Goal: Task Accomplishment & Management: Manage account settings

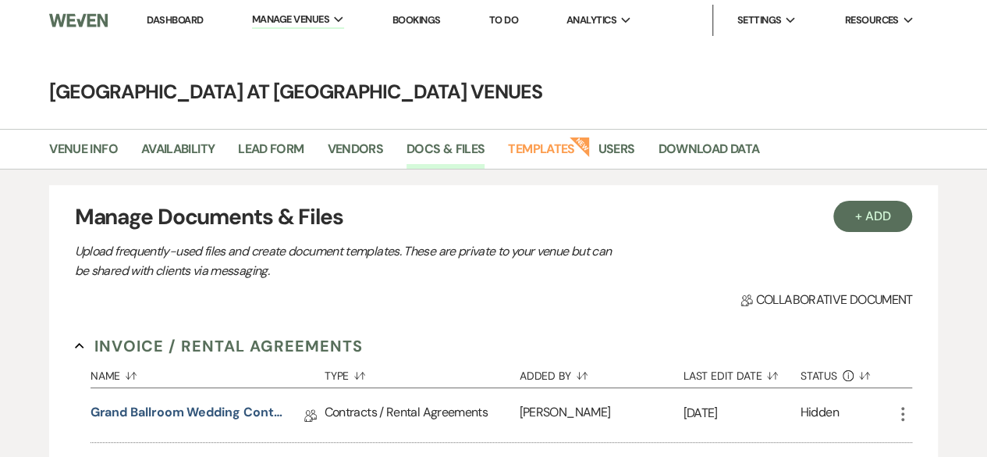
click at [162, 20] on link "Dashboard" at bounding box center [175, 19] width 56 height 13
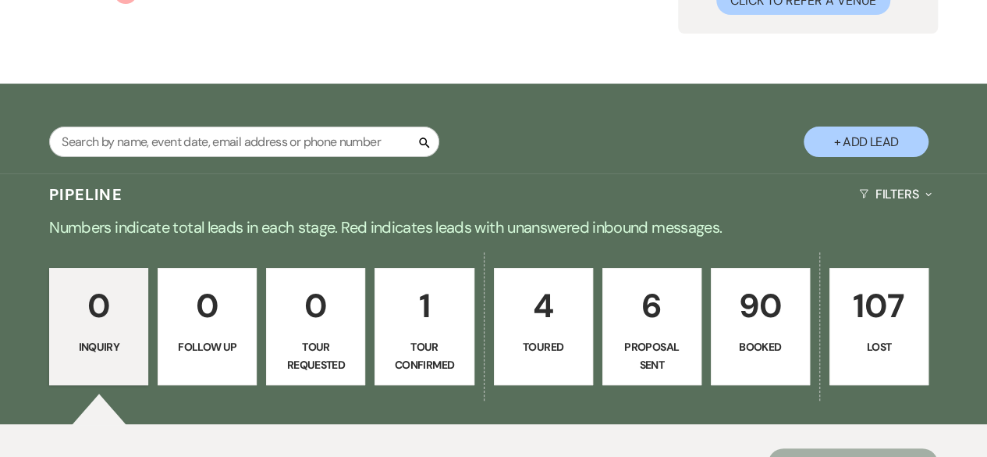
scroll to position [234, 0]
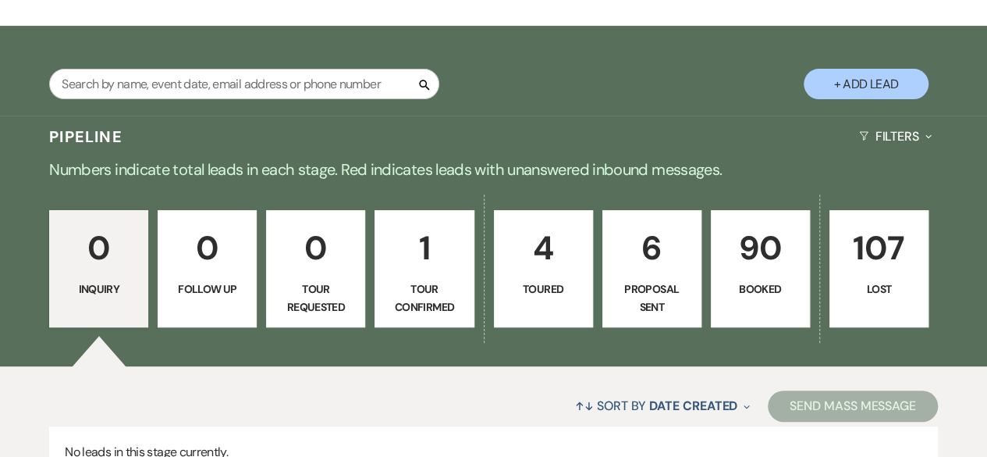
click at [546, 272] on p "4" at bounding box center [543, 248] width 79 height 52
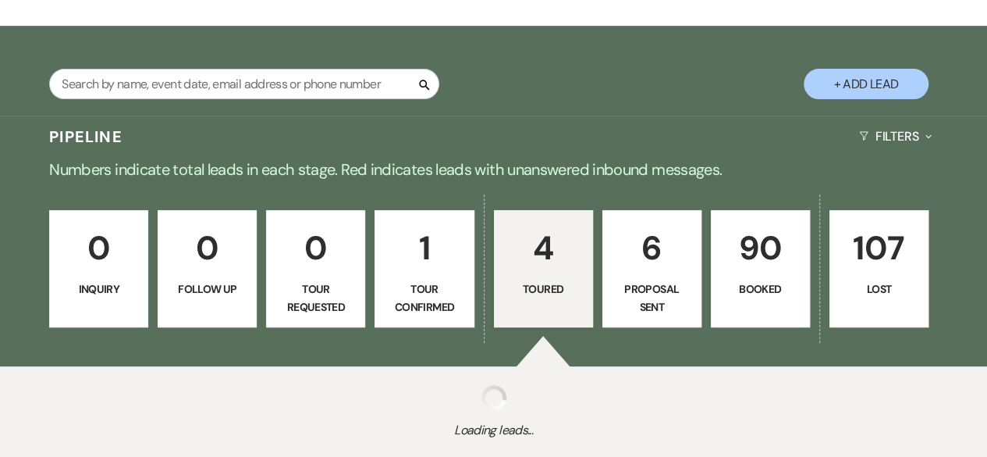
select select "5"
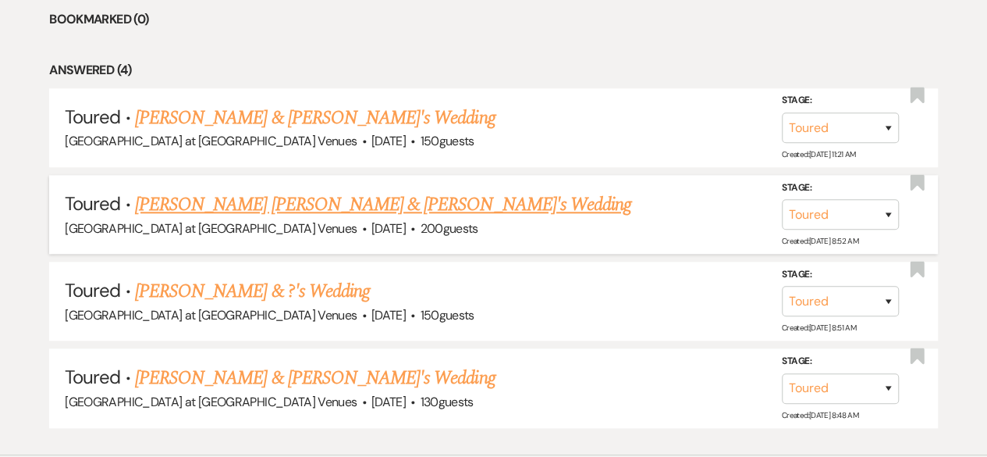
scroll to position [781, 0]
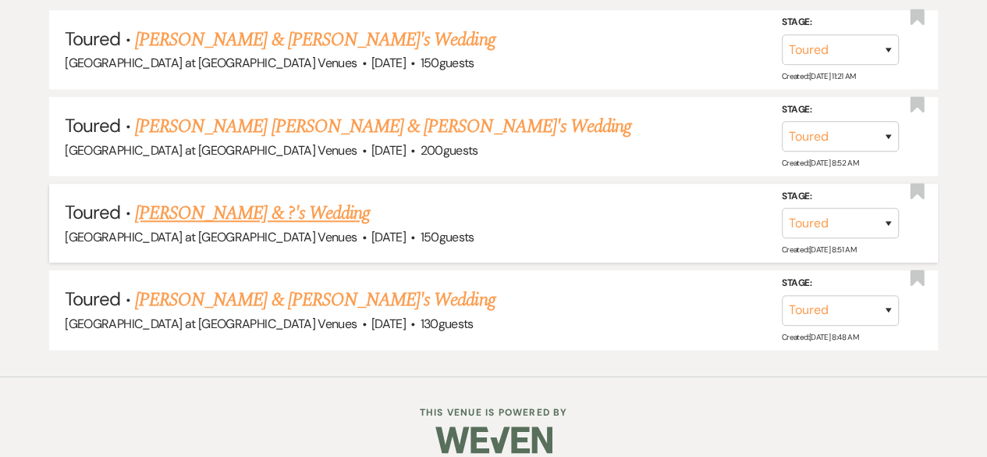
click at [239, 208] on link "[PERSON_NAME] & ?'s Wedding" at bounding box center [252, 213] width 235 height 28
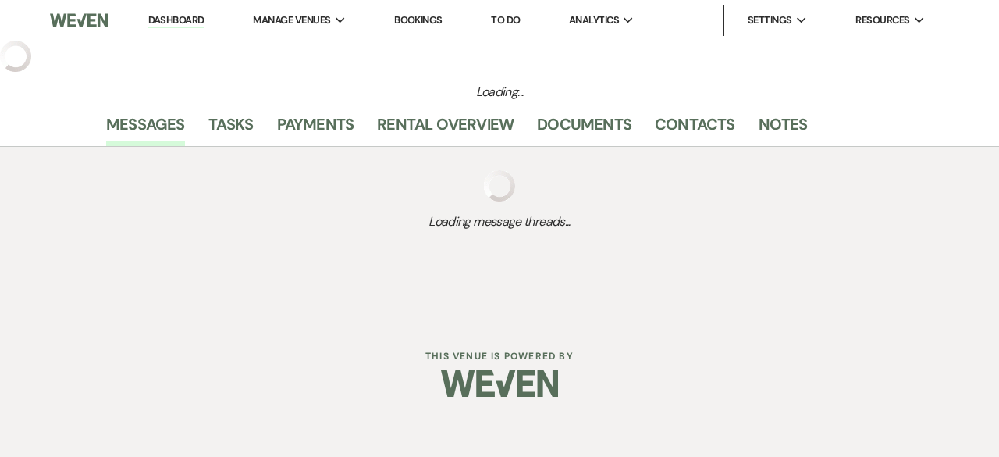
select select "5"
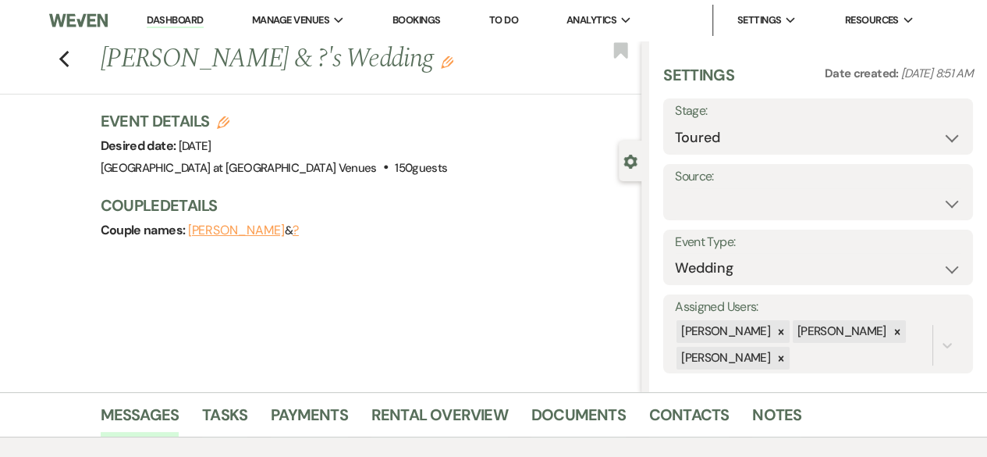
click at [441, 61] on icon "Edit" at bounding box center [447, 62] width 12 height 12
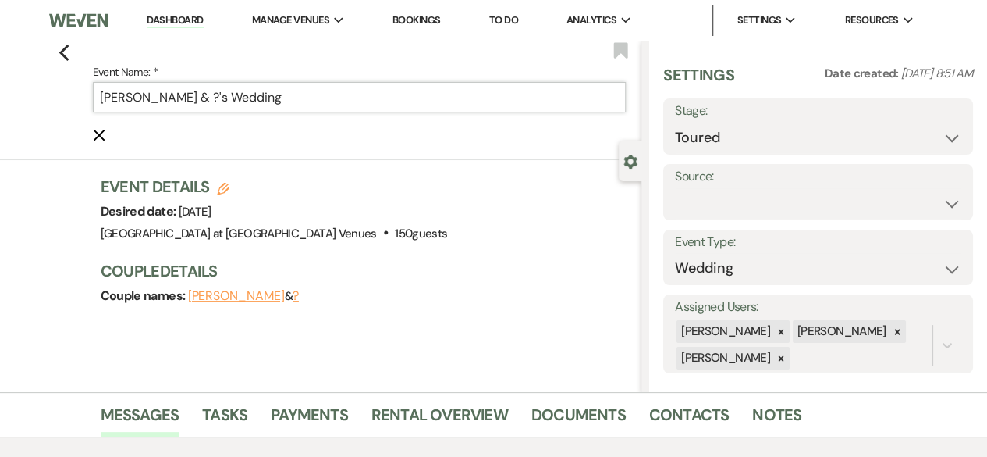
click at [222, 105] on input "[PERSON_NAME] & ?'s Wedding" at bounding box center [360, 97] width 534 height 30
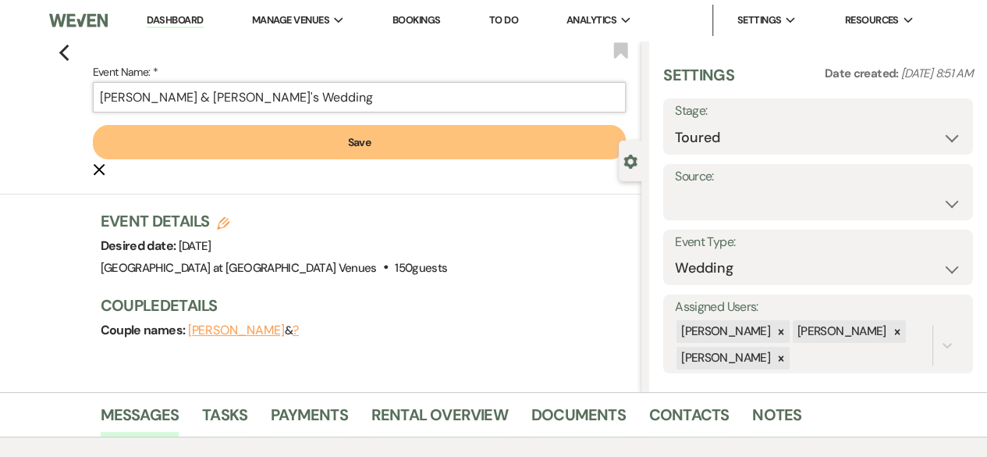
type input "[PERSON_NAME] & [PERSON_NAME]'s Wedding"
click at [386, 149] on button "Save" at bounding box center [360, 142] width 534 height 34
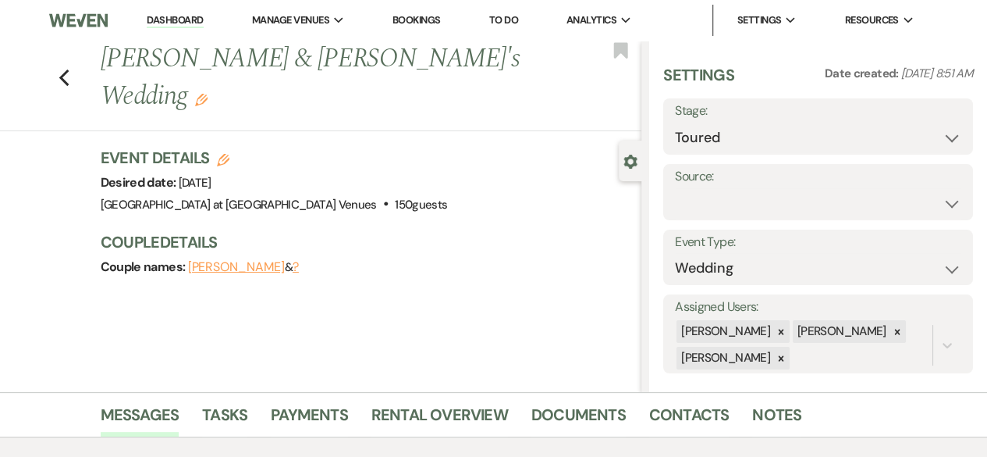
scroll to position [156, 0]
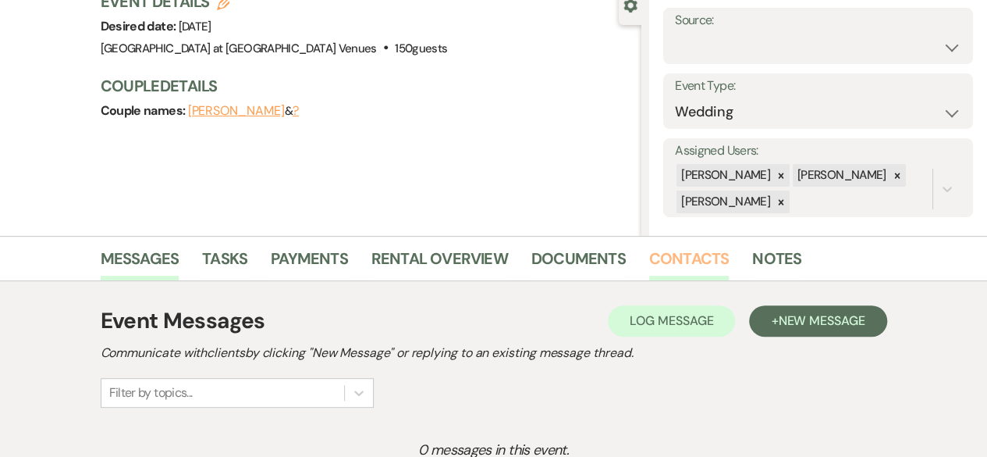
click at [693, 247] on link "Contacts" at bounding box center [689, 263] width 80 height 34
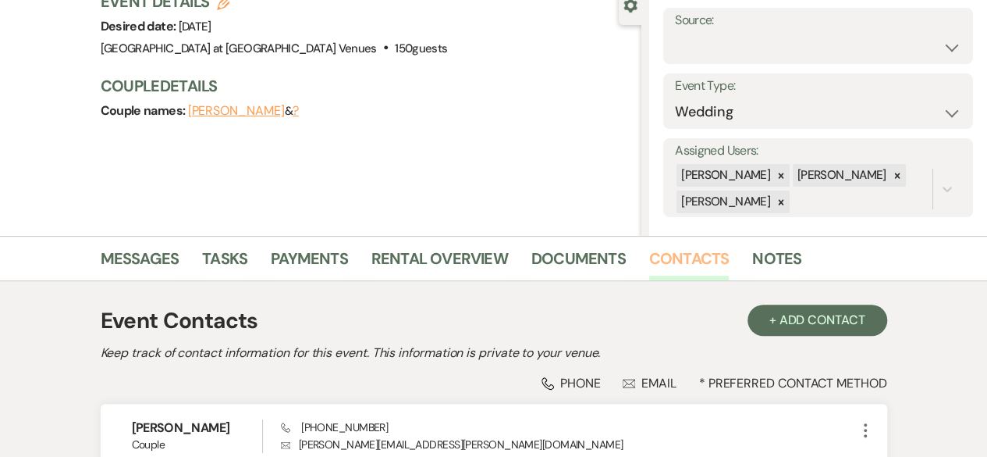
scroll to position [384, 0]
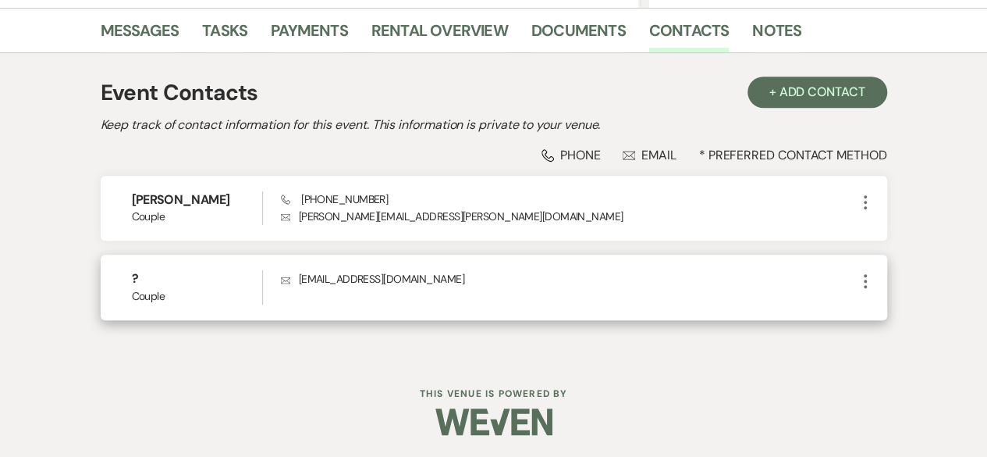
click at [867, 276] on icon "More" at bounding box center [865, 281] width 19 height 19
click at [890, 316] on button "Pencil Edit" at bounding box center [902, 311] width 93 height 27
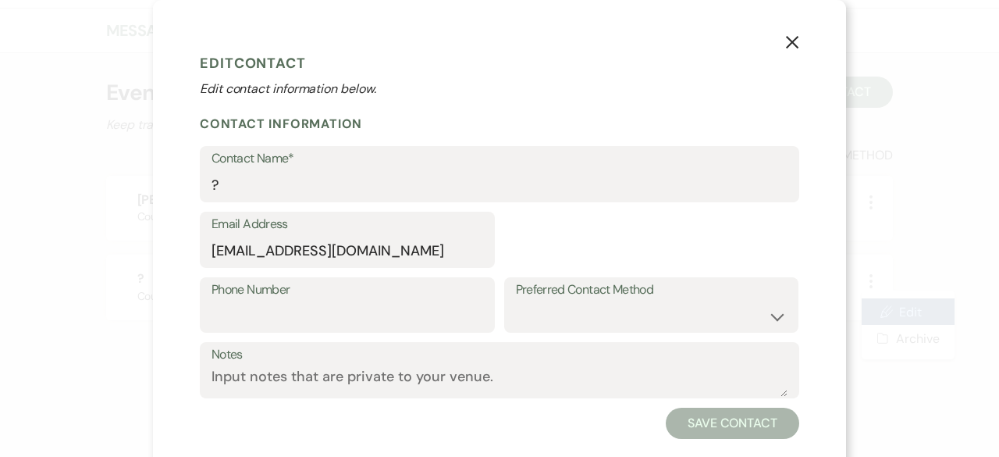
select select "1"
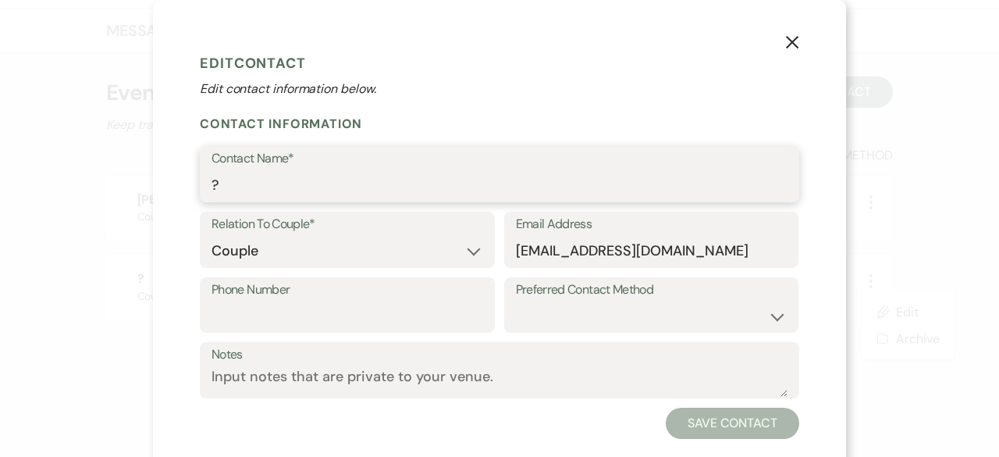
click at [223, 185] on input "?" at bounding box center [500, 185] width 576 height 30
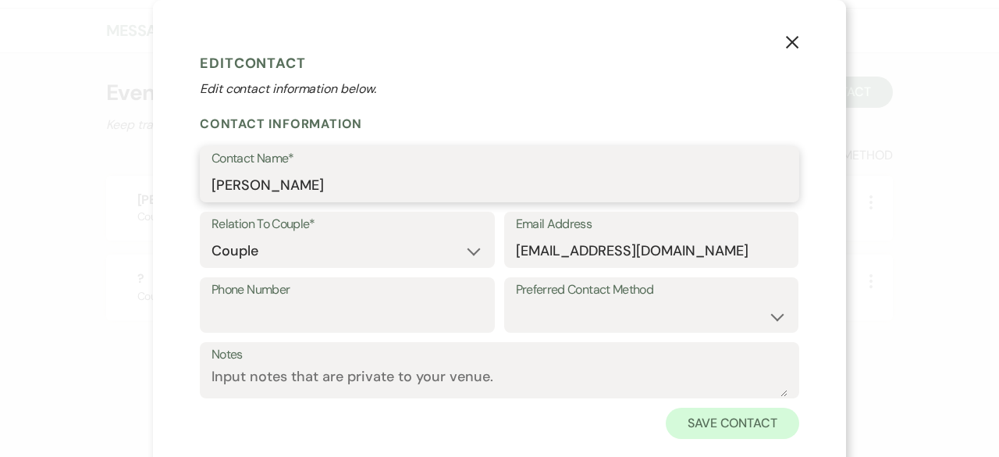
type input "[PERSON_NAME]"
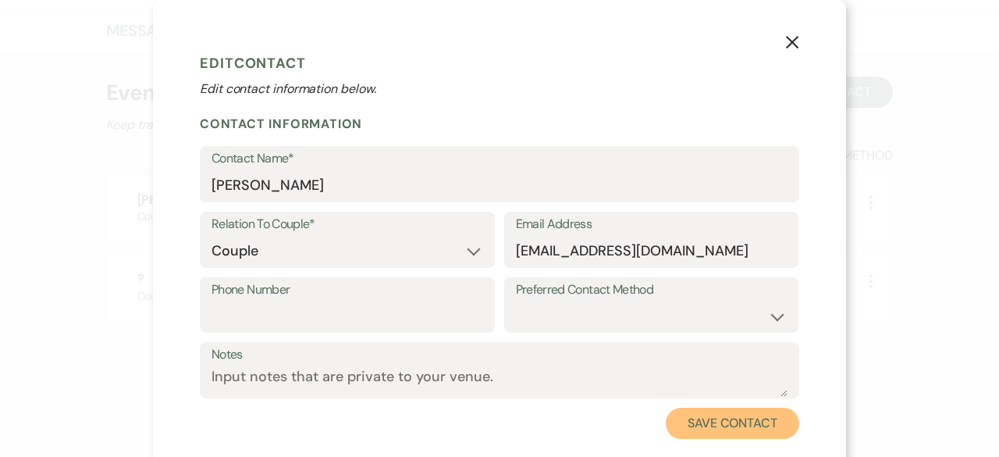
click at [695, 418] on button "Save Contact" at bounding box center [732, 422] width 133 height 31
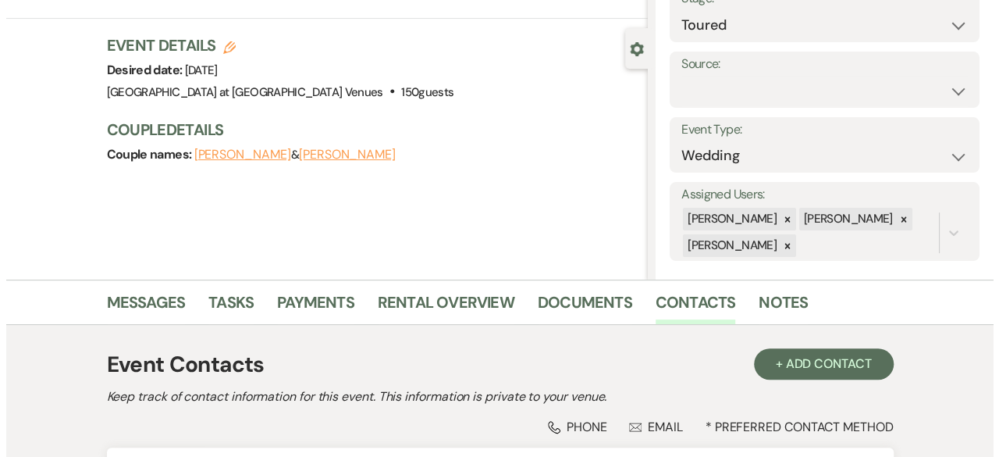
scroll to position [234, 0]
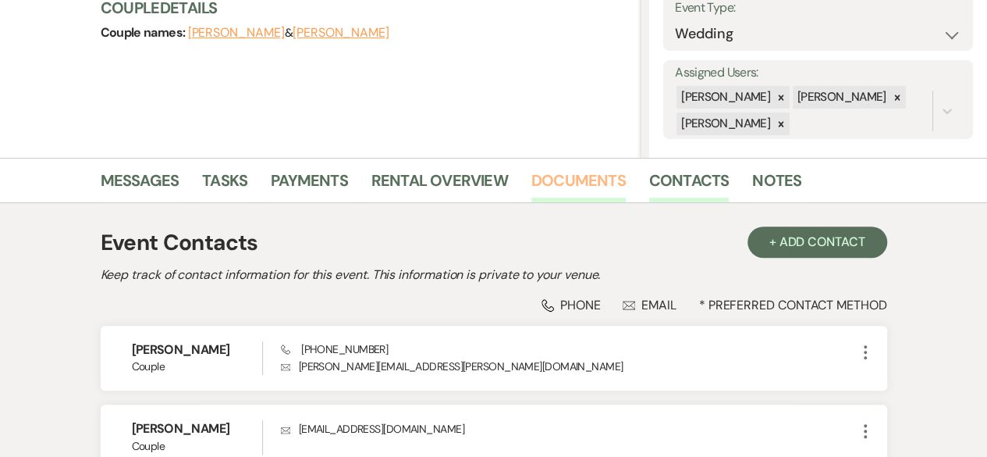
click at [589, 183] on link "Documents" at bounding box center [579, 185] width 94 height 34
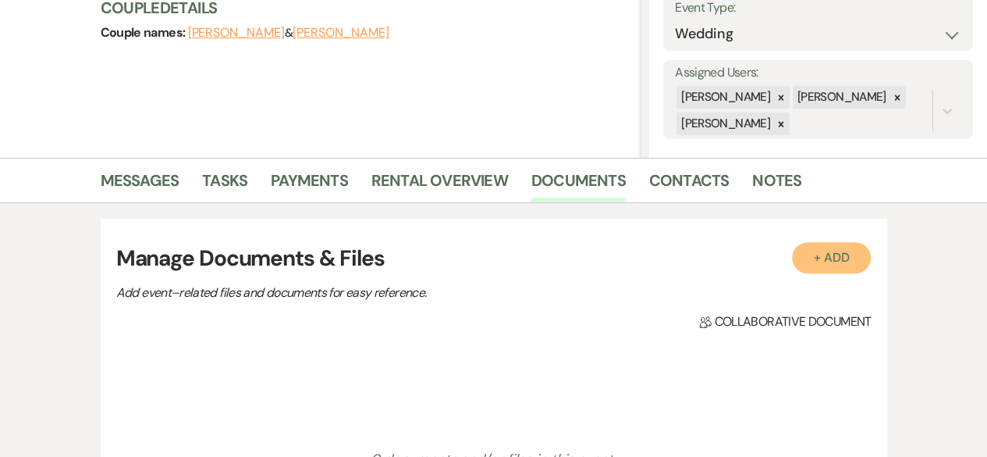
click at [835, 247] on button "+ Add" at bounding box center [832, 257] width 80 height 31
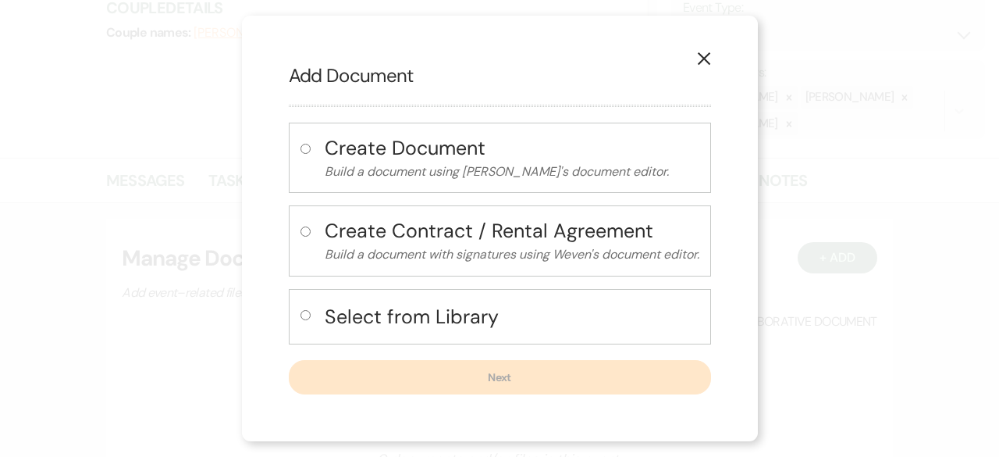
click at [304, 311] on input "radio" at bounding box center [306, 315] width 10 height 10
radio input "true"
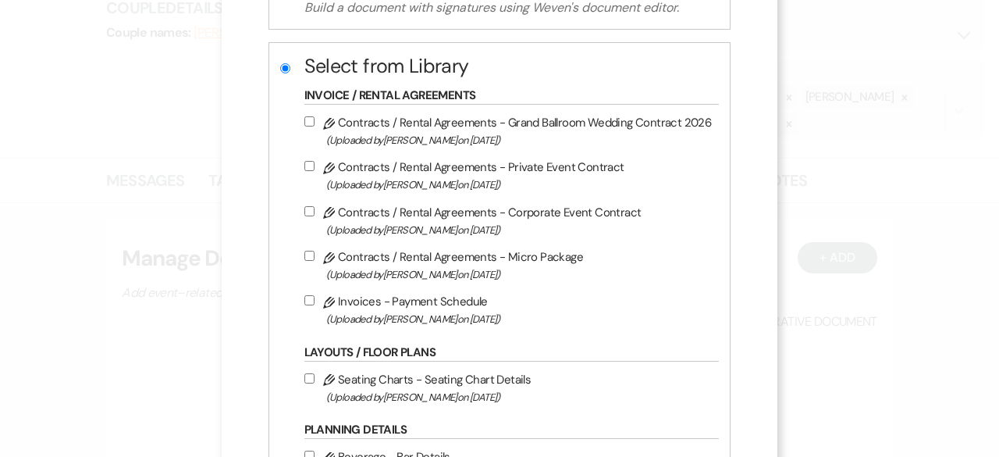
scroll to position [234, 0]
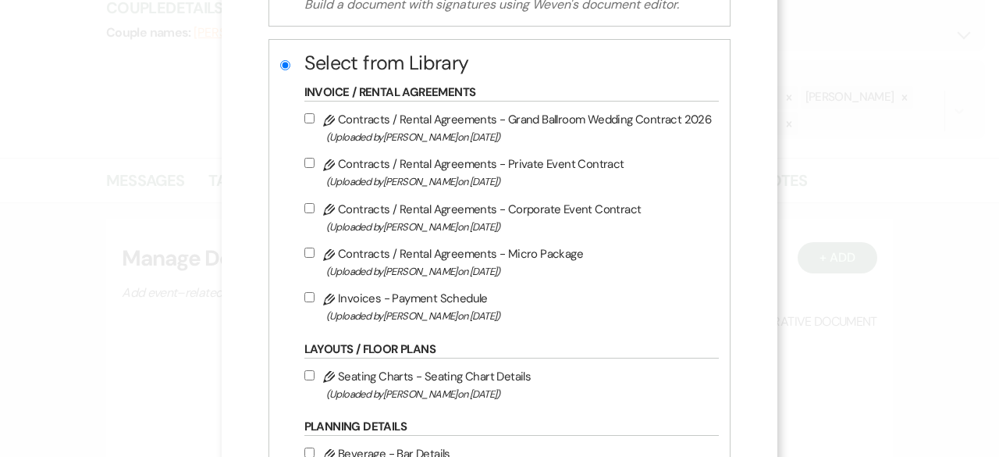
click at [304, 113] on input "Pencil Contracts / Rental Agreements - Grand Ballroom Wedding Contract 2026 (Up…" at bounding box center [309, 118] width 10 height 10
checkbox input "true"
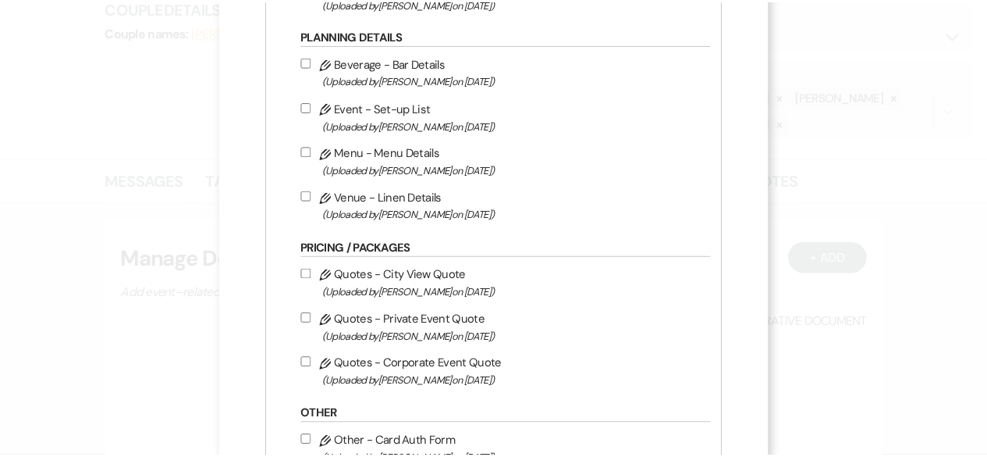
scroll to position [834, 0]
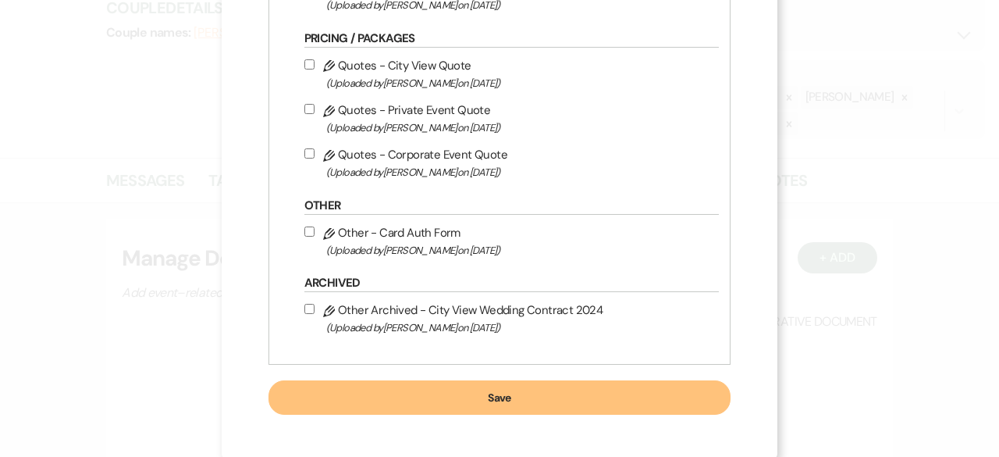
click at [311, 61] on input "Pencil Quotes - City View Quote (Uploaded by [PERSON_NAME] on [DATE] )" at bounding box center [309, 64] width 10 height 10
checkbox input "true"
click at [511, 395] on button "Save" at bounding box center [500, 397] width 463 height 34
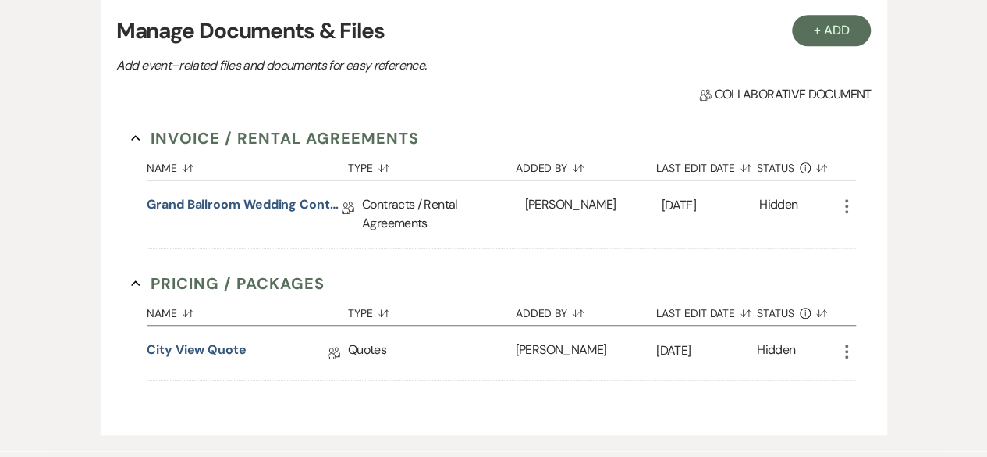
scroll to position [468, 0]
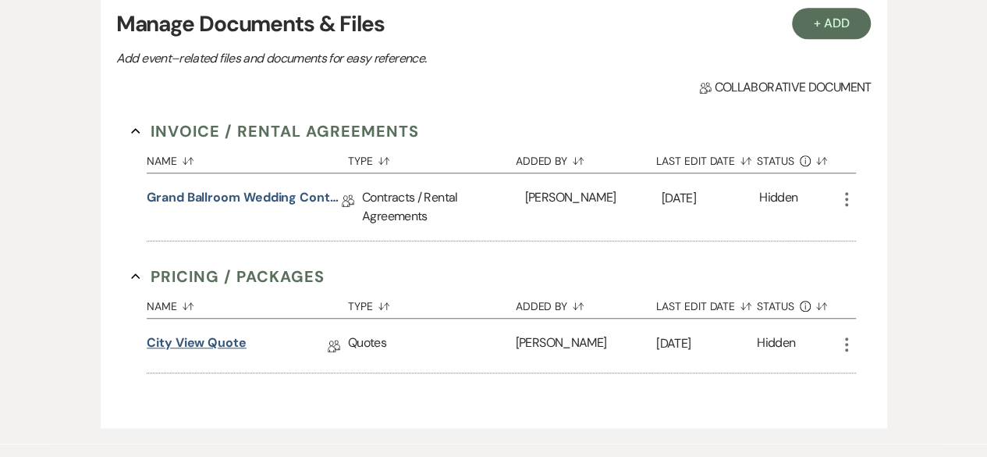
click at [205, 343] on link "City View Quote" at bounding box center [197, 345] width 100 height 24
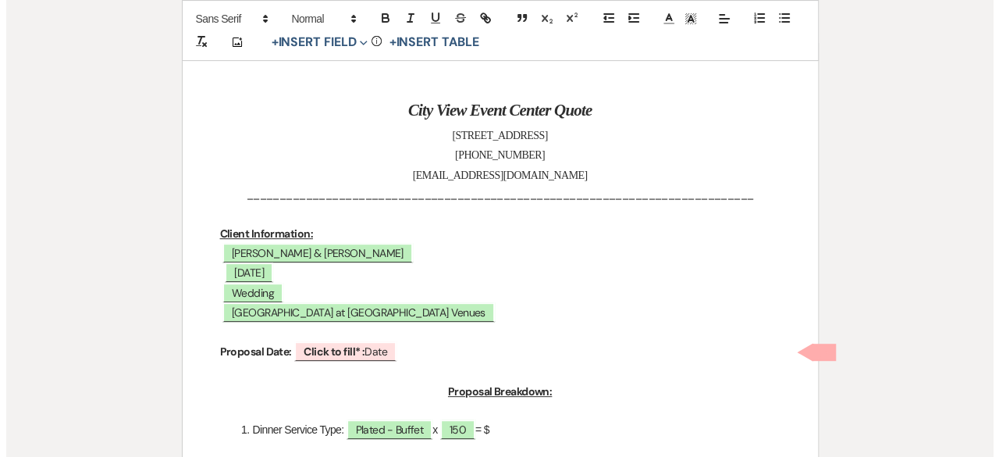
scroll to position [234, 0]
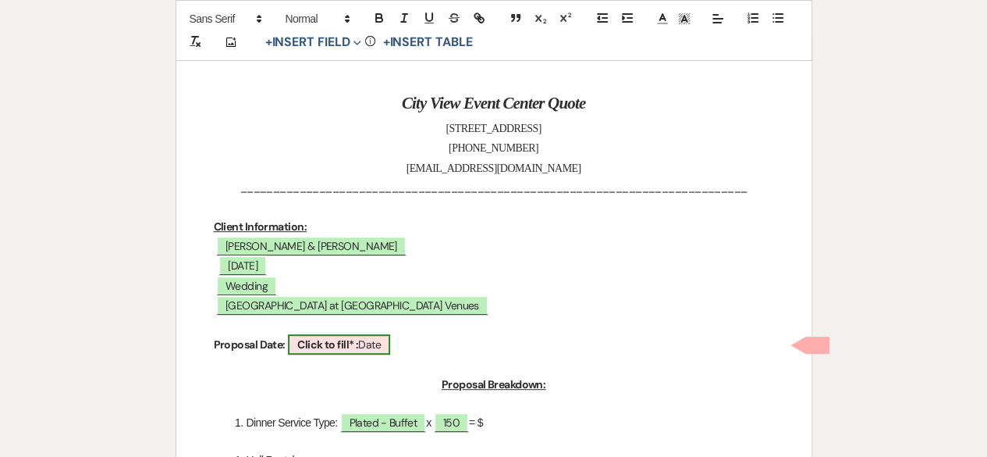
click at [336, 348] on b "Click to fill* :" at bounding box center [327, 344] width 61 height 14
select select "owner"
select select "Date"
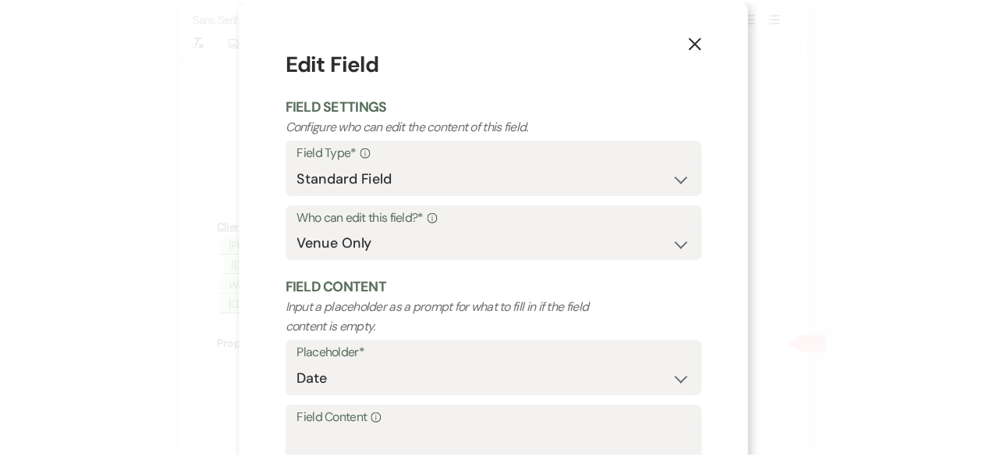
scroll to position [148, 0]
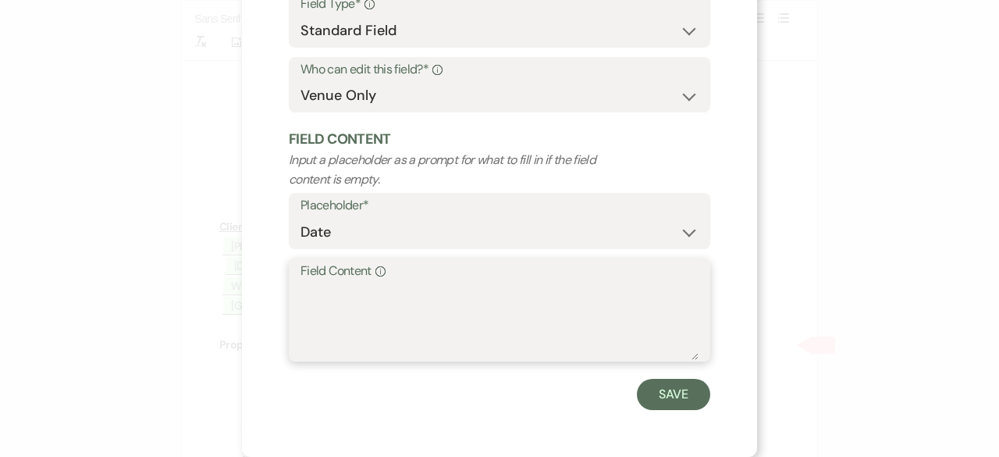
click at [357, 325] on textarea "Field Content Info" at bounding box center [500, 321] width 398 height 78
type textarea "[DATE]"
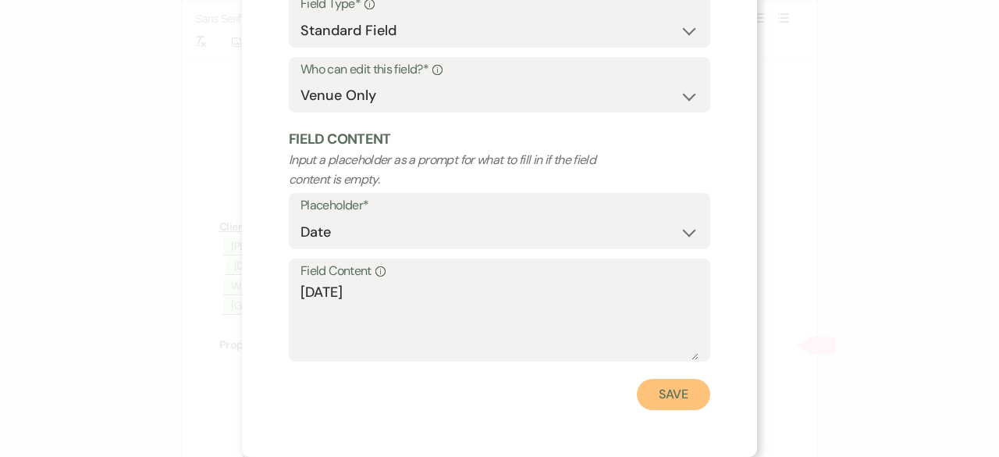
click at [673, 387] on button "Save" at bounding box center [673, 394] width 73 height 31
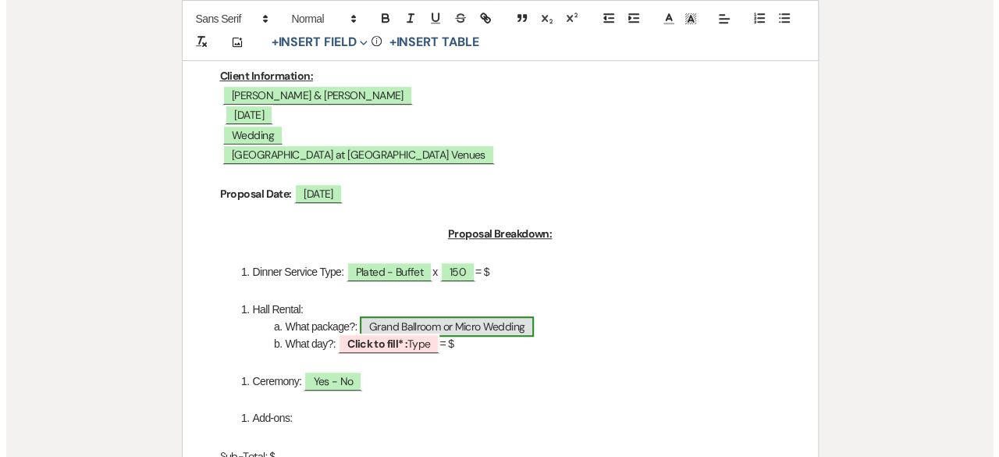
scroll to position [390, 0]
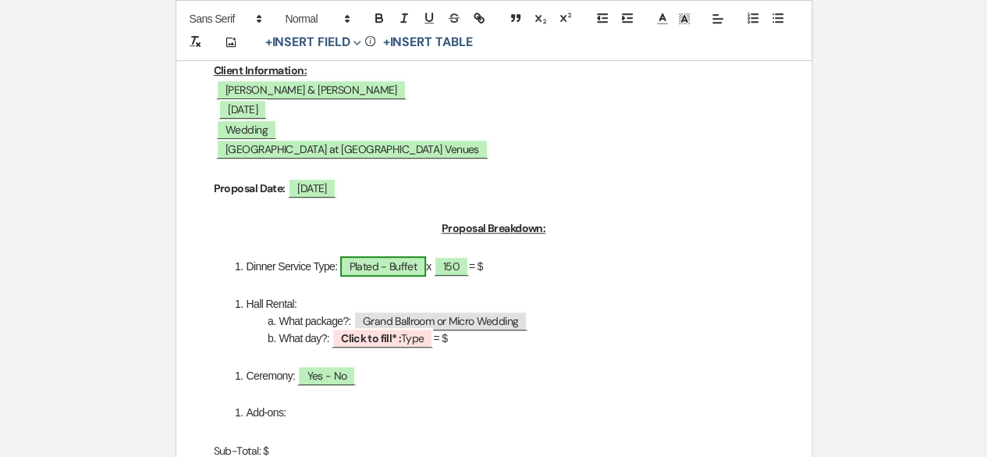
click at [409, 265] on span "Plated - Buffet" at bounding box center [383, 266] width 86 height 20
select select "owner"
select select "Type"
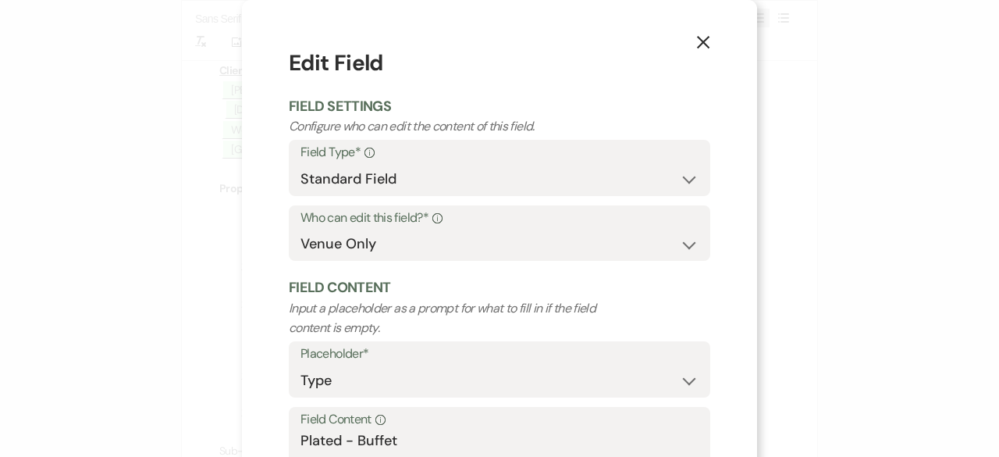
scroll to position [148, 0]
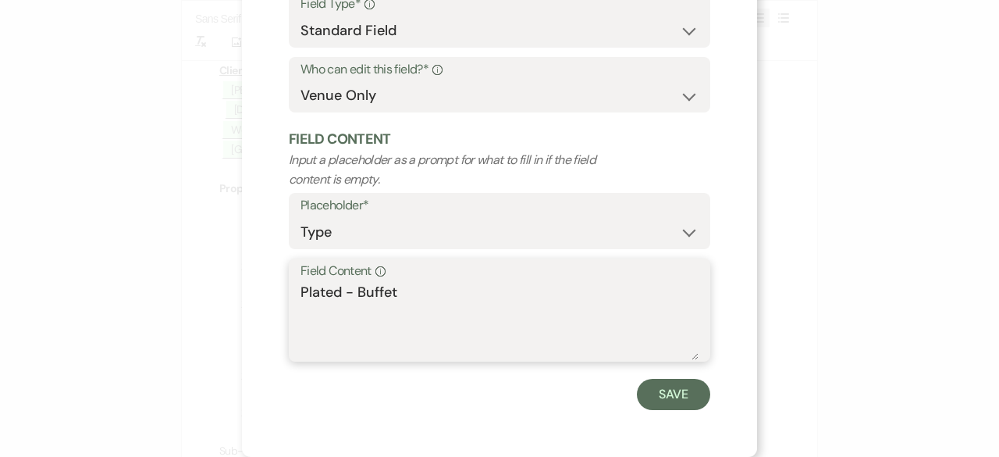
drag, startPoint x: 351, startPoint y: 294, endPoint x: 97, endPoint y: 269, distance: 255.8
click at [220, 276] on div "X Edit Field Field Settings Configure who can edit the content of this field. F…" at bounding box center [499, 228] width 999 height 457
click at [366, 293] on textarea "Buffet" at bounding box center [500, 321] width 398 height 78
type textarea "Buffet $50.00 per guest"
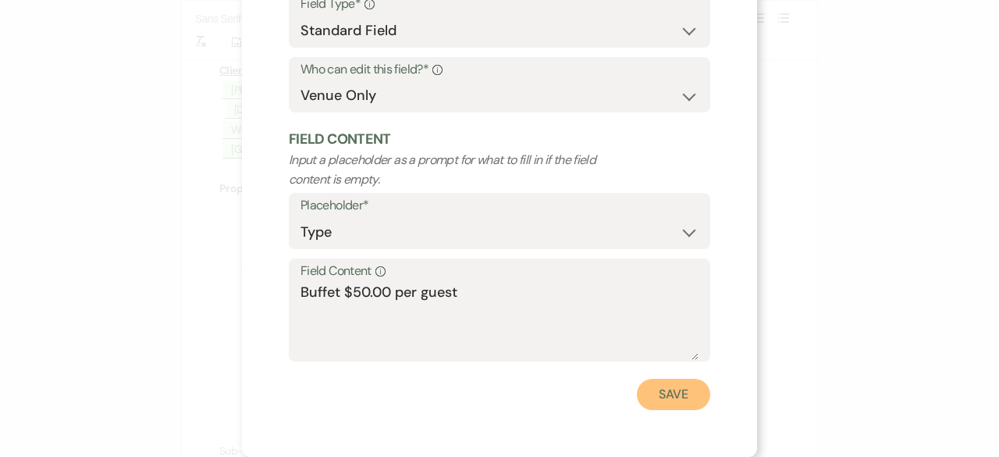
click at [660, 405] on button "Save" at bounding box center [673, 394] width 73 height 31
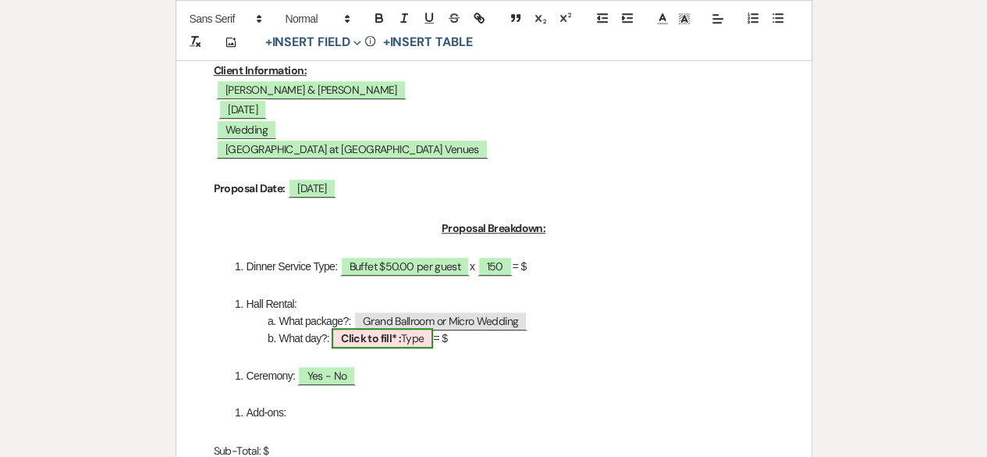
click at [418, 340] on span "Click to fill* : Type" at bounding box center [382, 338] width 101 height 20
select select "owner"
select select "Type"
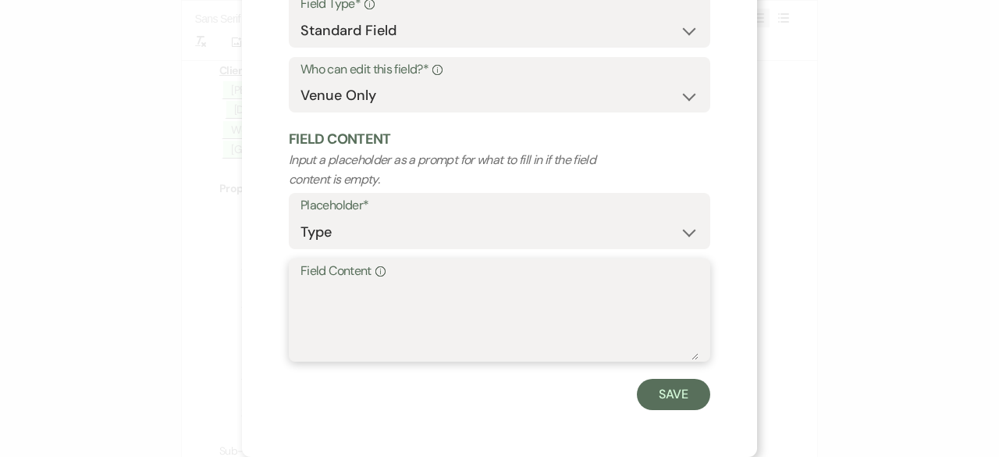
click at [363, 297] on textarea "Field Content Info" at bounding box center [500, 321] width 398 height 78
type textarea "[DATE]"
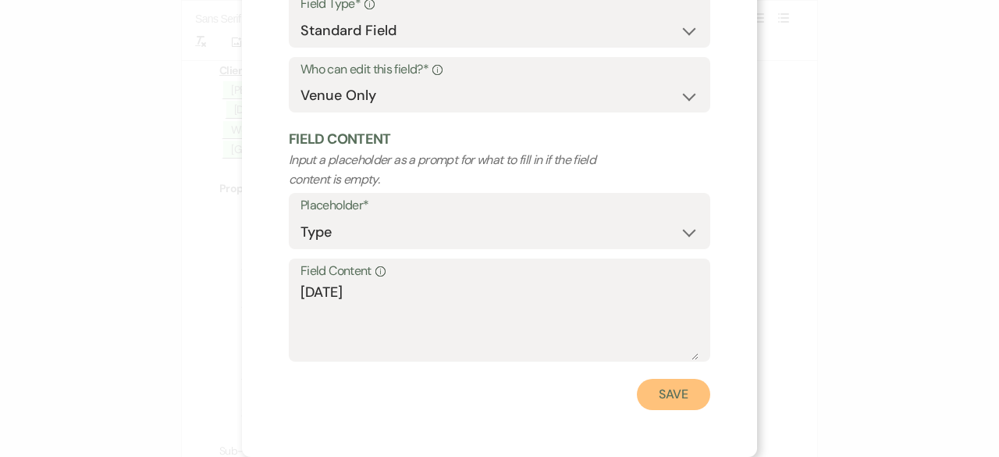
click at [667, 403] on button "Save" at bounding box center [673, 394] width 73 height 31
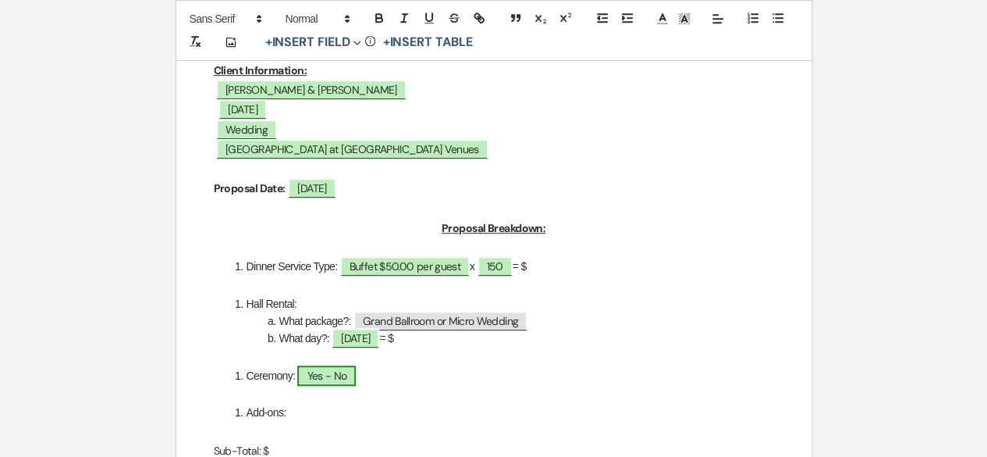
click at [321, 375] on span "Yes - No" at bounding box center [326, 375] width 59 height 20
select select "owner"
select select "Type"
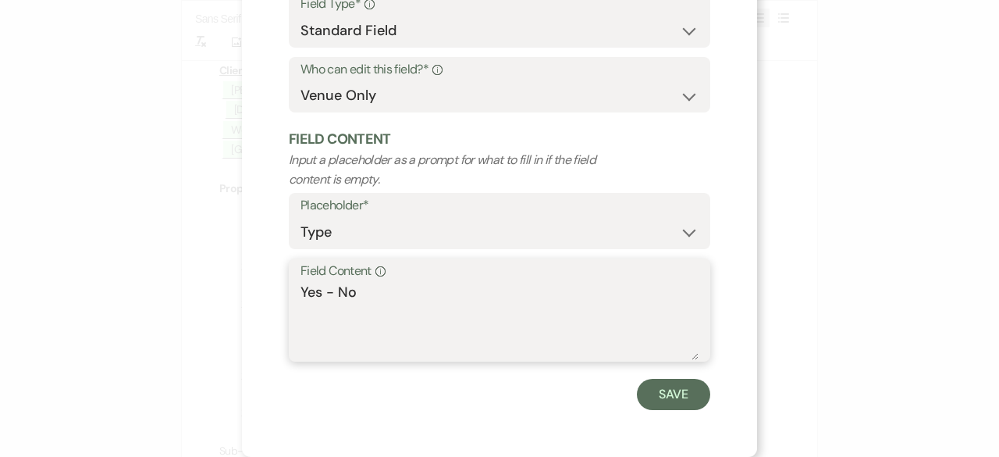
drag, startPoint x: 317, startPoint y: 296, endPoint x: 366, endPoint y: 293, distance: 49.3
click at [366, 288] on textarea "Yes - No" at bounding box center [500, 321] width 398 height 78
type textarea "Yes"
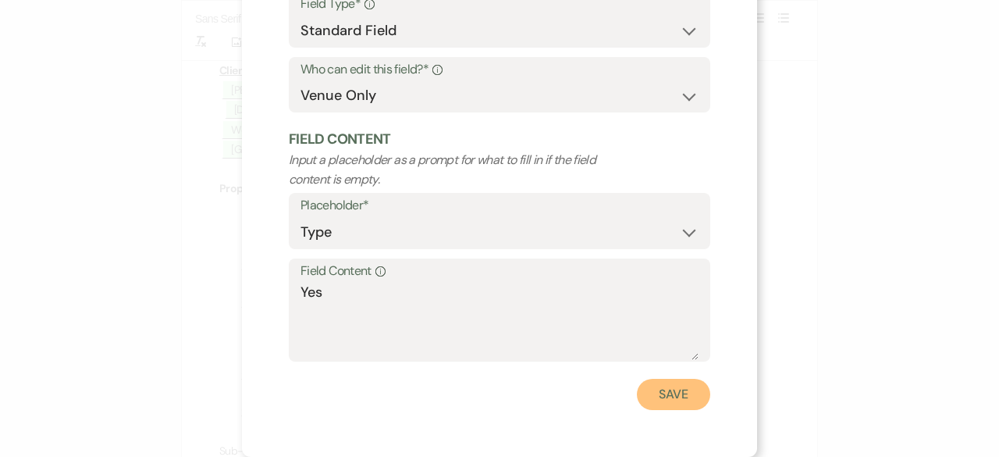
click at [674, 400] on button "Save" at bounding box center [673, 394] width 73 height 31
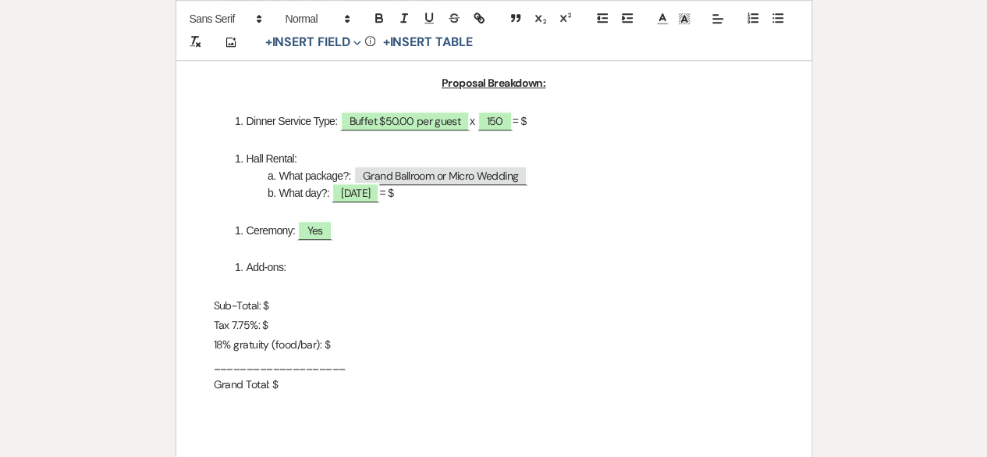
scroll to position [546, 0]
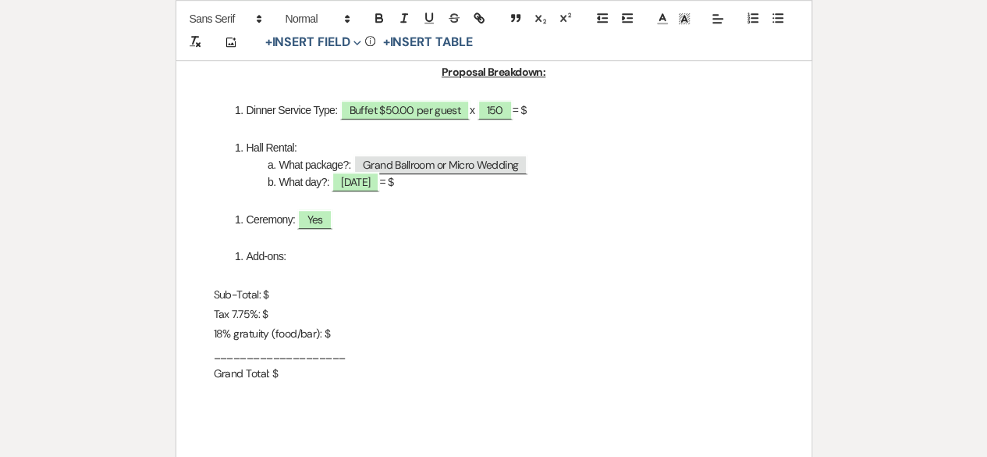
click at [541, 115] on li "Dinner Service Type: Buffet $50.00 per guest x ﻿ 150 ﻿ = $" at bounding box center [502, 109] width 544 height 17
click at [342, 341] on p "18% gratuity (food/bar): $" at bounding box center [494, 334] width 560 height 20
click at [434, 189] on li "What day?: [DATE] = $" at bounding box center [502, 181] width 544 height 17
click at [276, 291] on p "Sub-Total: $" at bounding box center [494, 295] width 560 height 20
drag, startPoint x: 272, startPoint y: 295, endPoint x: 279, endPoint y: 301, distance: 9.5
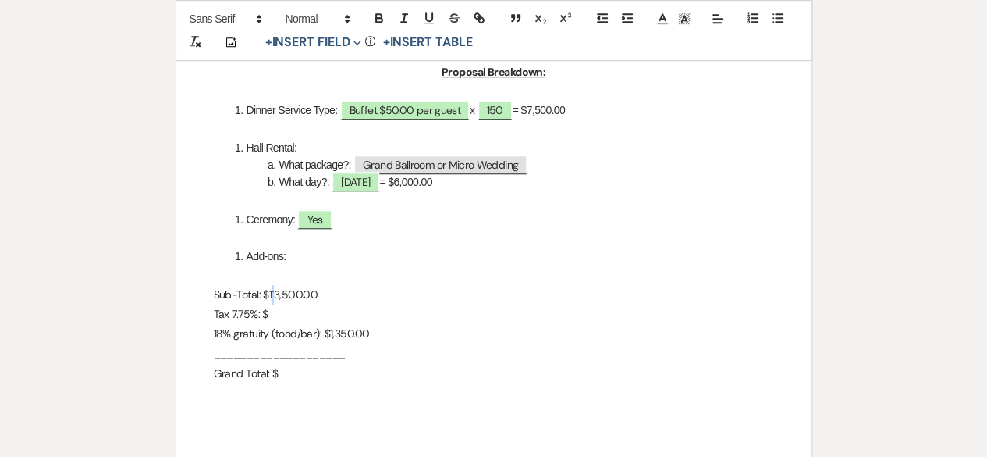
click at [272, 295] on p "Sub-Total: $1`3,500.00" at bounding box center [494, 295] width 560 height 20
click at [276, 313] on p "Tax 7.75%: $" at bounding box center [494, 314] width 560 height 20
click at [299, 368] on p "Grand Total: $" at bounding box center [494, 374] width 560 height 20
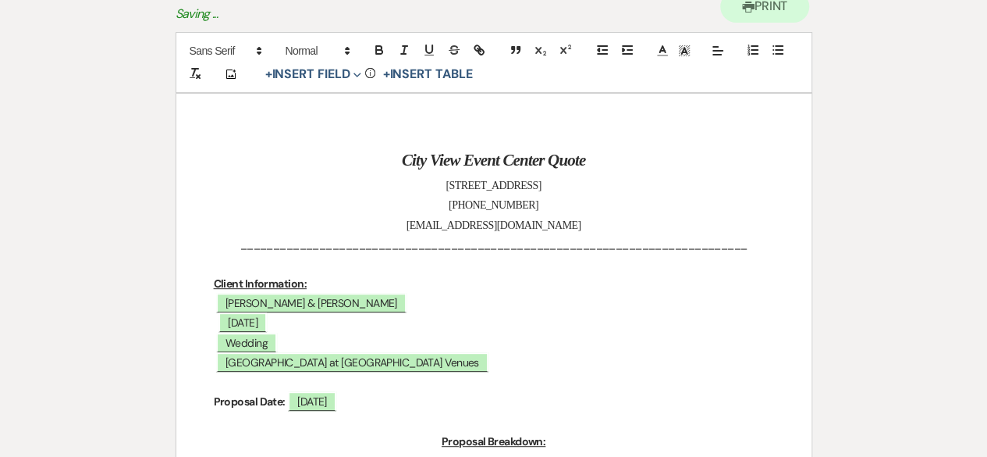
scroll to position [0, 0]
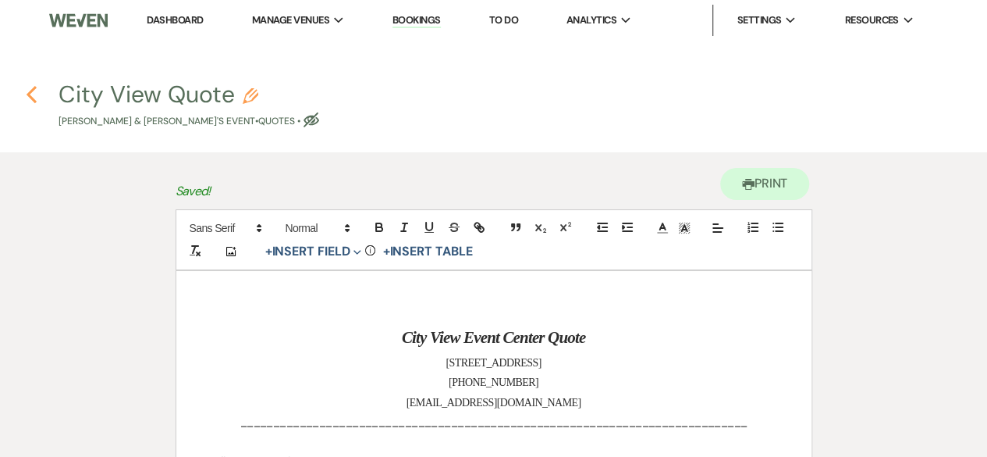
click at [32, 100] on use "button" at bounding box center [32, 94] width 10 height 17
select select "5"
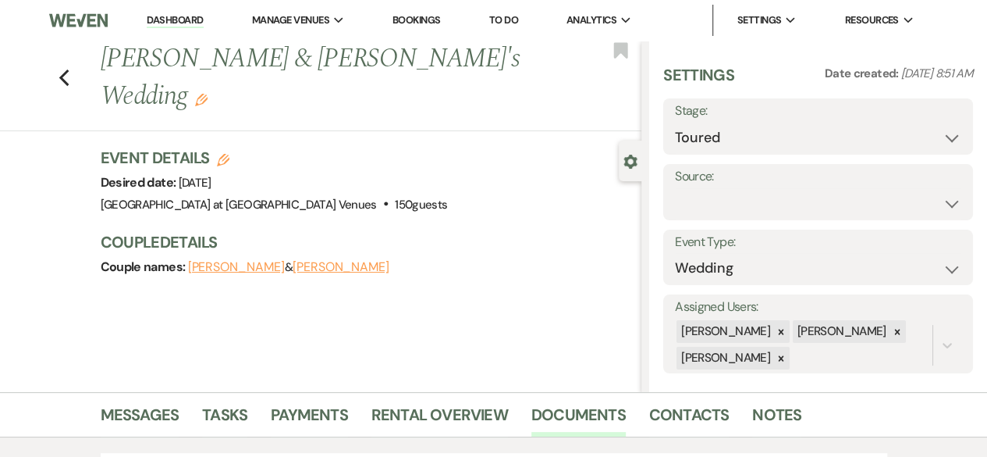
scroll to position [234, 0]
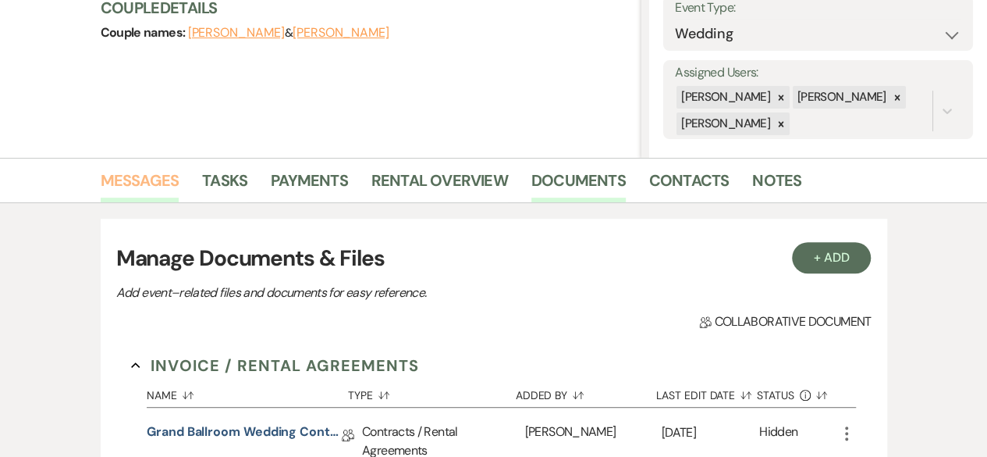
click at [139, 183] on link "Messages" at bounding box center [140, 185] width 79 height 34
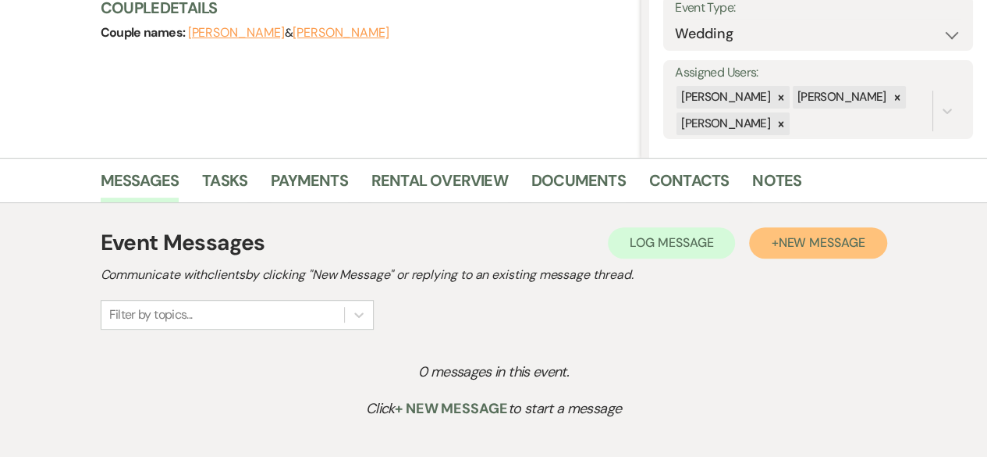
drag, startPoint x: 785, startPoint y: 246, endPoint x: 780, endPoint y: 254, distance: 9.5
click at [782, 251] on button "+ New Message" at bounding box center [817, 242] width 137 height 31
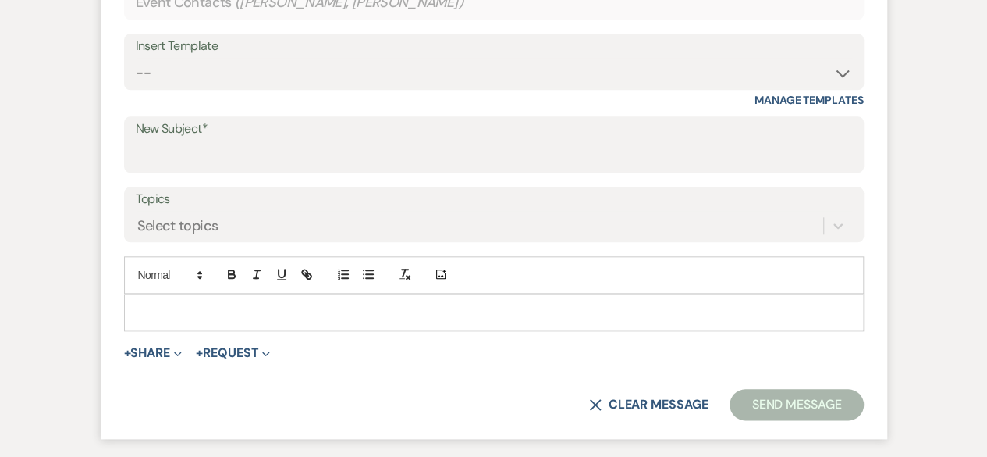
scroll to position [625, 0]
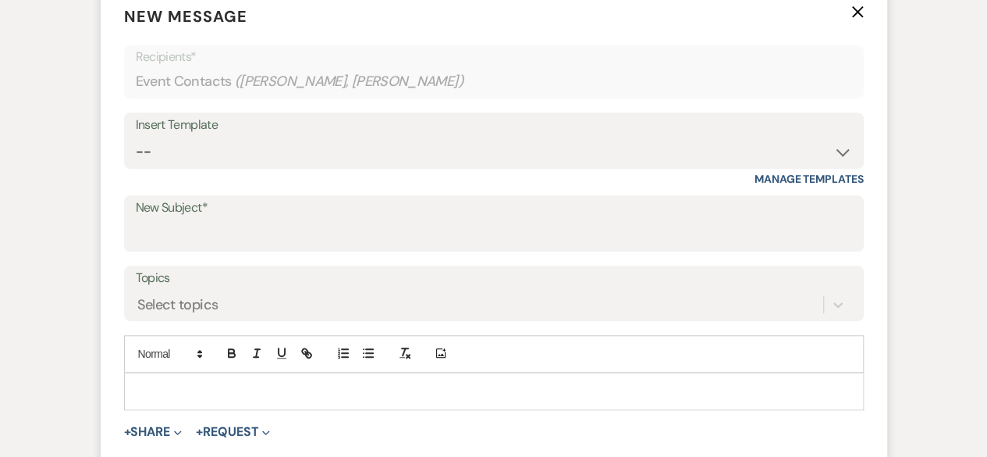
click at [852, 149] on div "Insert Template -- Weven Planning Portal Introduction (Booked Events) Tour Requ…" at bounding box center [494, 140] width 740 height 56
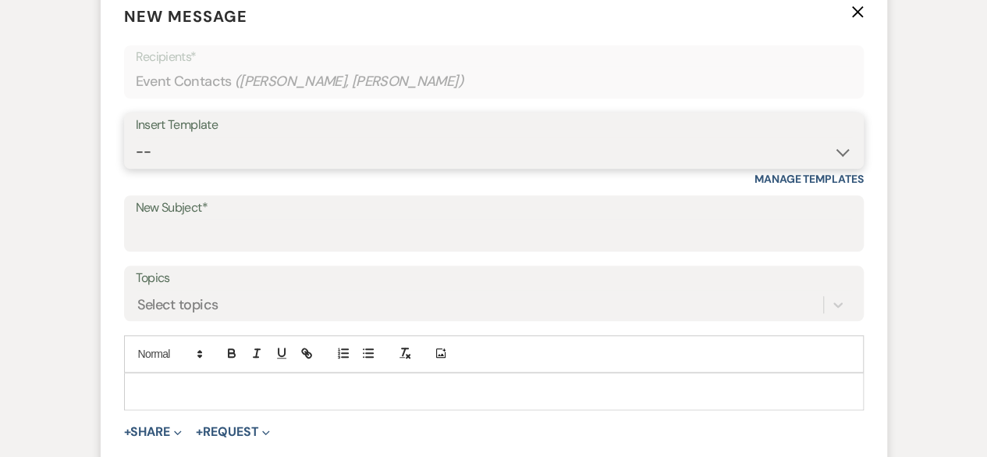
click at [837, 154] on select "-- Weven Planning Portal Introduction (Booked Events) Tour Request Response Fol…" at bounding box center [494, 152] width 717 height 30
select select "6187"
click at [136, 137] on select "-- Weven Planning Portal Introduction (Booked Events) Tour Request Response Fol…" at bounding box center [494, 152] width 717 height 30
type input "Your Personalized Quote & Package Contract"
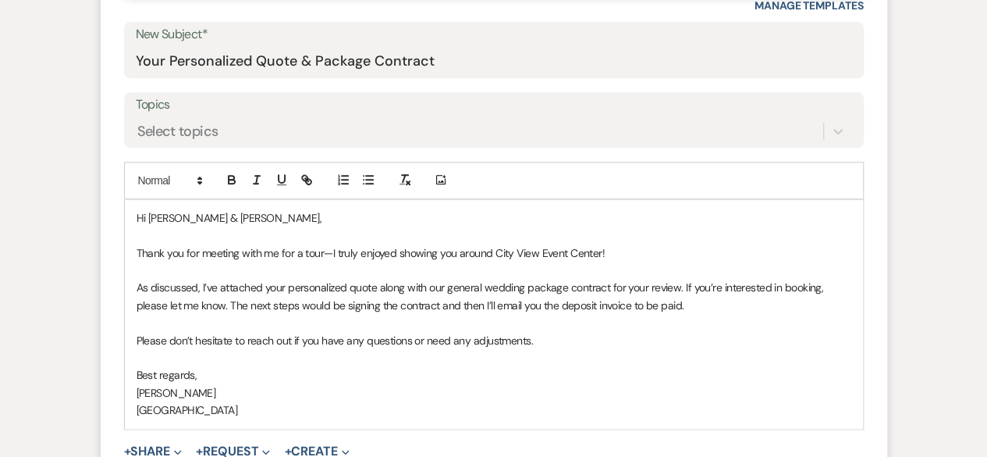
scroll to position [859, 0]
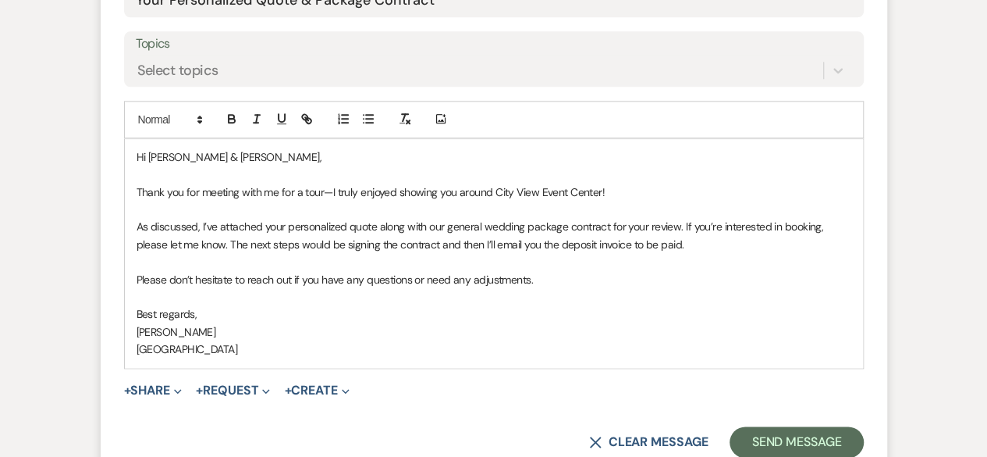
click at [301, 187] on p "Thank you for meeting with me for a tour—I truly enjoyed showing you around Cit…" at bounding box center [494, 191] width 715 height 17
click at [461, 188] on p "Thank you for meeting with me for a tour—I truly enjoyed showing you around Cit…" at bounding box center [494, 191] width 715 height 17
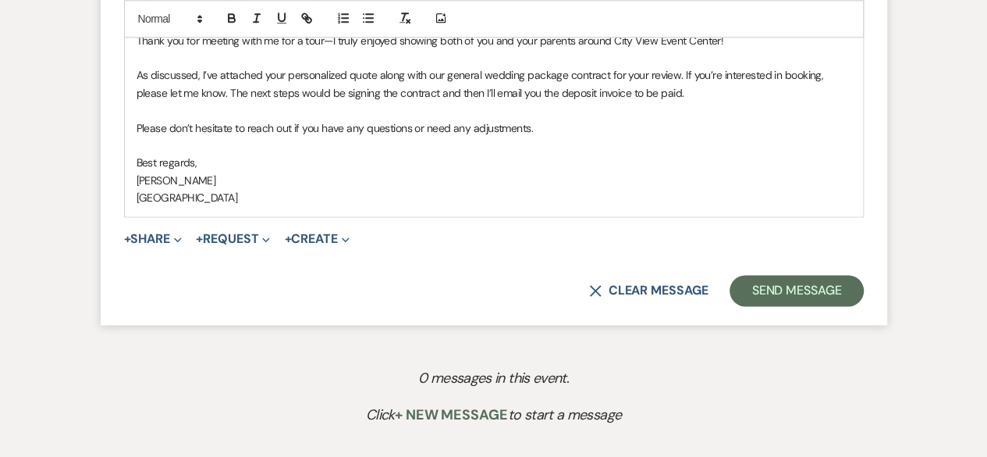
scroll to position [1093, 0]
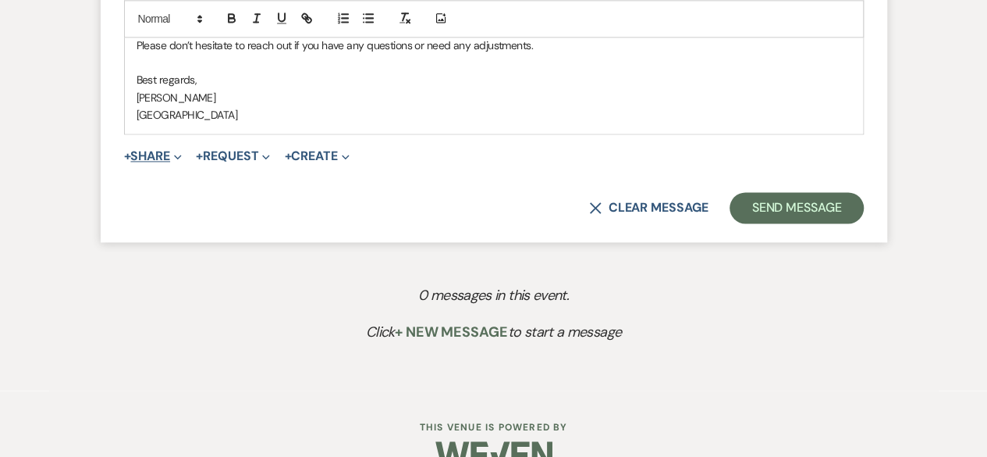
click at [180, 153] on icon "Expand" at bounding box center [178, 157] width 8 height 8
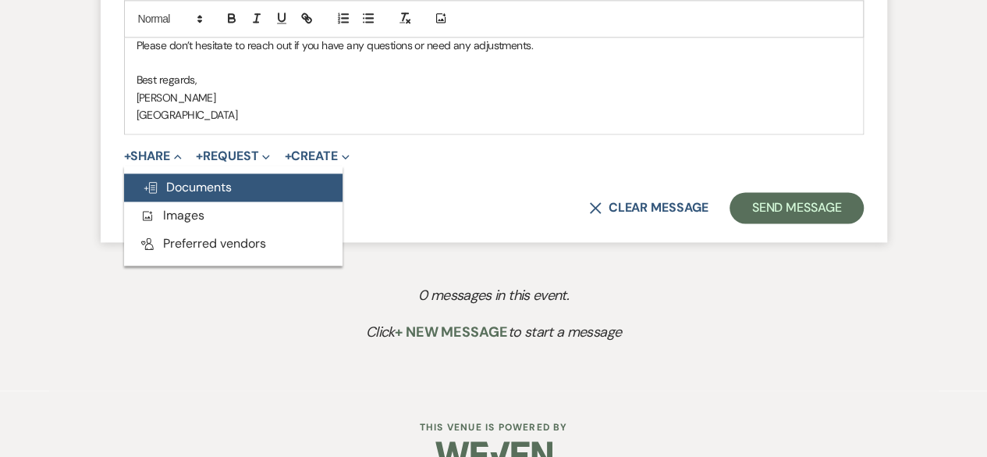
click at [188, 187] on span "Doc Upload Documents" at bounding box center [187, 187] width 89 height 16
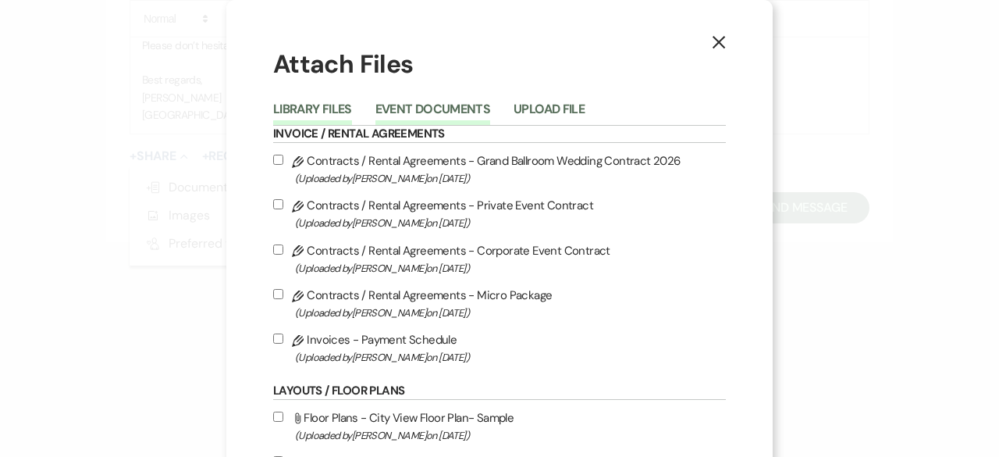
click at [433, 109] on button "Event Documents" at bounding box center [432, 114] width 115 height 22
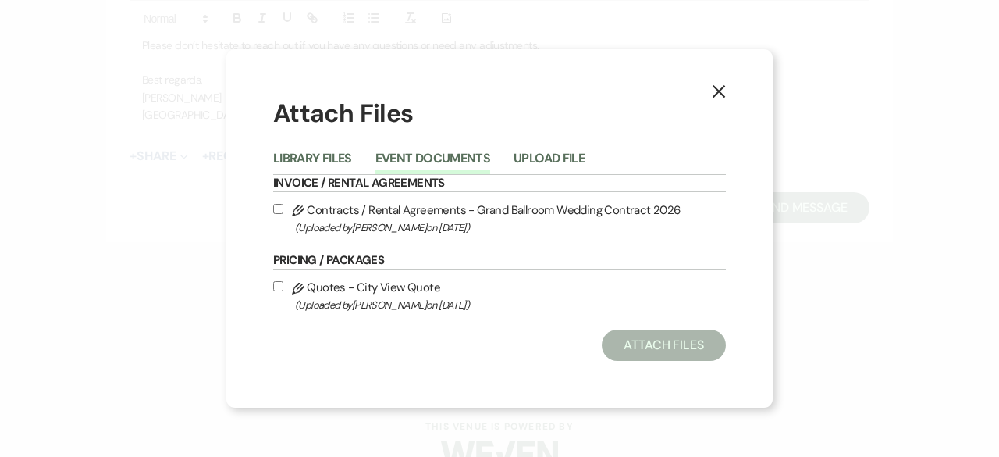
click at [278, 204] on input "Pencil Contracts / Rental Agreements - Grand Ballroom Wedding Contract 2026 (Up…" at bounding box center [278, 209] width 10 height 10
checkbox input "true"
click at [279, 282] on input "Pencil Quotes - City View Quote (Uploaded by [PERSON_NAME] on [DATE] )" at bounding box center [278, 286] width 10 height 10
checkbox input "true"
click at [681, 349] on button "Attach Files" at bounding box center [664, 344] width 124 height 31
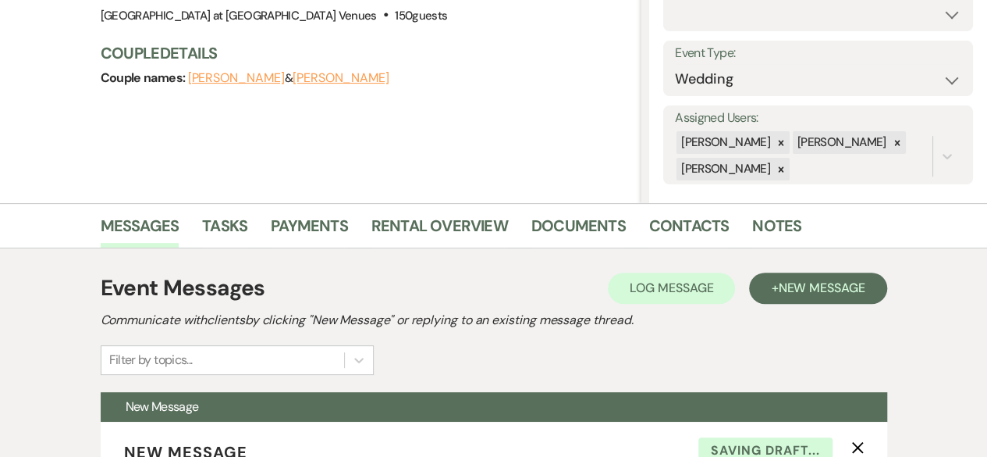
scroll to position [0, 0]
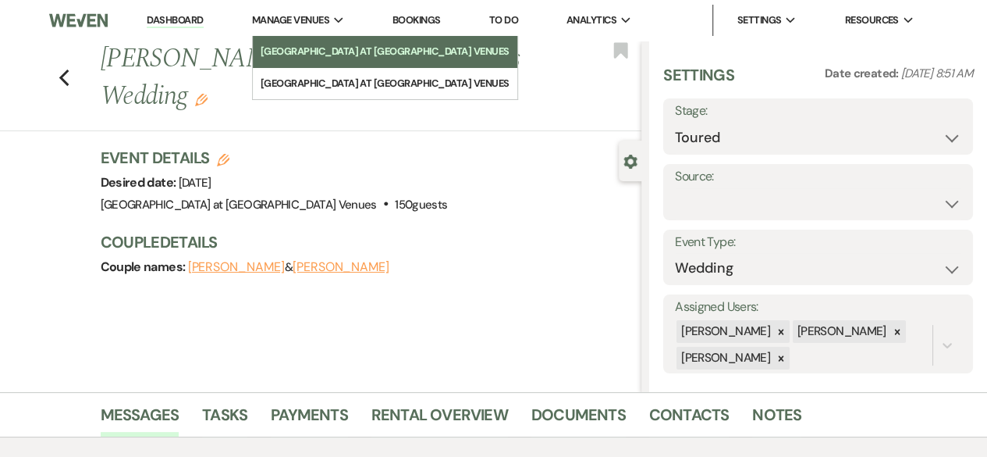
click at [342, 56] on li "[GEOGRAPHIC_DATA] at [GEOGRAPHIC_DATA] Venues" at bounding box center [385, 52] width 249 height 16
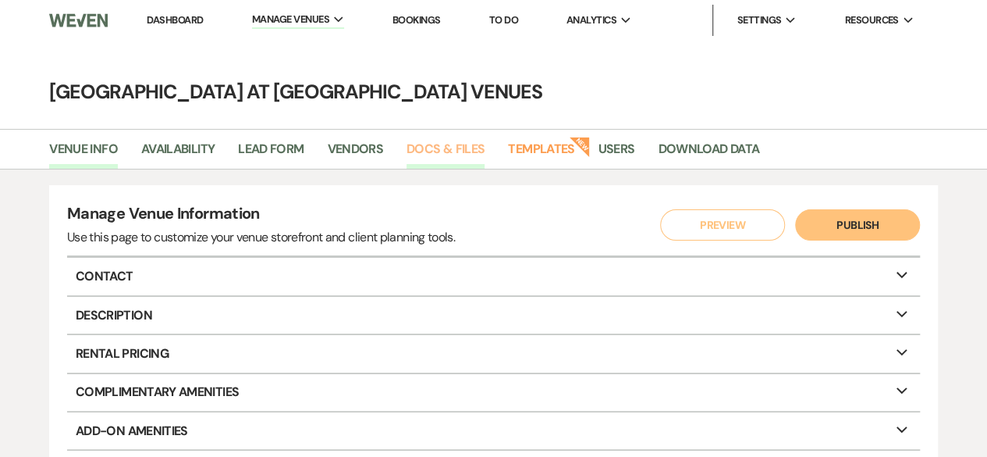
click at [472, 151] on link "Docs & Files" at bounding box center [446, 154] width 78 height 30
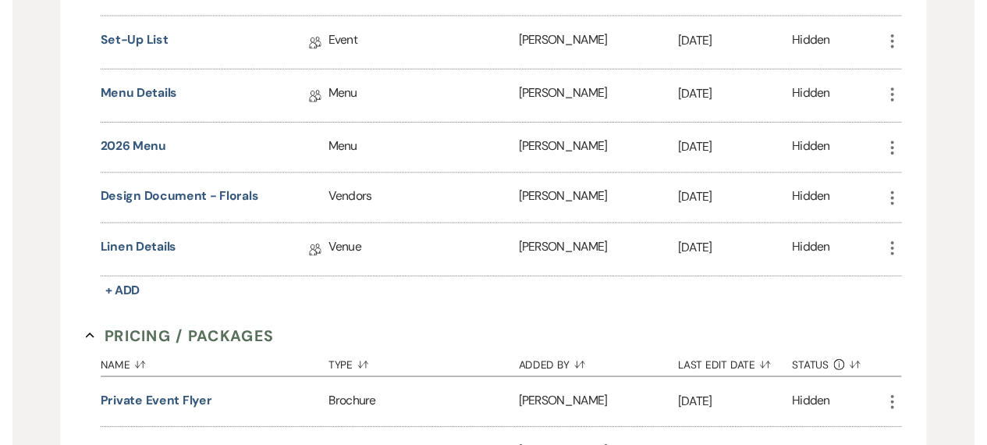
scroll to position [1015, 0]
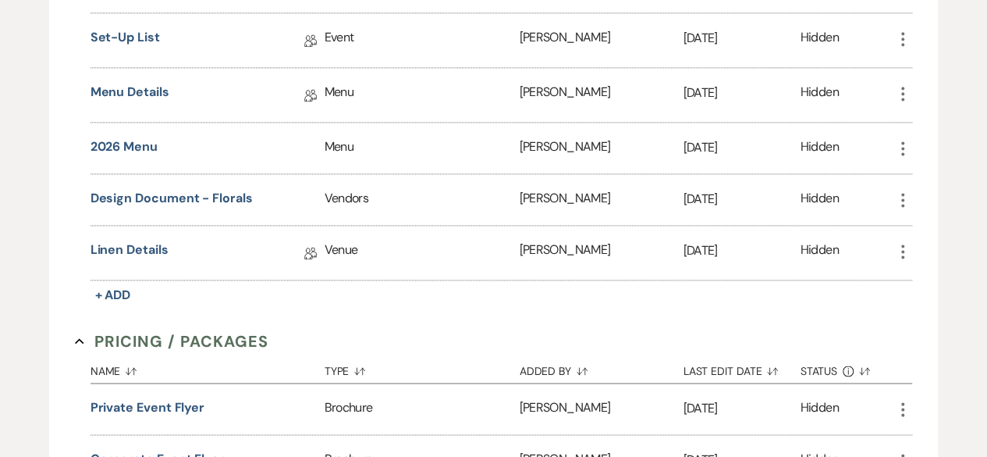
click at [902, 141] on icon "More" at bounding box center [903, 148] width 19 height 19
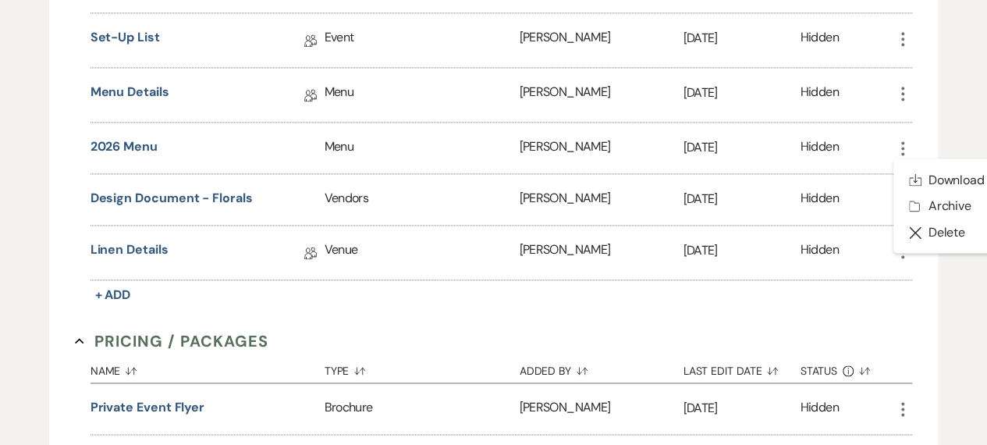
click at [902, 141] on icon "More" at bounding box center [903, 148] width 19 height 19
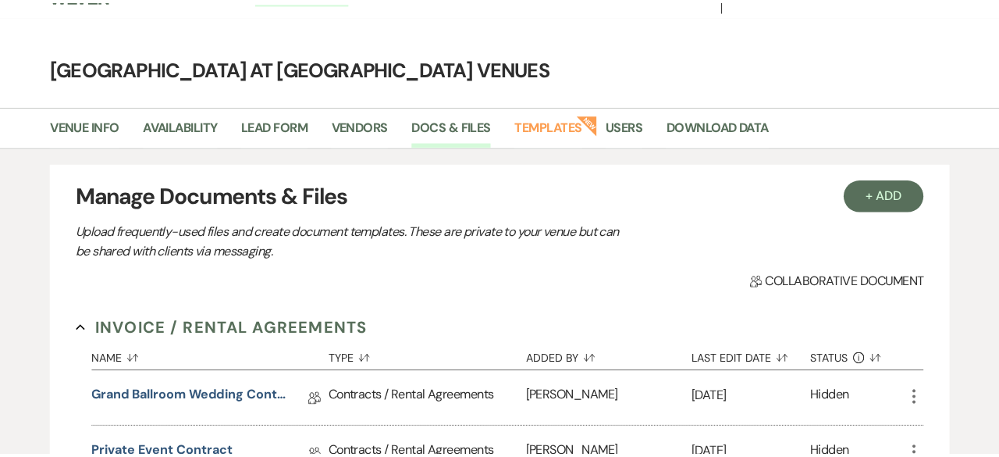
scroll to position [0, 0]
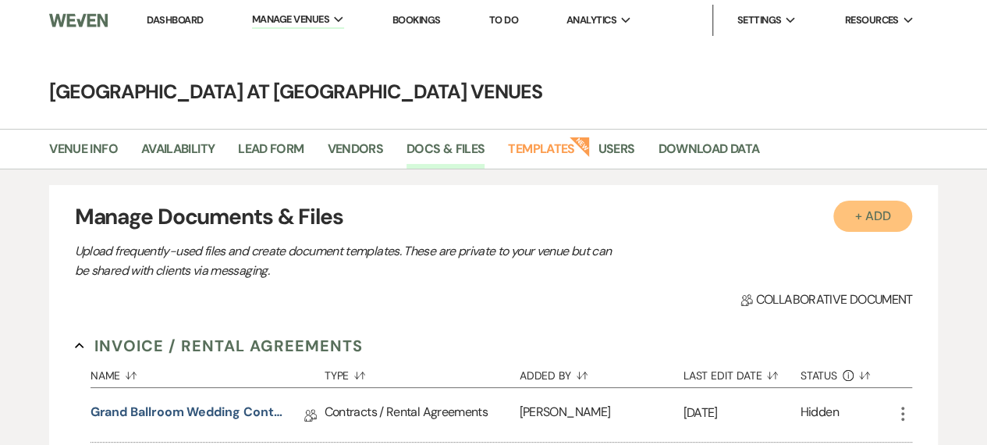
click at [895, 215] on button "+ Add" at bounding box center [874, 216] width 80 height 31
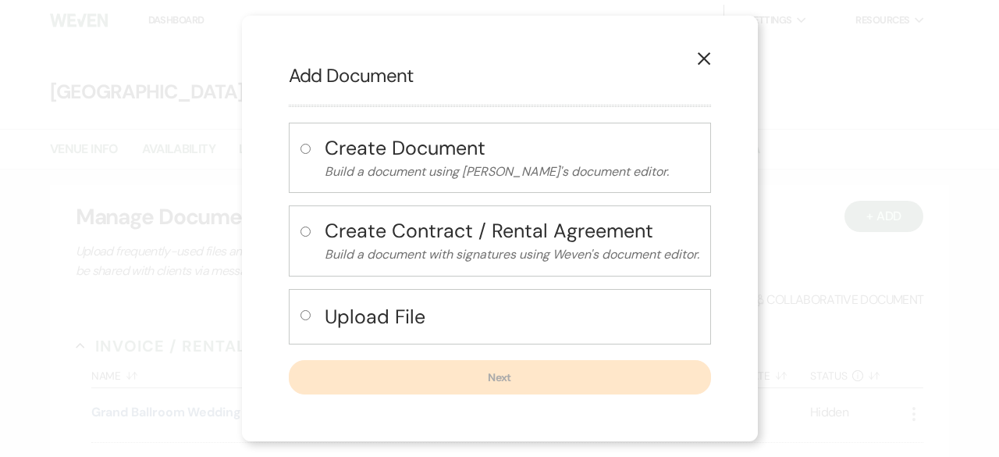
click at [303, 318] on input "radio" at bounding box center [306, 315] width 10 height 10
radio input "true"
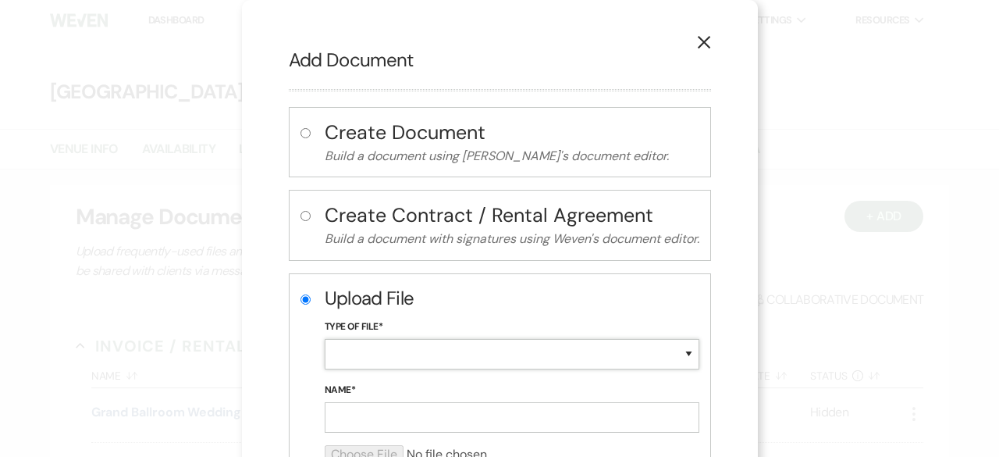
click at [447, 356] on select "Special Event Insurance Vendor Certificate of Insurance Contracts / Rental Agre…" at bounding box center [512, 354] width 375 height 30
select select "66"
click at [325, 339] on select "Special Event Insurance Vendor Certificate of Insurance Contracts / Rental Agre…" at bounding box center [512, 354] width 375 height 30
drag, startPoint x: 354, startPoint y: 416, endPoint x: 328, endPoint y: 302, distance: 116.8
click at [354, 416] on input "Name*" at bounding box center [512, 417] width 375 height 30
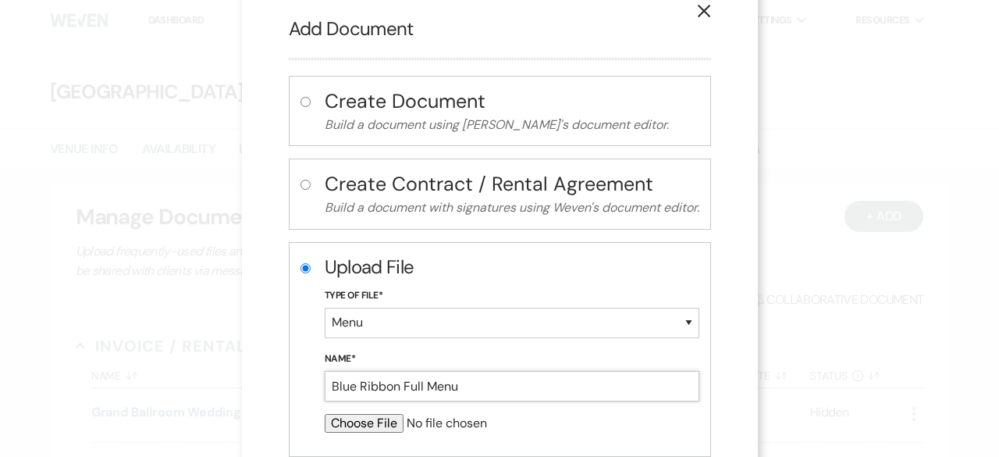
scroll to position [105, 0]
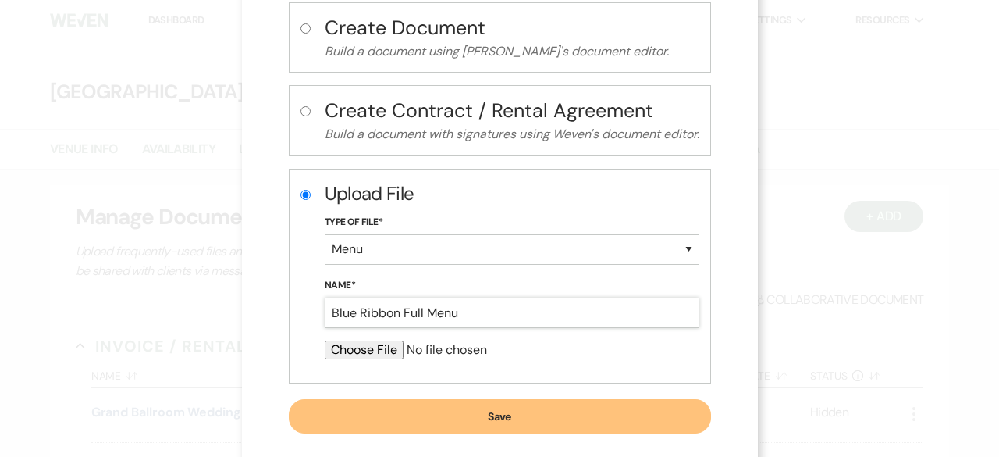
type input "Blue Ribbon Full Menu"
click at [351, 354] on input "file" at bounding box center [512, 349] width 375 height 19
type input "C:\fakepath\Catering Menu 2026.pdf"
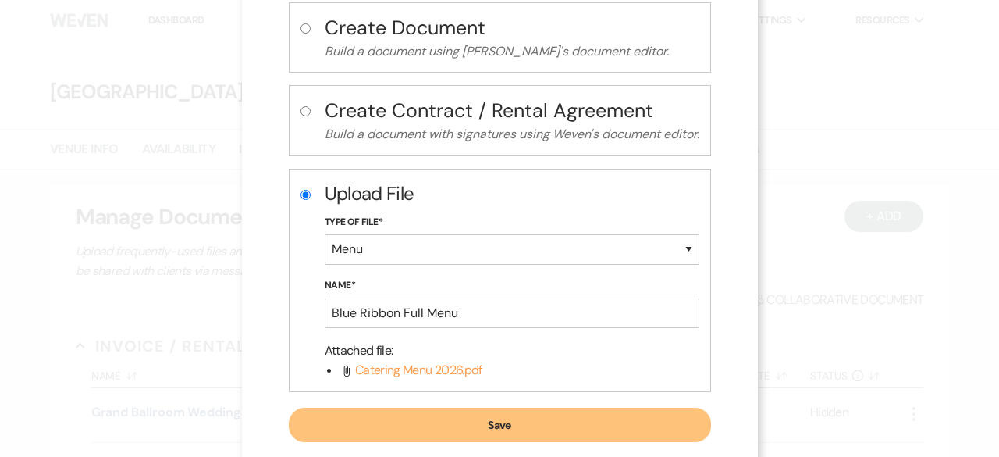
click at [490, 424] on button "Save" at bounding box center [500, 424] width 422 height 34
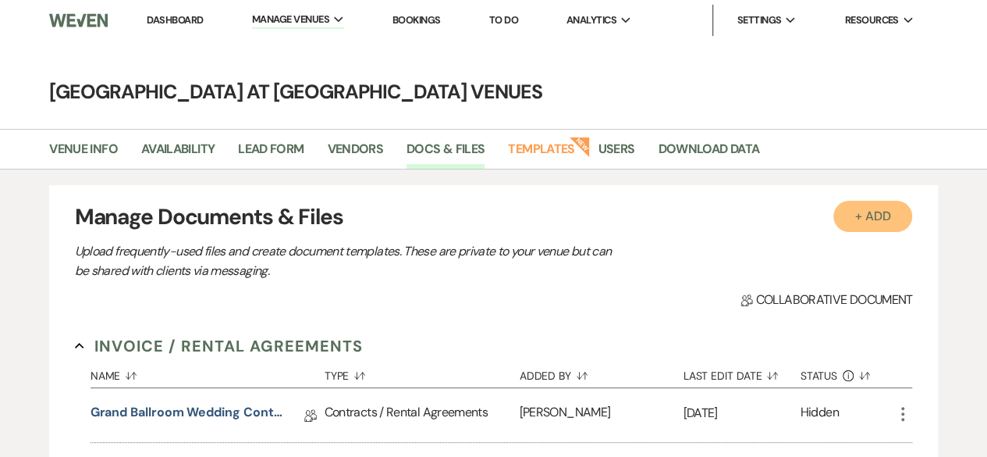
click at [887, 211] on button "+ Add" at bounding box center [874, 216] width 80 height 31
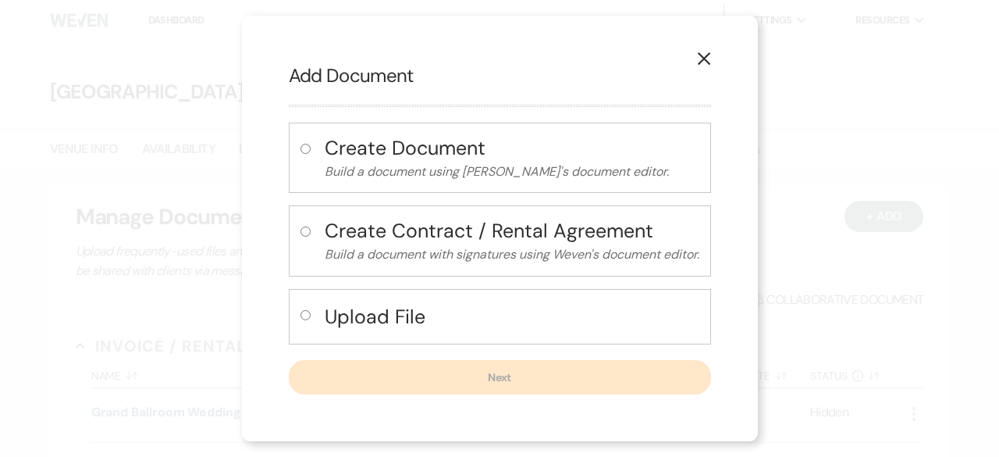
click at [301, 312] on input "radio" at bounding box center [306, 315] width 10 height 10
radio input "true"
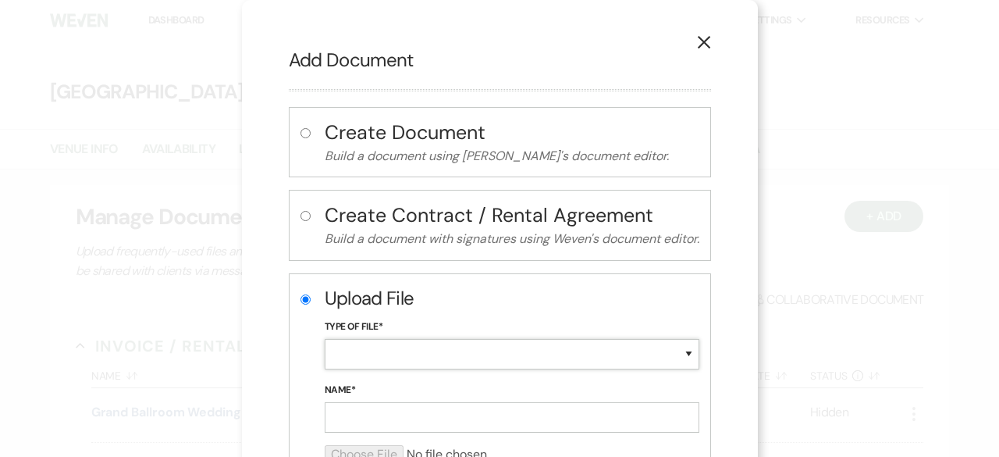
click at [514, 352] on select "Special Event Insurance Vendor Certificate of Insurance Contracts / Rental Agre…" at bounding box center [512, 354] width 375 height 30
select select "55"
click at [325, 339] on select "Special Event Insurance Vendor Certificate of Insurance Contracts / Rental Agre…" at bounding box center [512, 354] width 375 height 30
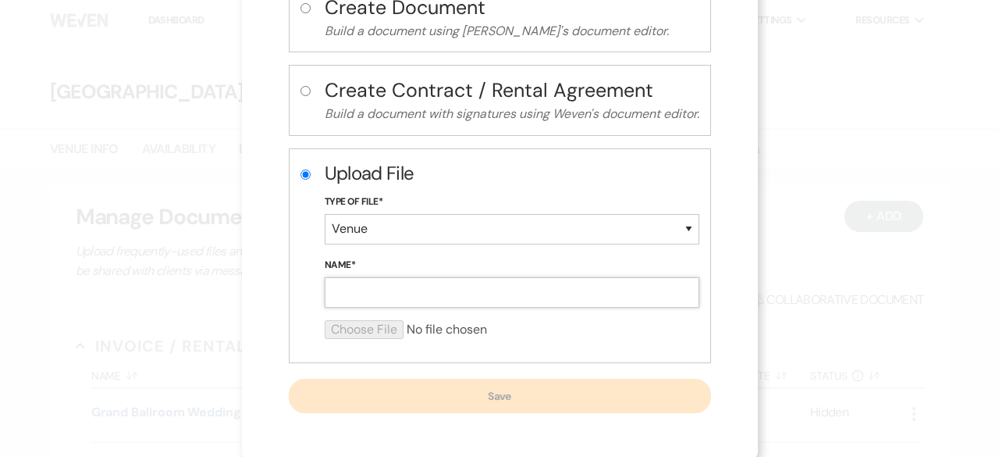
click at [383, 286] on input "Name*" at bounding box center [512, 292] width 375 height 30
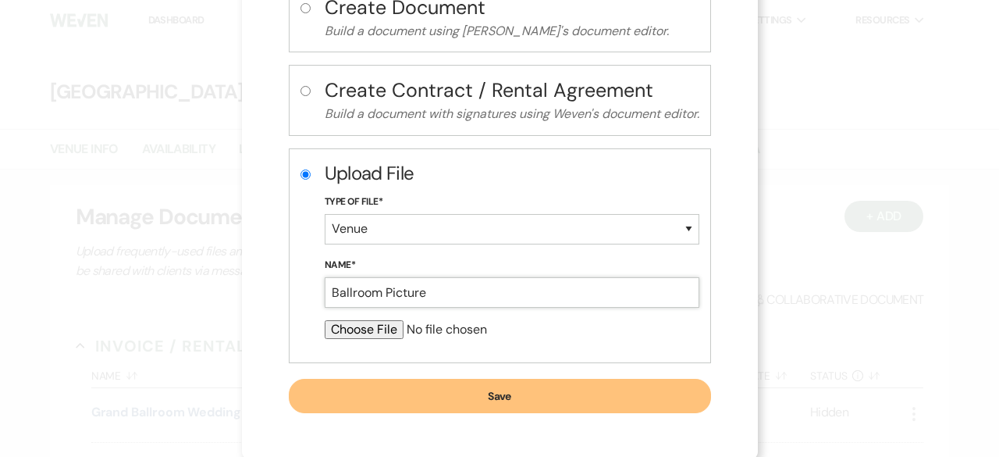
type input "Ballroom Picture"
click at [351, 332] on input "file" at bounding box center [512, 329] width 375 height 19
type input "C:\fakepath\IMG_6463.jpg"
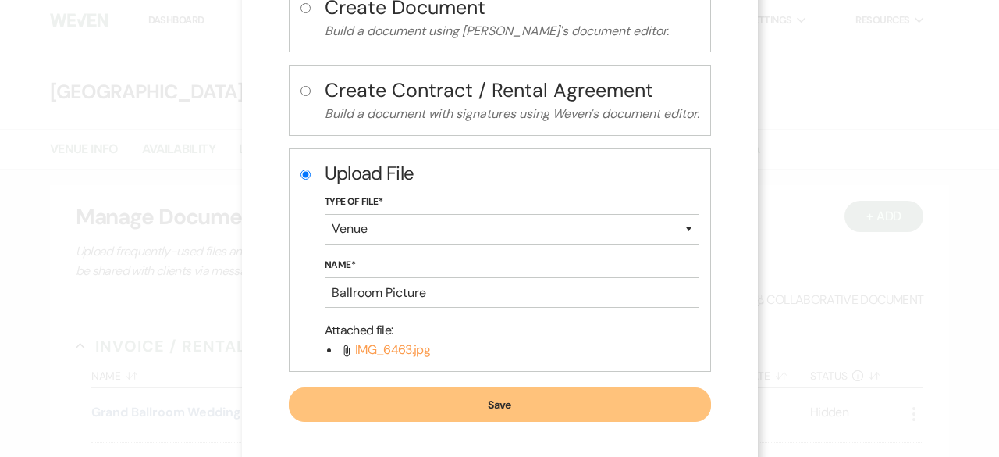
click at [465, 391] on button "Save" at bounding box center [500, 404] width 422 height 34
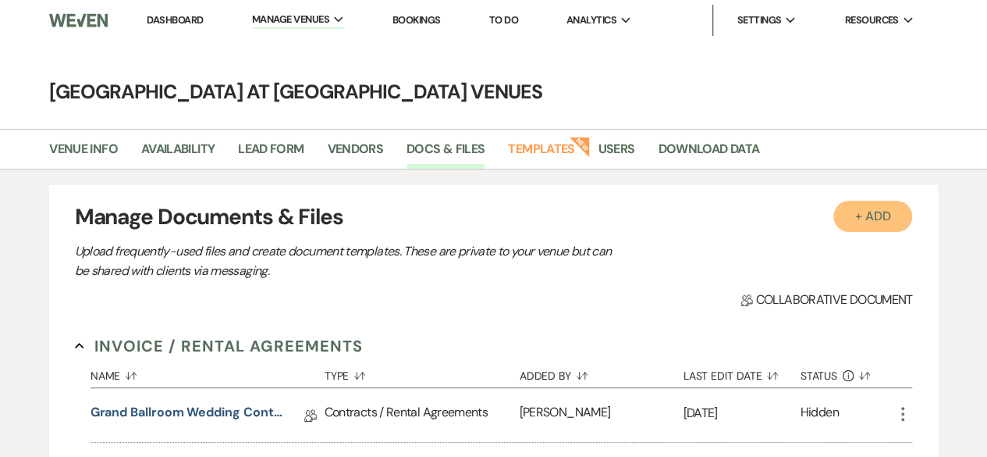
click at [902, 216] on button "+ Add" at bounding box center [874, 216] width 80 height 31
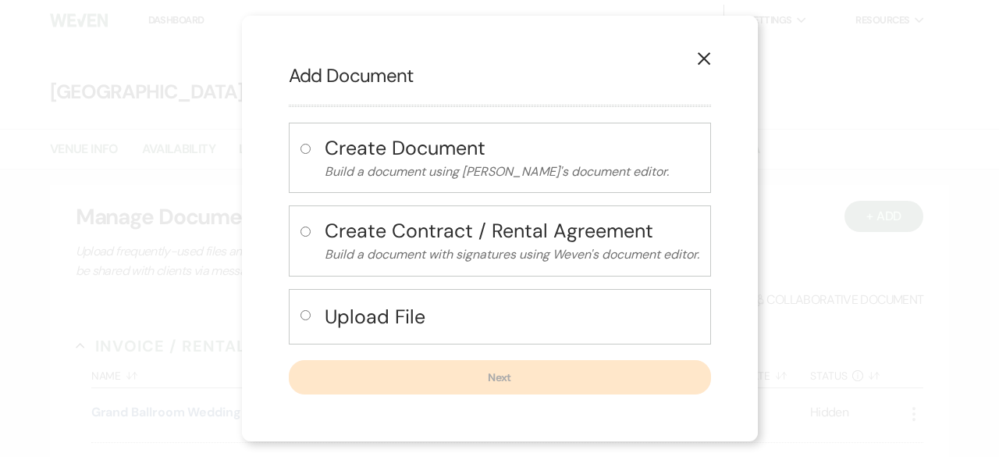
click at [301, 317] on input "radio" at bounding box center [306, 315] width 10 height 10
radio input "true"
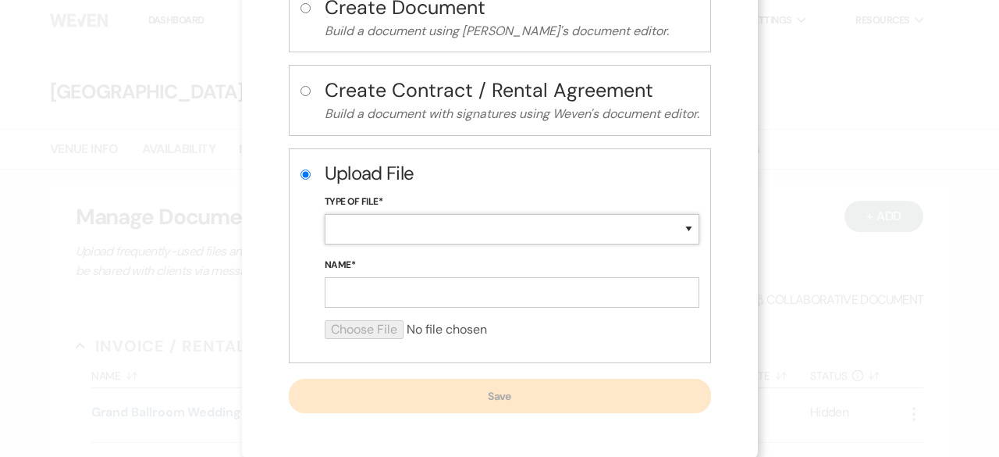
click at [369, 219] on select "Special Event Insurance Vendor Certificate of Insurance Contracts / Rental Agre…" at bounding box center [512, 229] width 375 height 30
select select "55"
click at [325, 214] on select "Special Event Insurance Vendor Certificate of Insurance Contracts / Rental Agre…" at bounding box center [512, 229] width 375 height 30
click at [401, 283] on input "Name*" at bounding box center [512, 292] width 375 height 30
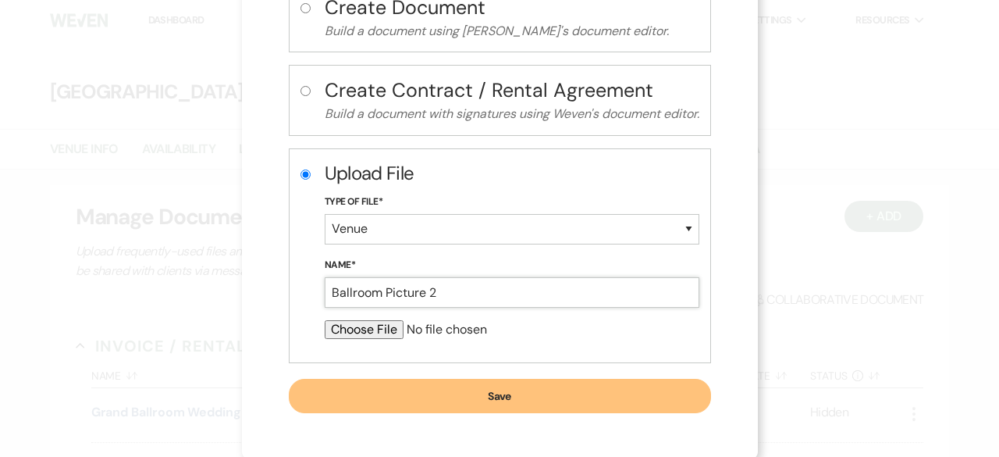
type input "Ballroom Picture 2"
click at [365, 331] on input "file" at bounding box center [512, 329] width 375 height 19
type input "C:\fakepath\IMG_6464.jpg"
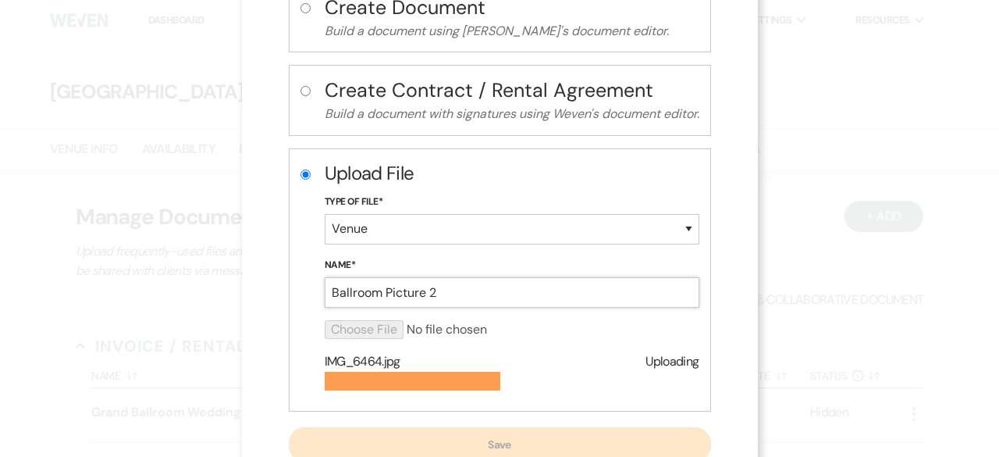
click at [433, 290] on input "Ballroom Picture 2" at bounding box center [512, 292] width 375 height 30
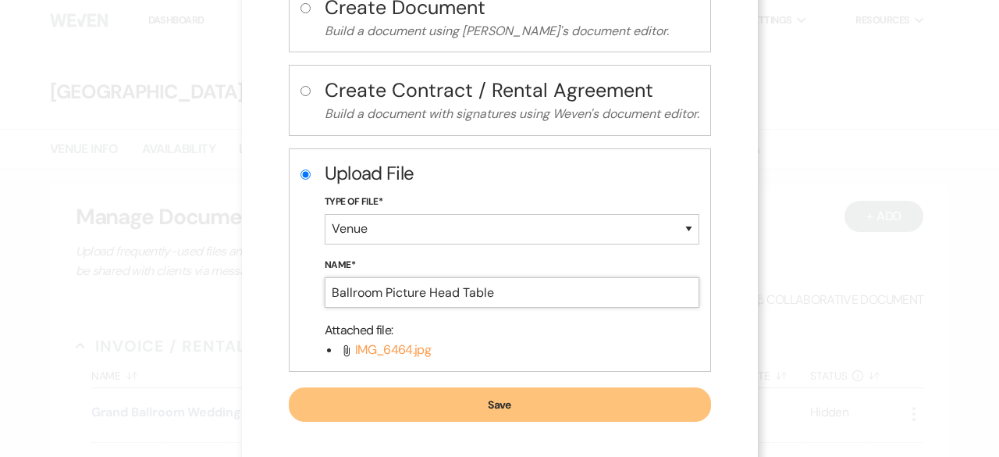
type input "Ballroom Picture Head Table"
click at [468, 415] on button "Save" at bounding box center [500, 404] width 422 height 34
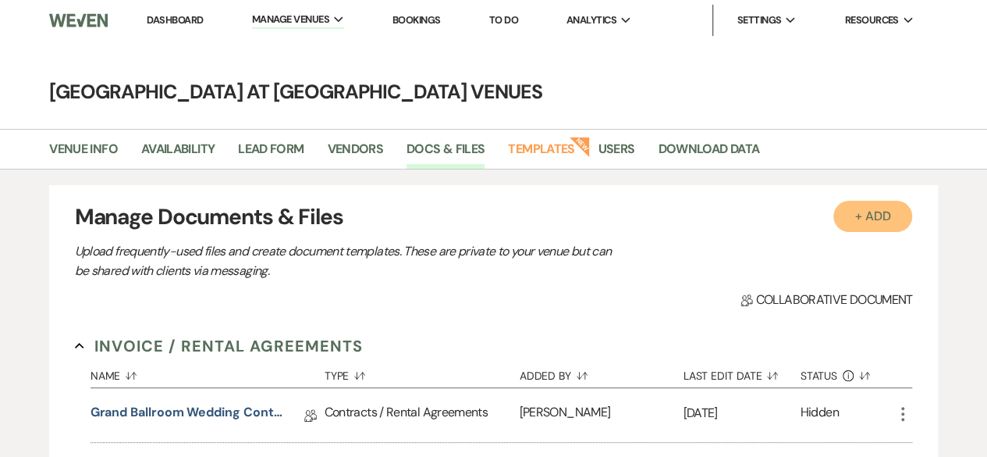
click at [888, 222] on button "+ Add" at bounding box center [874, 216] width 80 height 31
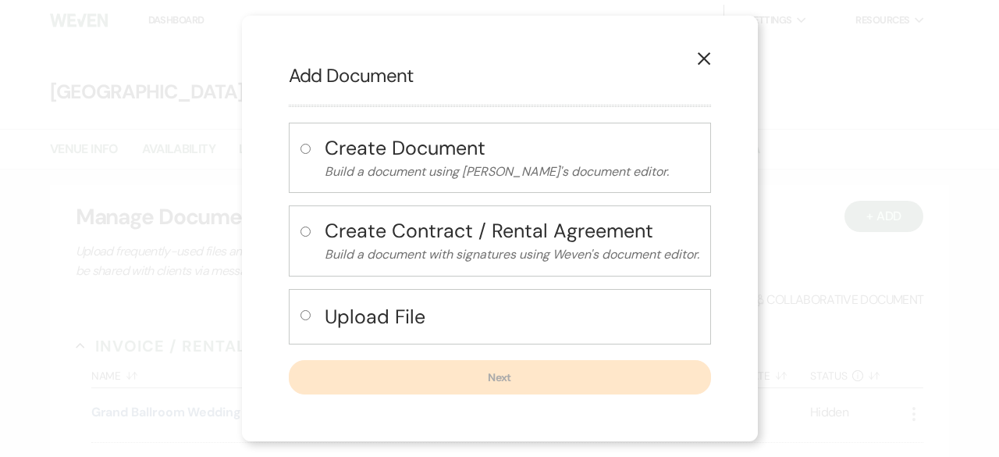
click at [305, 315] on input "radio" at bounding box center [306, 315] width 10 height 10
radio input "true"
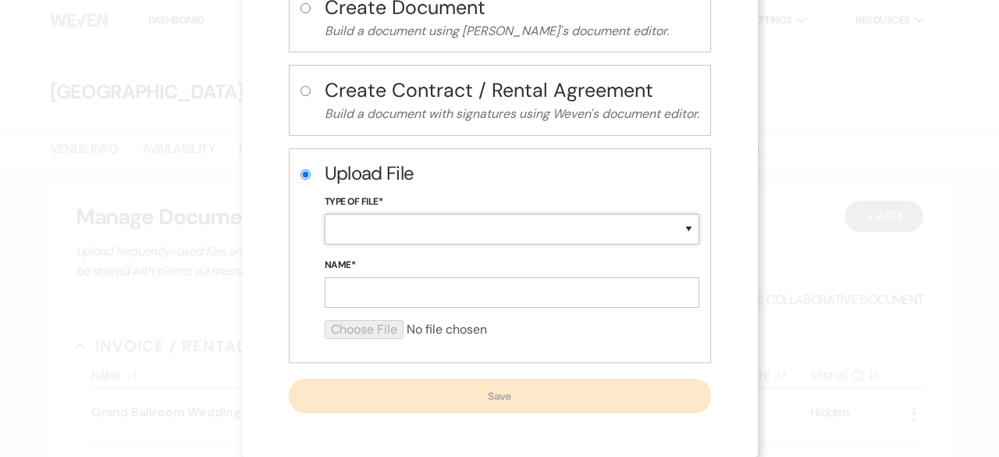
click at [386, 226] on select "Special Event Insurance Vendor Certificate of Insurance Contracts / Rental Agre…" at bounding box center [512, 229] width 375 height 30
select select "55"
click at [325, 214] on select "Special Event Insurance Vendor Certificate of Insurance Contracts / Rental Agre…" at bounding box center [512, 229] width 375 height 30
click at [360, 290] on input "Name*" at bounding box center [512, 292] width 375 height 30
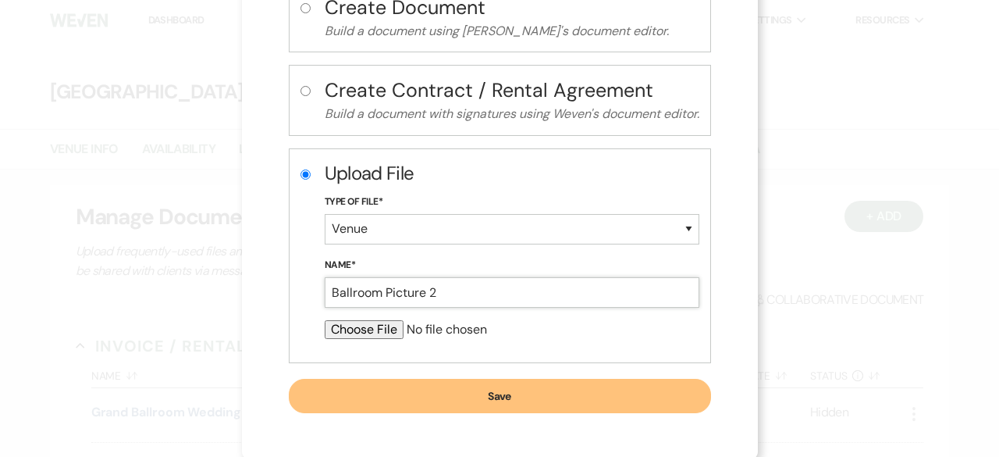
type input "Ballroom Picture 2"
click at [343, 321] on input "file" at bounding box center [512, 329] width 375 height 19
type input "C:\fakepath\IMG_6465.MOV"
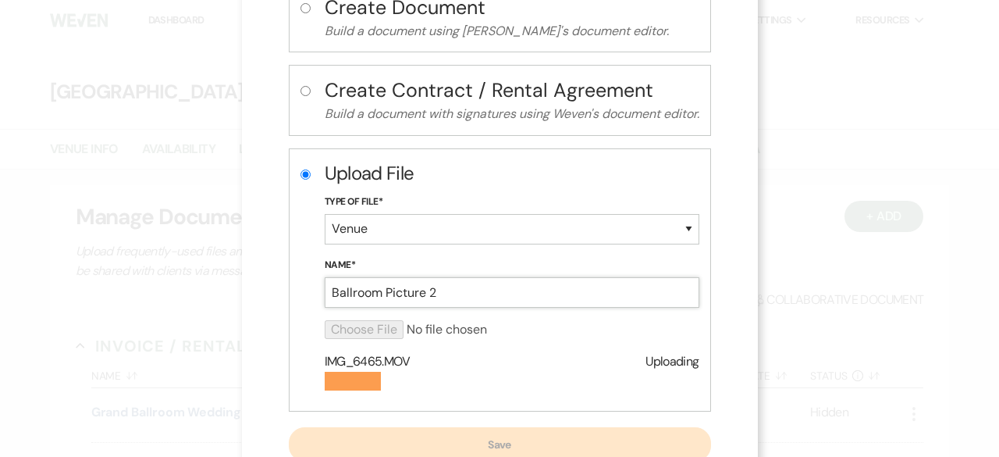
click at [431, 291] on input "Ballroom Picture 2" at bounding box center [512, 292] width 375 height 30
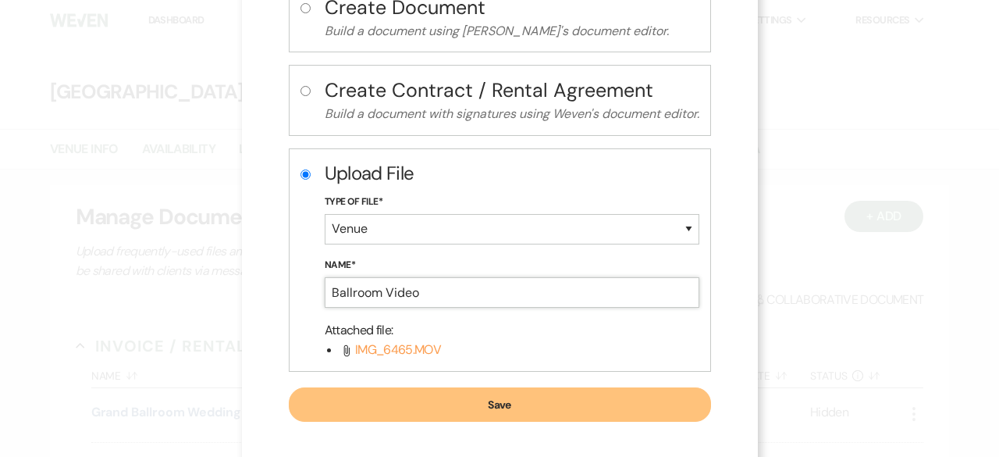
type input "Ballroom Video"
click at [489, 398] on button "Save" at bounding box center [500, 404] width 422 height 34
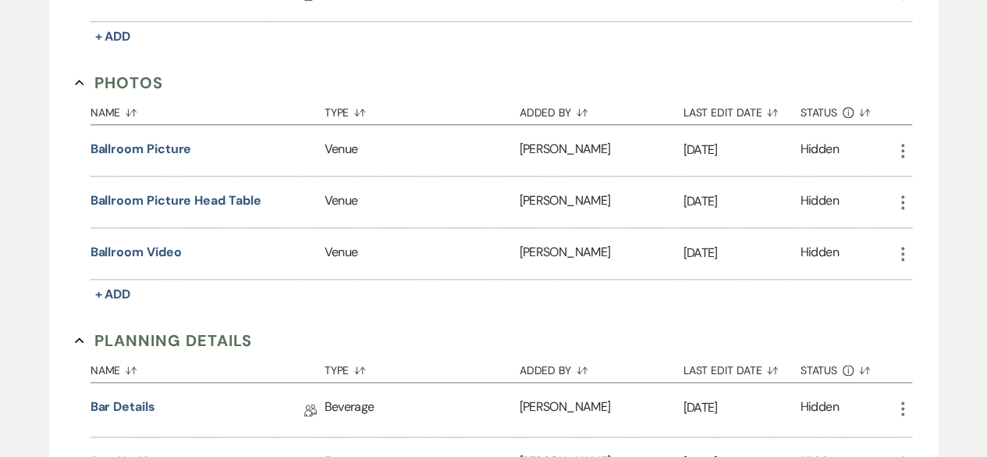
scroll to position [859, 0]
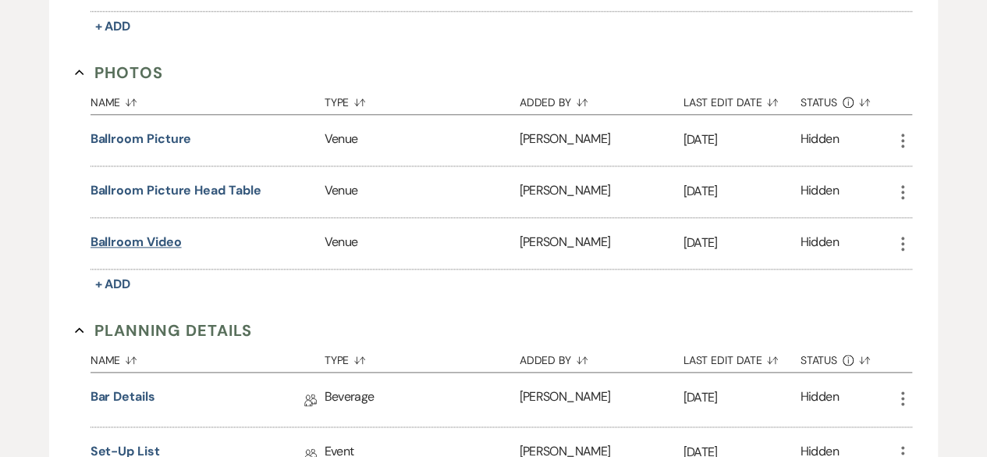
click at [138, 240] on button "Ballroom Video" at bounding box center [136, 242] width 91 height 19
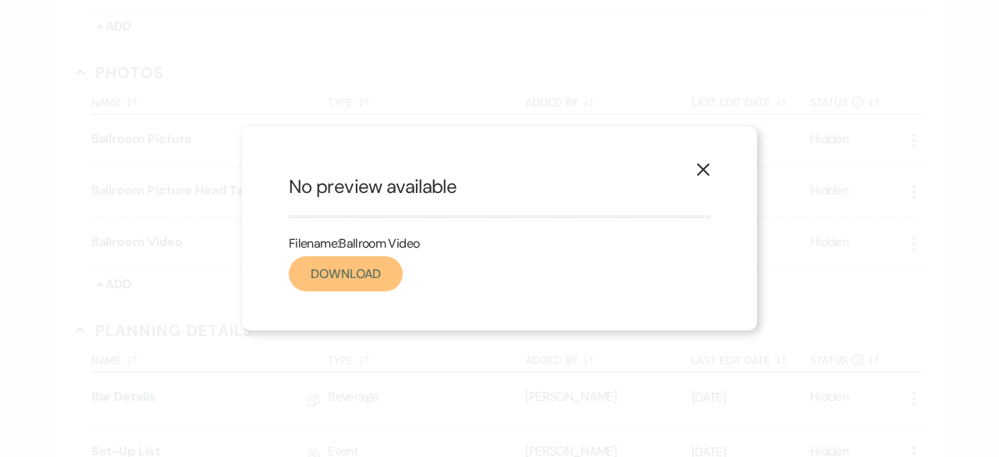
click at [348, 265] on link "Download" at bounding box center [346, 273] width 114 height 35
click at [706, 168] on use "button" at bounding box center [703, 169] width 12 height 12
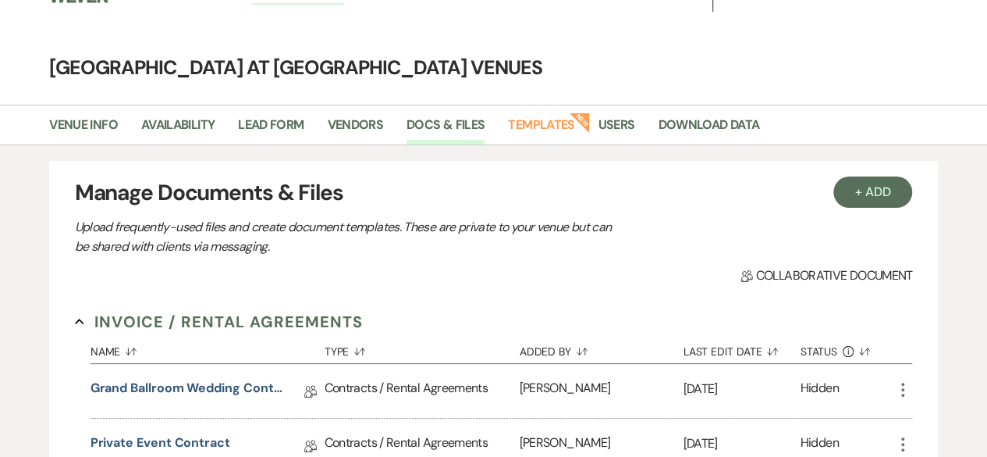
scroll to position [0, 0]
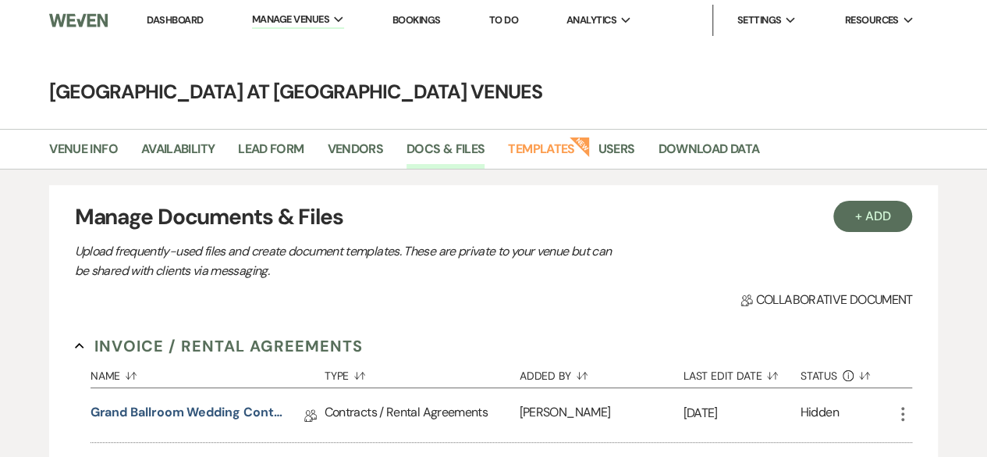
click at [187, 23] on link "Dashboard" at bounding box center [175, 19] width 56 height 13
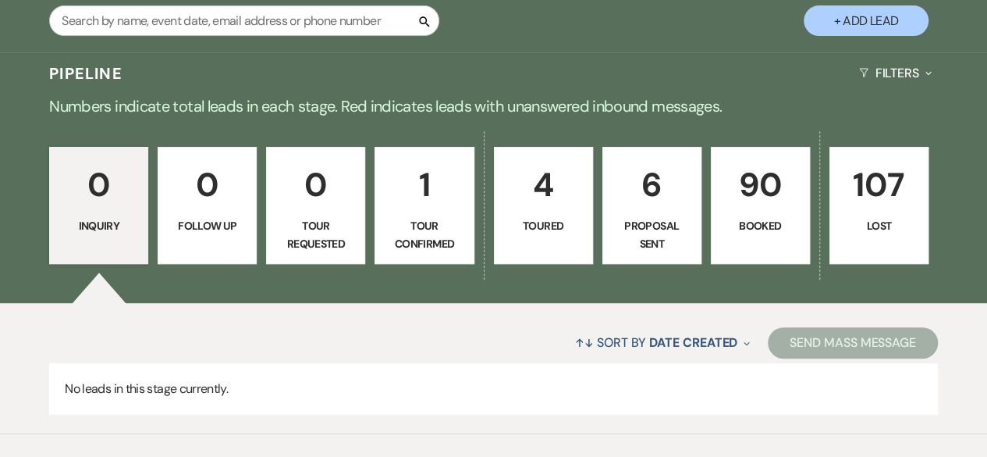
scroll to position [312, 0]
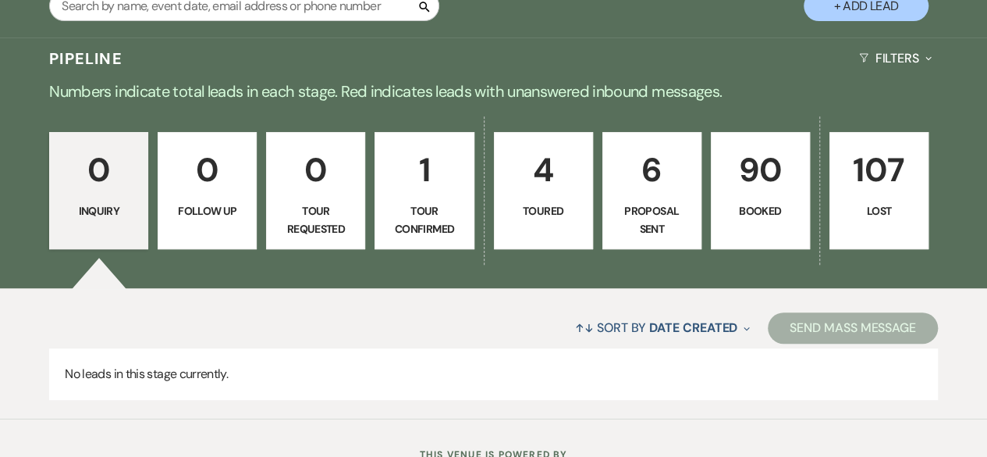
click at [543, 198] on link "4 Toured" at bounding box center [543, 190] width 99 height 117
select select "5"
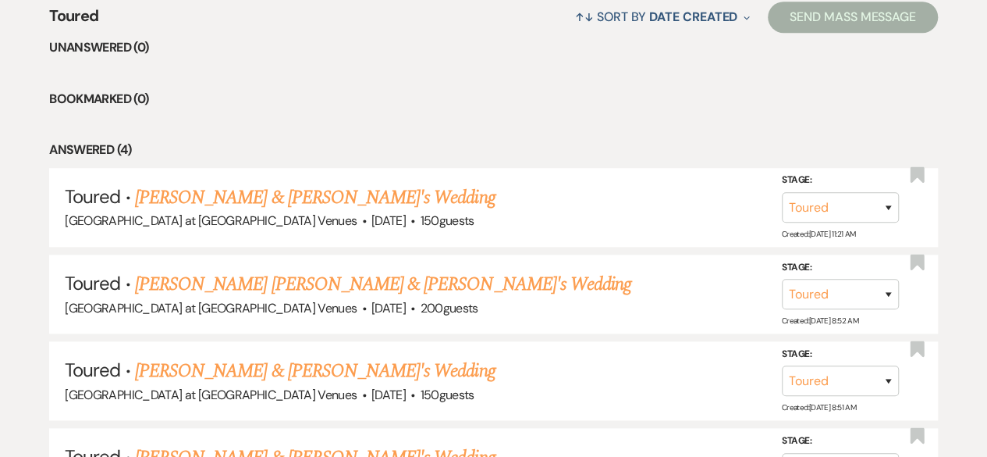
scroll to position [625, 0]
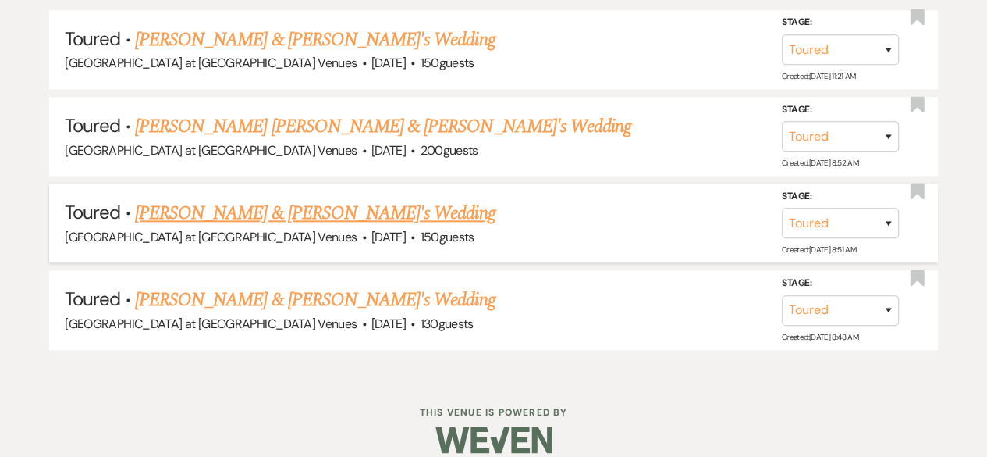
click at [194, 215] on link "[PERSON_NAME] & [PERSON_NAME]'s Wedding" at bounding box center [315, 213] width 361 height 28
select select "5"
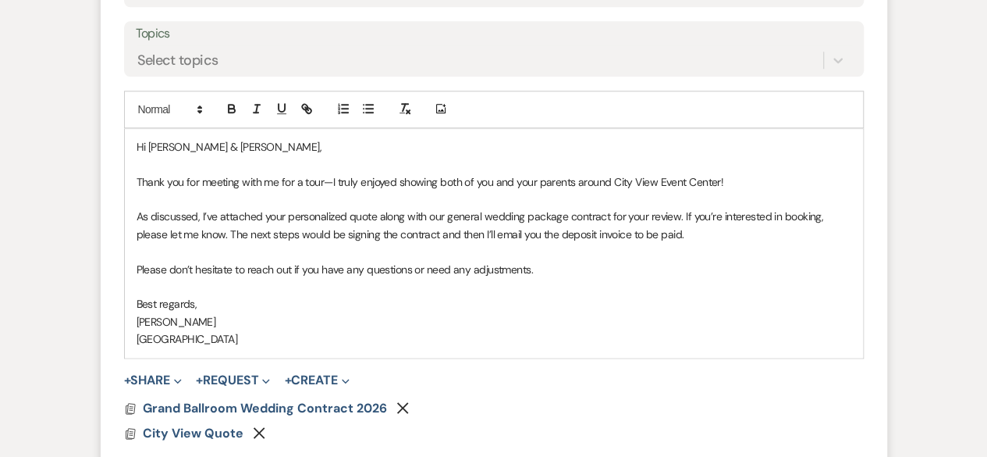
scroll to position [874, 0]
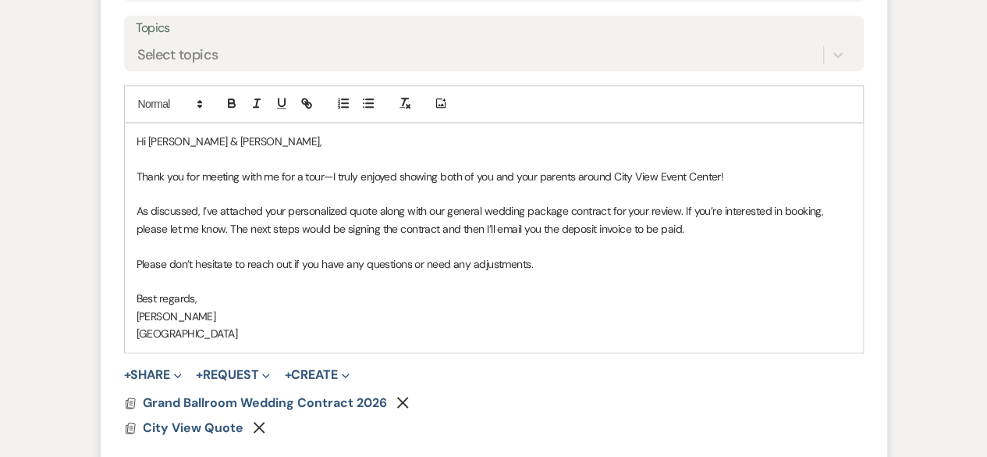
click at [680, 208] on p "As discussed, I’ve attached your personalized quote along with our general wedd…" at bounding box center [494, 219] width 715 height 35
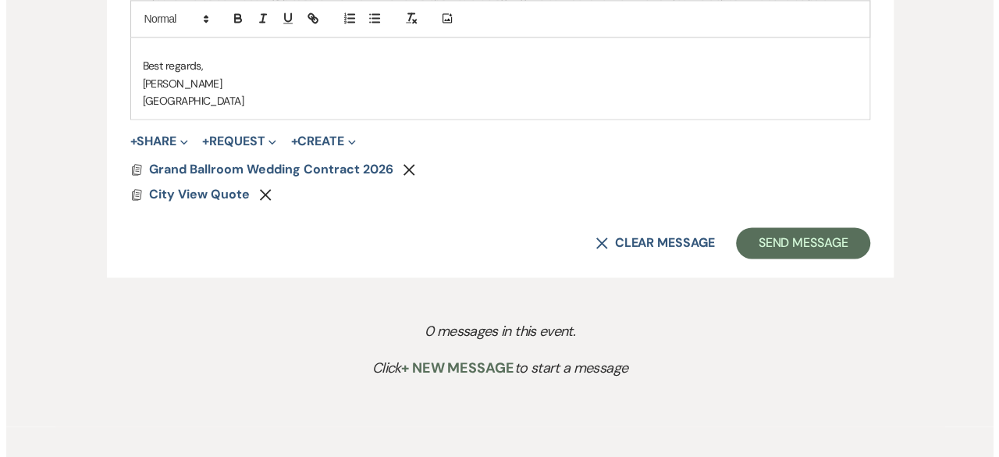
scroll to position [1180, 0]
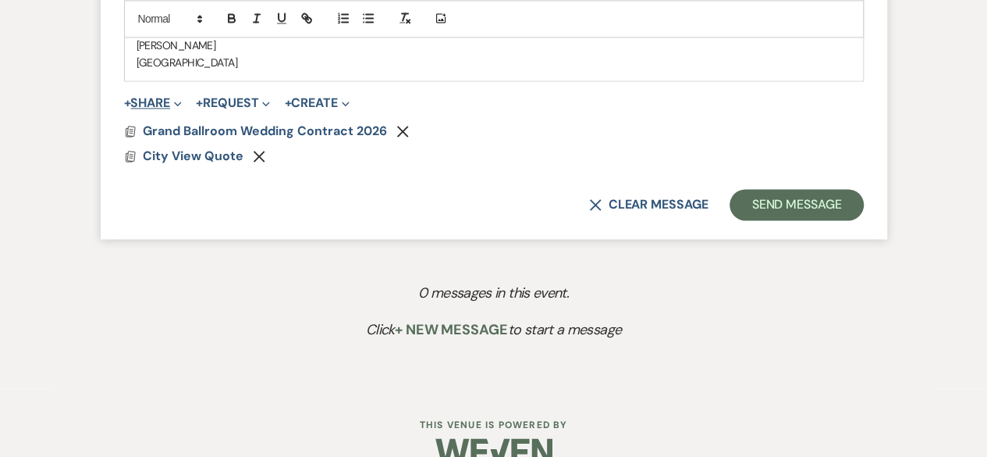
click at [175, 102] on span "Expand" at bounding box center [176, 102] width 12 height 16
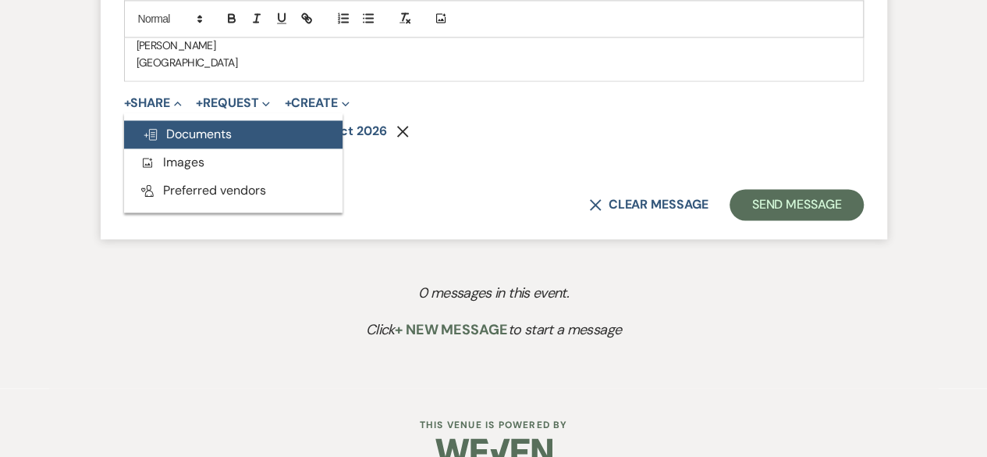
click at [187, 127] on span "Doc Upload Documents" at bounding box center [187, 134] width 89 height 16
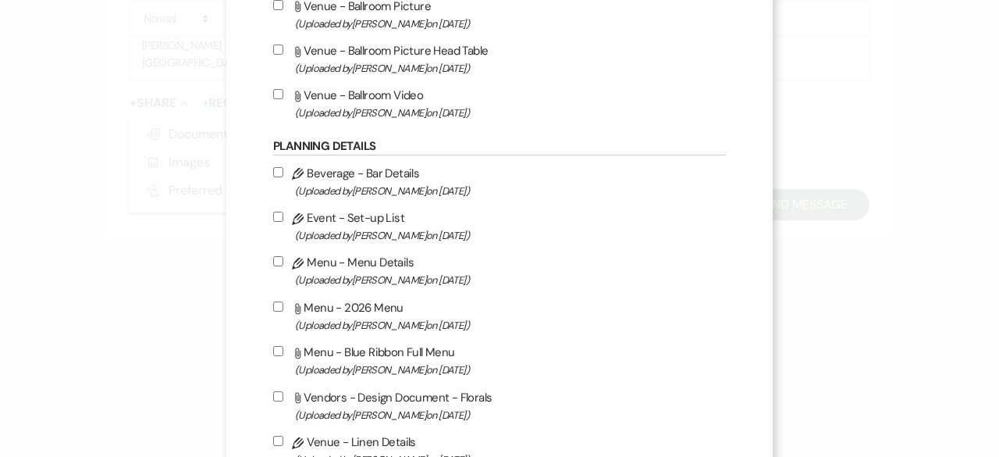
scroll to position [546, 0]
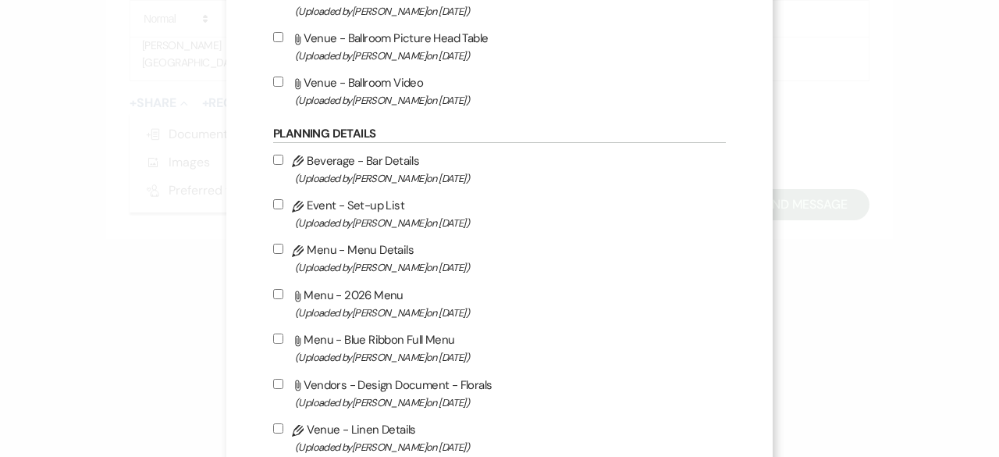
click at [273, 336] on input "Attach File Menu - Blue Ribbon Full Menu (Uploaded by [PERSON_NAME] on [DATE] )" at bounding box center [278, 338] width 10 height 10
checkbox input "true"
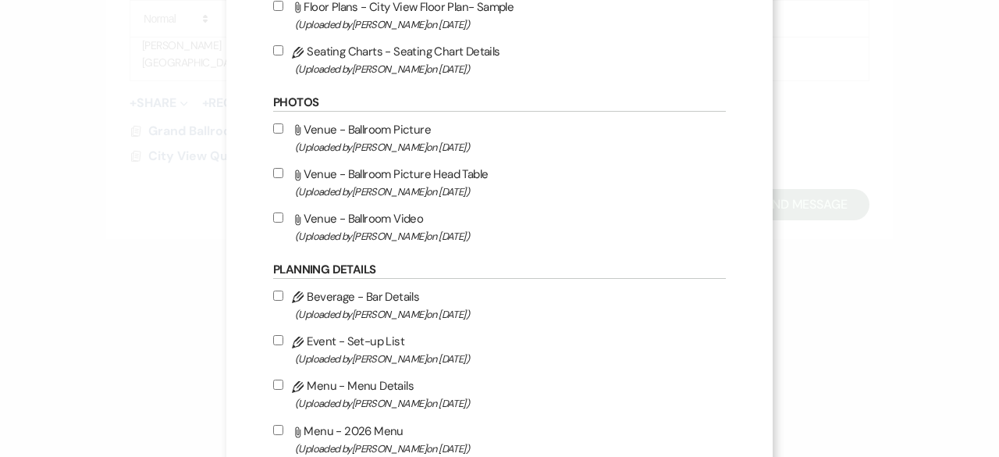
scroll to position [390, 0]
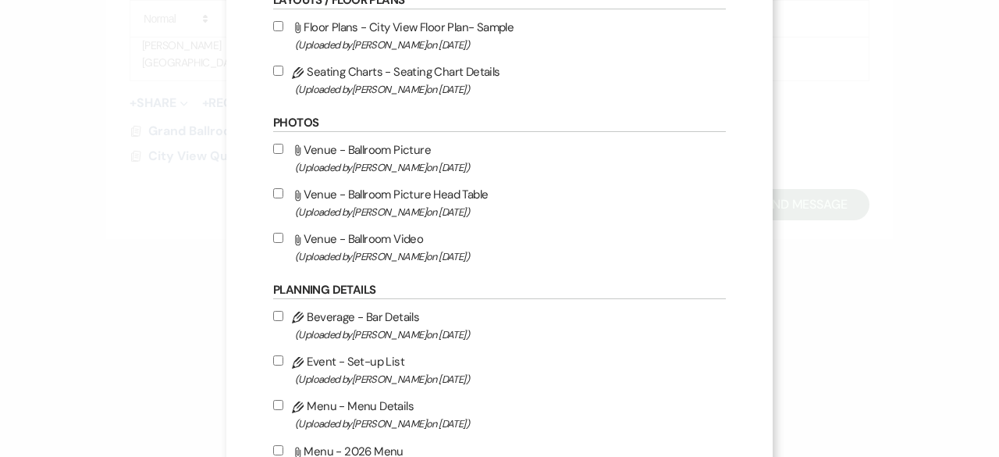
click at [273, 148] on input "Attach File Venue - Ballroom Picture (Uploaded by [PERSON_NAME] on [DATE] )" at bounding box center [278, 149] width 10 height 10
checkbox input "true"
click at [275, 191] on input "Attach File Venue - Ballroom Picture Head Table (Uploaded by [PERSON_NAME] on […" at bounding box center [278, 193] width 10 height 10
checkbox input "true"
click at [273, 233] on input "Attach File Venue - Ballroom Video (Uploaded by [PERSON_NAME] on [DATE] )" at bounding box center [278, 238] width 10 height 10
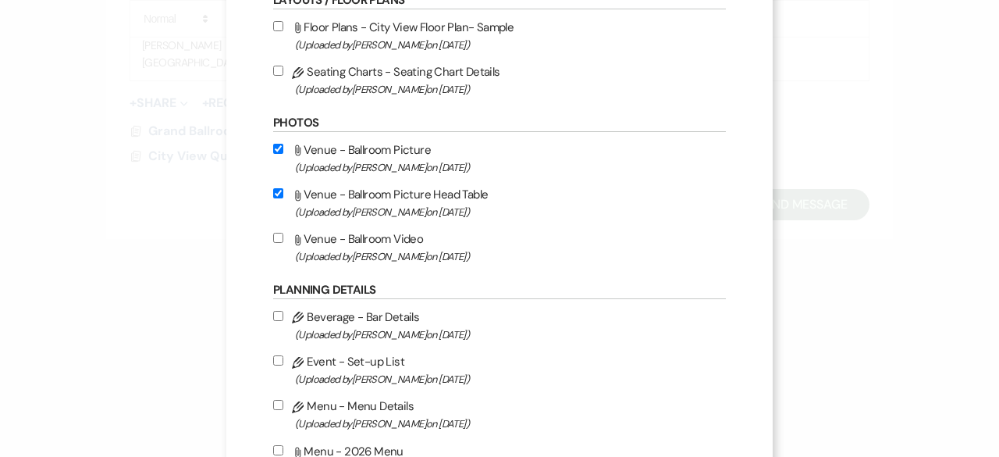
checkbox input "true"
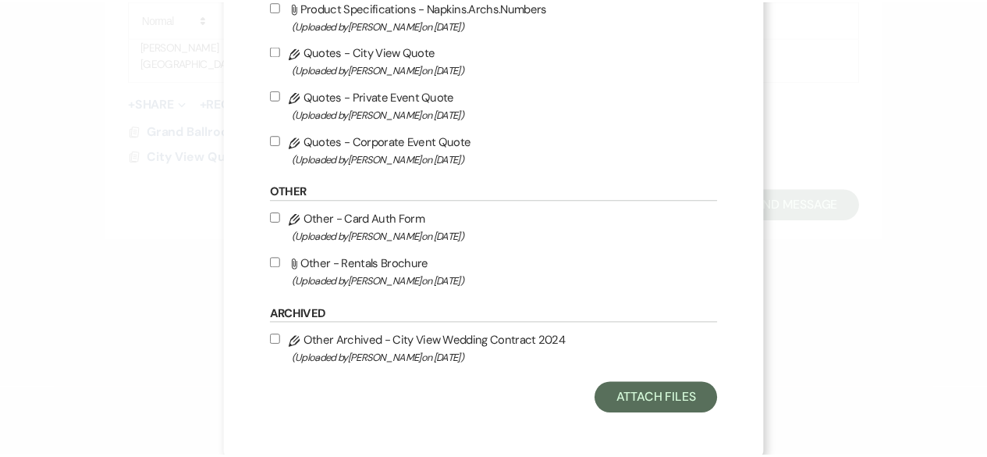
scroll to position [1183, 0]
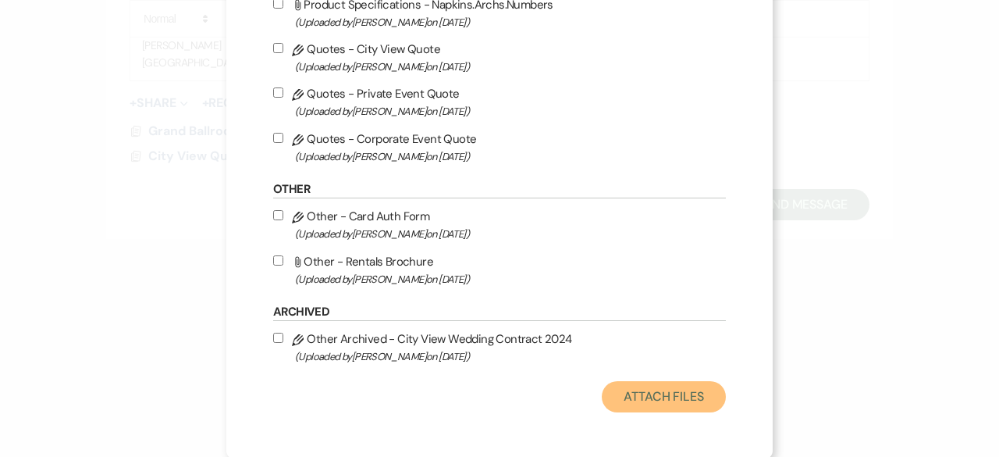
click at [657, 388] on button "Attach Files" at bounding box center [664, 396] width 124 height 31
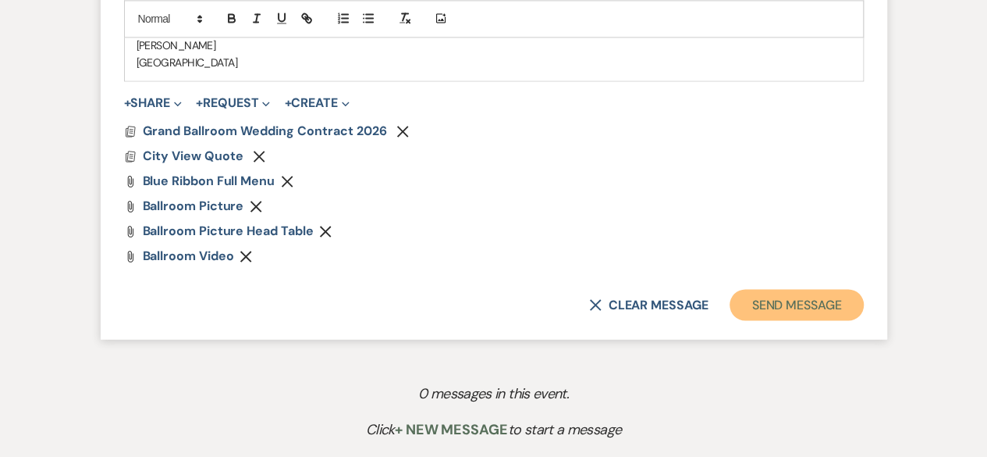
click at [820, 304] on button "Send Message" at bounding box center [796, 304] width 133 height 31
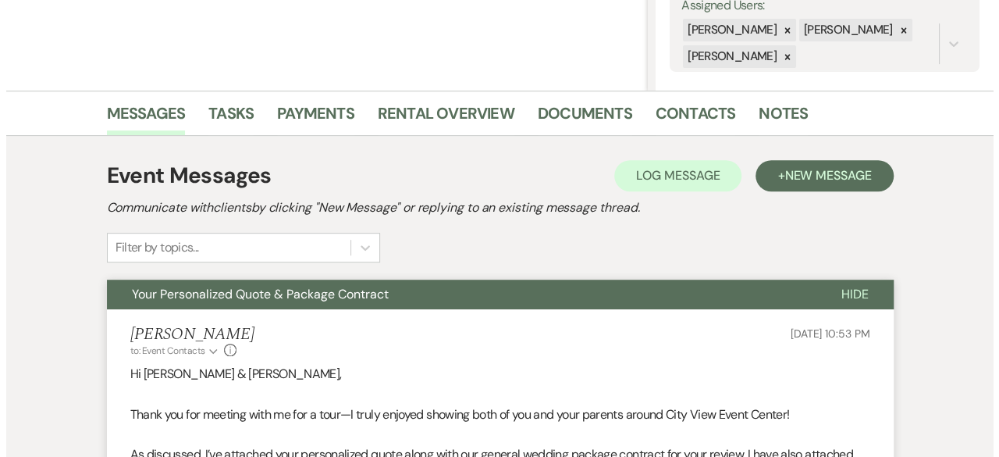
scroll to position [296, 0]
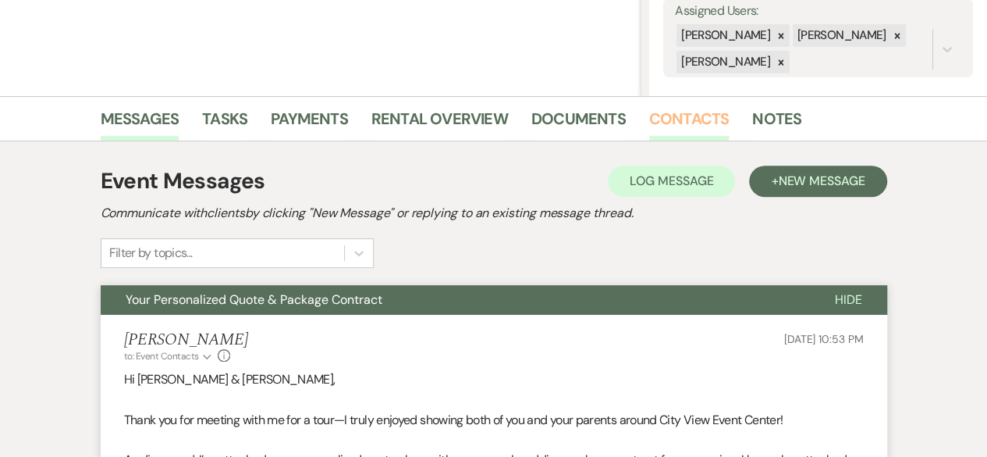
click at [678, 118] on link "Contacts" at bounding box center [689, 123] width 80 height 34
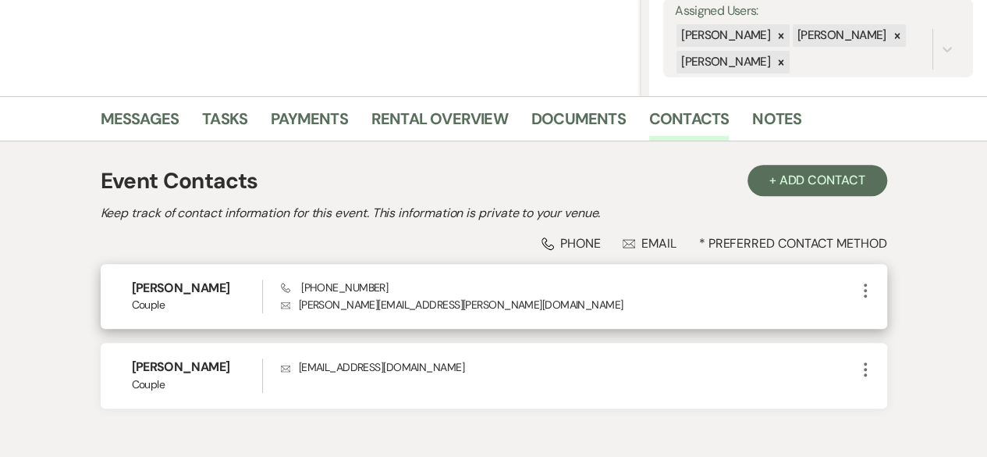
click at [863, 286] on icon "More" at bounding box center [865, 290] width 19 height 19
click at [916, 324] on button "Pencil Edit" at bounding box center [902, 321] width 93 height 27
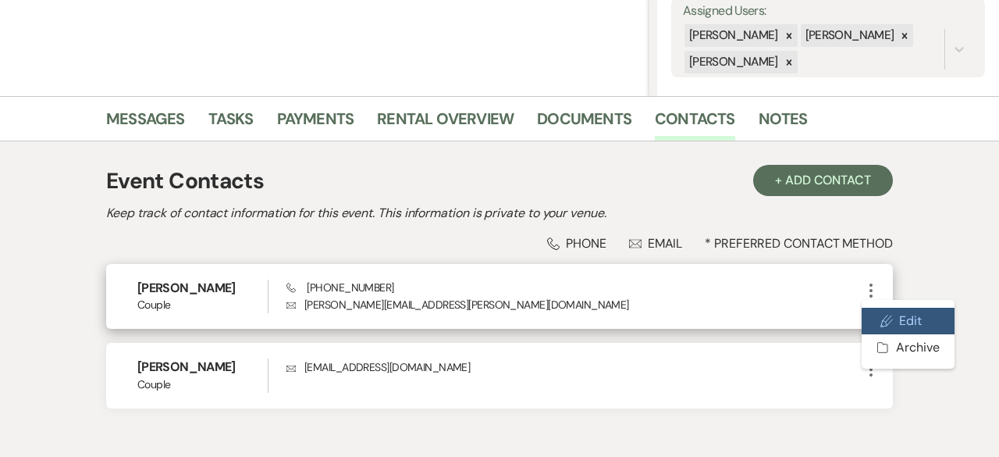
select select "1"
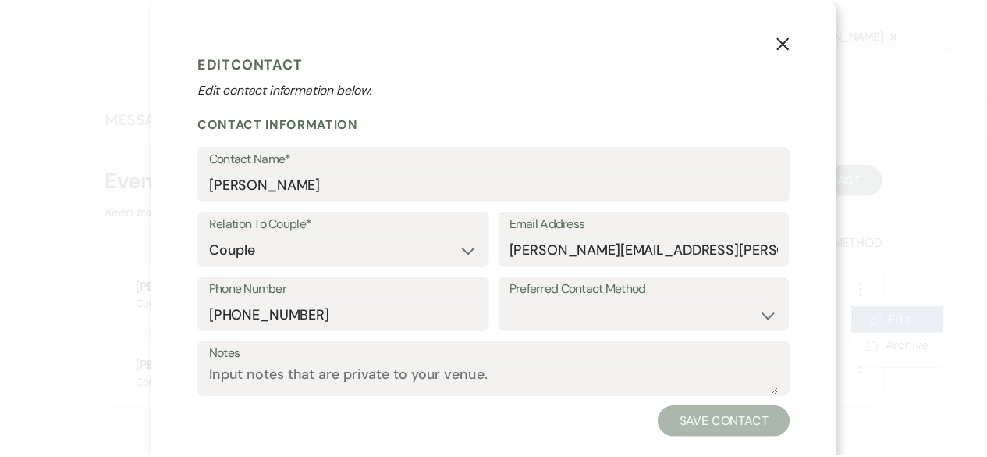
scroll to position [28, 0]
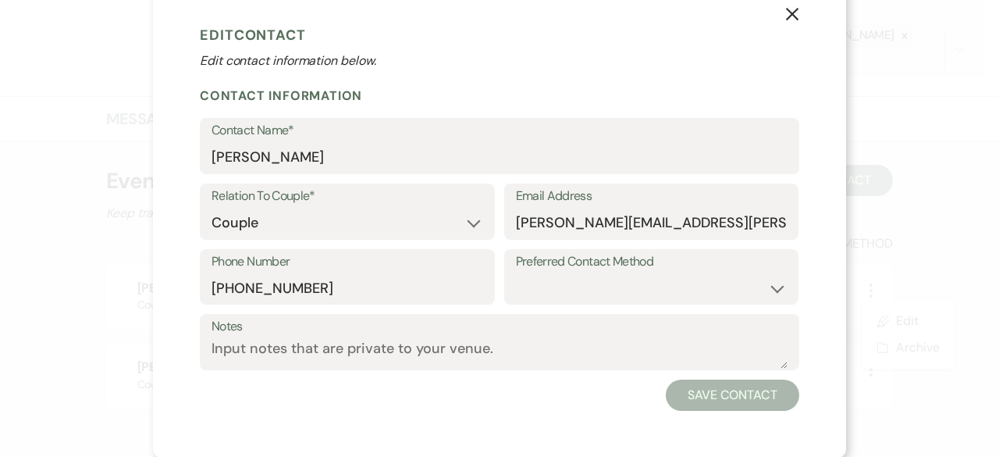
click at [788, 12] on use "button" at bounding box center [792, 14] width 12 height 12
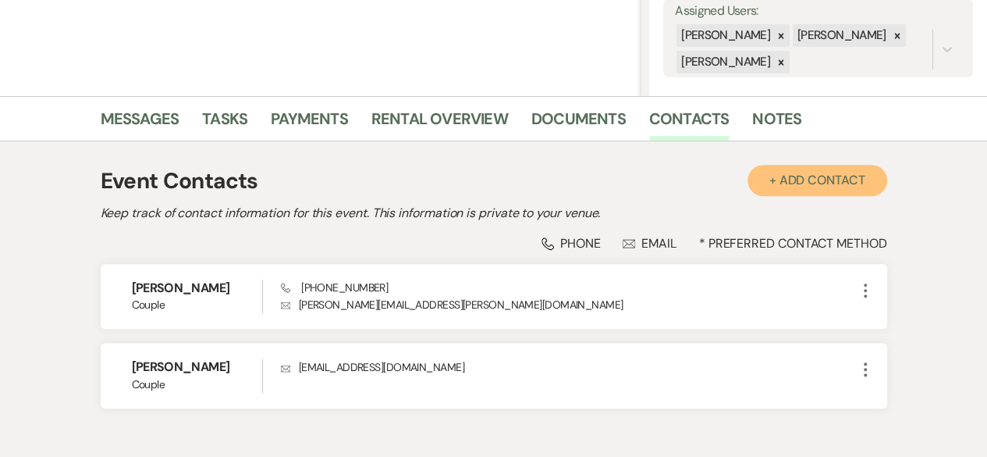
click at [815, 176] on button "+ Add Contact" at bounding box center [818, 180] width 140 height 31
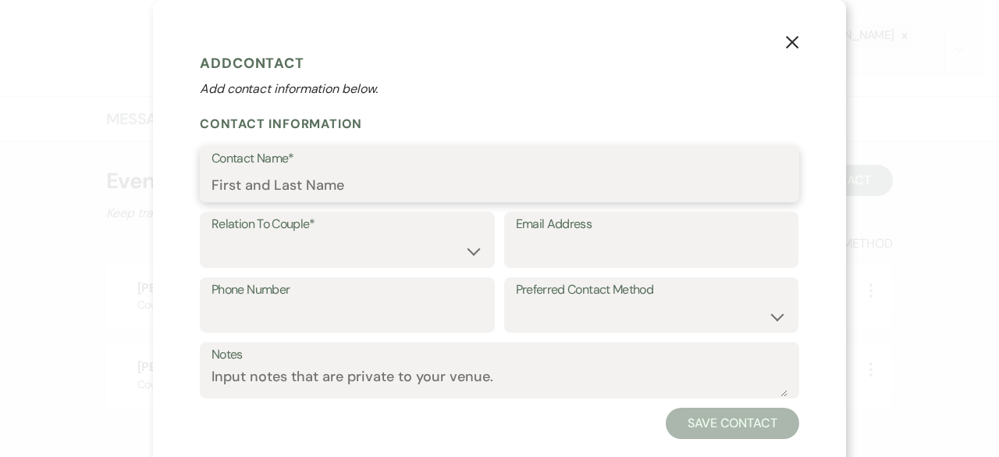
click at [369, 183] on input "Contact Name*" at bounding box center [500, 185] width 576 height 30
type input "[PERSON_NAME] & [PERSON_NAME] Email"
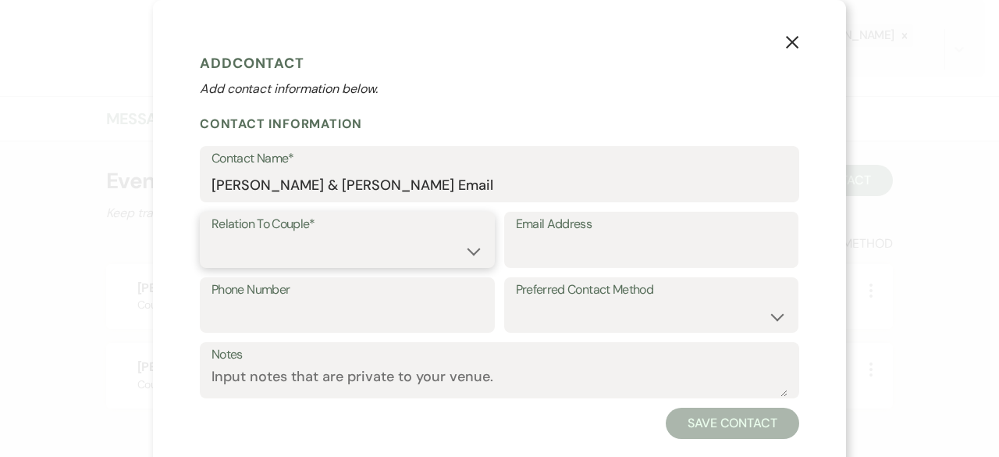
click at [311, 254] on select "Couple Planner Parent of Couple Family Member Friend Other" at bounding box center [348, 251] width 272 height 30
select select "1"
click at [212, 236] on select "Couple Planner Parent of Couple Family Member Friend Other" at bounding box center [348, 251] width 272 height 30
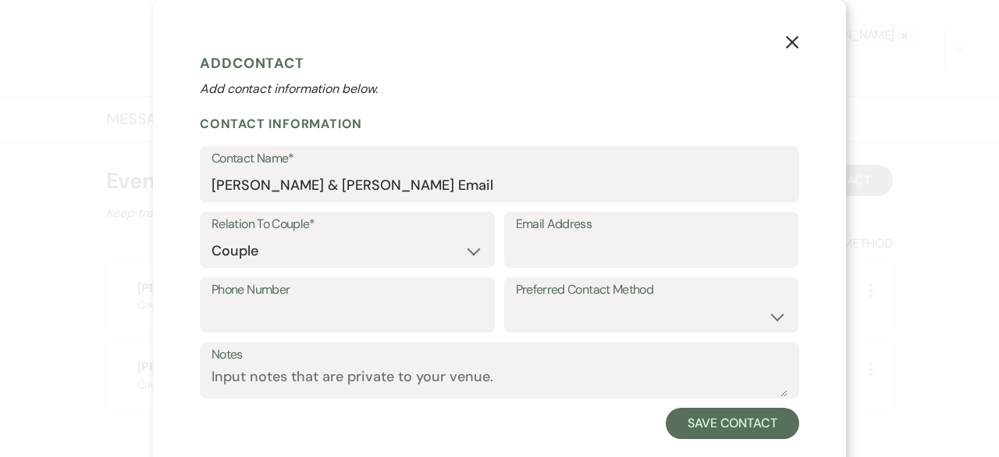
click at [842, 110] on div "X Add Contact Add contact information below. Contact Information Contact Name* …" at bounding box center [499, 228] width 999 height 457
click at [539, 247] on input "Email Address" at bounding box center [652, 251] width 272 height 30
paste input "[EMAIL_ADDRESS][DOMAIN_NAME]"
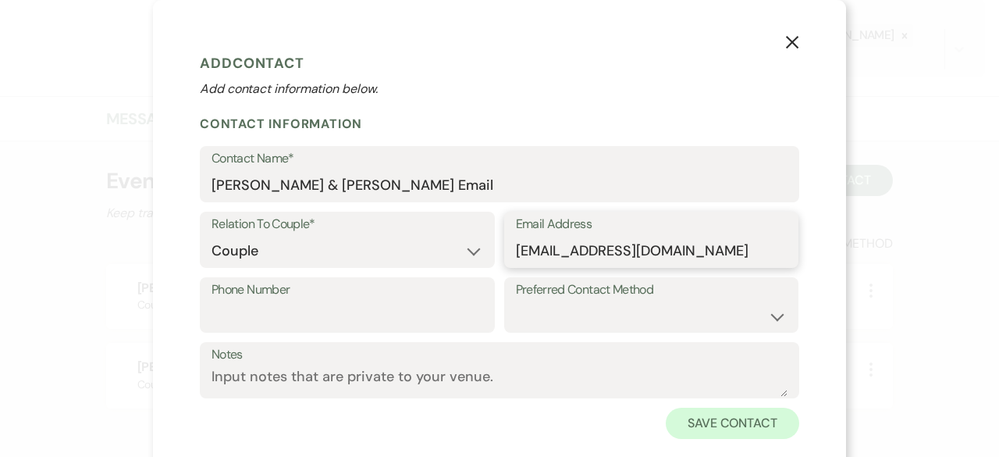
type input "[EMAIL_ADDRESS][DOMAIN_NAME]"
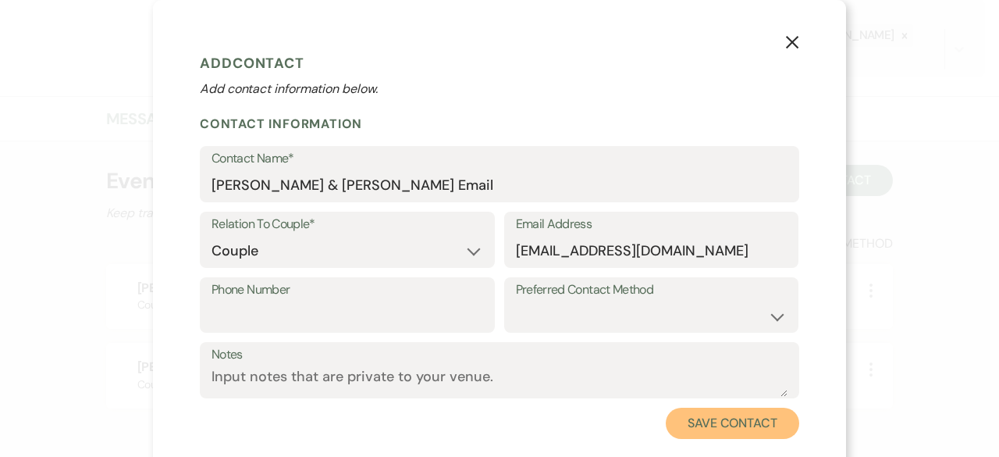
click at [696, 419] on button "Save Contact" at bounding box center [732, 422] width 133 height 31
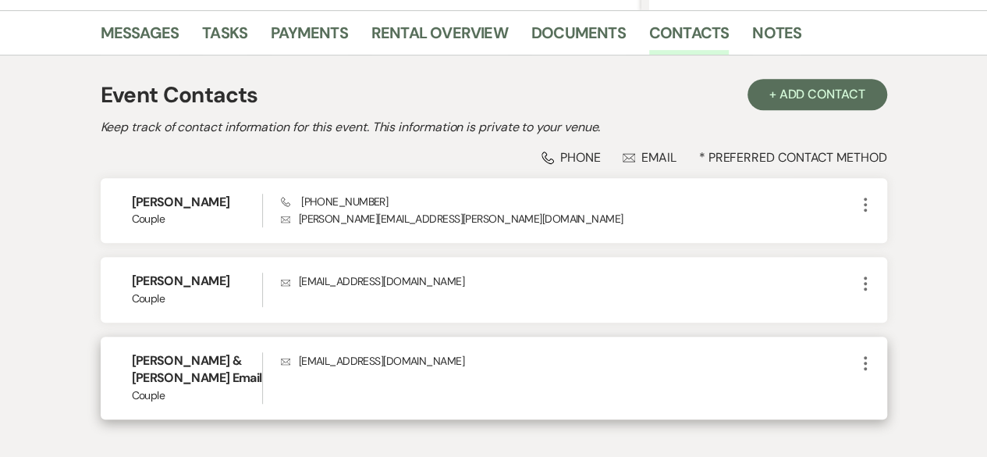
scroll to position [230, 0]
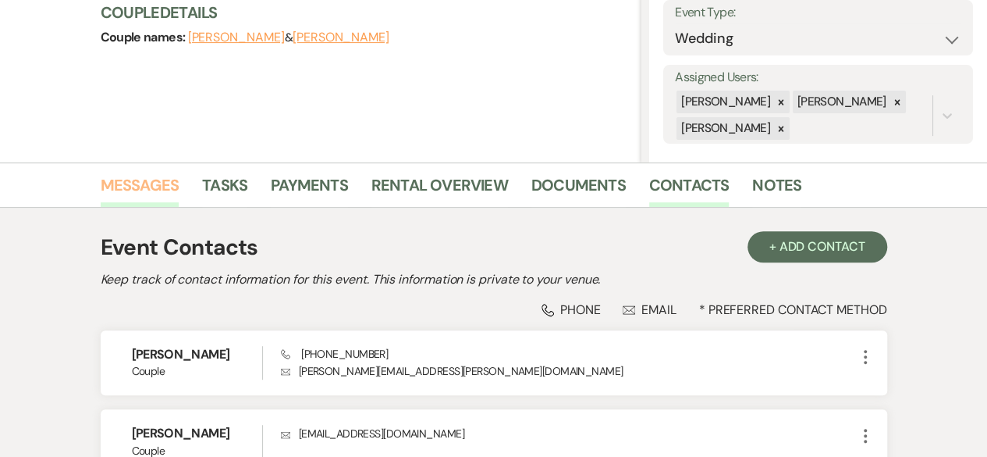
click at [148, 190] on link "Messages" at bounding box center [140, 190] width 79 height 34
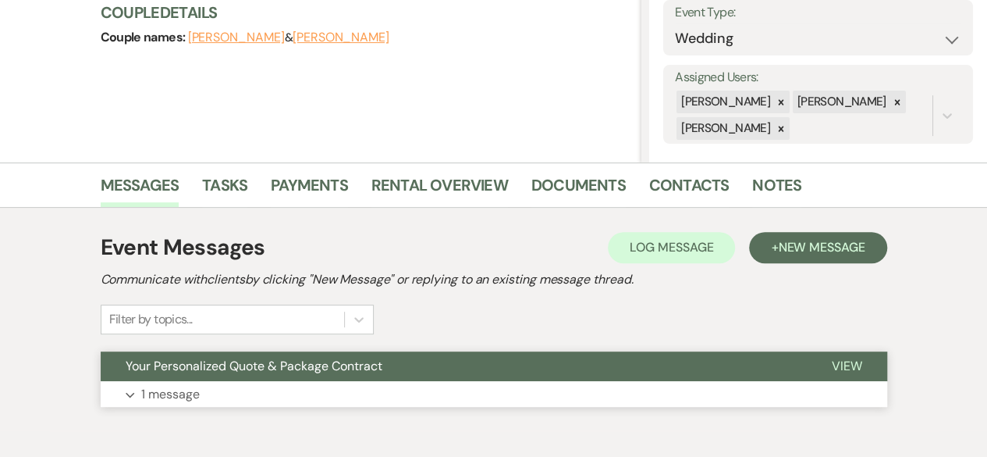
click at [859, 354] on button "View" at bounding box center [847, 366] width 80 height 30
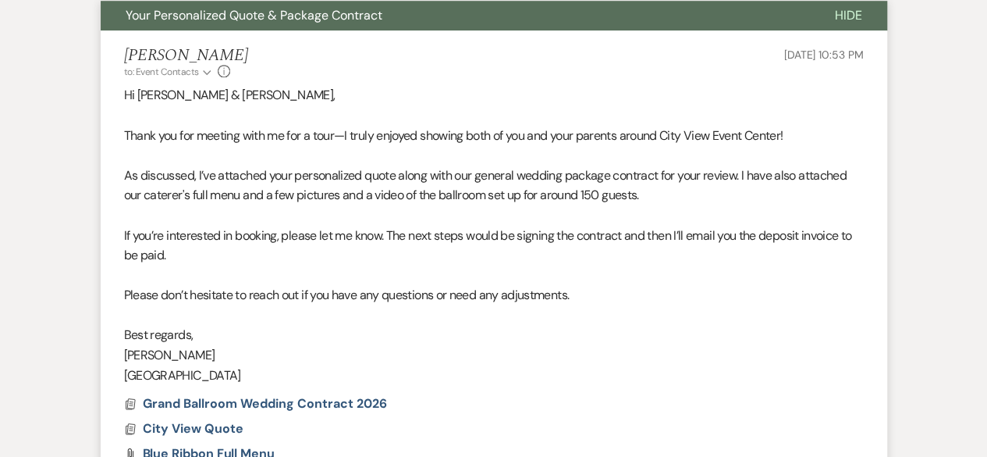
scroll to position [542, 0]
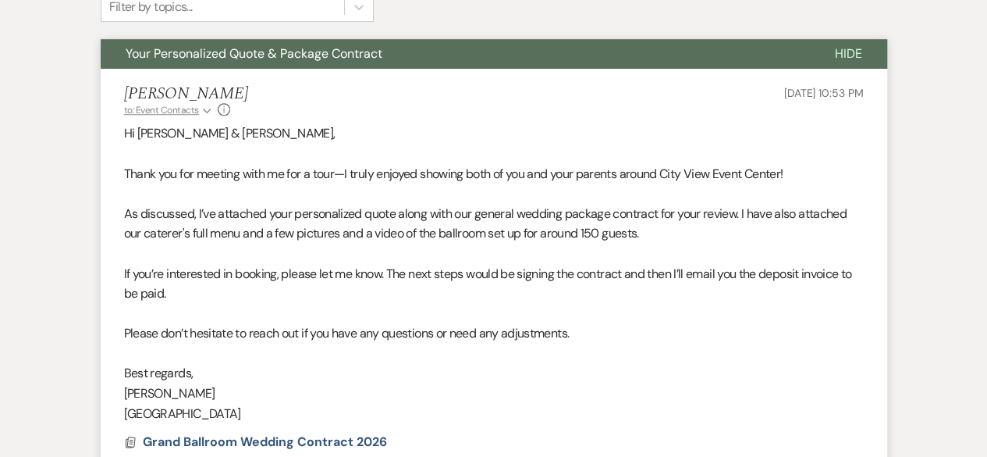
click at [203, 109] on use "button" at bounding box center [207, 111] width 8 height 5
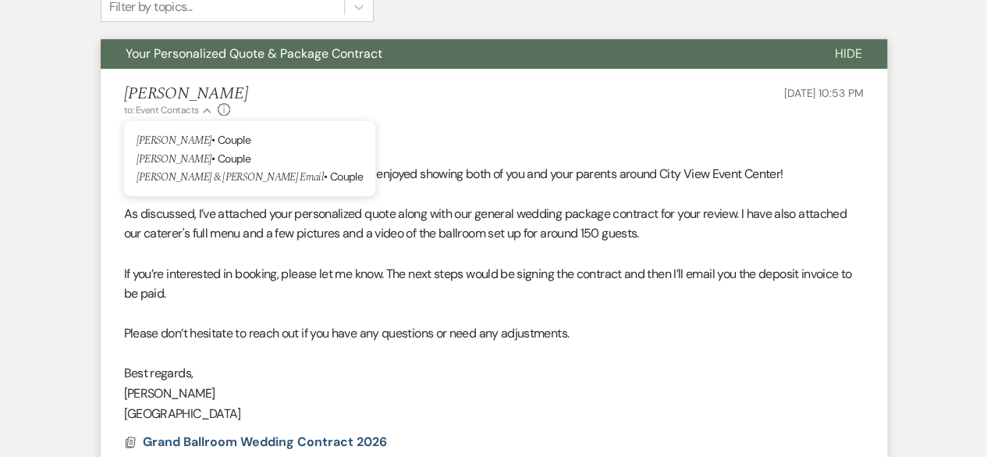
click at [411, 121] on li "[PERSON_NAME] to: Event Contacts Collapse [PERSON_NAME] • Couple [PERSON_NAME] …" at bounding box center [494, 336] width 787 height 534
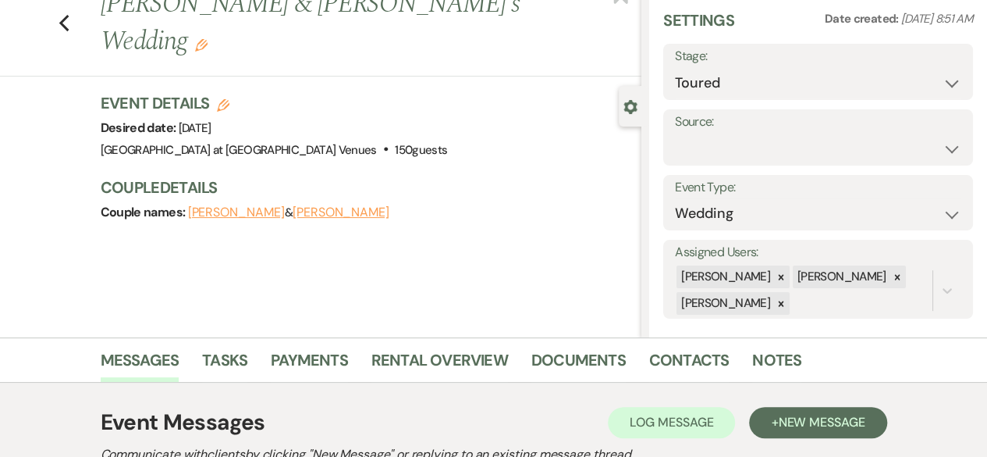
scroll to position [0, 0]
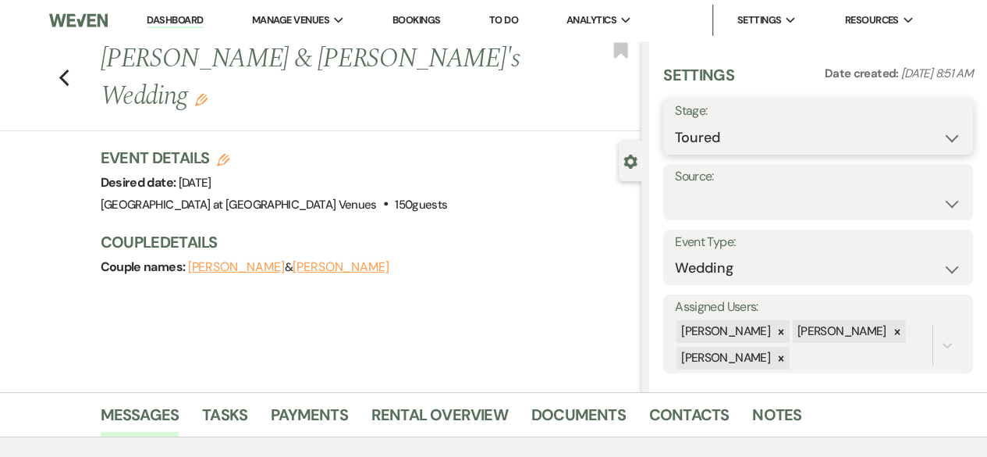
click at [717, 133] on select "Inquiry Follow Up Tour Requested Tour Confirmed Toured Proposal Sent Booked Lost" at bounding box center [818, 138] width 286 height 30
select select "6"
click at [675, 123] on select "Inquiry Follow Up Tour Requested Tour Confirmed Toured Proposal Sent Booked Lost" at bounding box center [818, 138] width 286 height 30
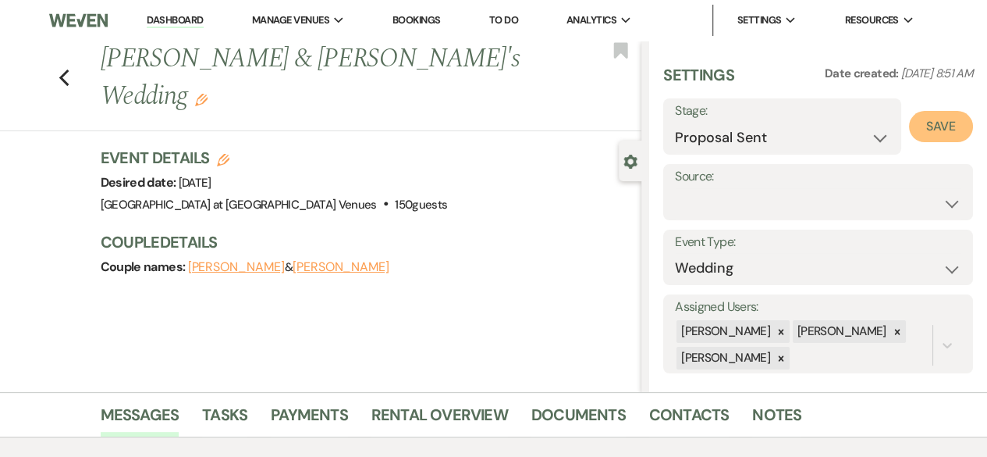
click at [934, 130] on button "Save" at bounding box center [941, 126] width 64 height 31
click at [69, 69] on use "button" at bounding box center [64, 77] width 10 height 17
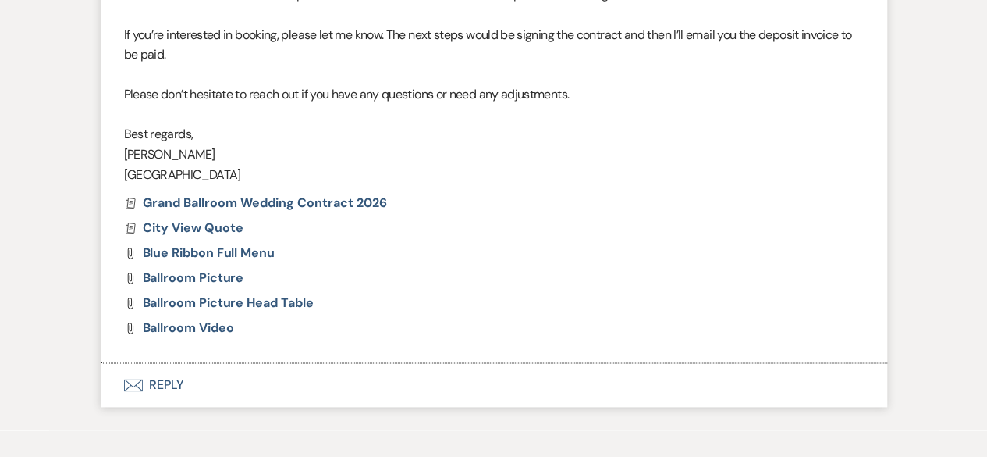
scroll to position [711, 0]
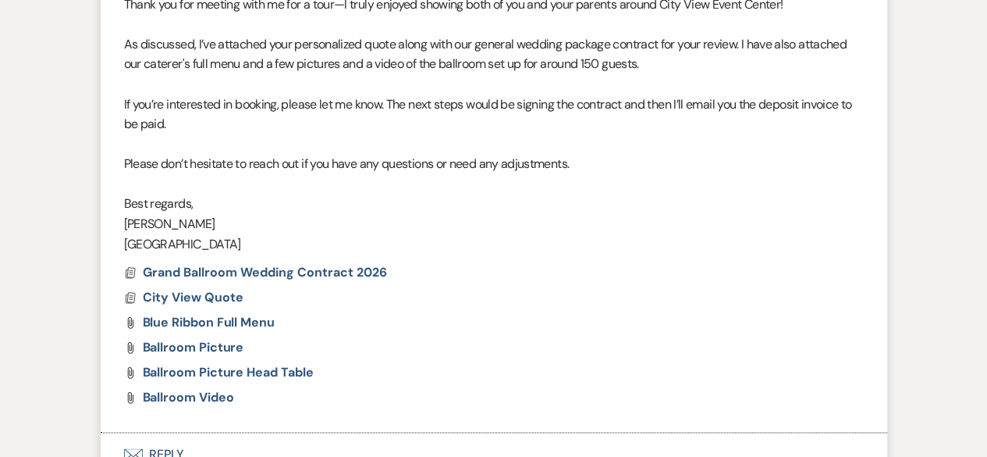
select select "5"
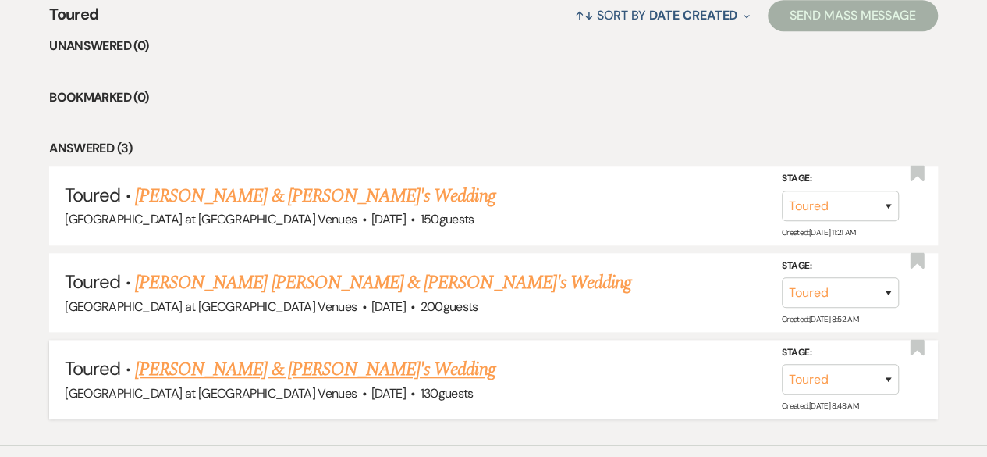
scroll to position [477, 0]
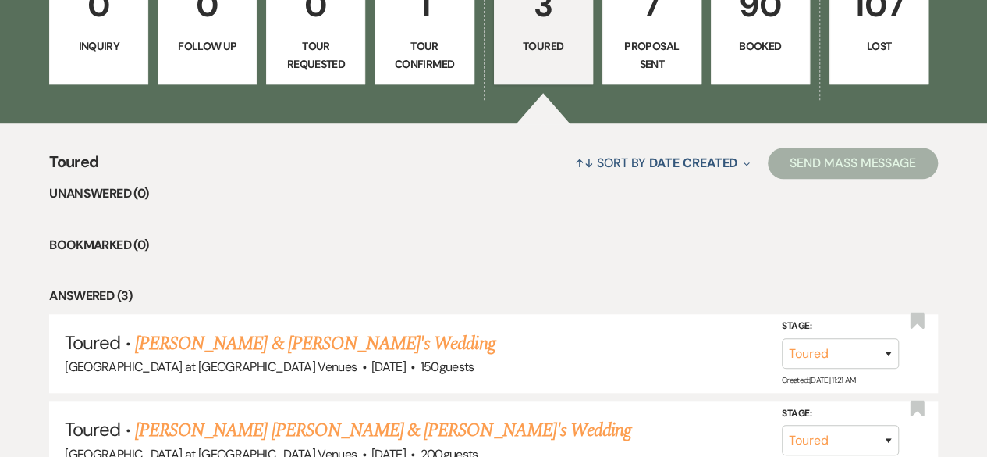
click at [664, 38] on p "Proposal Sent" at bounding box center [652, 54] width 79 height 35
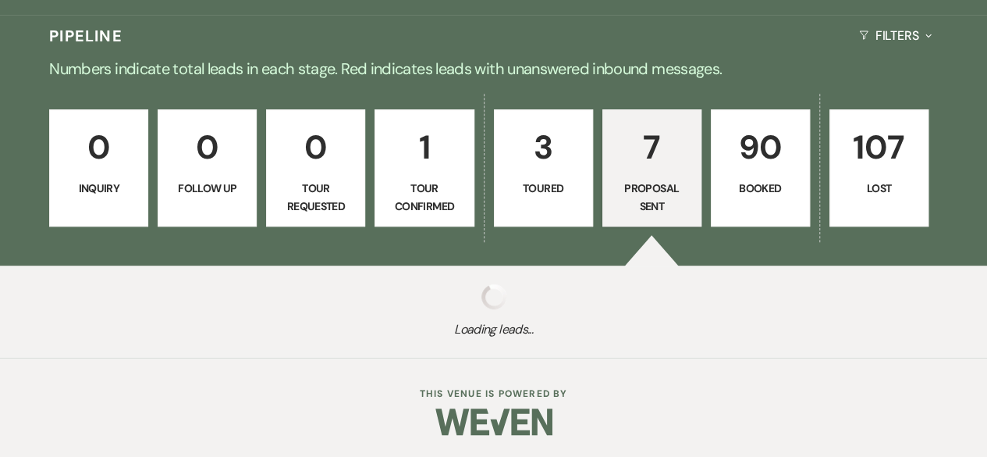
scroll to position [477, 0]
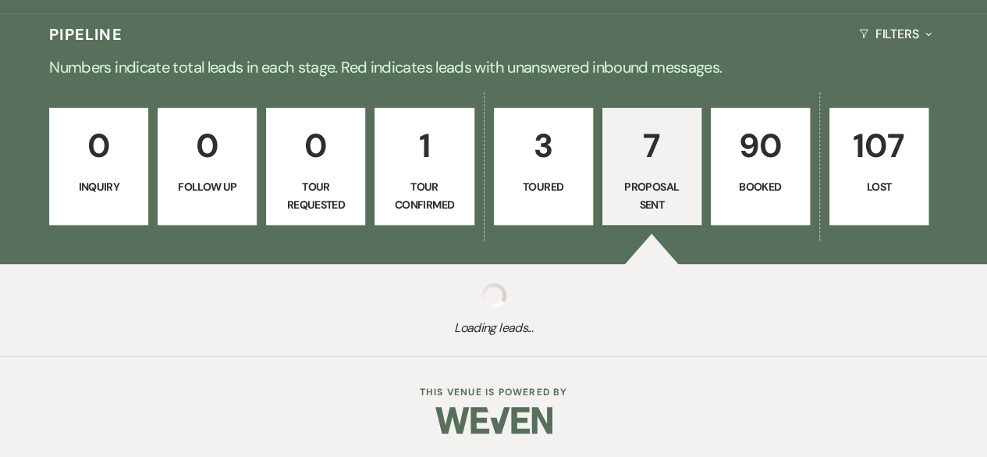
select select "6"
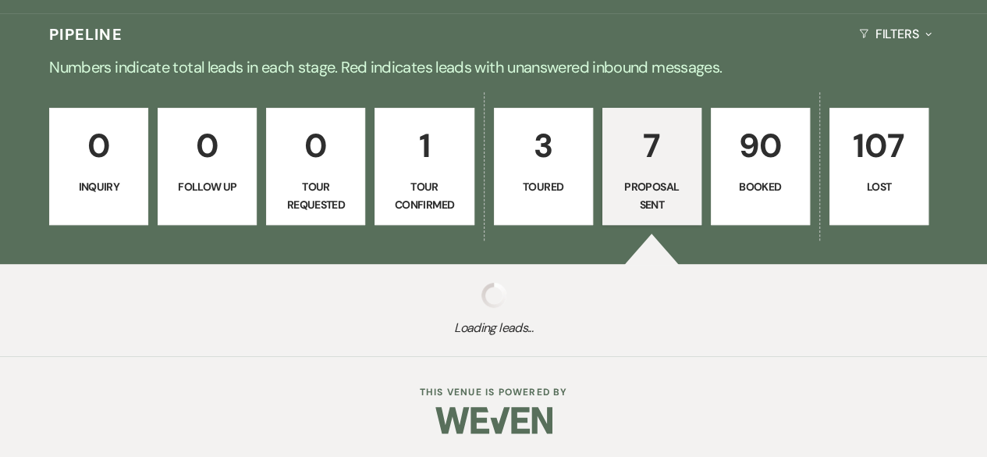
select select "6"
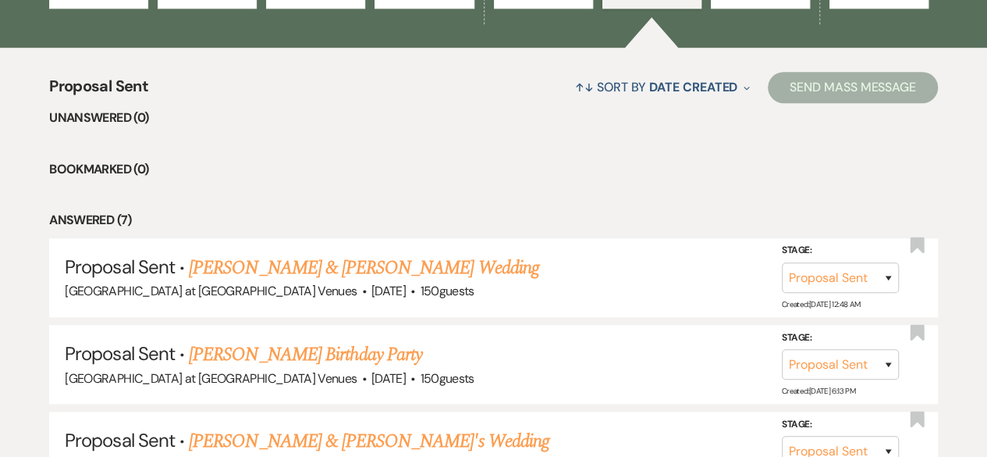
scroll to position [633, 0]
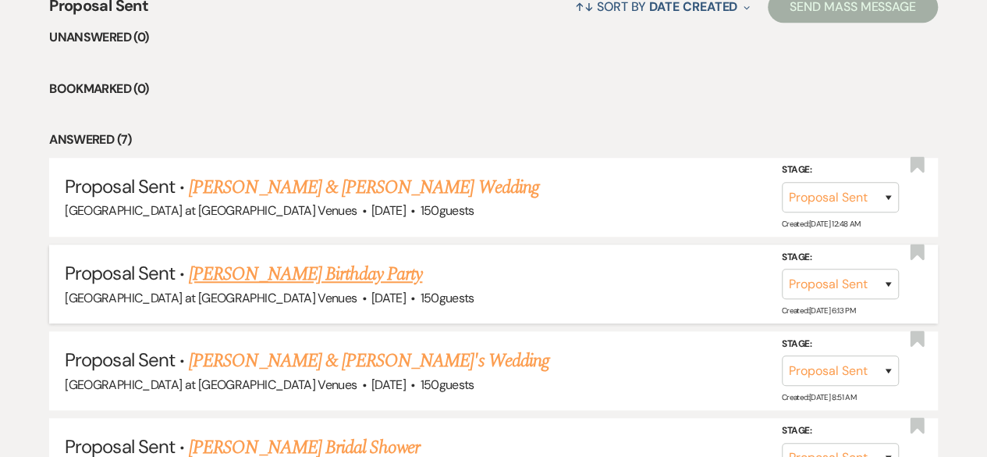
click at [422, 269] on link "[PERSON_NAME] Birthday Party" at bounding box center [305, 274] width 233 height 28
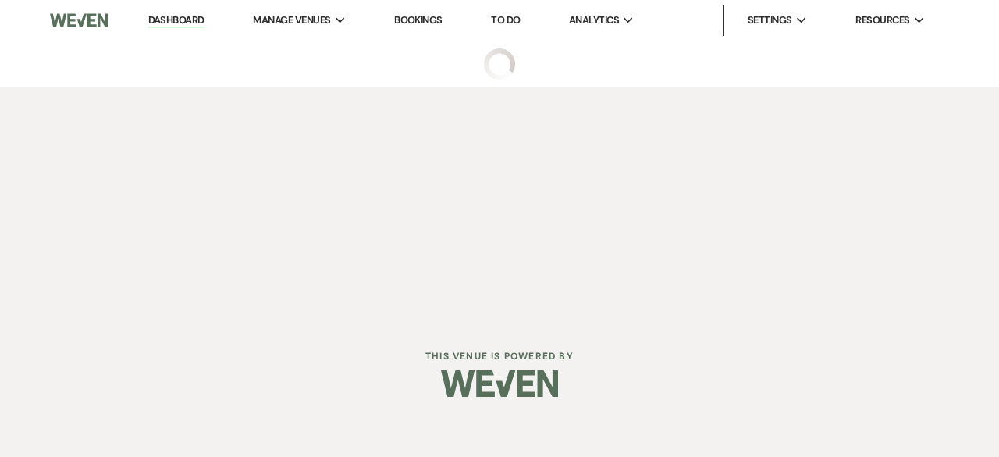
select select "6"
select select "4"
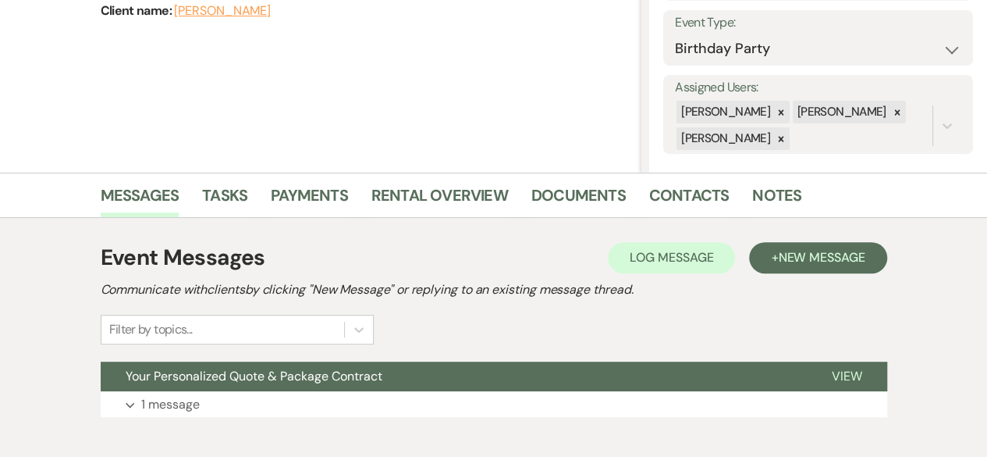
scroll to position [234, 0]
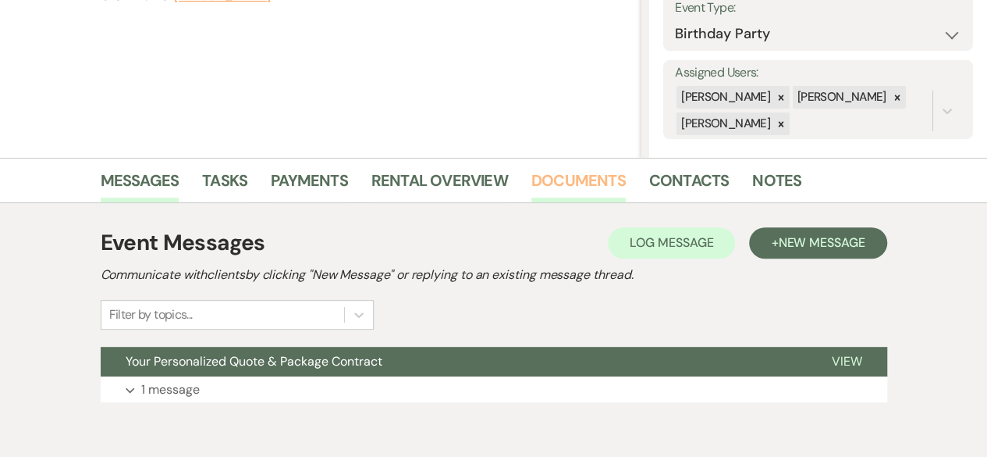
click at [554, 179] on link "Documents" at bounding box center [579, 185] width 94 height 34
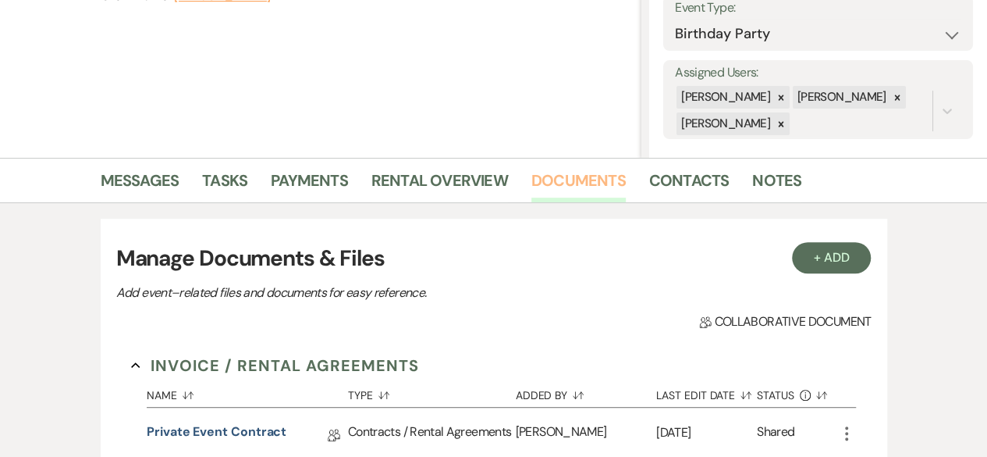
scroll to position [468, 0]
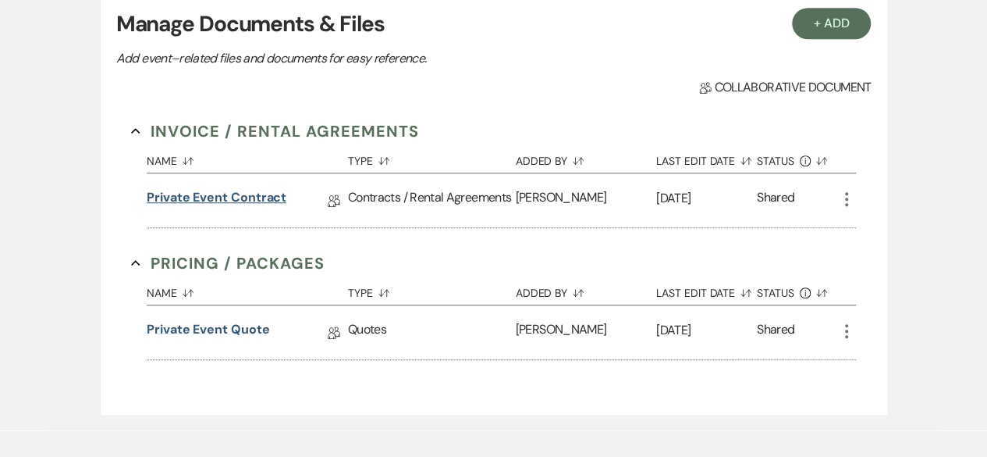
click at [250, 197] on link "Private Event Contract" at bounding box center [217, 200] width 140 height 24
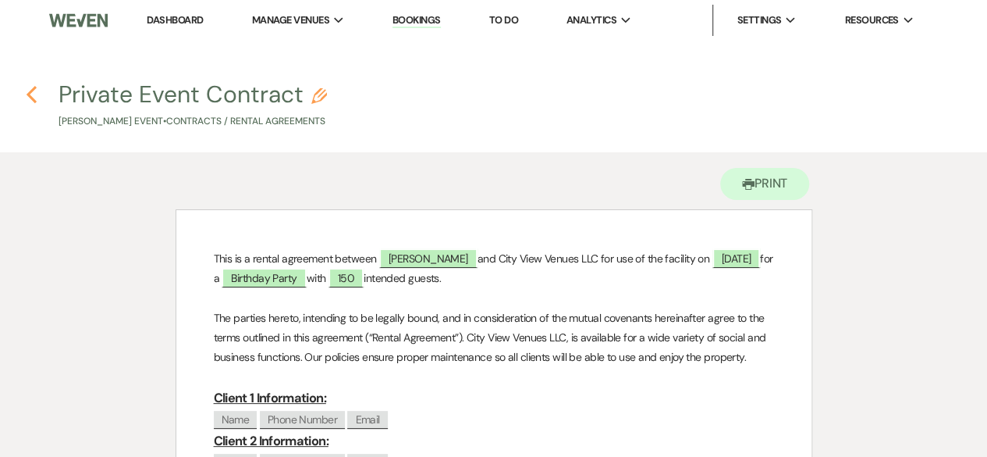
click at [35, 97] on icon "Previous" at bounding box center [32, 94] width 12 height 19
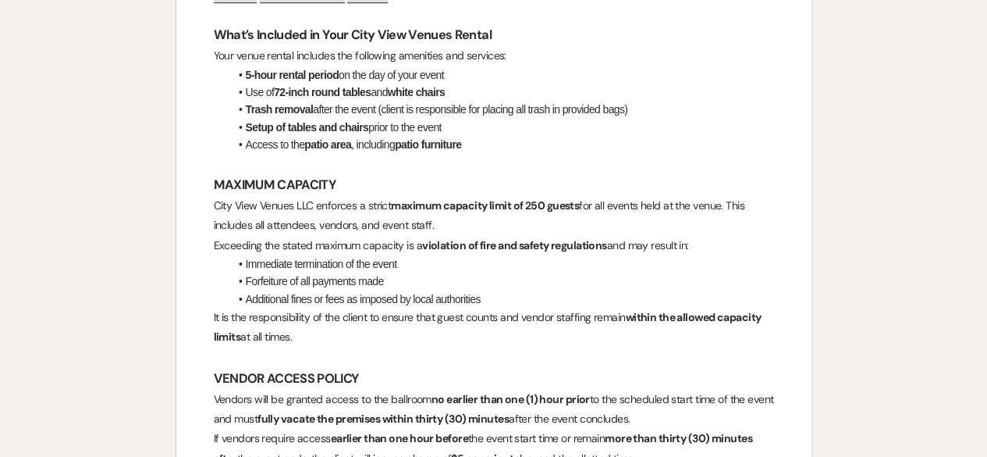
select select "6"
select select "4"
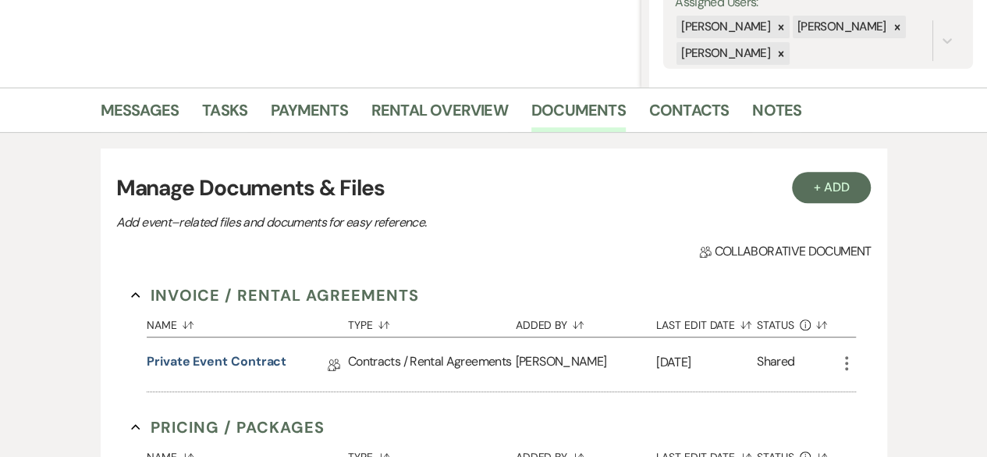
scroll to position [156, 0]
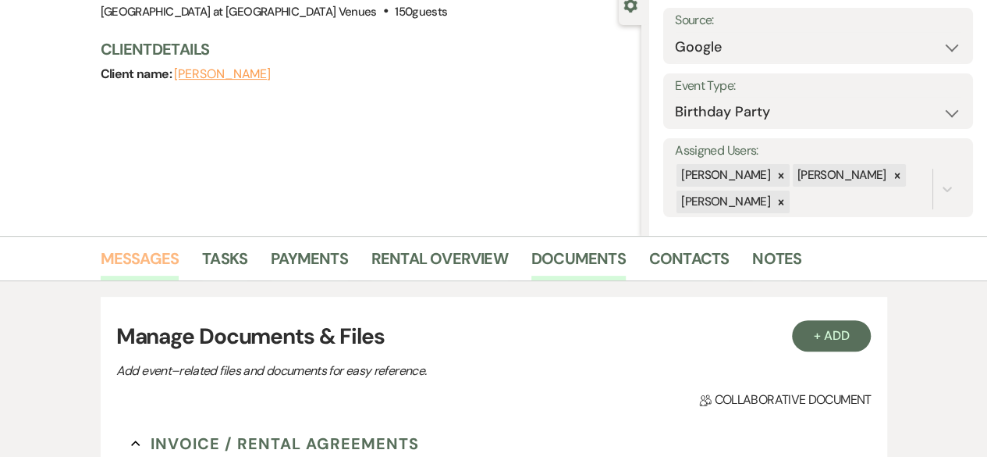
click at [131, 249] on link "Messages" at bounding box center [140, 263] width 79 height 34
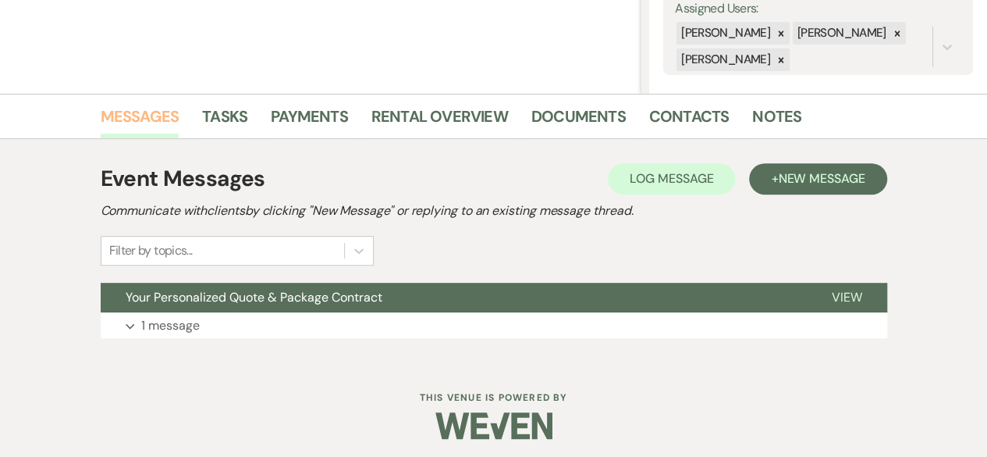
scroll to position [303, 0]
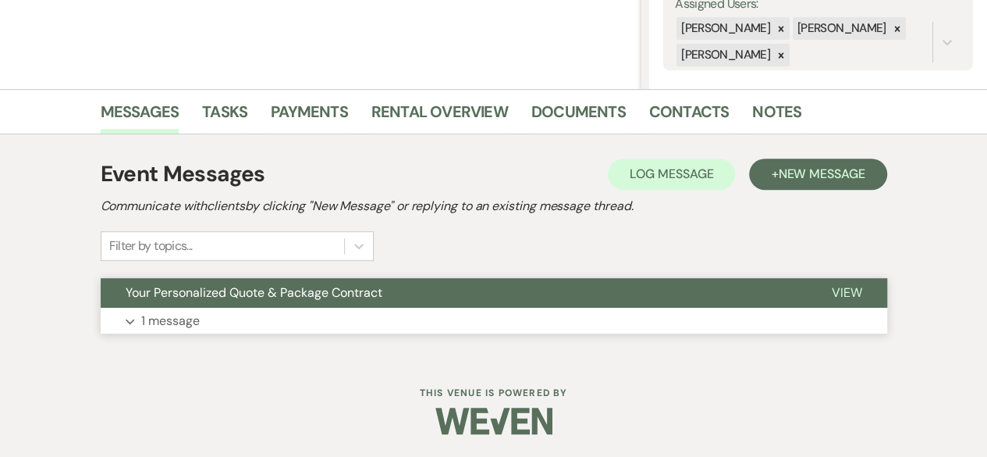
click at [150, 322] on p "1 message" at bounding box center [170, 321] width 59 height 20
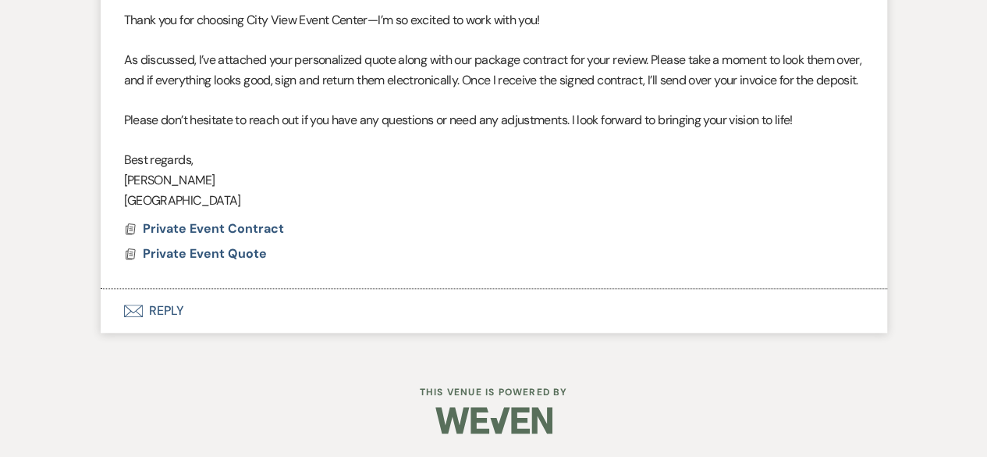
click at [176, 315] on button "Envelope Reply" at bounding box center [494, 311] width 787 height 44
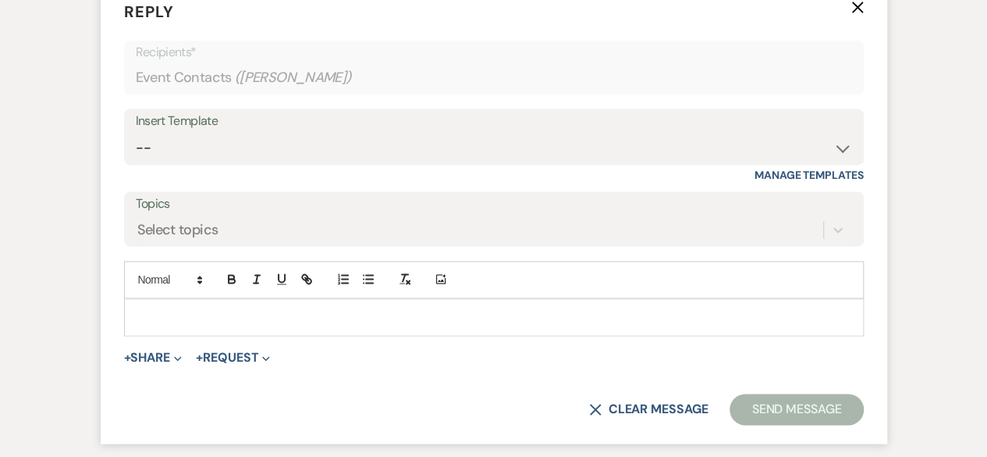
scroll to position [1005, 0]
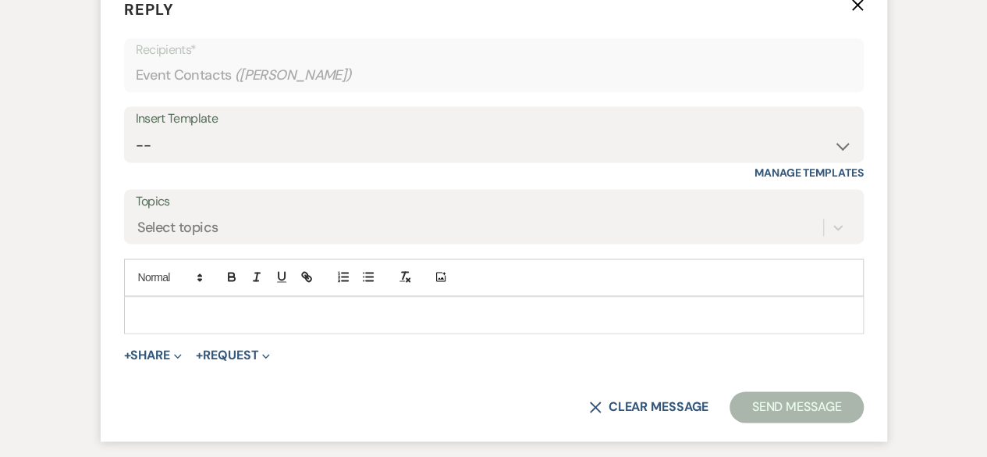
click at [245, 323] on p at bounding box center [494, 314] width 715 height 17
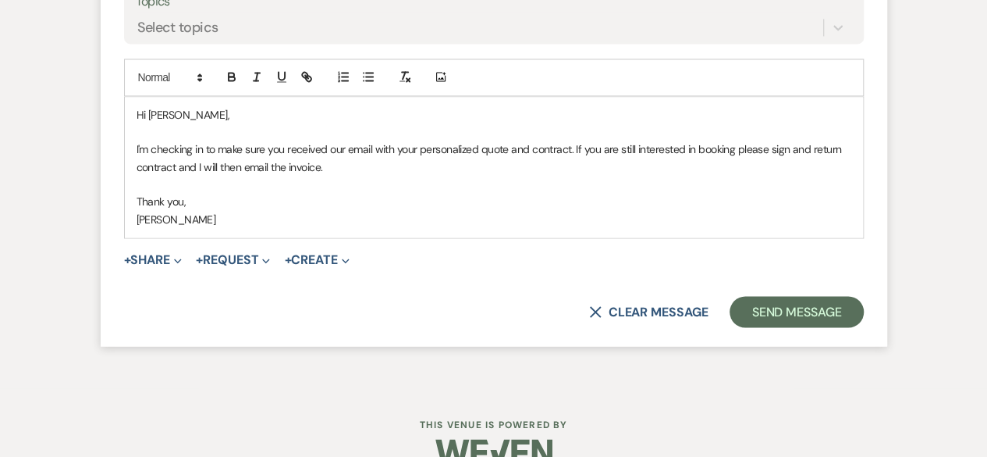
scroll to position [1240, 0]
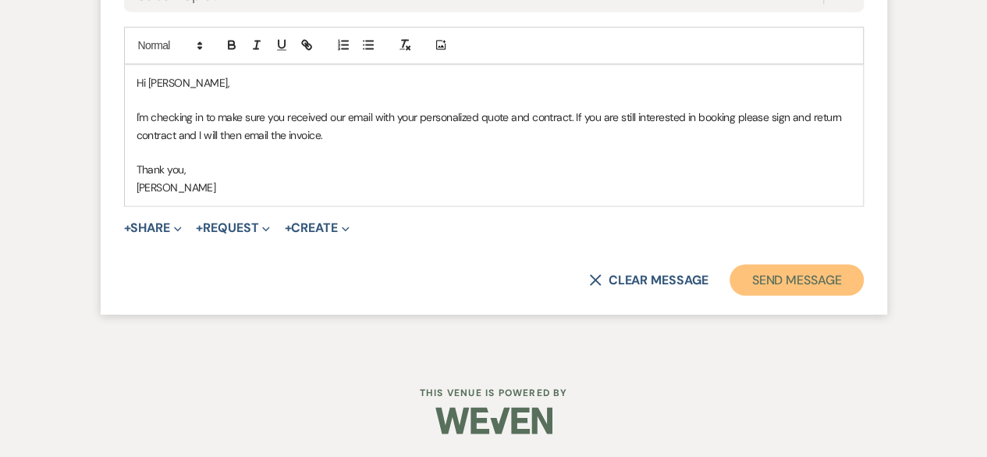
click at [771, 294] on button "Send Message" at bounding box center [796, 279] width 133 height 31
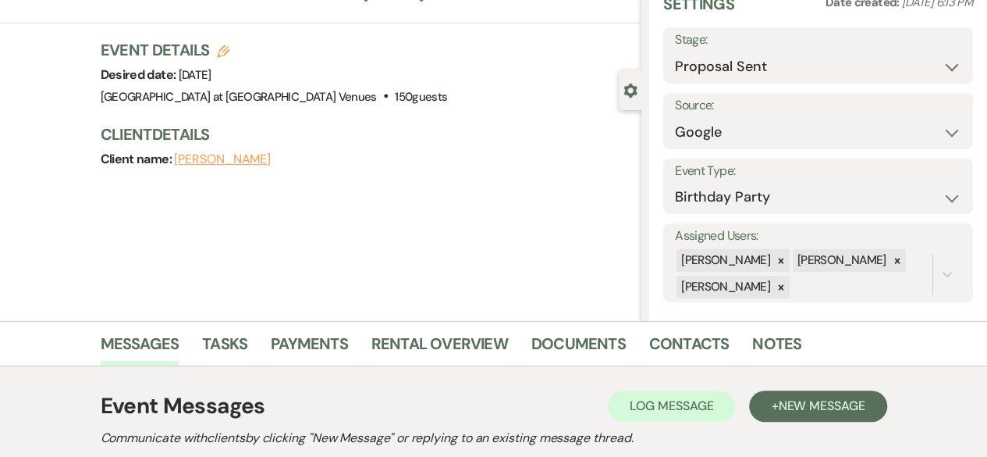
scroll to position [0, 0]
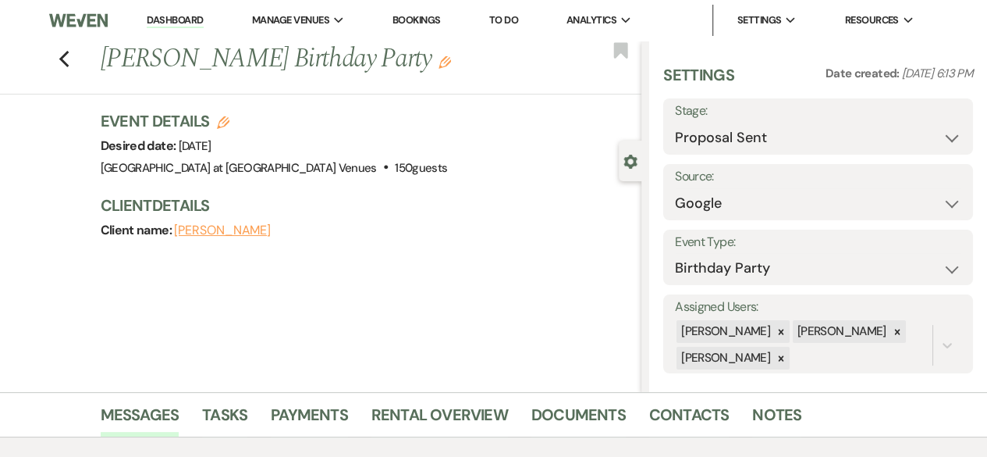
click at [810, 43] on div "Settings Date created: [DATE] 6:13 PM Stage: Inquiry Follow Up Tour Requested T…" at bounding box center [818, 216] width 338 height 351
click at [65, 69] on icon "Previous" at bounding box center [65, 59] width 12 height 19
select select "6"
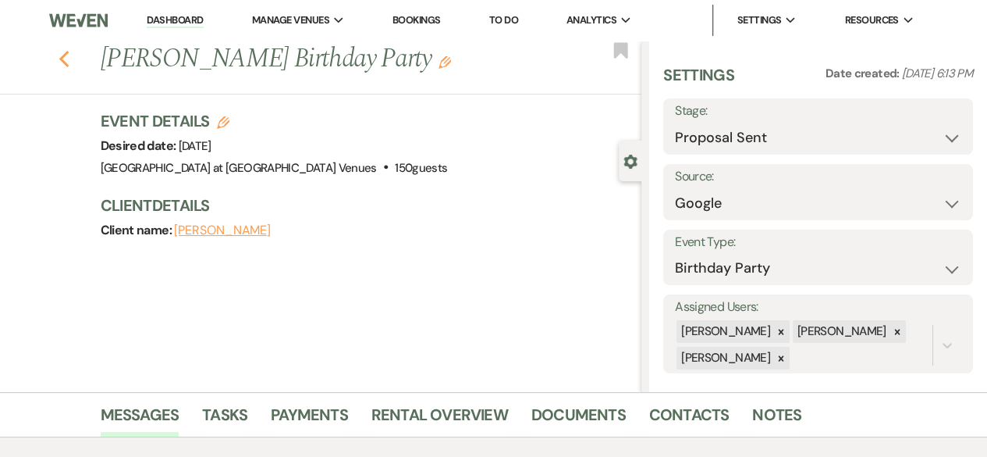
select select "6"
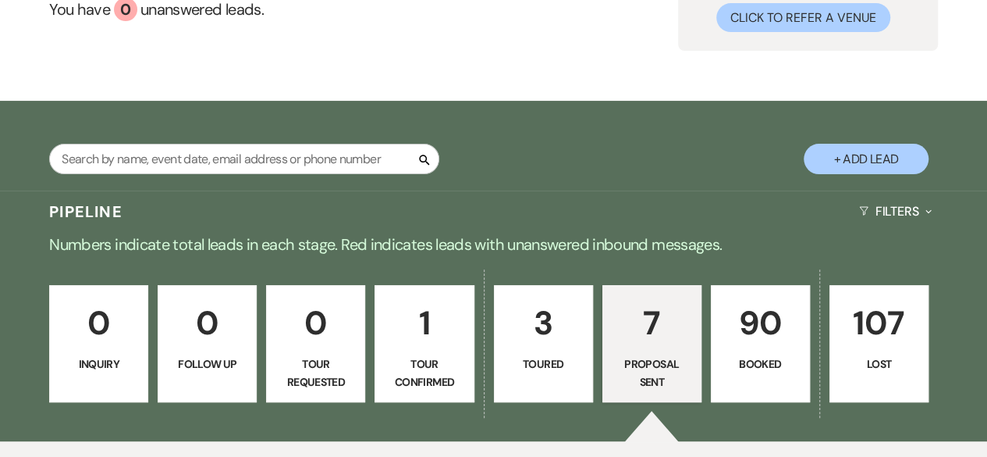
scroll to position [87, 0]
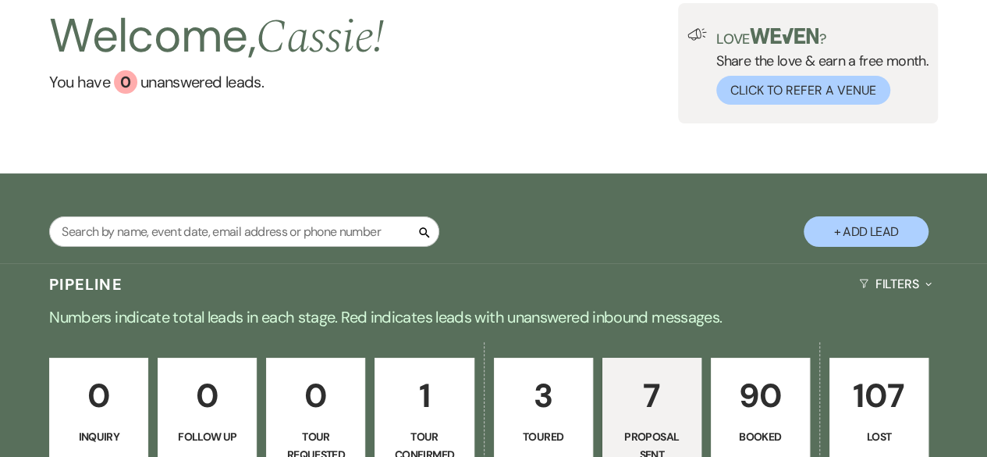
click at [845, 235] on button "+ Add Lead" at bounding box center [866, 231] width 125 height 30
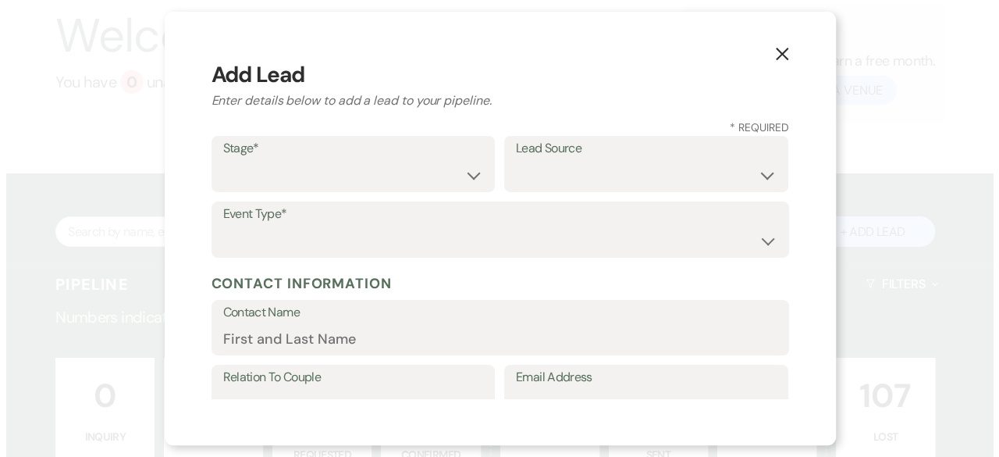
scroll to position [87, 0]
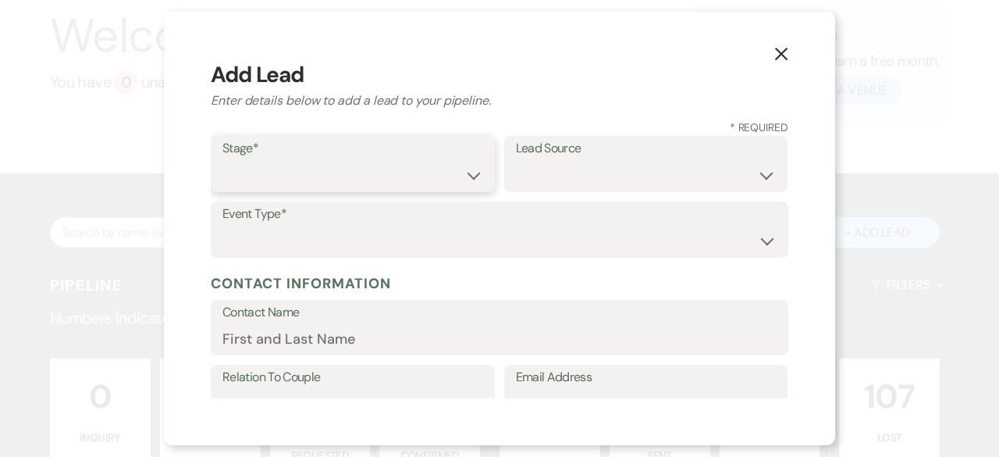
click at [468, 179] on select "Inquiry Follow Up Tour Requested Tour Confirmed Toured Proposal Sent Booked Lost" at bounding box center [352, 175] width 261 height 30
select select "6"
click at [222, 160] on select "Inquiry Follow Up Tour Requested Tour Confirmed Toured Proposal Sent Booked Lost" at bounding box center [352, 175] width 261 height 30
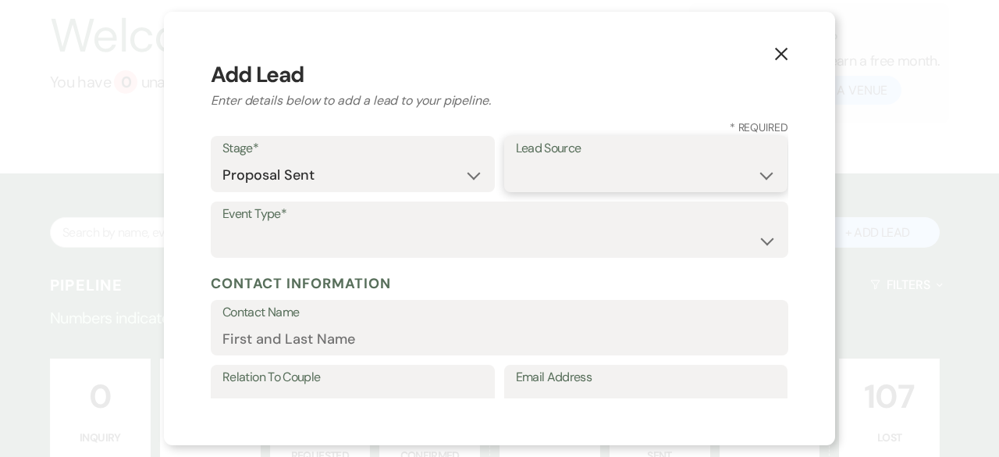
click at [575, 177] on select "Weven Venue Website Instagram Facebook Pinterest Google The Knot Wedding Wire H…" at bounding box center [646, 175] width 261 height 30
select select "5"
click at [516, 160] on select "Weven Venue Website Instagram Facebook Pinterest Google The Knot Wedding Wire H…" at bounding box center [646, 175] width 261 height 30
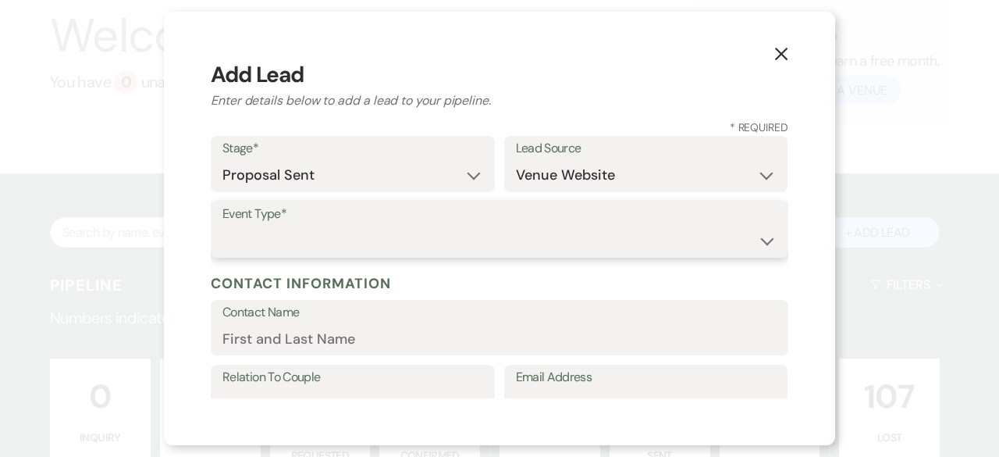
click at [272, 235] on select "Wedding Anniversary Party Baby Shower Bachelorette / Bachelor Party Birthday Pa…" at bounding box center [499, 241] width 554 height 30
select select "13"
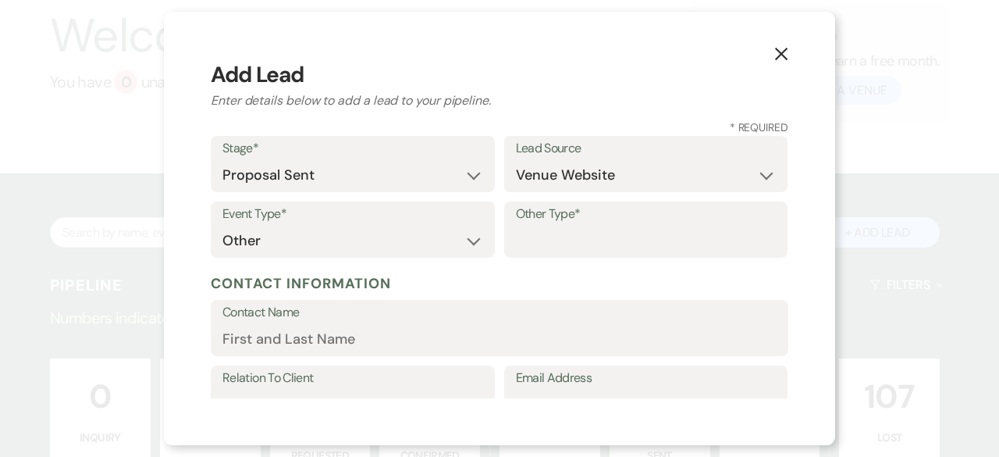
click at [607, 224] on label "Other Type*" at bounding box center [646, 214] width 261 height 23
click at [607, 226] on input "Other Type*" at bounding box center [646, 241] width 261 height 30
type input "Reception"
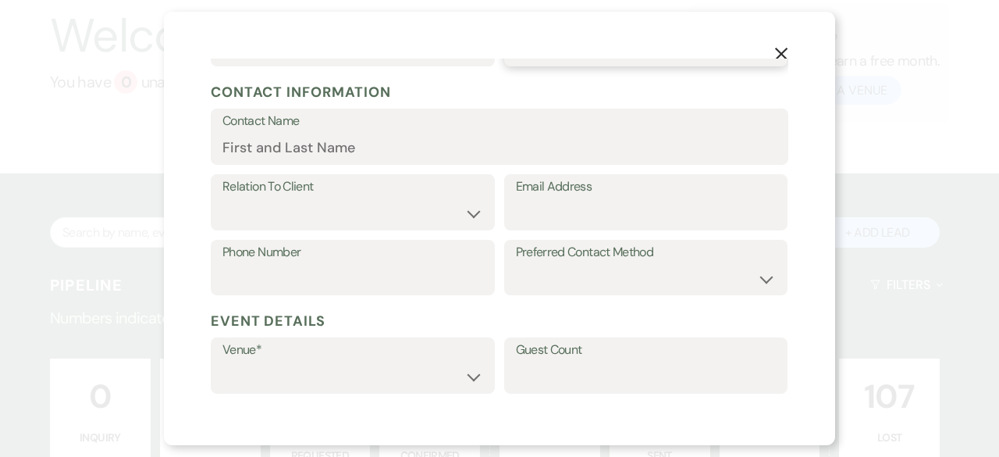
scroll to position [234, 0]
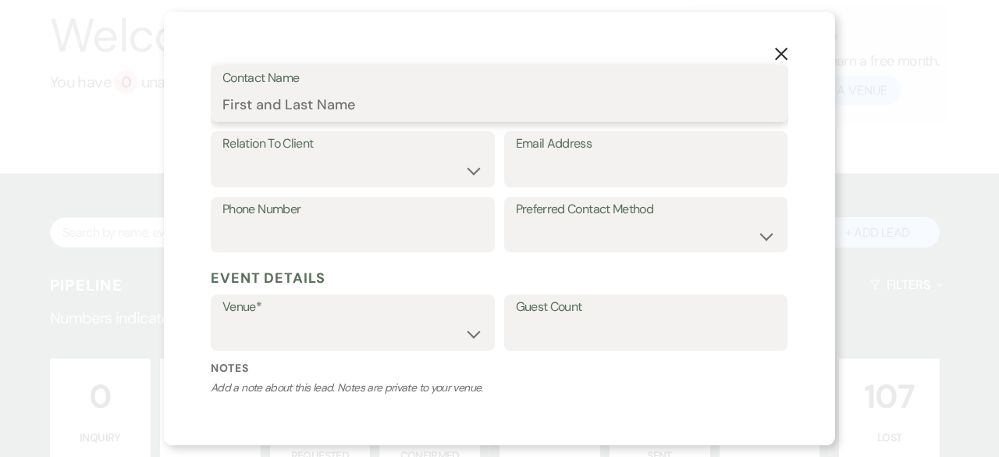
click at [258, 107] on input "Contact Name" at bounding box center [499, 105] width 554 height 30
type input "[PERSON_NAME]"
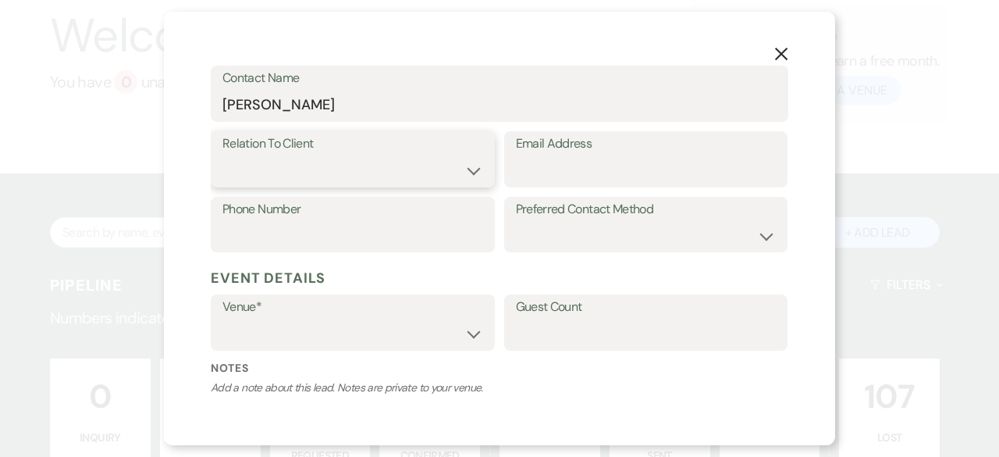
click at [259, 176] on select "Client Event Planner Parent of Client Family Member Friend Other" at bounding box center [352, 170] width 261 height 30
select select "1"
click at [222, 155] on select "Client Event Planner Parent of Client Family Member Friend Other" at bounding box center [352, 170] width 261 height 30
click at [578, 171] on input "Email Address" at bounding box center [646, 170] width 261 height 30
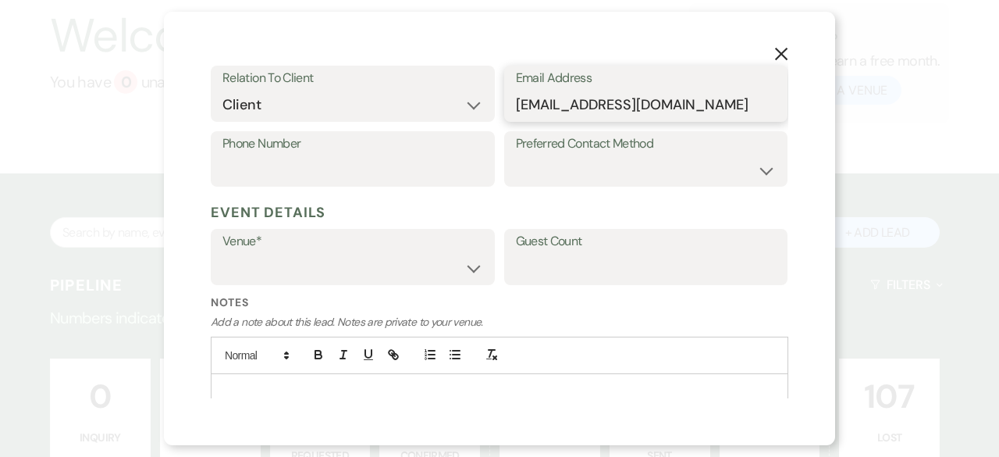
scroll to position [359, 0]
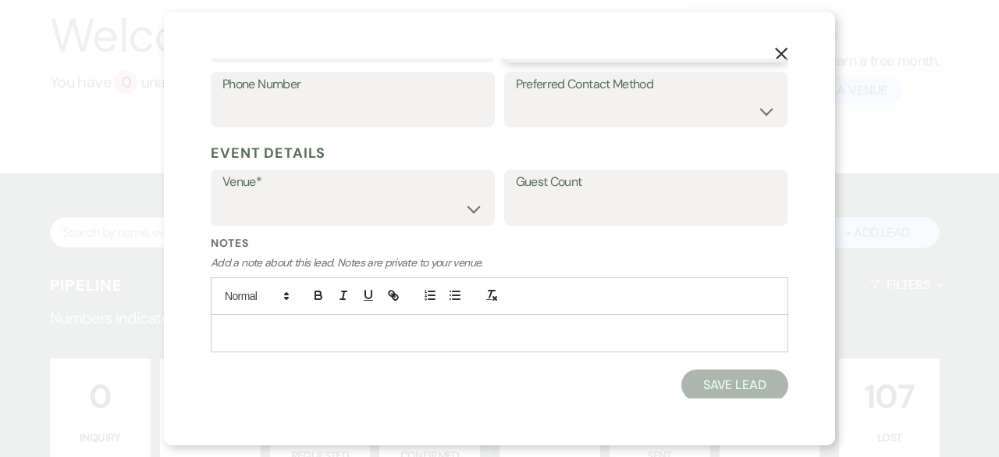
type input "[EMAIL_ADDRESS][DOMAIN_NAME]"
click at [463, 207] on select "[GEOGRAPHIC_DATA] at [GEOGRAPHIC_DATA] Venues [GEOGRAPHIC_DATA] at [GEOGRAPHIC_…" at bounding box center [352, 209] width 261 height 30
select select "783"
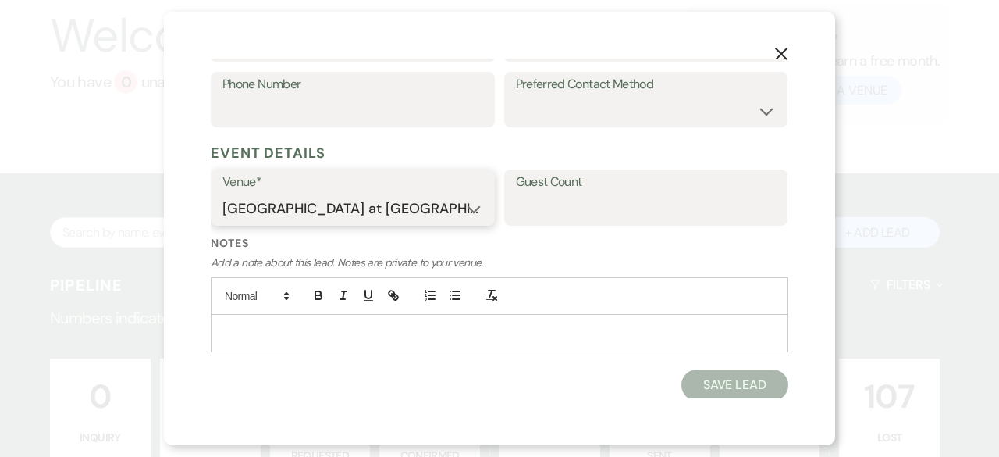
click at [222, 194] on select "[GEOGRAPHIC_DATA] at [GEOGRAPHIC_DATA] Venues [GEOGRAPHIC_DATA] at [GEOGRAPHIC_…" at bounding box center [352, 209] width 261 height 30
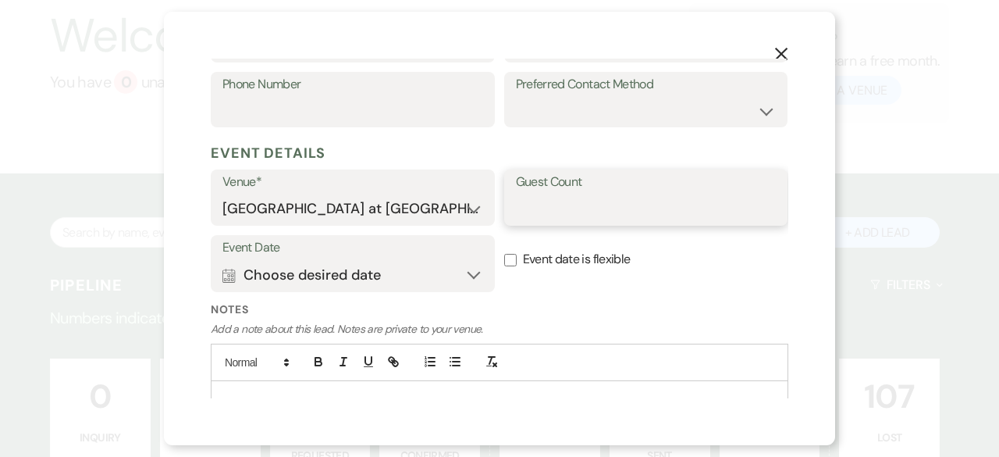
click at [607, 217] on input "Guest Count" at bounding box center [646, 209] width 261 height 30
type input "100"
click at [908, 134] on div "X Add Lead Enter details below to add a lead to your pipeline. * Required Stage…" at bounding box center [499, 228] width 999 height 457
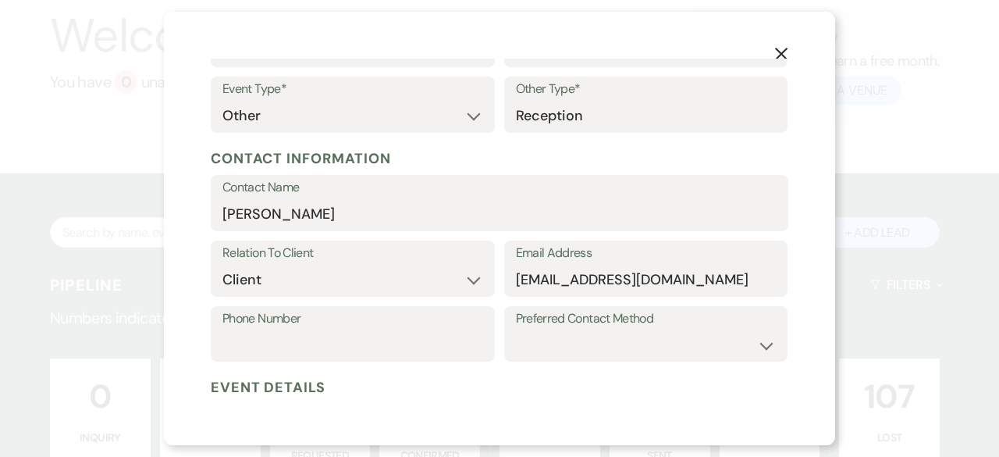
scroll to position [0, 0]
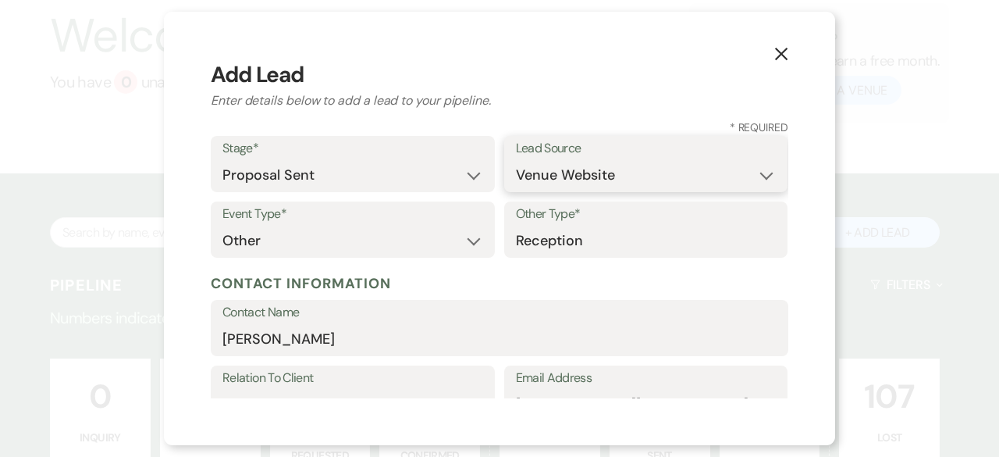
click at [553, 176] on select "Weven Venue Website Instagram Facebook Pinterest Google The Knot Wedding Wire H…" at bounding box center [646, 175] width 261 height 30
select select "4"
click at [516, 160] on select "Weven Venue Website Instagram Facebook Pinterest Google The Knot Wedding Wire H…" at bounding box center [646, 175] width 261 height 30
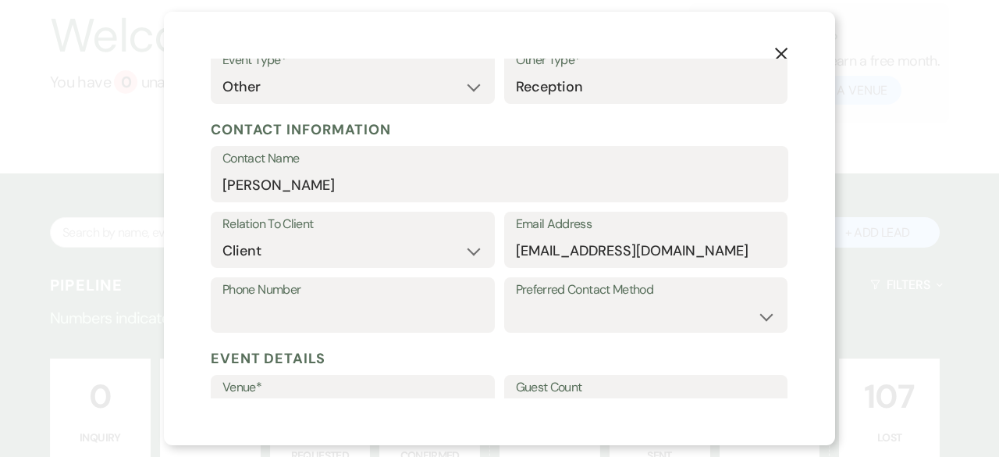
scroll to position [312, 0]
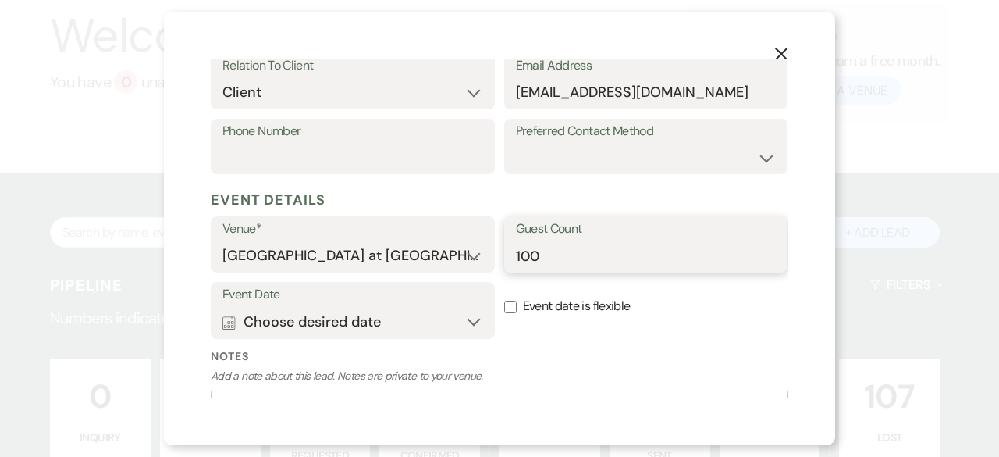
click at [540, 255] on input "100" at bounding box center [646, 255] width 261 height 30
type input "175"
click at [286, 313] on button "Calendar Choose desired date Expand" at bounding box center [352, 321] width 261 height 31
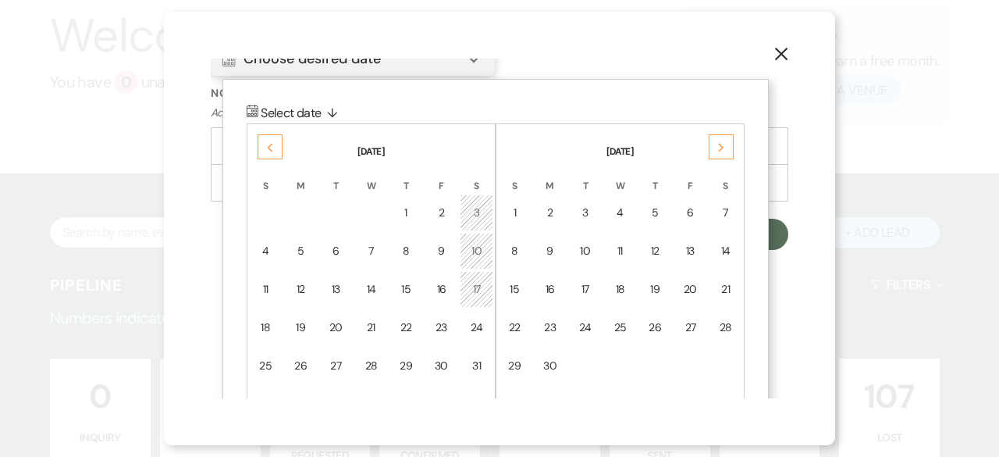
scroll to position [582, 0]
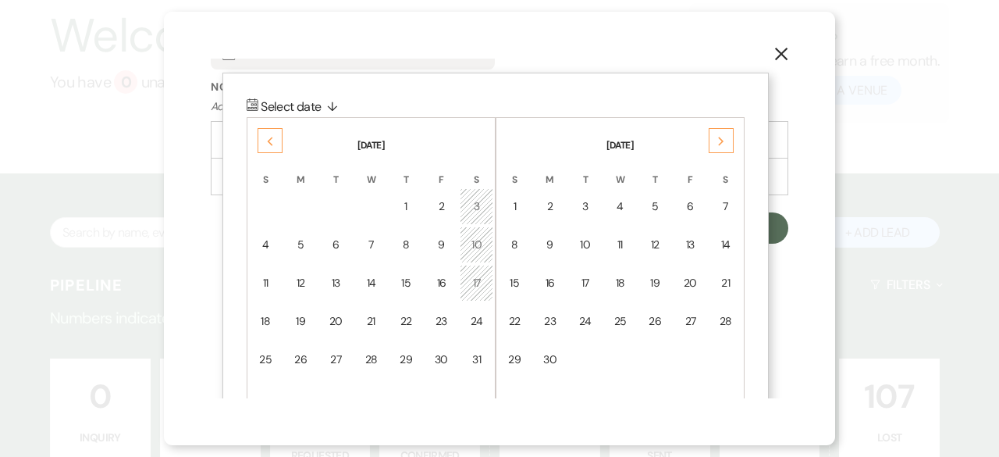
click at [265, 135] on div "Previous" at bounding box center [270, 140] width 25 height 25
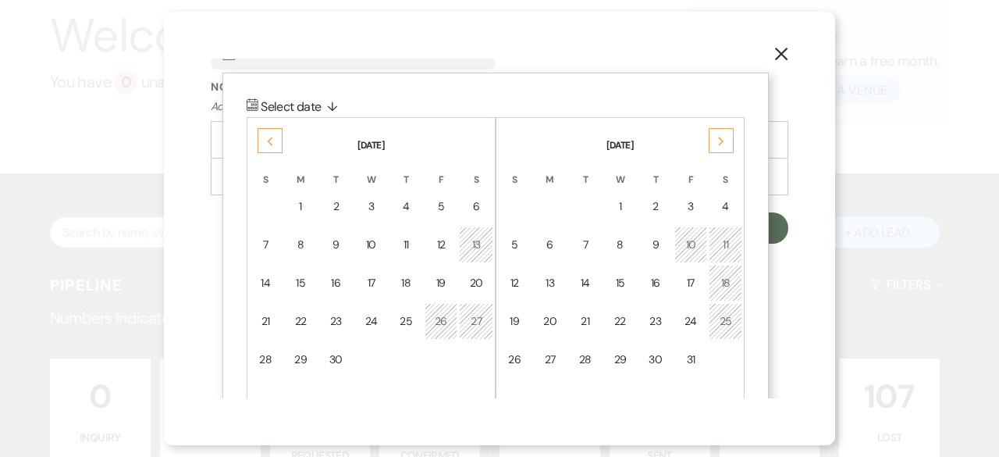
click at [265, 135] on div "Previous" at bounding box center [270, 140] width 25 height 25
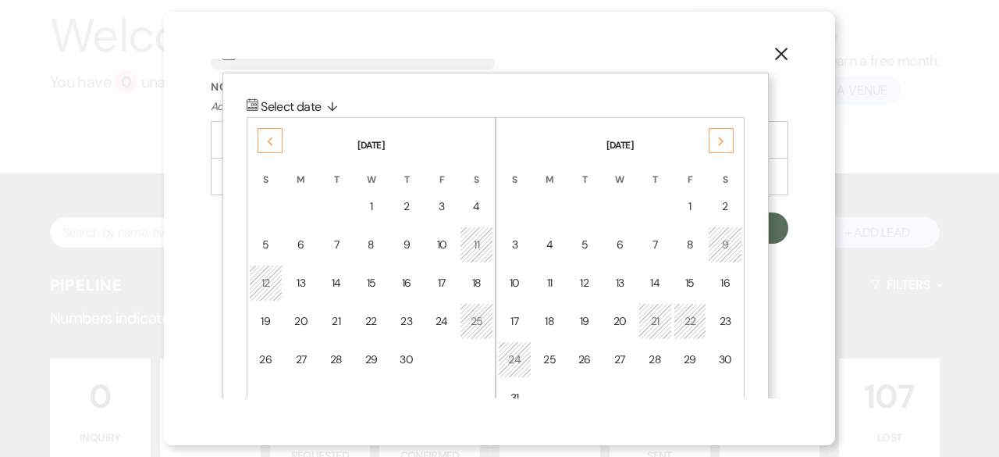
click at [265, 135] on div "Previous" at bounding box center [270, 140] width 25 height 25
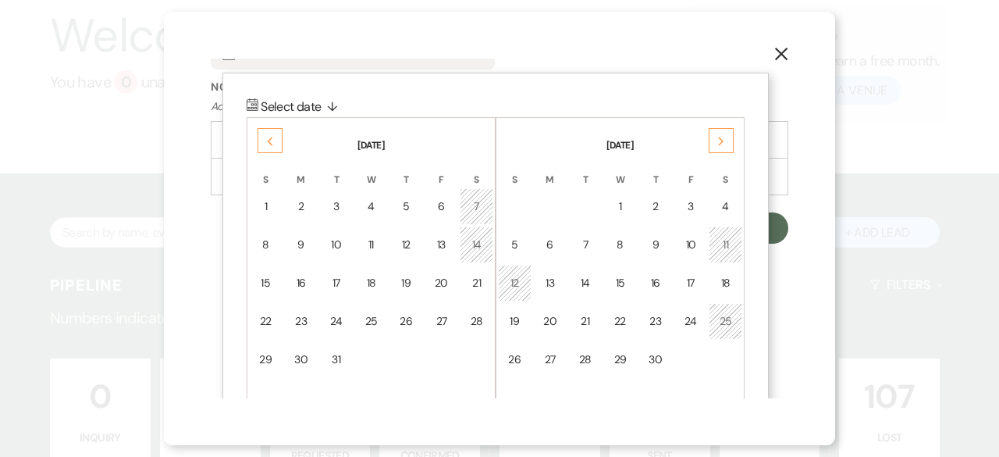
click at [265, 135] on div "Previous" at bounding box center [270, 140] width 25 height 25
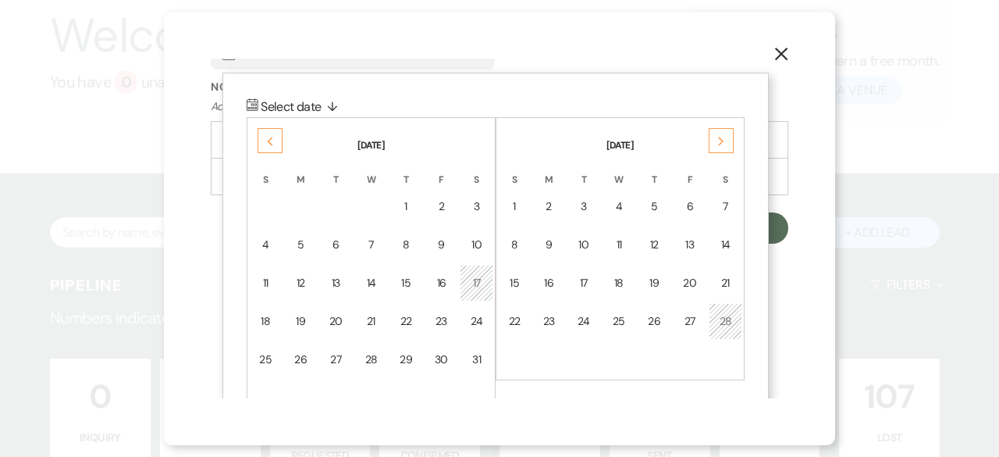
click at [265, 135] on div "Previous" at bounding box center [270, 140] width 25 height 25
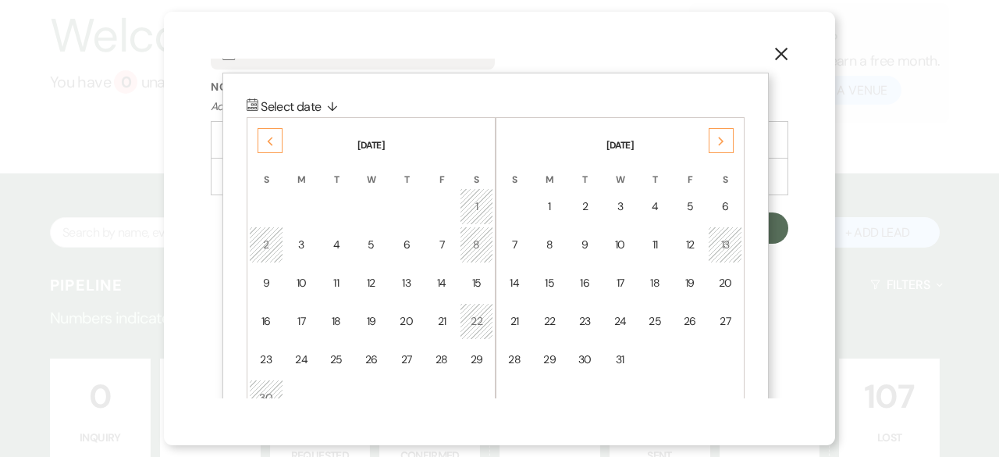
click at [265, 135] on div "Previous" at bounding box center [270, 140] width 25 height 25
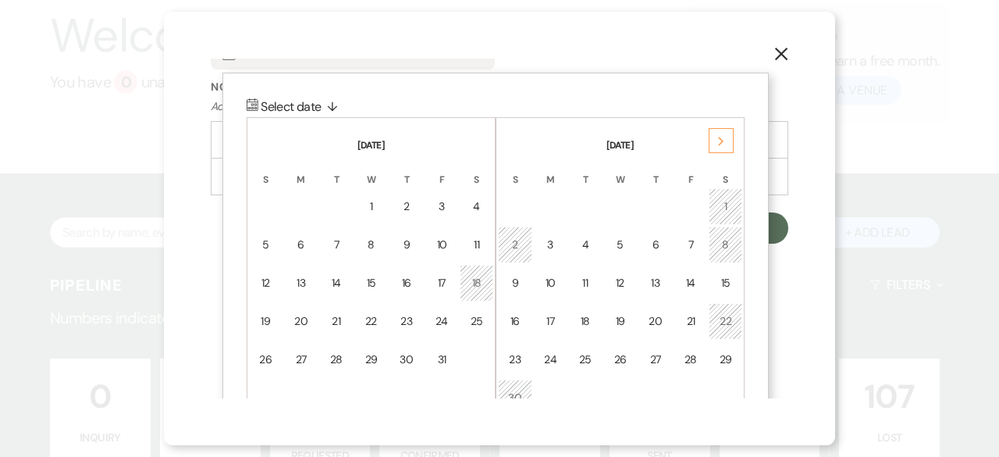
click at [265, 135] on th "[DATE]" at bounding box center [371, 135] width 244 height 33
click at [445, 321] on div "24" at bounding box center [442, 321] width 13 height 16
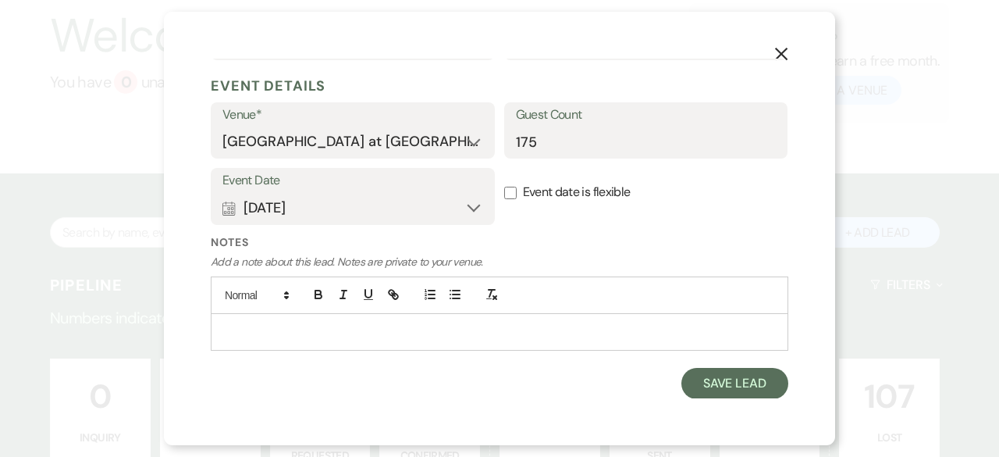
click at [878, 230] on div "X Add Lead Enter details below to add a lead to your pipeline. * Required Stage…" at bounding box center [499, 228] width 999 height 457
click at [463, 208] on button "Calendar [DATE] Expand" at bounding box center [352, 207] width 261 height 31
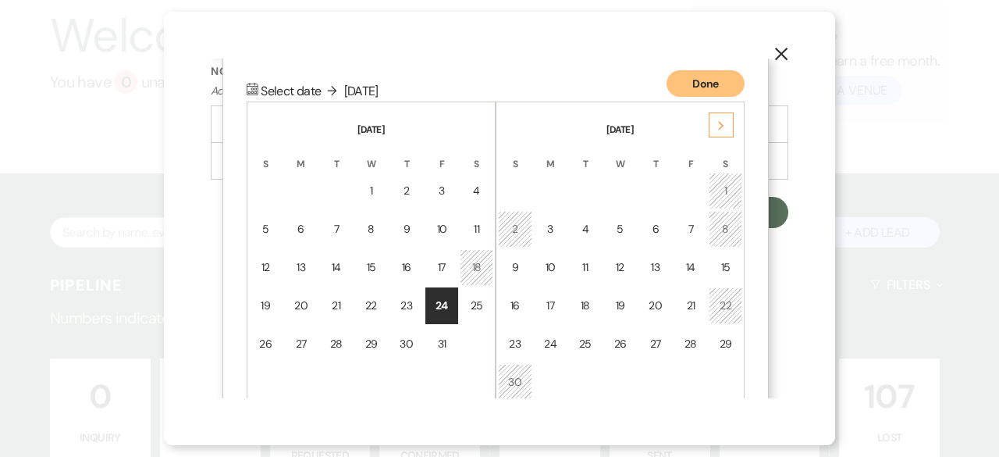
scroll to position [608, 0]
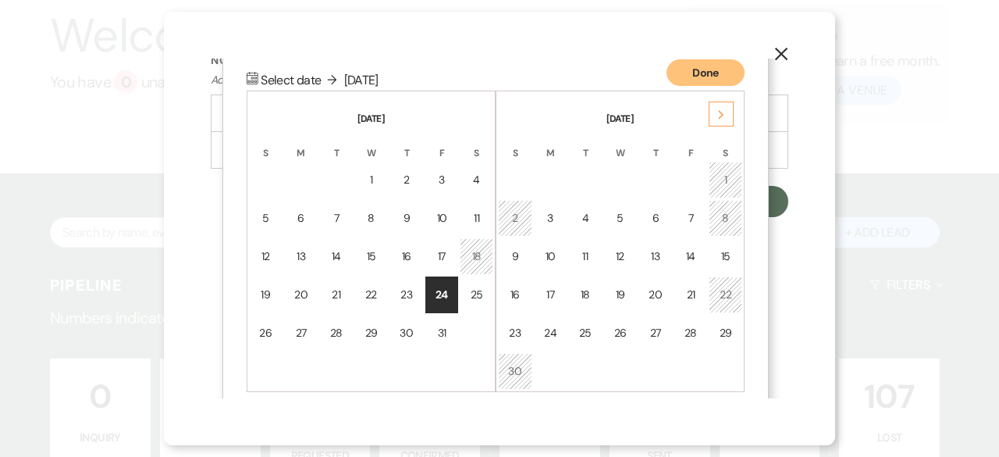
click at [511, 63] on div "Done Calendar Select date ↓ [DATE] [DATE] S M T W T F S 1 2 3 4 5 6 7 8 9 10 11…" at bounding box center [495, 231] width 546 height 370
click at [450, 288] on td "24" at bounding box center [442, 294] width 34 height 37
click at [709, 74] on button "Done" at bounding box center [706, 72] width 78 height 27
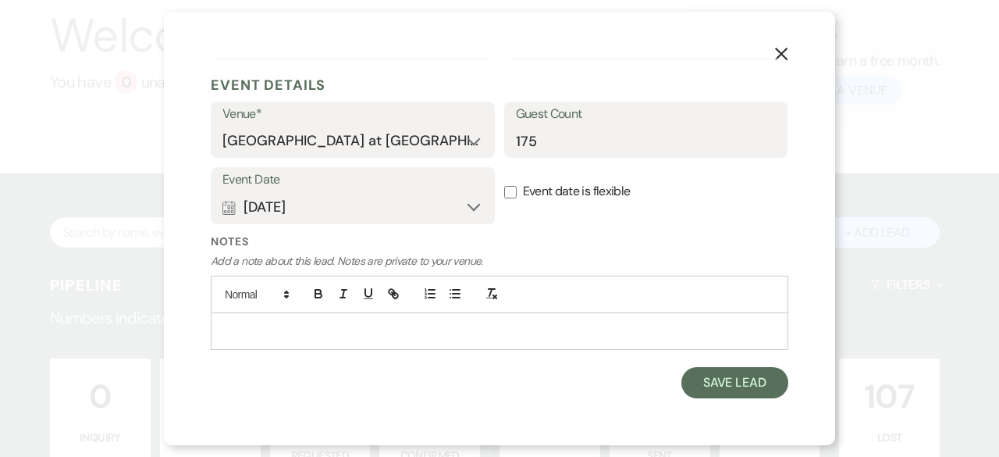
scroll to position [426, 0]
click at [736, 387] on button "Save Lead" at bounding box center [734, 383] width 107 height 31
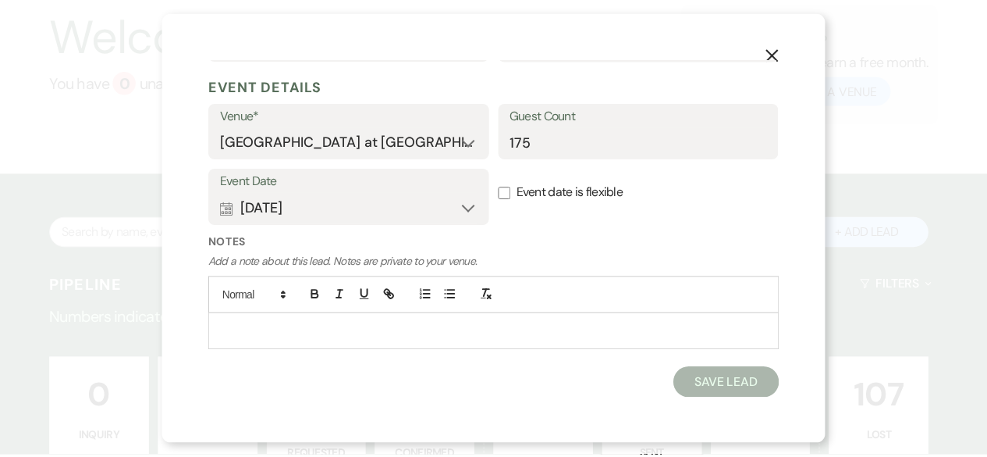
scroll to position [87, 0]
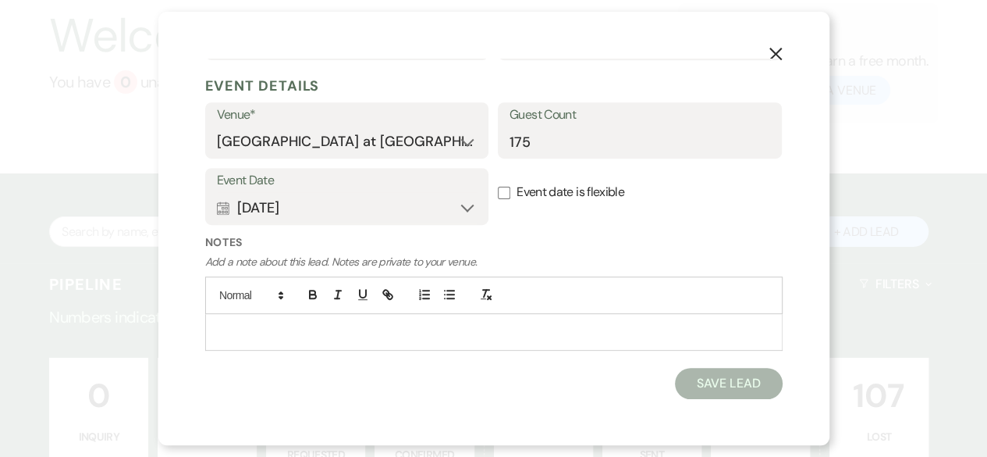
select select "6"
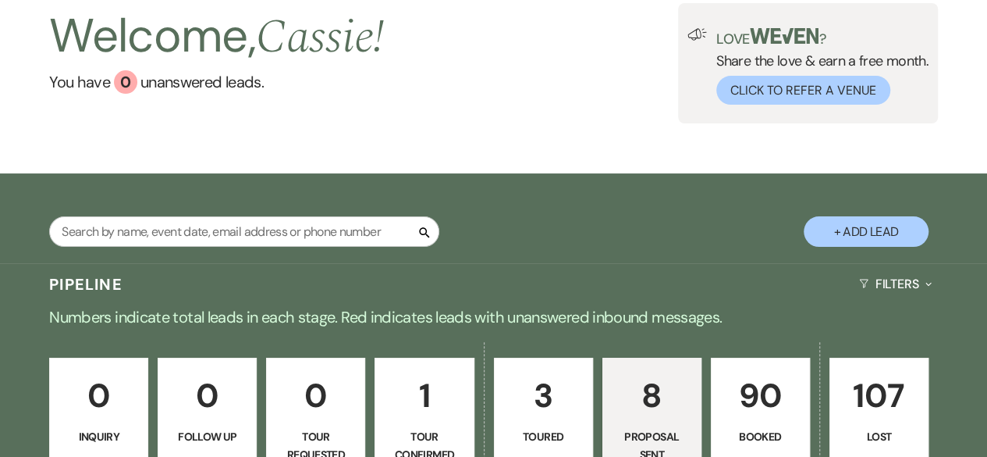
scroll to position [321, 0]
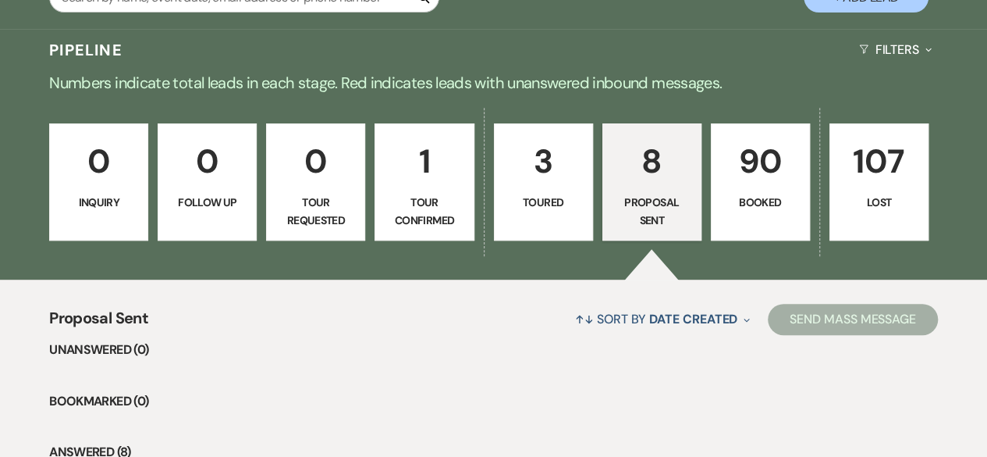
click at [539, 172] on p "3" at bounding box center [543, 161] width 79 height 52
select select "5"
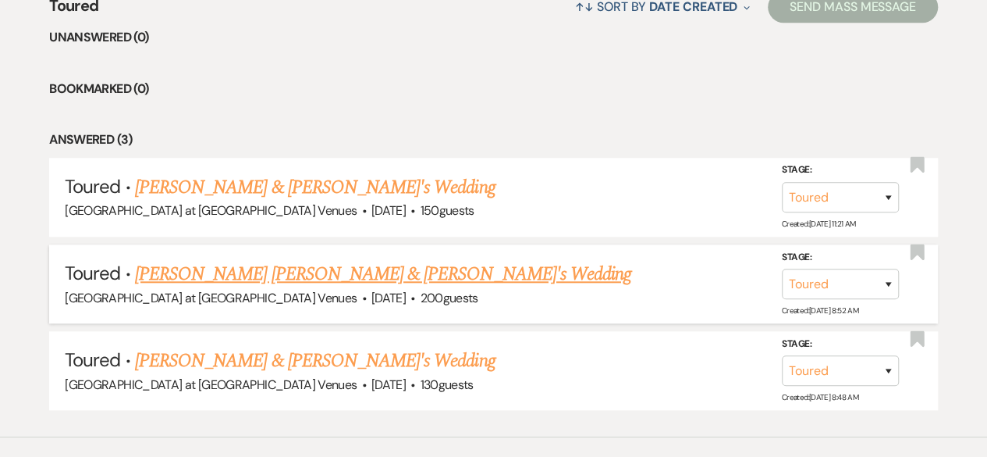
scroll to position [399, 0]
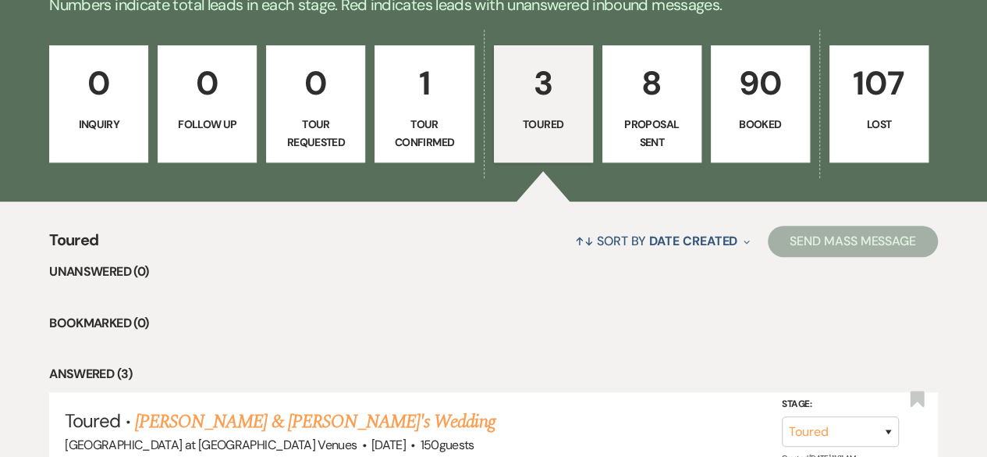
click at [628, 120] on p "Proposal Sent" at bounding box center [652, 133] width 79 height 35
select select "6"
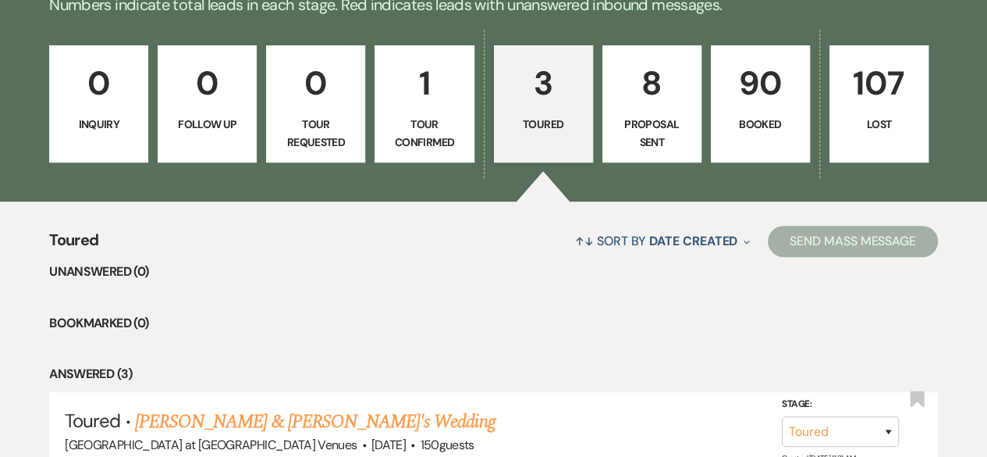
select select "6"
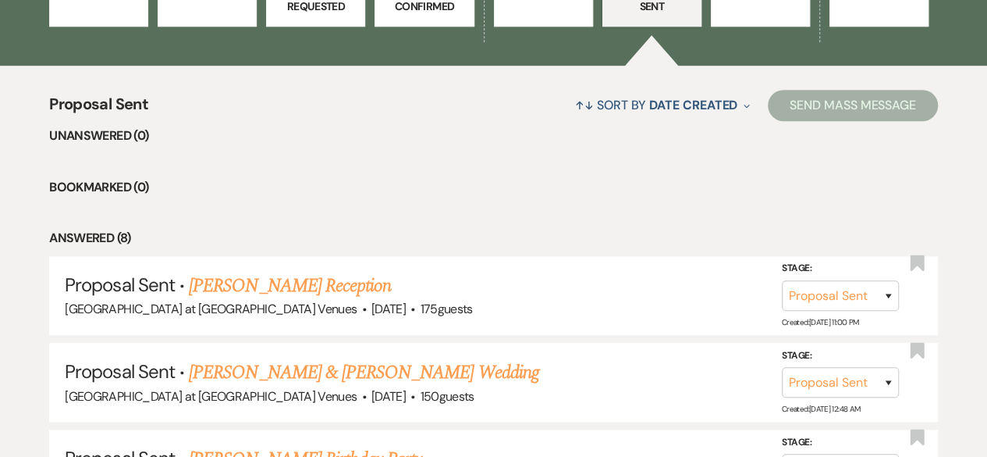
scroll to position [555, 0]
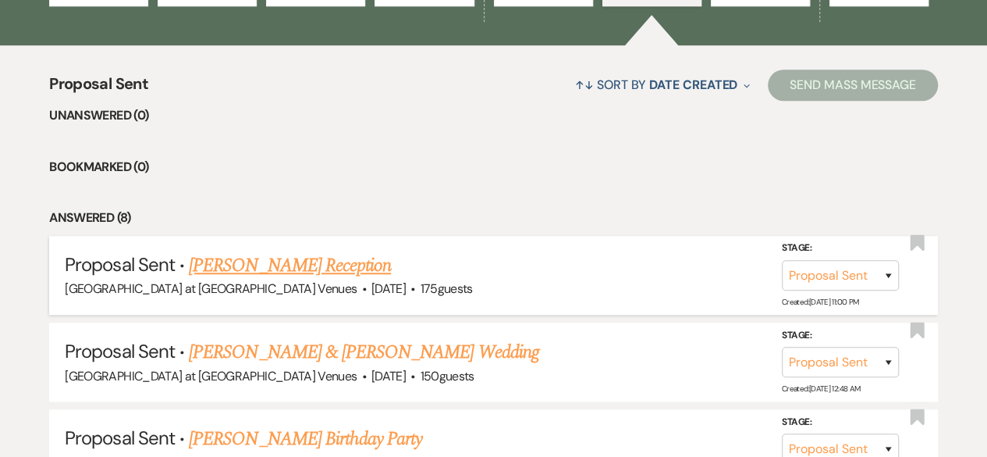
click at [347, 263] on link "[PERSON_NAME] Reception" at bounding box center [290, 265] width 202 height 28
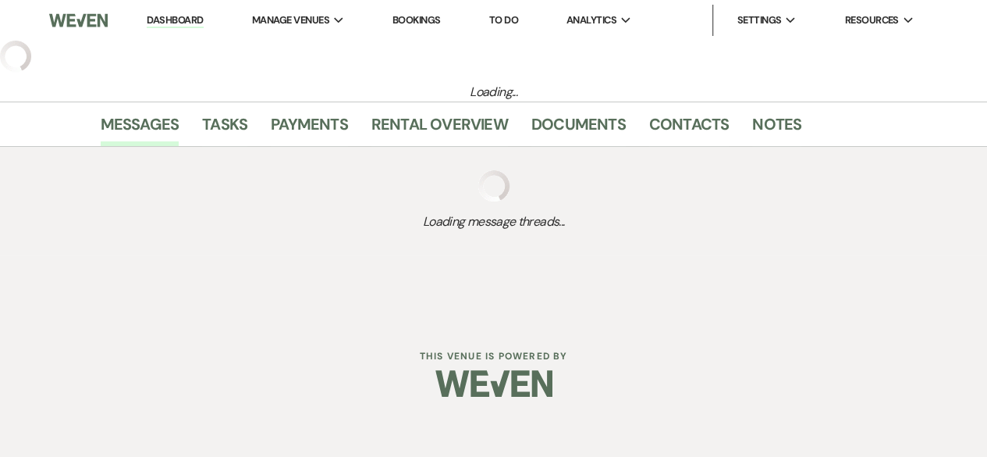
select select "6"
select select "4"
select select "13"
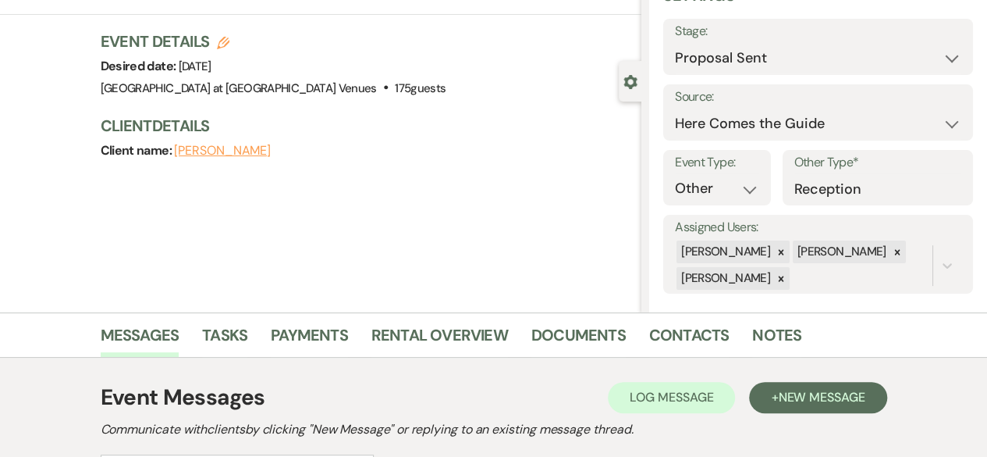
scroll to position [234, 0]
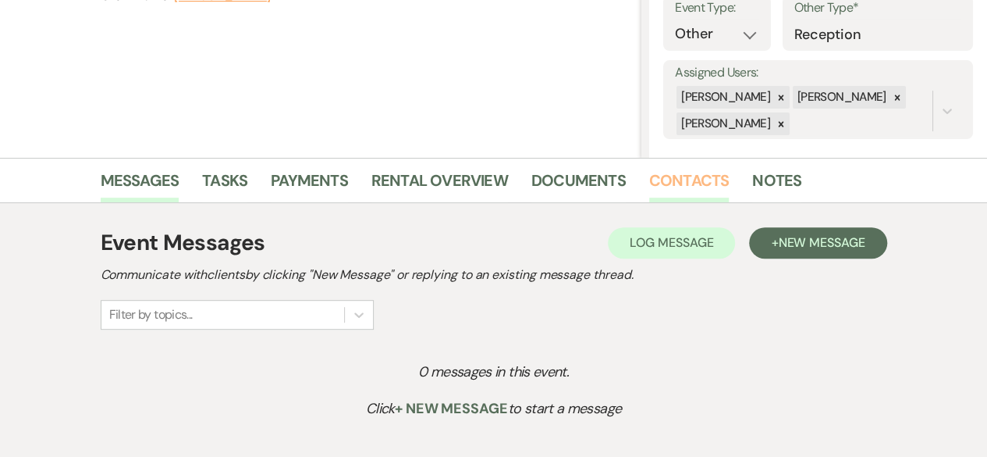
click at [691, 183] on link "Contacts" at bounding box center [689, 185] width 80 height 34
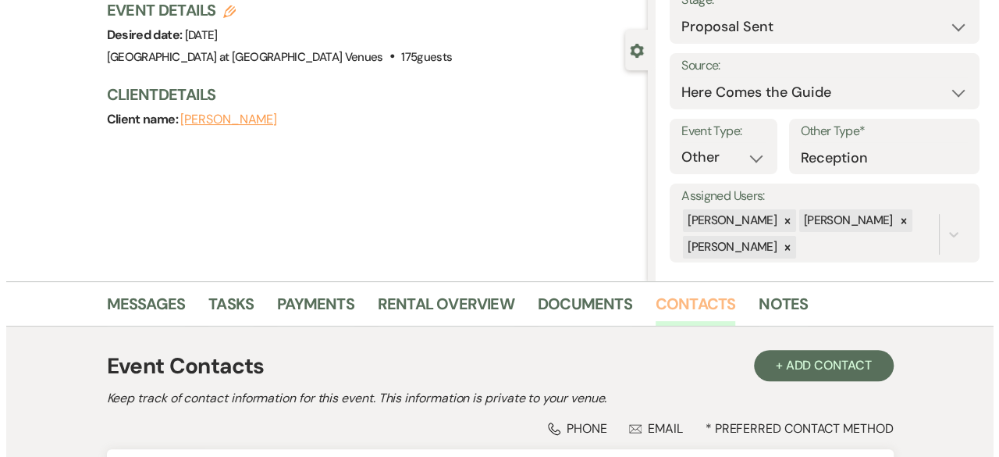
scroll to position [234, 0]
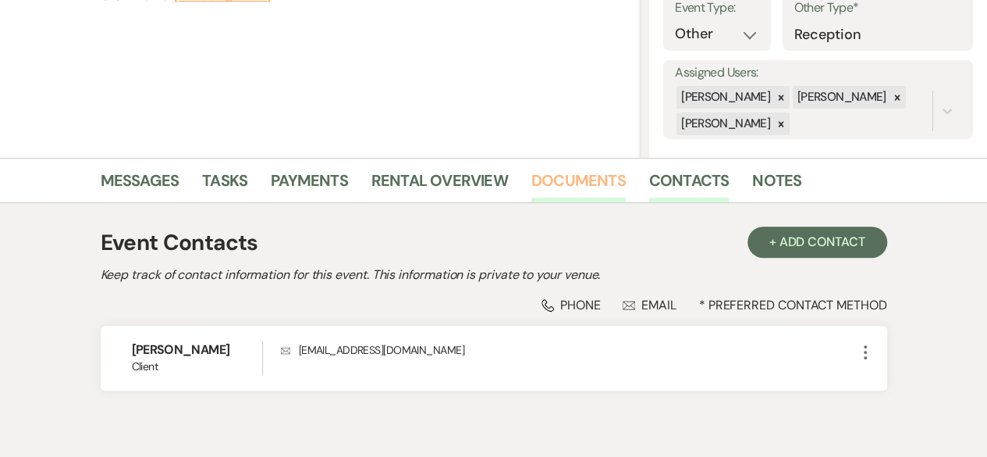
click at [580, 177] on link "Documents" at bounding box center [579, 185] width 94 height 34
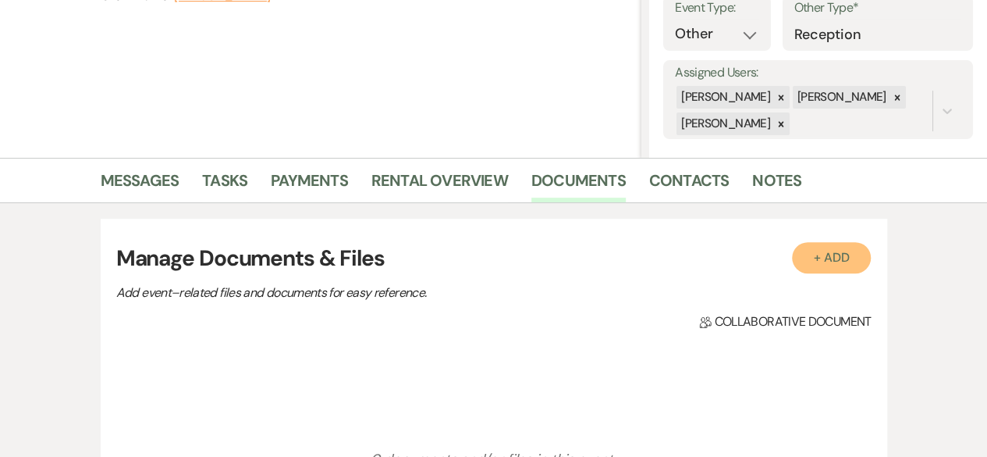
click at [802, 269] on button "+ Add" at bounding box center [832, 257] width 80 height 31
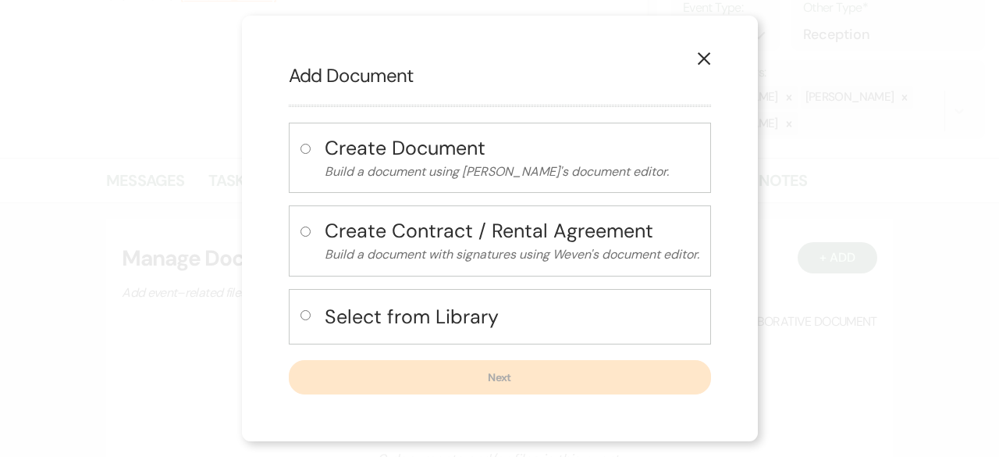
click at [301, 311] on input "radio" at bounding box center [306, 315] width 10 height 10
radio input "true"
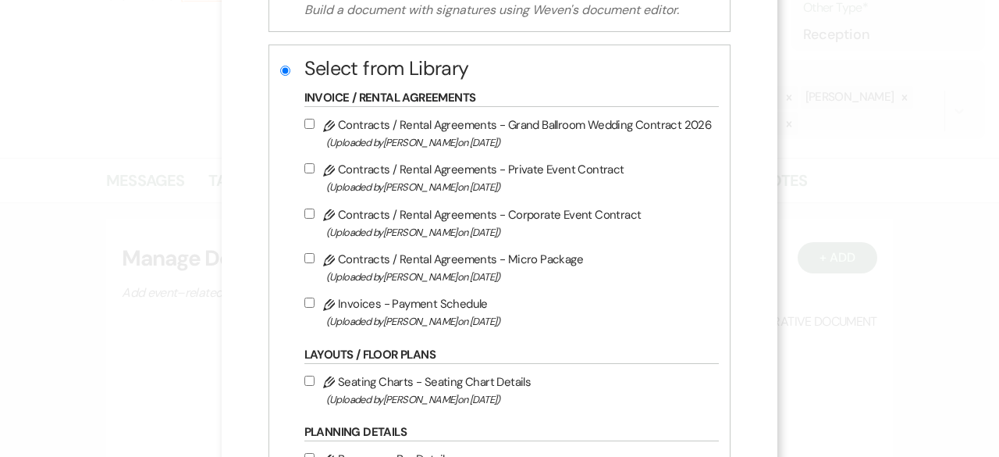
scroll to position [234, 0]
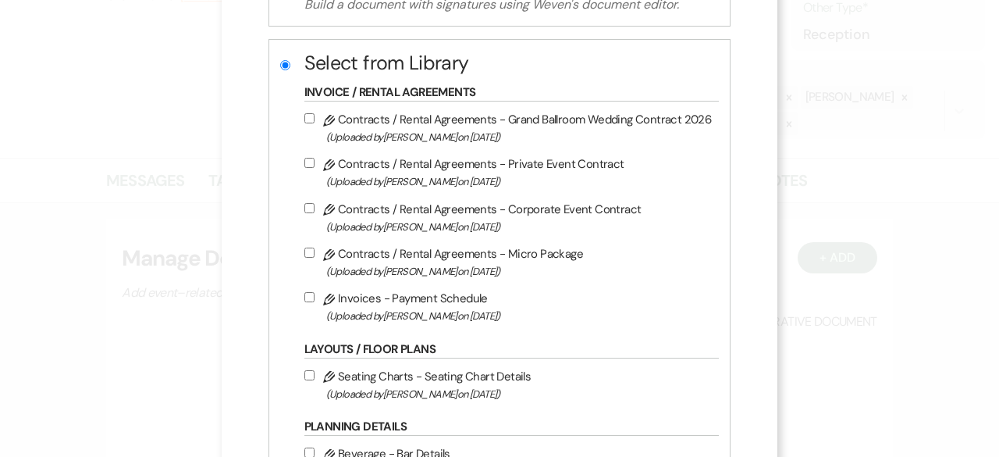
click at [308, 162] on input "Pencil Contracts / Rental Agreements - Private Event Contract (Uploaded by [PER…" at bounding box center [309, 163] width 10 height 10
checkbox input "true"
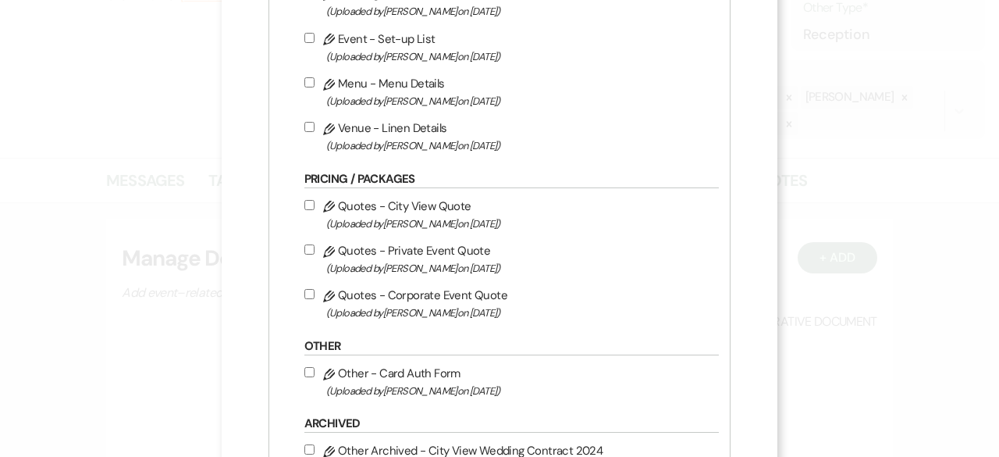
scroll to position [703, 0]
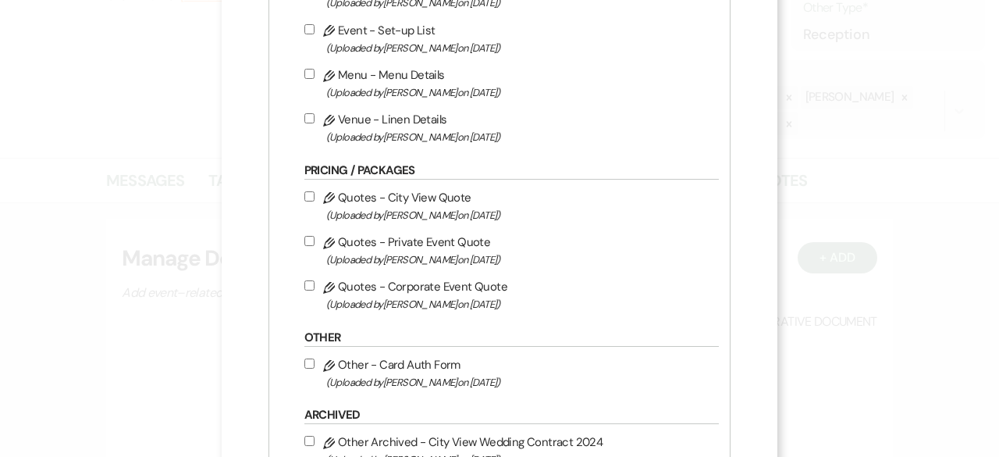
click at [306, 236] on input "Pencil Quotes - Private Event Quote (Uploaded by [PERSON_NAME] on [DATE] )" at bounding box center [309, 241] width 10 height 10
checkbox input "true"
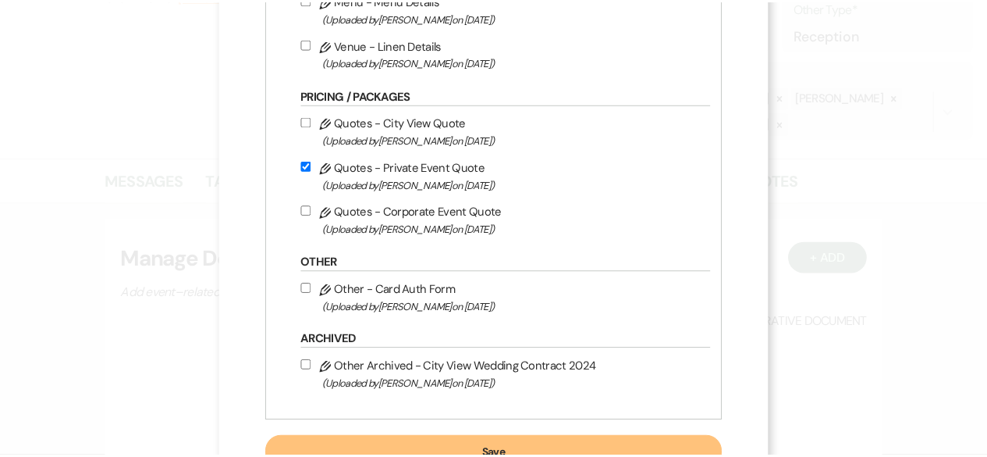
scroll to position [834, 0]
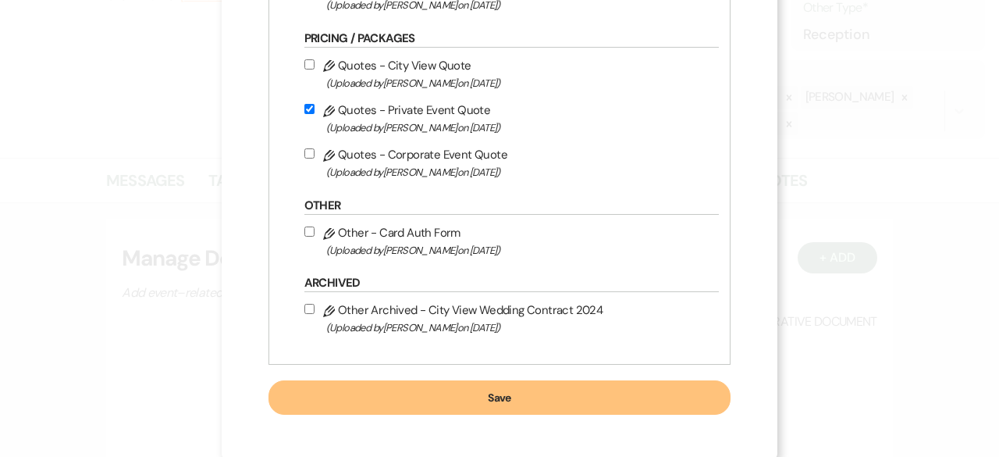
click at [512, 396] on button "Save" at bounding box center [500, 397] width 463 height 34
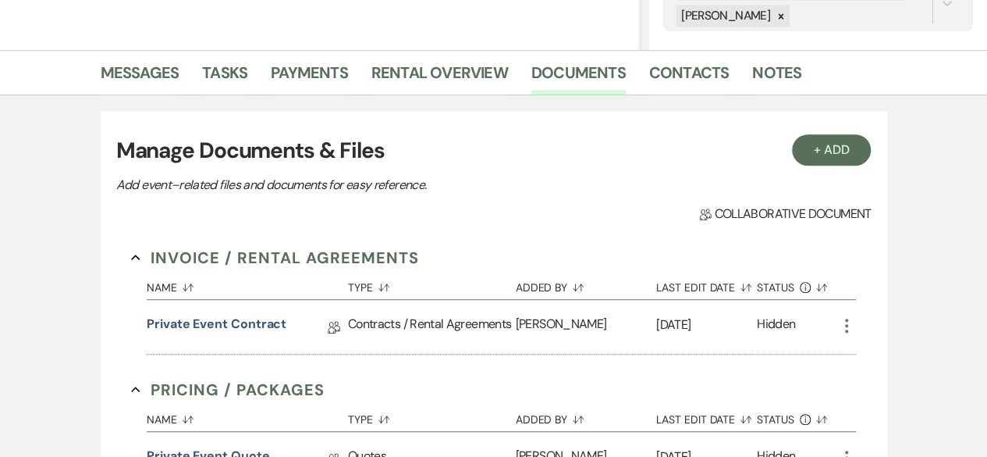
scroll to position [468, 0]
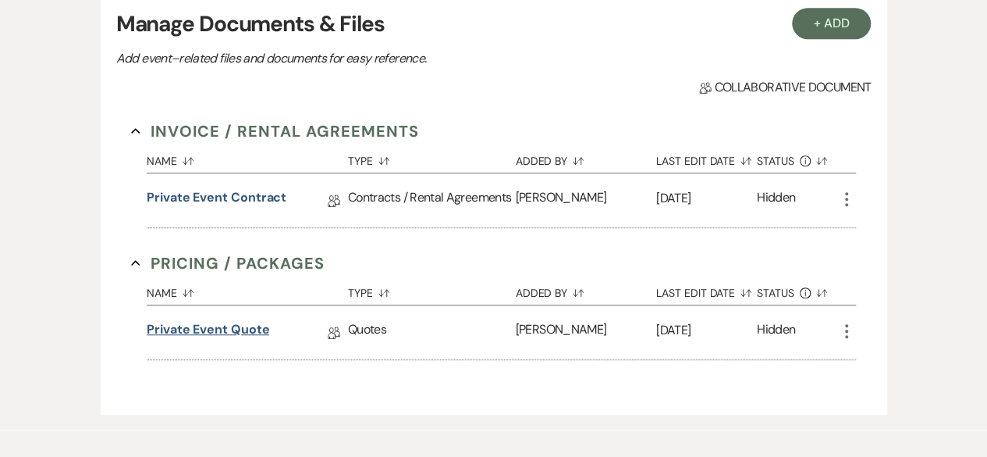
click at [236, 331] on link "Private Event Quote" at bounding box center [208, 332] width 123 height 24
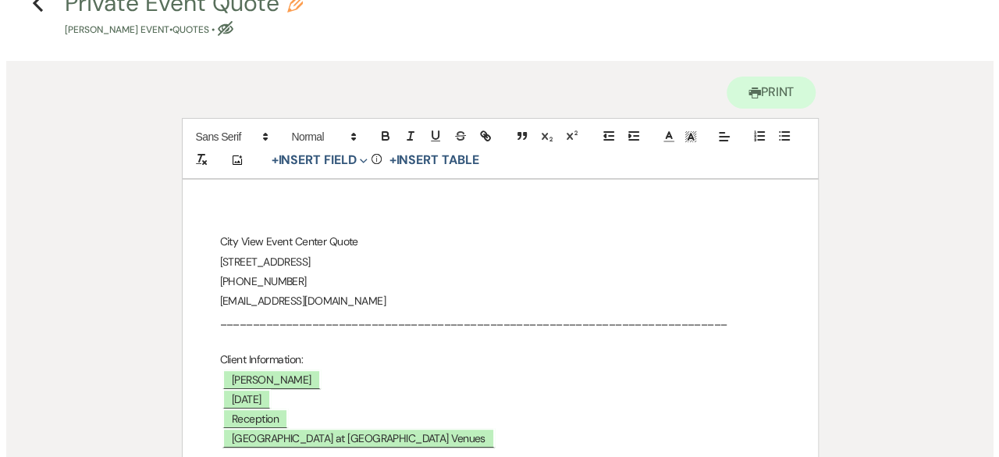
scroll to position [234, 0]
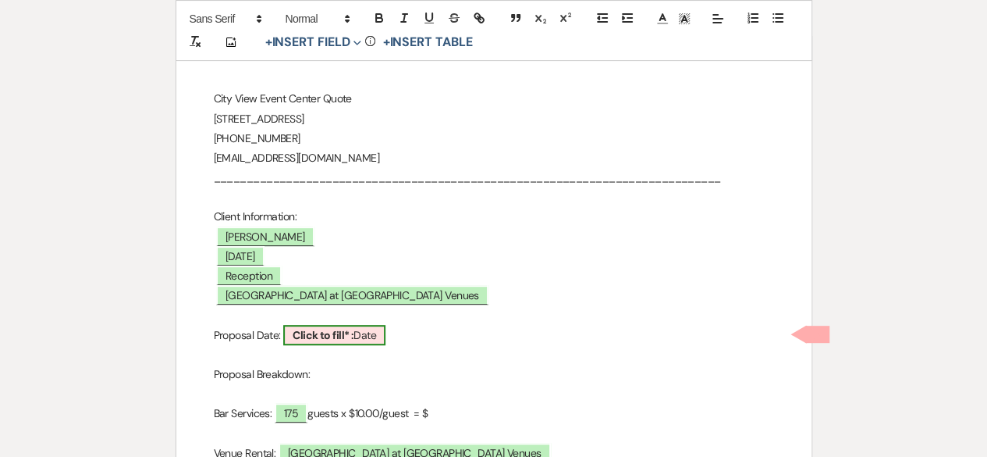
click at [343, 340] on span "Click to fill* : Date" at bounding box center [334, 335] width 102 height 20
select select "owner"
select select "Date"
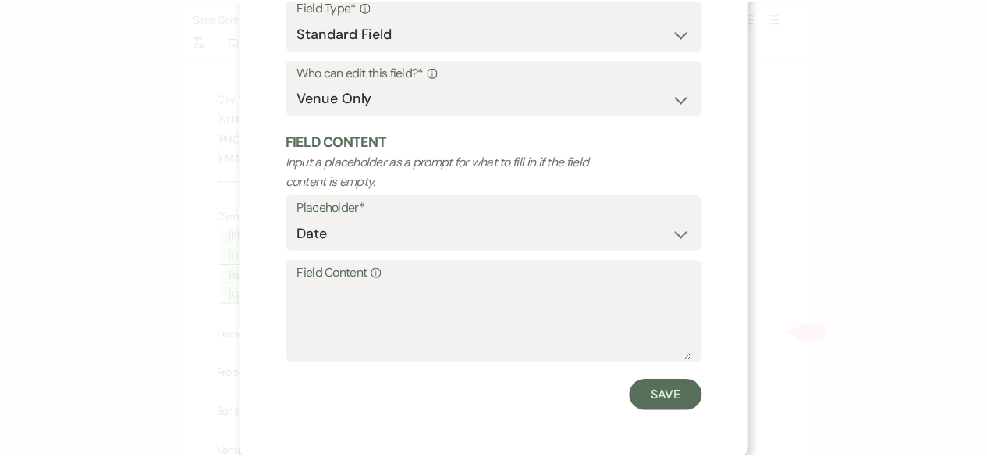
scroll to position [148, 0]
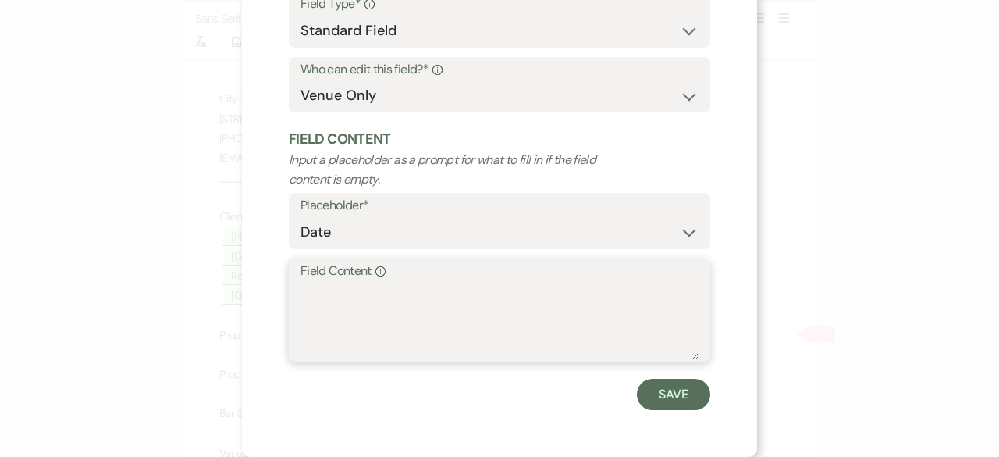
click at [302, 304] on textarea "Field Content Info" at bounding box center [500, 321] width 398 height 78
type textarea "[DATE]"
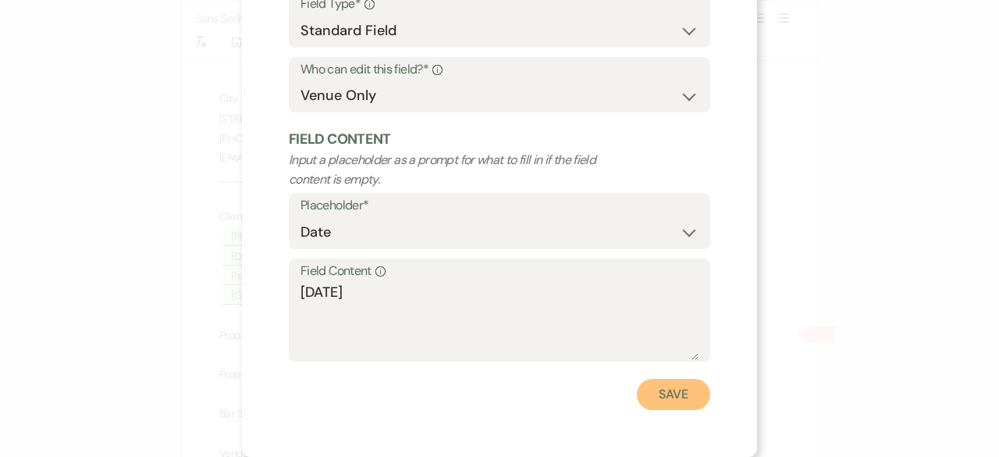
click at [659, 390] on button "Save" at bounding box center [673, 394] width 73 height 31
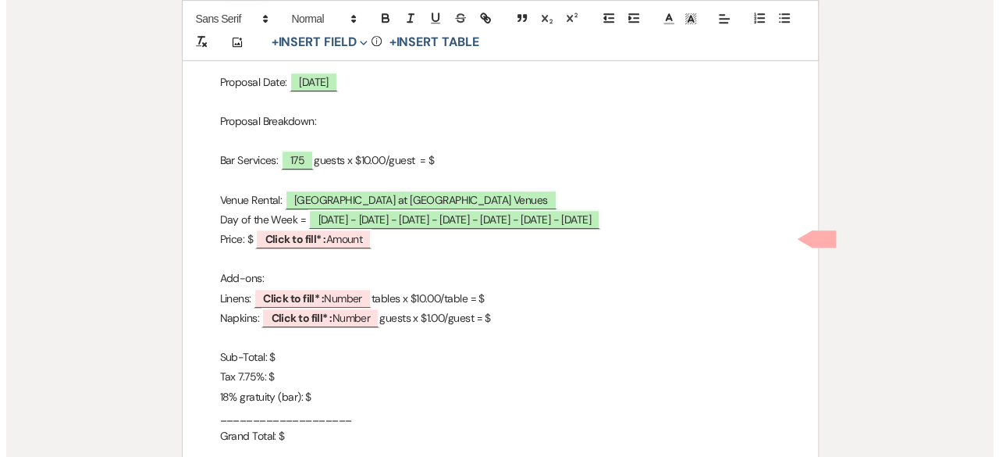
scroll to position [390, 0]
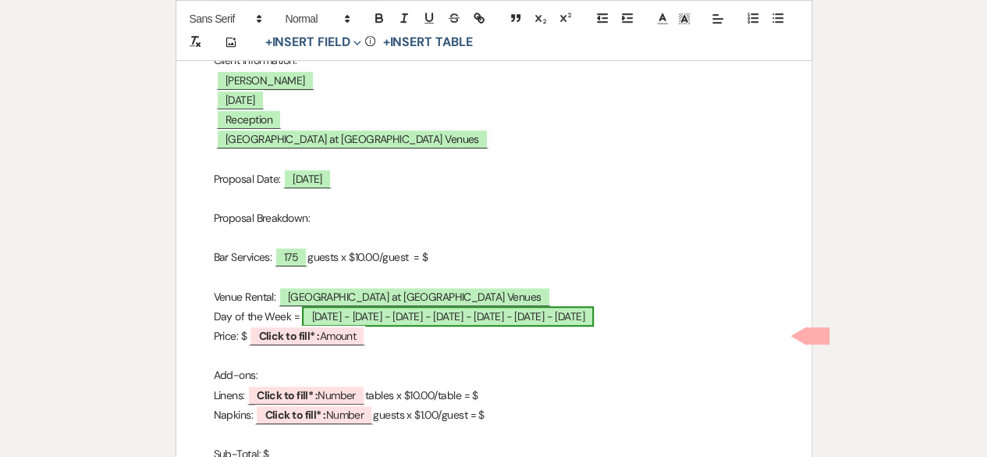
click at [455, 315] on span "[DATE] - [DATE] - [DATE] - [DATE] - [DATE] - [DATE] - [DATE]" at bounding box center [447, 316] width 291 height 20
select select "owner"
select select "Date"
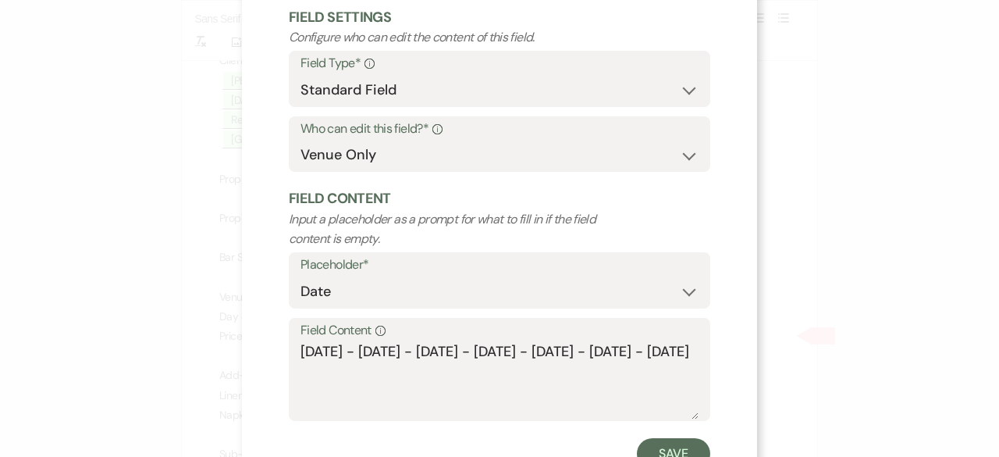
scroll to position [148, 0]
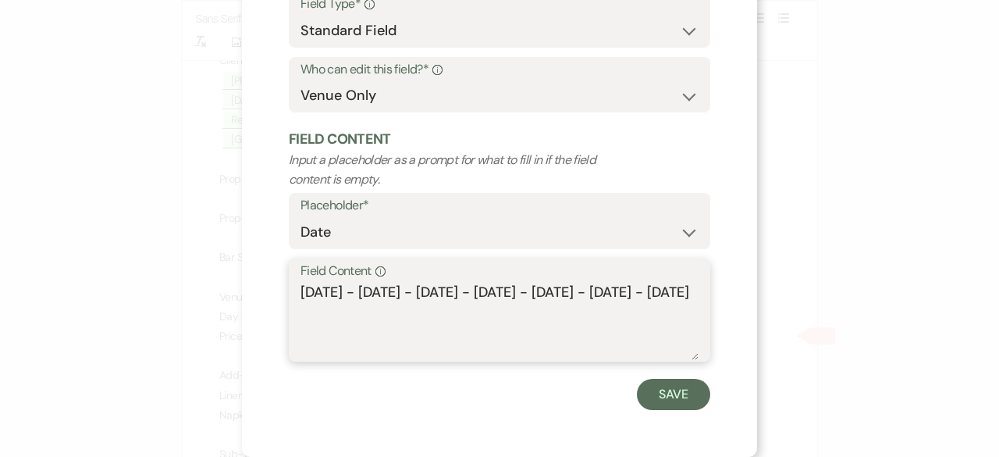
drag, startPoint x: 334, startPoint y: 312, endPoint x: 456, endPoint y: 326, distance: 122.5
click at [456, 326] on textarea "[DATE] - [DATE] - [DATE] - [DATE] - [DATE] - [DATE] - [DATE]" at bounding box center [500, 321] width 398 height 78
drag, startPoint x: 297, startPoint y: 290, endPoint x: 685, endPoint y: 303, distance: 389.0
click at [685, 303] on textarea "[DATE] - [DATE] - [DATE] - [DATE] - [DATE] - [DATE]" at bounding box center [500, 321] width 398 height 78
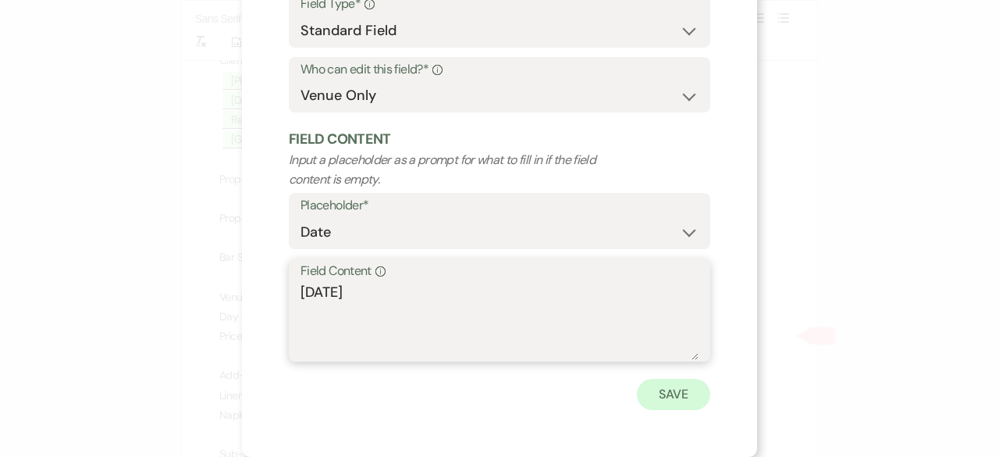
type textarea "[DATE]"
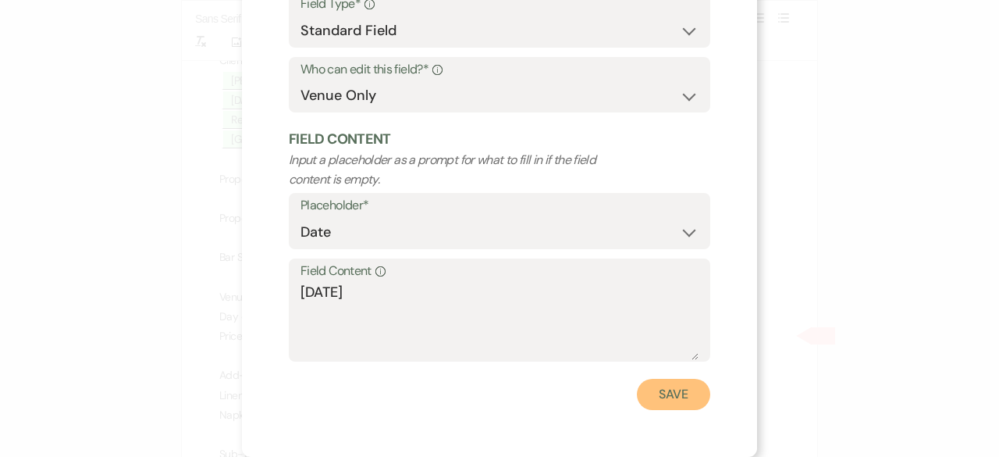
click at [657, 397] on button "Save" at bounding box center [673, 394] width 73 height 31
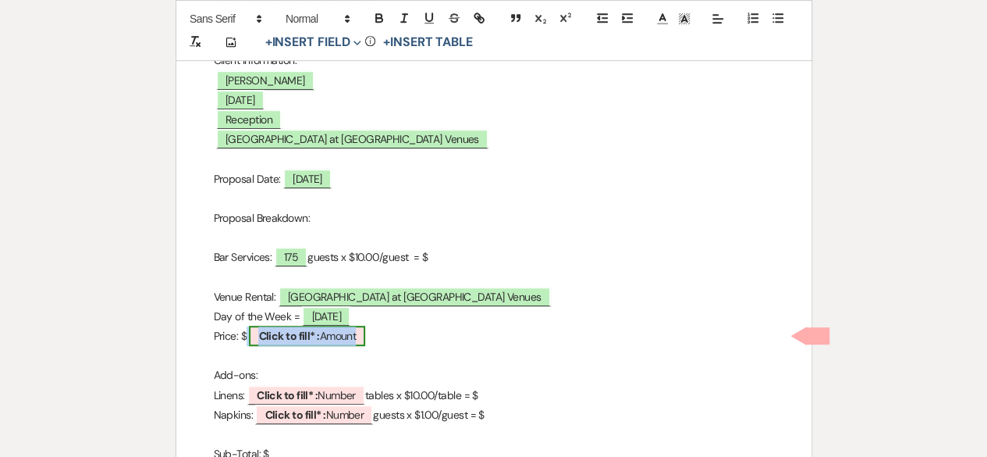
click at [301, 333] on b "Click to fill* :" at bounding box center [288, 336] width 61 height 14
select select "owner"
select select "Amount"
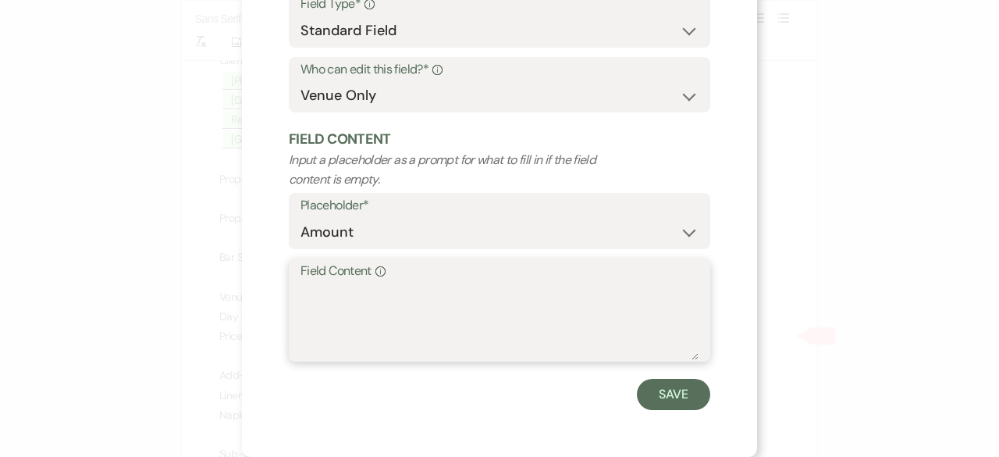
click at [306, 310] on textarea "Field Content Info" at bounding box center [500, 321] width 398 height 78
type textarea "600.00"
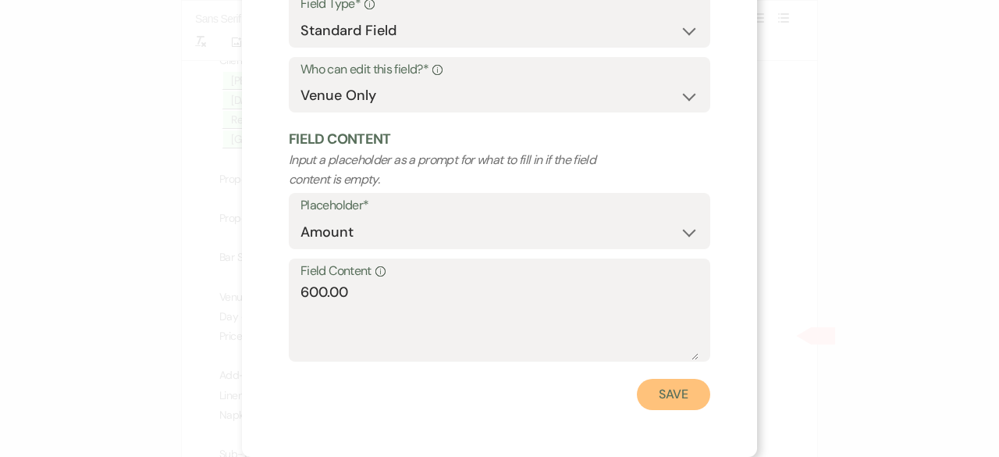
click at [678, 397] on button "Save" at bounding box center [673, 394] width 73 height 31
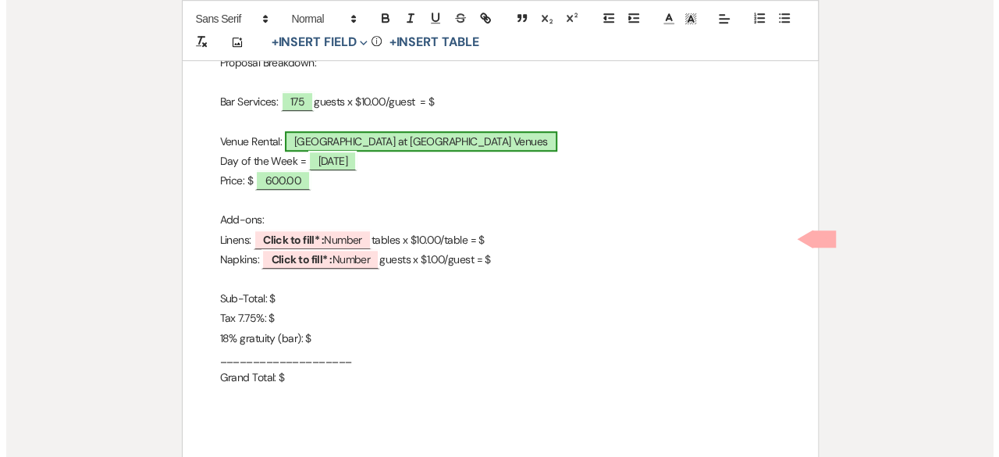
scroll to position [546, 0]
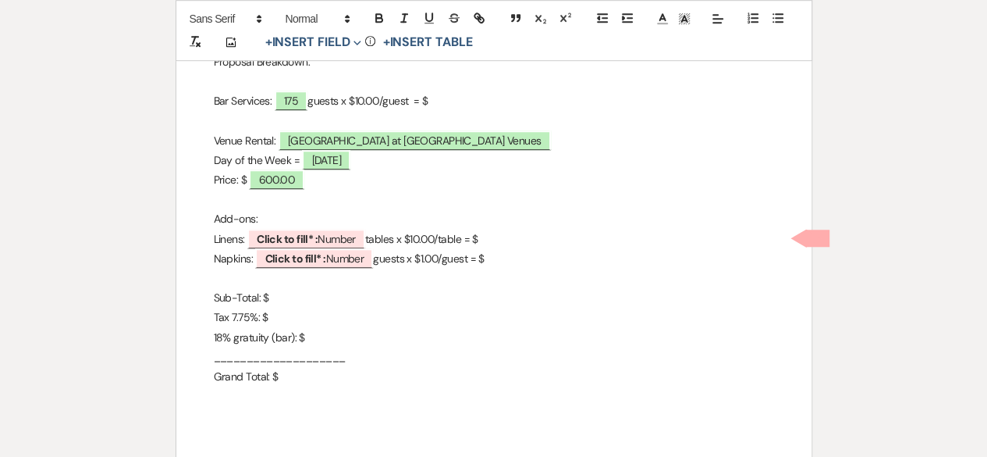
click at [428, 240] on p "Linens: ﻿ Click to fill* : Number ﻿ tables x $10.00/table = $" at bounding box center [494, 240] width 560 height 20
click at [300, 240] on b "Click to fill* :" at bounding box center [287, 239] width 61 height 14
select select "owner"
select select "Number"
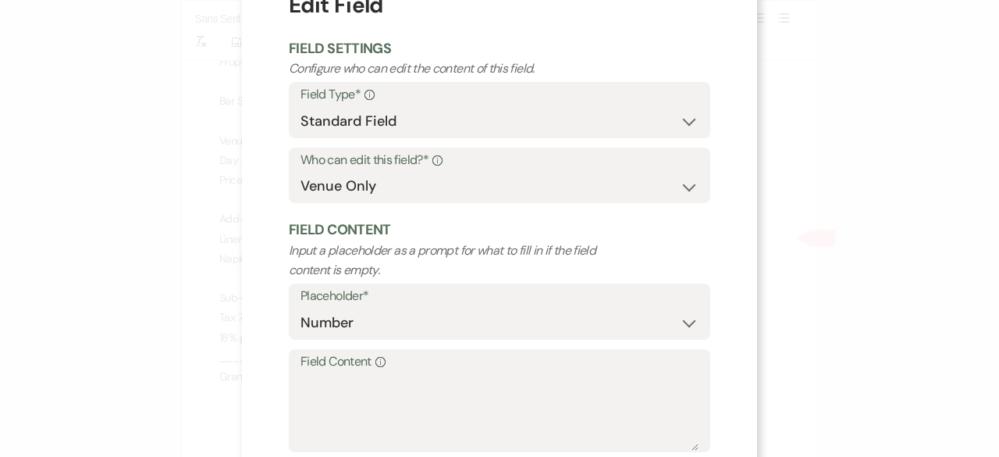
scroll to position [78, 0]
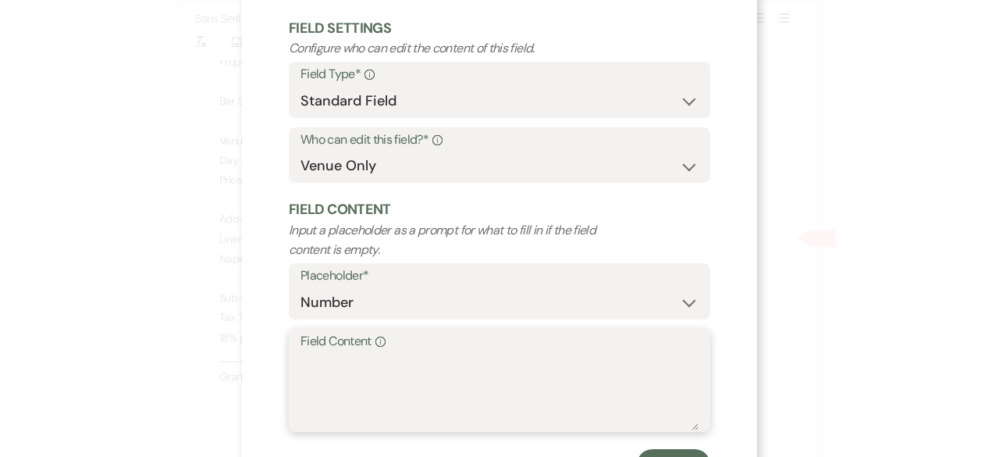
click at [337, 385] on textarea "Field Content Info" at bounding box center [500, 391] width 398 height 78
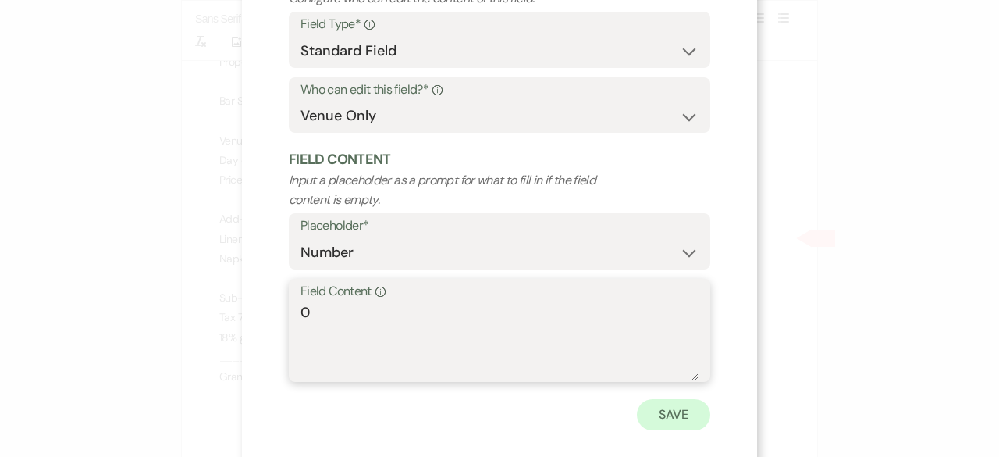
scroll to position [148, 0]
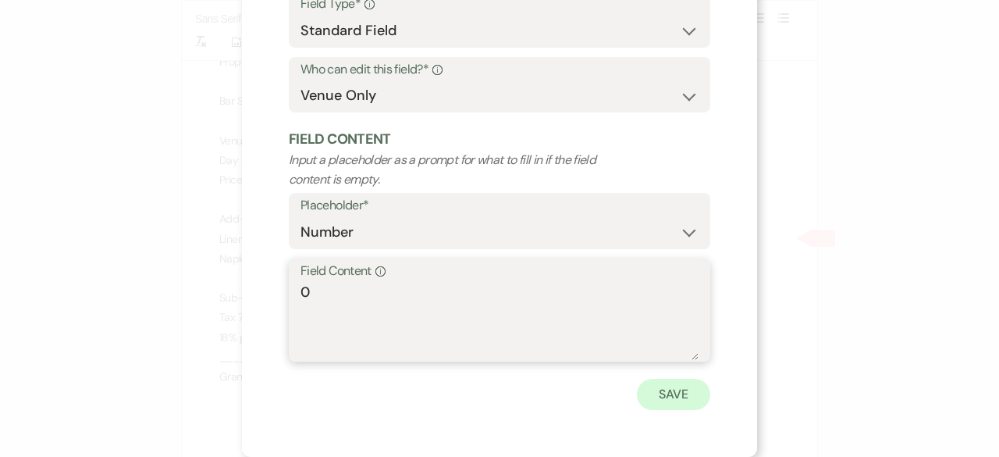
type textarea "0"
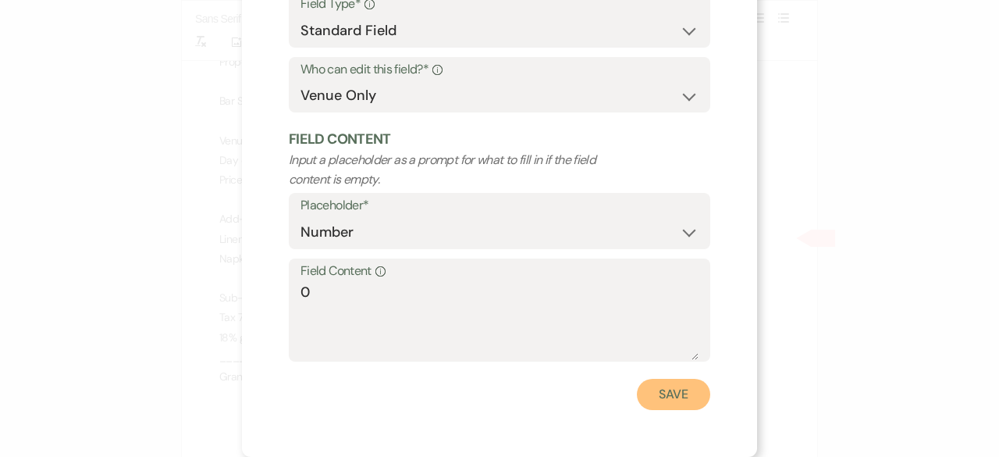
click at [671, 394] on button "Save" at bounding box center [673, 394] width 73 height 31
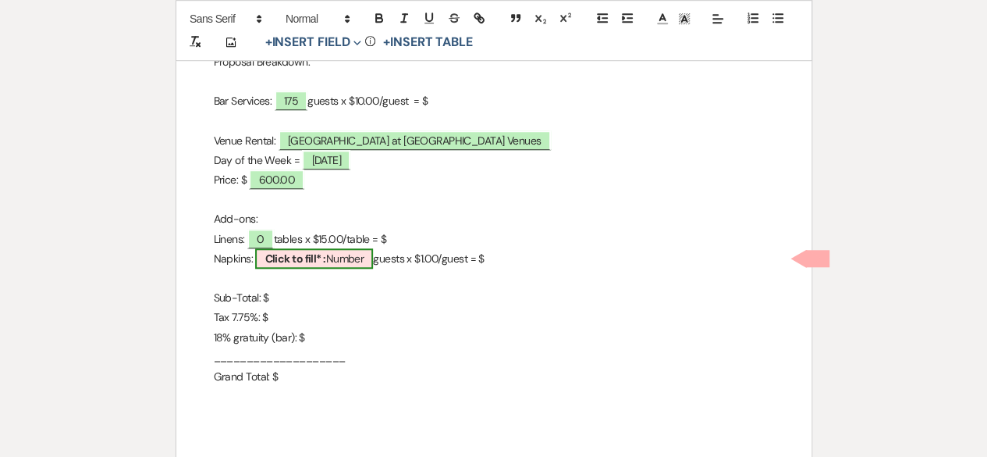
click at [314, 263] on b "Click to fill* :" at bounding box center [295, 258] width 61 height 14
select select "owner"
select select "Number"
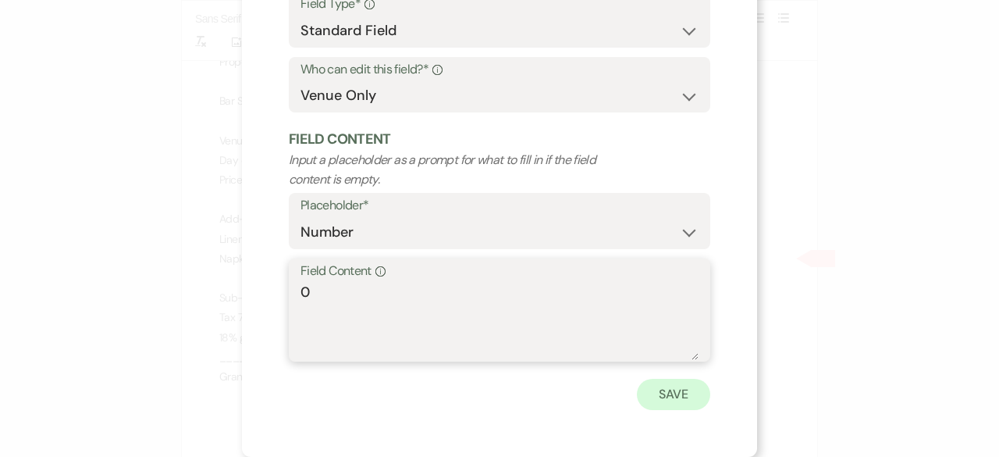
type textarea "0"
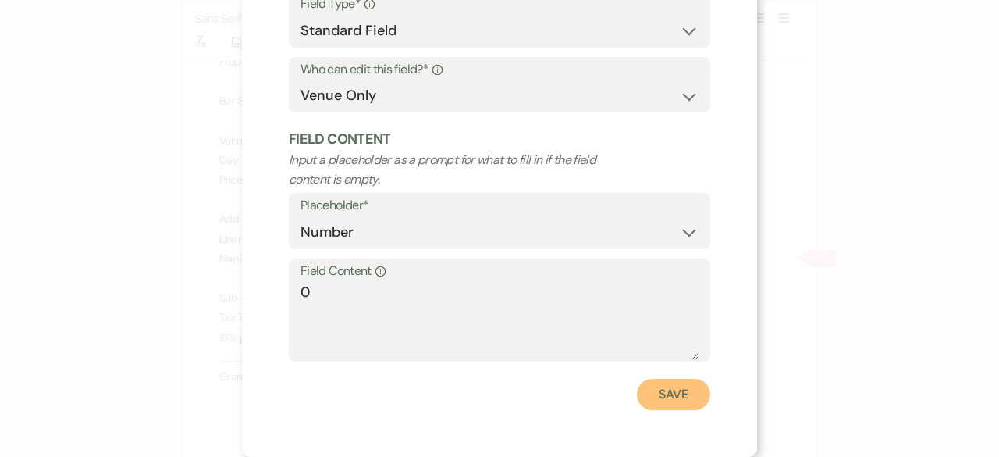
click at [694, 394] on button "Save" at bounding box center [673, 394] width 73 height 31
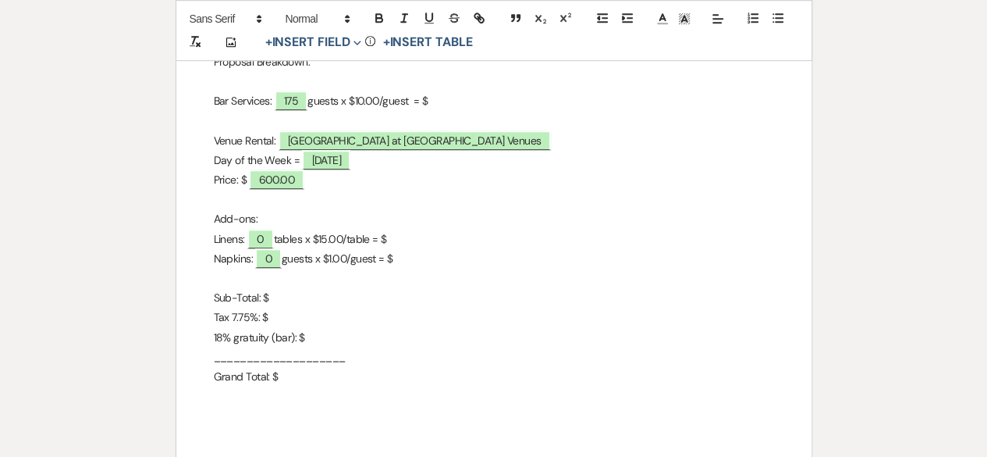
click at [294, 379] on p "Grand Total: $" at bounding box center [494, 377] width 560 height 20
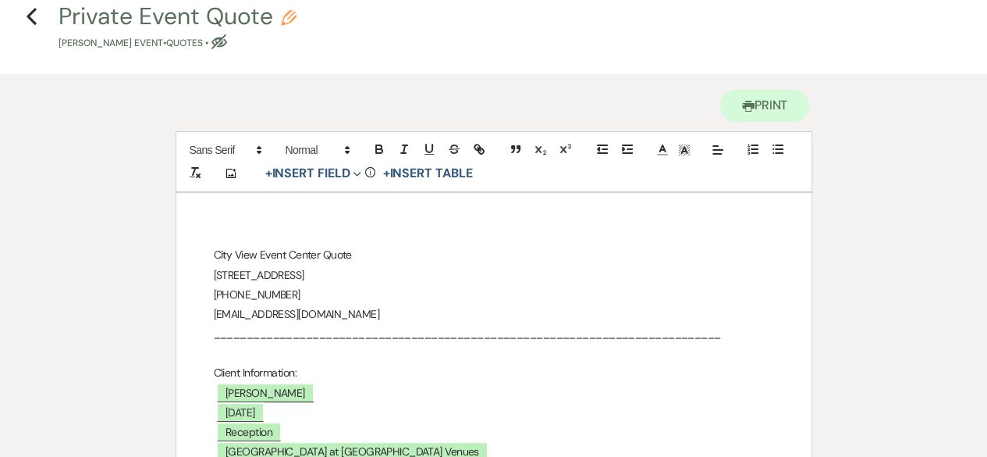
scroll to position [0, 0]
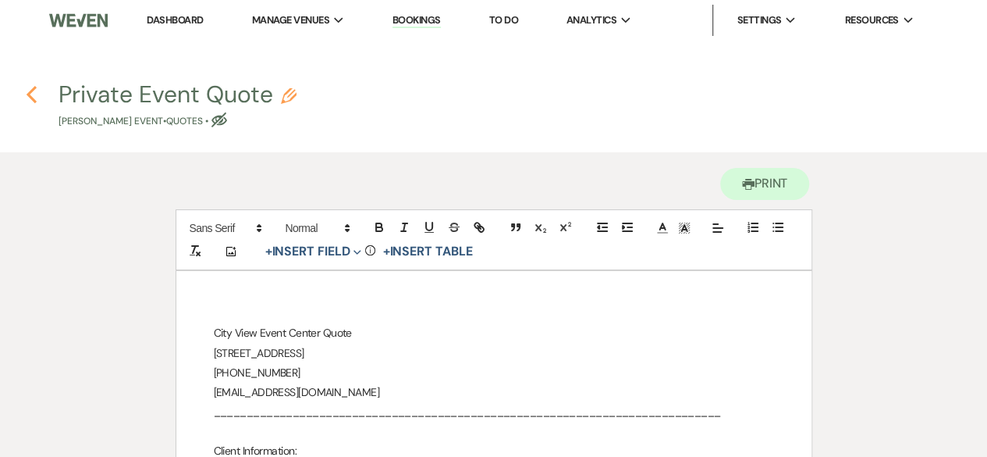
click at [33, 91] on use "button" at bounding box center [32, 94] width 10 height 17
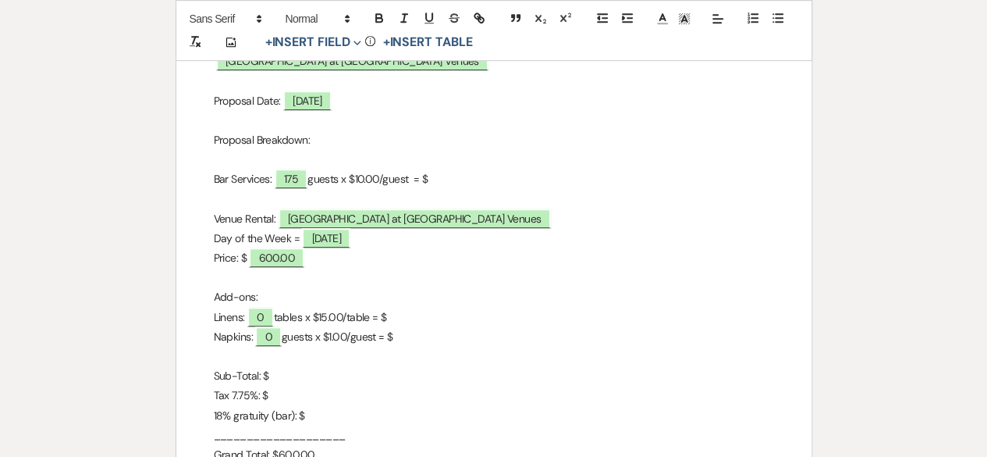
select select "6"
select select "4"
select select "13"
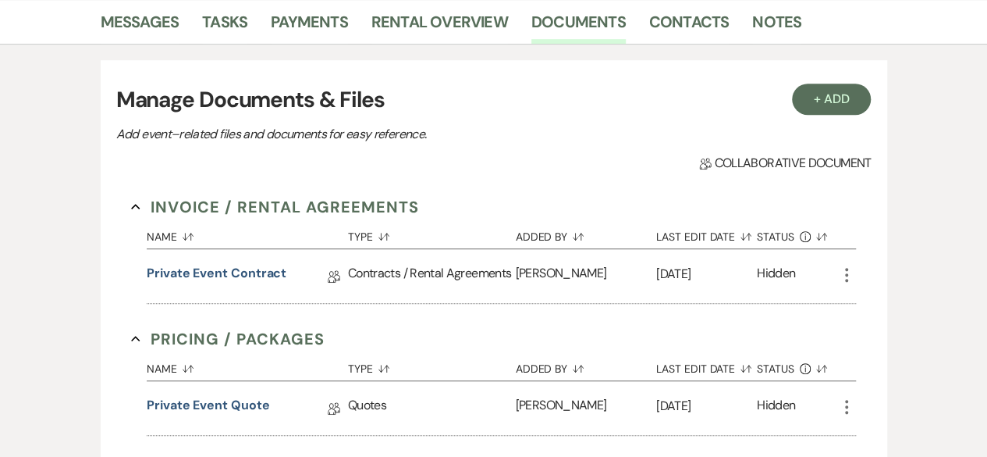
scroll to position [234, 0]
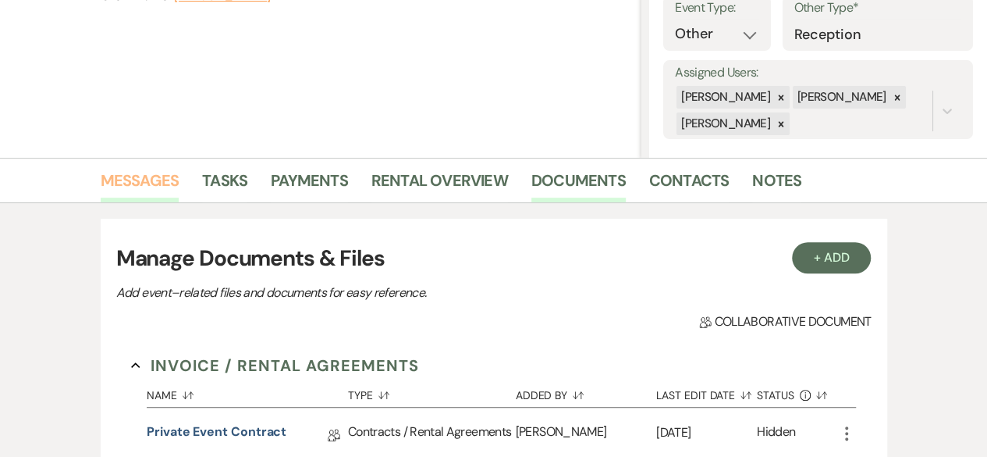
click at [155, 172] on link "Messages" at bounding box center [140, 185] width 79 height 34
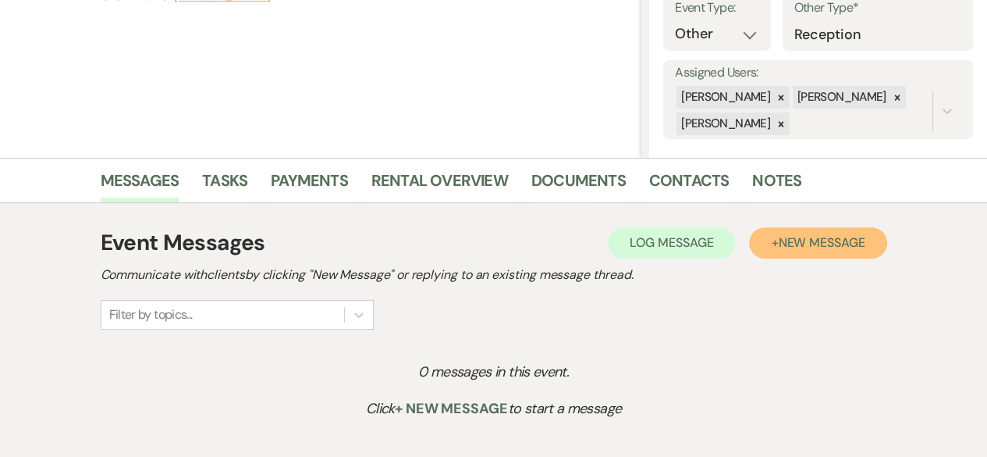
click at [803, 244] on span "New Message" at bounding box center [821, 242] width 87 height 16
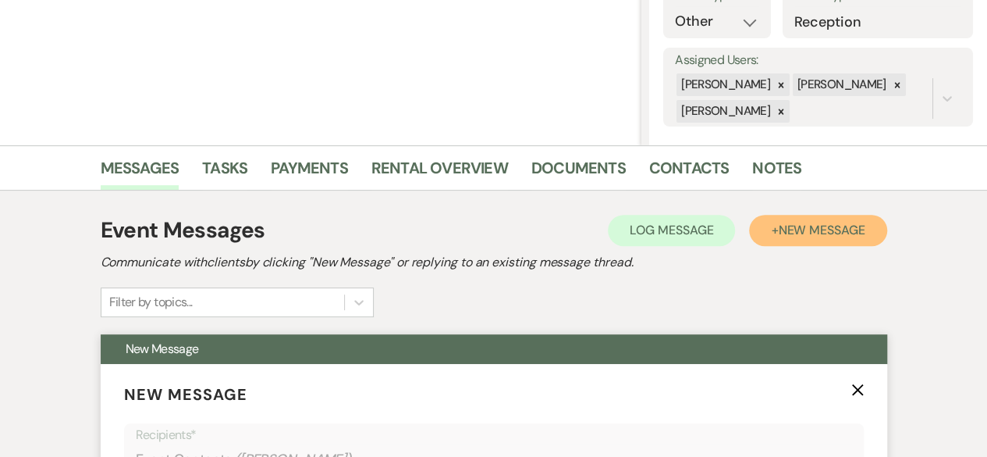
scroll to position [546, 0]
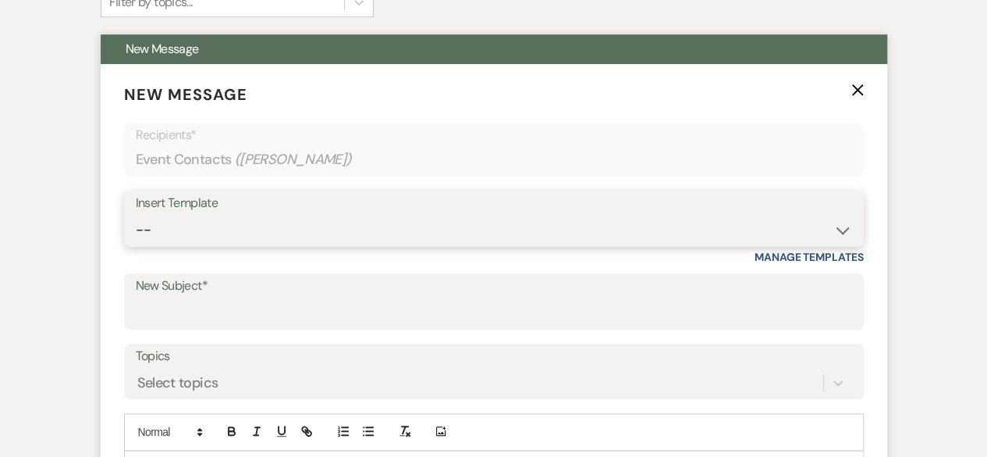
click at [148, 230] on select "-- Weven Planning Portal Introduction (Booked Events) Tour Request Response Fol…" at bounding box center [494, 230] width 717 height 30
select select "6187"
click at [136, 215] on select "-- Weven Planning Portal Introduction (Booked Events) Tour Request Response Fol…" at bounding box center [494, 230] width 717 height 30
type input "Your Personalized Quote & Package Contract"
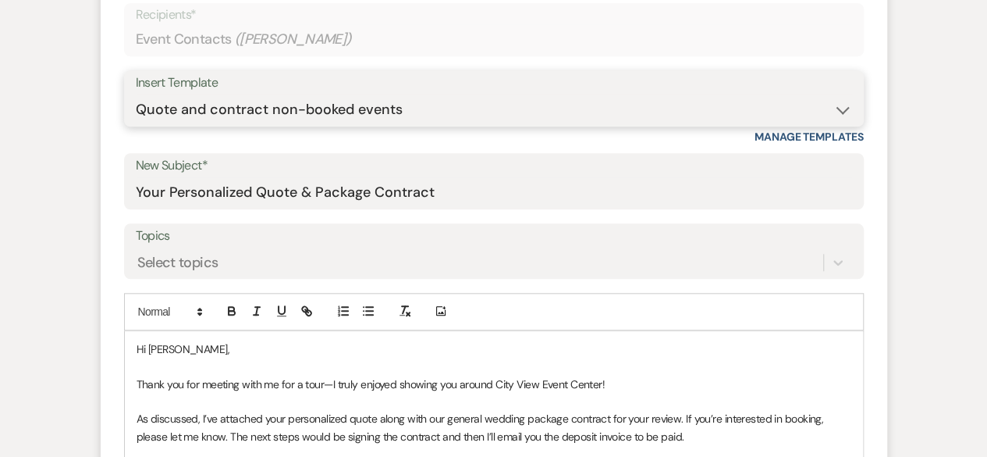
scroll to position [781, 0]
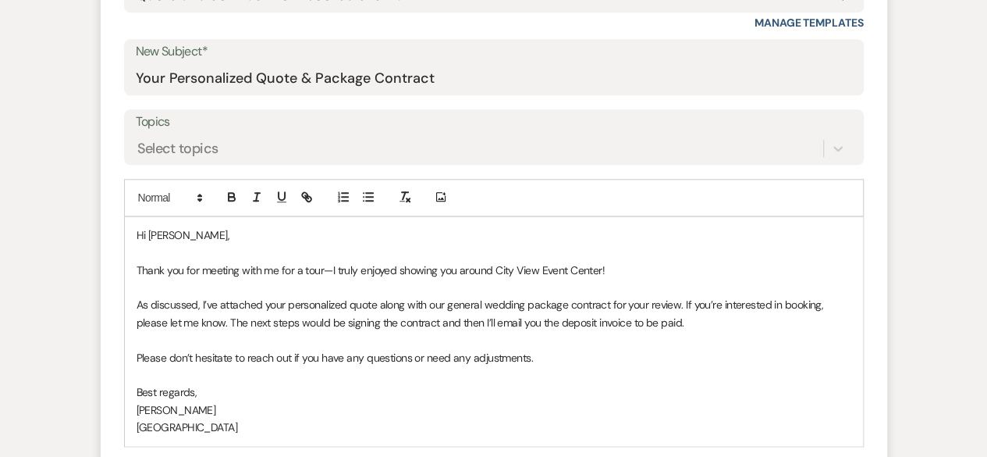
click at [137, 267] on p "Thank you for meeting with me for a tour—I truly enjoyed showing you around Cit…" at bounding box center [494, 270] width 715 height 17
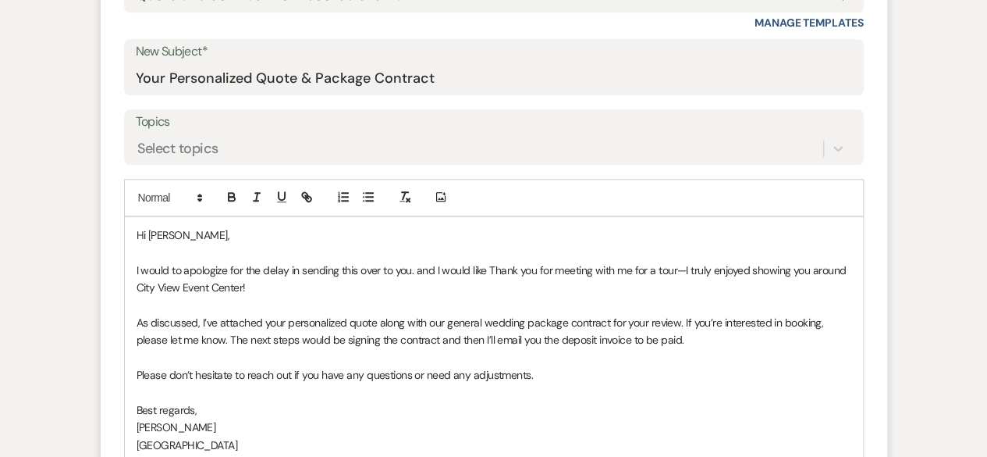
click at [415, 273] on p "I would to apologize for the delay in sending this over to you. and I would lik…" at bounding box center [494, 279] width 715 height 35
click at [492, 272] on p "I would to apologize for the delay in sending this over to you, but I would lik…" at bounding box center [494, 279] width 715 height 35
click at [531, 269] on p "I would to apologize for the delay in sending this over to you, but I would lik…" at bounding box center [494, 279] width 715 height 35
click at [566, 322] on p "As discussed, I’ve attached your personalized quote along with our general wedd…" at bounding box center [494, 331] width 715 height 35
drag, startPoint x: 566, startPoint y: 322, endPoint x: 482, endPoint y: 320, distance: 84.3
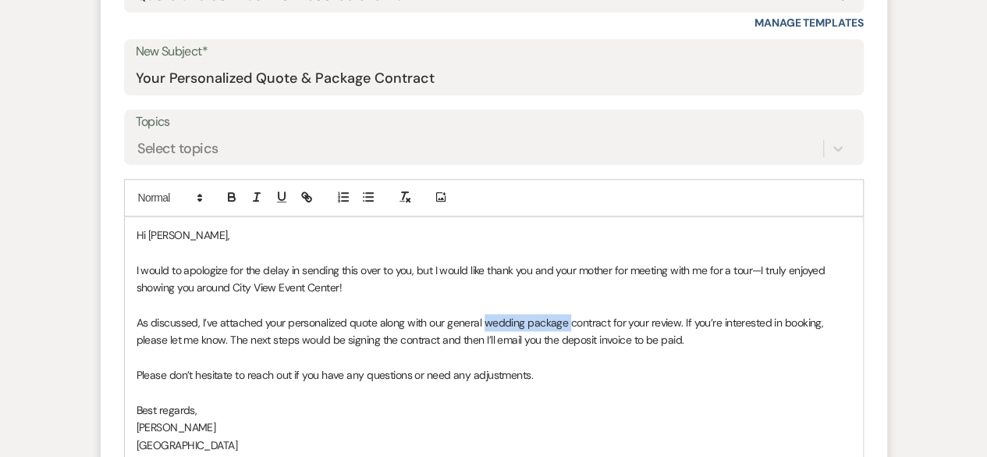
click at [482, 320] on p "As discussed, I’ve attached your personalized quote along with our general wedd…" at bounding box center [494, 331] width 715 height 35
click at [600, 318] on p "As discussed, I’ve attached your personalized quote along with our general cont…" at bounding box center [494, 331] width 715 height 35
click at [581, 343] on p "As discussed, I’ve attached your personalized quote along with our general cont…" at bounding box center [494, 331] width 715 height 35
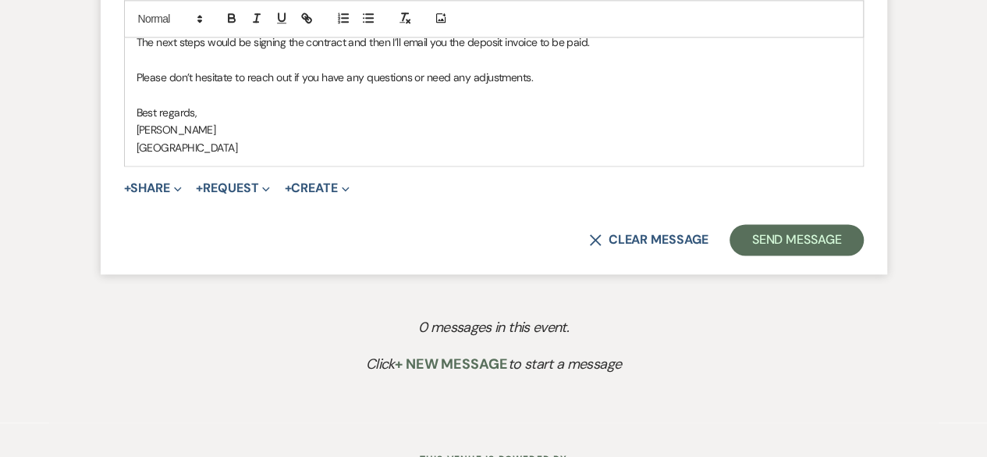
scroll to position [1142, 0]
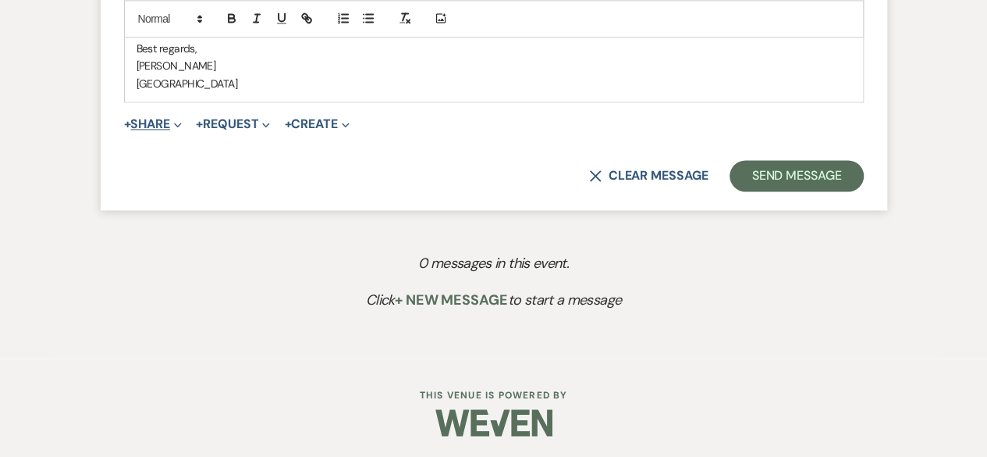
click at [169, 121] on button "+ Share Expand" at bounding box center [153, 124] width 59 height 12
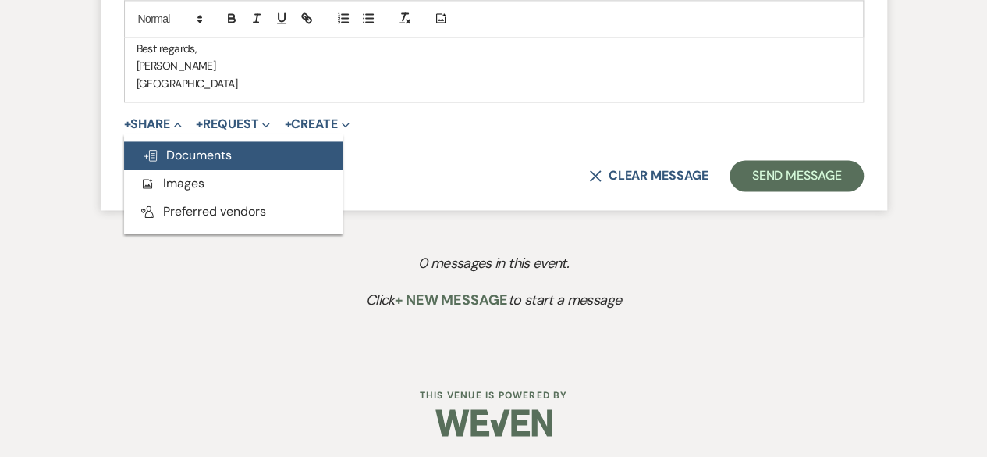
click at [190, 158] on span "Doc Upload Documents" at bounding box center [187, 155] width 89 height 16
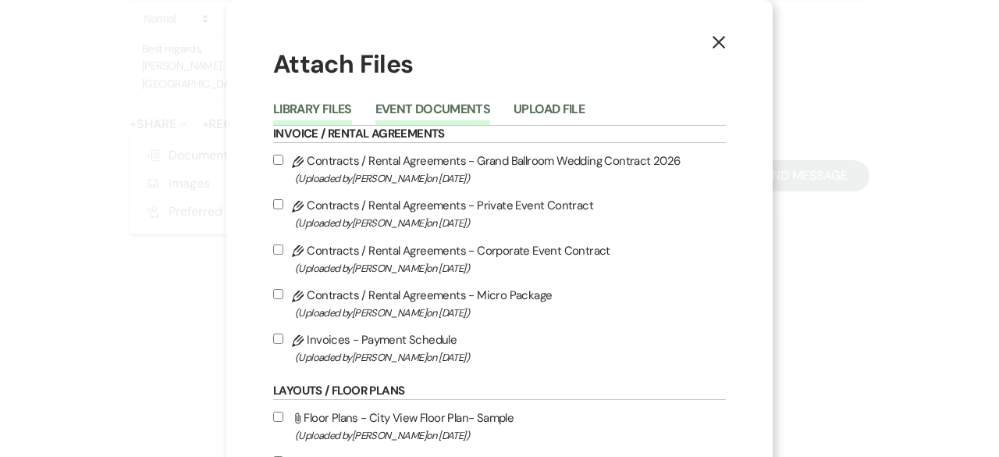
click at [407, 108] on button "Event Documents" at bounding box center [432, 114] width 115 height 22
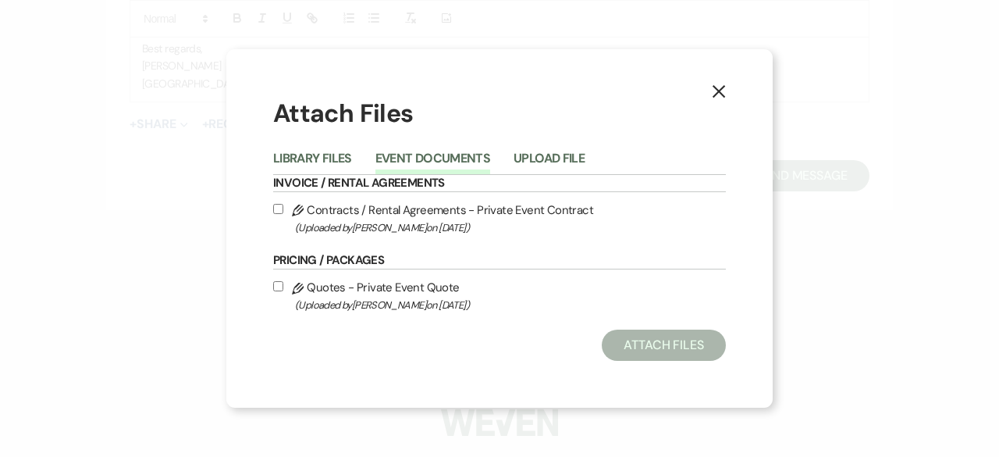
click at [276, 202] on label "Pencil Contracts / Rental Agreements - Private Event Contract (Uploaded by [PER…" at bounding box center [499, 218] width 453 height 37
click at [276, 204] on input "Pencil Contracts / Rental Agreements - Private Event Contract (Uploaded by [PER…" at bounding box center [278, 209] width 10 height 10
checkbox input "true"
click at [278, 289] on input "Pencil Quotes - Private Event Quote (Uploaded by [PERSON_NAME] on [DATE] )" at bounding box center [278, 286] width 10 height 10
checkbox input "true"
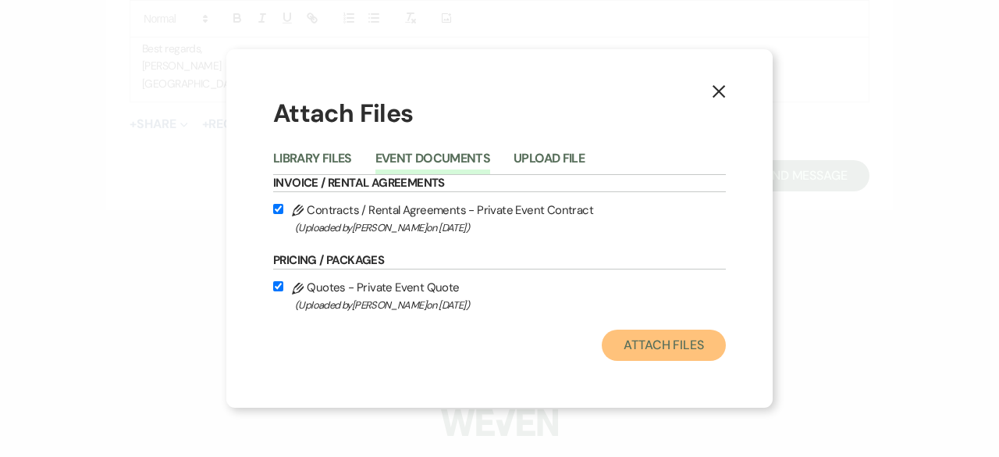
click at [649, 339] on button "Attach Files" at bounding box center [664, 344] width 124 height 31
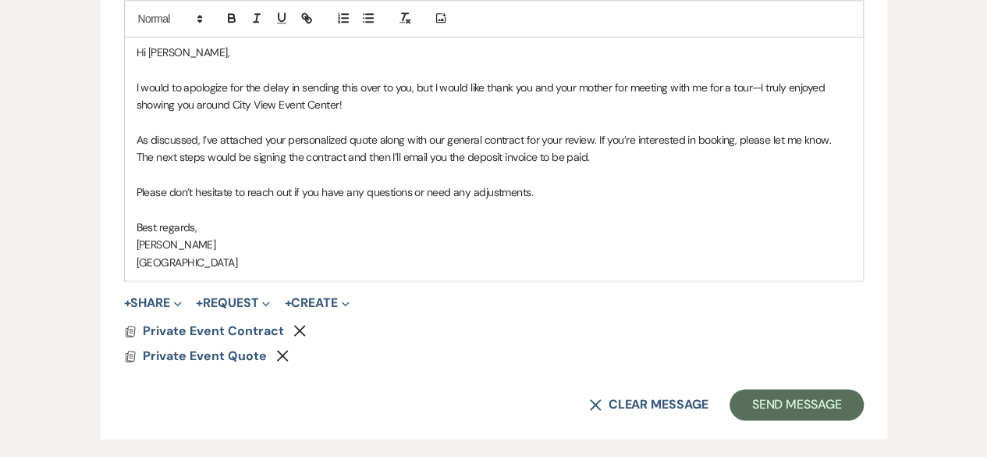
scroll to position [861, 0]
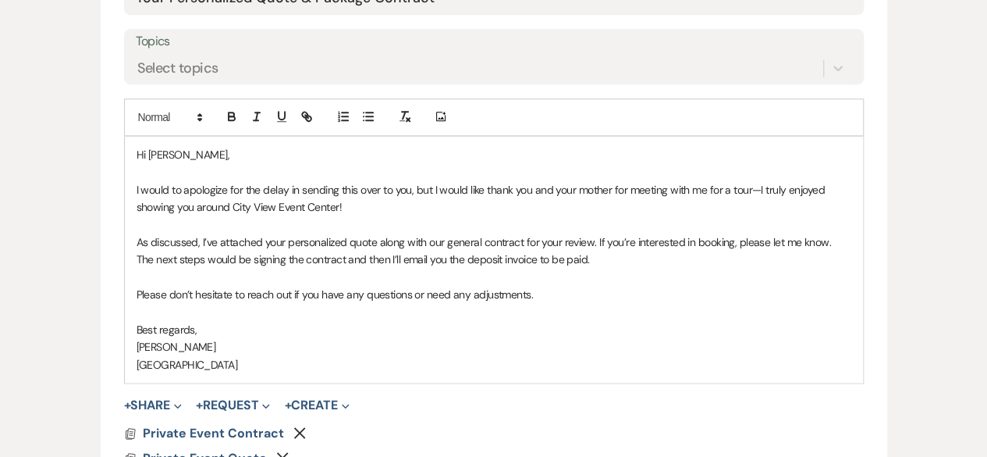
click at [151, 271] on p at bounding box center [494, 277] width 715 height 17
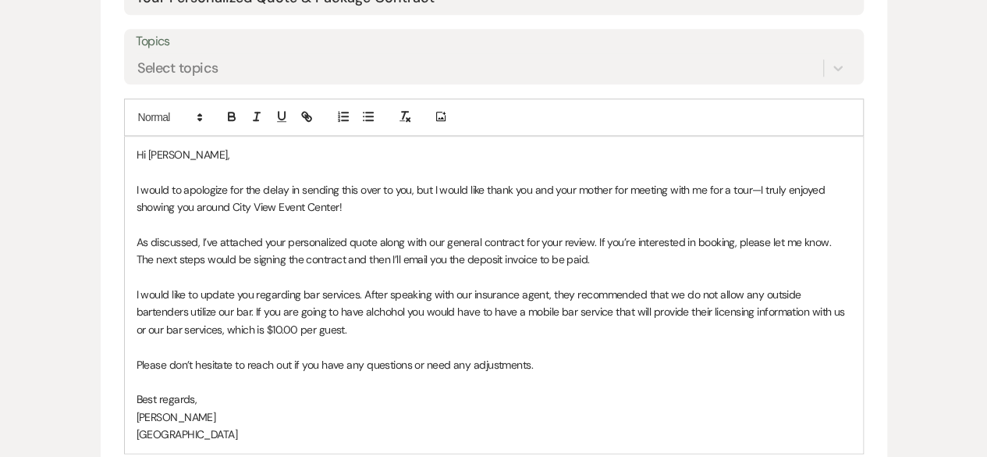
click at [336, 307] on p "I would like to update you regarding bar services. After speaking with our insu…" at bounding box center [494, 312] width 715 height 52
click at [333, 308] on p "I would like to update you regarding bar services. After speaking with our insu…" at bounding box center [494, 312] width 715 height 52
drag, startPoint x: 333, startPoint y: 308, endPoint x: 319, endPoint y: 321, distance: 18.2
click at [319, 321] on p "I would like to update you regarding bar services. After speaking with our insu…" at bounding box center [494, 312] width 715 height 52
click at [322, 318] on p "I would like to update you regarding bar services. After speaking with our insu…" at bounding box center [494, 312] width 715 height 52
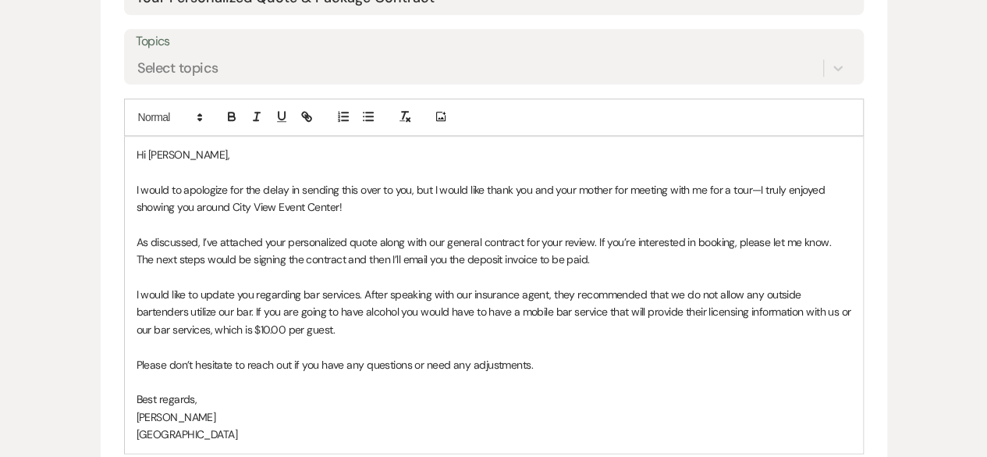
click at [304, 327] on p "I would like to update you regarding bar services. After speaking with our insu…" at bounding box center [494, 312] width 715 height 52
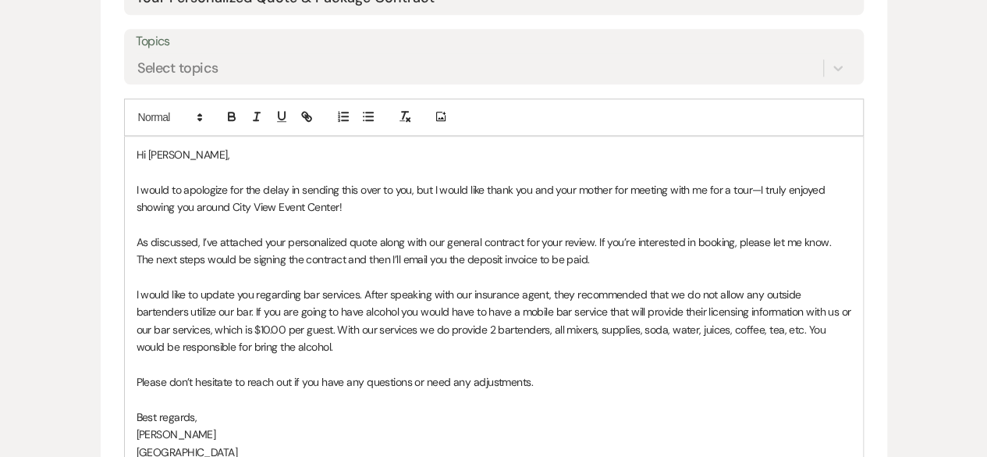
click at [770, 326] on p "I would like to update you regarding bar services. After speaking with our insu…" at bounding box center [494, 321] width 715 height 70
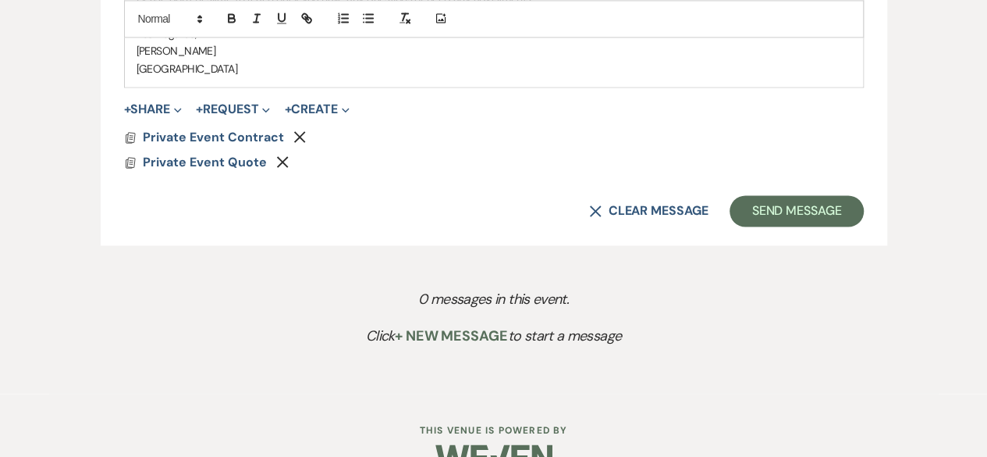
scroll to position [1246, 0]
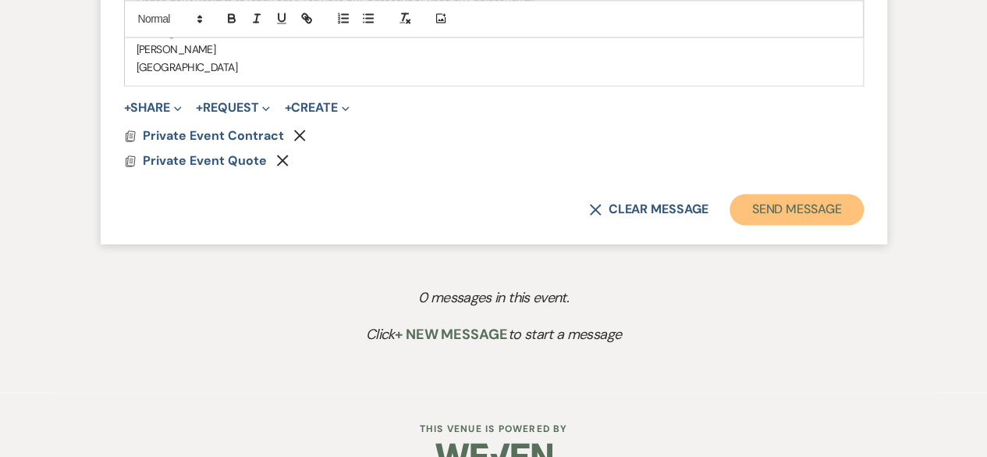
click at [774, 202] on button "Send Message" at bounding box center [796, 209] width 133 height 31
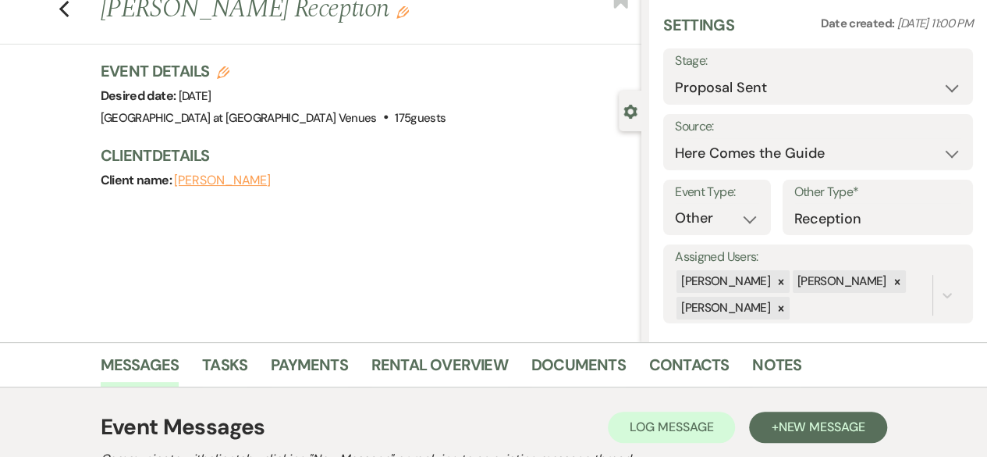
scroll to position [0, 0]
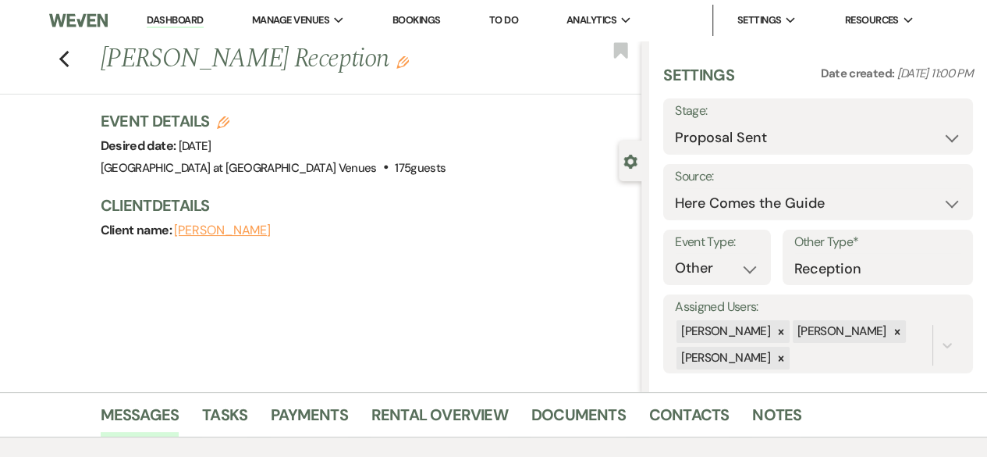
click at [63, 62] on div "Previous [PERSON_NAME] Reception Edit Bookmark" at bounding box center [316, 68] width 649 height 54
click at [70, 61] on icon "Previous" at bounding box center [65, 59] width 12 height 19
select select "6"
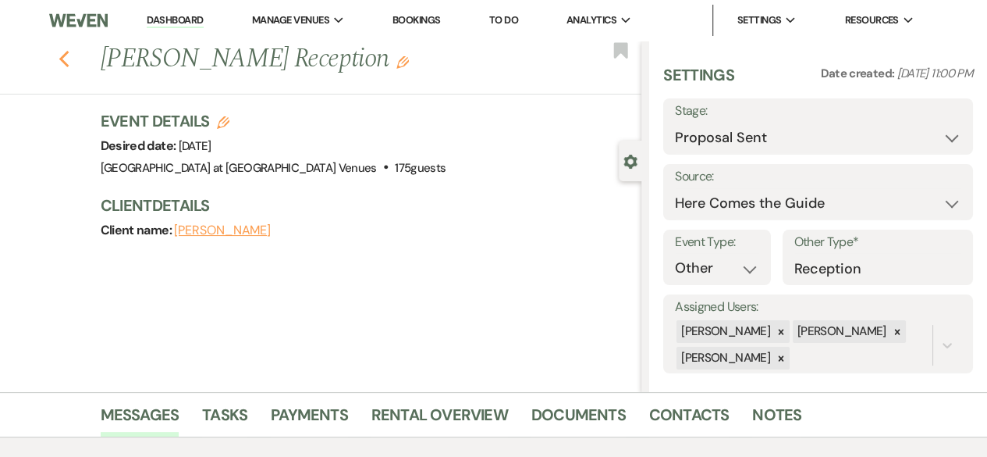
select select "6"
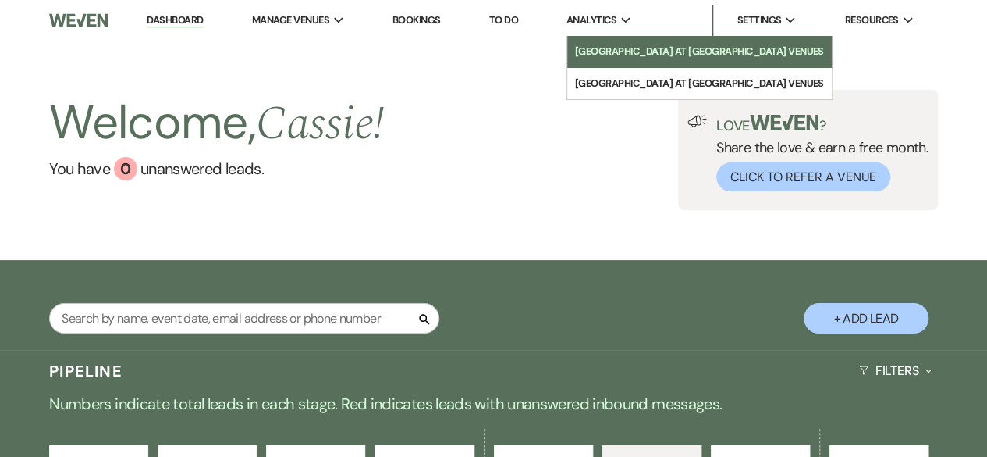
click at [614, 48] on li "[GEOGRAPHIC_DATA] at [GEOGRAPHIC_DATA] Venues" at bounding box center [699, 52] width 249 height 16
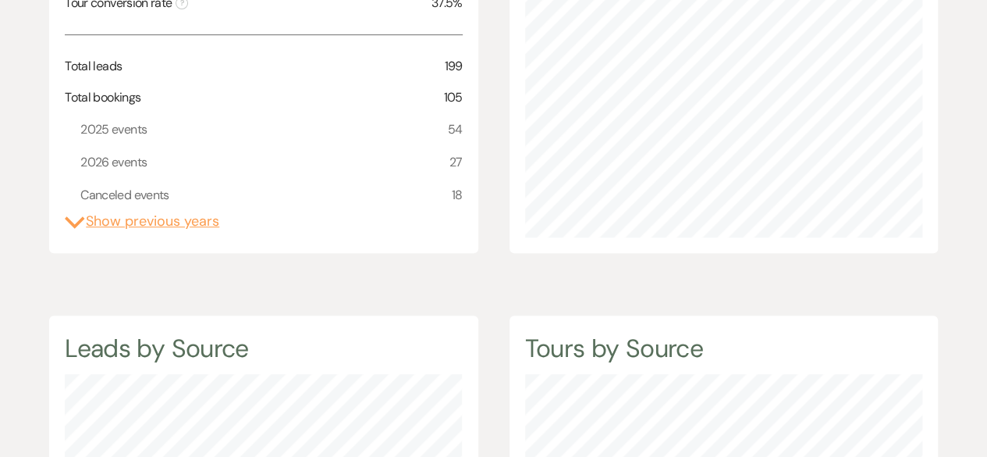
scroll to position [345, 0]
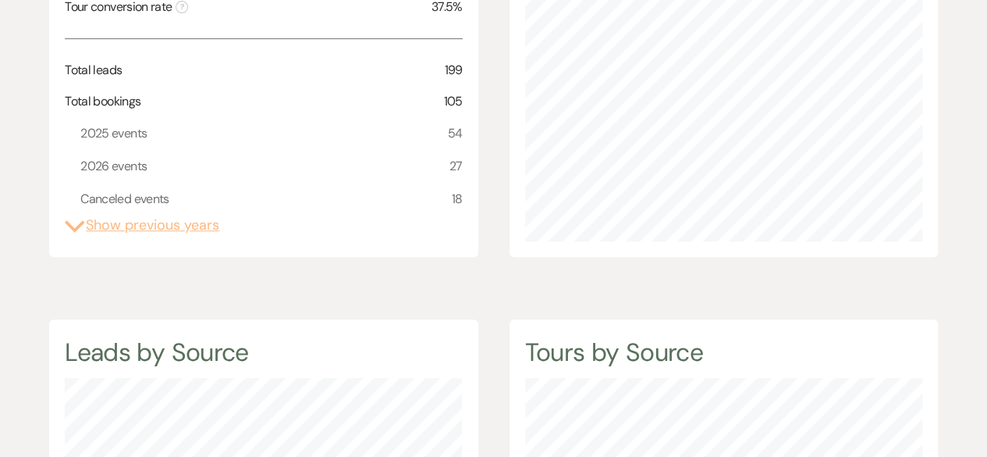
click at [145, 223] on button "Expand Show previous years" at bounding box center [142, 225] width 155 height 21
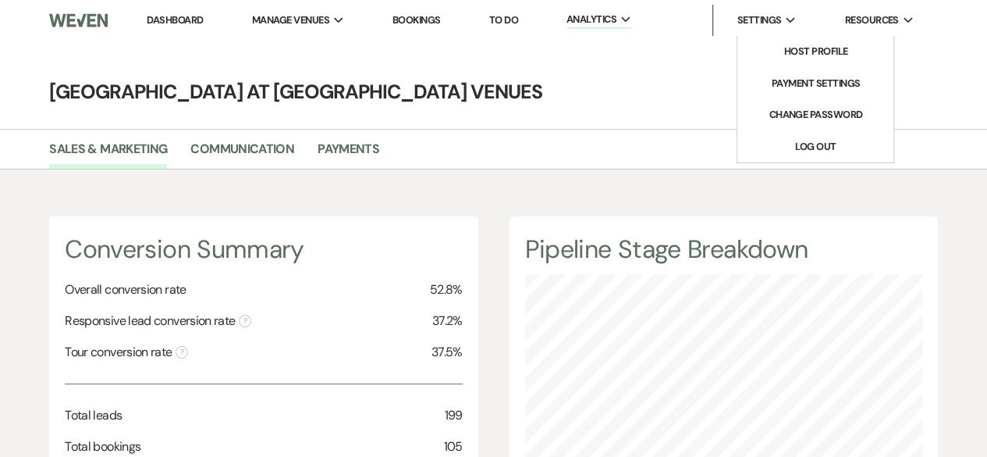
scroll to position [780173, 779643]
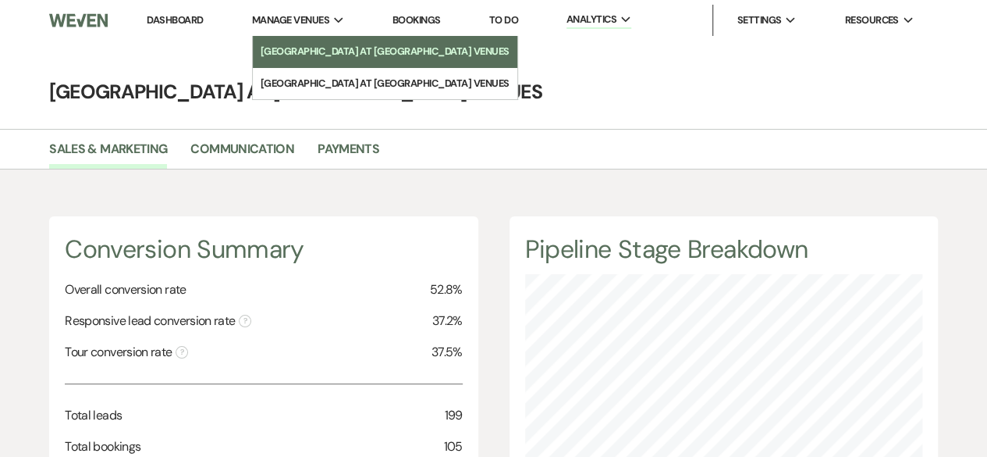
click at [322, 42] on link "[GEOGRAPHIC_DATA] at [GEOGRAPHIC_DATA] Venues" at bounding box center [385, 51] width 265 height 31
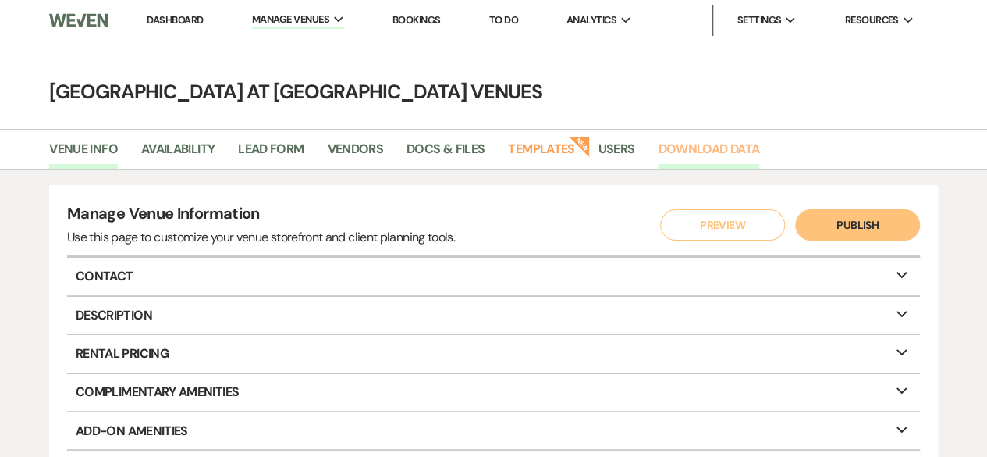
click at [699, 152] on link "Download Data" at bounding box center [708, 154] width 101 height 30
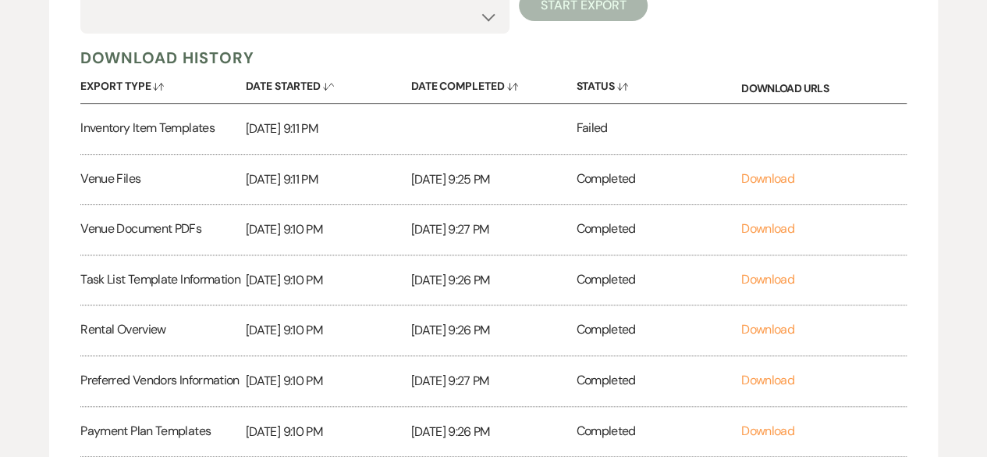
scroll to position [309, 0]
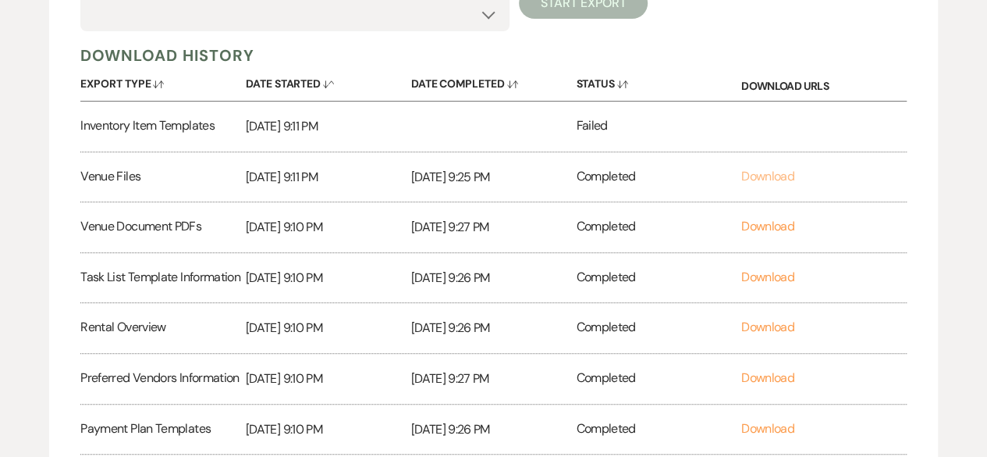
click at [764, 172] on link "Download" at bounding box center [768, 176] width 53 height 16
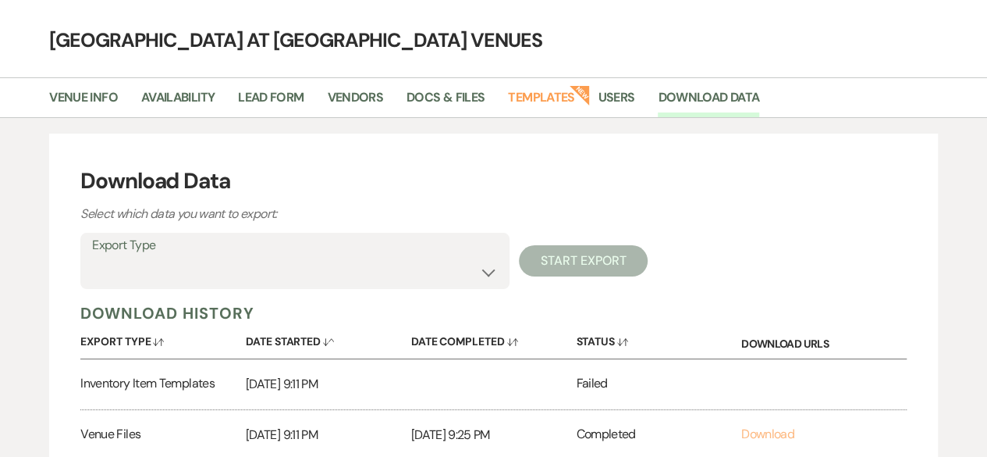
scroll to position [0, 0]
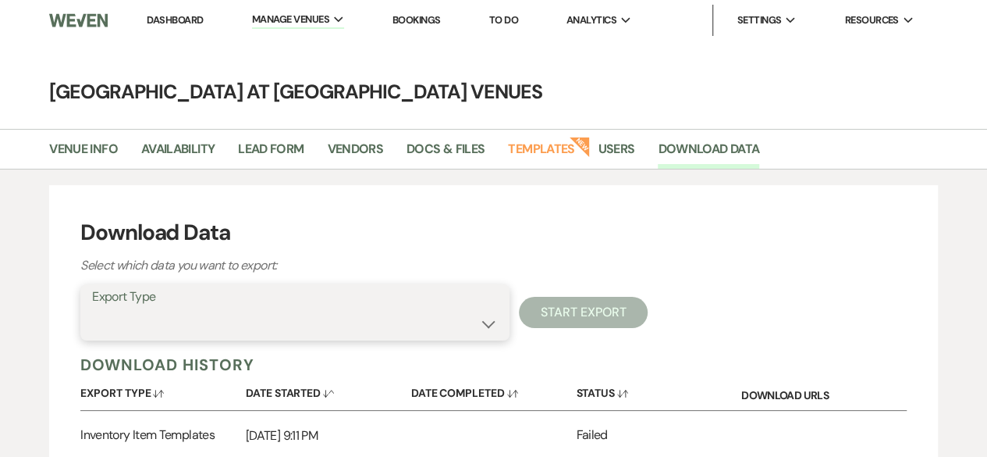
click at [493, 326] on select "Availability Calendar Information Category Templates Contacts Information Event…" at bounding box center [295, 323] width 406 height 30
select select "availabilityInfo"
click at [92, 308] on select "Availability Calendar Information Category Templates Contacts Information Event…" at bounding box center [295, 323] width 406 height 30
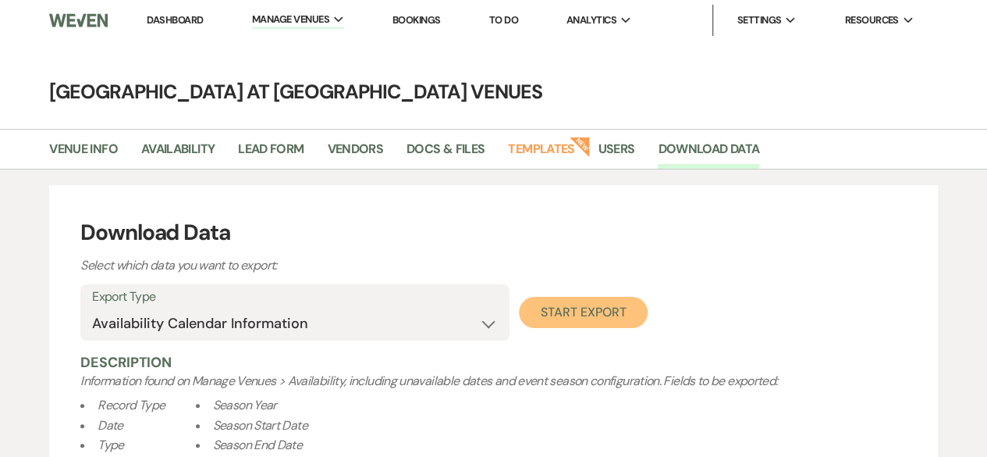
click at [567, 315] on button "Start Export" at bounding box center [583, 312] width 129 height 31
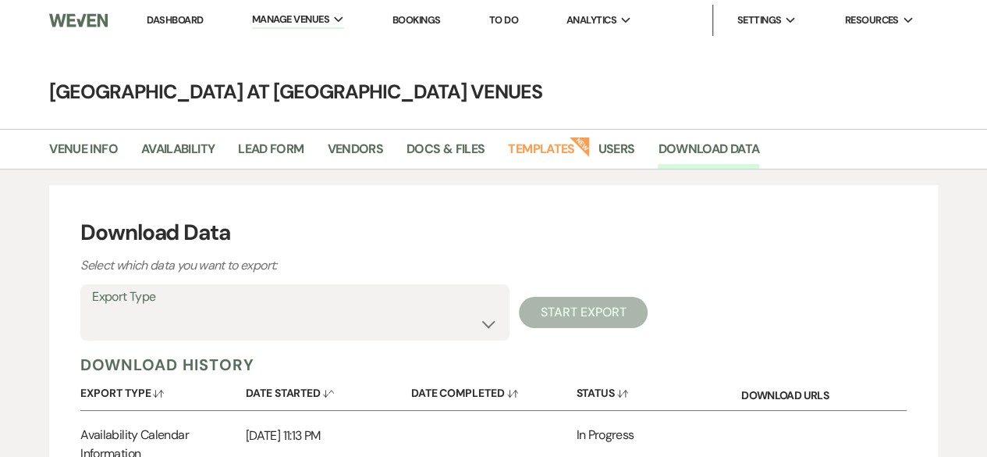
click at [604, 315] on div "Export Type Availability Calendar Information Category Templates Contacts Infor…" at bounding box center [493, 312] width 827 height 56
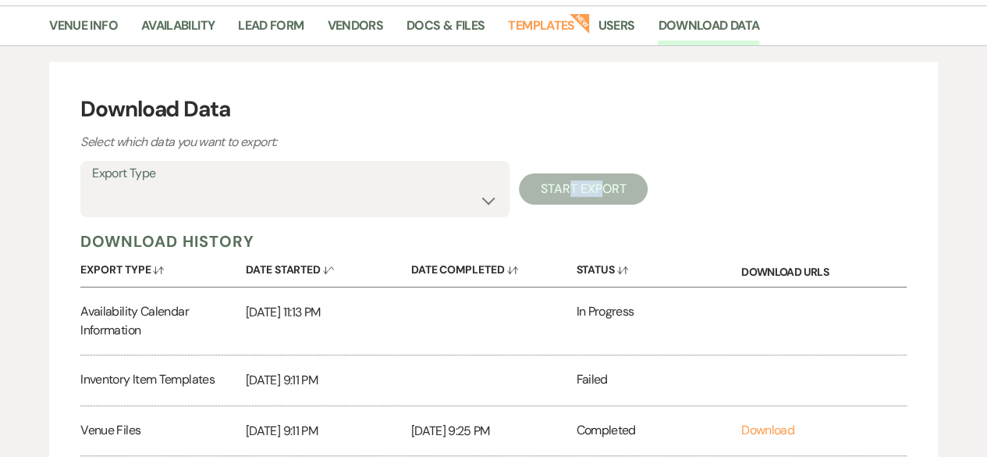
scroll to position [234, 0]
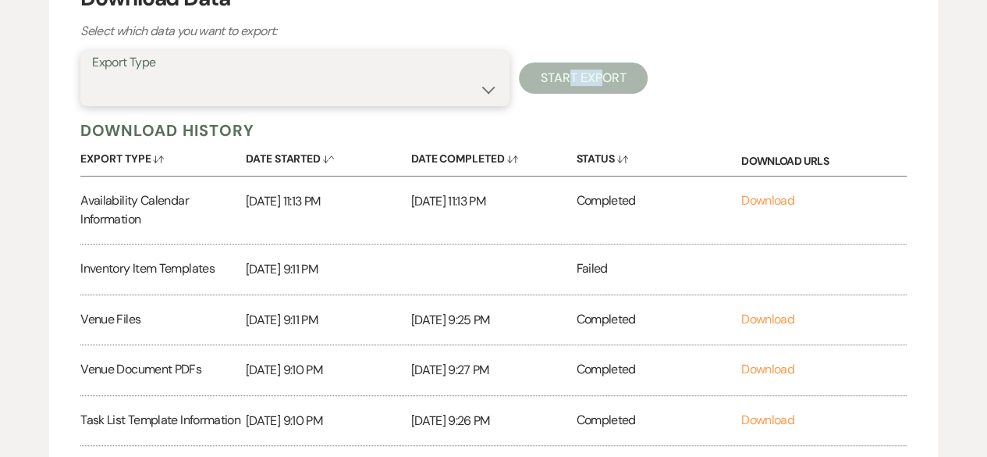
click at [484, 88] on select "Availability Calendar Information Category Templates Contacts Information Event…" at bounding box center [295, 89] width 406 height 30
select select "rentalOverviewTemplates"
click at [92, 74] on select "Availability Calendar Information Category Templates Contacts Information Event…" at bounding box center [295, 89] width 406 height 30
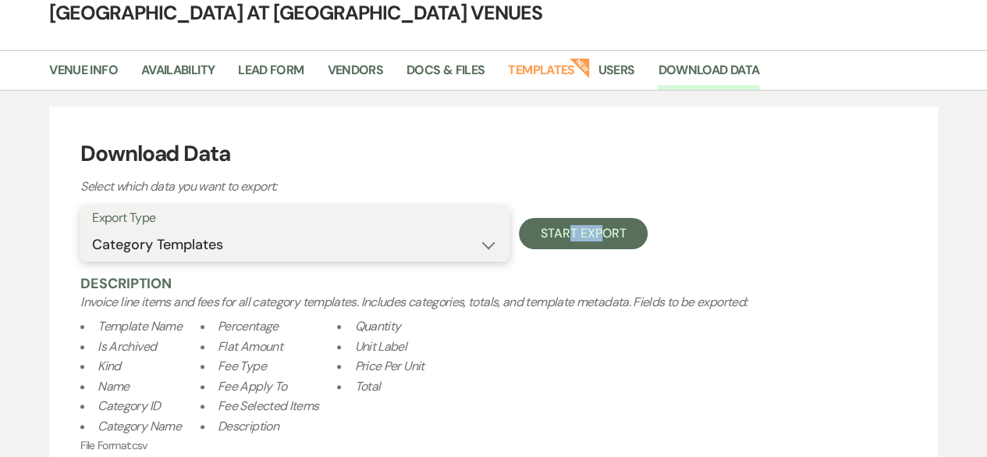
scroll to position [78, 0]
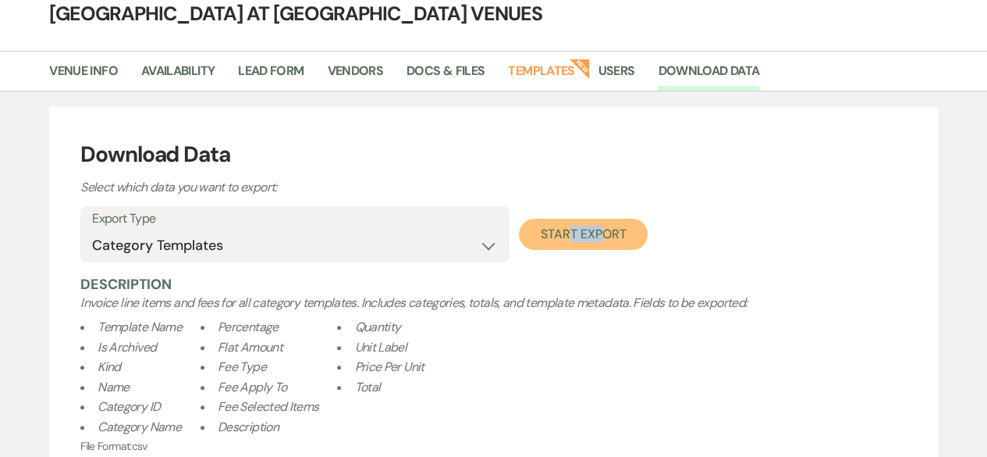
click at [592, 237] on button "Start Export" at bounding box center [583, 234] width 129 height 31
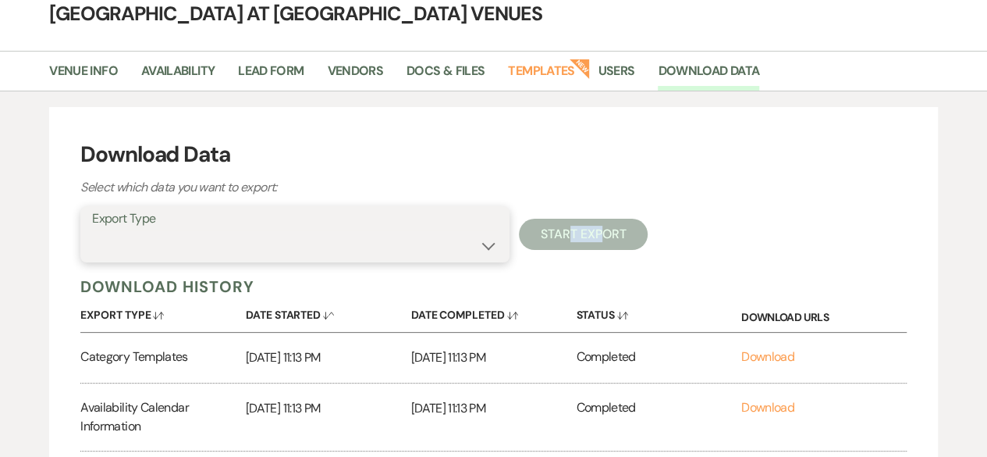
click at [489, 242] on select "Availability Calendar Information Category Templates Contacts Information Event…" at bounding box center [295, 245] width 406 height 30
select select "contactsInfo"
click at [92, 230] on select "Availability Calendar Information Category Templates Contacts Information Event…" at bounding box center [295, 245] width 406 height 30
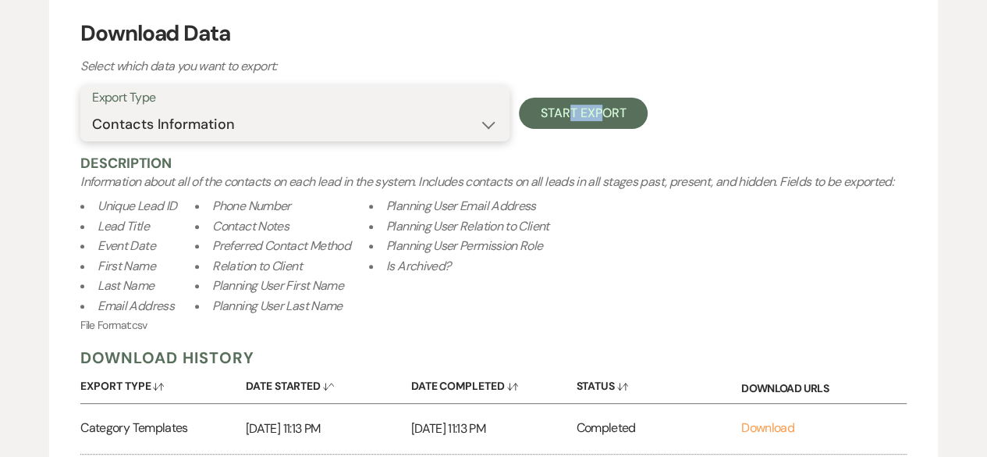
scroll to position [55, 0]
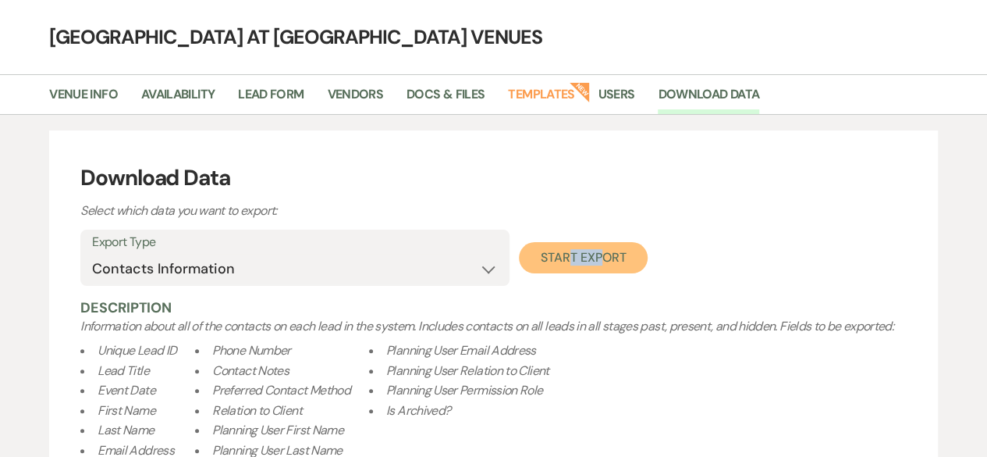
click at [610, 265] on button "Start Export" at bounding box center [583, 257] width 129 height 31
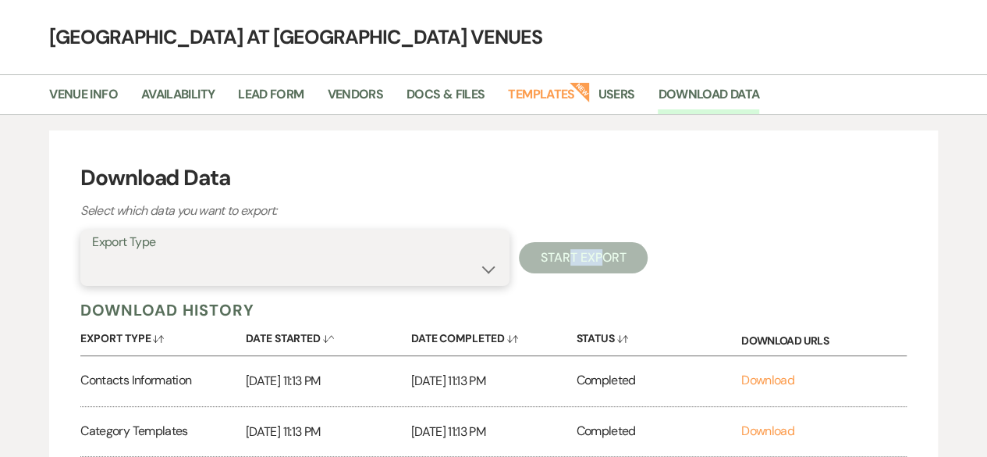
click at [484, 271] on select "Availability Calendar Information Category Templates Contacts Information Event…" at bounding box center [295, 269] width 406 height 30
select select "timelineInfo"
click at [92, 254] on select "Availability Calendar Information Category Templates Contacts Information Event…" at bounding box center [295, 269] width 406 height 30
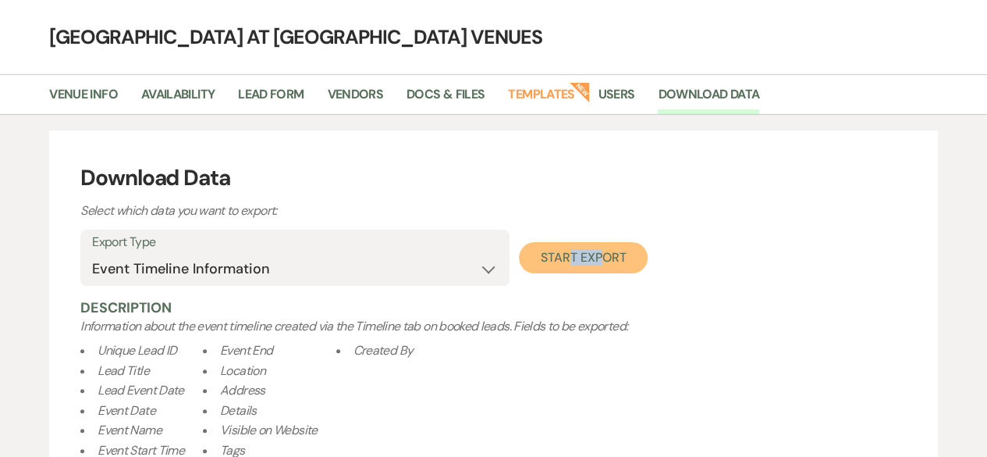
click at [614, 258] on button "Start Export" at bounding box center [583, 257] width 129 height 31
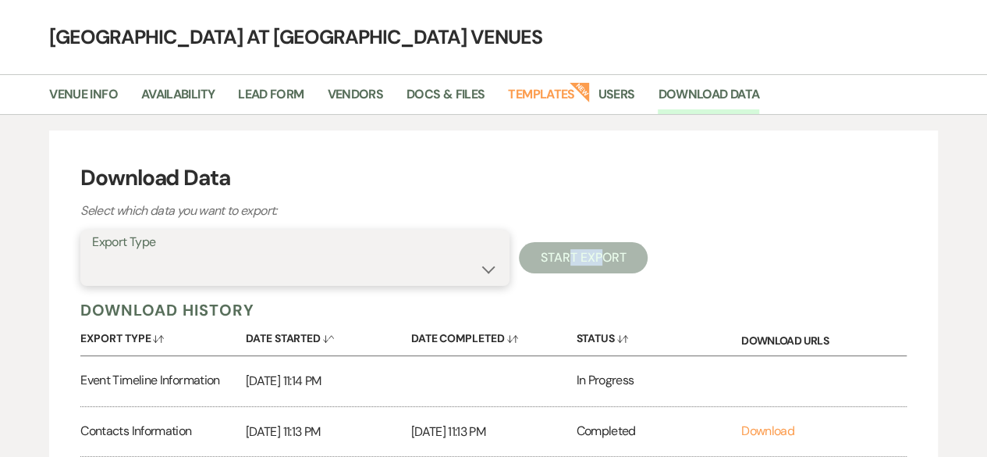
click at [198, 272] on select "Availability Calendar Information Category Templates Contacts Information Event…" at bounding box center [295, 269] width 406 height 30
select select "eventVendors"
click at [92, 254] on select "Availability Calendar Information Category Templates Contacts Information Event…" at bounding box center [295, 269] width 406 height 30
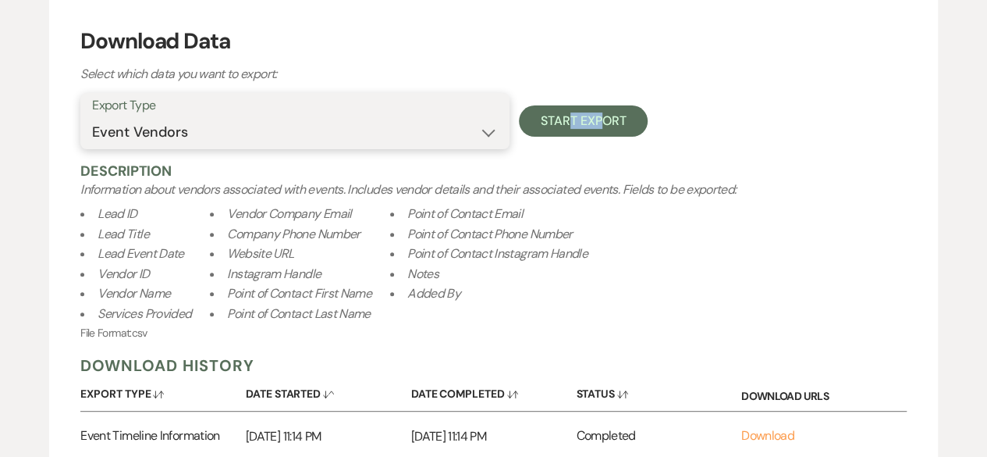
scroll to position [211, 0]
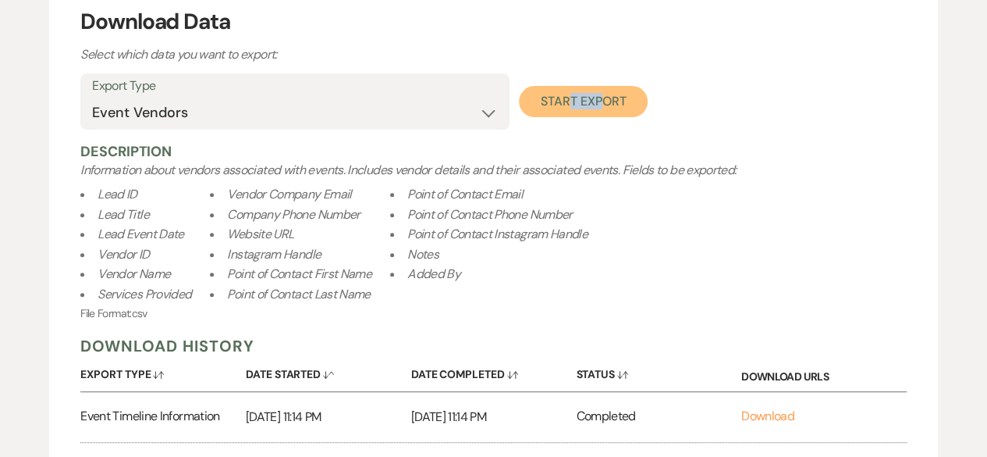
click at [609, 112] on button "Start Export" at bounding box center [583, 101] width 129 height 31
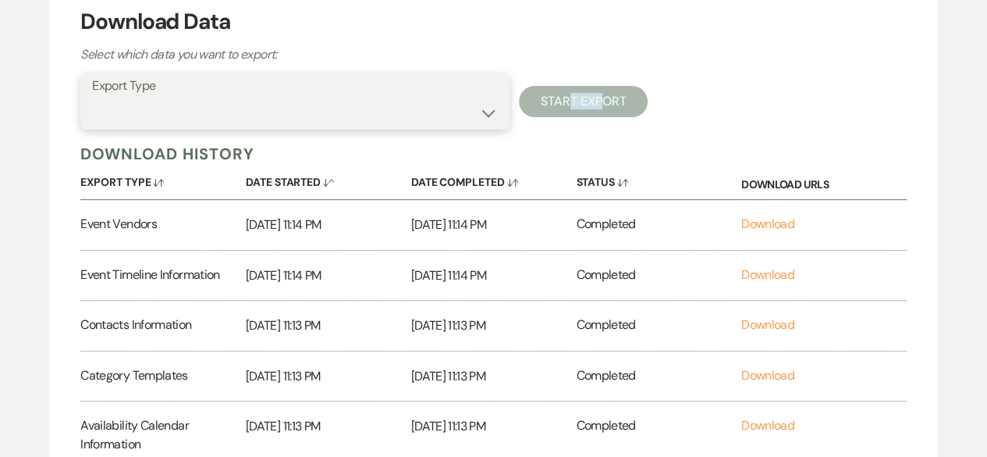
click at [487, 117] on select "Availability Calendar Information Category Templates Contacts Information Event…" at bounding box center [295, 113] width 406 height 30
select select "inventoryItemTemplates"
click at [92, 98] on select "Availability Calendar Information Category Templates Contacts Information Event…" at bounding box center [295, 113] width 406 height 30
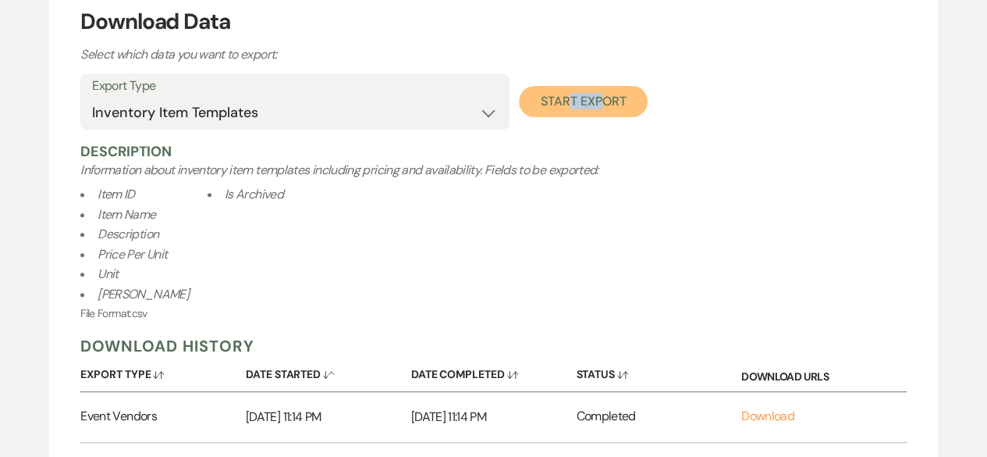
click at [587, 105] on button "Start Export" at bounding box center [583, 101] width 129 height 31
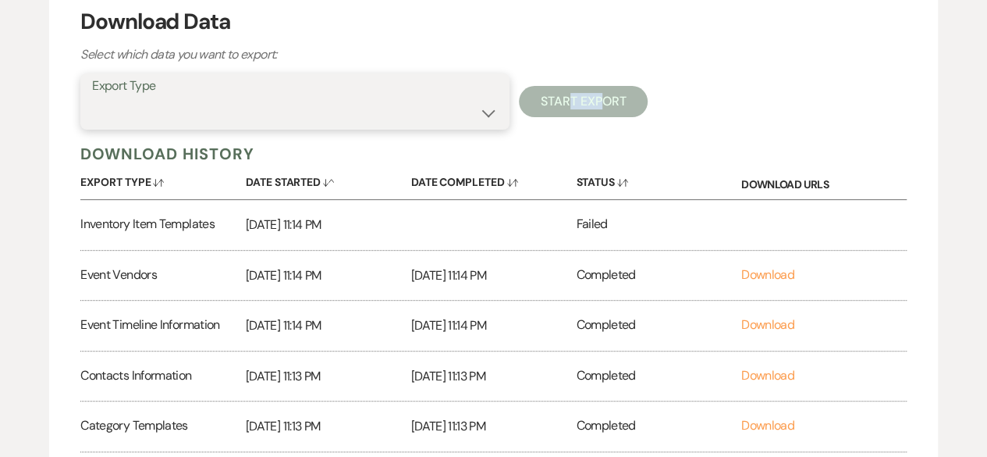
click at [487, 112] on select "Availability Calendar Information Category Templates Contacts Information Event…" at bounding box center [295, 113] width 406 height 30
select select "leadDocumentsZip"
click at [92, 98] on select "Availability Calendar Information Category Templates Contacts Information Event…" at bounding box center [295, 113] width 406 height 30
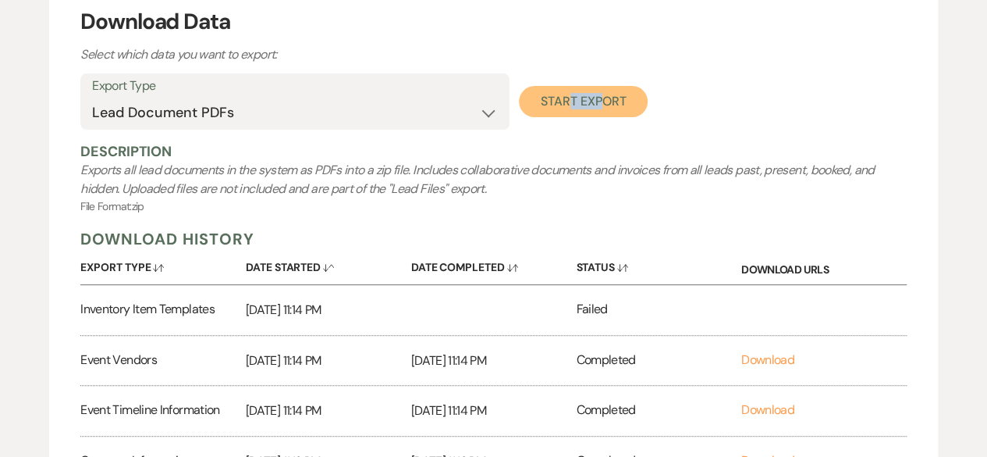
click at [596, 107] on button "Start Export" at bounding box center [583, 101] width 129 height 31
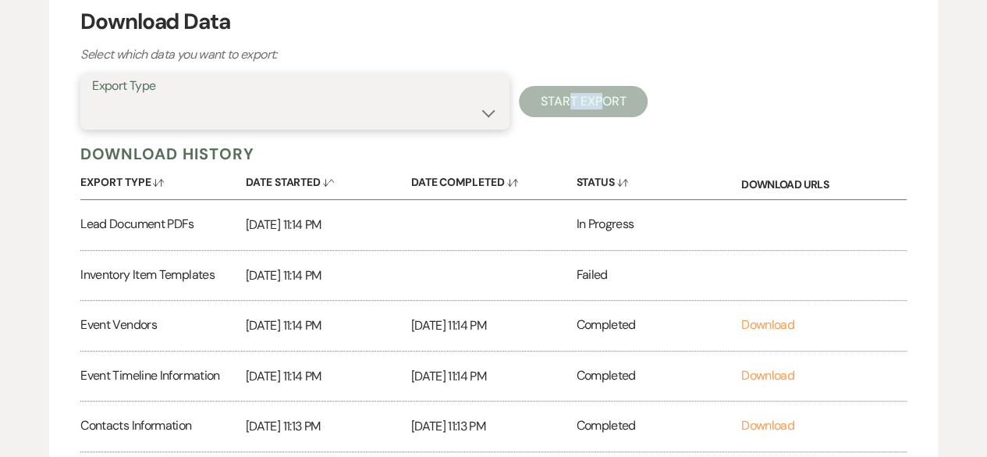
click at [488, 113] on select "Availability Calendar Information Category Templates Contacts Information Event…" at bounding box center [295, 113] width 406 height 30
select select "leadDocsAndFilesMetadata"
click at [92, 98] on select "Availability Calendar Information Category Templates Contacts Information Event…" at bounding box center [295, 113] width 406 height 30
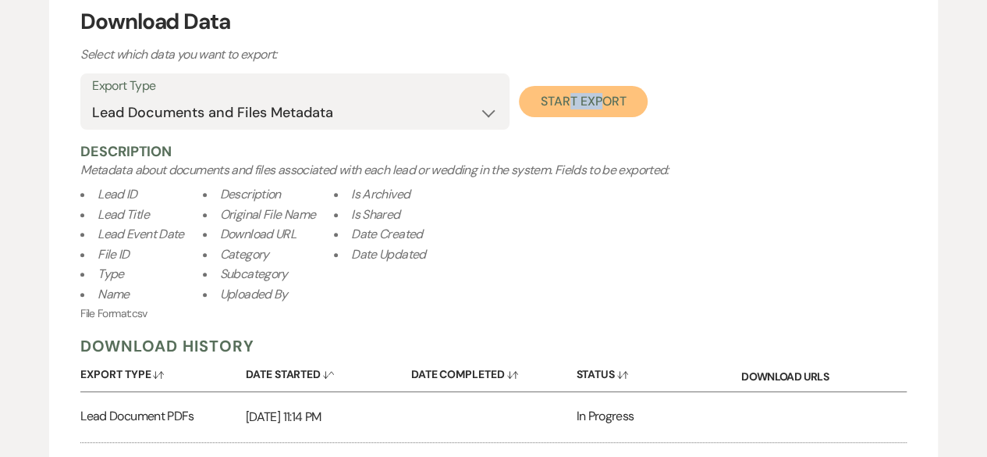
click at [584, 93] on button "Start Export" at bounding box center [583, 101] width 129 height 31
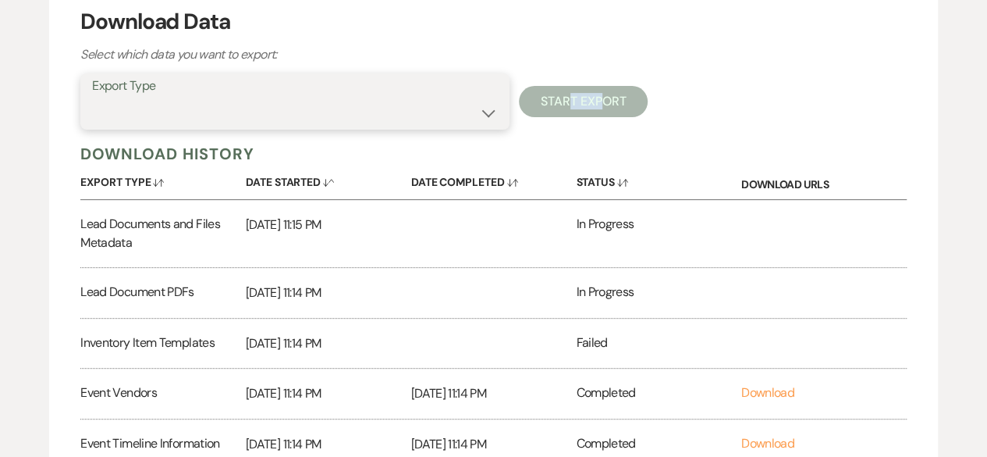
click at [486, 117] on select "Availability Calendar Information Category Templates Contacts Information Event…" at bounding box center [295, 113] width 406 height 30
select select "leadFilesZip"
click at [92, 98] on select "Availability Calendar Information Category Templates Contacts Information Event…" at bounding box center [295, 113] width 406 height 30
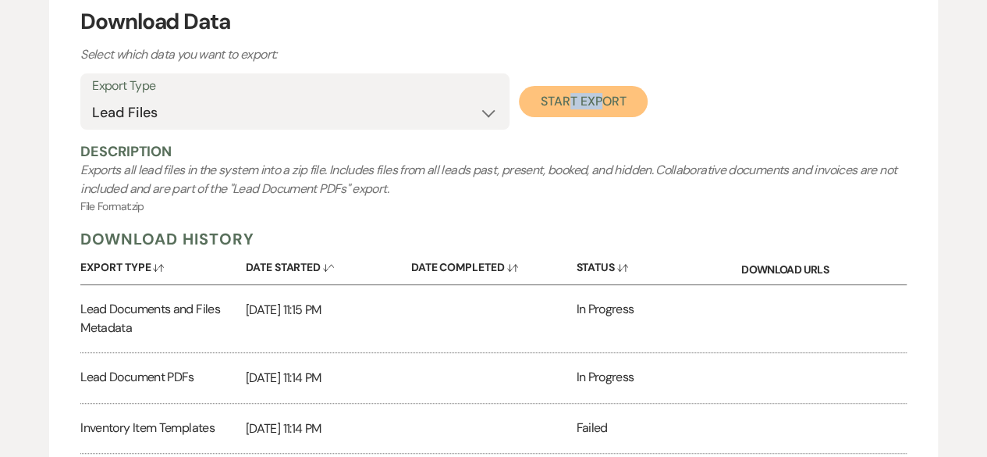
click at [607, 108] on button "Start Export" at bounding box center [583, 101] width 129 height 31
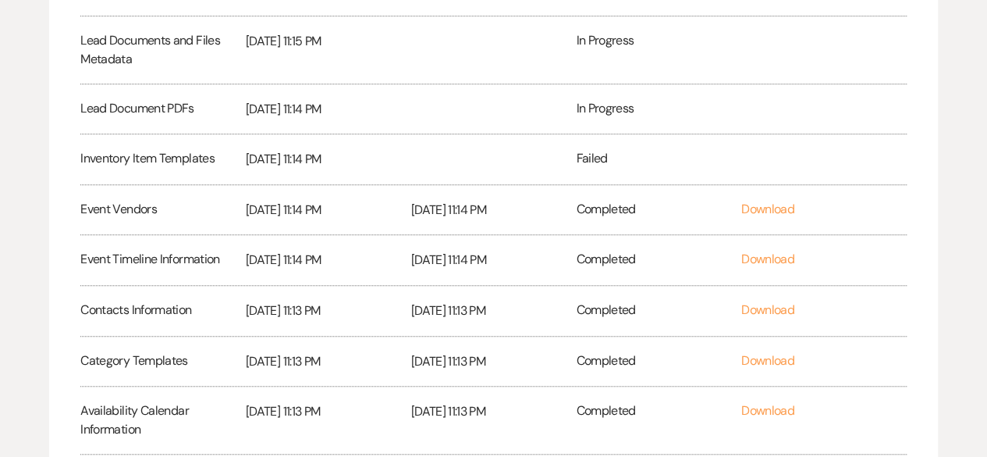
scroll to position [679, 0]
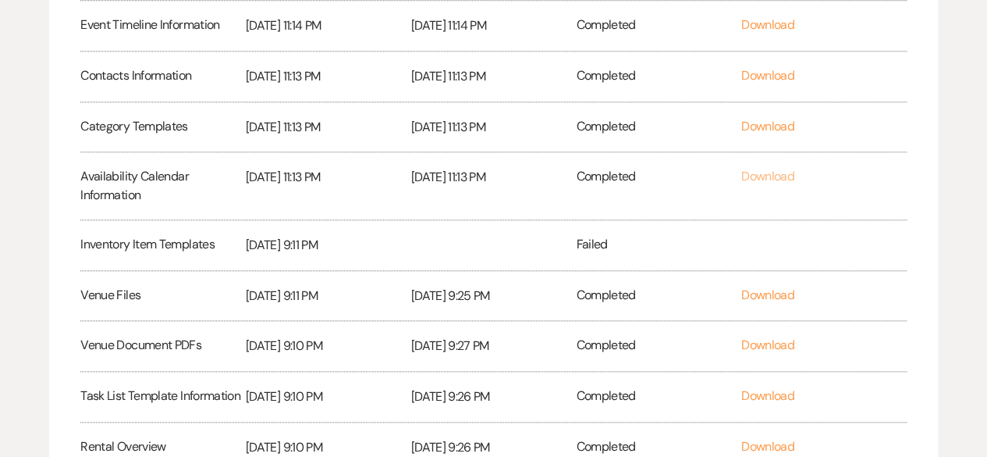
click at [769, 175] on link "Download" at bounding box center [768, 176] width 53 height 16
click at [773, 127] on link "Download" at bounding box center [768, 126] width 53 height 16
click at [779, 74] on link "Download" at bounding box center [768, 75] width 53 height 16
click at [778, 26] on link "Download" at bounding box center [768, 24] width 53 height 16
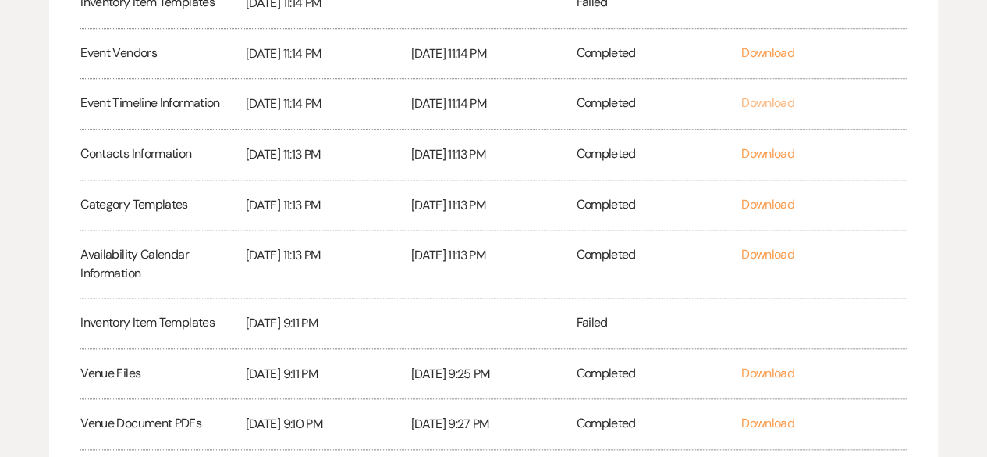
scroll to position [523, 0]
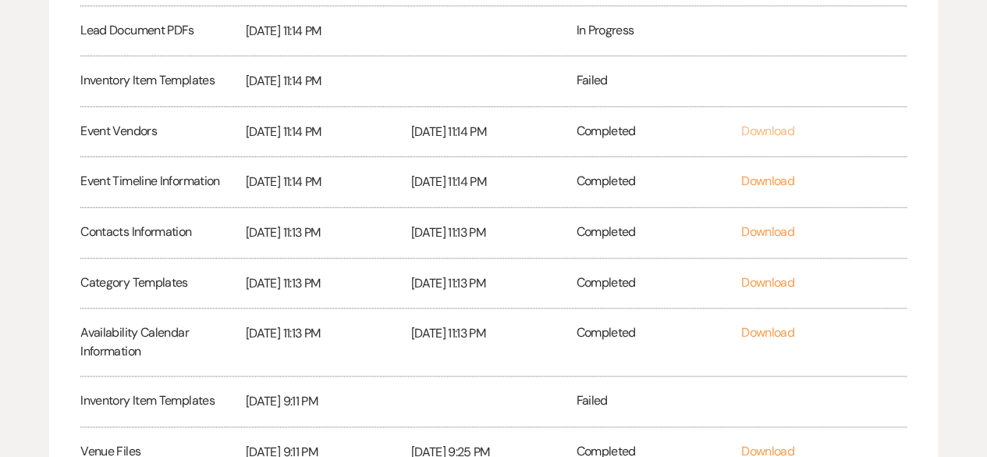
click at [774, 130] on link "Download" at bounding box center [768, 131] width 53 height 16
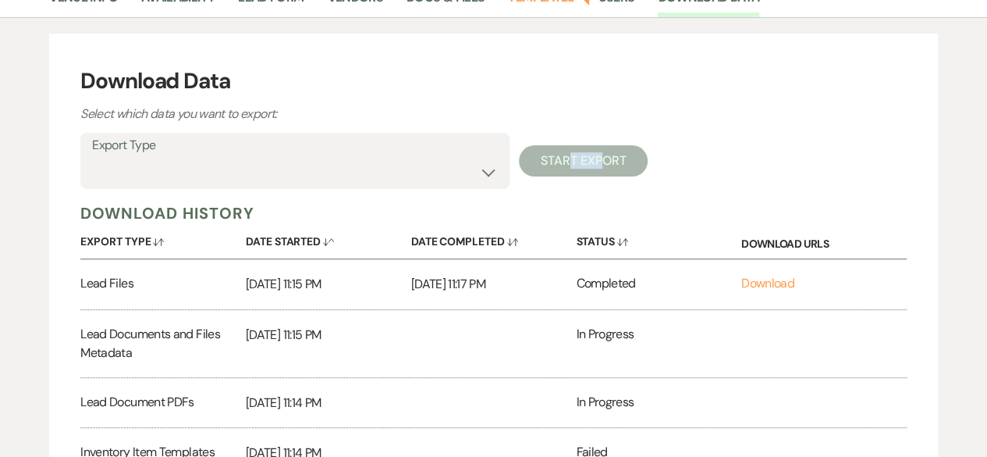
scroll to position [156, 0]
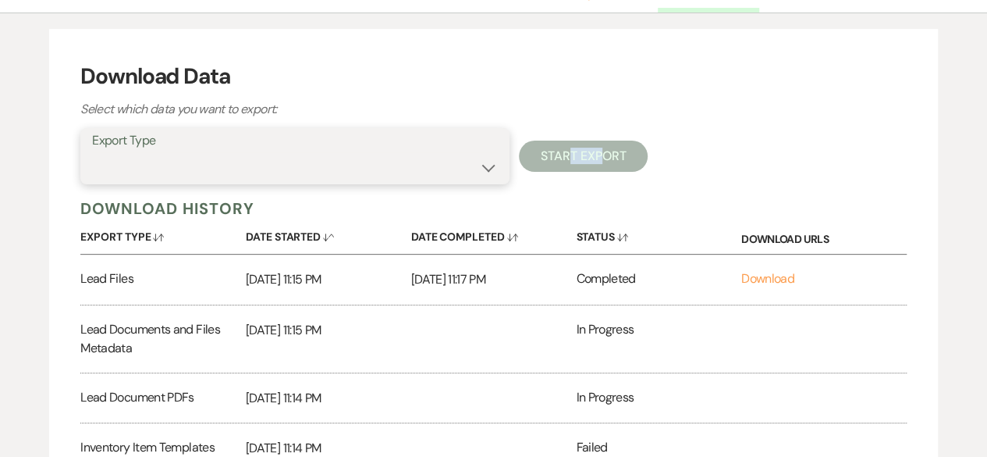
click at [490, 165] on select "Availability Calendar Information Category Templates Contacts Information Event…" at bounding box center [295, 167] width 406 height 30
click at [489, 165] on select "Availability Calendar Information Category Templates Contacts Information Event…" at bounding box center [295, 167] width 406 height 30
select select "leadInfo"
click at [92, 152] on select "Availability Calendar Information Category Templates Contacts Information Event…" at bounding box center [295, 167] width 406 height 30
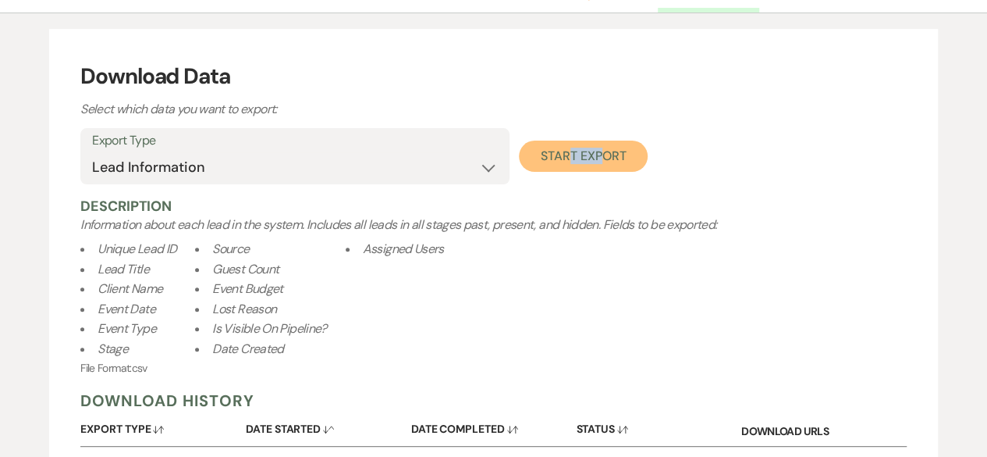
click at [610, 151] on button "Start Export" at bounding box center [583, 156] width 129 height 31
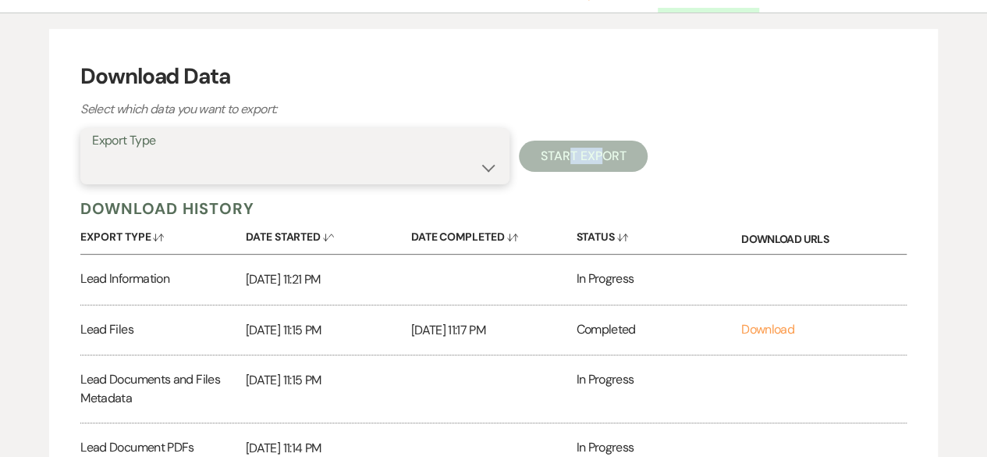
click at [498, 162] on select "Availability Calendar Information Category Templates Contacts Information Event…" at bounding box center [295, 167] width 406 height 30
select select "leadNotes"
click at [92, 152] on select "Availability Calendar Information Category Templates Contacts Information Event…" at bounding box center [295, 167] width 406 height 30
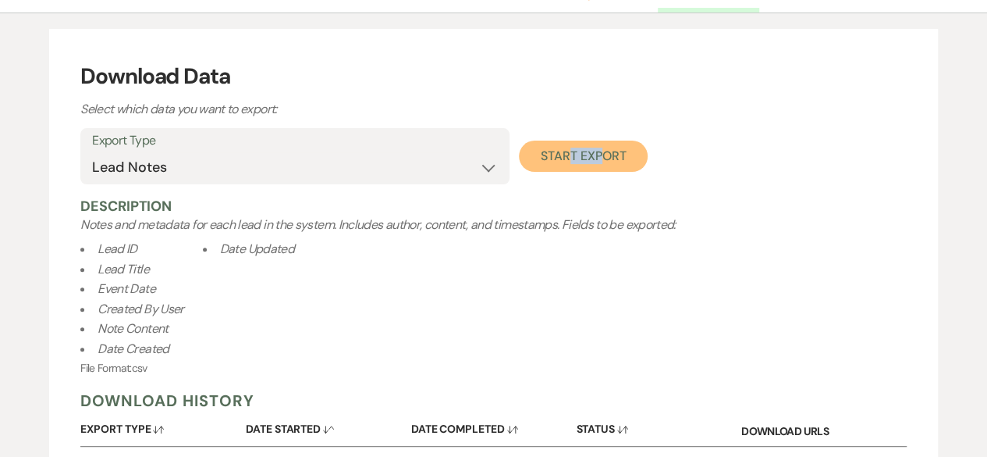
click at [605, 160] on button "Start Export" at bounding box center [583, 156] width 129 height 31
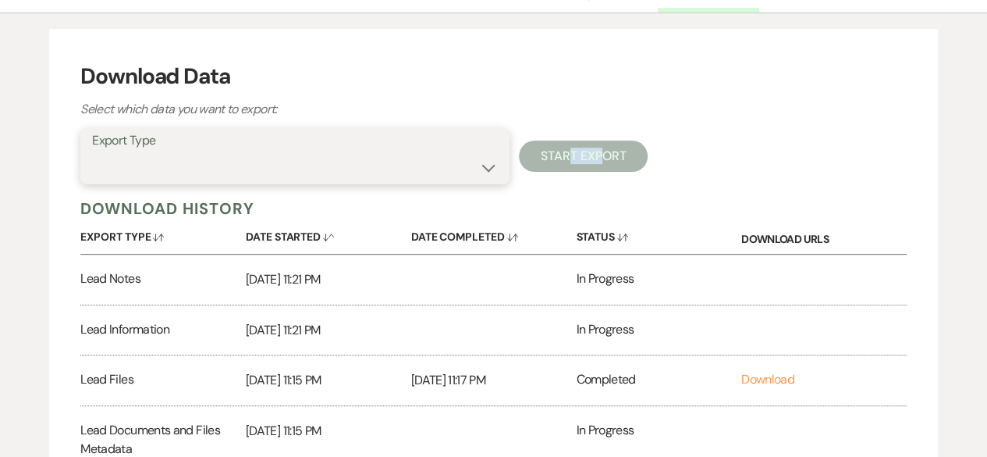
click at [490, 163] on select "Availability Calendar Information Category Templates Contacts Information Event…" at bounding box center [295, 167] width 406 height 30
select select "leadTasks"
click at [92, 152] on select "Availability Calendar Information Category Templates Contacts Information Event…" at bounding box center [295, 167] width 406 height 30
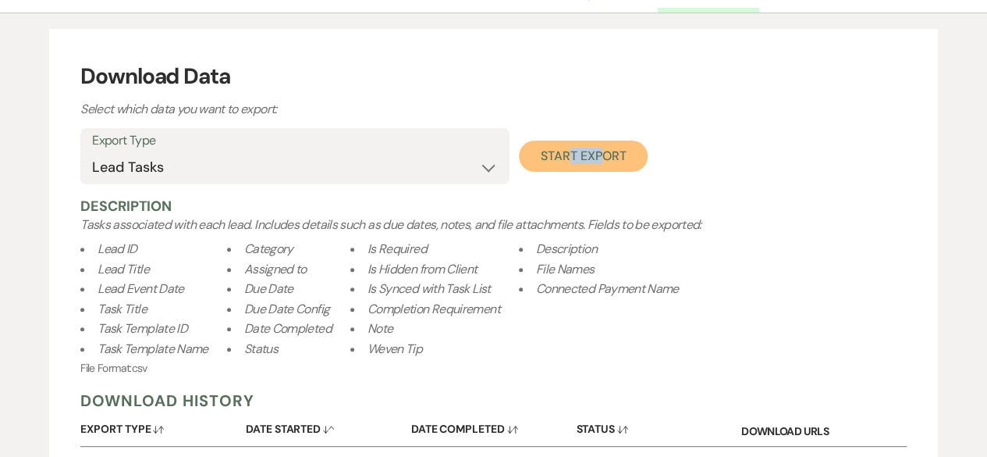
click at [625, 146] on button "Start Export" at bounding box center [583, 156] width 129 height 31
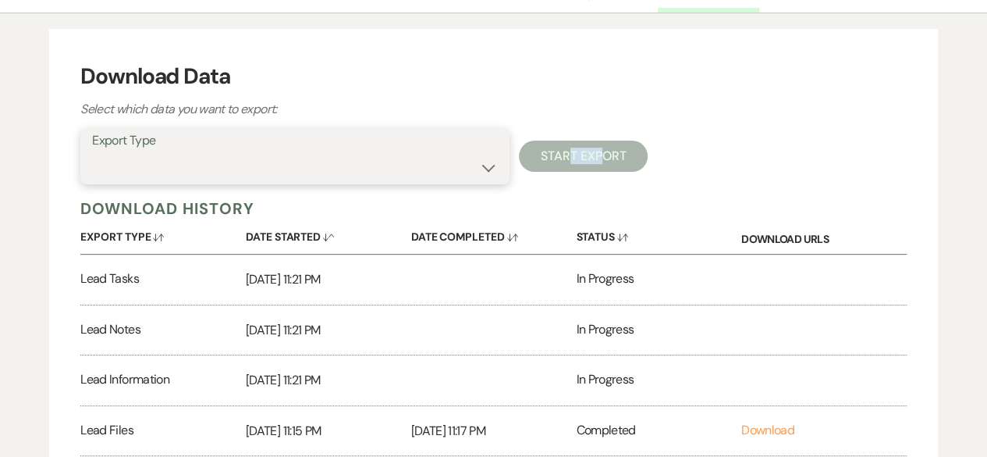
click at [490, 162] on select "Availability Calendar Information Category Templates Contacts Information Event…" at bounding box center [295, 167] width 406 height 30
select select "venueDocsAndFilesMetadata"
click at [92, 152] on select "Availability Calendar Information Category Templates Contacts Information Event…" at bounding box center [295, 167] width 406 height 30
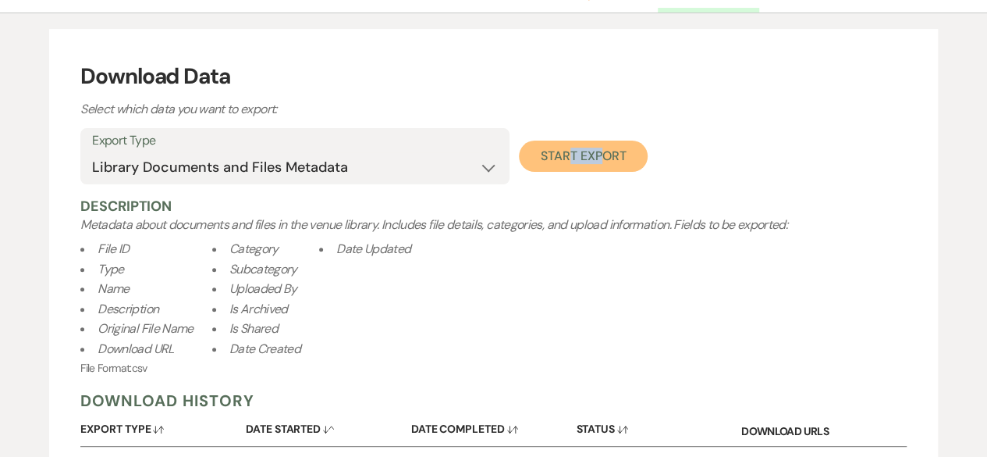
click at [585, 158] on button "Start Export" at bounding box center [583, 156] width 129 height 31
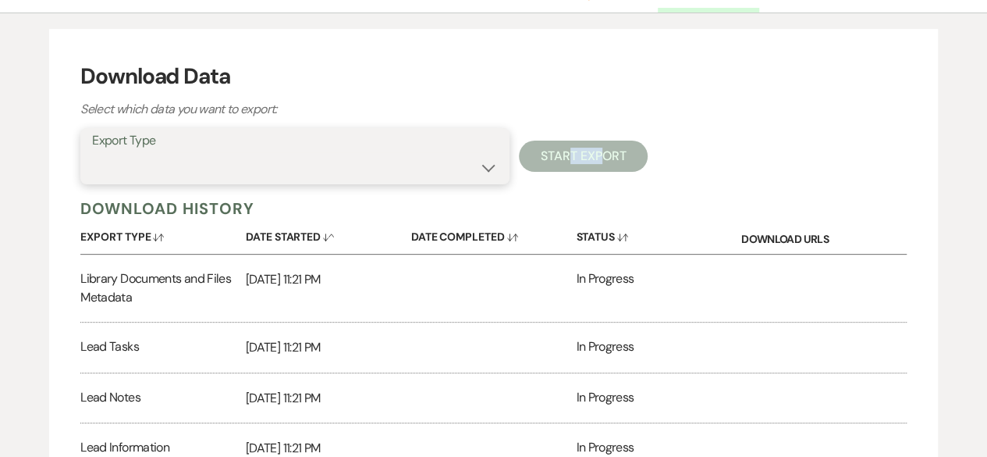
click at [490, 161] on select "Availability Calendar Information Category Templates Contacts Information Event…" at bounding box center [295, 167] width 406 height 30
select select "messageTemplates"
click at [92, 152] on select "Availability Calendar Information Category Templates Contacts Information Event…" at bounding box center [295, 167] width 406 height 30
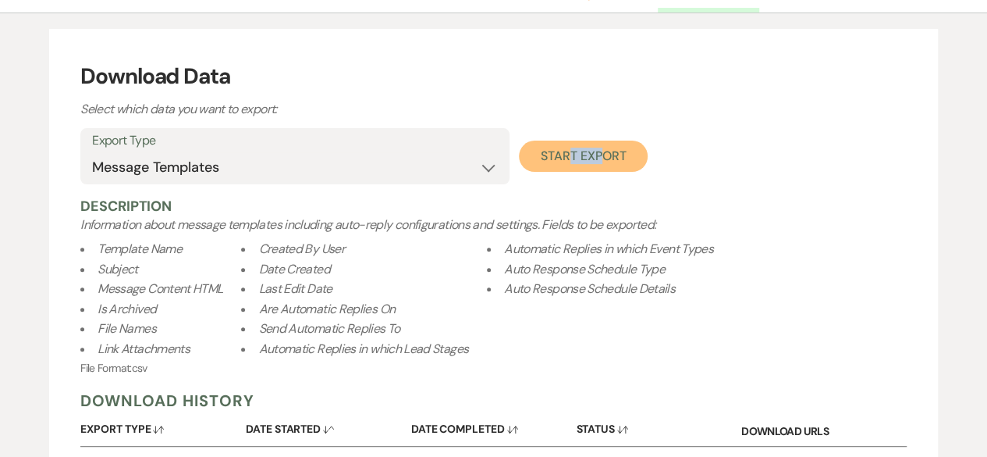
click at [582, 154] on button "Start Export" at bounding box center [583, 156] width 129 height 31
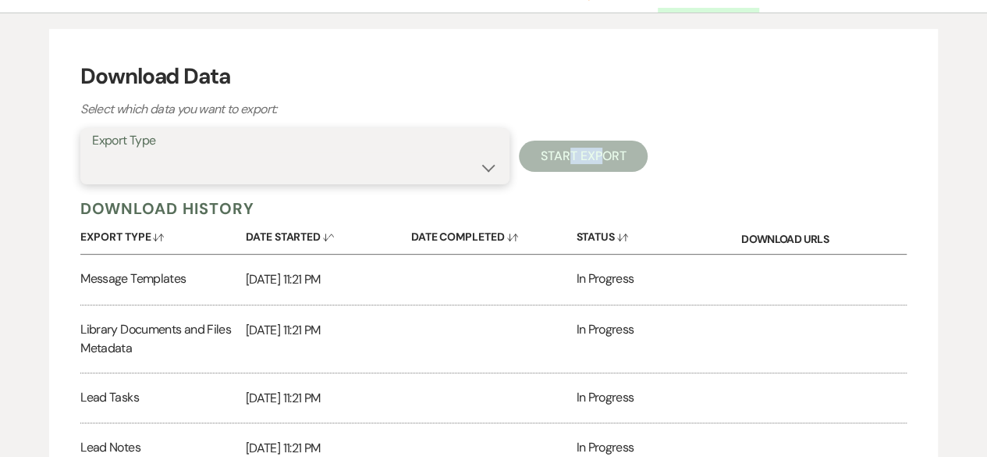
click at [490, 161] on select "Availability Calendar Information Category Templates Contacts Information Event…" at bounding box center [295, 167] width 406 height 30
select select "messagesInfo"
click at [92, 152] on select "Availability Calendar Information Category Templates Contacts Information Event…" at bounding box center [295, 167] width 406 height 30
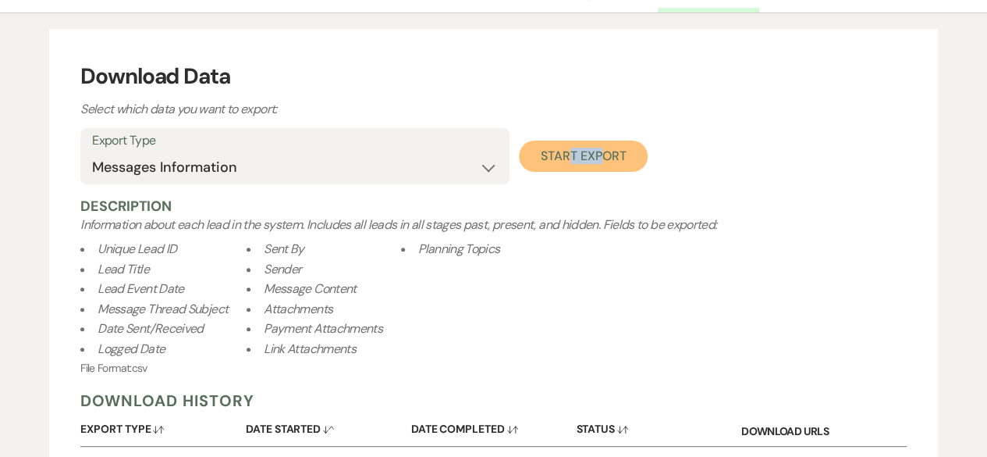
click at [575, 155] on button "Start Export" at bounding box center [583, 156] width 129 height 31
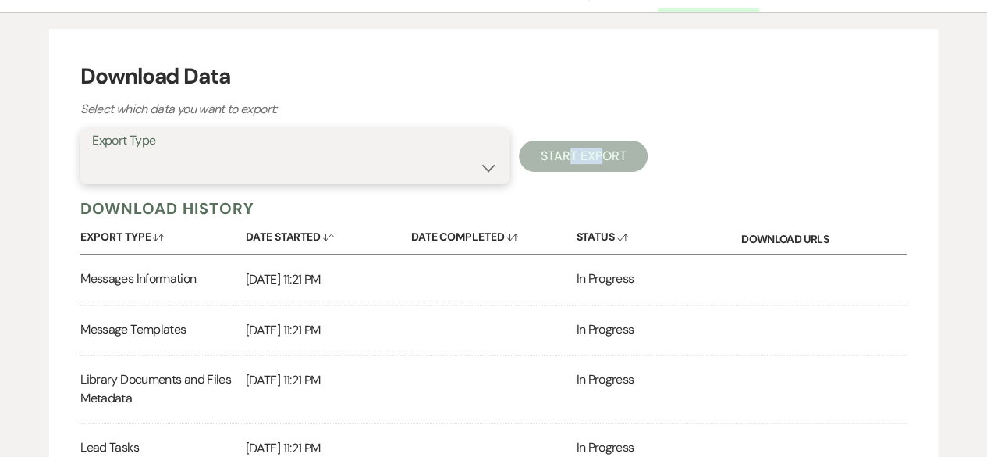
click at [489, 165] on select "Availability Calendar Information Category Templates Contacts Information Event…" at bounding box center [295, 167] width 406 height 30
click at [92, 152] on select "Availability Calendar Information Category Templates Contacts Information Event…" at bounding box center [295, 167] width 406 height 30
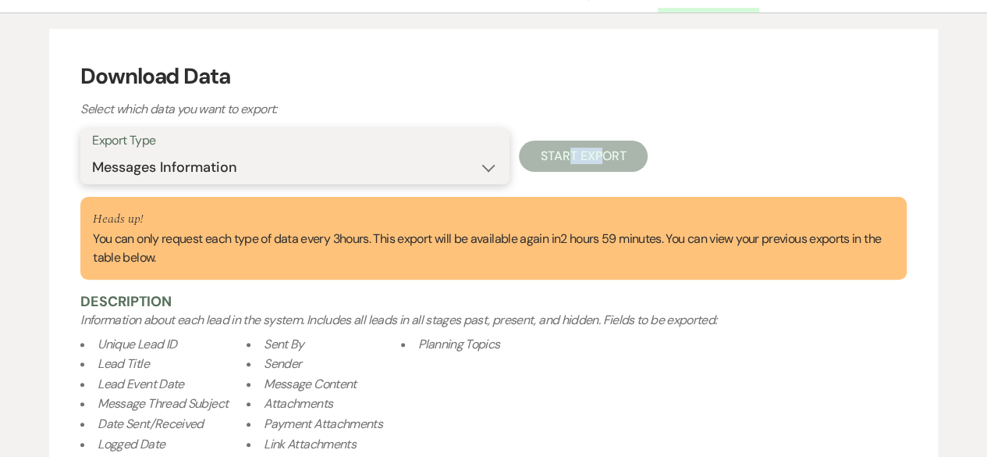
click at [486, 169] on select "Availability Calendar Information Category Templates Contacts Information Event…" at bounding box center [295, 167] width 406 height 30
select select "paymentInfo"
click at [92, 152] on select "Availability Calendar Information Category Templates Contacts Information Event…" at bounding box center [295, 167] width 406 height 30
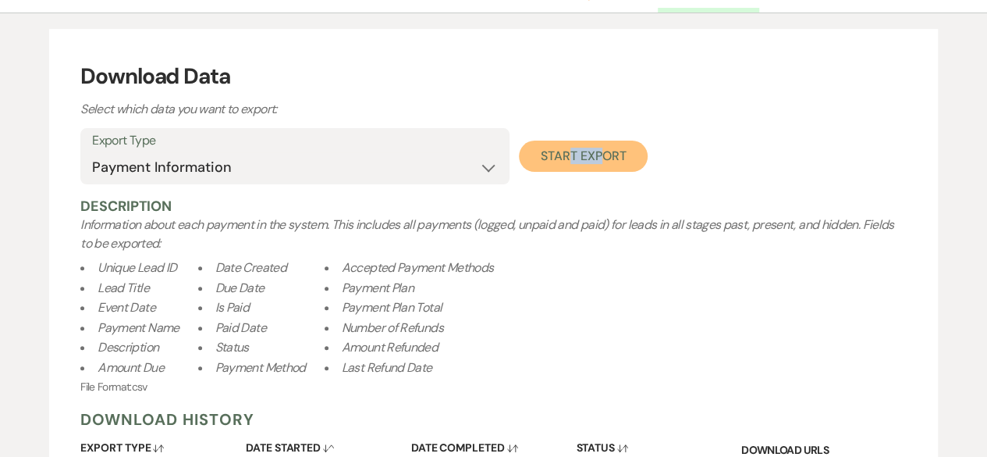
click at [610, 154] on button "Start Export" at bounding box center [583, 156] width 129 height 31
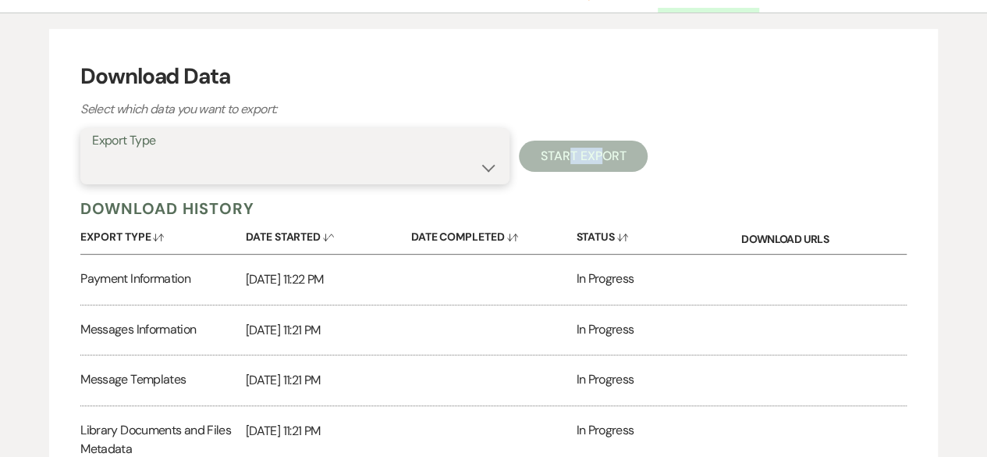
click at [490, 163] on select "Availability Calendar Information Category Templates Contacts Information Event…" at bounding box center [295, 167] width 406 height 30
select select "paymentPlanTemplates"
click at [92, 152] on select "Availability Calendar Information Category Templates Contacts Information Event…" at bounding box center [295, 167] width 406 height 30
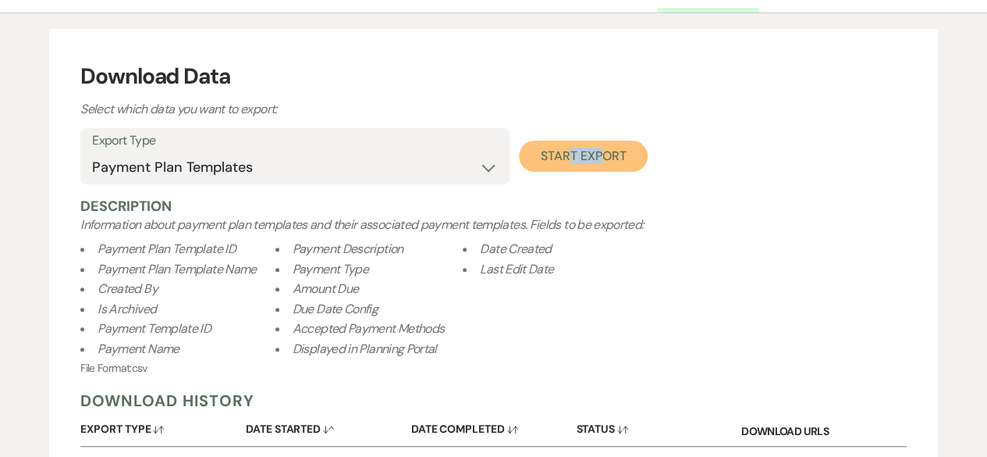
click at [575, 151] on button "Start Export" at bounding box center [583, 156] width 129 height 31
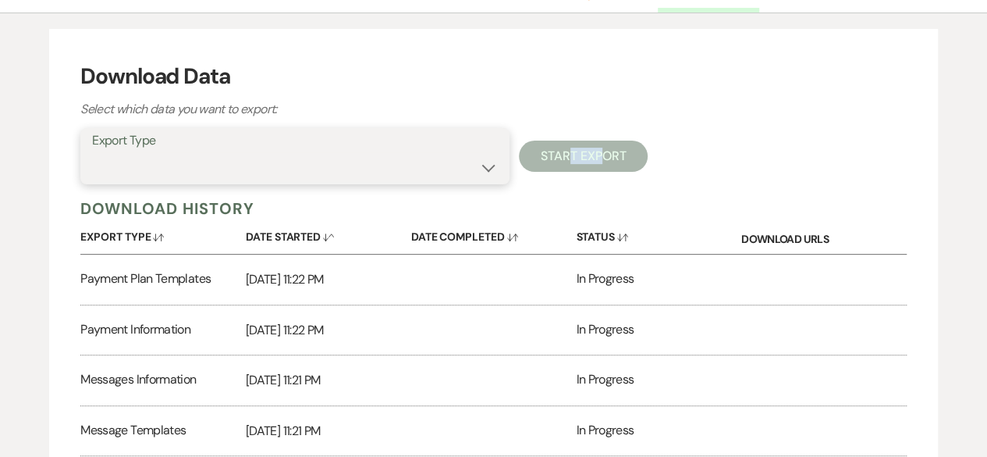
click at [490, 158] on select "Availability Calendar Information Category Templates Contacts Information Event…" at bounding box center [295, 167] width 406 height 30
select select "preferredVendorsInfo"
click at [92, 152] on select "Availability Calendar Information Category Templates Contacts Information Event…" at bounding box center [295, 167] width 406 height 30
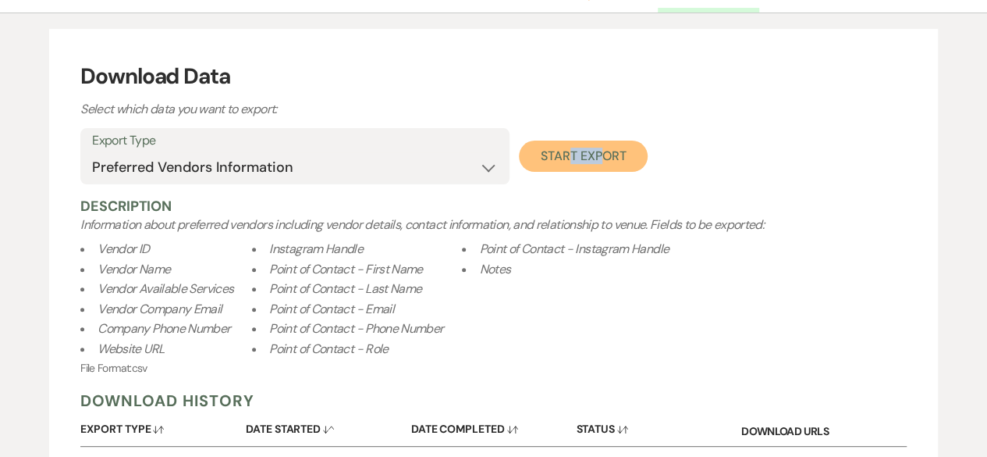
click at [548, 157] on button "Start Export" at bounding box center [583, 156] width 129 height 31
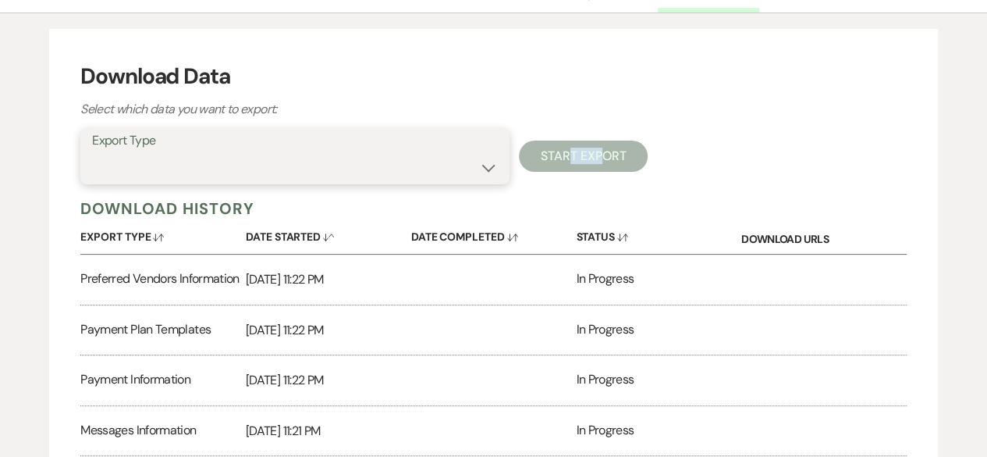
click at [485, 168] on select "Availability Calendar Information Category Templates Contacts Information Event…" at bounding box center [295, 167] width 406 height 30
select select "rentalOverview"
click at [92, 152] on select "Availability Calendar Information Category Templates Contacts Information Event…" at bounding box center [295, 167] width 406 height 30
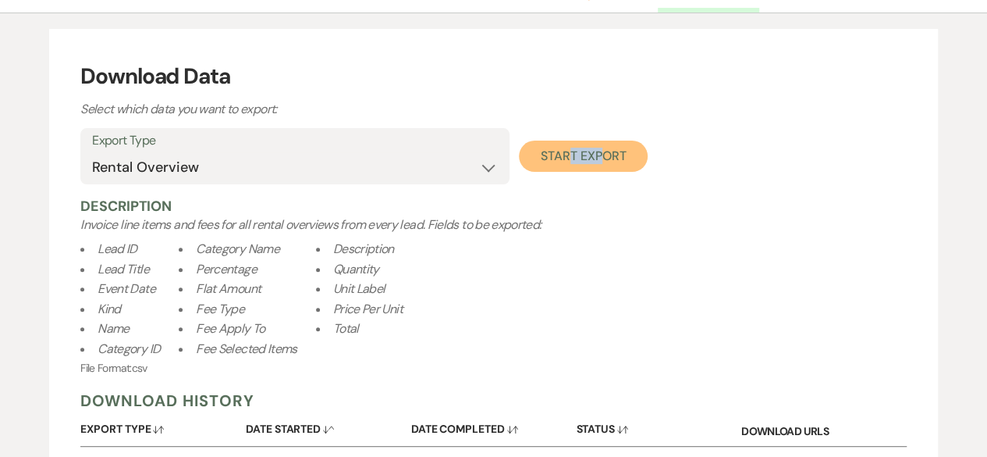
click at [579, 169] on button "Start Export" at bounding box center [583, 156] width 129 height 31
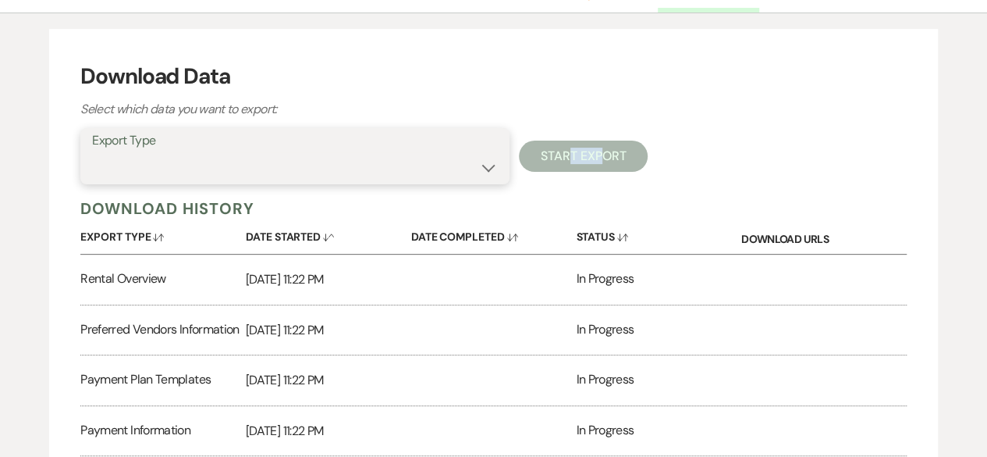
click at [486, 164] on select "Availability Calendar Information Category Templates Contacts Information Event…" at bounding box center [295, 167] width 406 height 30
click at [810, 171] on div "Export Type Availability Calendar Information Category Templates Contacts Infor…" at bounding box center [493, 156] width 827 height 56
click at [484, 168] on select "Availability Calendar Information Category Templates Contacts Information Event…" at bounding box center [295, 167] width 406 height 30
select select "venueDocumentsZip"
click at [92, 152] on select "Availability Calendar Information Category Templates Contacts Information Event…" at bounding box center [295, 167] width 406 height 30
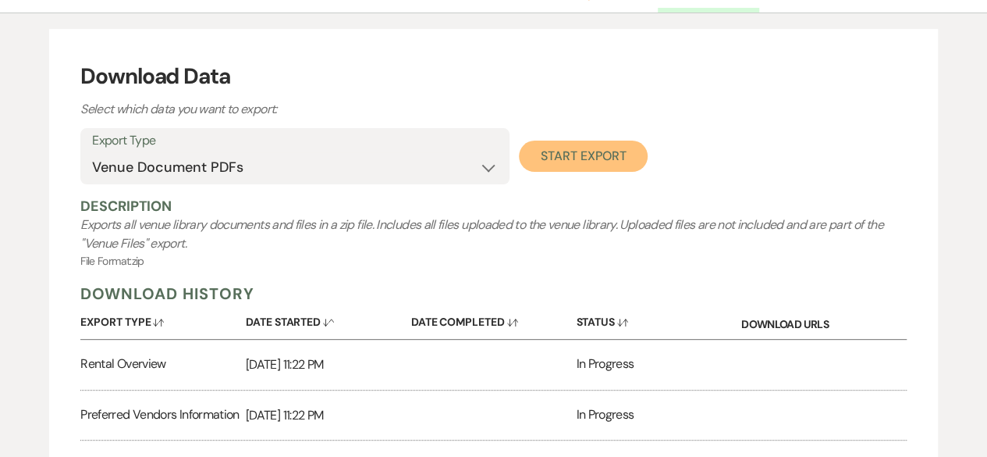
click at [601, 155] on button "Start Export" at bounding box center [583, 156] width 129 height 31
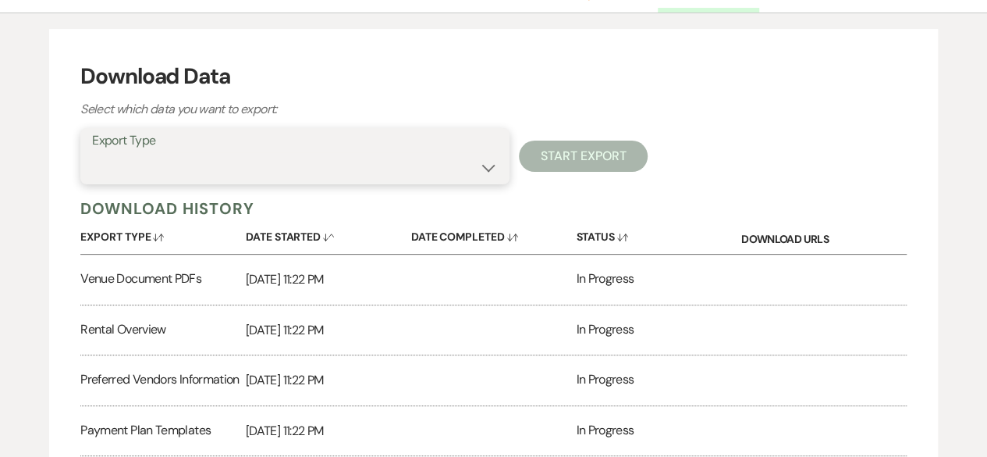
click at [489, 173] on select "Availability Calendar Information Category Templates Contacts Information Event…" at bounding box center [295, 167] width 406 height 30
select select "venueFilesZip"
click at [92, 152] on select "Availability Calendar Information Category Templates Contacts Information Event…" at bounding box center [295, 167] width 406 height 30
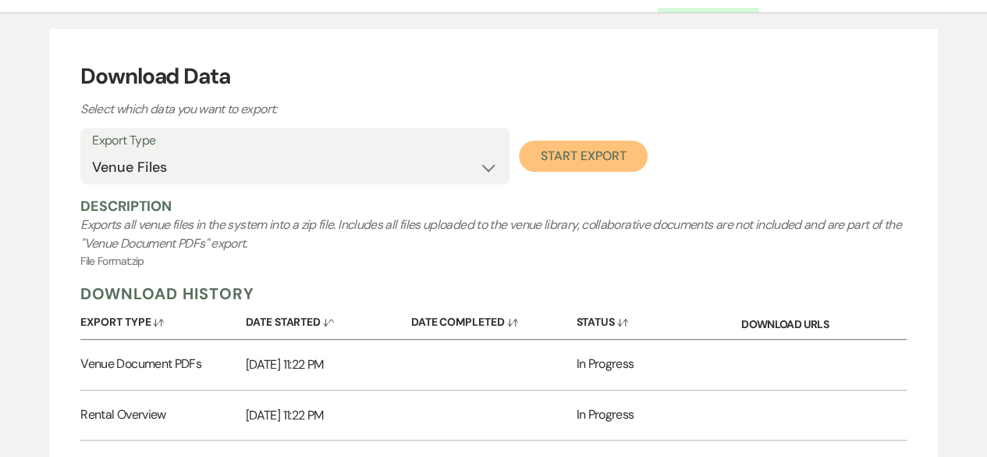
click at [579, 154] on button "Start Export" at bounding box center [583, 156] width 129 height 31
select select
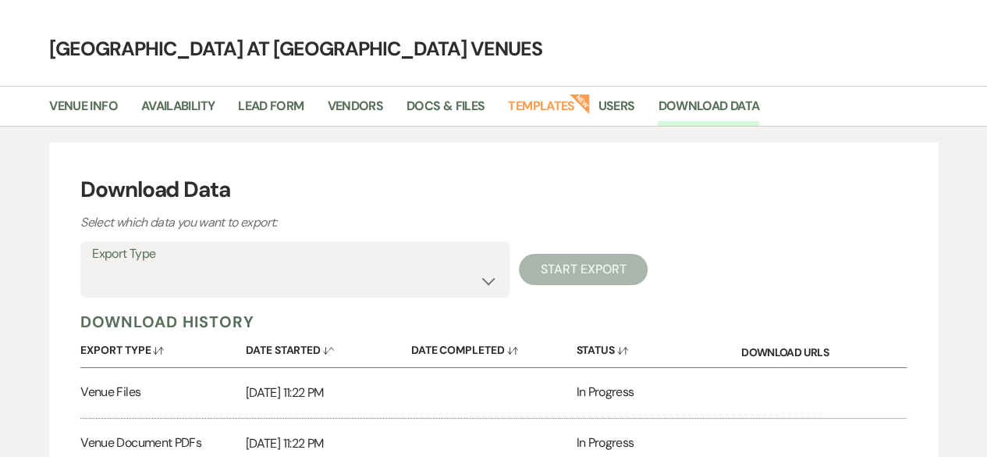
scroll to position [0, 0]
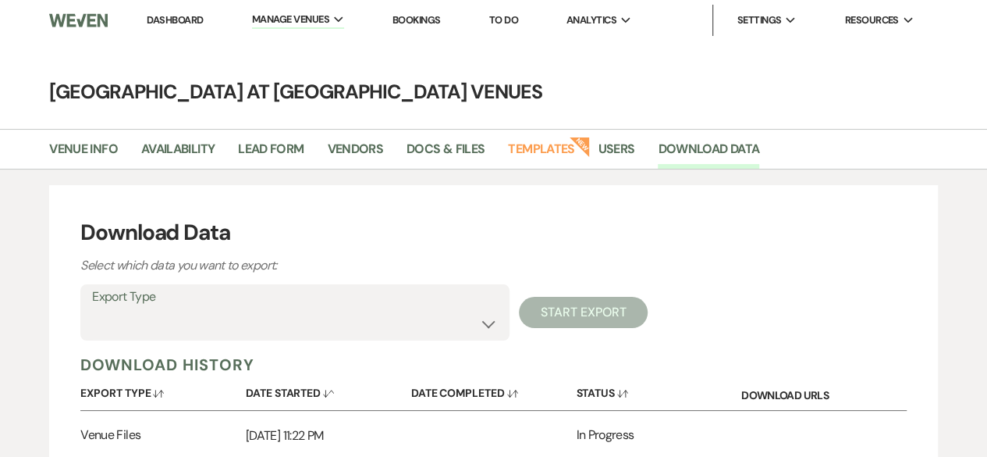
click at [166, 12] on li "Dashboard" at bounding box center [175, 20] width 72 height 31
click at [166, 18] on link "Dashboard" at bounding box center [175, 19] width 56 height 13
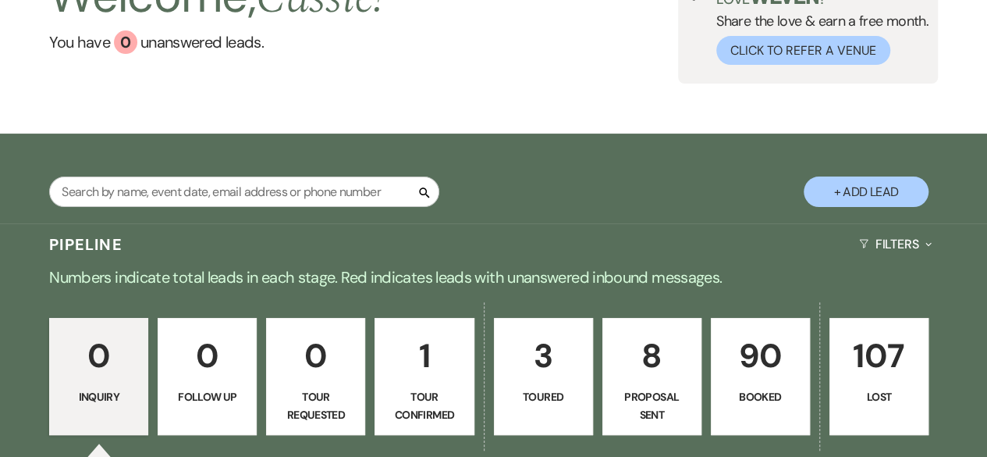
scroll to position [312, 0]
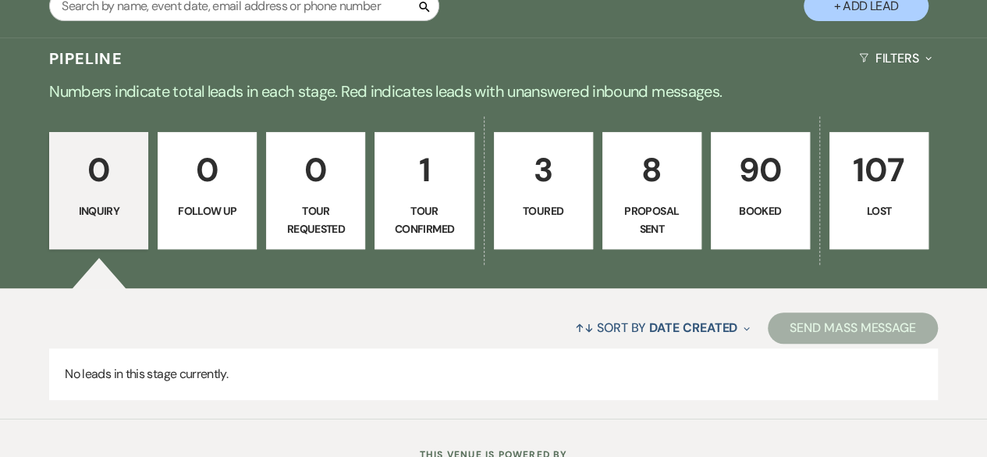
click at [419, 190] on p "1" at bounding box center [424, 170] width 79 height 52
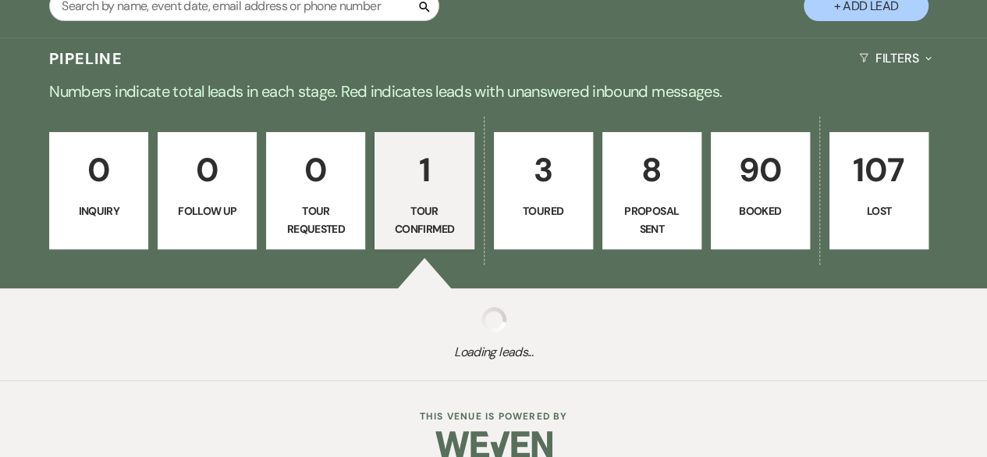
select select "4"
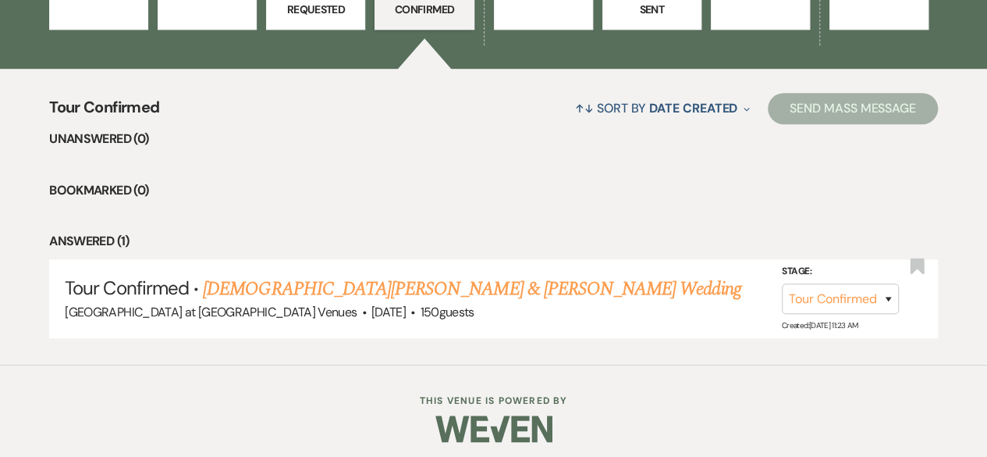
scroll to position [539, 0]
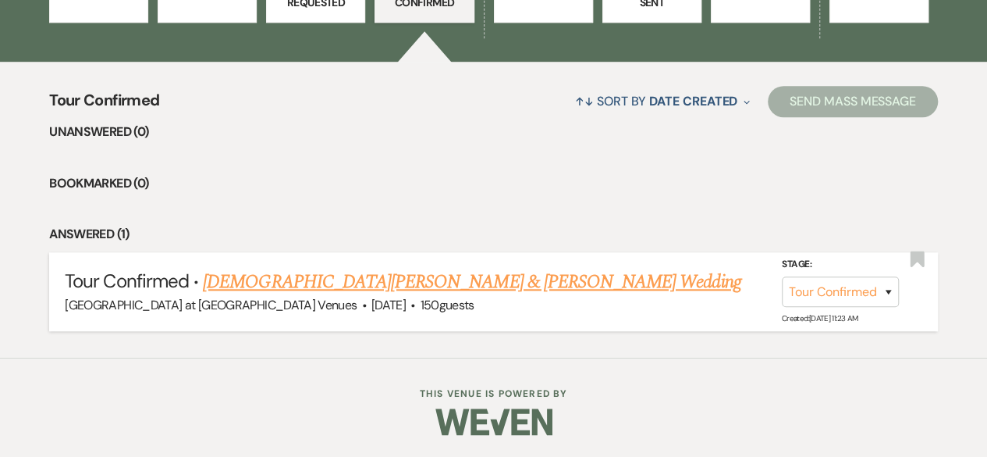
click at [438, 280] on link "[DEMOGRAPHIC_DATA][PERSON_NAME] & [PERSON_NAME] Wedding" at bounding box center [472, 282] width 538 height 28
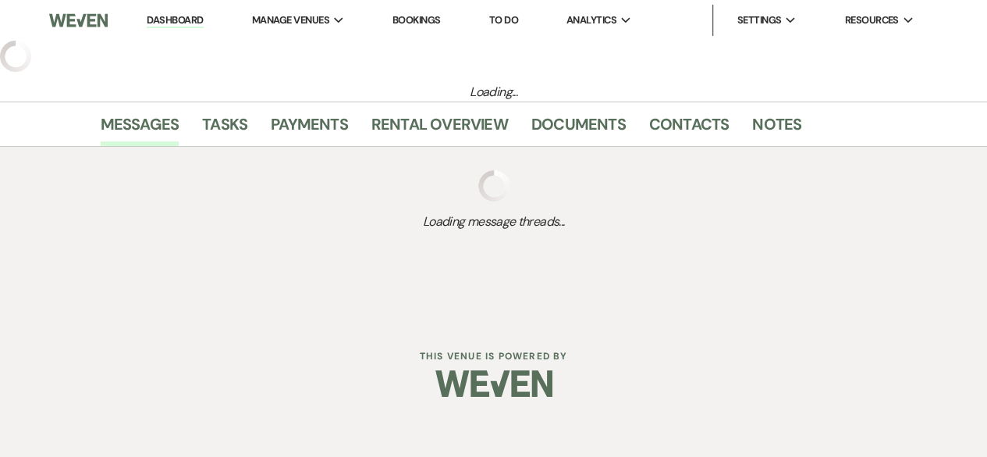
select select "4"
select select "2"
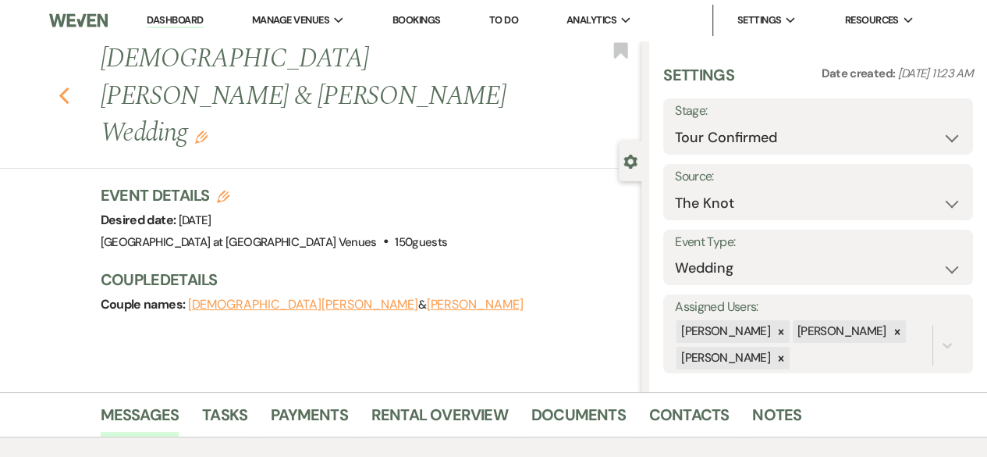
click at [65, 87] on icon "Previous" at bounding box center [65, 96] width 12 height 19
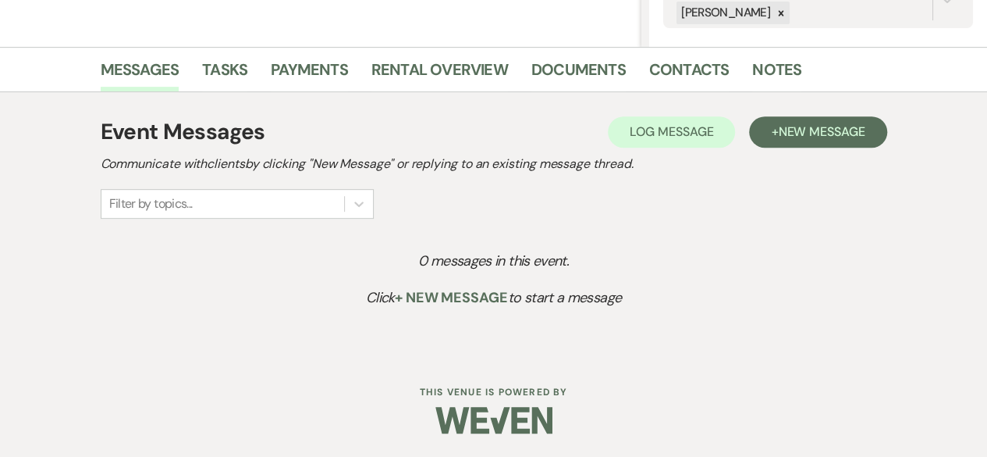
select select "4"
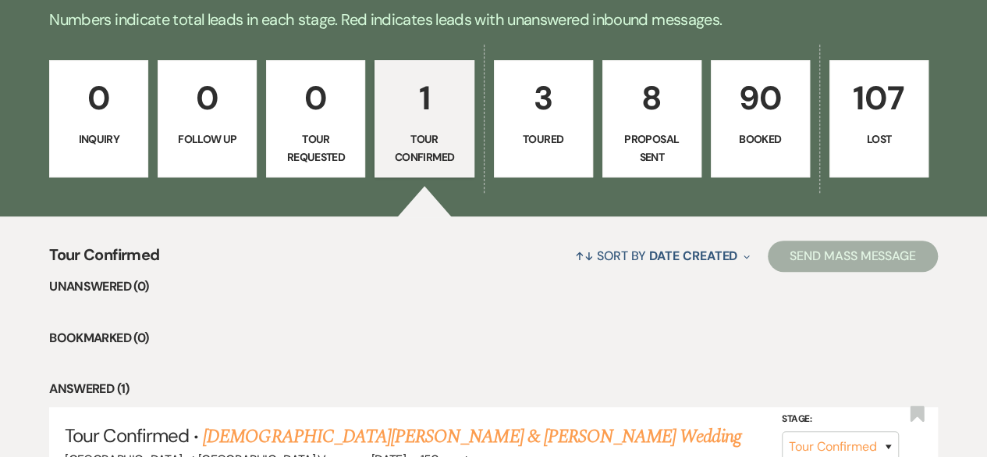
scroll to position [383, 0]
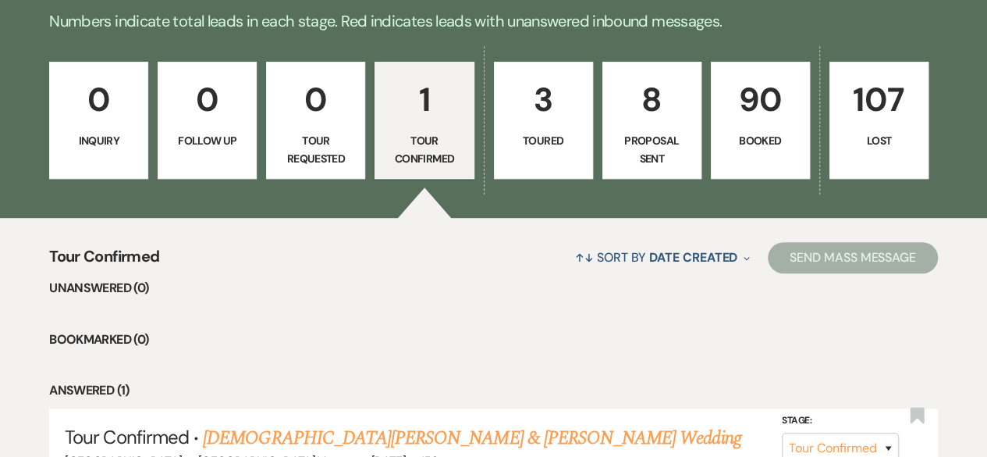
click at [550, 112] on p "3" at bounding box center [543, 99] width 79 height 52
select select "5"
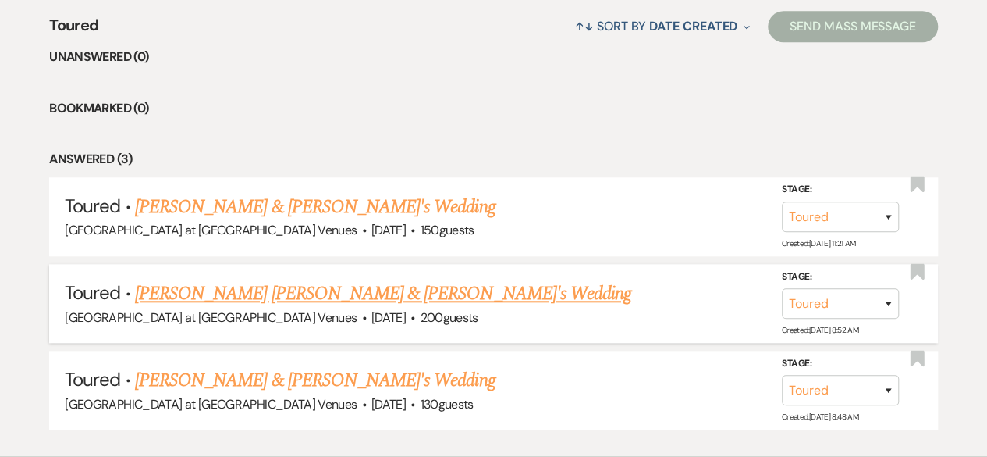
scroll to position [617, 0]
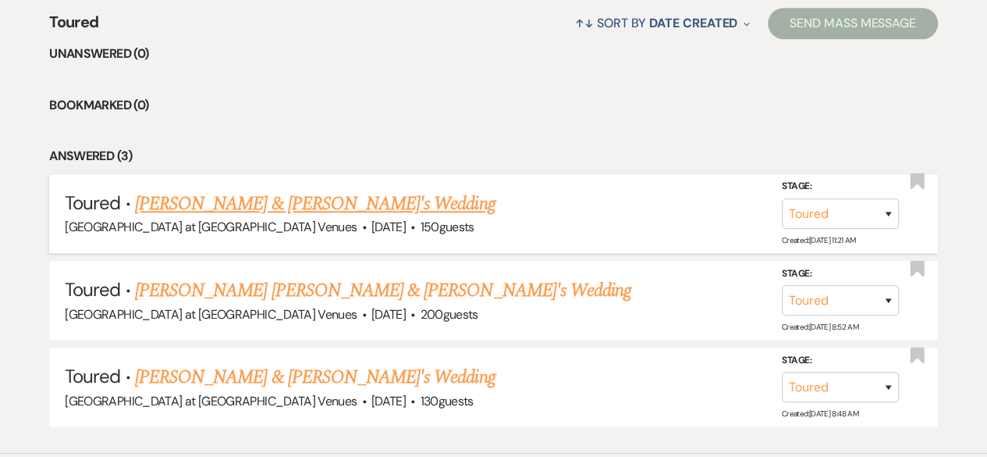
click at [269, 194] on link "[PERSON_NAME] & [PERSON_NAME]'s Wedding" at bounding box center [315, 204] width 361 height 28
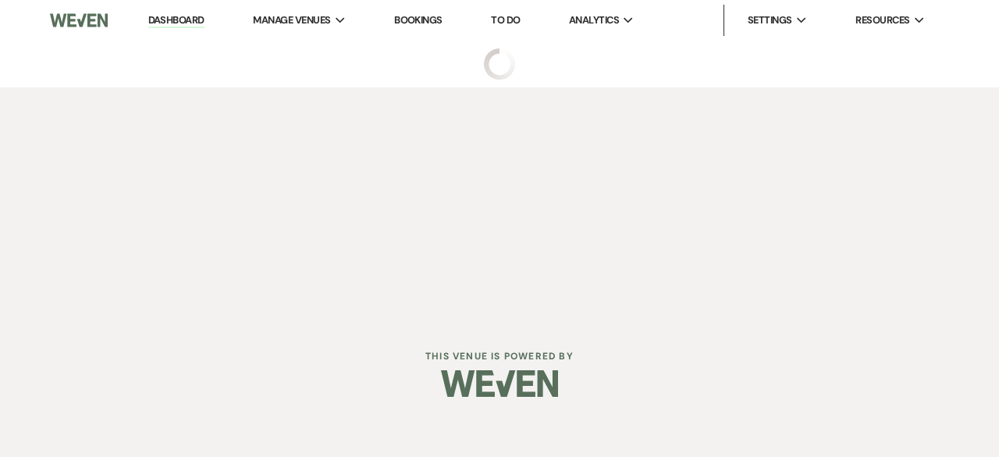
select select "5"
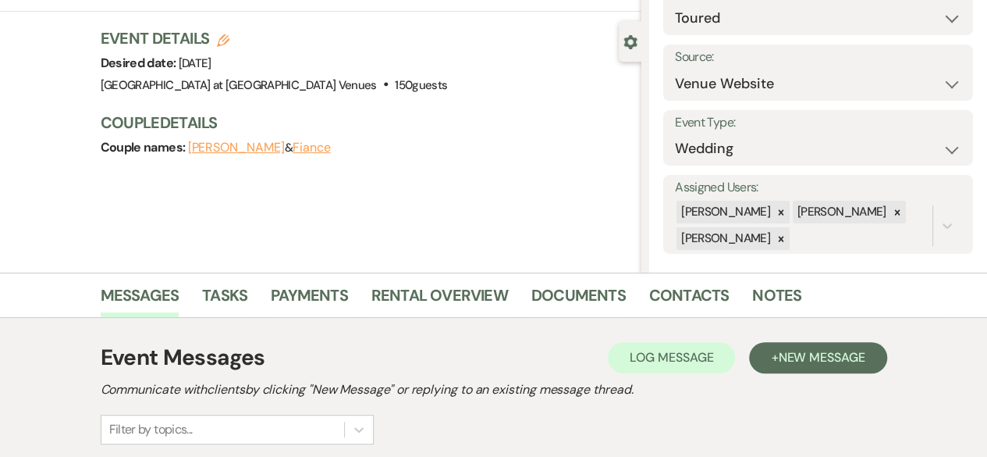
scroll to position [234, 0]
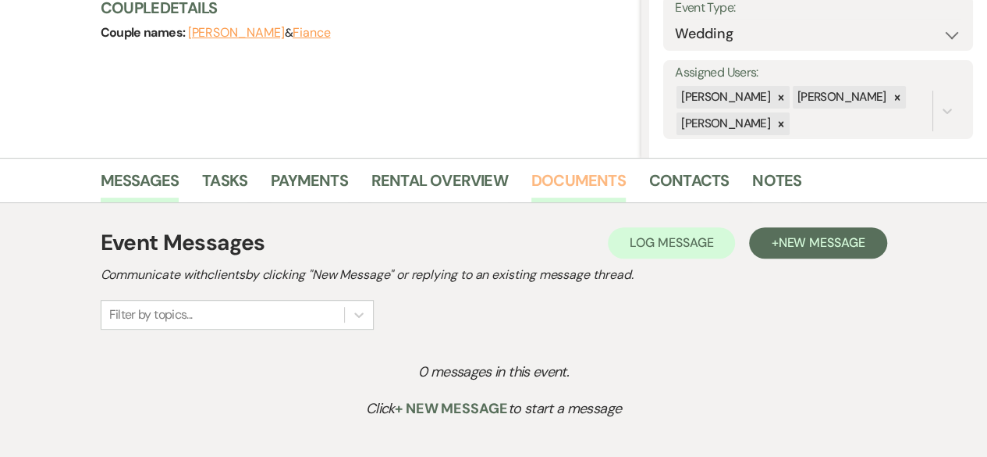
click at [604, 179] on link "Documents" at bounding box center [579, 185] width 94 height 34
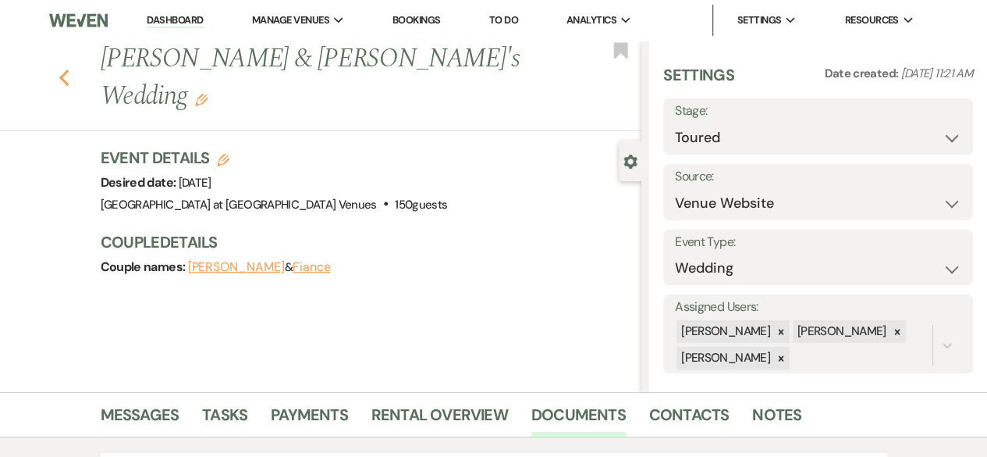
click at [70, 69] on icon "Previous" at bounding box center [65, 78] width 12 height 19
select select "5"
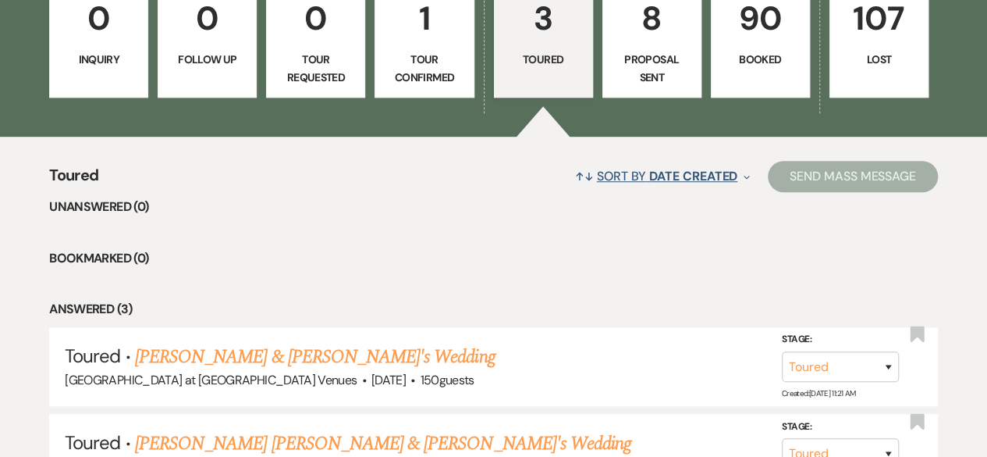
scroll to position [461, 0]
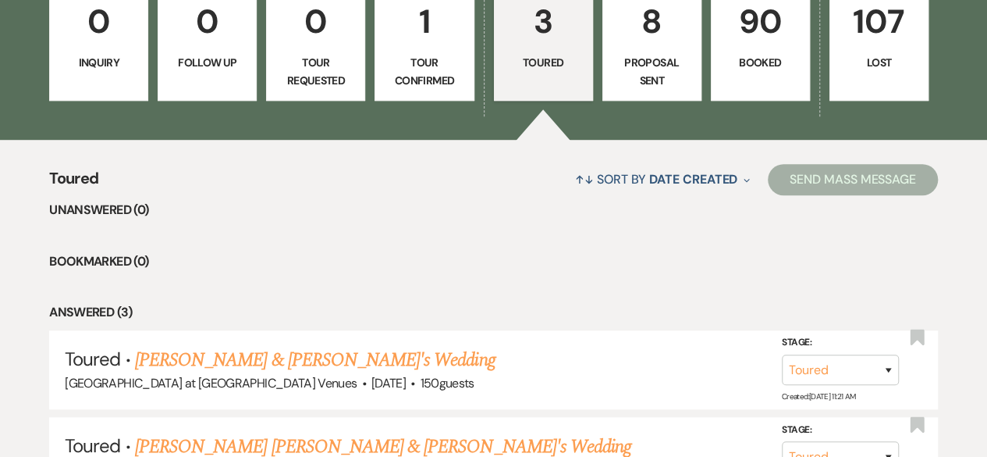
click at [657, 48] on link "8 Proposal Sent" at bounding box center [652, 42] width 99 height 117
select select "6"
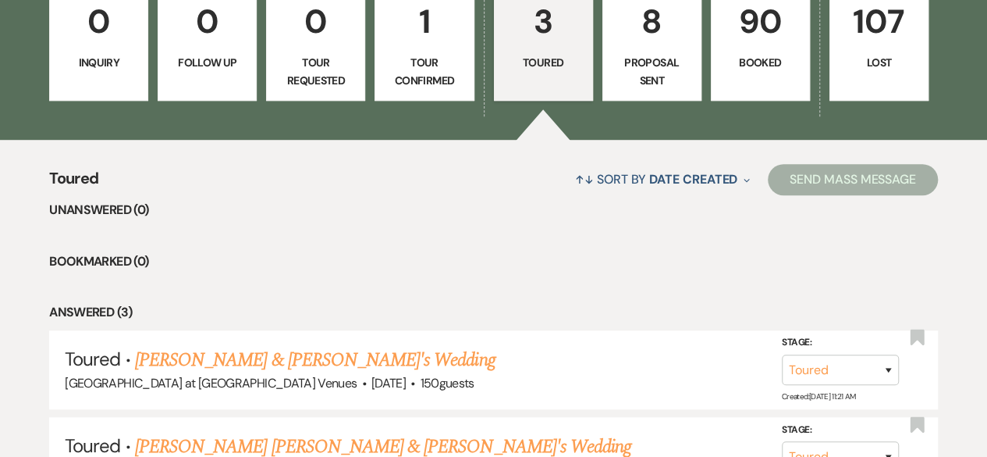
select select "6"
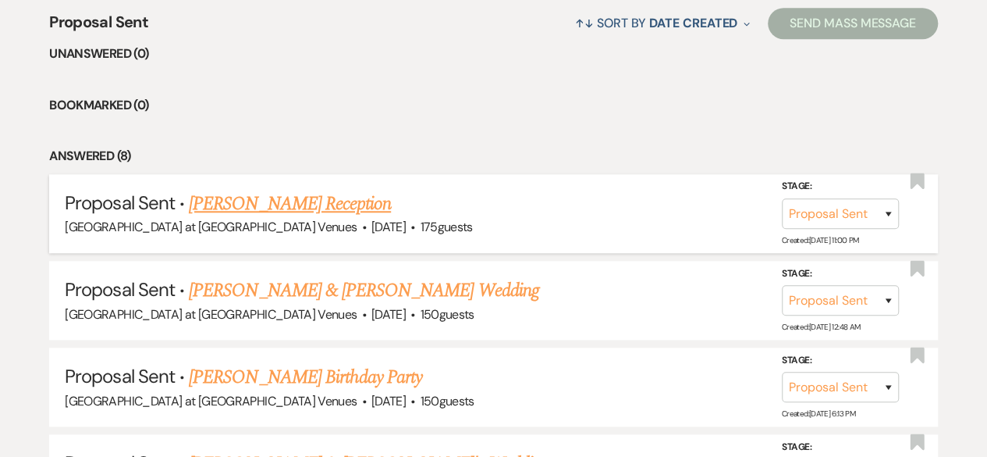
click at [281, 199] on link "[PERSON_NAME] Reception" at bounding box center [290, 204] width 202 height 28
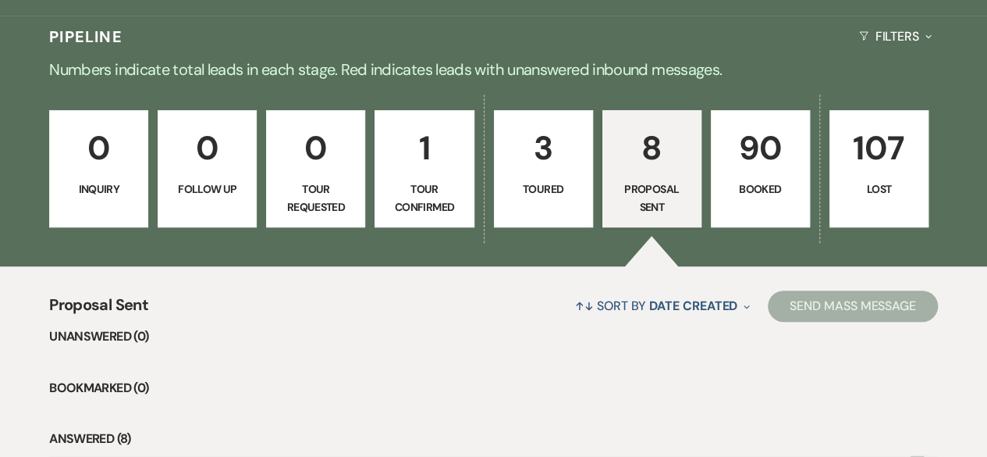
select select "6"
select select "4"
select select "13"
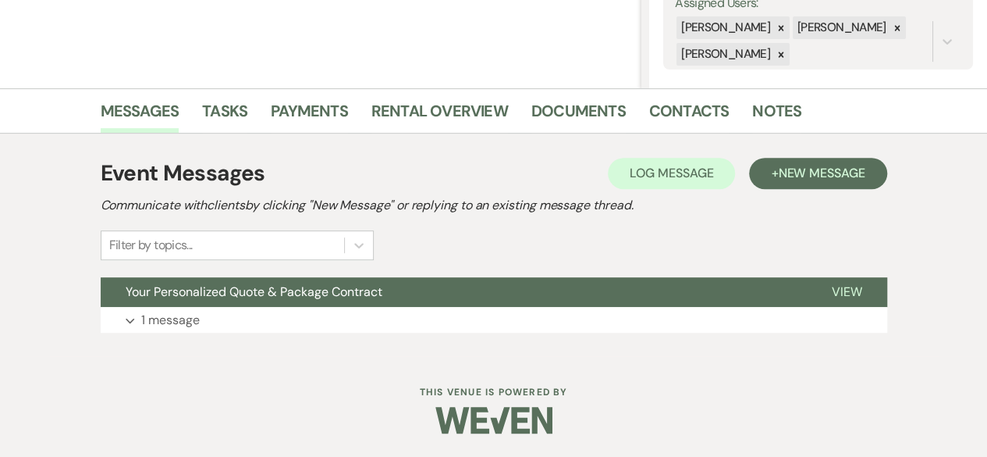
scroll to position [303, 0]
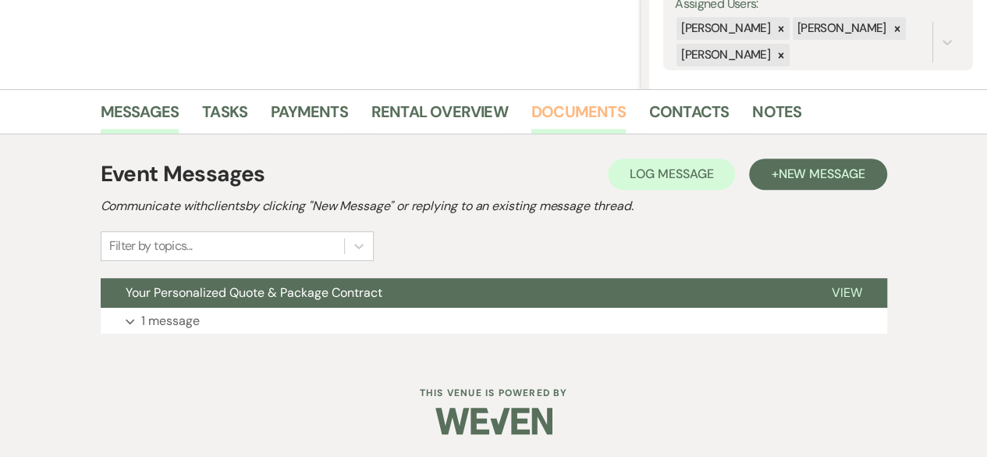
click at [602, 105] on link "Documents" at bounding box center [579, 116] width 94 height 34
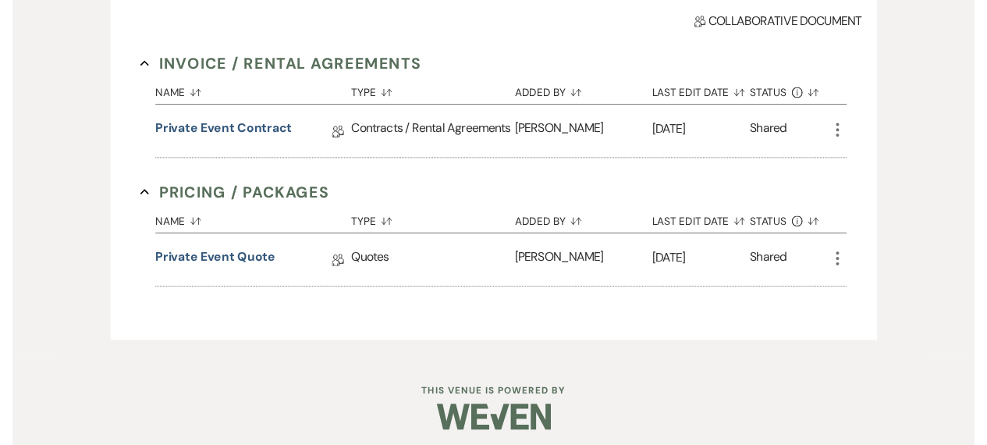
scroll to position [537, 0]
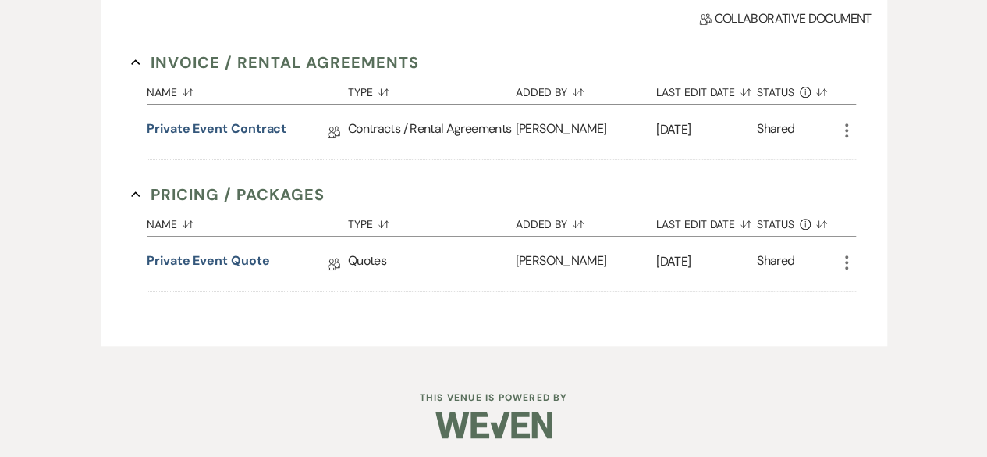
click at [846, 255] on use "button" at bounding box center [846, 262] width 3 height 14
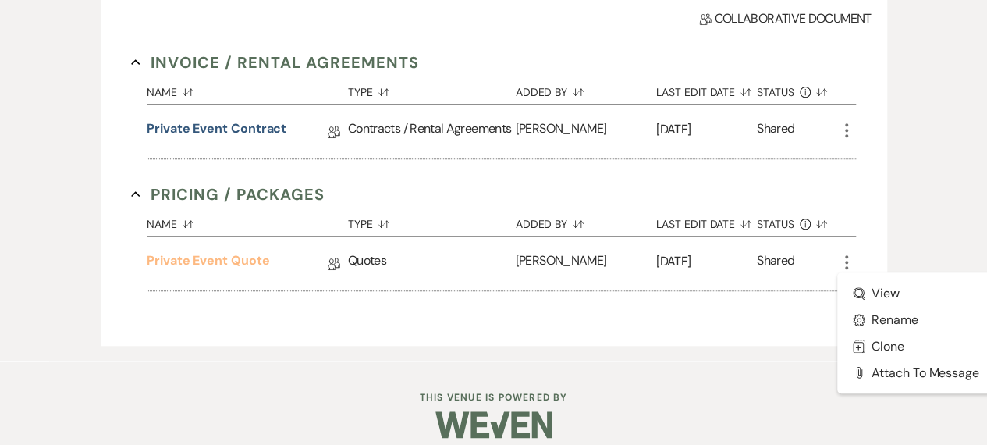
click at [237, 260] on link "Private Event Quote" at bounding box center [208, 263] width 123 height 24
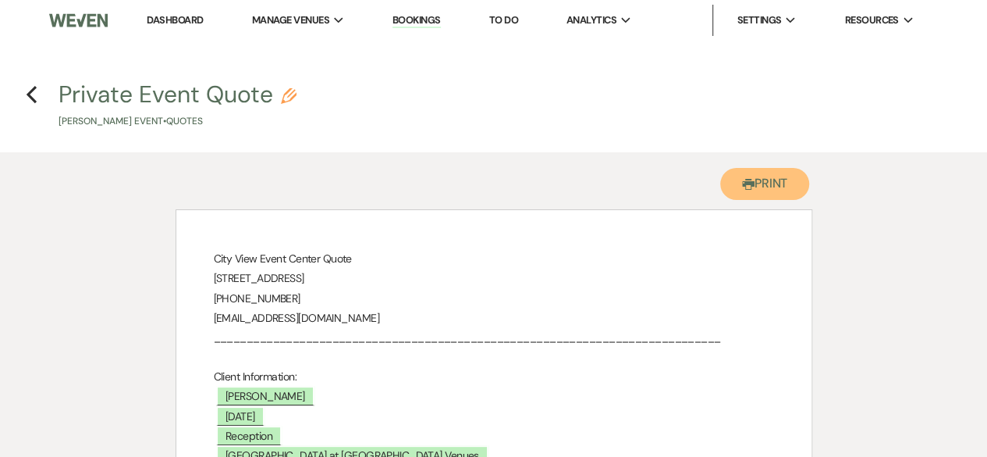
click at [756, 183] on button "Printer Print" at bounding box center [766, 184] width 90 height 32
click at [30, 95] on use "button" at bounding box center [32, 94] width 10 height 17
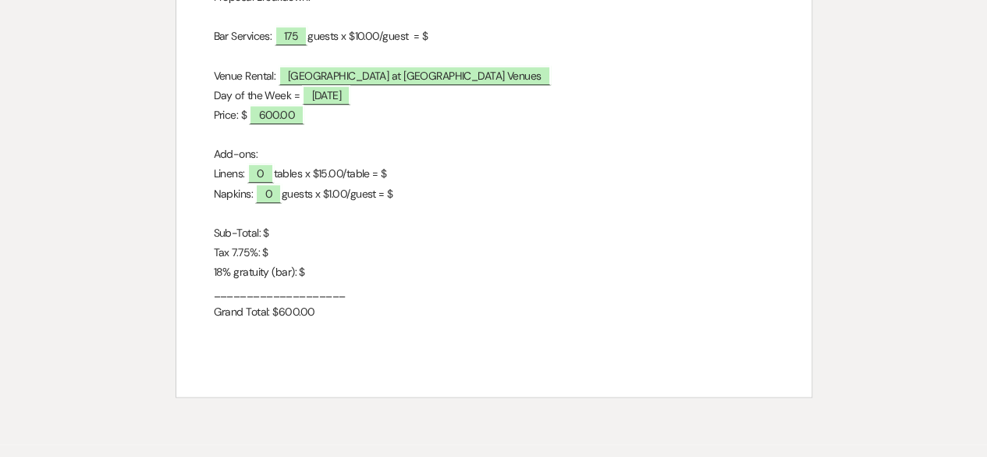
select select "6"
select select "4"
select select "13"
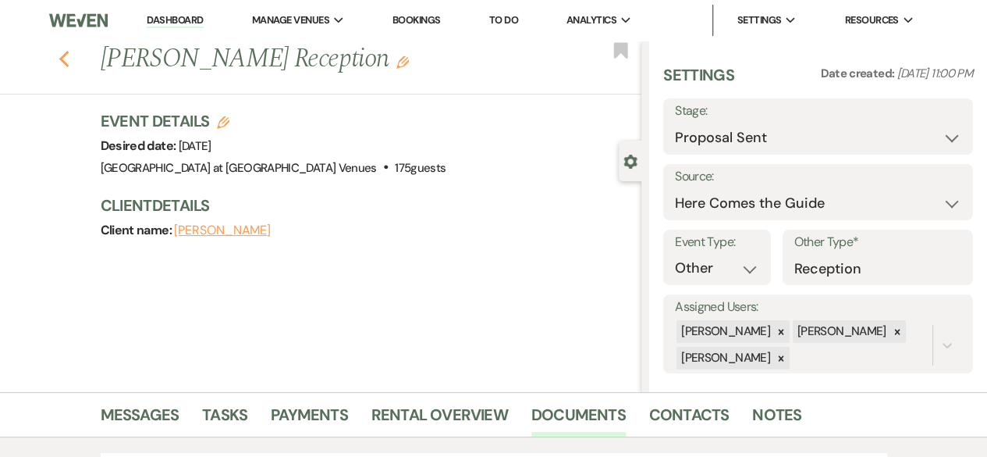
click at [69, 64] on use "button" at bounding box center [64, 59] width 10 height 17
select select "6"
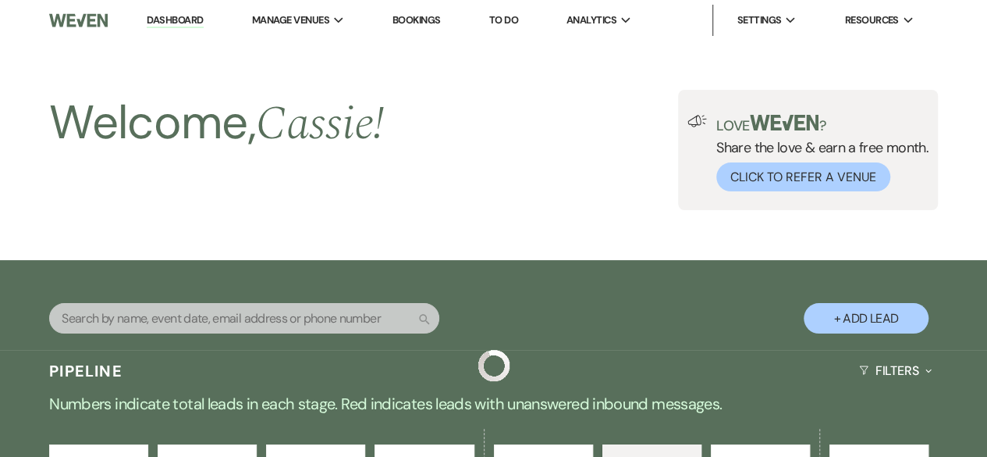
scroll to position [617, 0]
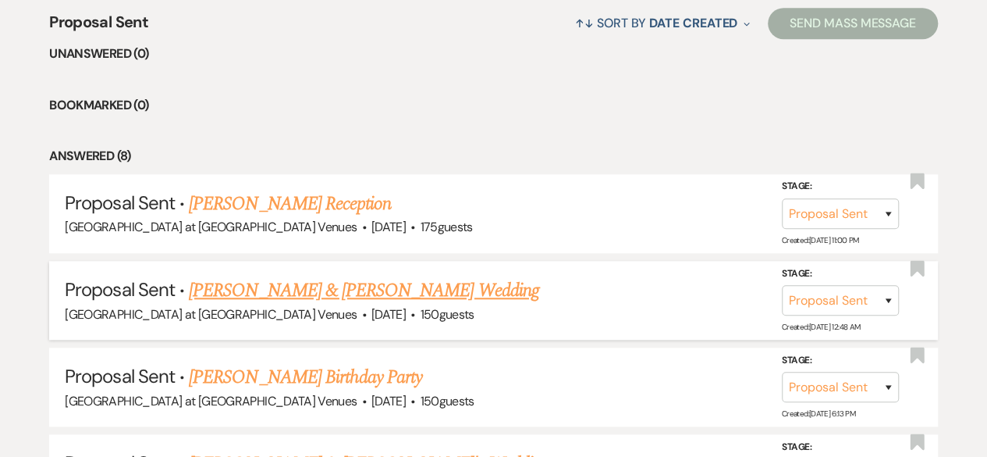
click at [356, 277] on link "[PERSON_NAME] & [PERSON_NAME] Wedding" at bounding box center [364, 290] width 350 height 28
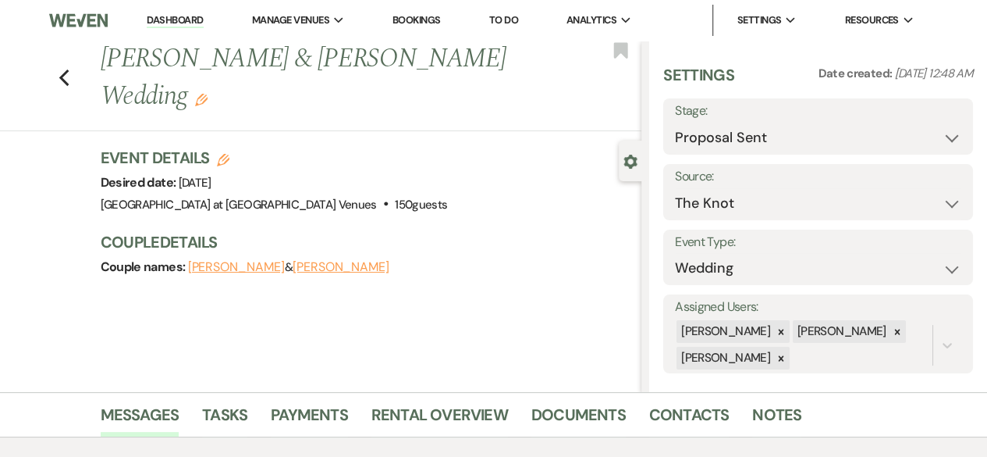
scroll to position [156, 0]
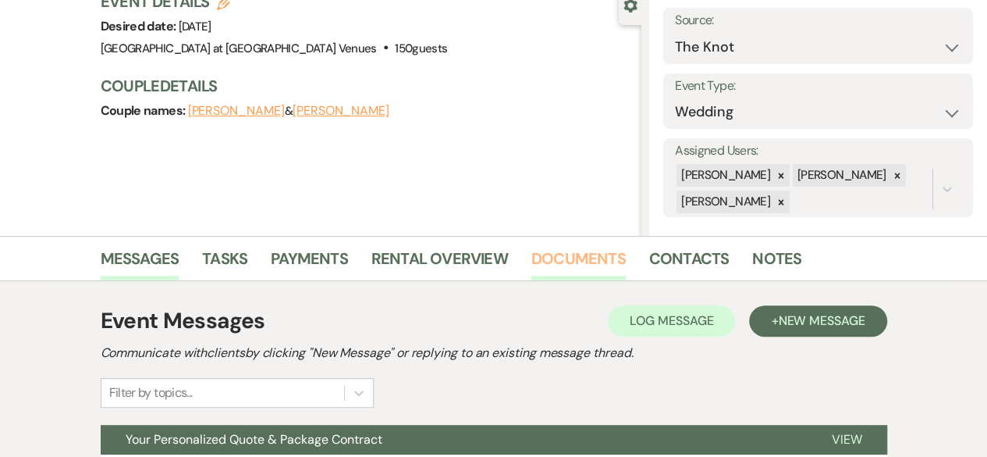
click at [598, 260] on link "Documents" at bounding box center [579, 263] width 94 height 34
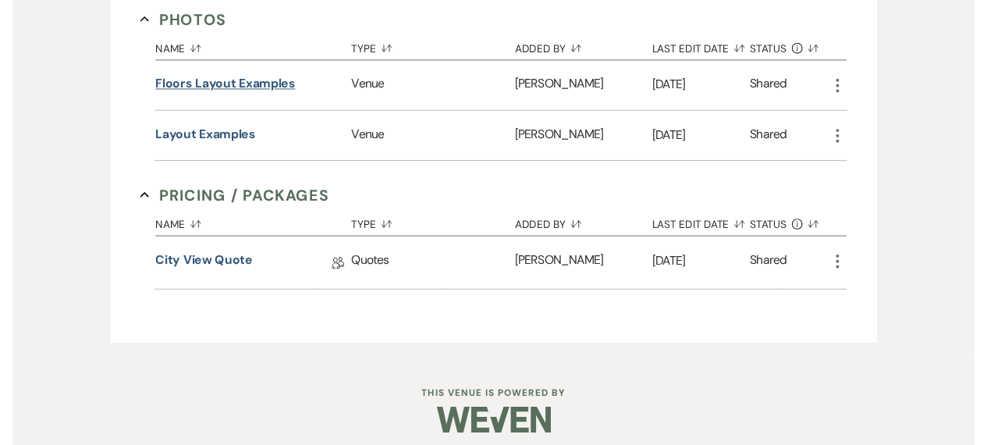
scroll to position [732, 0]
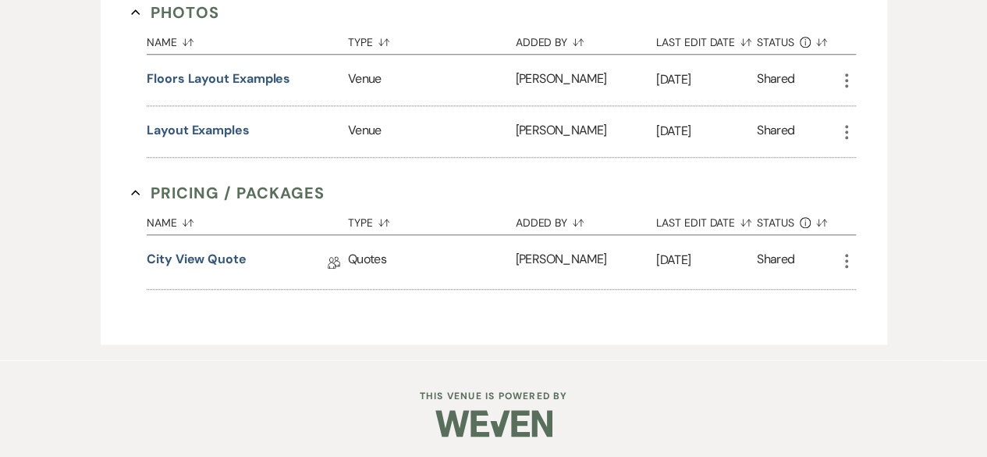
click at [848, 261] on icon "More" at bounding box center [847, 260] width 19 height 19
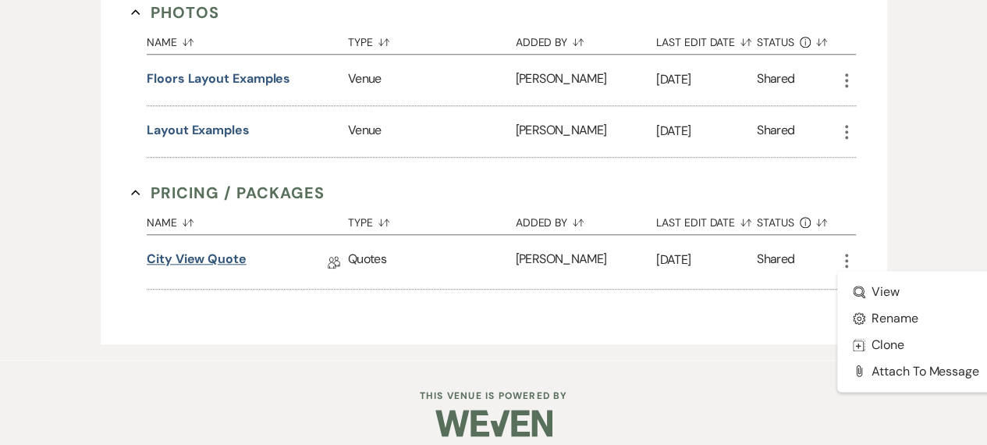
click at [197, 265] on link "City View Quote" at bounding box center [197, 262] width 100 height 24
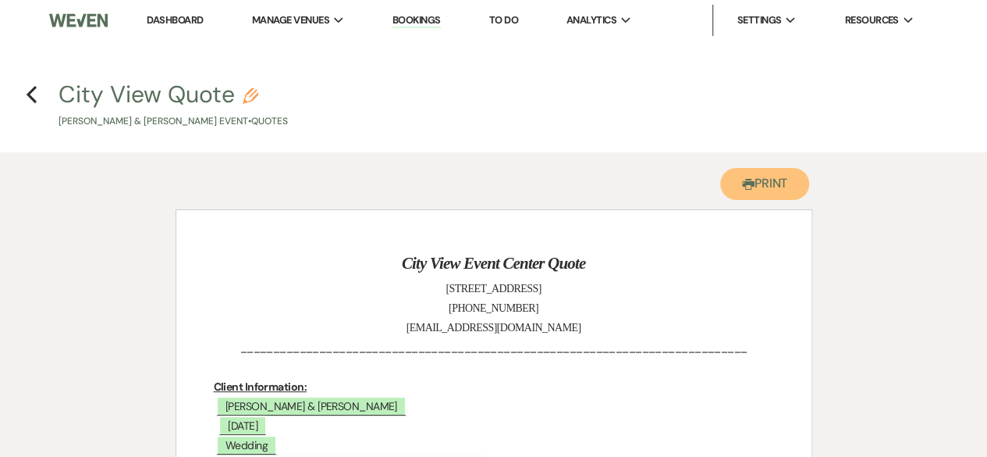
click at [778, 188] on button "Printer Print" at bounding box center [766, 184] width 90 height 32
click at [29, 99] on icon "Previous" at bounding box center [32, 94] width 12 height 19
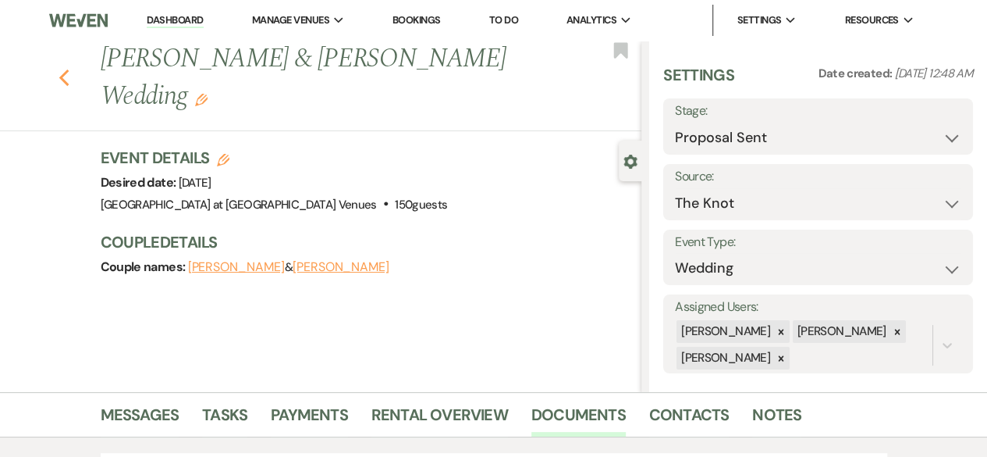
click at [69, 80] on use "button" at bounding box center [64, 77] width 10 height 17
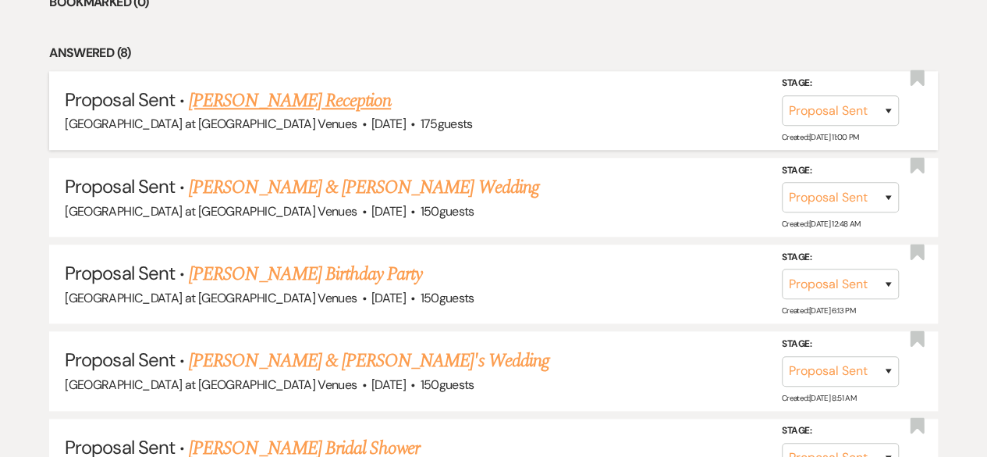
scroll to position [773, 0]
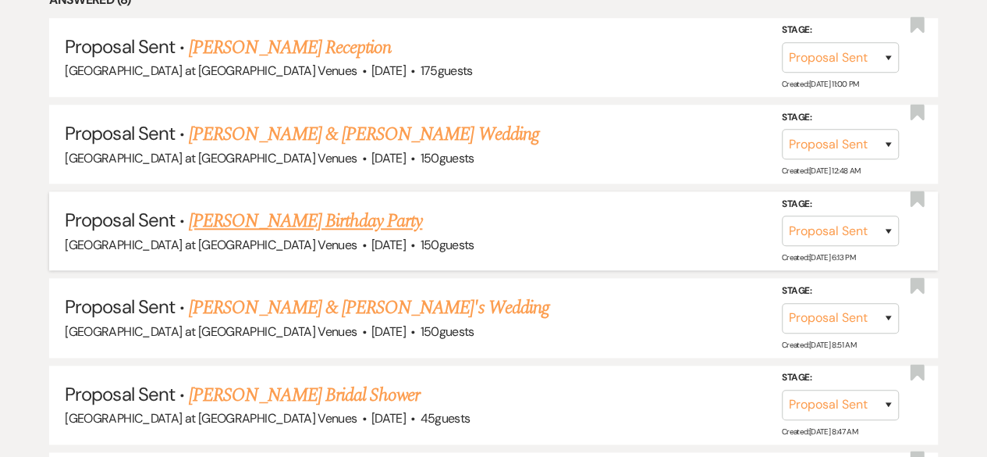
click at [314, 210] on link "[PERSON_NAME] Birthday Party" at bounding box center [305, 221] width 233 height 28
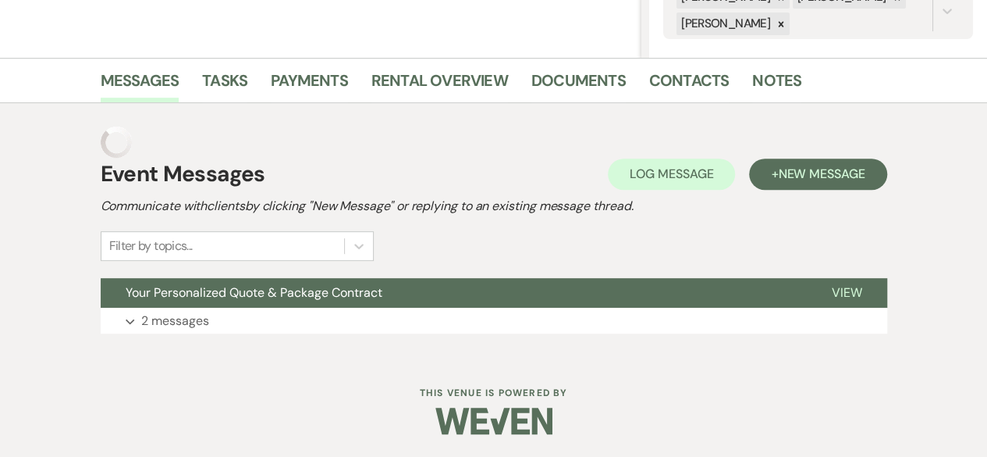
scroll to position [303, 0]
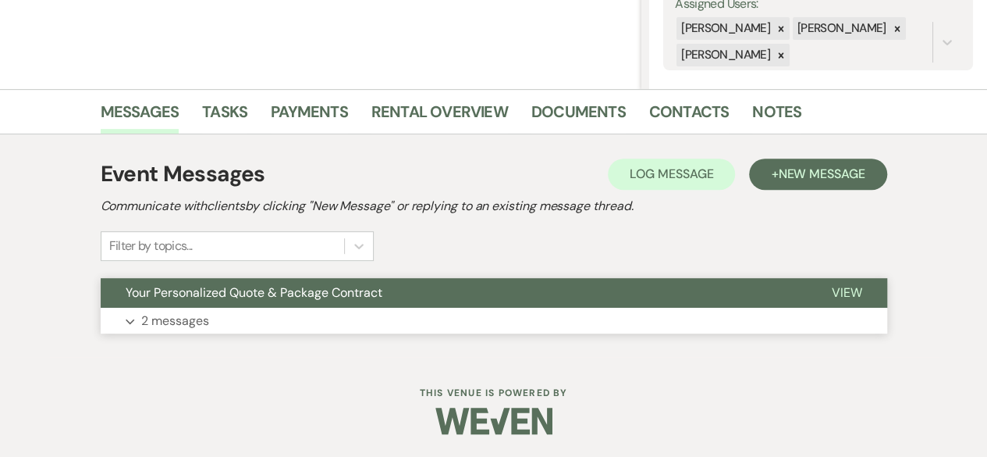
click at [172, 315] on p "2 messages" at bounding box center [175, 321] width 68 height 20
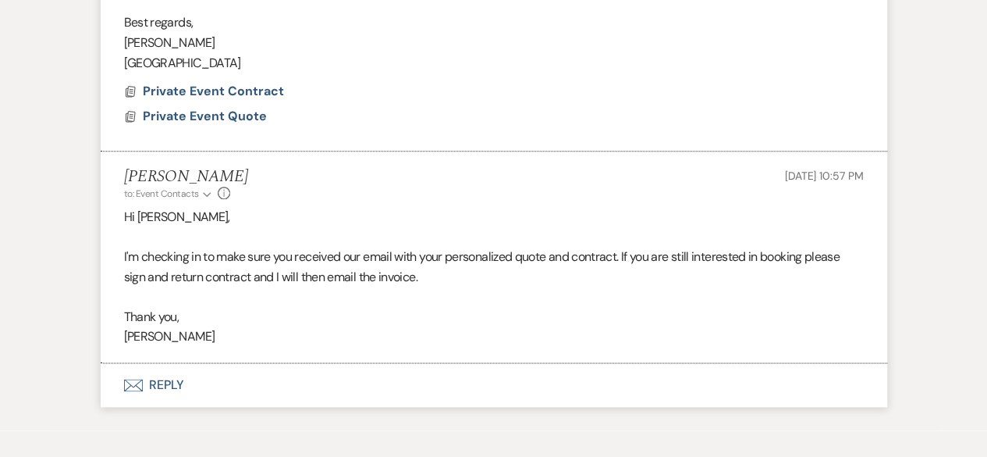
scroll to position [849, 0]
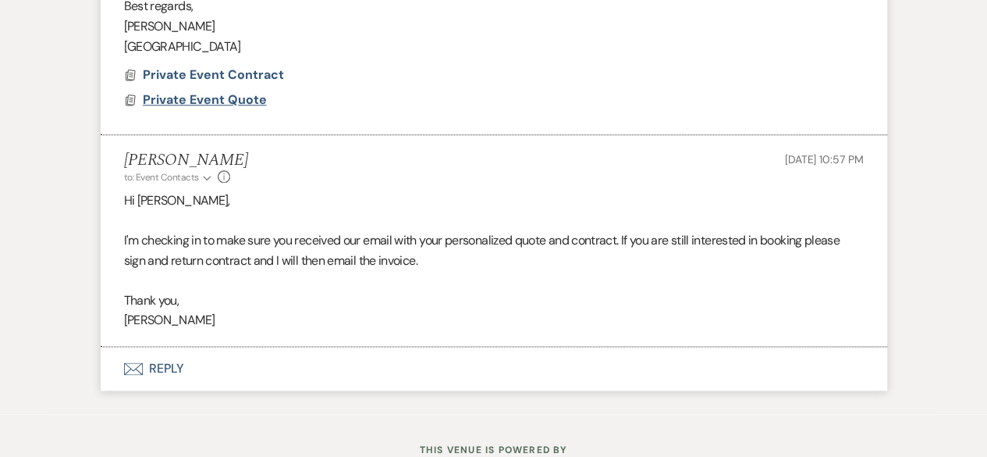
click at [208, 108] on span "Private Event Quote" at bounding box center [205, 99] width 124 height 16
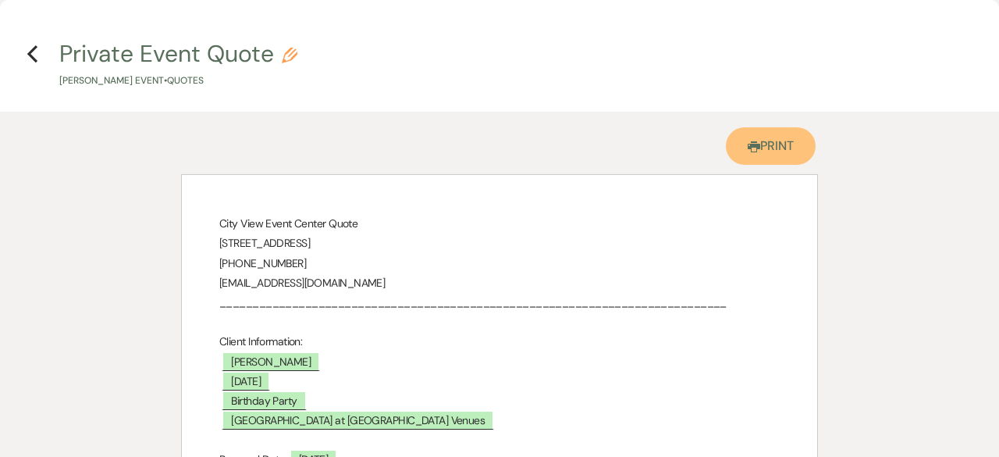
click at [792, 144] on link "Printer Print" at bounding box center [771, 145] width 90 height 37
click at [31, 56] on use "button" at bounding box center [32, 53] width 10 height 17
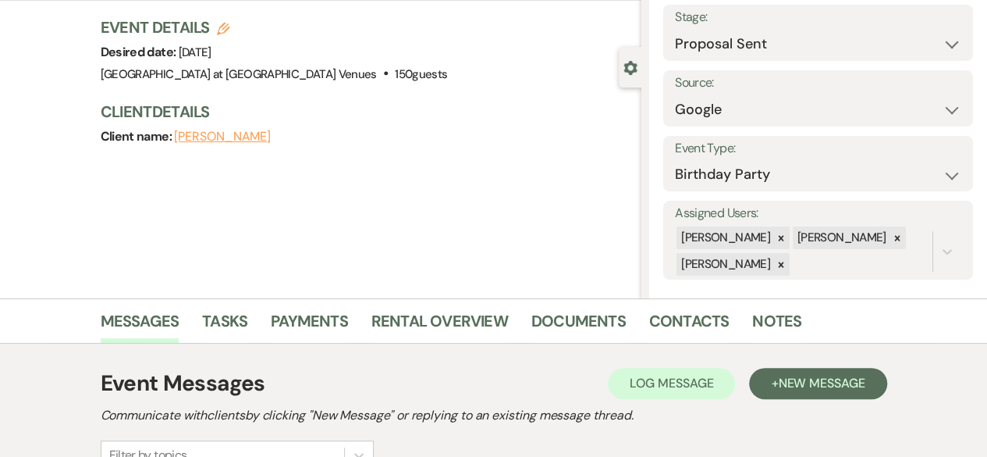
scroll to position [0, 0]
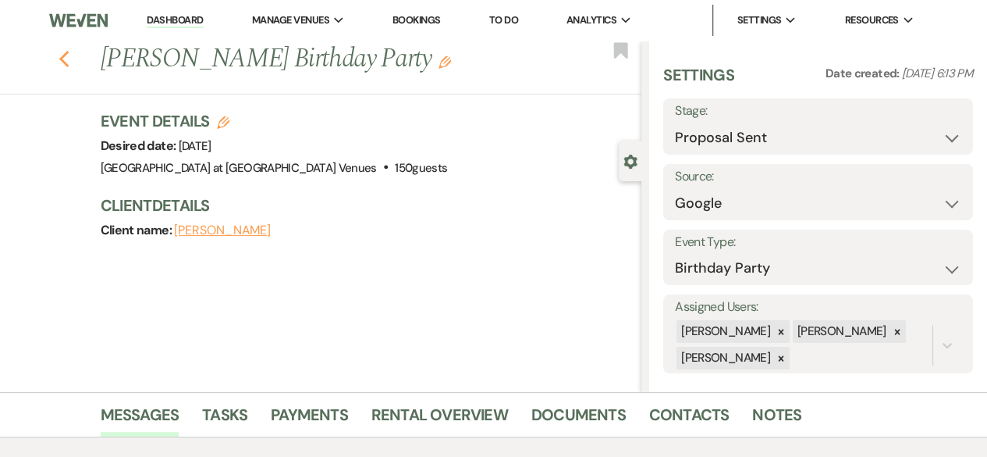
click at [70, 69] on icon "Previous" at bounding box center [65, 59] width 12 height 19
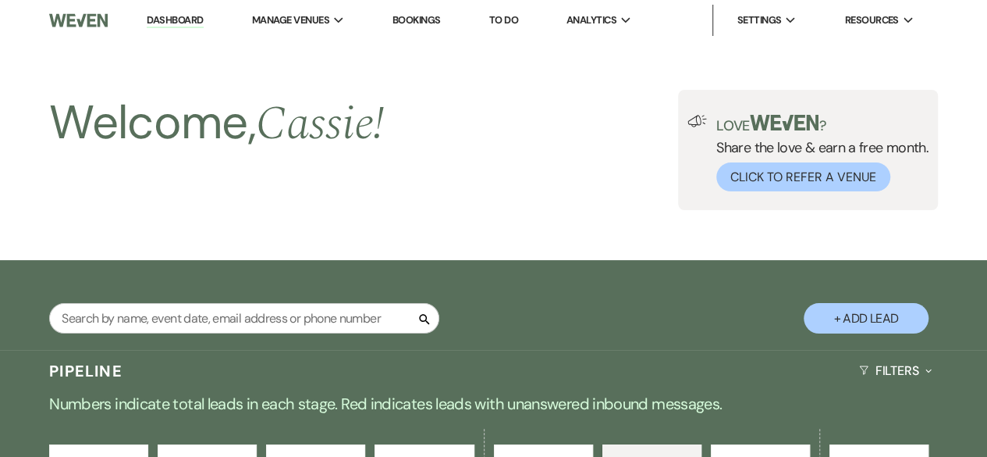
scroll to position [773, 0]
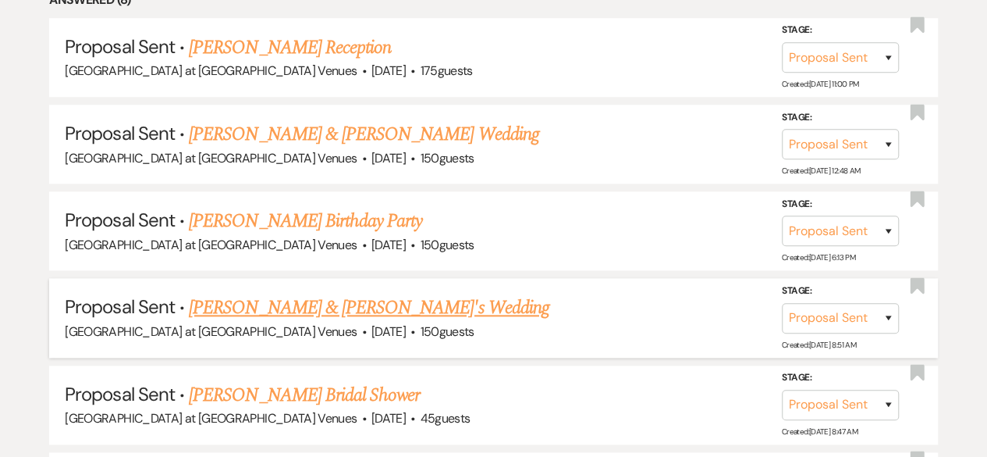
click at [244, 302] on link "[PERSON_NAME] & [PERSON_NAME]'s Wedding" at bounding box center [369, 308] width 361 height 28
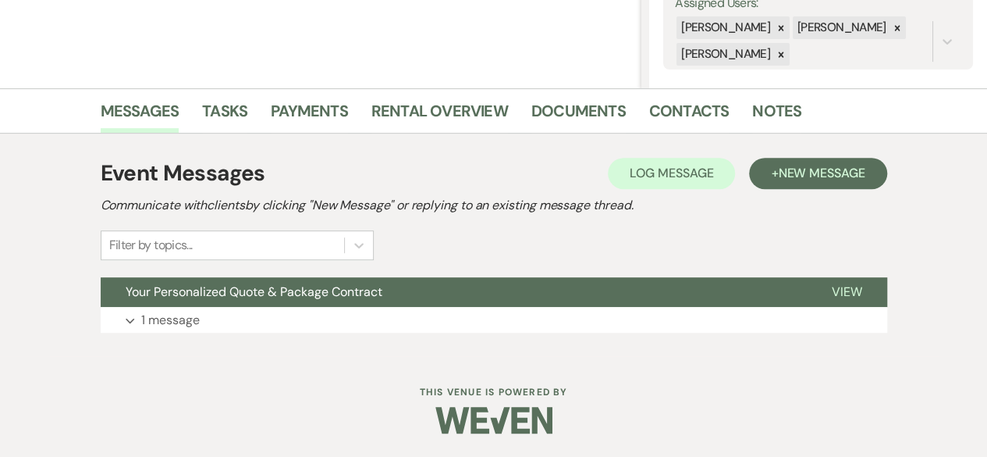
scroll to position [303, 0]
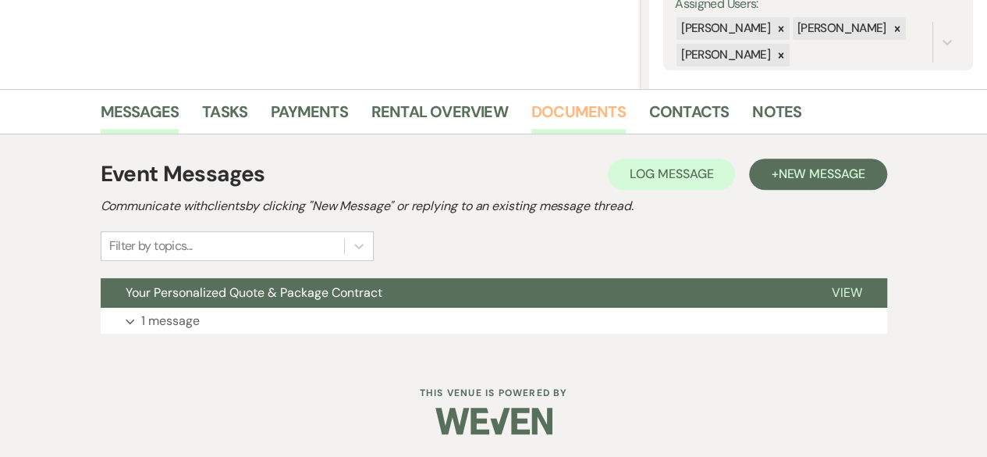
click at [615, 108] on link "Documents" at bounding box center [579, 116] width 94 height 34
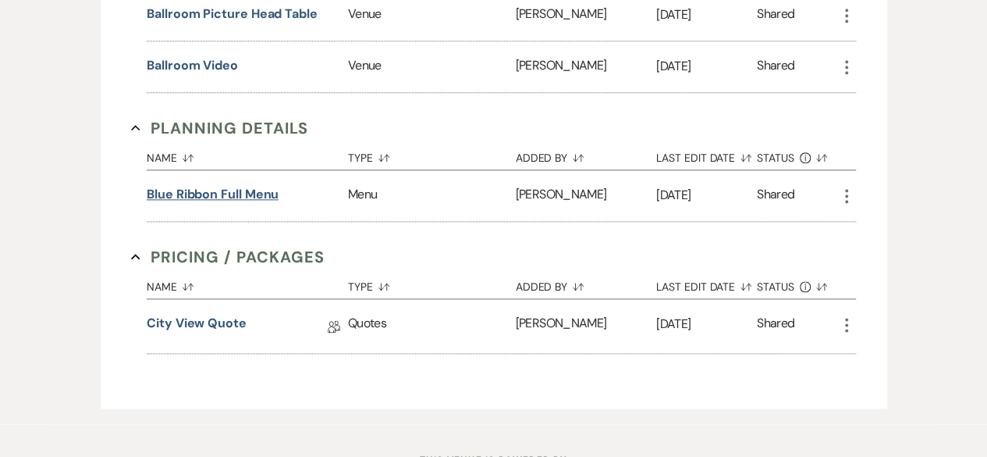
scroll to position [849, 0]
click at [217, 313] on link "City View Quote" at bounding box center [197, 325] width 100 height 24
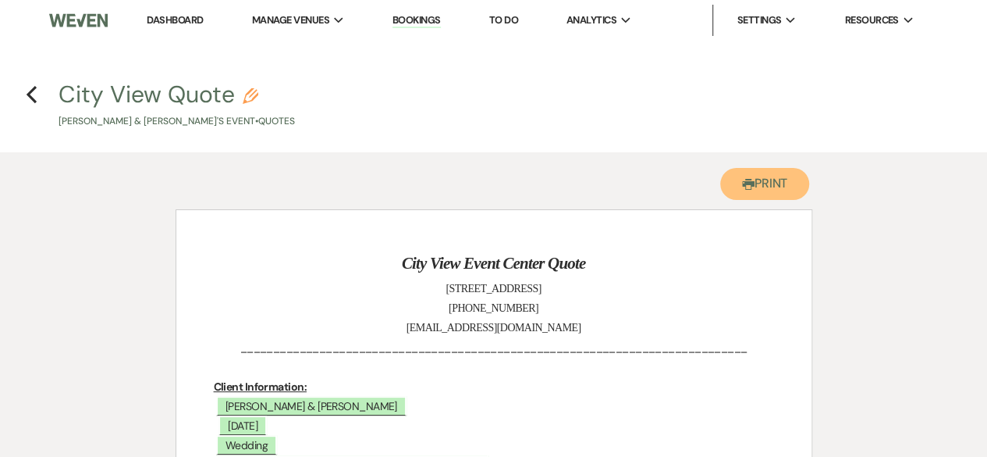
click at [742, 188] on use "button" at bounding box center [748, 184] width 12 height 11
click at [31, 95] on icon "Previous" at bounding box center [32, 94] width 12 height 19
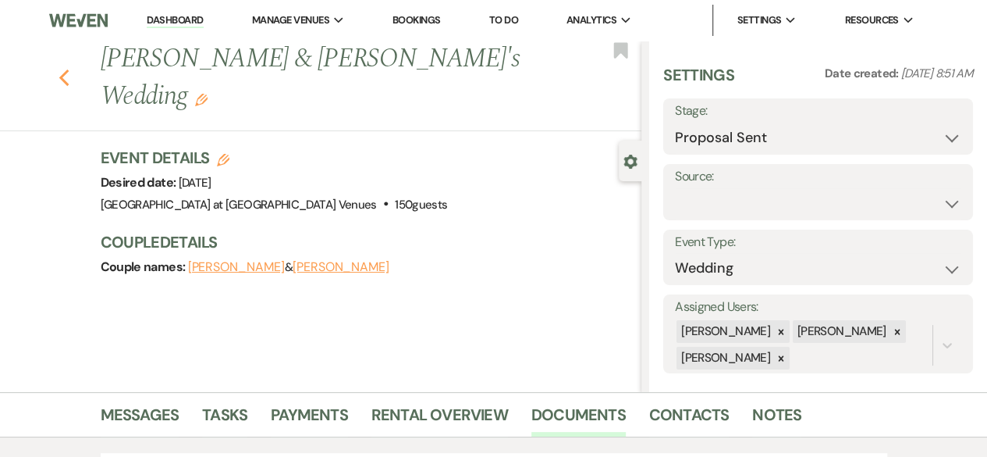
click at [69, 69] on use "button" at bounding box center [64, 77] width 10 height 17
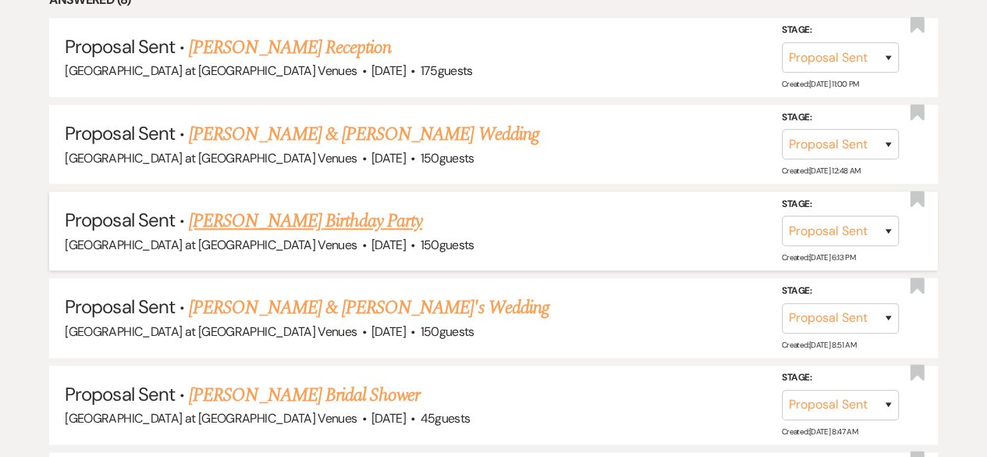
scroll to position [1007, 0]
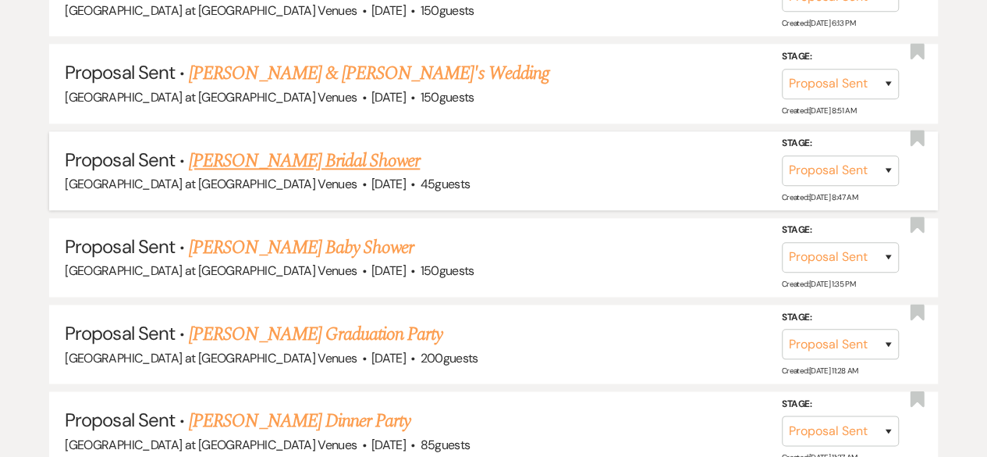
click at [267, 158] on link "[PERSON_NAME] Bridal Shower" at bounding box center [304, 161] width 231 height 28
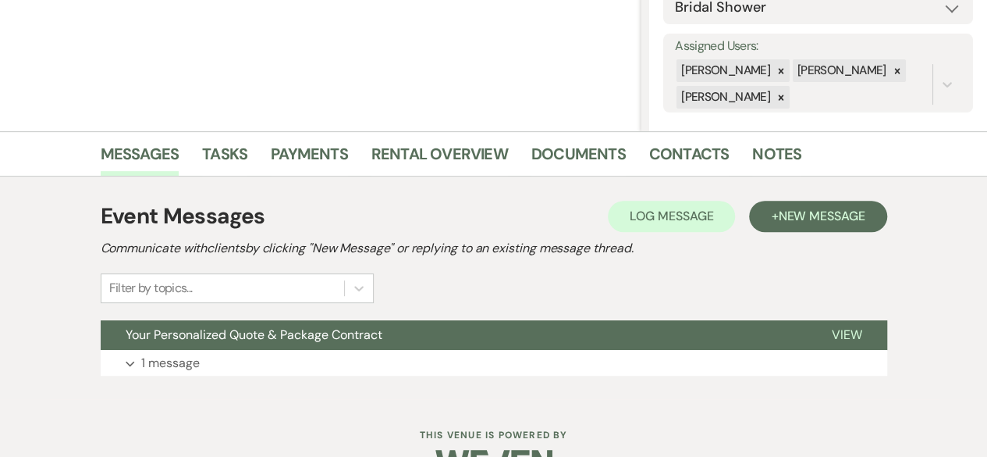
scroll to position [303, 0]
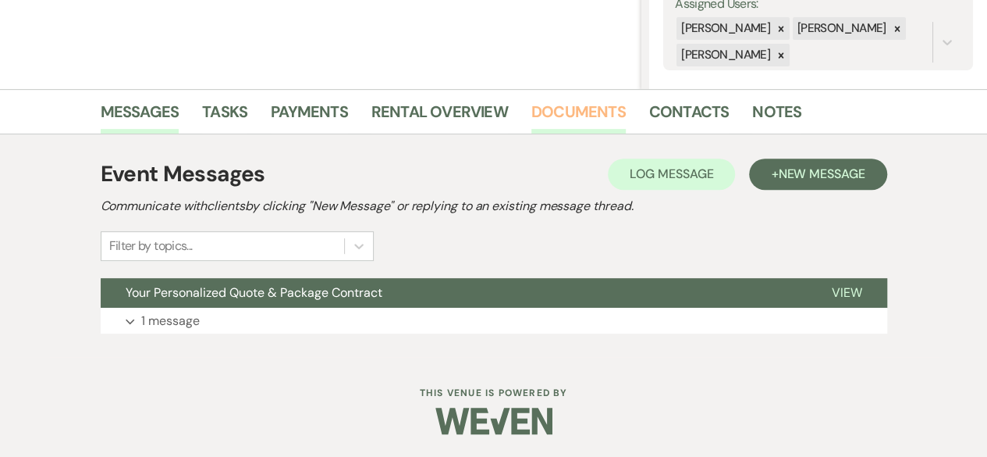
click at [562, 112] on link "Documents" at bounding box center [579, 116] width 94 height 34
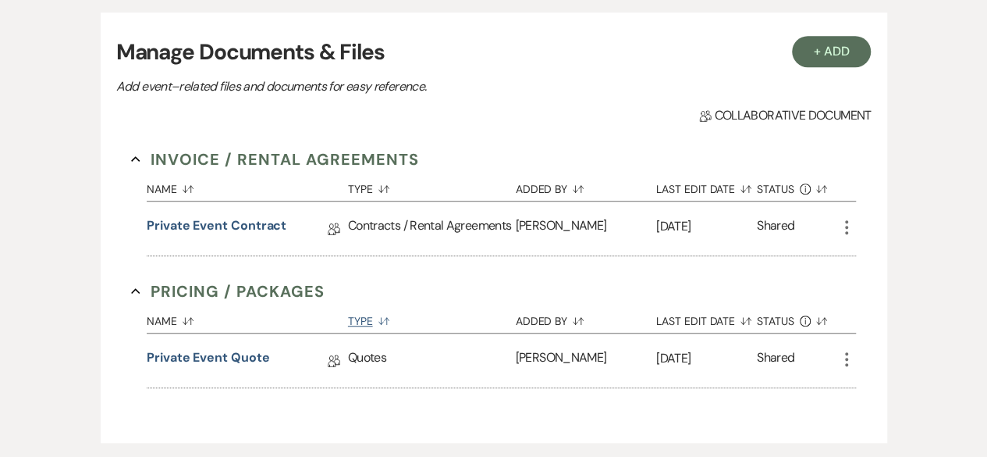
scroll to position [537, 0]
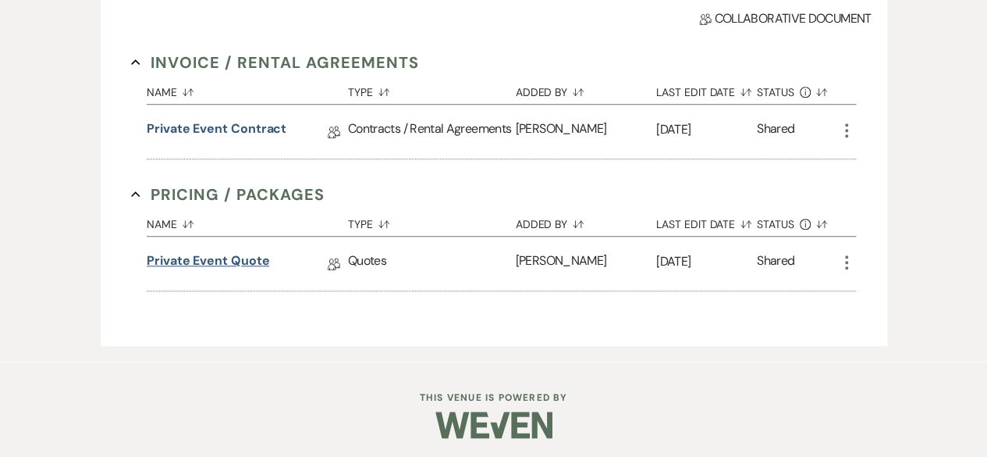
click at [203, 262] on link "Private Event Quote" at bounding box center [208, 263] width 123 height 24
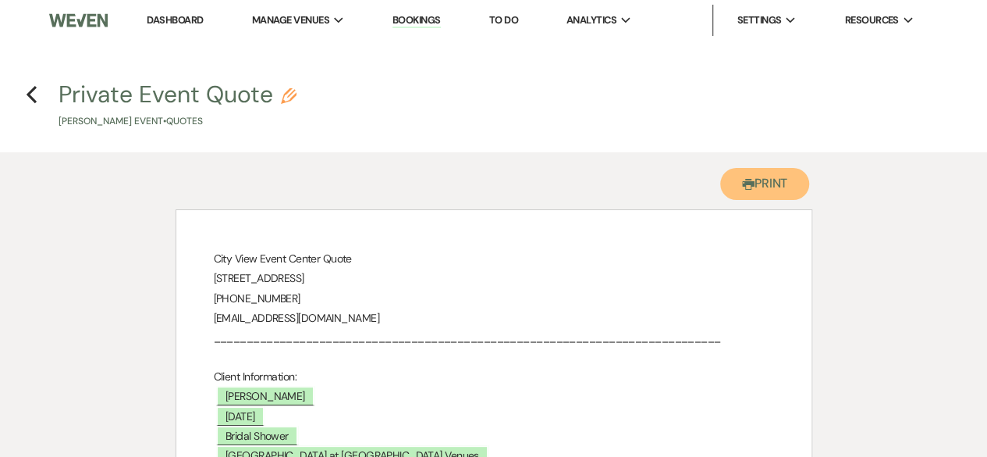
click at [742, 196] on button "Printer Print" at bounding box center [766, 184] width 90 height 32
click at [33, 97] on icon "Previous" at bounding box center [32, 94] width 12 height 19
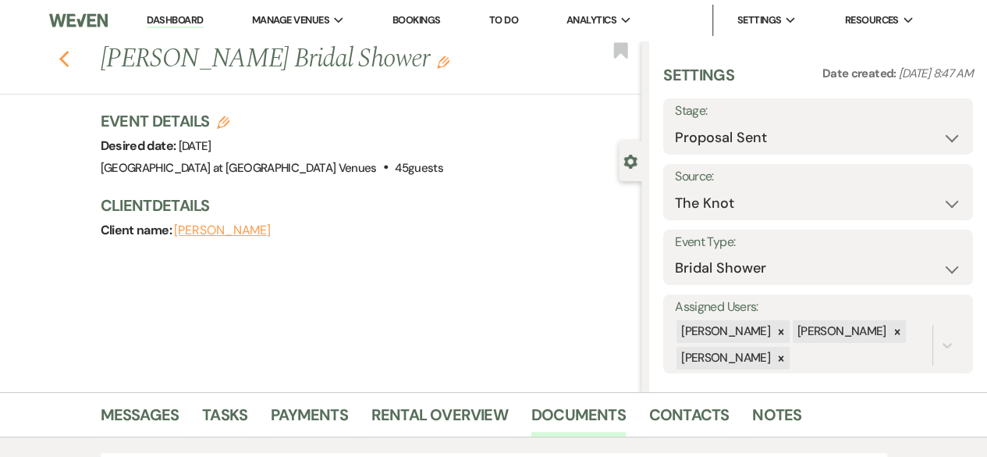
click at [67, 63] on icon "Previous" at bounding box center [65, 59] width 12 height 19
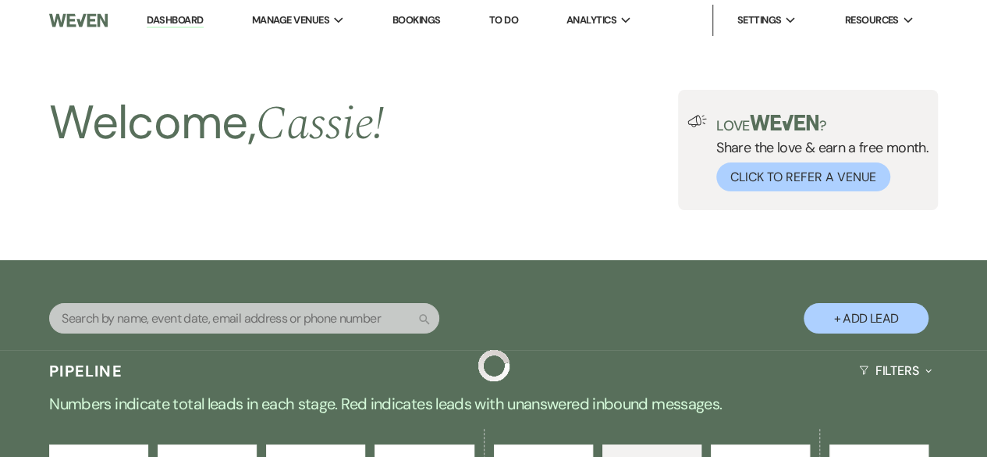
scroll to position [1007, 0]
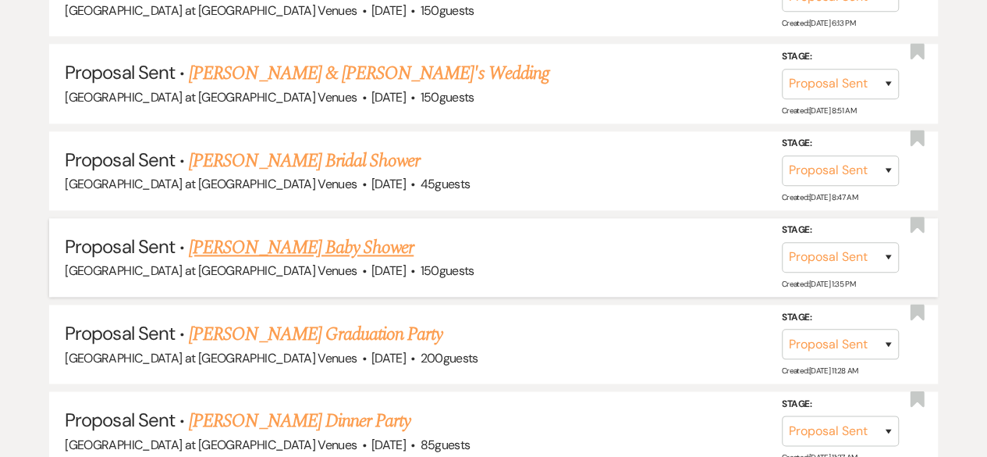
click at [268, 243] on link "[PERSON_NAME] Baby Shower" at bounding box center [301, 247] width 225 height 28
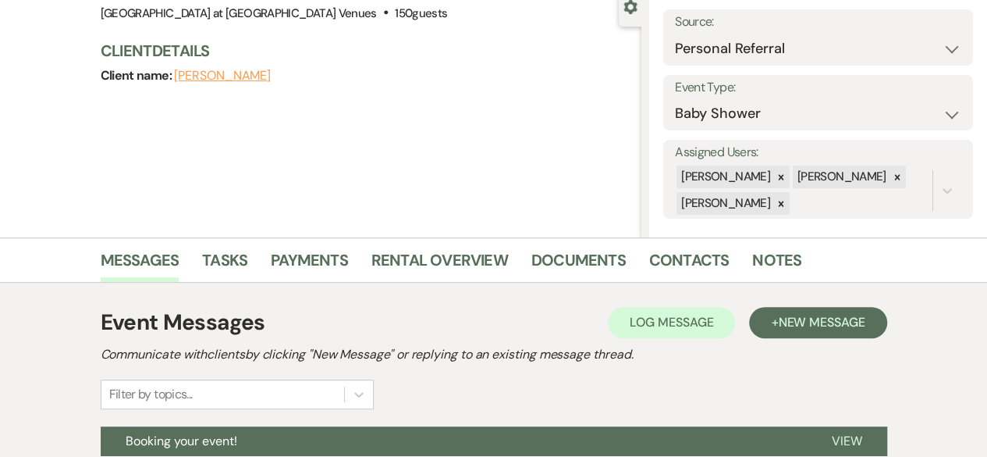
scroll to position [156, 0]
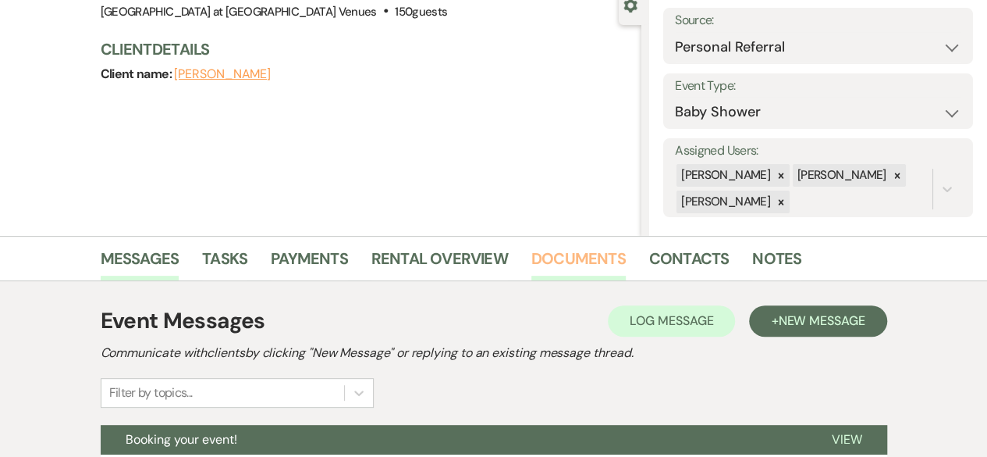
click at [604, 264] on link "Documents" at bounding box center [579, 263] width 94 height 34
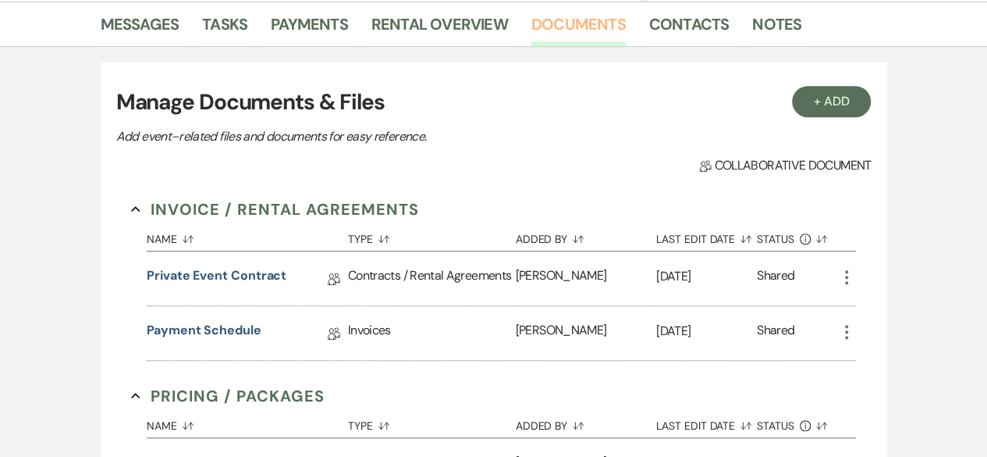
scroll to position [546, 0]
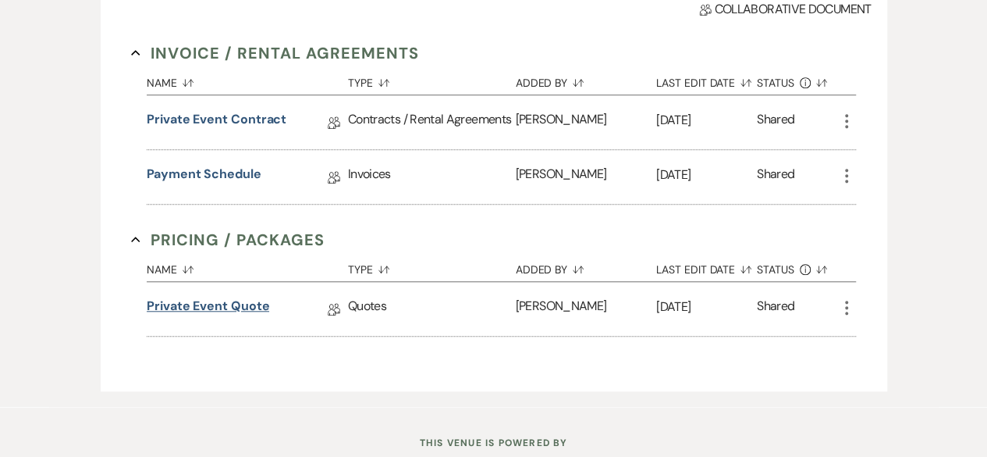
click at [233, 302] on link "Private Event Quote" at bounding box center [208, 309] width 123 height 24
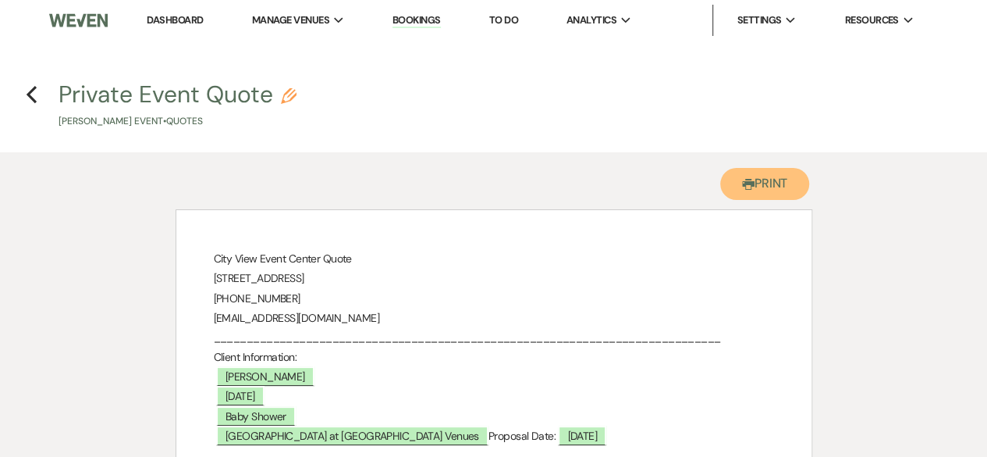
click at [765, 180] on button "Printer Print" at bounding box center [766, 184] width 90 height 32
click at [28, 95] on use "button" at bounding box center [32, 94] width 10 height 17
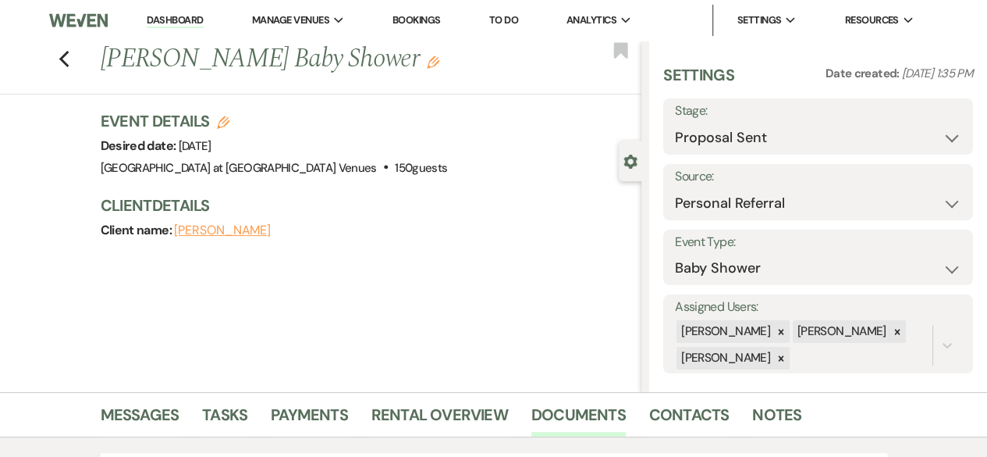
scroll to position [546, 0]
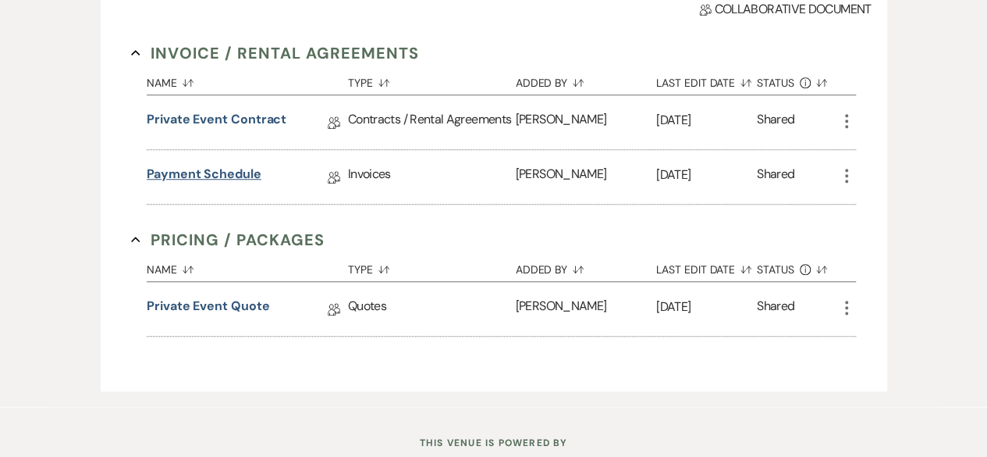
click at [215, 165] on link "Payment Schedule" at bounding box center [204, 177] width 115 height 24
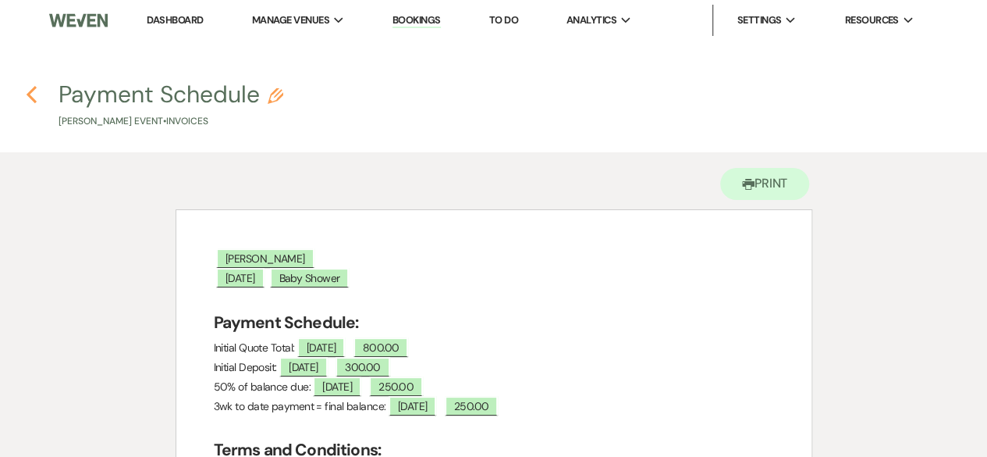
click at [27, 91] on icon "Previous" at bounding box center [32, 94] width 12 height 19
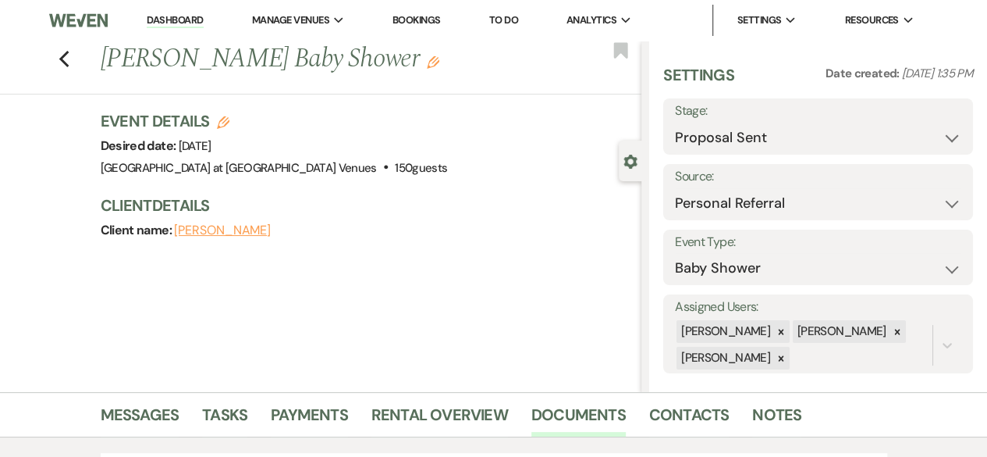
scroll to position [546, 0]
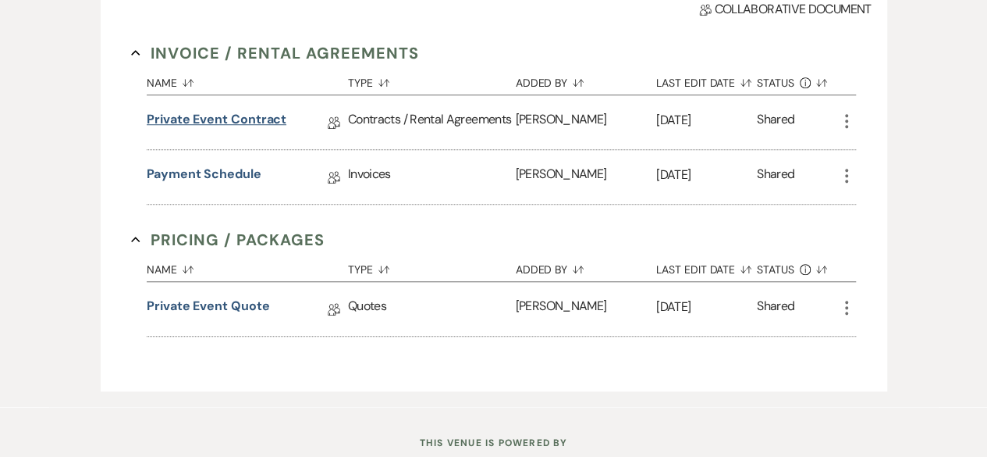
click at [256, 124] on link "Private Event Contract" at bounding box center [217, 122] width 140 height 24
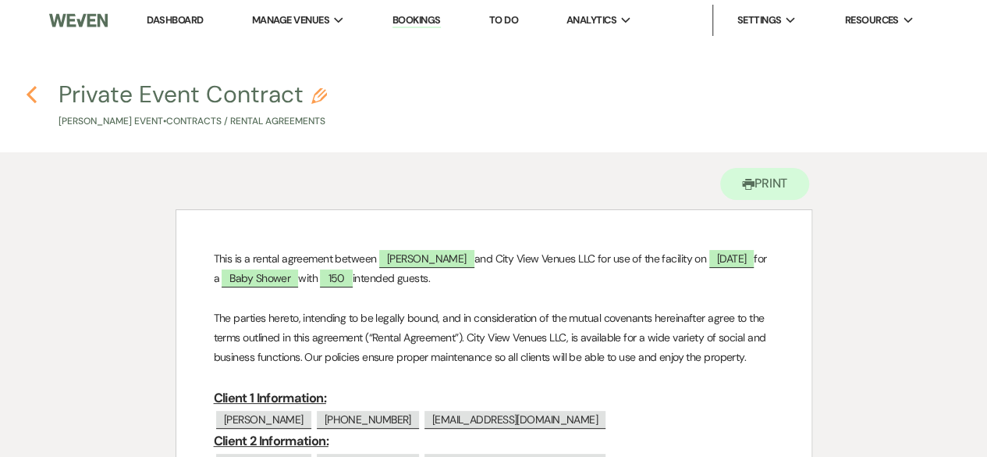
click at [33, 101] on use "button" at bounding box center [32, 94] width 10 height 17
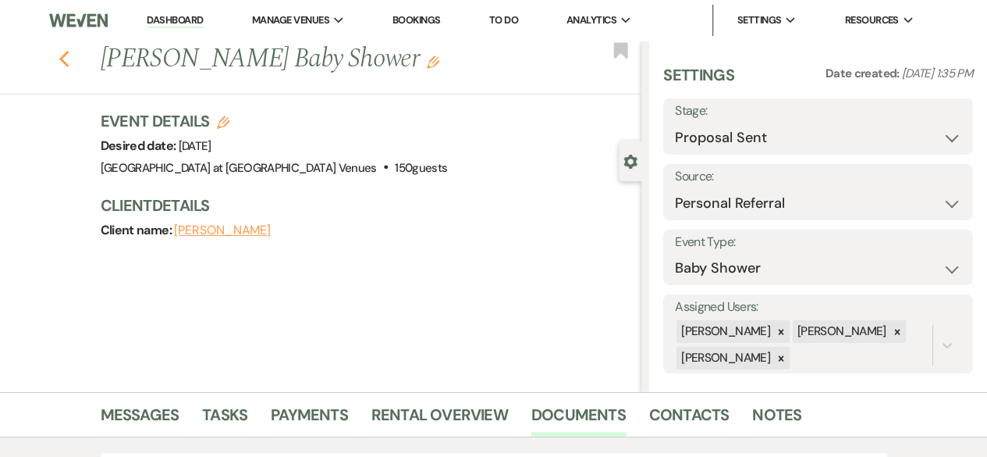
click at [69, 65] on use "button" at bounding box center [64, 59] width 10 height 17
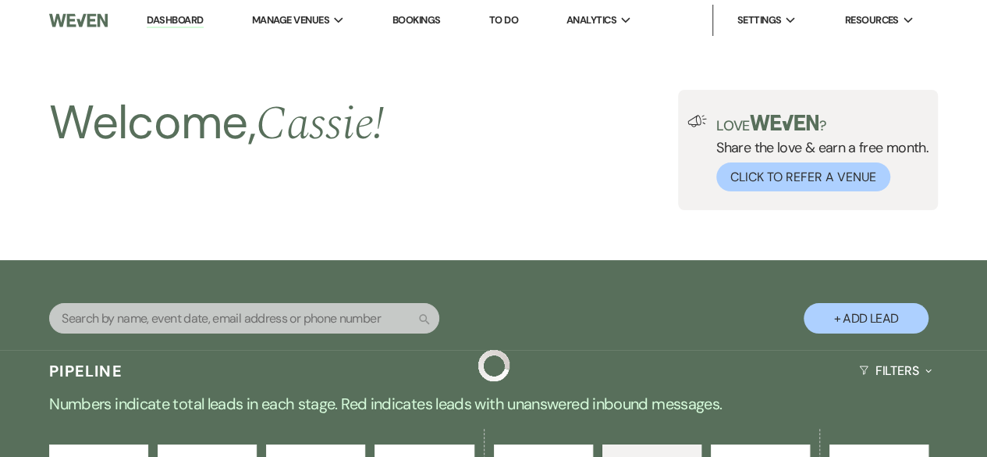
scroll to position [1007, 0]
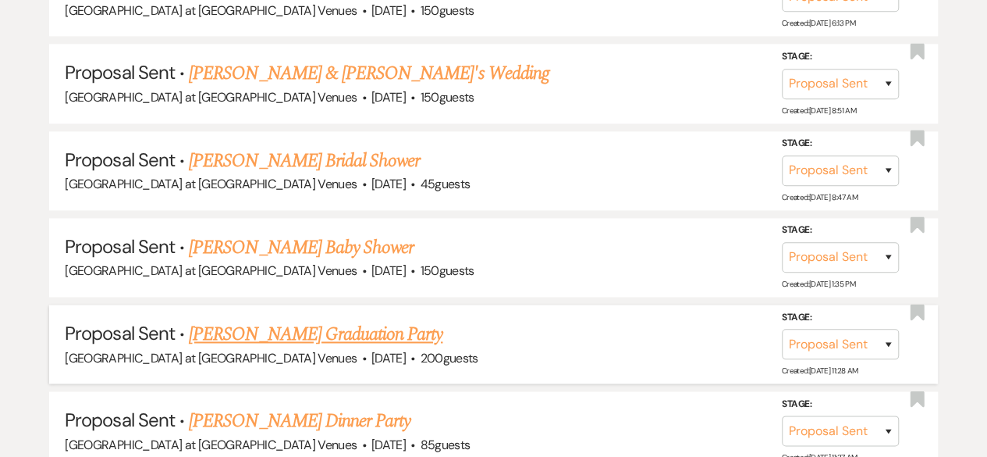
click at [318, 332] on link "[PERSON_NAME] Graduation Party" at bounding box center [316, 334] width 254 height 28
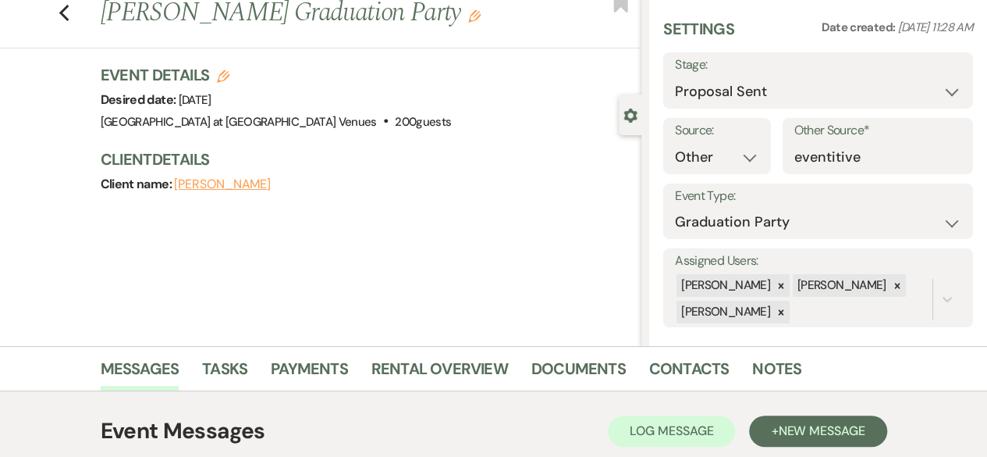
scroll to position [234, 0]
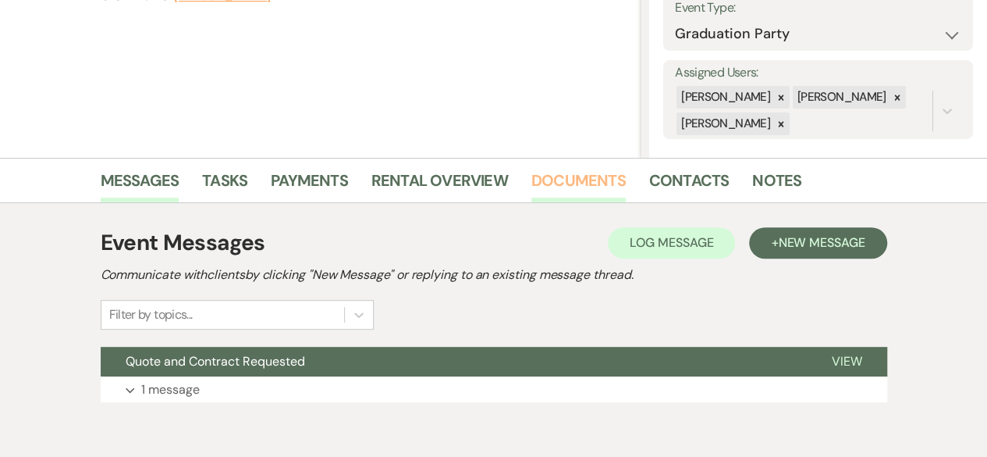
click at [564, 177] on link "Documents" at bounding box center [579, 185] width 94 height 34
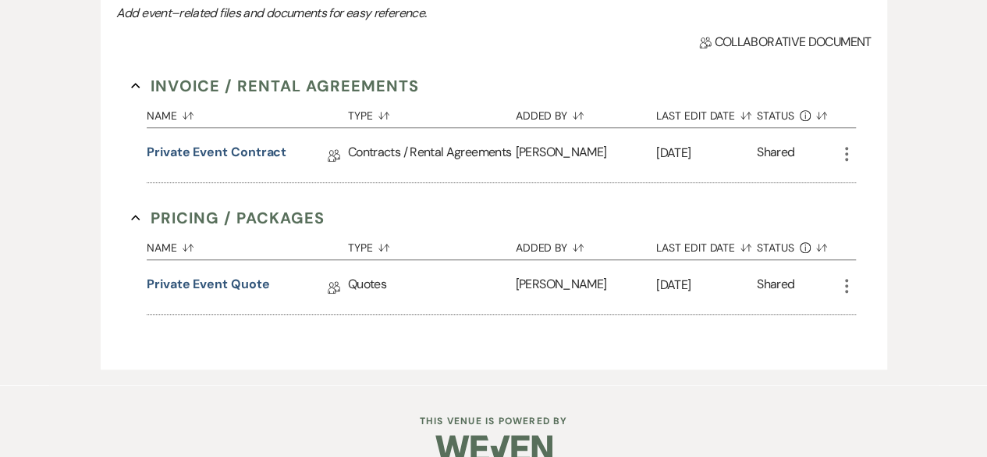
scroll to position [539, 0]
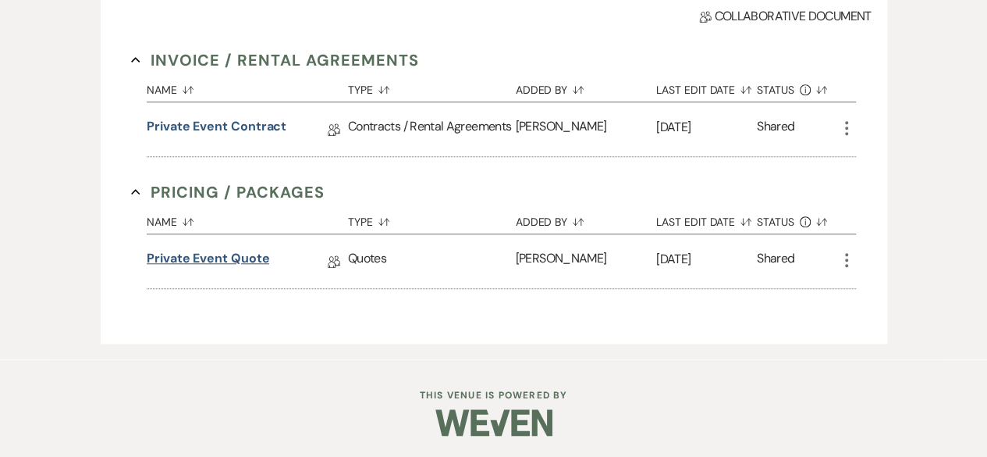
click at [177, 257] on link "Private Event Quote" at bounding box center [208, 261] width 123 height 24
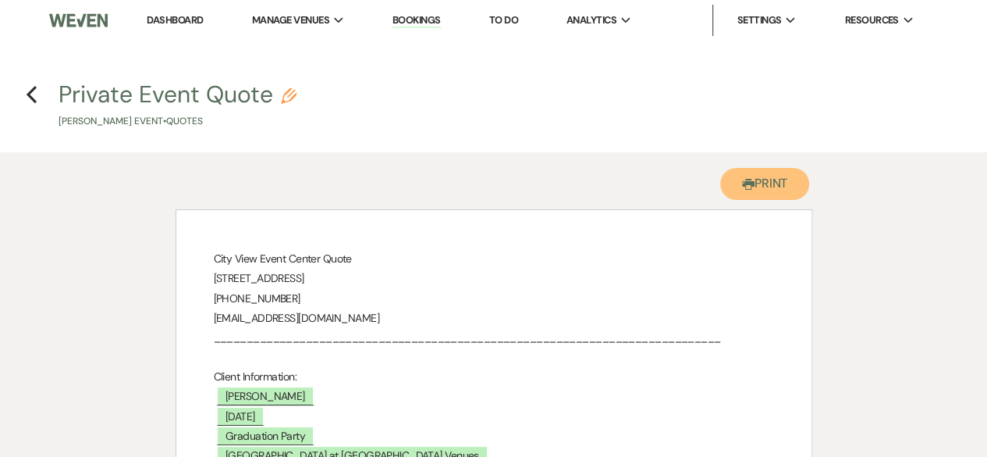
click at [749, 184] on use "button" at bounding box center [748, 184] width 12 height 11
click at [37, 99] on h4 "Previous Private Event Quote Pencil [PERSON_NAME] Event • Quotes" at bounding box center [493, 103] width 987 height 51
click at [31, 98] on use "button" at bounding box center [32, 94] width 10 height 17
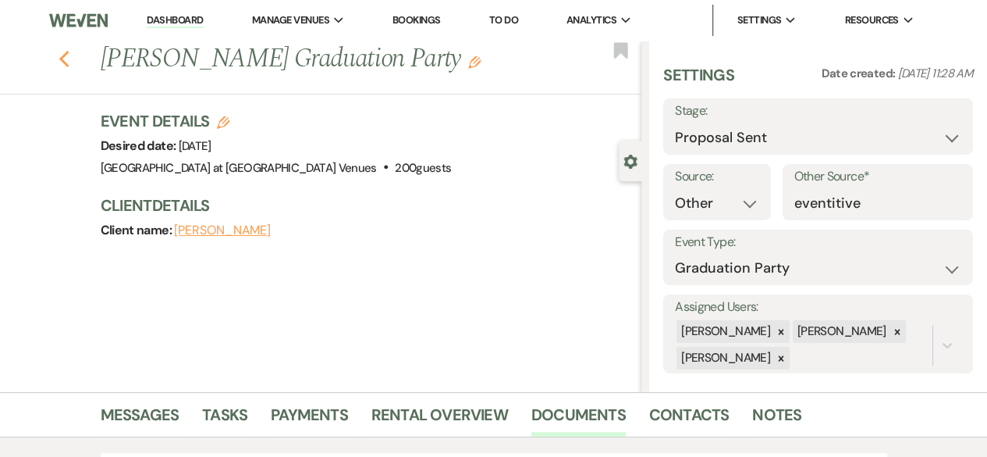
click at [68, 63] on icon "Previous" at bounding box center [65, 59] width 12 height 19
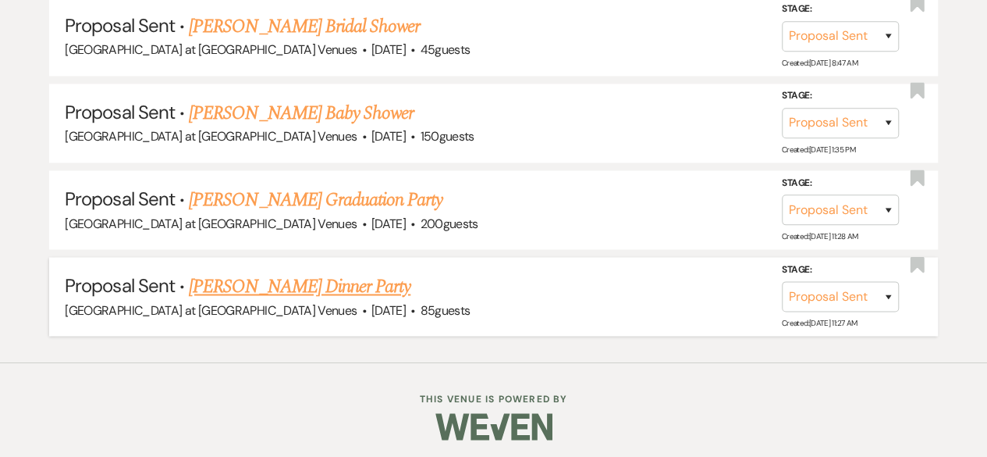
scroll to position [1143, 0]
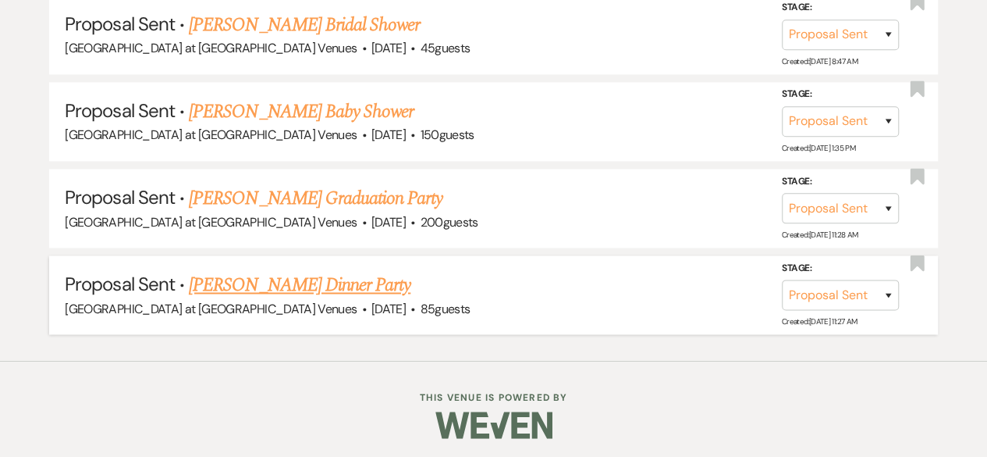
click at [281, 284] on link "[PERSON_NAME] Dinner Party" at bounding box center [300, 285] width 222 height 28
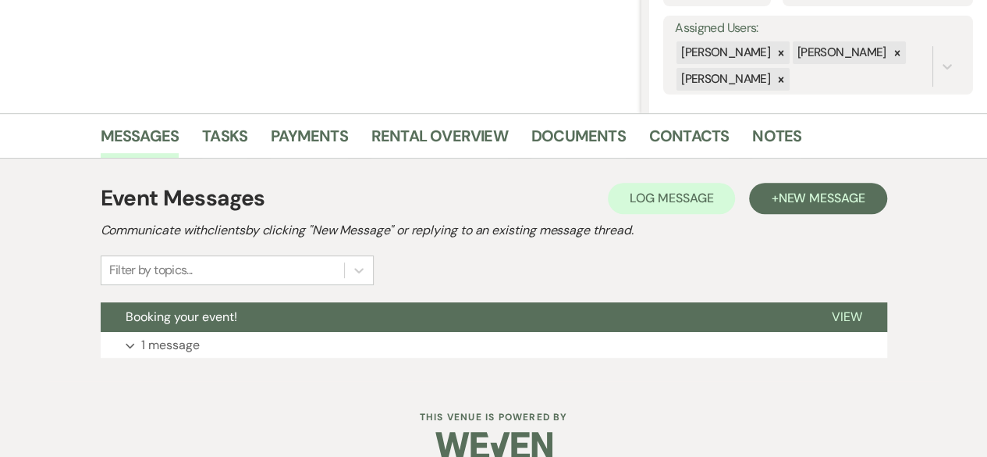
scroll to position [303, 0]
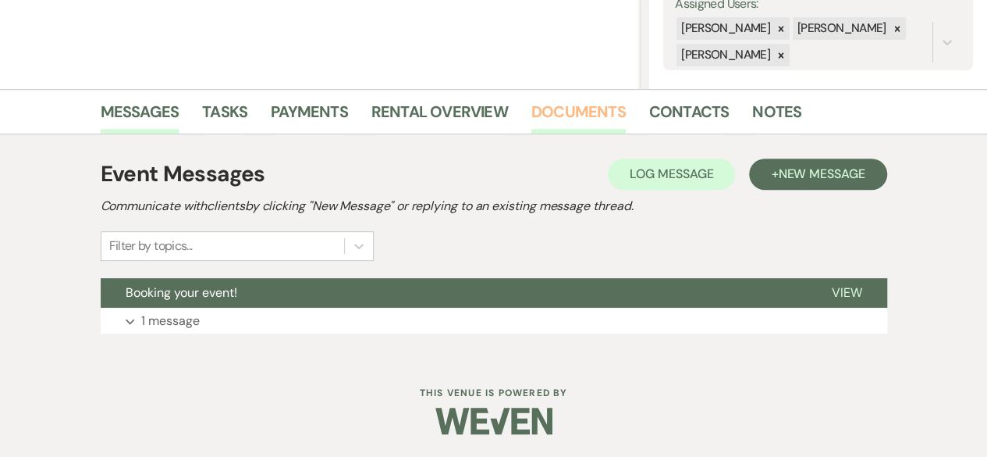
click at [559, 110] on link "Documents" at bounding box center [579, 116] width 94 height 34
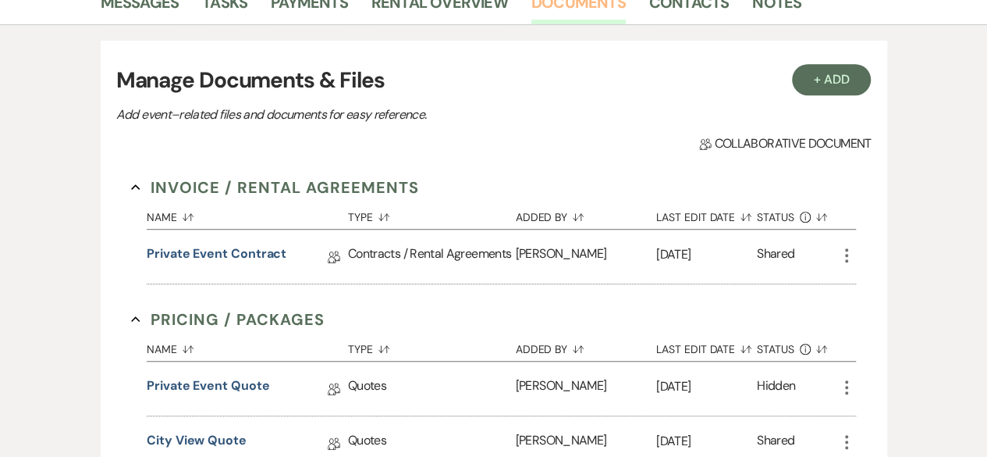
scroll to position [537, 0]
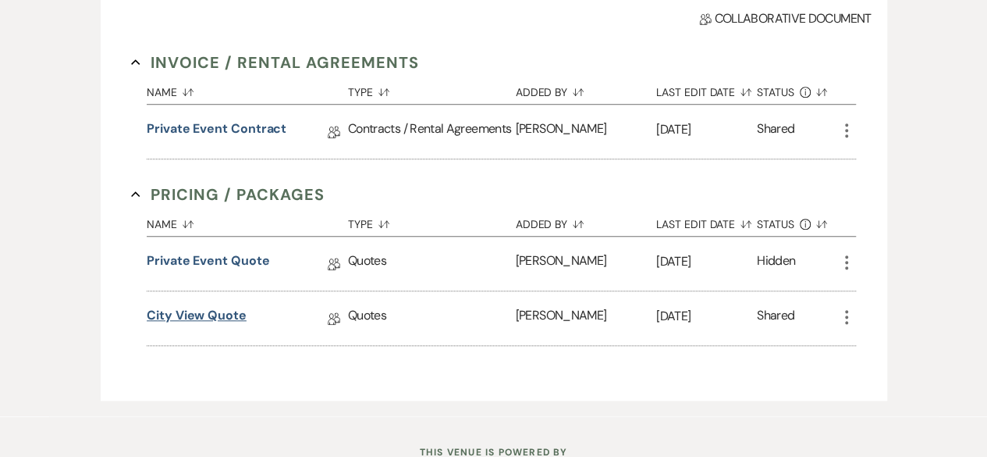
click at [197, 316] on link "City View Quote" at bounding box center [197, 318] width 100 height 24
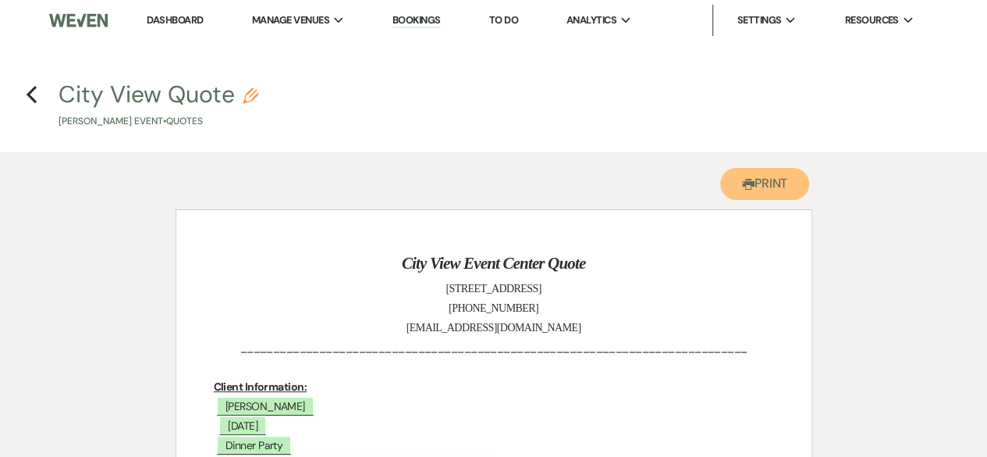
click at [760, 188] on button "Printer Print" at bounding box center [766, 184] width 90 height 32
click at [34, 90] on use "button" at bounding box center [32, 94] width 10 height 17
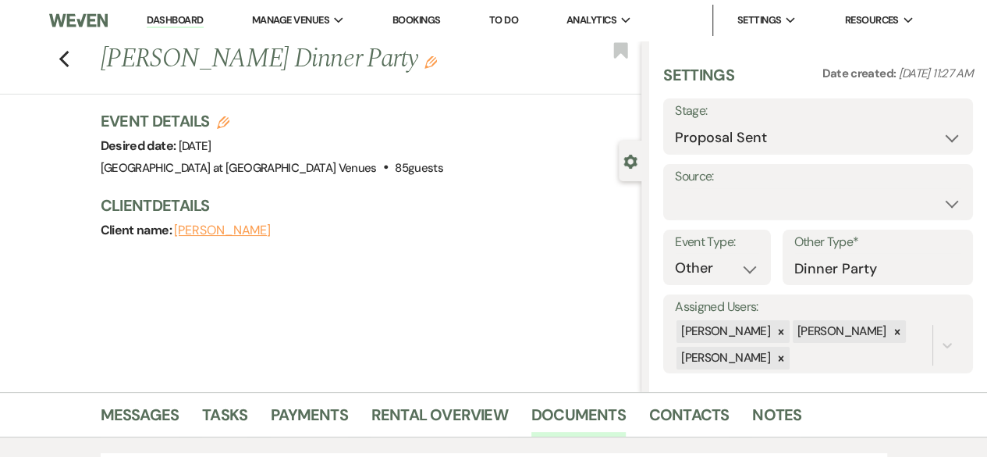
scroll to position [537, 0]
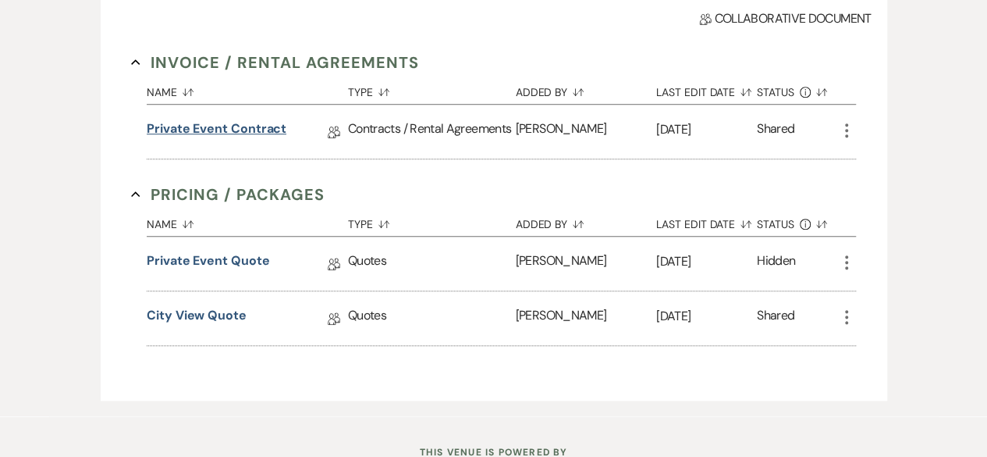
click at [258, 128] on link "Private Event Contract" at bounding box center [217, 131] width 140 height 24
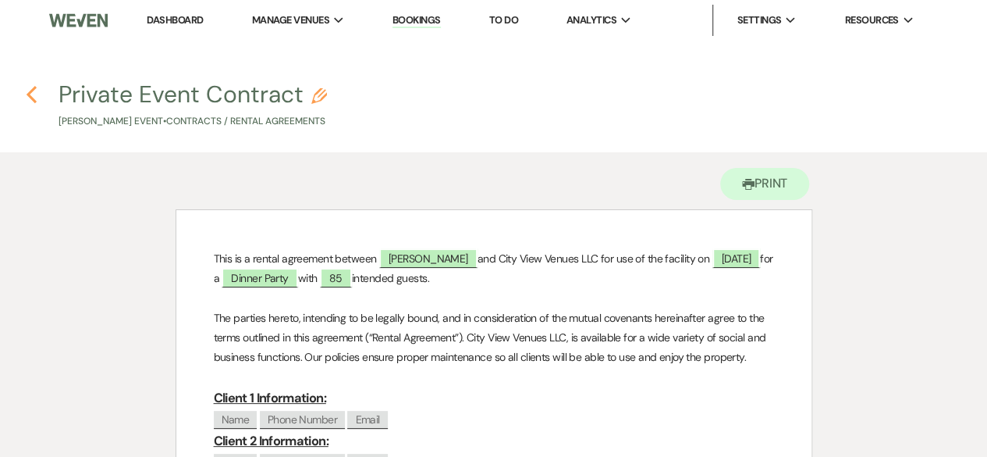
click at [34, 93] on icon "Previous" at bounding box center [32, 94] width 12 height 19
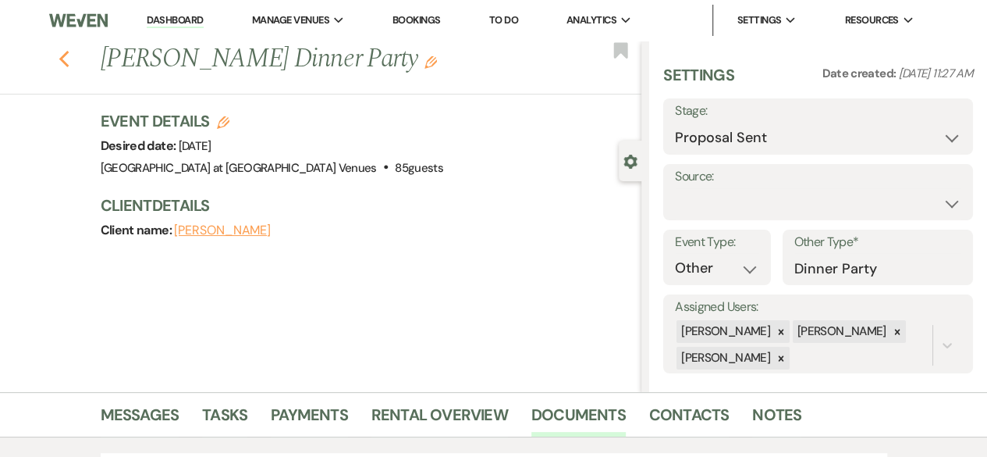
click at [70, 55] on icon "Previous" at bounding box center [65, 59] width 12 height 19
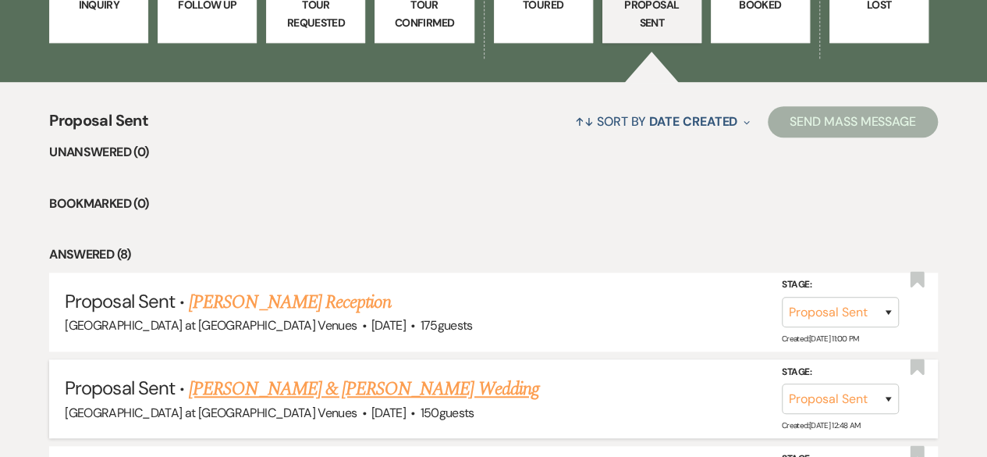
scroll to position [362, 0]
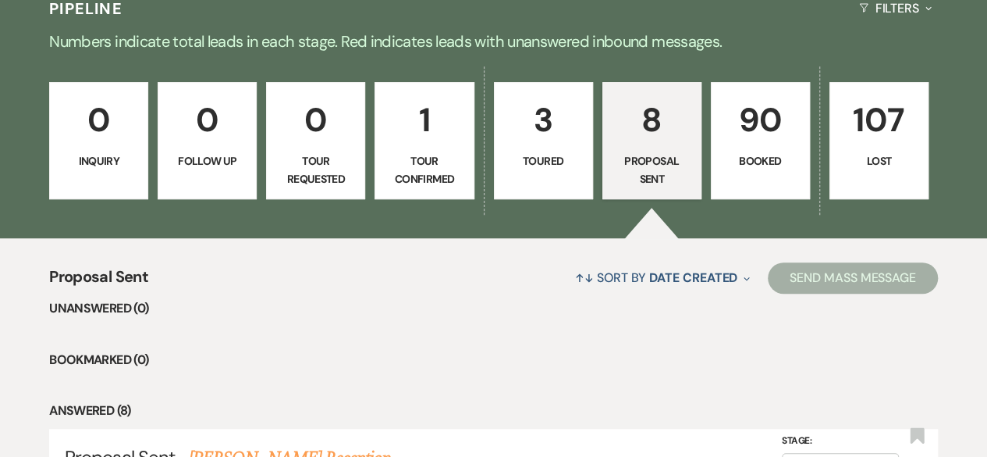
click at [756, 127] on p "90" at bounding box center [760, 120] width 79 height 52
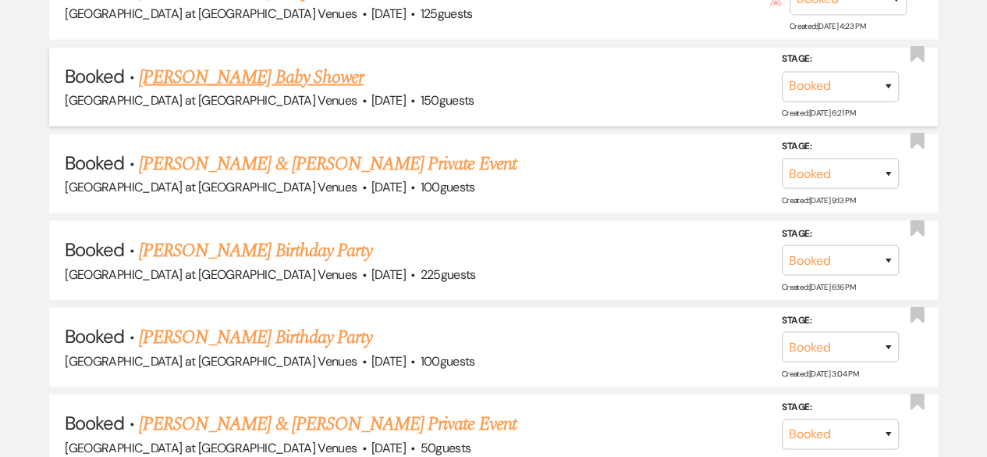
scroll to position [1689, 0]
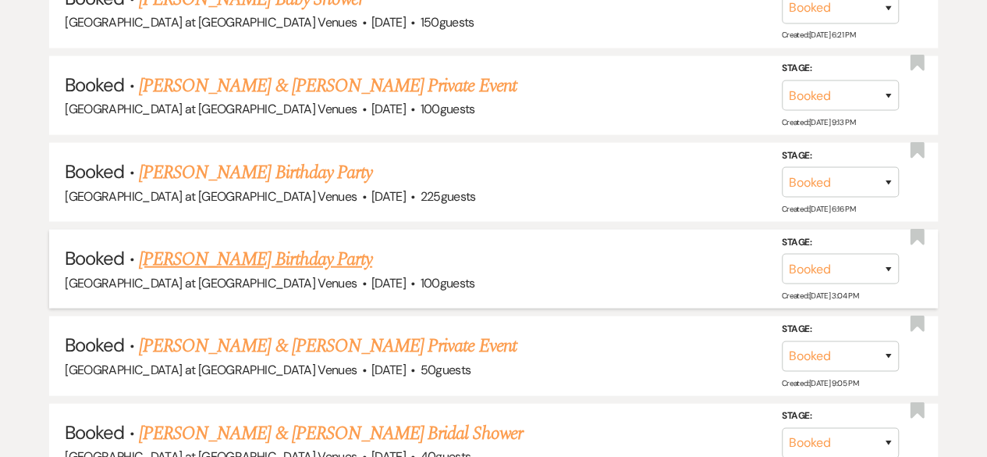
click at [255, 258] on link "[PERSON_NAME] Birthday Party" at bounding box center [255, 259] width 233 height 28
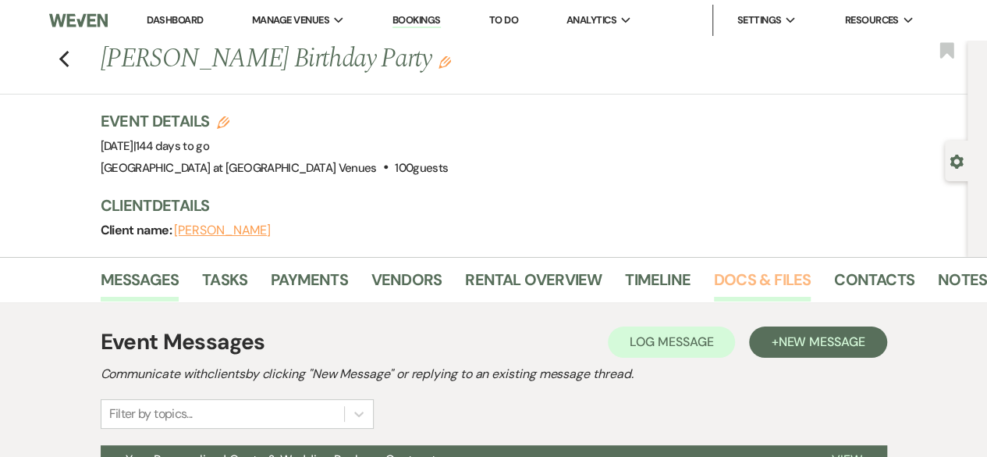
click at [746, 278] on link "Docs & Files" at bounding box center [762, 284] width 97 height 34
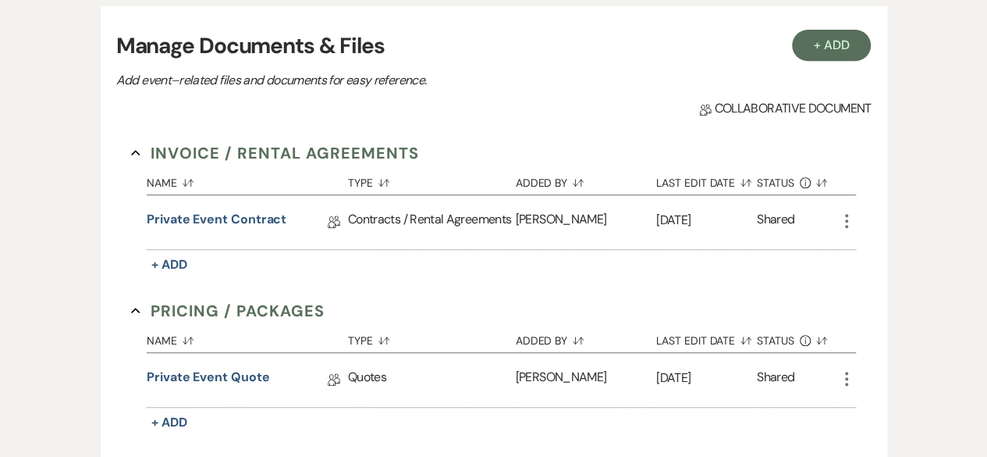
scroll to position [312, 0]
click at [189, 221] on link "Private Event Contract" at bounding box center [217, 221] width 140 height 24
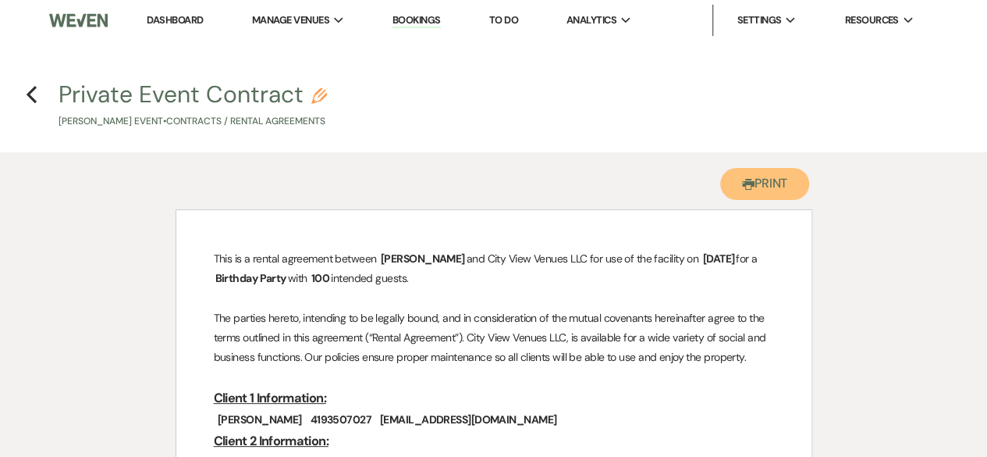
click at [774, 185] on button "Printer Print" at bounding box center [766, 184] width 90 height 32
click at [30, 87] on icon "Previous" at bounding box center [32, 94] width 12 height 19
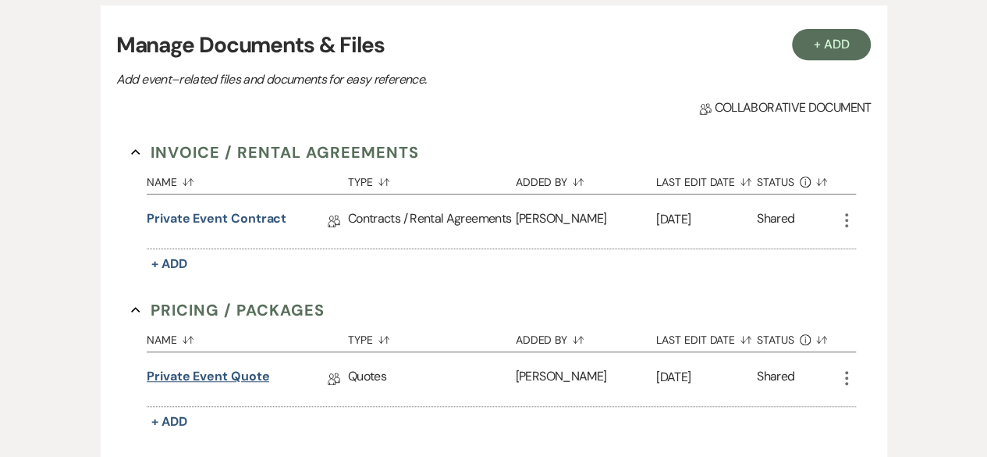
click at [205, 380] on link "Private Event Quote" at bounding box center [208, 379] width 123 height 24
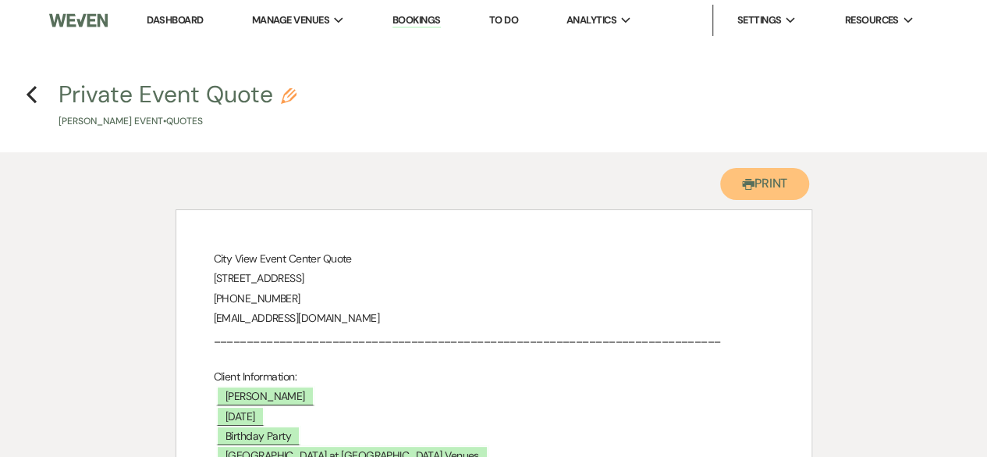
click at [751, 187] on button "Printer Print" at bounding box center [766, 184] width 90 height 32
click at [33, 90] on use "button" at bounding box center [32, 94] width 10 height 17
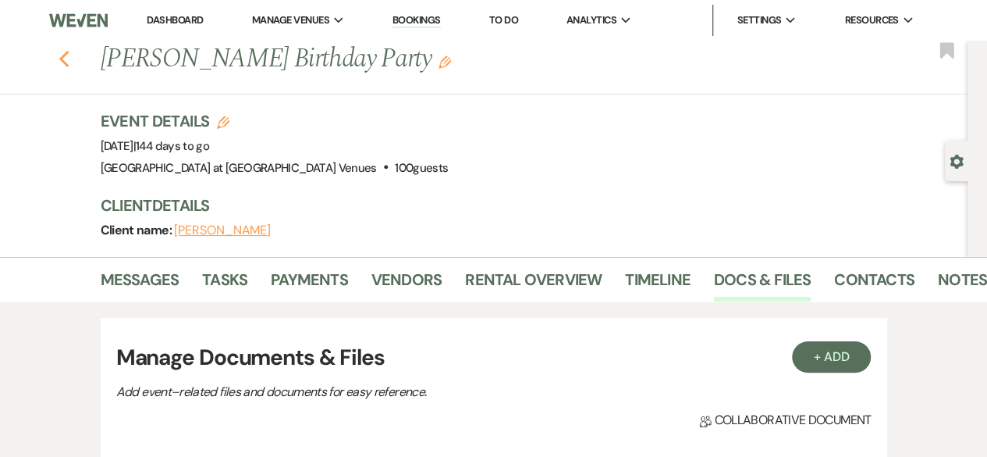
click at [67, 55] on icon "Previous" at bounding box center [65, 59] width 12 height 19
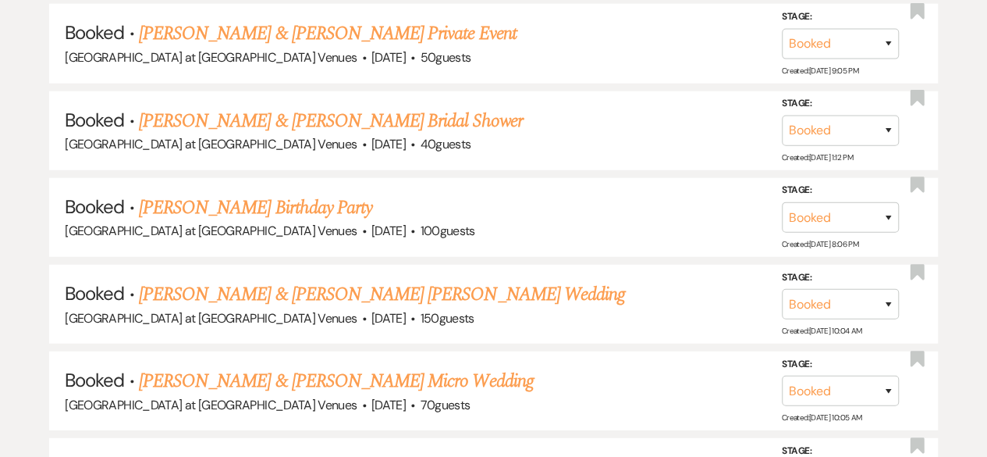
scroll to position [2080, 0]
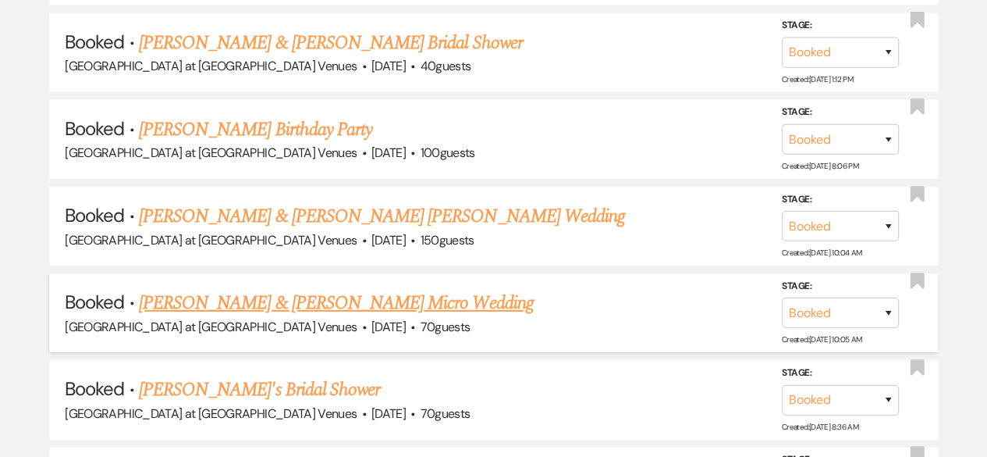
click at [340, 293] on link "[PERSON_NAME] & [PERSON_NAME] Micro Wedding" at bounding box center [336, 303] width 395 height 28
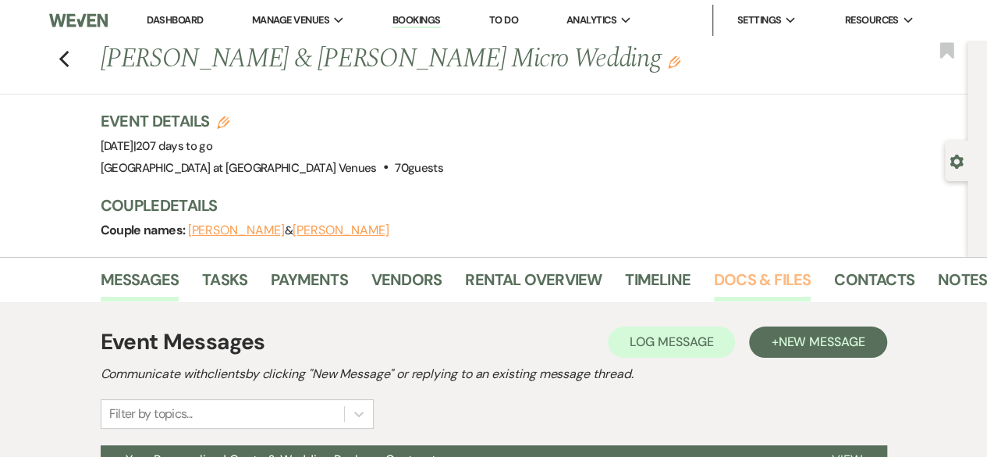
click at [756, 282] on link "Docs & Files" at bounding box center [762, 284] width 97 height 34
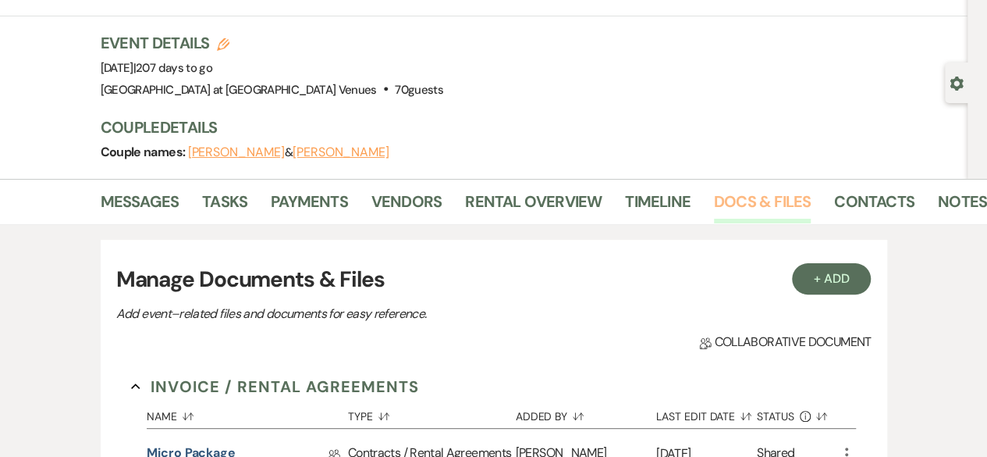
scroll to position [312, 0]
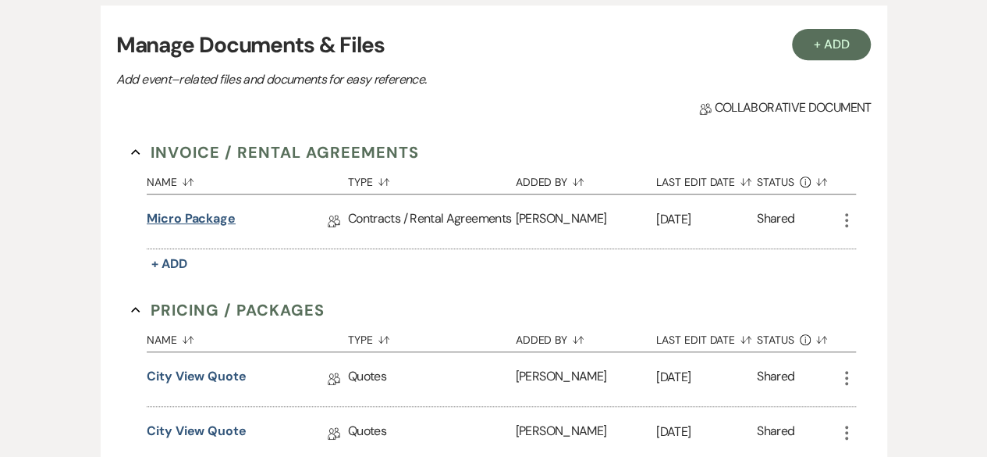
click at [201, 219] on link "Micro Package" at bounding box center [191, 221] width 89 height 24
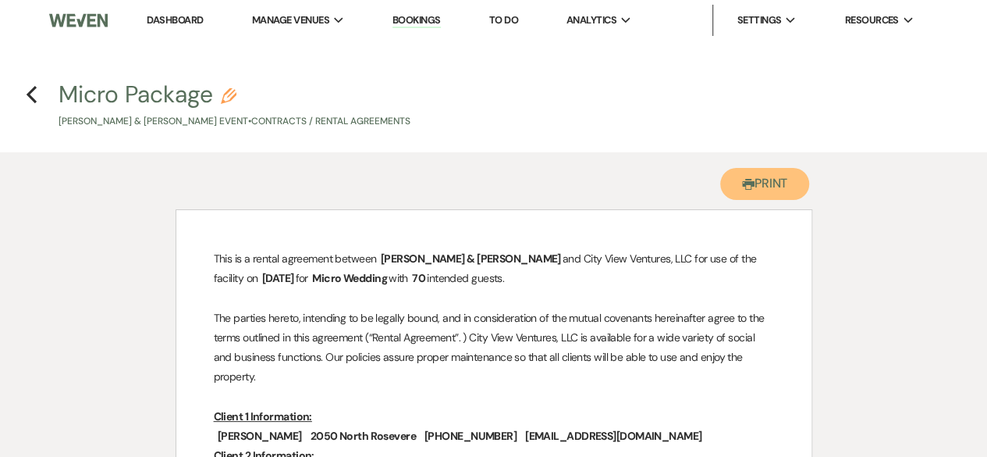
click at [746, 187] on use "button" at bounding box center [748, 184] width 12 height 11
drag, startPoint x: 746, startPoint y: 177, endPoint x: 272, endPoint y: 369, distance: 512.0
click at [748, 177] on button "Printer Print" at bounding box center [766, 184] width 90 height 32
click at [28, 96] on icon "Previous" at bounding box center [32, 94] width 12 height 19
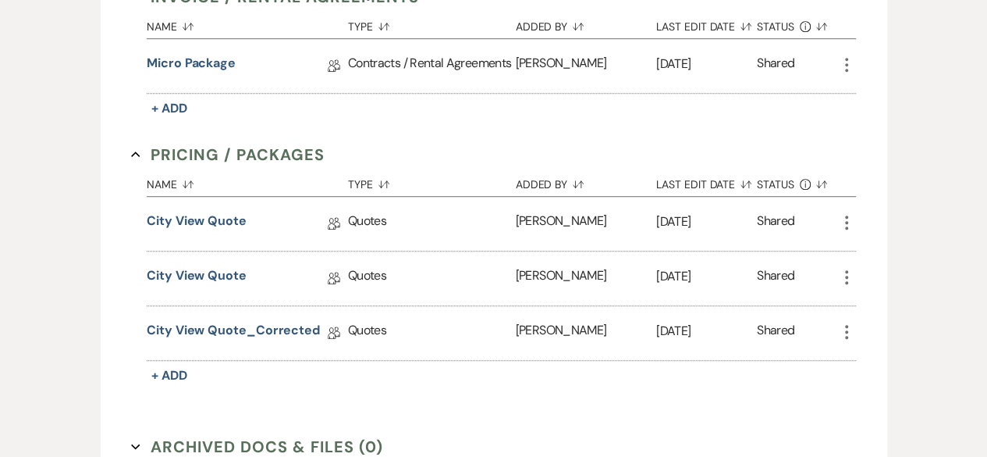
scroll to position [468, 0]
click at [245, 326] on link "City View Quote_Corrected" at bounding box center [233, 332] width 173 height 24
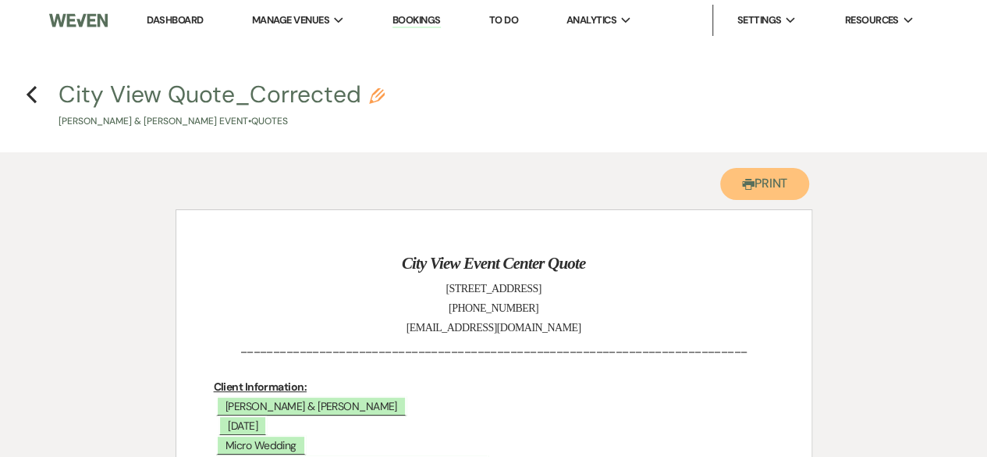
click at [760, 187] on button "Printer Print" at bounding box center [766, 184] width 90 height 32
click at [28, 96] on use "button" at bounding box center [32, 94] width 10 height 17
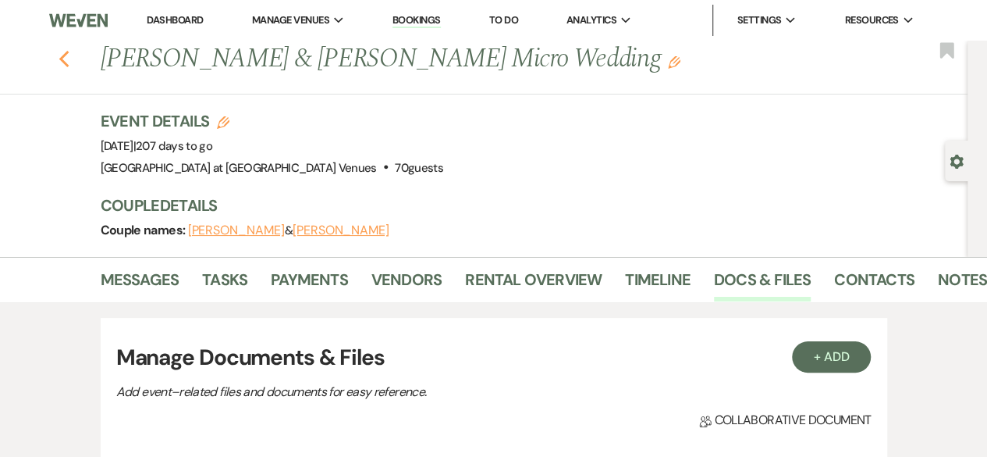
click at [67, 58] on use "button" at bounding box center [64, 59] width 10 height 17
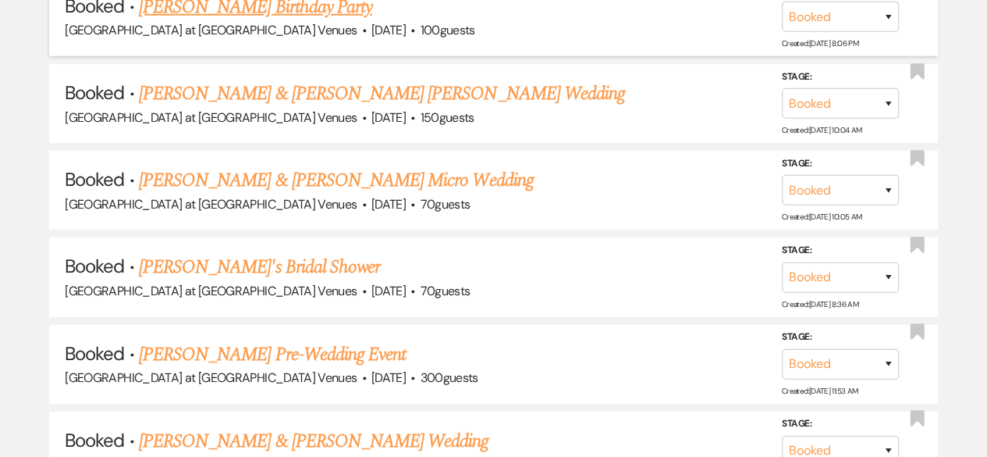
scroll to position [2236, 0]
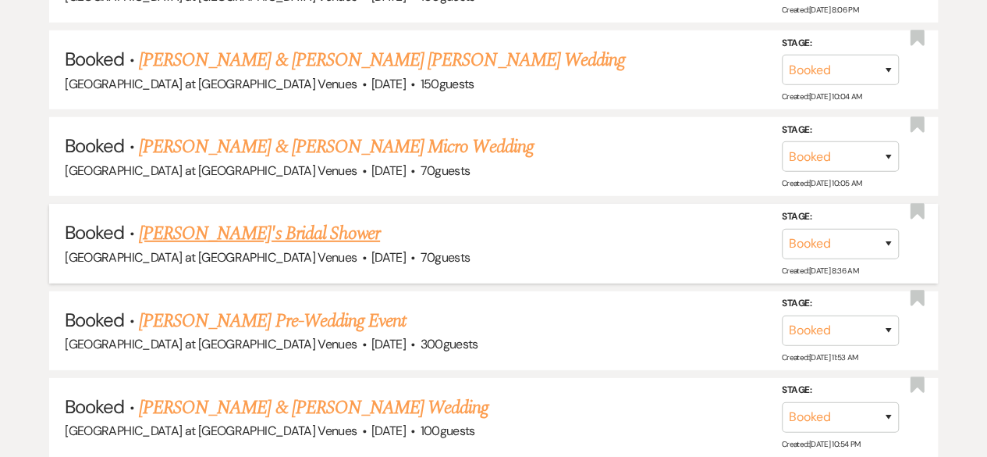
click at [361, 258] on span "·" at bounding box center [363, 258] width 5 height 0
click at [260, 227] on link "[PERSON_NAME]'s Bridal Shower" at bounding box center [259, 233] width 241 height 28
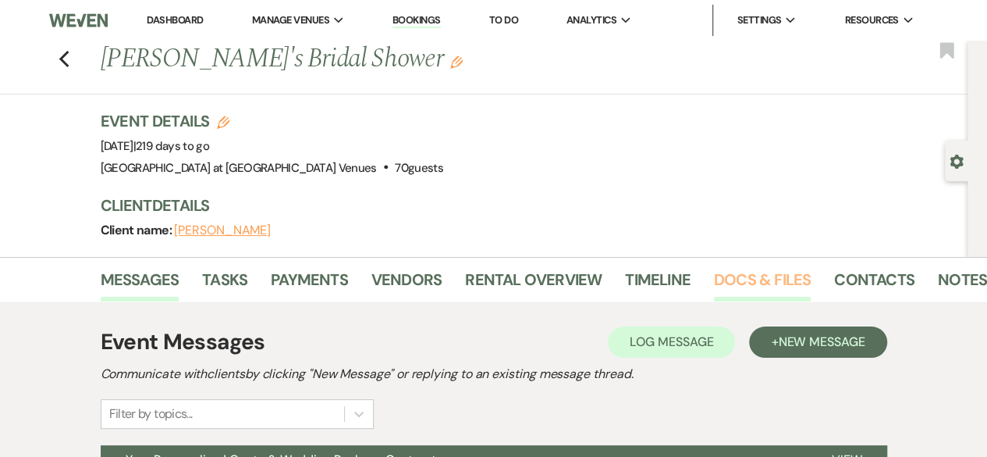
click at [762, 282] on link "Docs & Files" at bounding box center [762, 284] width 97 height 34
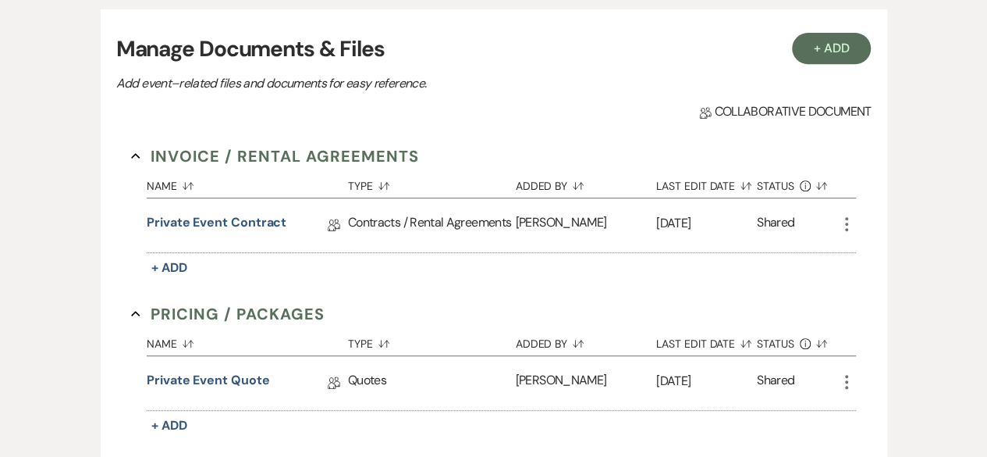
scroll to position [312, 0]
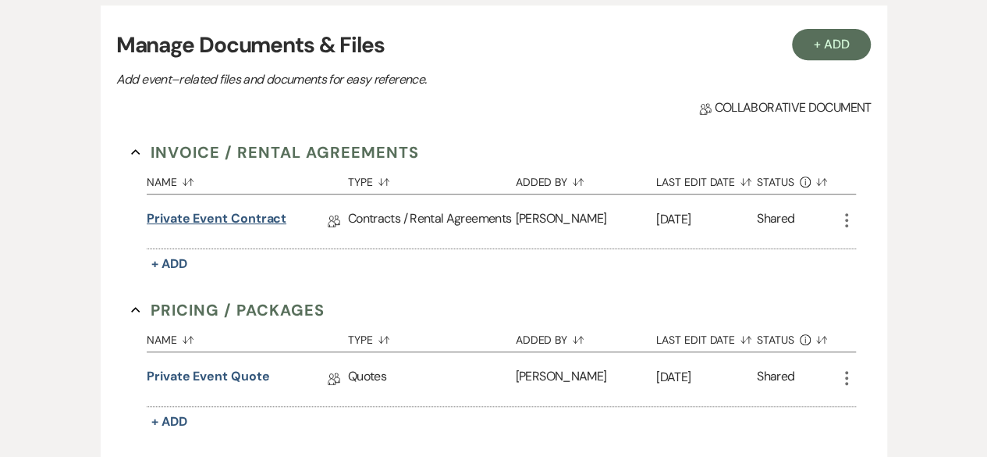
click at [197, 221] on link "Private Event Contract" at bounding box center [217, 221] width 140 height 24
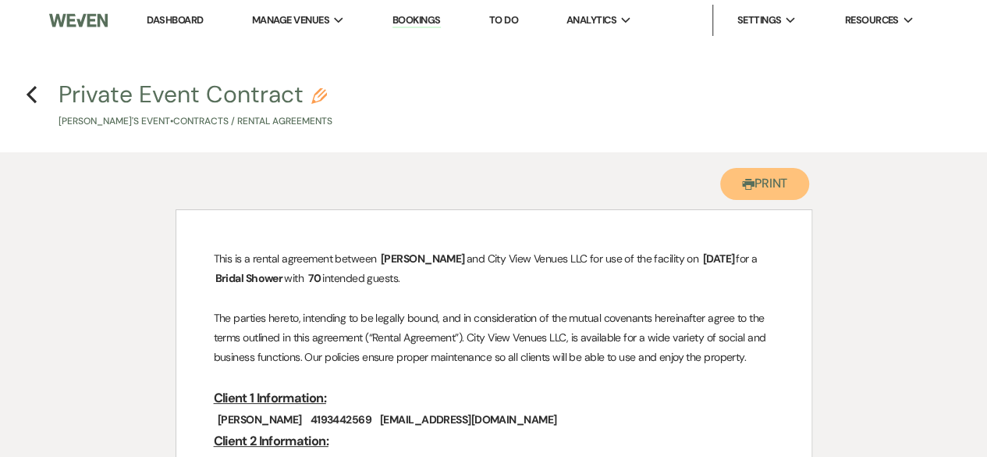
click at [782, 182] on button "Printer Print" at bounding box center [766, 184] width 90 height 32
click at [31, 91] on use "button" at bounding box center [32, 94] width 10 height 17
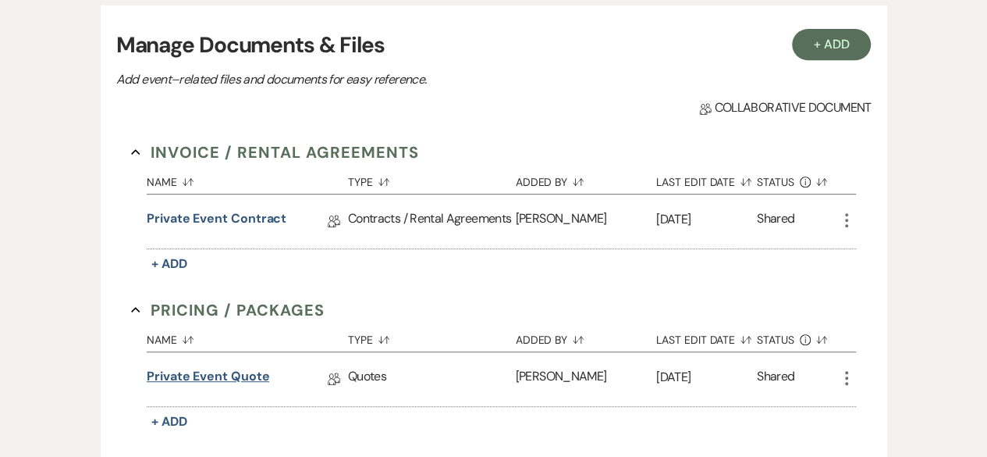
click at [230, 375] on link "Private Event Quote" at bounding box center [208, 379] width 123 height 24
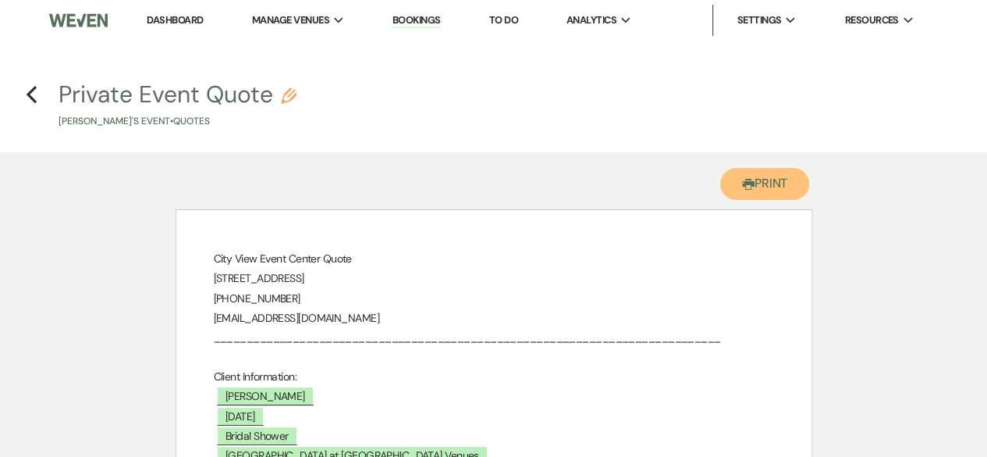
click at [746, 190] on icon "Printer" at bounding box center [748, 184] width 12 height 12
click at [33, 91] on icon "Previous" at bounding box center [32, 94] width 12 height 19
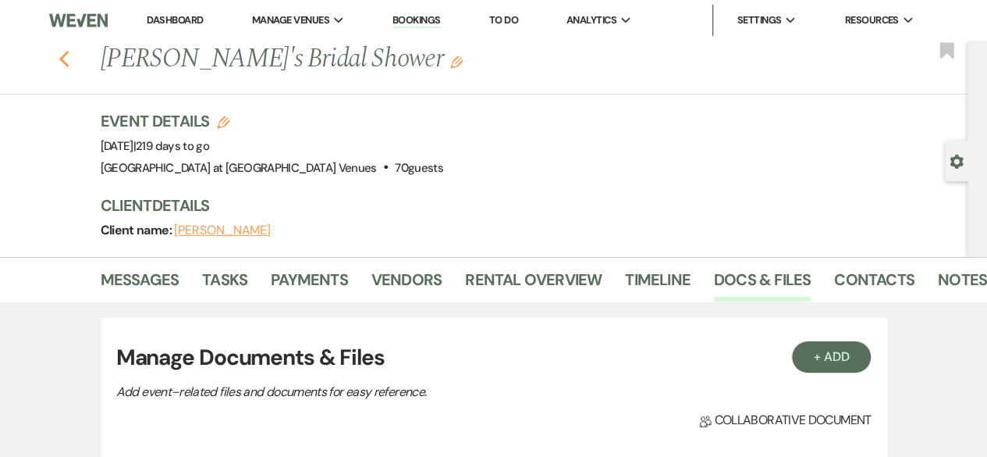
click at [70, 62] on icon "Previous" at bounding box center [65, 59] width 12 height 19
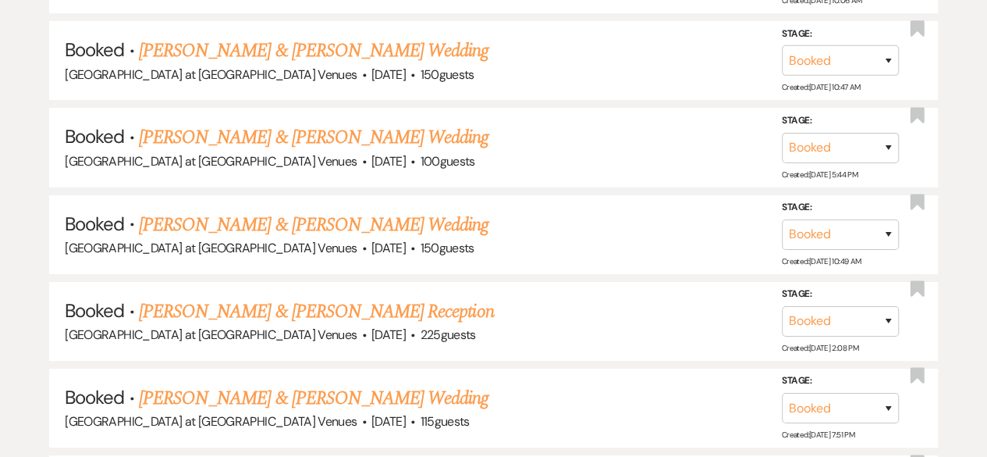
scroll to position [2860, 0]
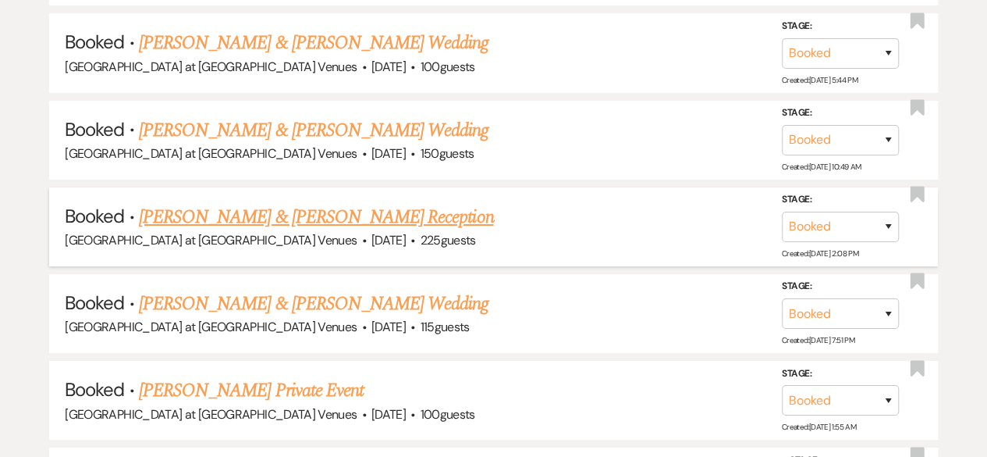
click at [194, 203] on link "[PERSON_NAME] & [PERSON_NAME] Reception" at bounding box center [316, 217] width 355 height 28
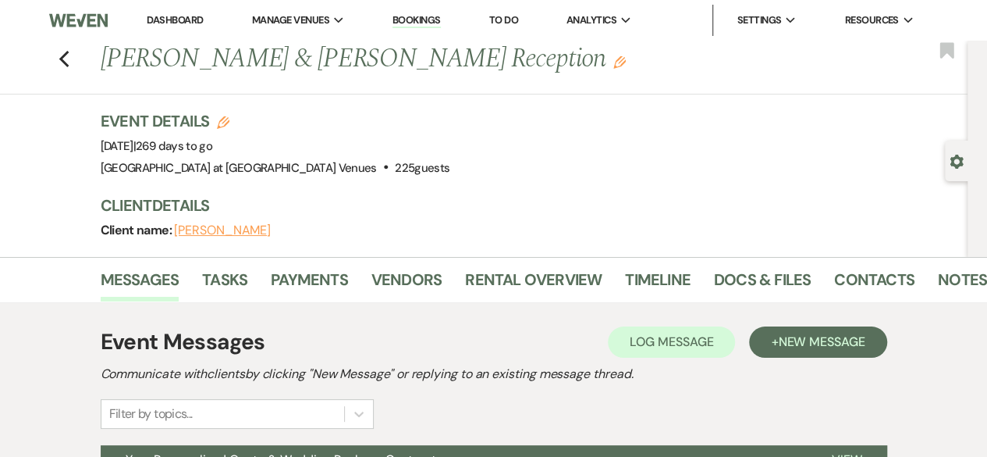
click at [756, 264] on li "Docs & Files" at bounding box center [774, 282] width 120 height 37
click at [758, 272] on link "Docs & Files" at bounding box center [762, 284] width 97 height 34
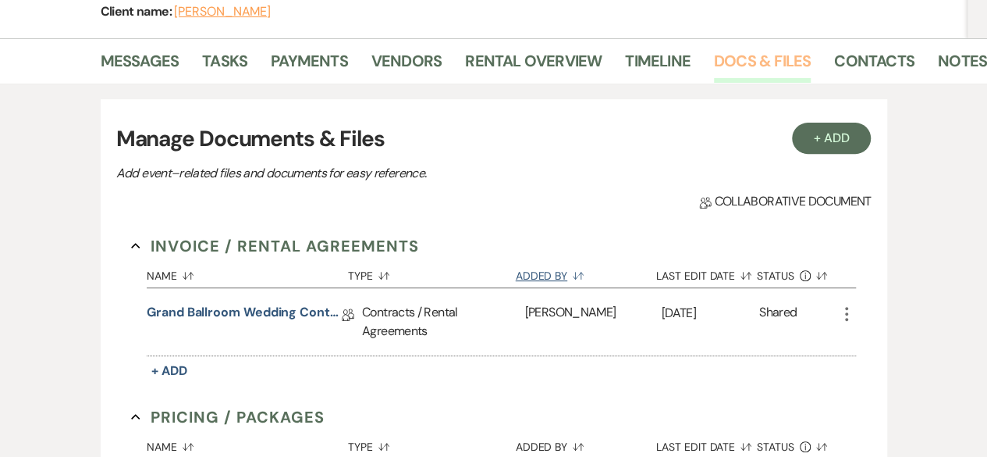
scroll to position [234, 0]
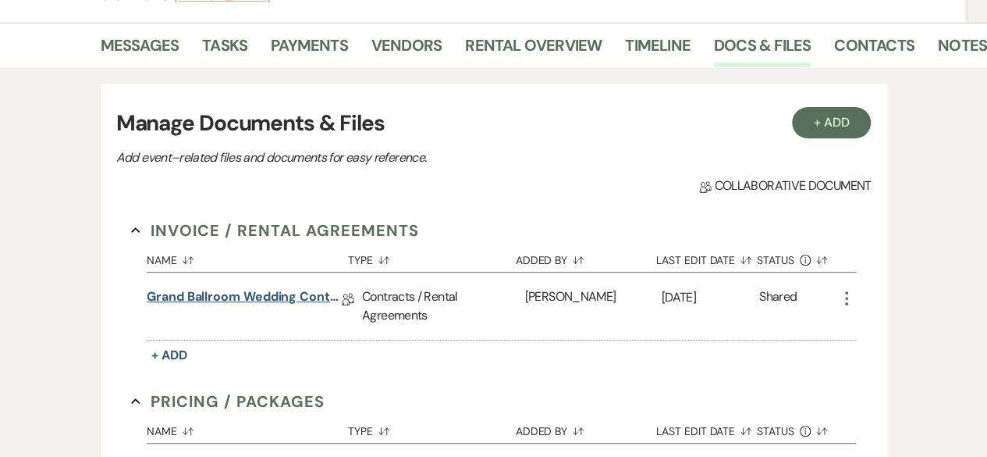
click at [206, 289] on link "Grand Ballroom Wedding Contract 2026" at bounding box center [244, 299] width 195 height 24
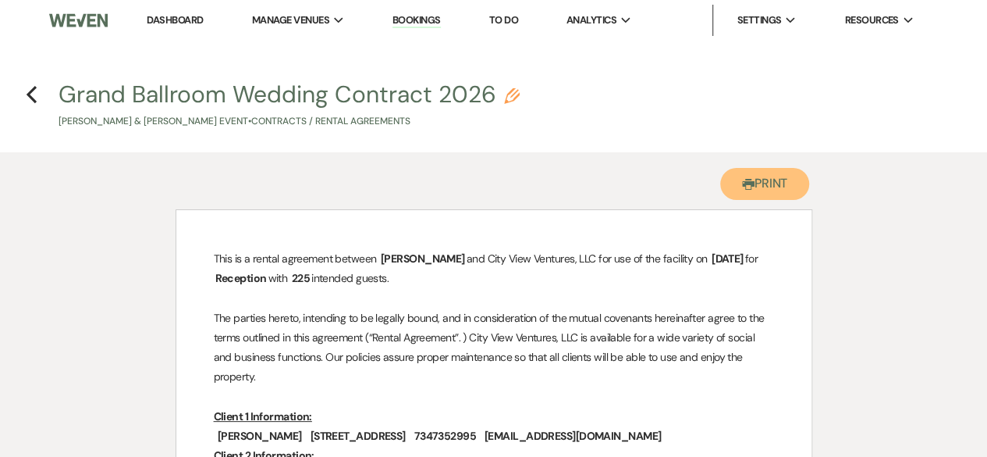
click at [742, 182] on icon "Printer" at bounding box center [748, 184] width 12 height 12
click at [35, 85] on icon "Previous" at bounding box center [32, 94] width 12 height 19
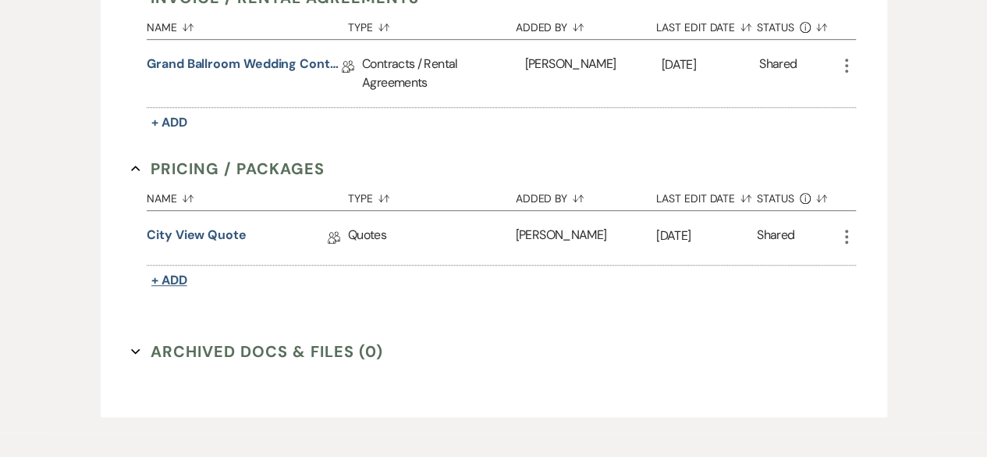
scroll to position [468, 0]
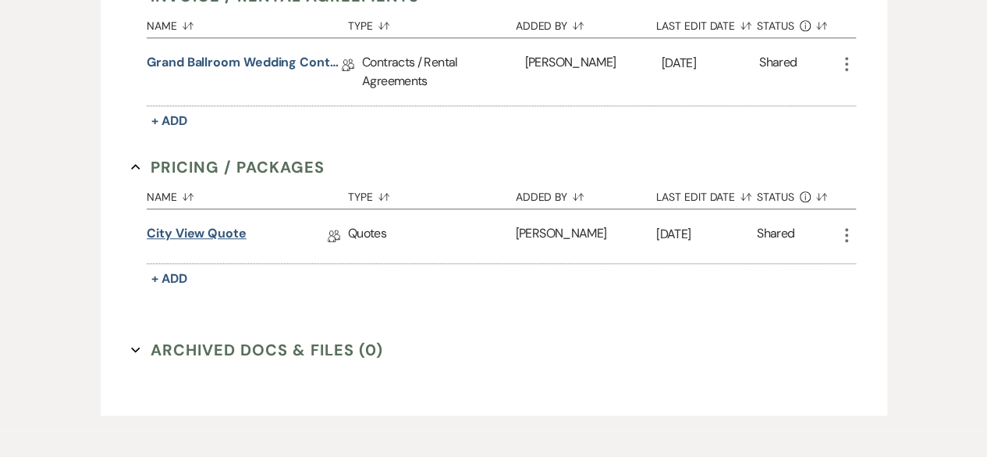
click at [198, 226] on link "City View Quote" at bounding box center [197, 236] width 100 height 24
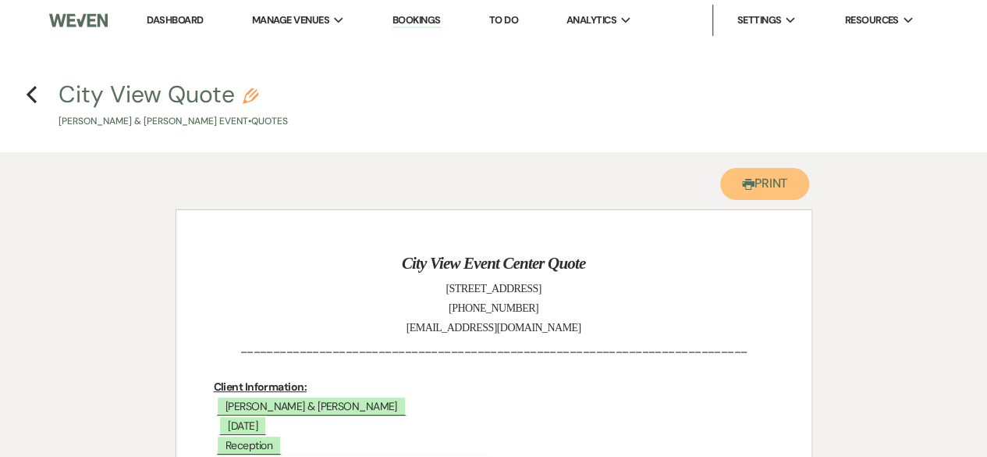
click at [761, 183] on button "Printer Print" at bounding box center [766, 184] width 90 height 32
click at [30, 98] on use "button" at bounding box center [32, 94] width 10 height 17
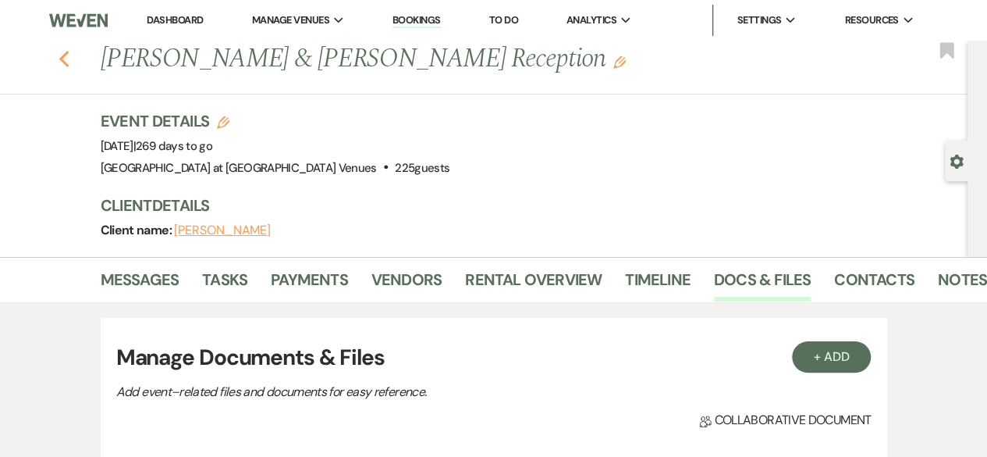
click at [68, 62] on use "button" at bounding box center [64, 59] width 10 height 17
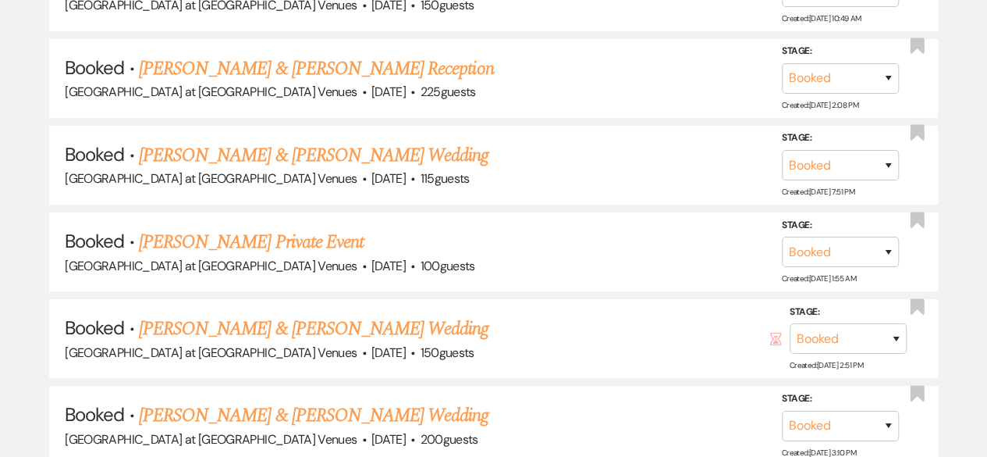
scroll to position [3016, 0]
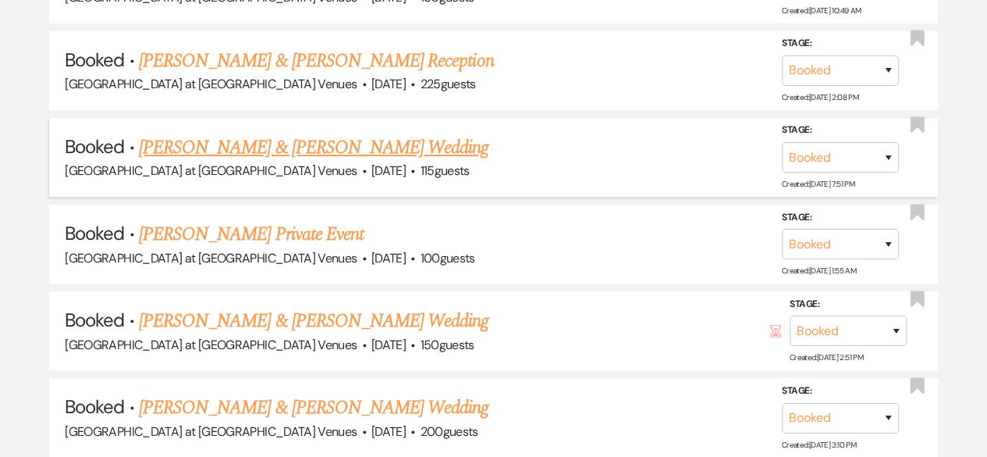
click at [282, 133] on link "[PERSON_NAME] & [PERSON_NAME] Wedding" at bounding box center [314, 147] width 350 height 28
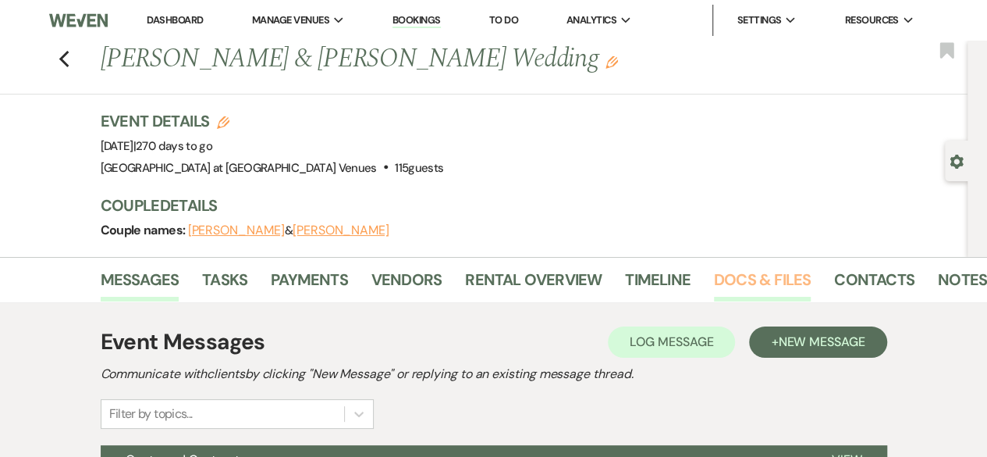
click at [745, 279] on link "Docs & Files" at bounding box center [762, 284] width 97 height 34
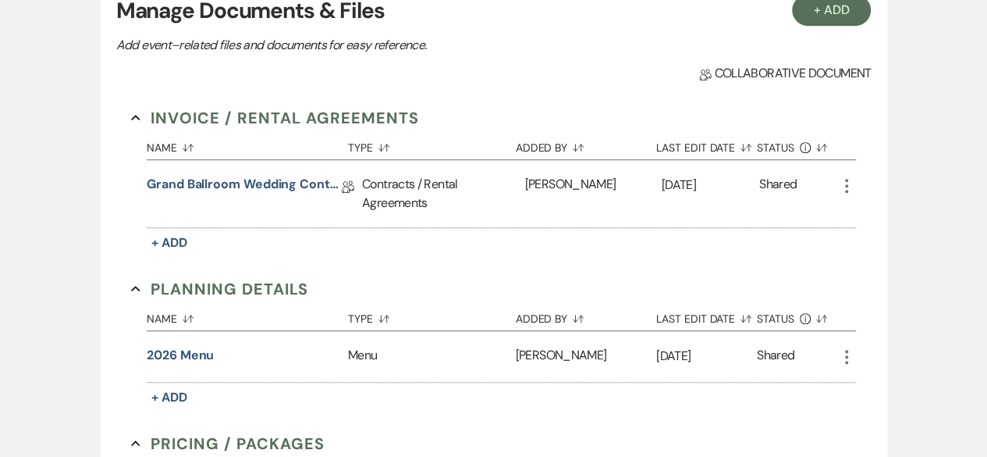
scroll to position [312, 0]
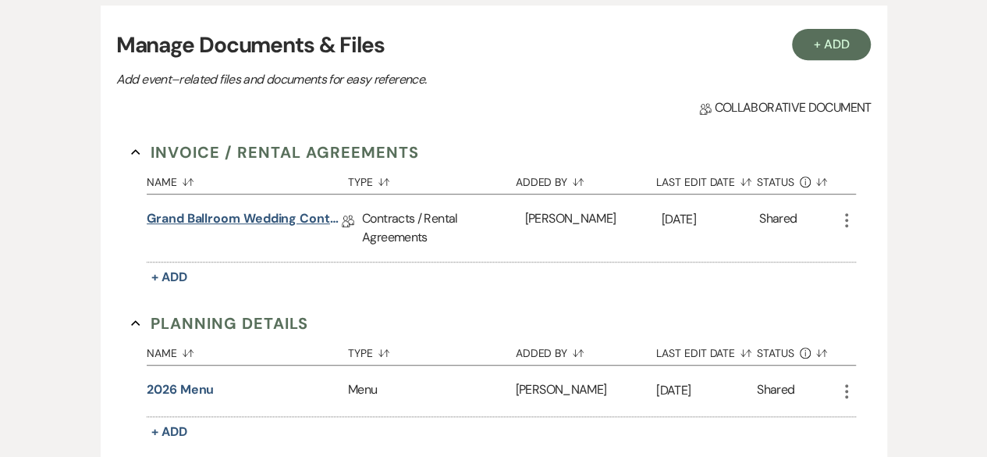
click at [216, 215] on link "Grand Ballroom Wedding Contract 2026" at bounding box center [244, 221] width 195 height 24
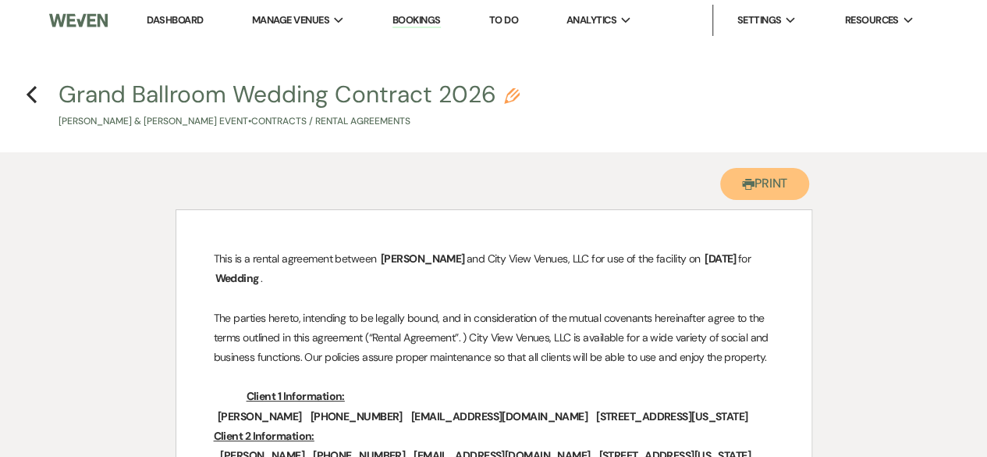
click at [784, 187] on button "Printer Print" at bounding box center [766, 184] width 90 height 32
click at [35, 104] on div "Previous" at bounding box center [32, 92] width 12 height 25
click at [28, 94] on use "button" at bounding box center [32, 94] width 10 height 17
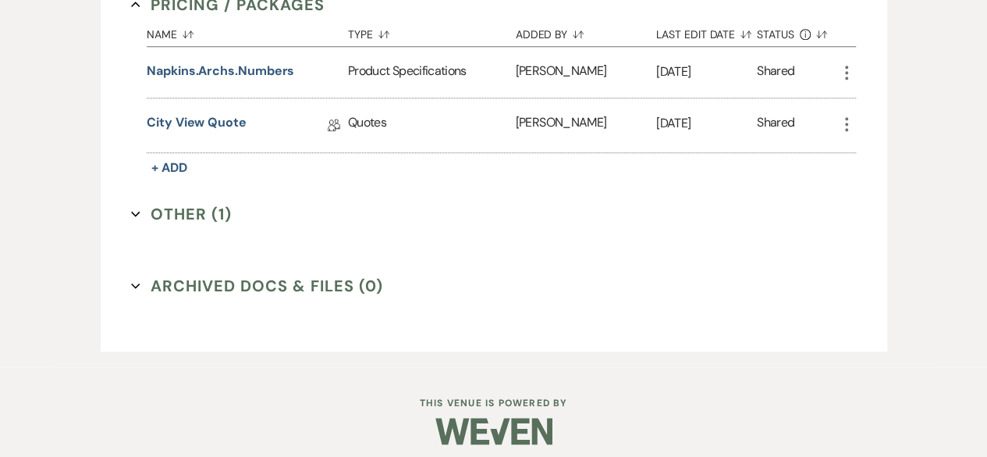
scroll to position [792, 0]
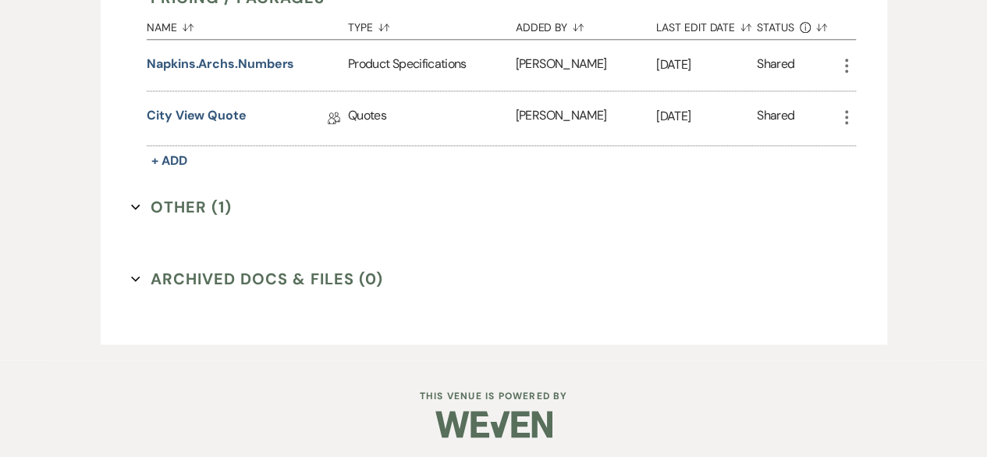
click at [156, 196] on button "Other (1) Expand" at bounding box center [181, 206] width 101 height 23
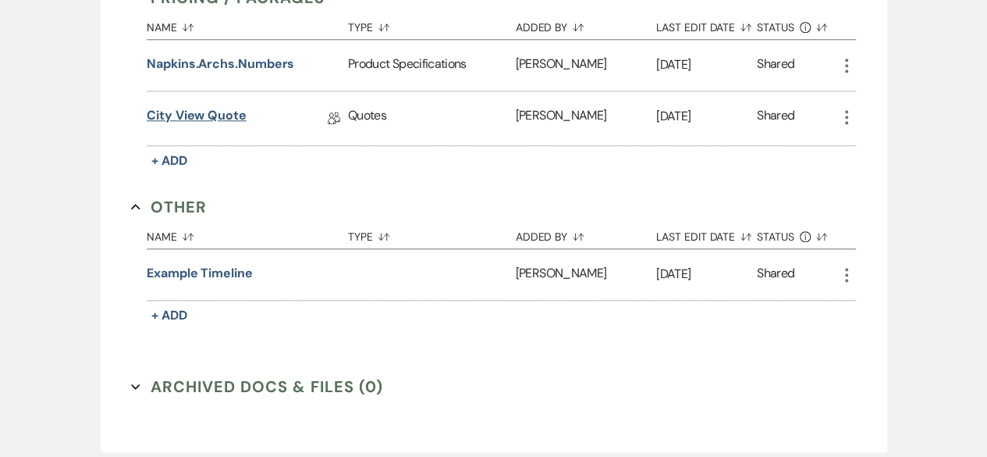
click at [212, 109] on link "City View Quote" at bounding box center [197, 118] width 100 height 24
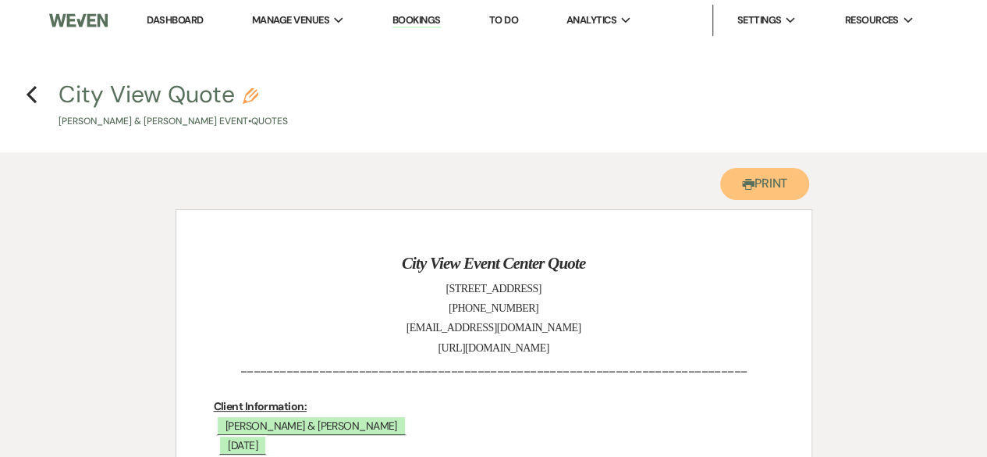
click at [753, 199] on button "Printer Print" at bounding box center [766, 184] width 90 height 32
click at [37, 100] on icon "Previous" at bounding box center [32, 94] width 12 height 19
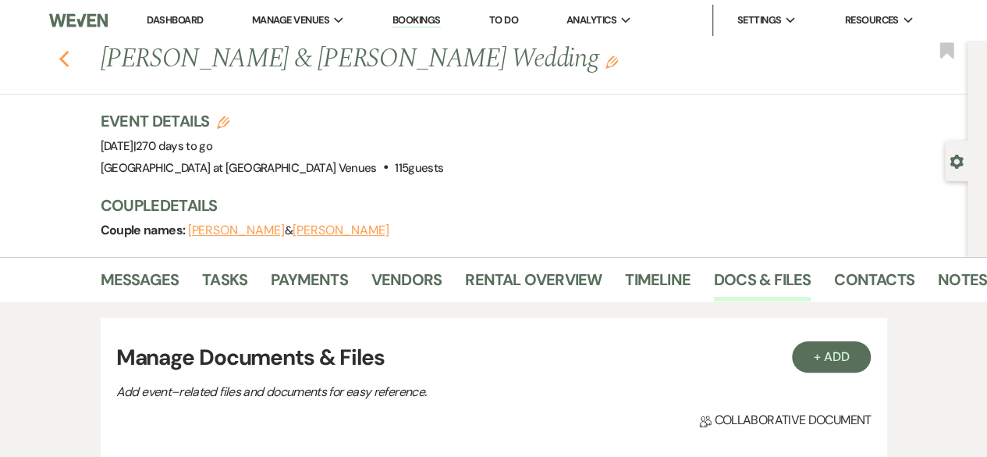
click at [69, 62] on use "button" at bounding box center [64, 59] width 10 height 17
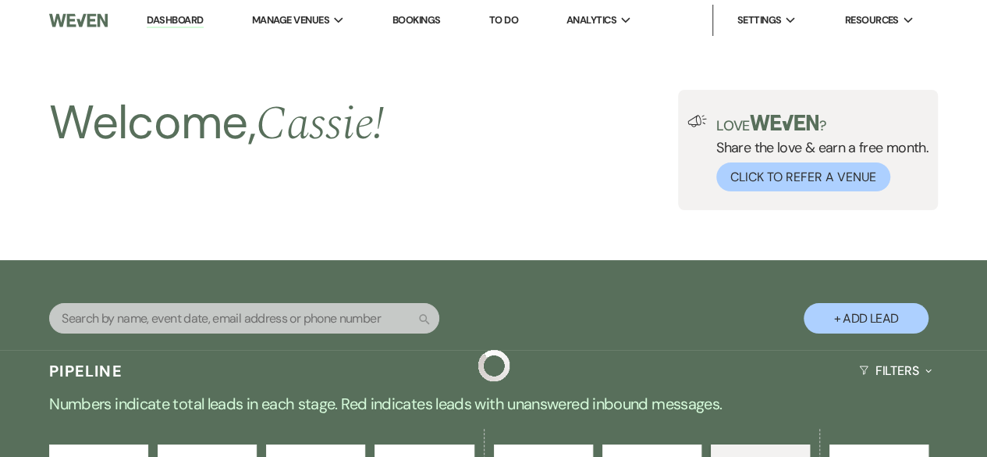
scroll to position [3016, 0]
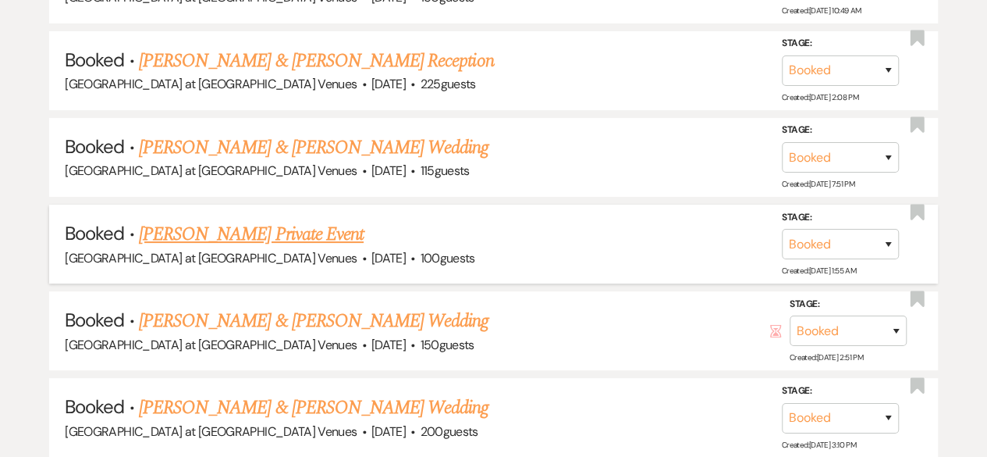
click at [234, 220] on link "[PERSON_NAME] Private Event" at bounding box center [251, 234] width 225 height 28
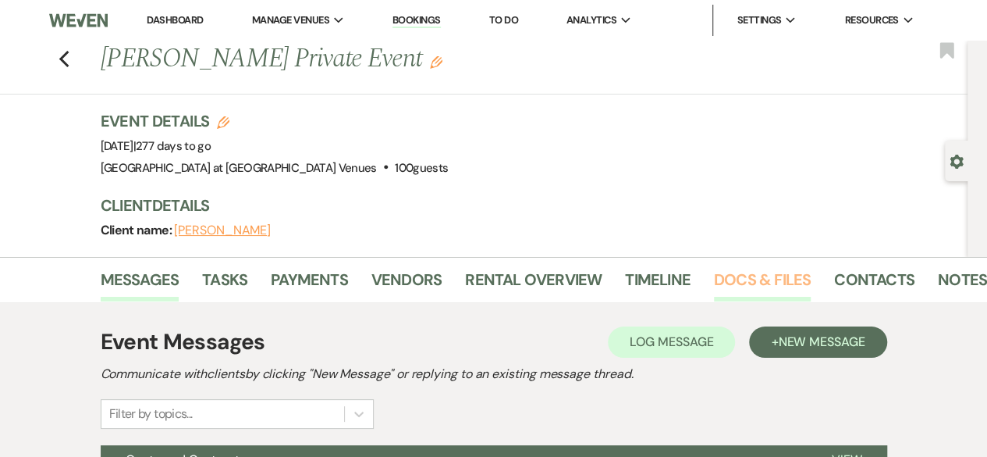
click at [782, 282] on link "Docs & Files" at bounding box center [762, 284] width 97 height 34
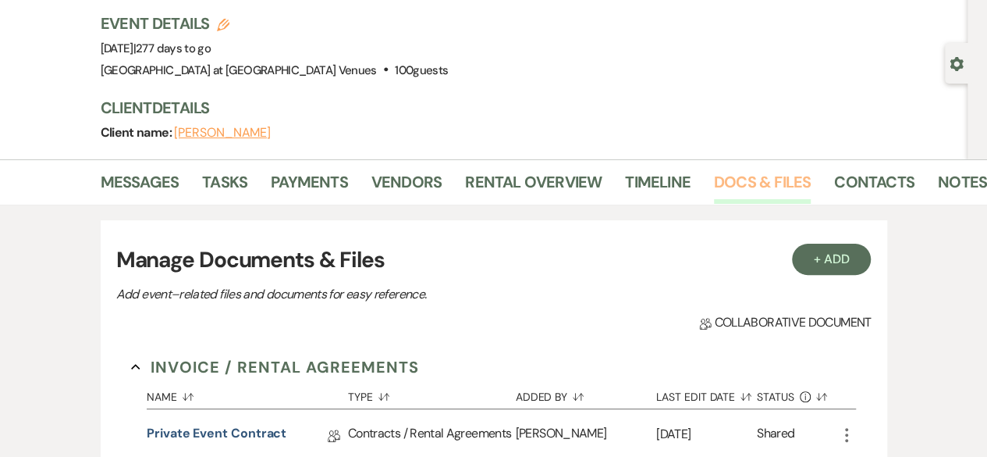
scroll to position [312, 0]
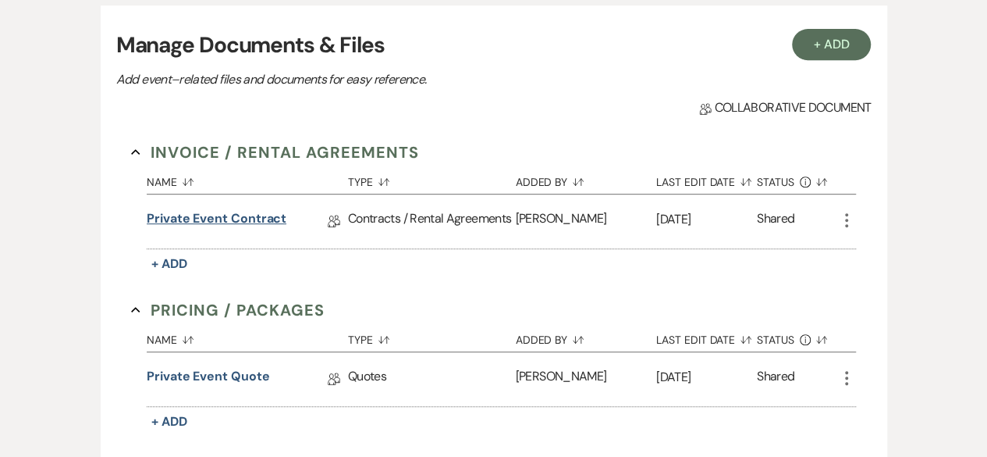
click at [201, 219] on link "Private Event Contract" at bounding box center [217, 221] width 140 height 24
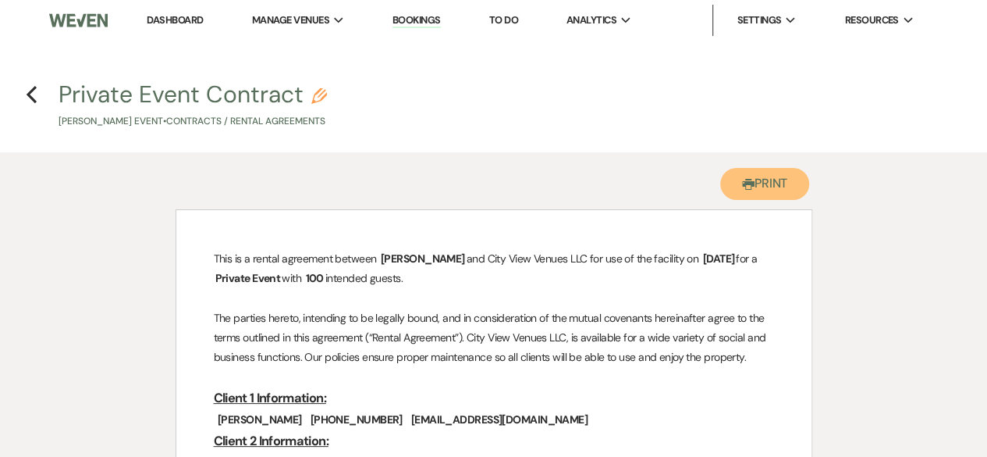
click at [754, 179] on button "Printer Print" at bounding box center [766, 184] width 90 height 32
click at [34, 94] on icon "Previous" at bounding box center [32, 94] width 12 height 19
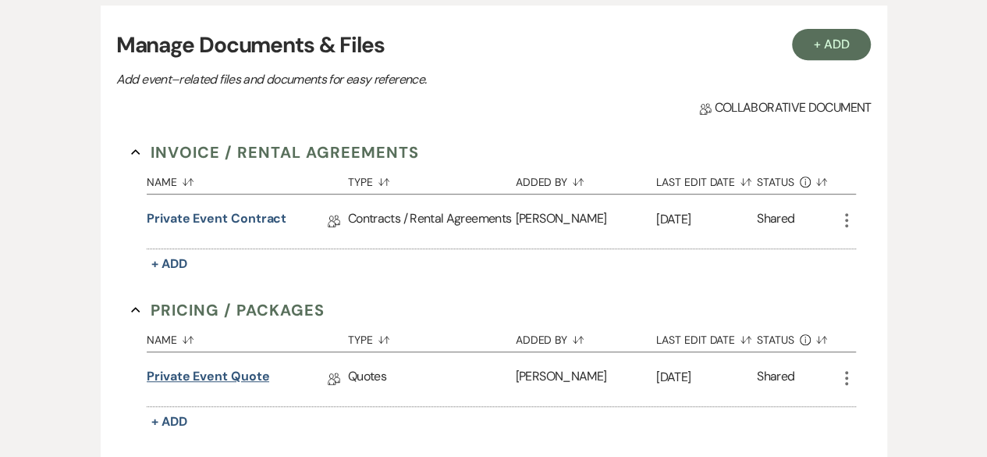
click at [231, 376] on link "Private Event Quote" at bounding box center [208, 379] width 123 height 24
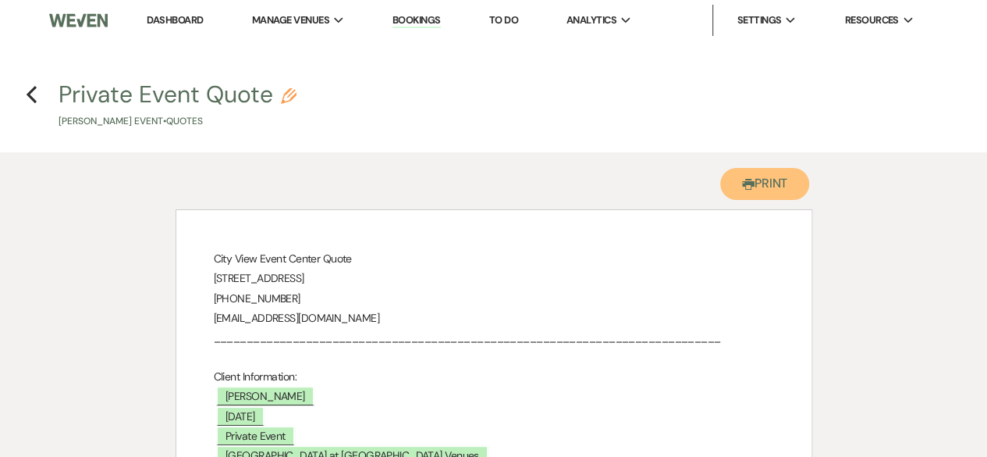
click at [785, 193] on button "Printer Print" at bounding box center [766, 184] width 90 height 32
click at [33, 96] on icon "Previous" at bounding box center [32, 94] width 12 height 19
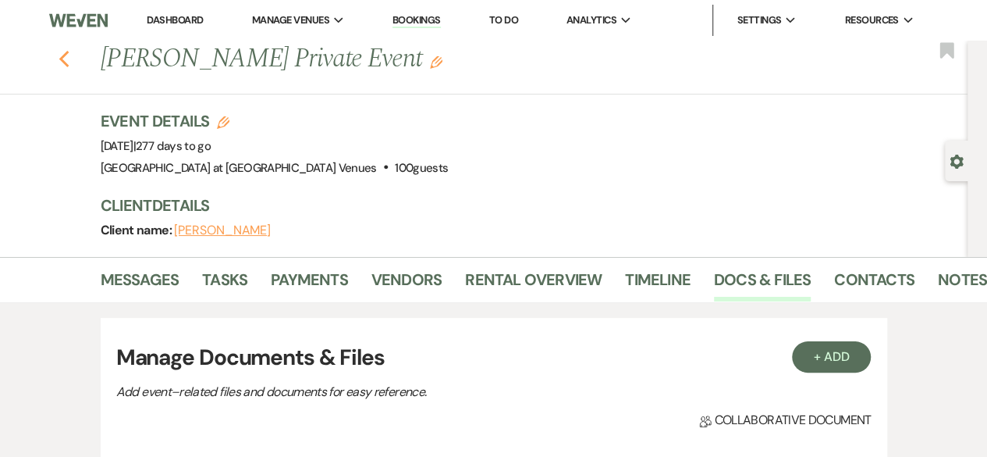
click at [65, 66] on icon "Previous" at bounding box center [65, 59] width 12 height 19
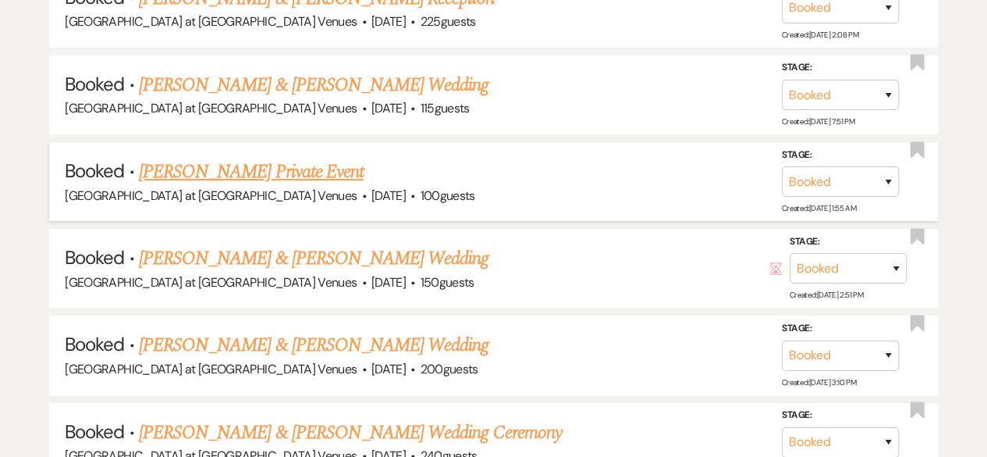
scroll to position [3094, 0]
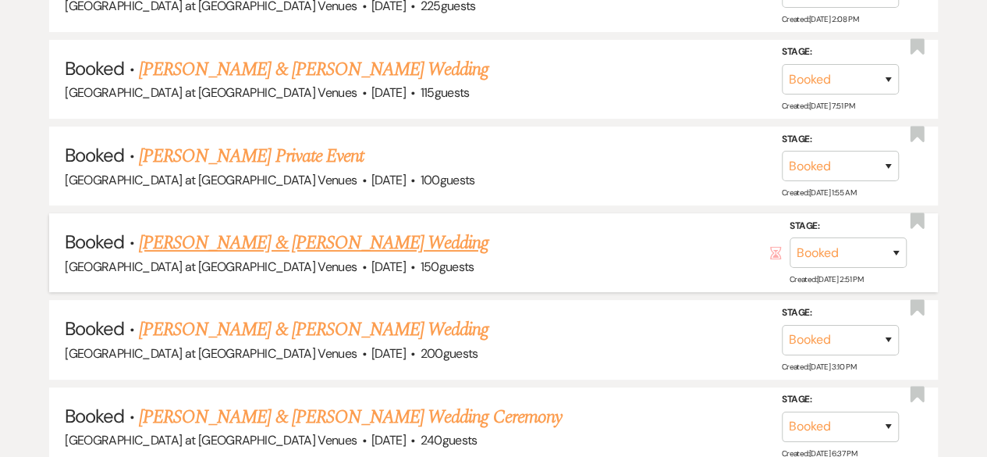
click at [236, 229] on link "[PERSON_NAME] & [PERSON_NAME] Wedding" at bounding box center [314, 243] width 350 height 28
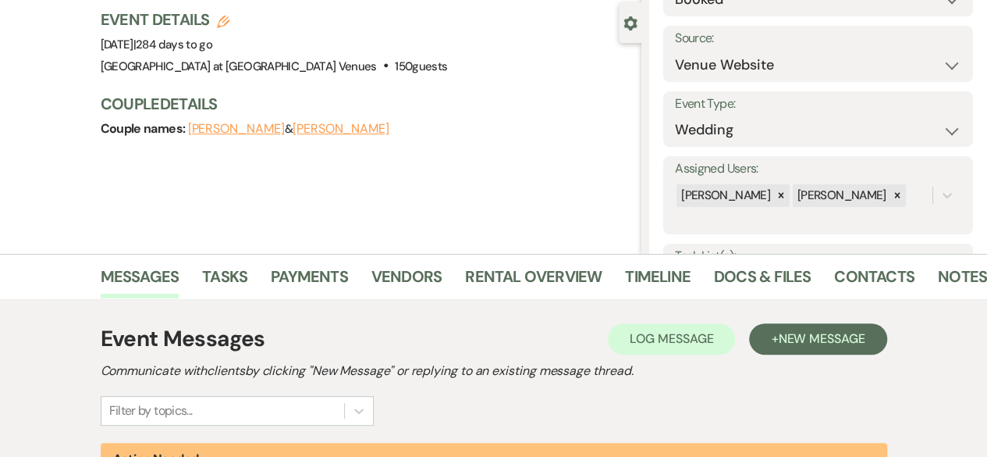
scroll to position [156, 0]
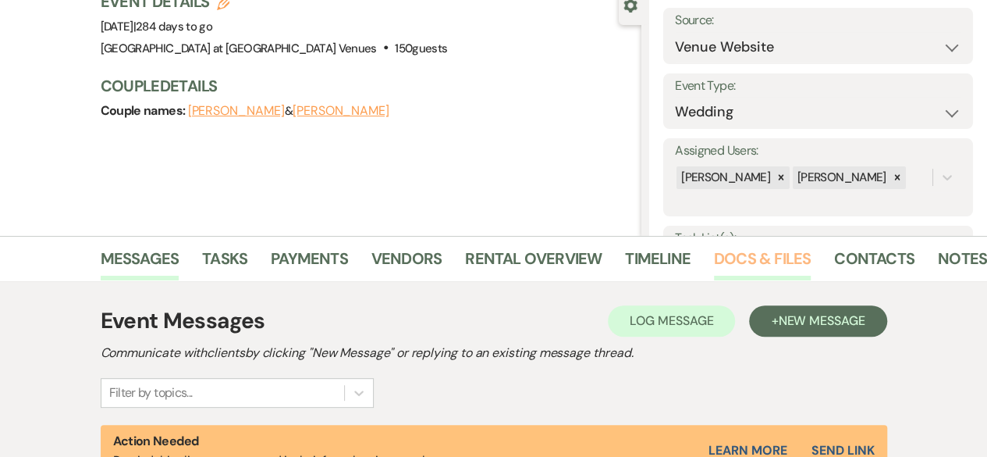
click at [761, 265] on link "Docs & Files" at bounding box center [762, 263] width 97 height 34
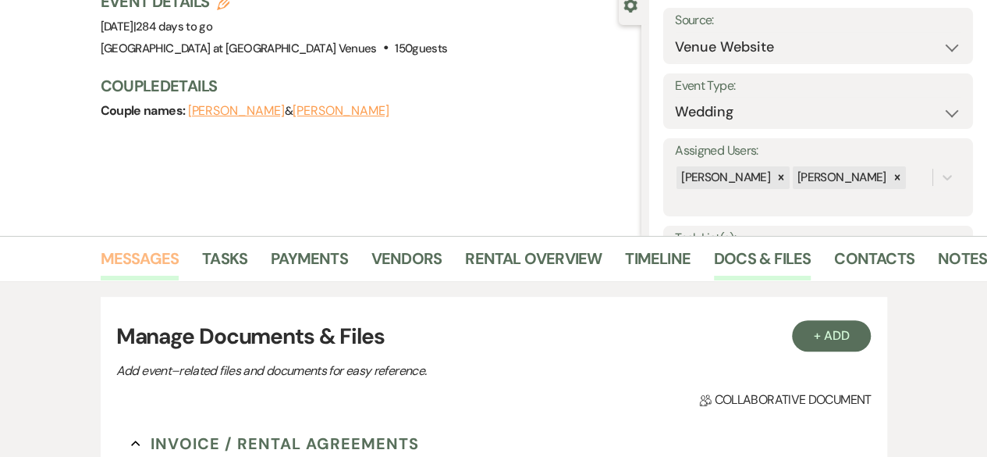
click at [116, 255] on link "Messages" at bounding box center [140, 263] width 79 height 34
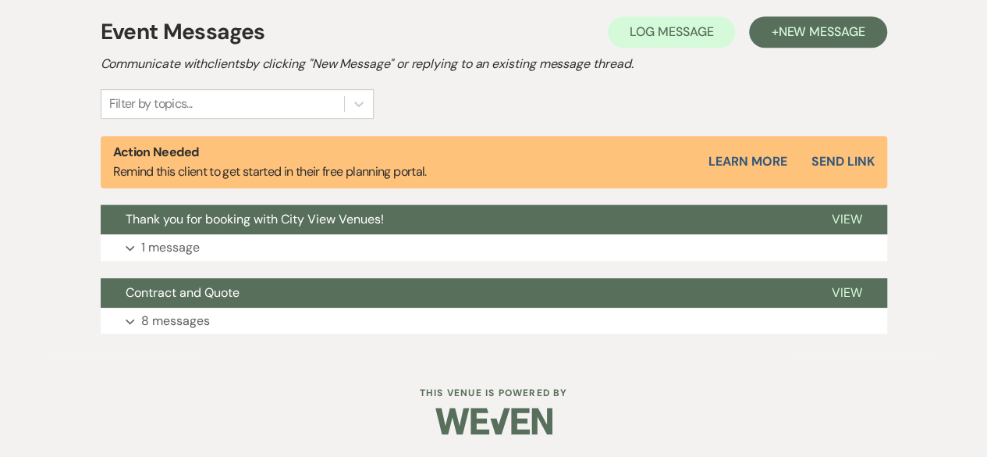
scroll to position [289, 0]
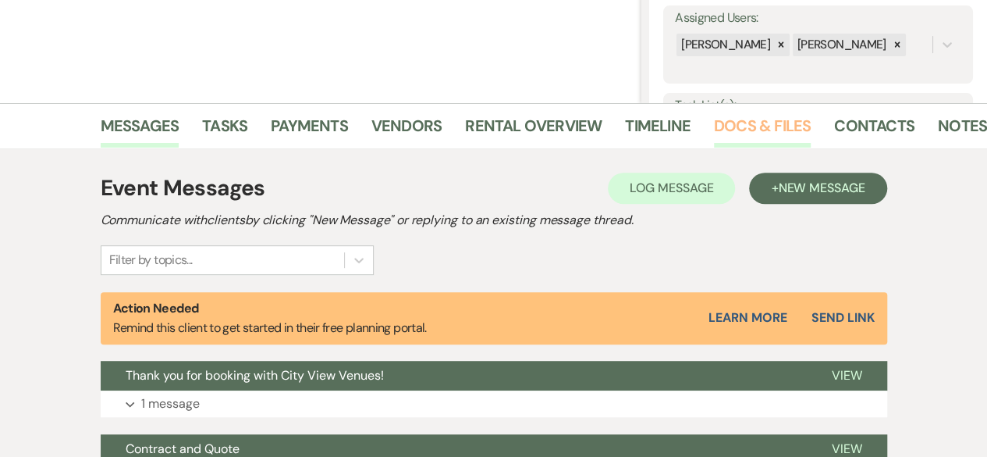
click at [753, 123] on link "Docs & Files" at bounding box center [762, 130] width 97 height 34
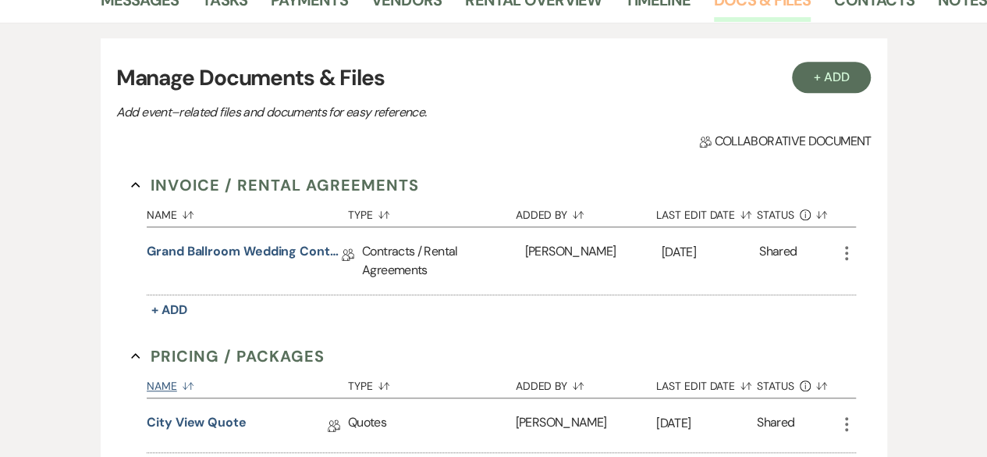
scroll to position [523, 0]
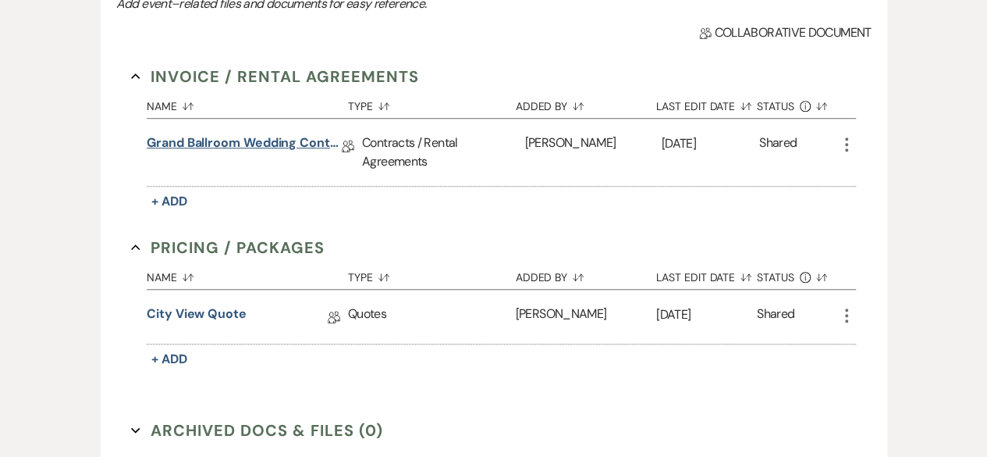
click at [225, 144] on link "Grand Ballroom Wedding Contract 2026" at bounding box center [244, 145] width 195 height 24
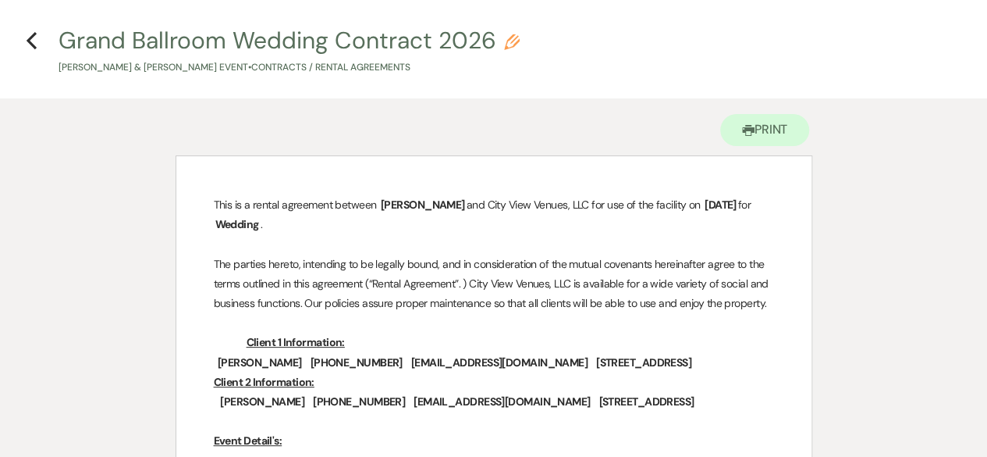
scroll to position [78, 0]
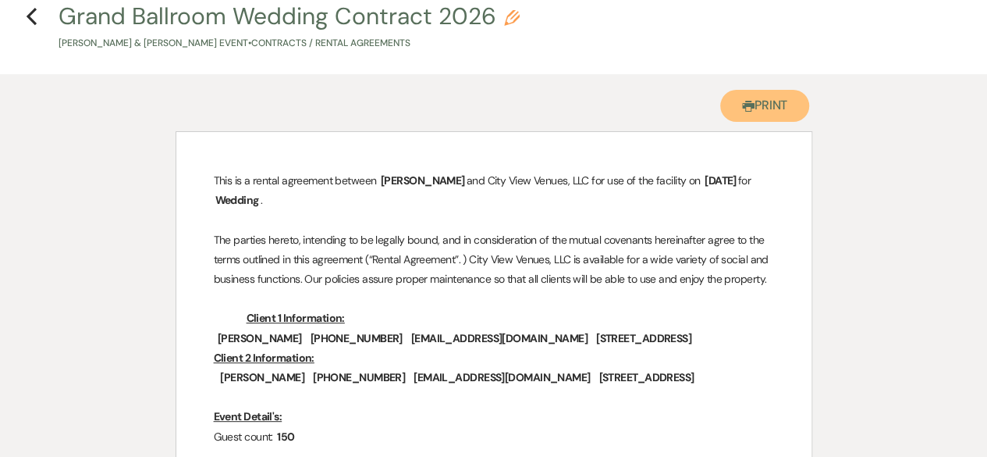
drag, startPoint x: 748, startPoint y: 109, endPoint x: 385, endPoint y: 455, distance: 501.4
click at [749, 109] on icon "Printer" at bounding box center [748, 106] width 12 height 12
click at [34, 15] on icon "Previous" at bounding box center [32, 16] width 12 height 19
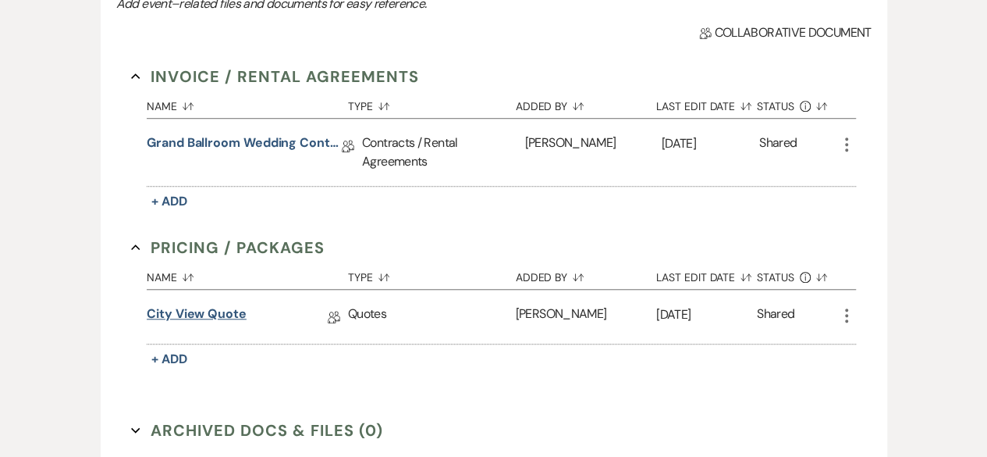
click at [206, 311] on link "City View Quote" at bounding box center [197, 316] width 100 height 24
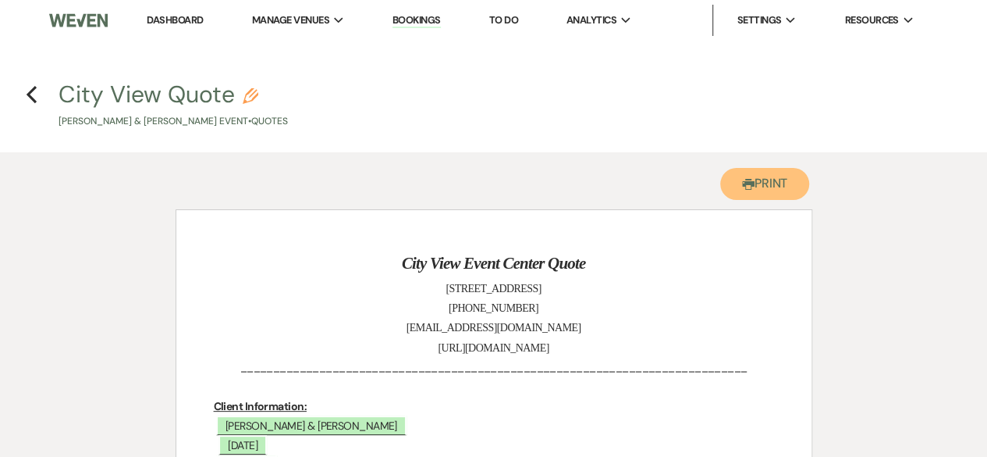
click at [753, 188] on button "Printer Print" at bounding box center [766, 184] width 90 height 32
click at [31, 98] on use "button" at bounding box center [32, 94] width 10 height 17
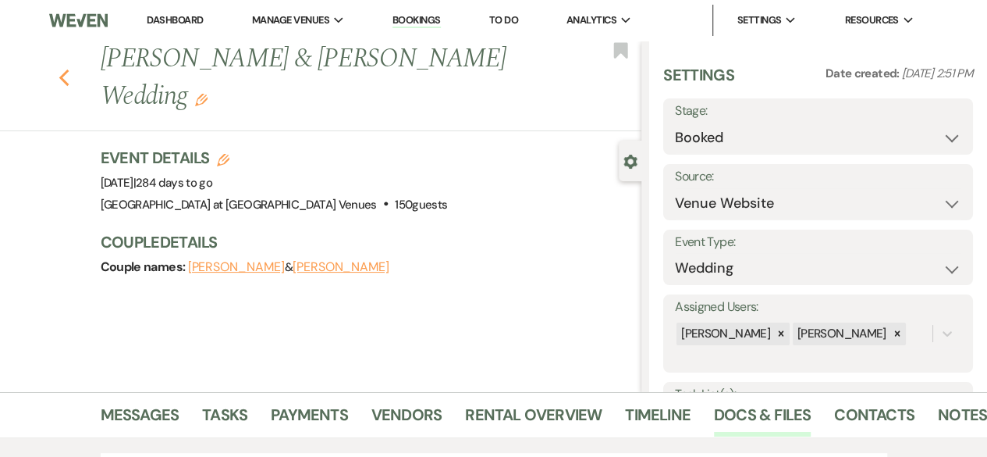
click at [69, 85] on icon "Previous" at bounding box center [65, 78] width 12 height 19
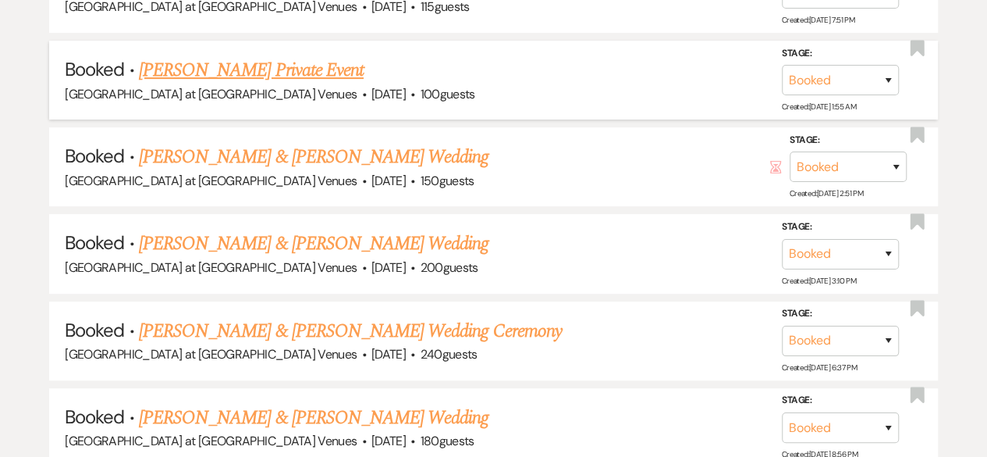
scroll to position [3251, 0]
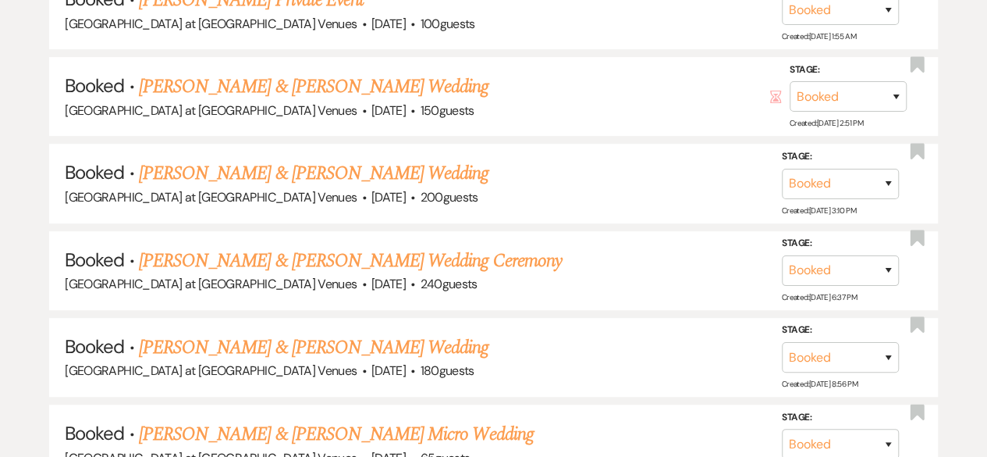
click at [273, 164] on link "[PERSON_NAME] & [PERSON_NAME] Wedding" at bounding box center [314, 173] width 350 height 28
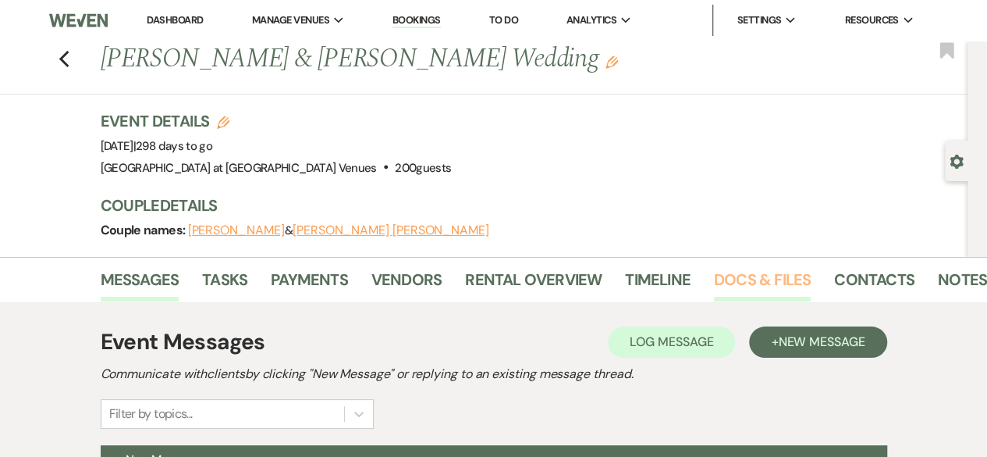
click at [742, 283] on link "Docs & Files" at bounding box center [762, 284] width 97 height 34
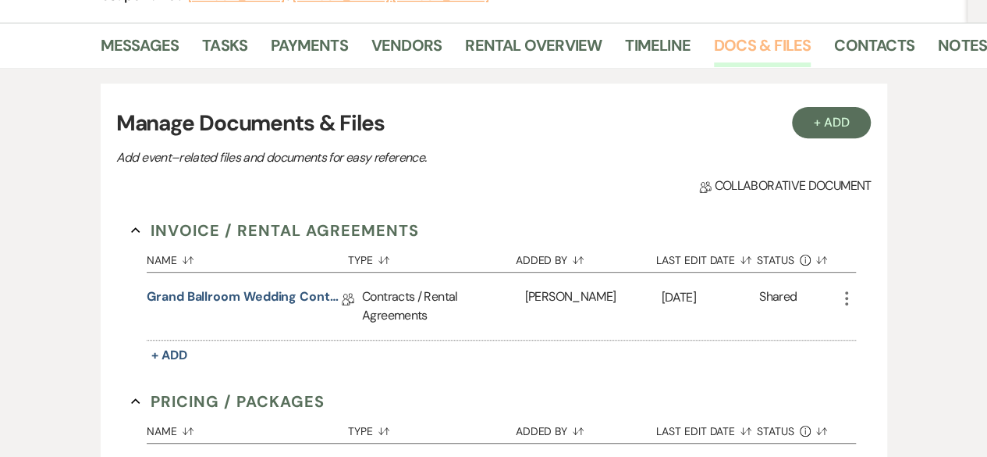
scroll to position [390, 0]
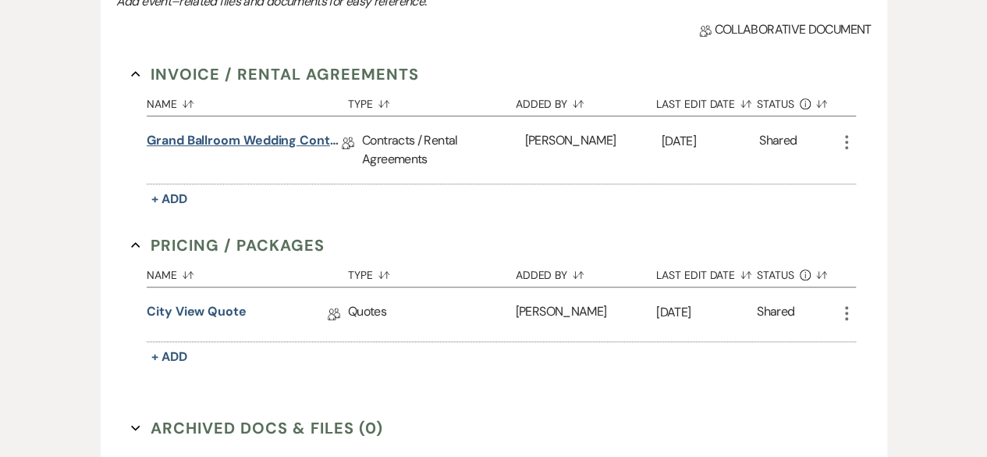
click at [260, 142] on link "Grand Ballroom Wedding Contract 2026" at bounding box center [244, 143] width 195 height 24
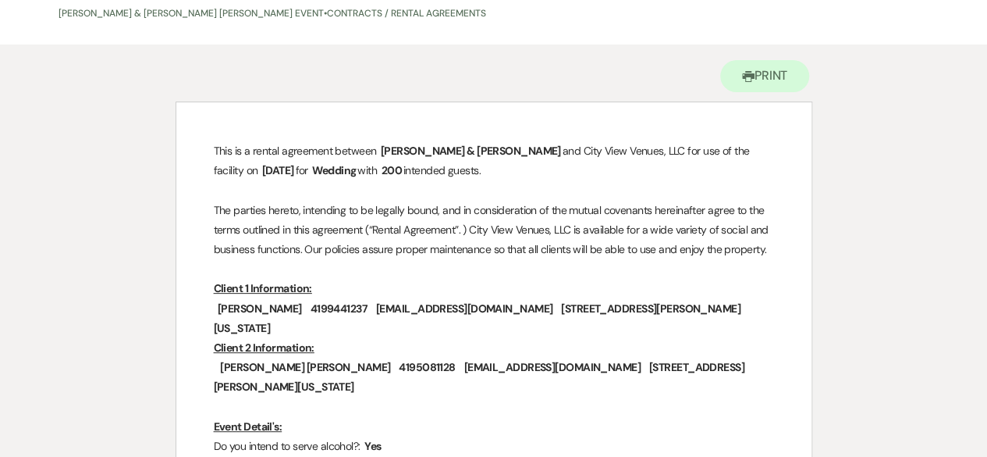
scroll to position [156, 0]
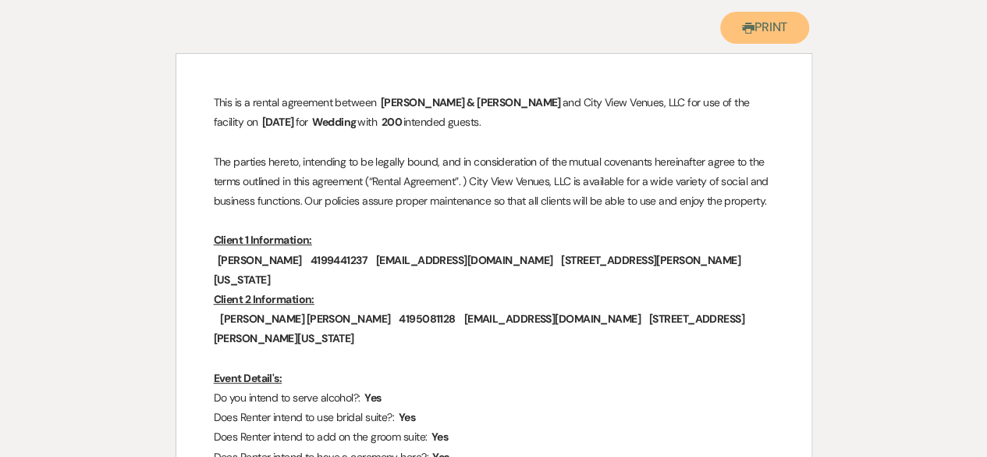
click at [768, 27] on button "Printer Print" at bounding box center [766, 28] width 90 height 32
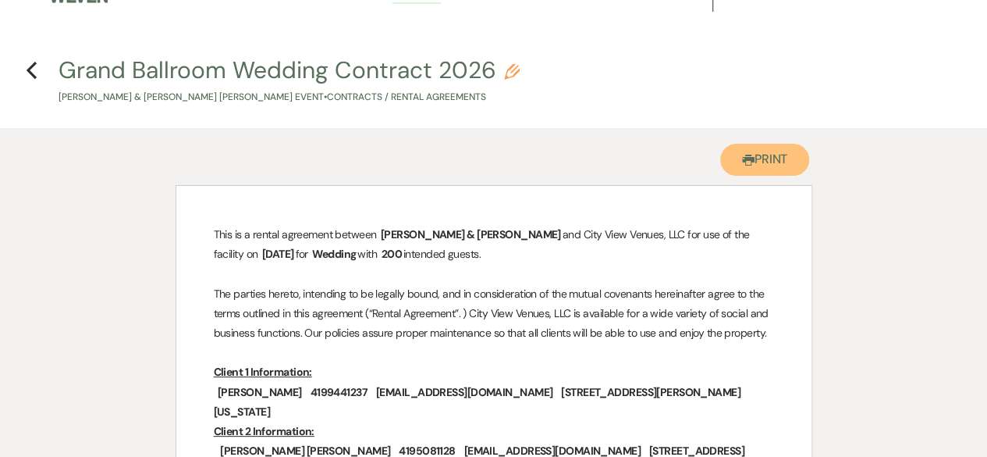
scroll to position [0, 0]
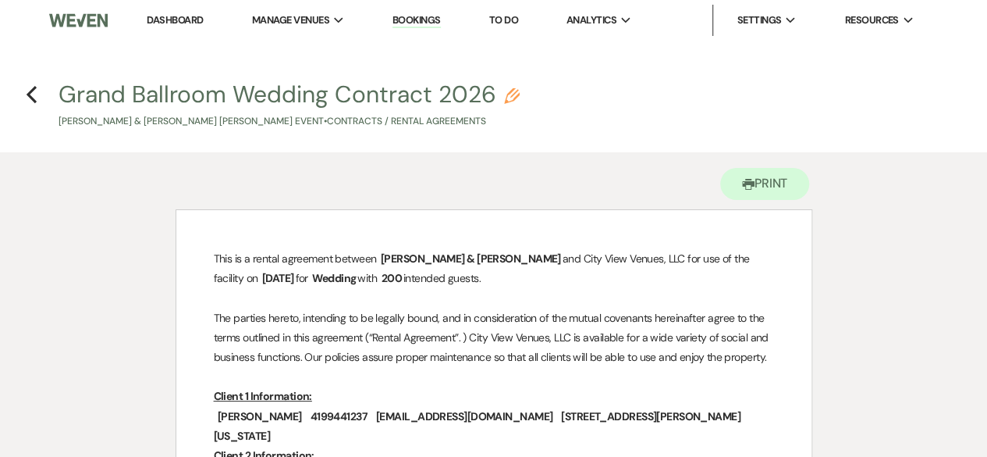
click at [37, 96] on h4 "Previous Grand Ballroom Wedding Contract 2026 Pencil [PERSON_NAME] & [PERSON_NA…" at bounding box center [493, 103] width 987 height 51
click at [33, 94] on icon "Previous" at bounding box center [32, 94] width 12 height 19
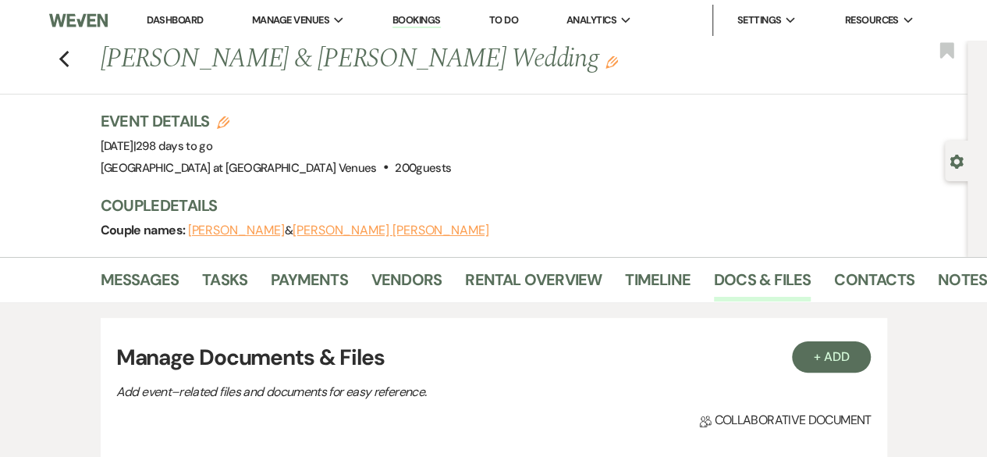
scroll to position [390, 0]
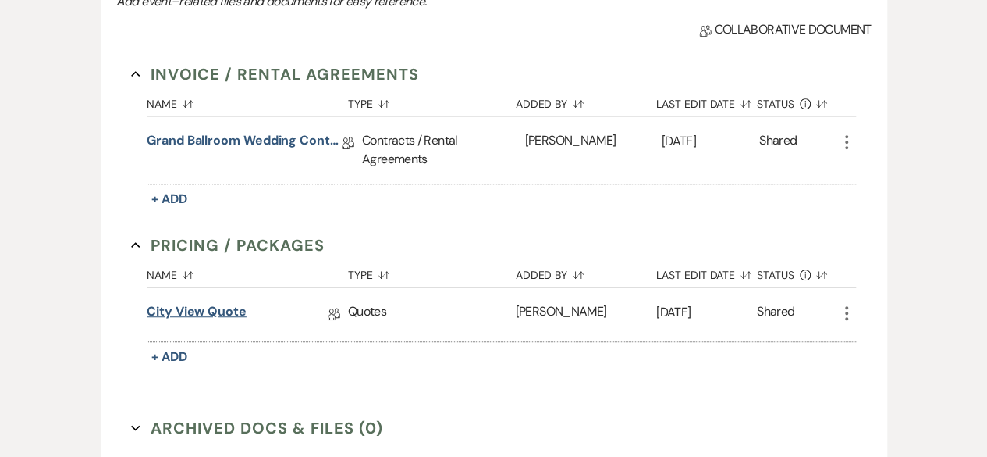
click at [184, 313] on link "City View Quote" at bounding box center [197, 314] width 100 height 24
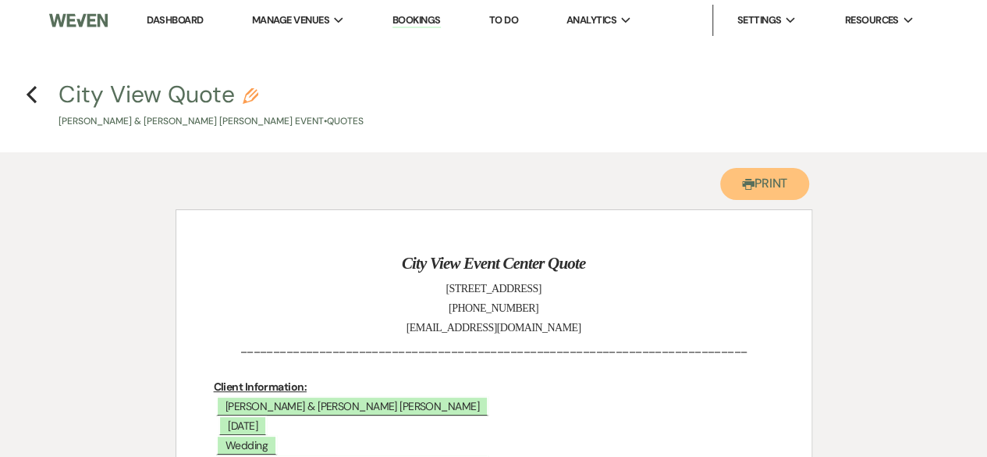
click at [764, 190] on button "Printer Print" at bounding box center [766, 184] width 90 height 32
click at [30, 101] on icon "Previous" at bounding box center [32, 94] width 12 height 19
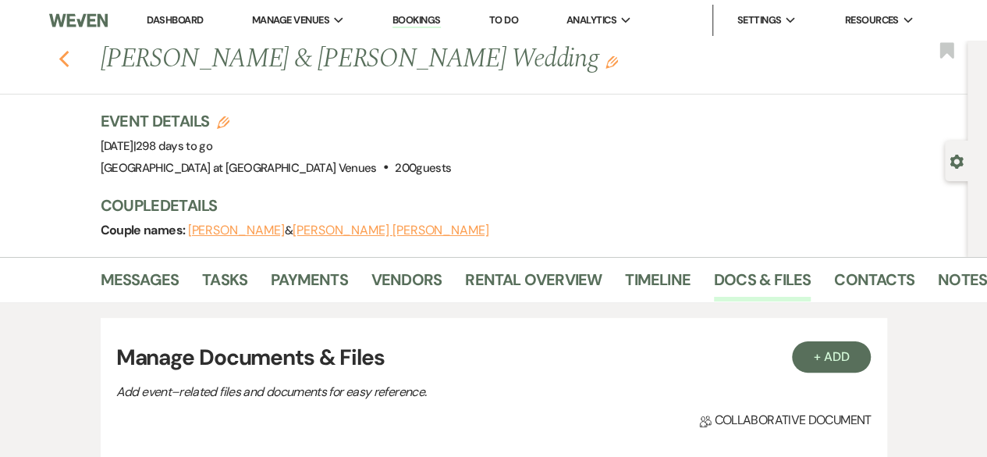
click at [70, 60] on icon "Previous" at bounding box center [65, 59] width 12 height 19
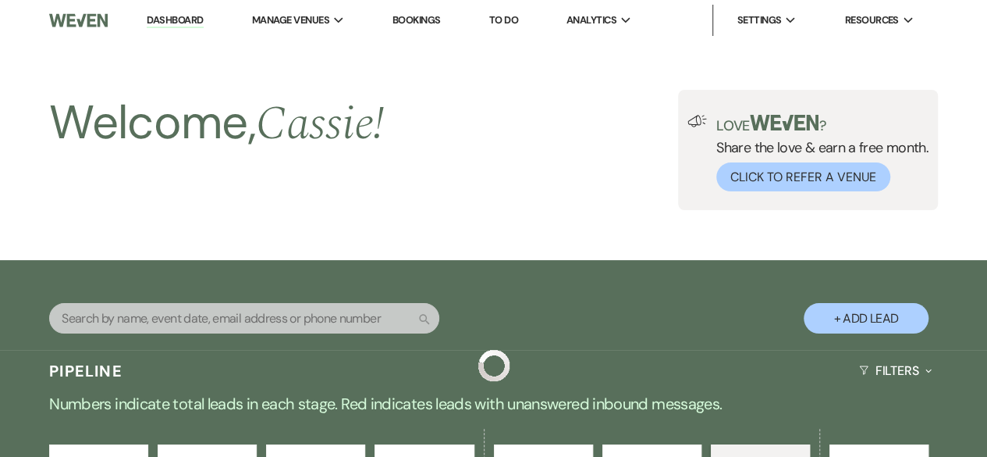
scroll to position [3251, 0]
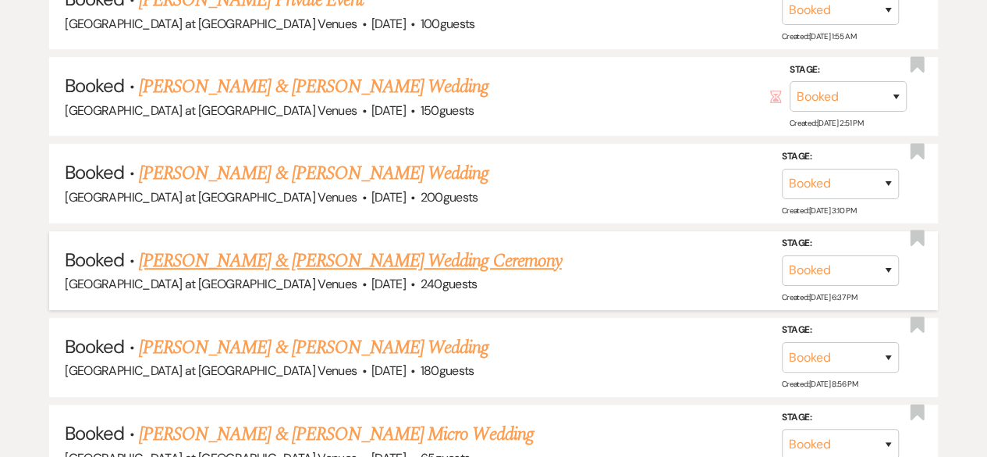
click at [196, 247] on link "[PERSON_NAME] & [PERSON_NAME] Wedding Ceremony" at bounding box center [350, 261] width 423 height 28
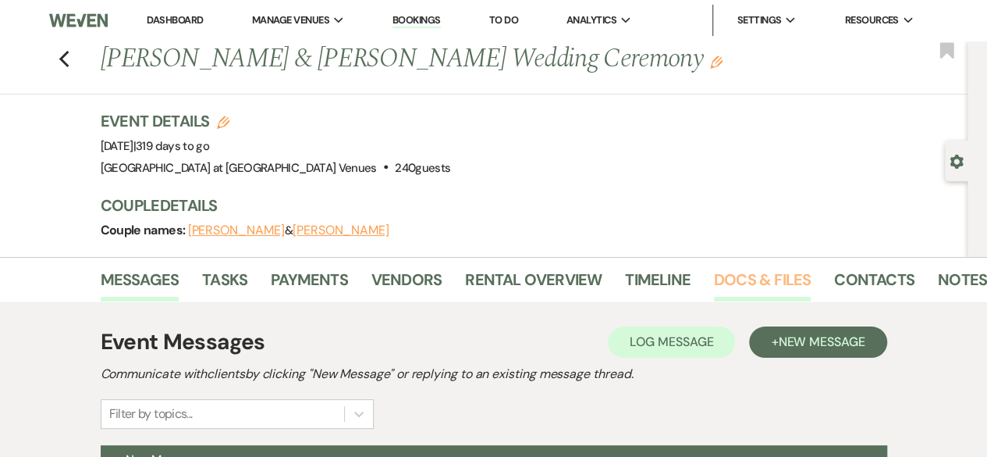
click at [756, 279] on link "Docs & Files" at bounding box center [762, 284] width 97 height 34
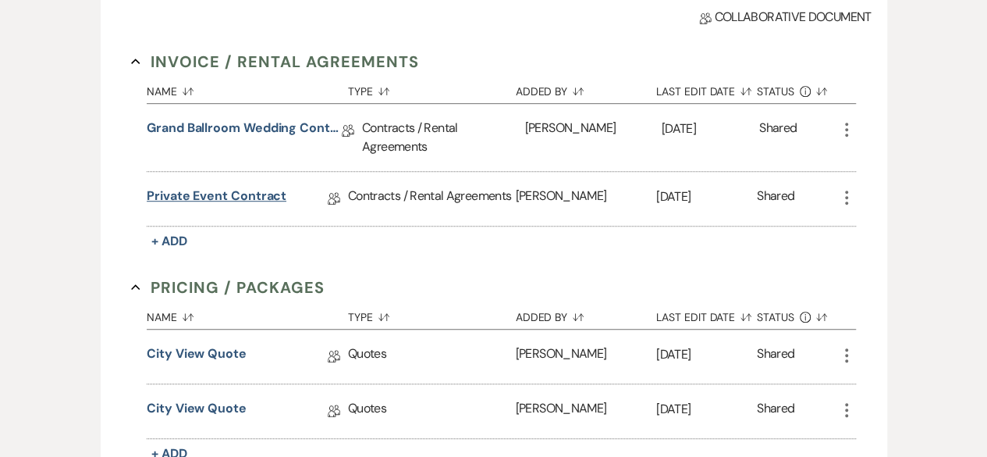
scroll to position [390, 0]
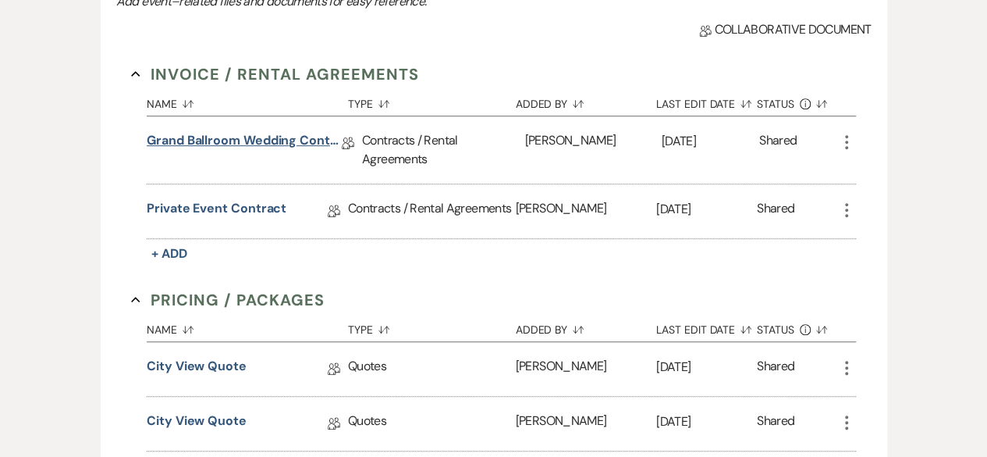
click at [294, 136] on link "Grand Ballroom Wedding Contract 2026" at bounding box center [244, 143] width 195 height 24
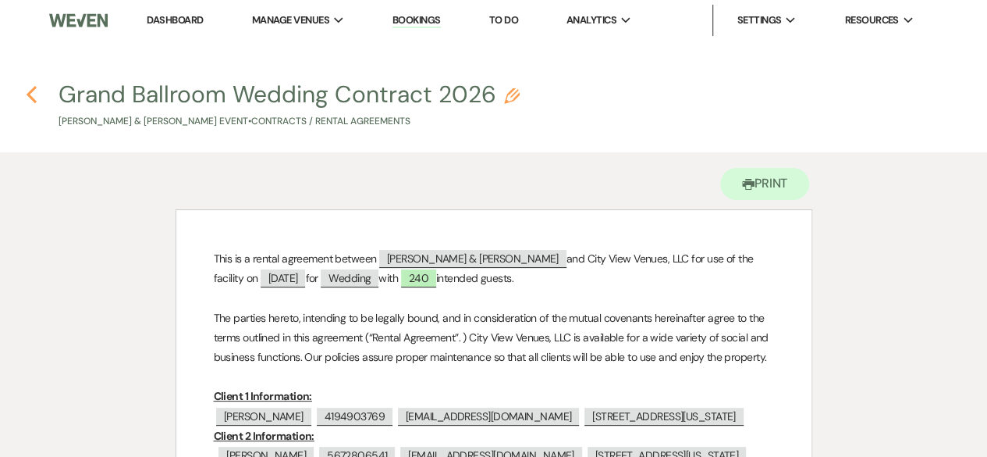
click at [30, 99] on icon "Previous" at bounding box center [32, 94] width 12 height 19
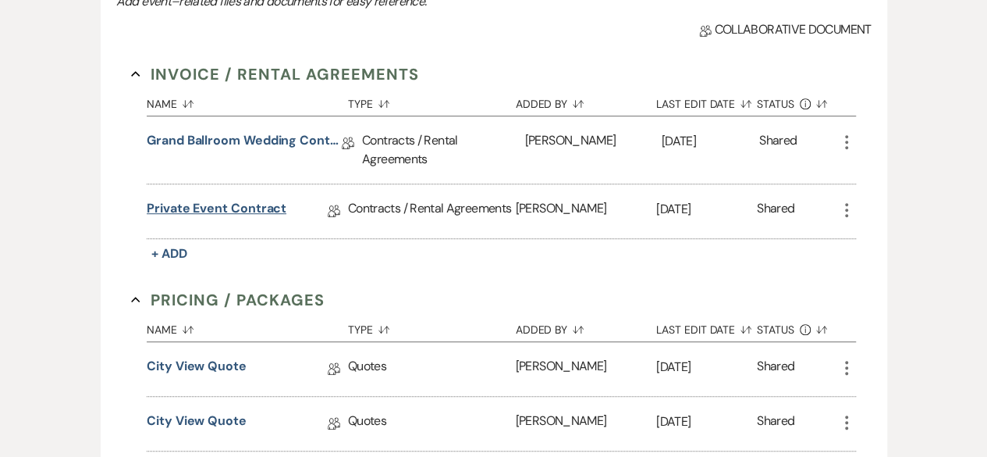
click at [254, 201] on link "Private Event Contract" at bounding box center [217, 211] width 140 height 24
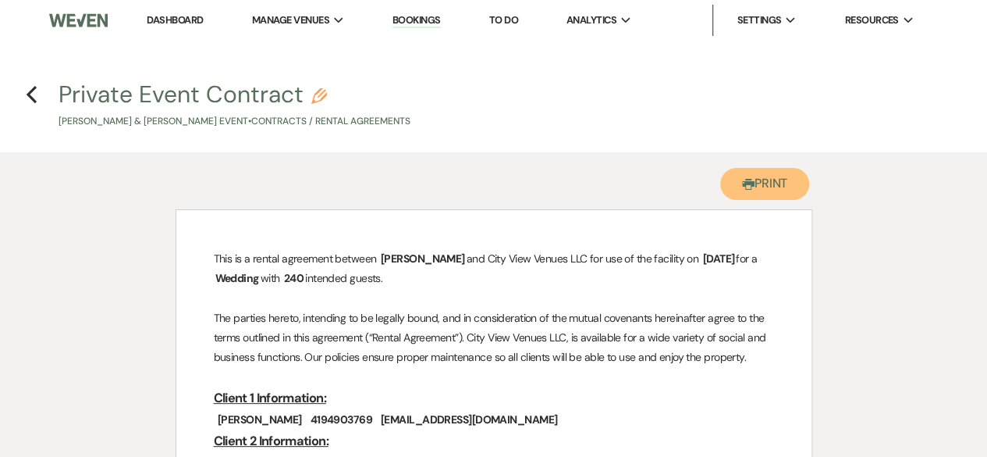
click at [753, 187] on button "Printer Print" at bounding box center [766, 184] width 90 height 32
click at [32, 94] on icon "Previous" at bounding box center [32, 94] width 12 height 19
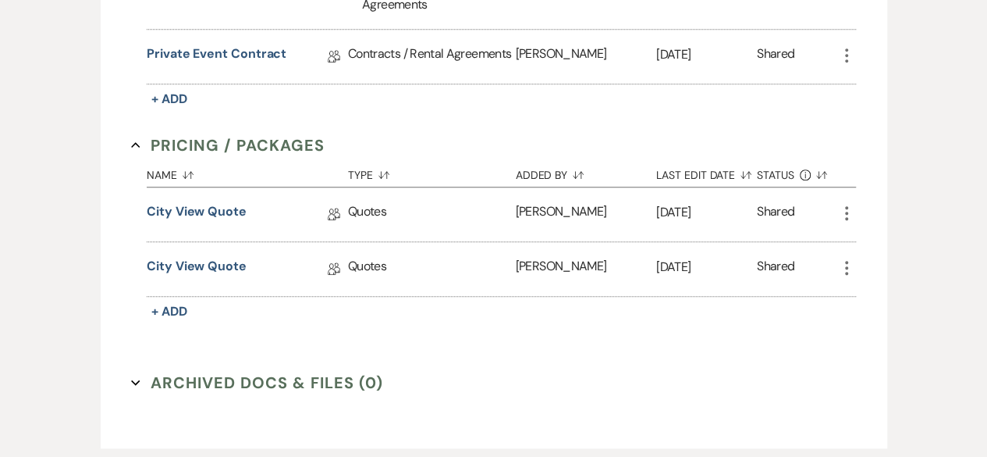
scroll to position [546, 0]
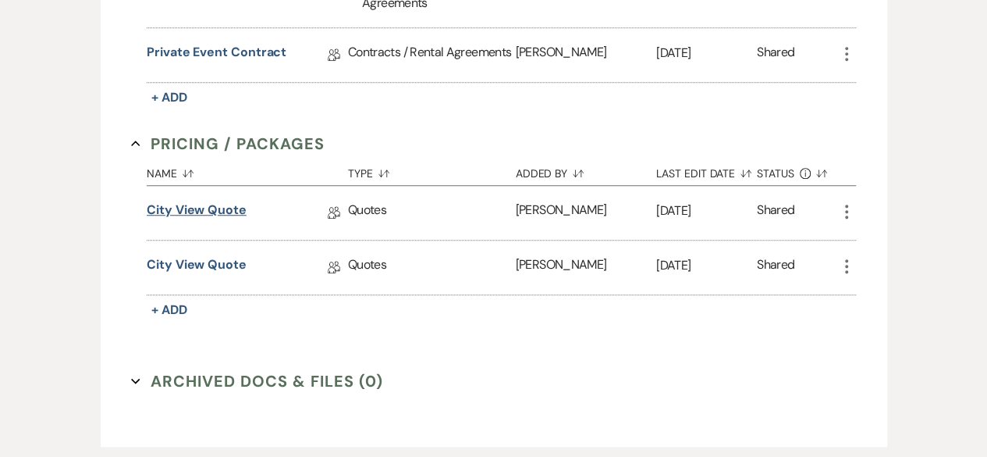
click at [225, 205] on link "City View Quote" at bounding box center [197, 213] width 100 height 24
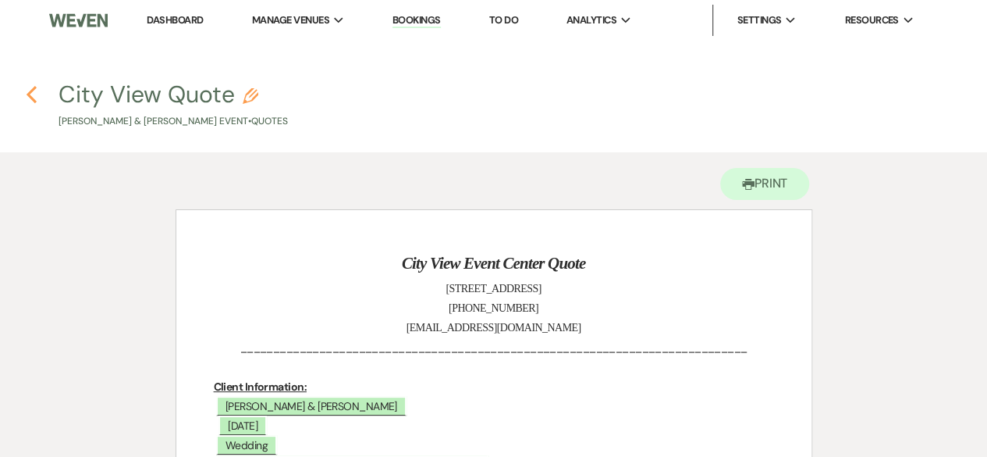
click at [33, 101] on use "button" at bounding box center [32, 94] width 10 height 17
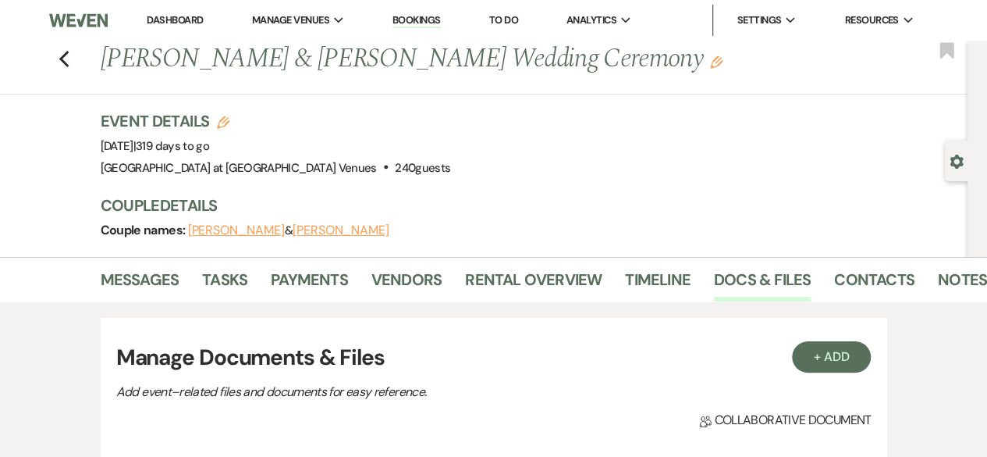
scroll to position [546, 0]
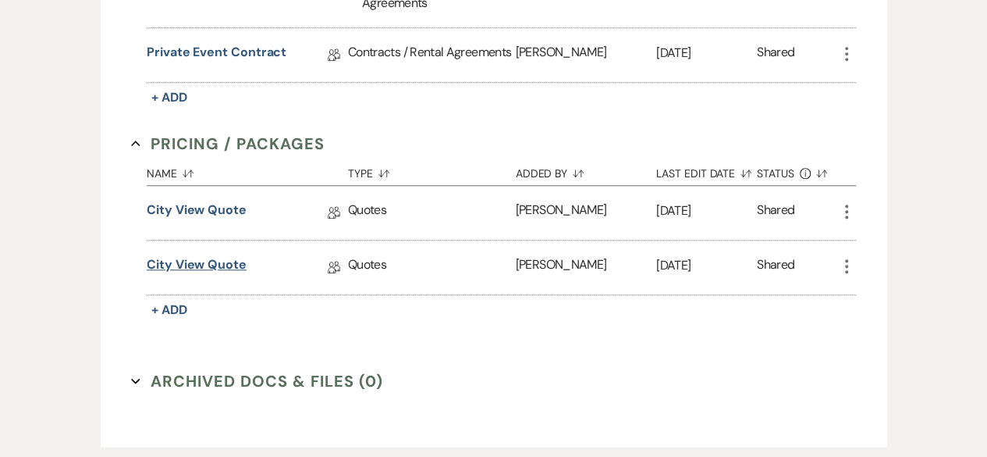
click at [195, 262] on link "City View Quote" at bounding box center [197, 267] width 100 height 24
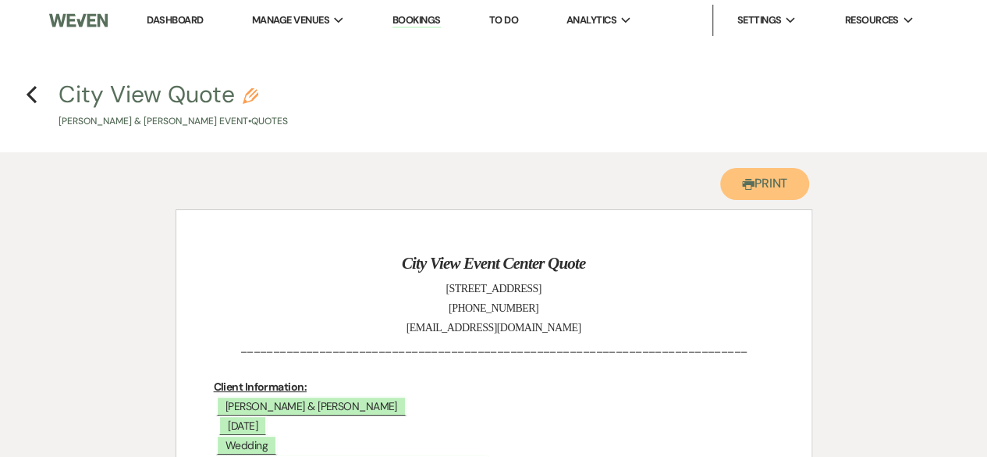
click at [777, 187] on button "Printer Print" at bounding box center [766, 184] width 90 height 32
click at [33, 87] on icon "Previous" at bounding box center [32, 94] width 12 height 19
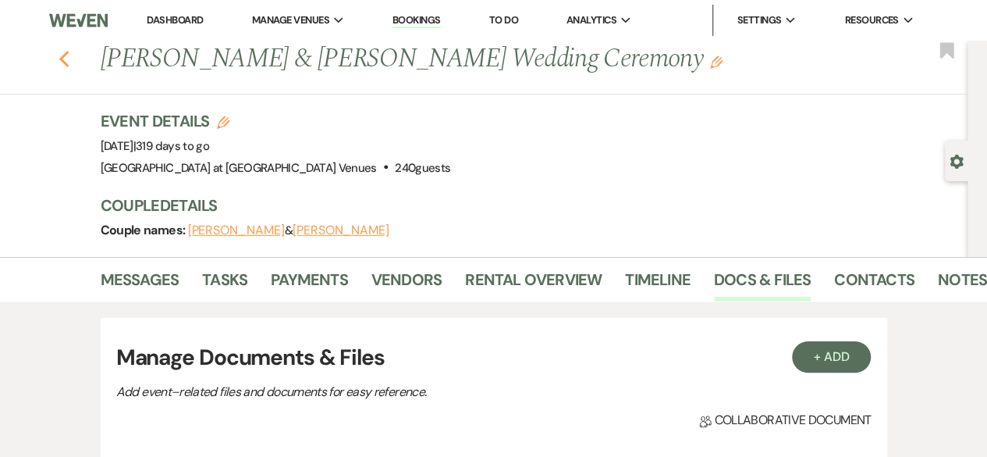
click at [70, 60] on icon "Previous" at bounding box center [65, 59] width 12 height 19
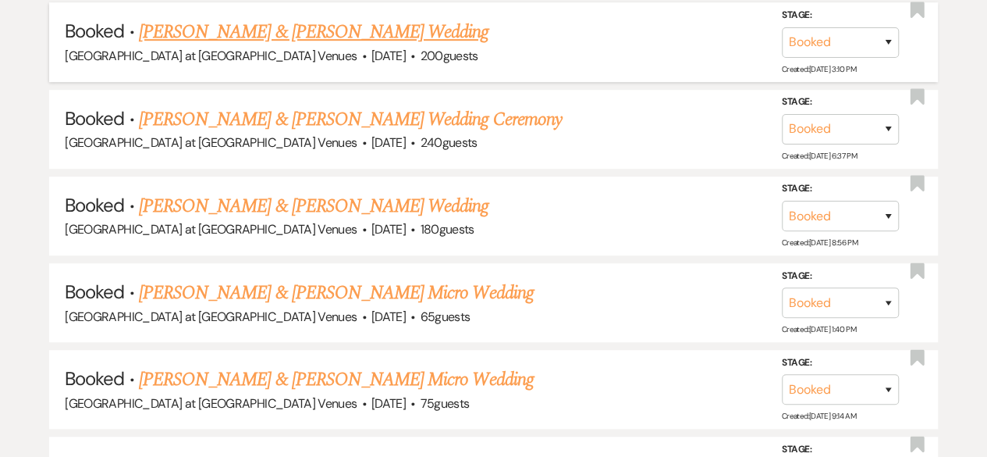
scroll to position [3407, 0]
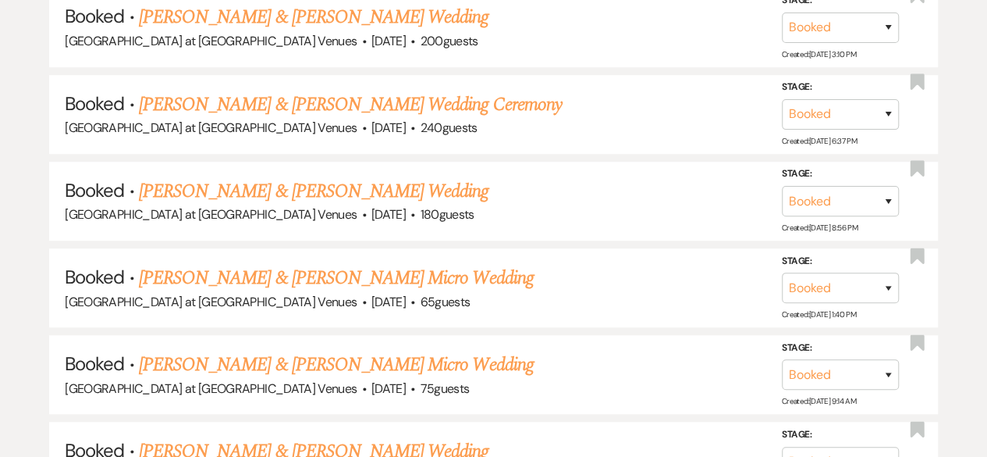
click at [248, 177] on link "[PERSON_NAME] & [PERSON_NAME] Wedding" at bounding box center [314, 191] width 350 height 28
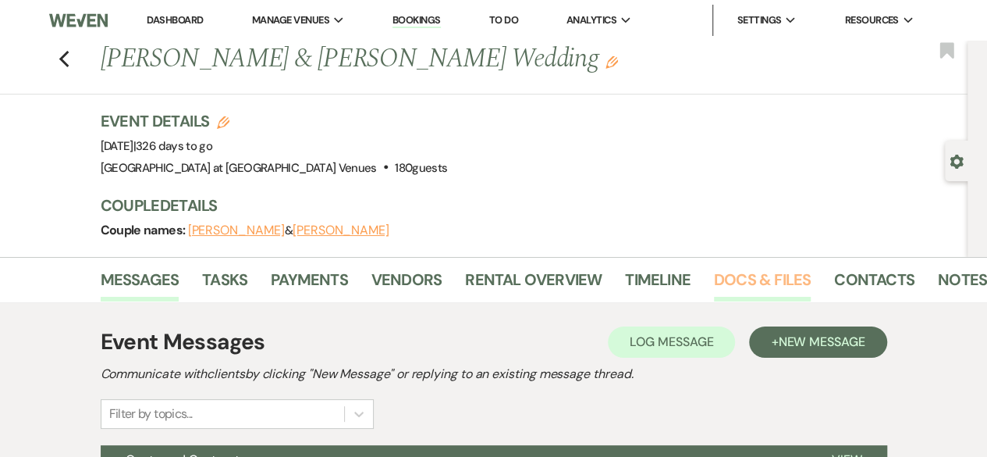
click at [747, 279] on link "Docs & Files" at bounding box center [762, 284] width 97 height 34
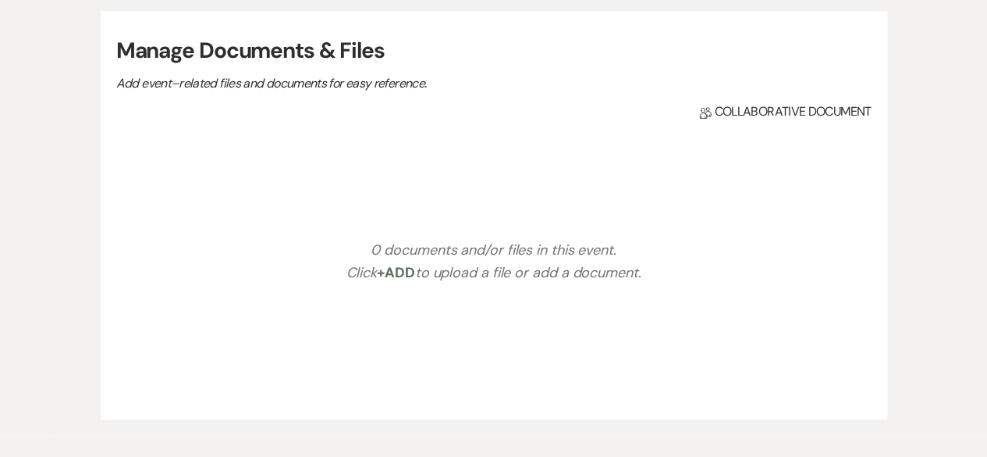
scroll to position [312, 0]
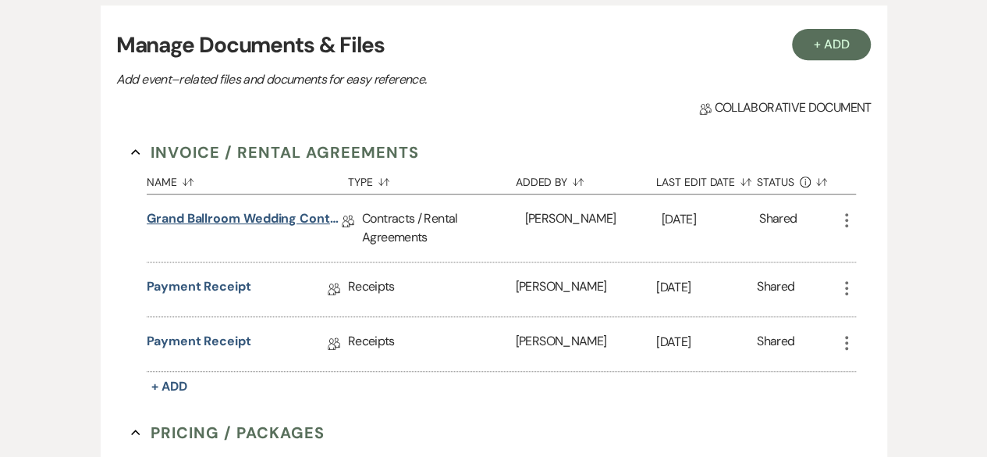
click at [272, 218] on link "Grand Ballroom Wedding Contract 2026" at bounding box center [244, 221] width 195 height 24
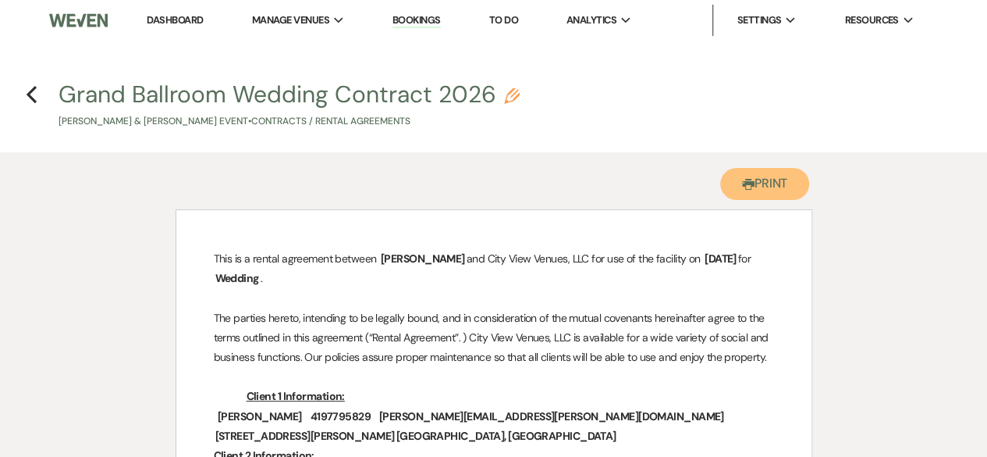
click at [782, 179] on button "Printer Print" at bounding box center [766, 184] width 90 height 32
click at [36, 98] on icon "Previous" at bounding box center [32, 94] width 12 height 19
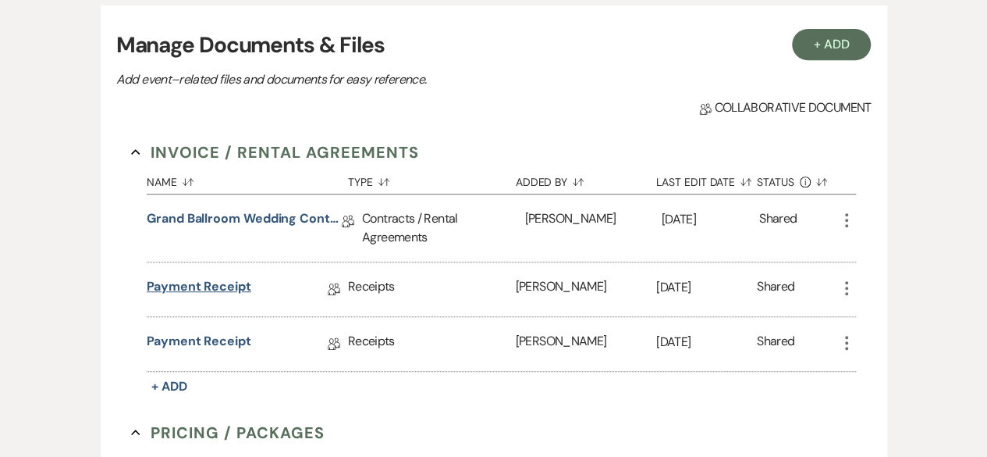
click at [215, 289] on link "Payment Receipt" at bounding box center [199, 289] width 105 height 24
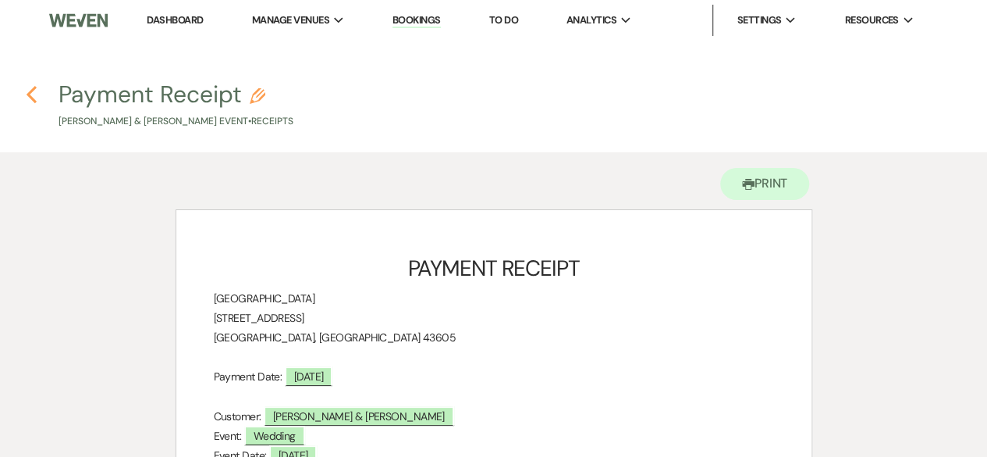
click at [33, 96] on icon "Previous" at bounding box center [32, 94] width 12 height 19
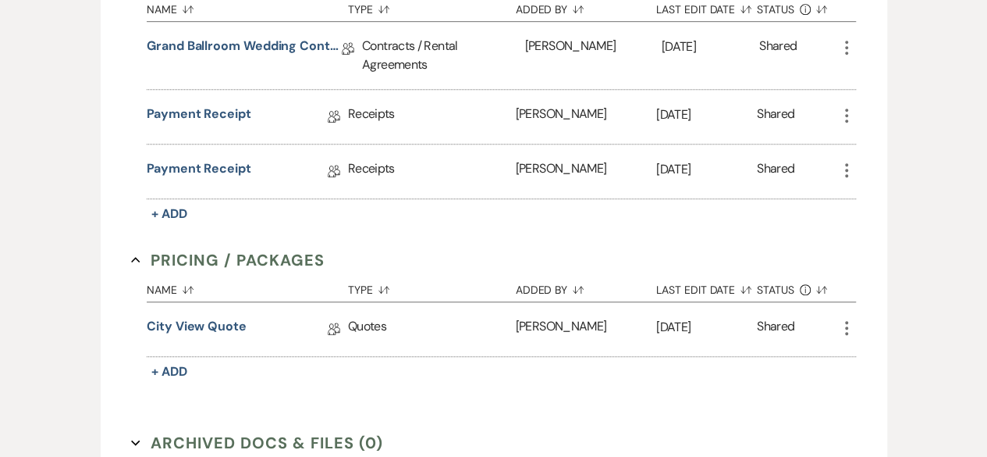
scroll to position [546, 0]
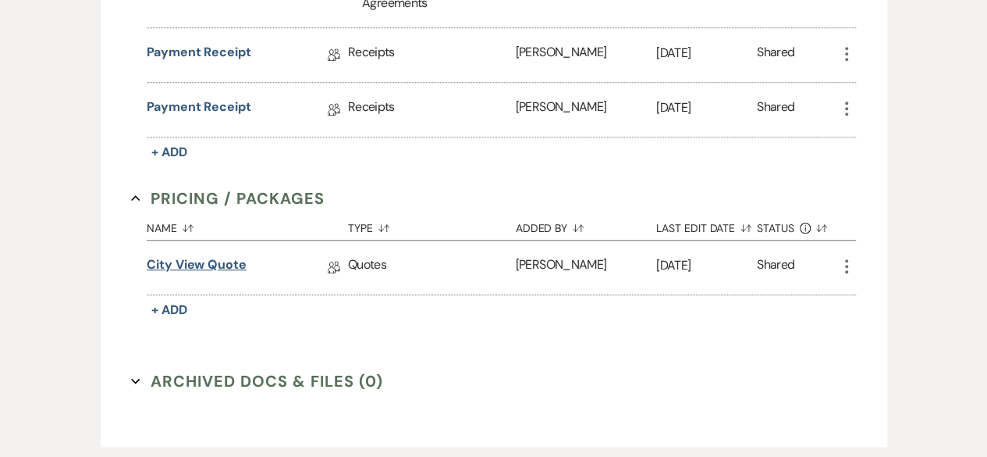
click at [206, 269] on link "City View Quote" at bounding box center [197, 267] width 100 height 24
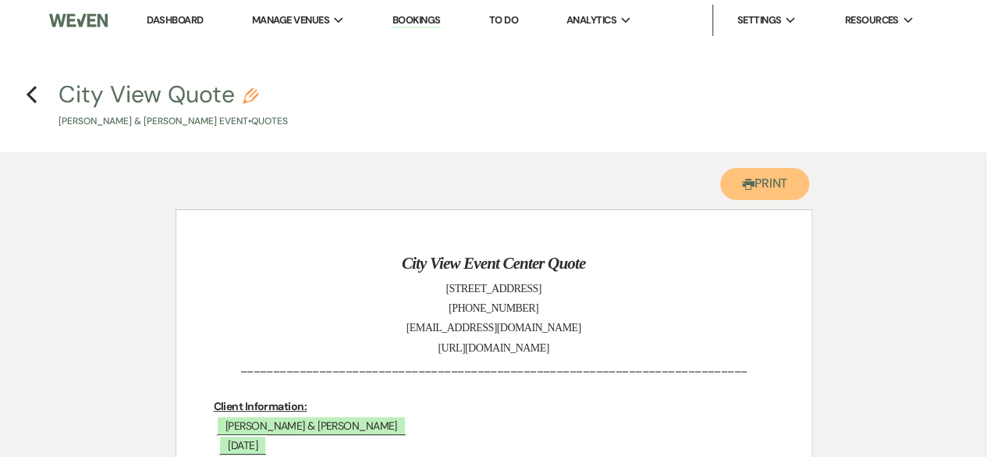
click at [761, 182] on button "Printer Print" at bounding box center [766, 184] width 90 height 32
click at [29, 96] on use "button" at bounding box center [32, 94] width 10 height 17
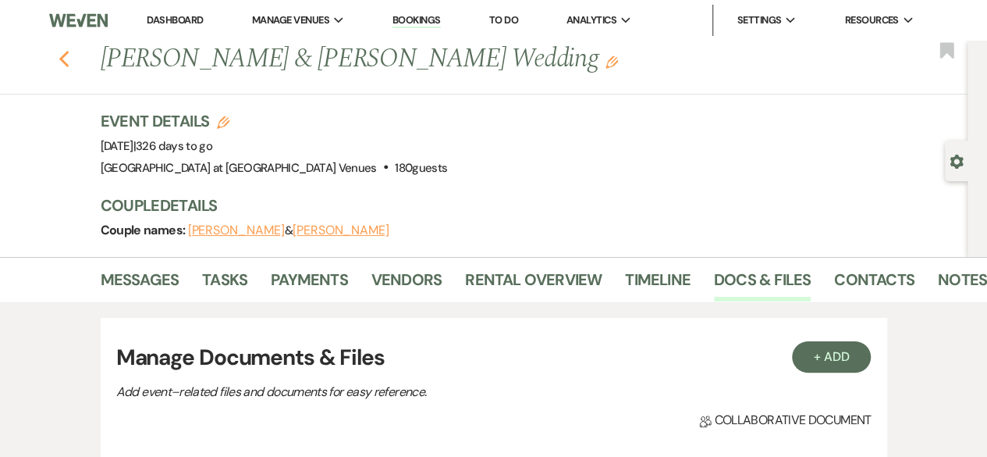
click at [70, 62] on icon "Previous" at bounding box center [65, 59] width 12 height 19
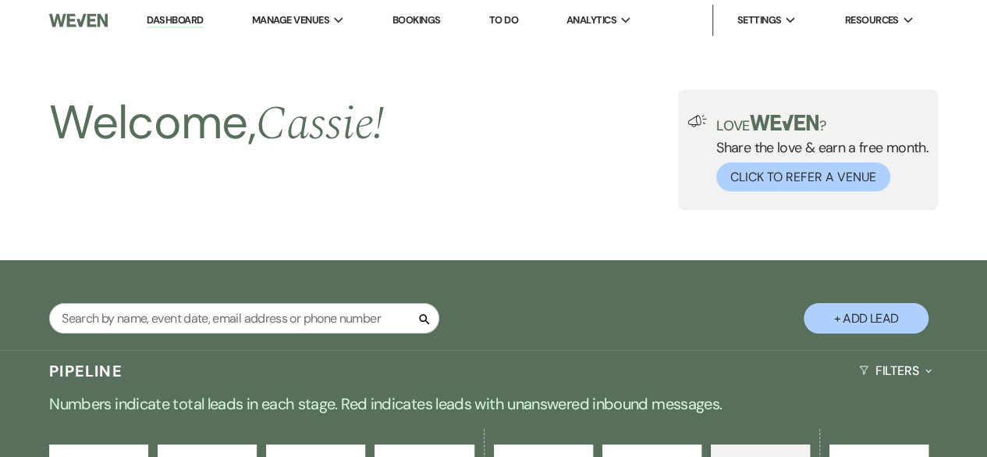
scroll to position [3407, 0]
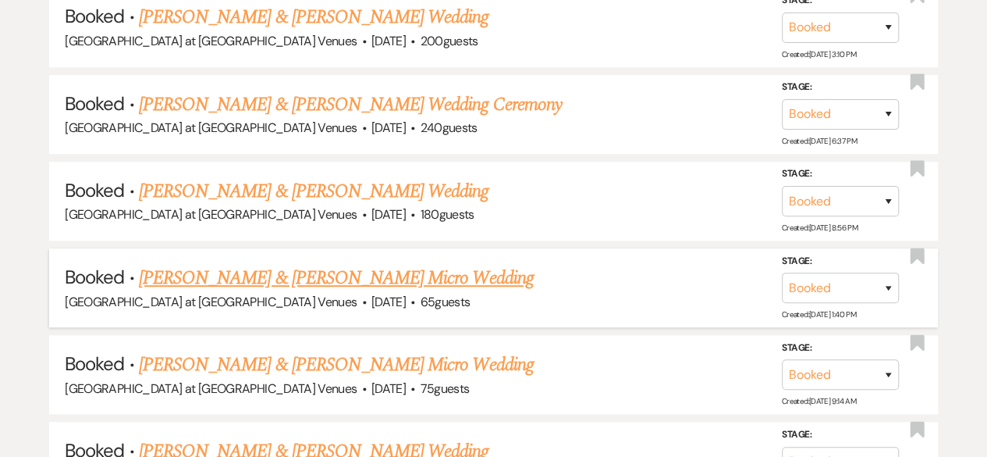
click at [223, 264] on link "[PERSON_NAME] & [PERSON_NAME] Micro Wedding" at bounding box center [336, 278] width 395 height 28
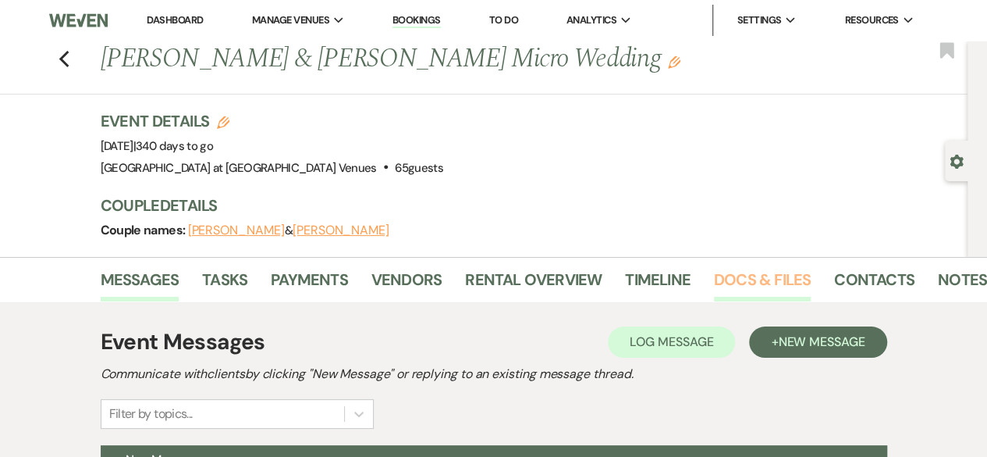
click at [771, 271] on link "Docs & Files" at bounding box center [762, 284] width 97 height 34
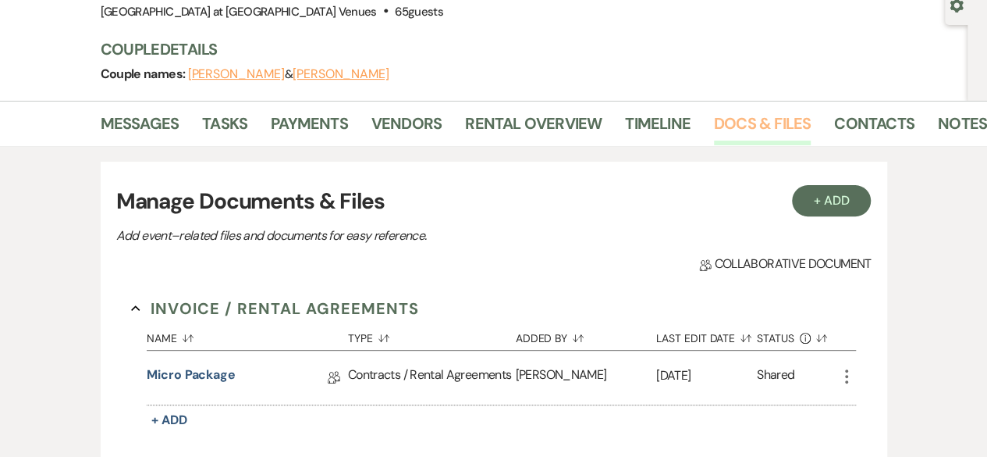
scroll to position [312, 0]
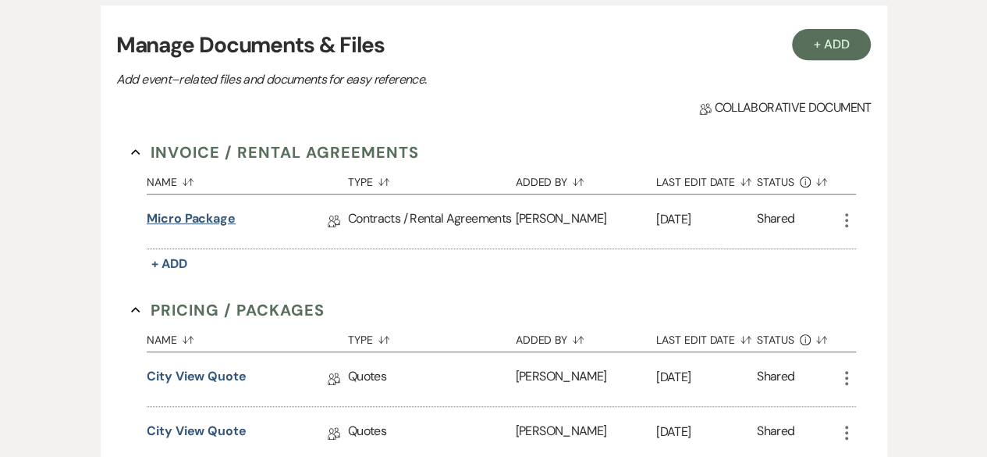
click at [197, 219] on link "Micro Package" at bounding box center [191, 221] width 89 height 24
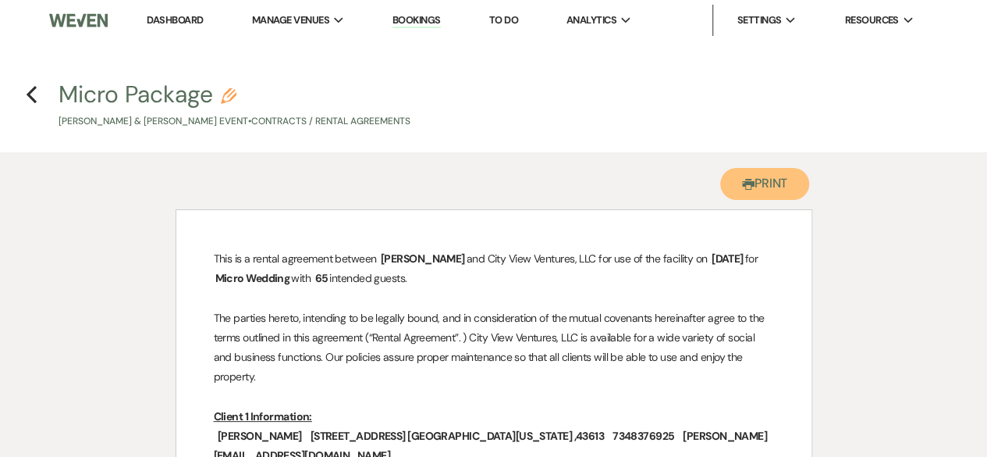
click at [774, 191] on button "Printer Print" at bounding box center [766, 184] width 90 height 32
click at [36, 95] on icon "Previous" at bounding box center [32, 94] width 12 height 19
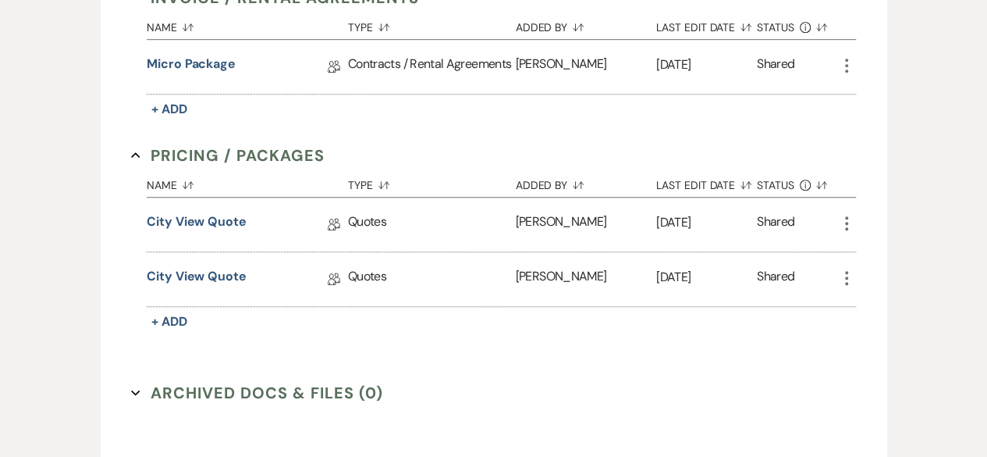
scroll to position [468, 0]
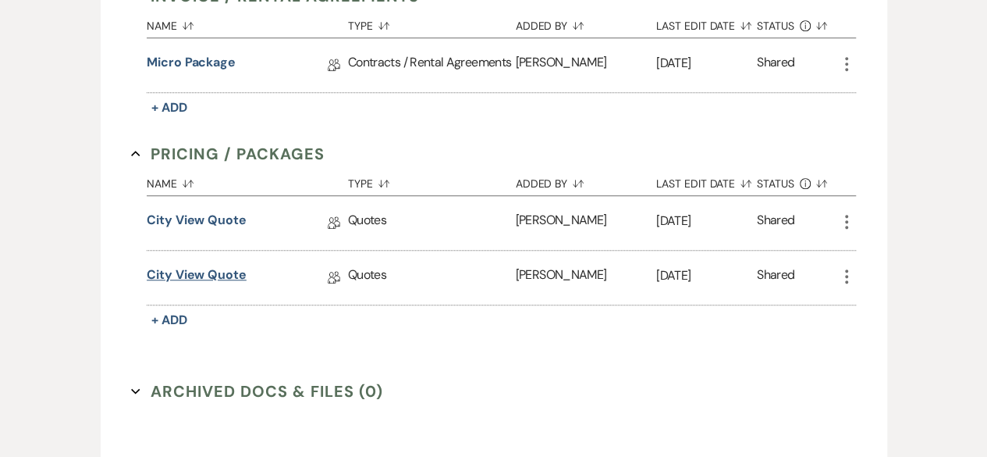
click at [184, 273] on link "City View Quote" at bounding box center [197, 277] width 100 height 24
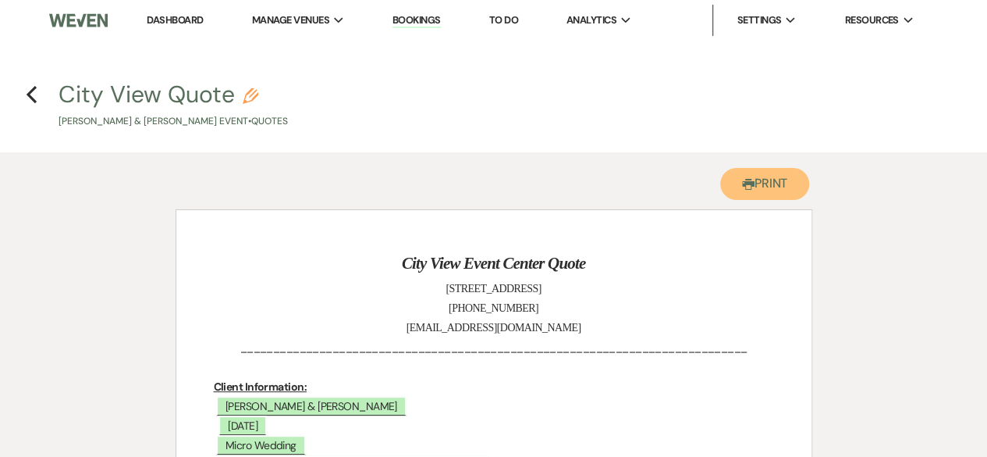
click at [778, 190] on button "Printer Print" at bounding box center [766, 184] width 90 height 32
click at [33, 98] on use "button" at bounding box center [32, 94] width 10 height 17
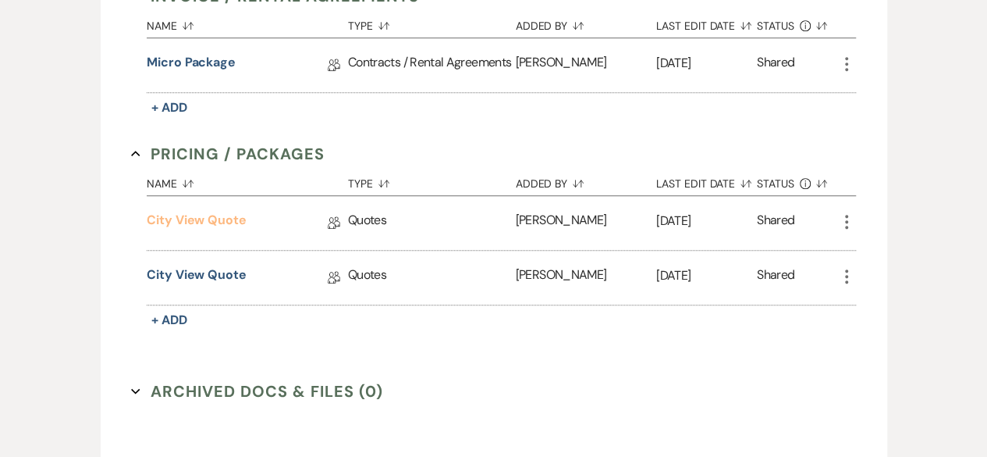
click at [228, 215] on link "City View Quote" at bounding box center [197, 223] width 100 height 24
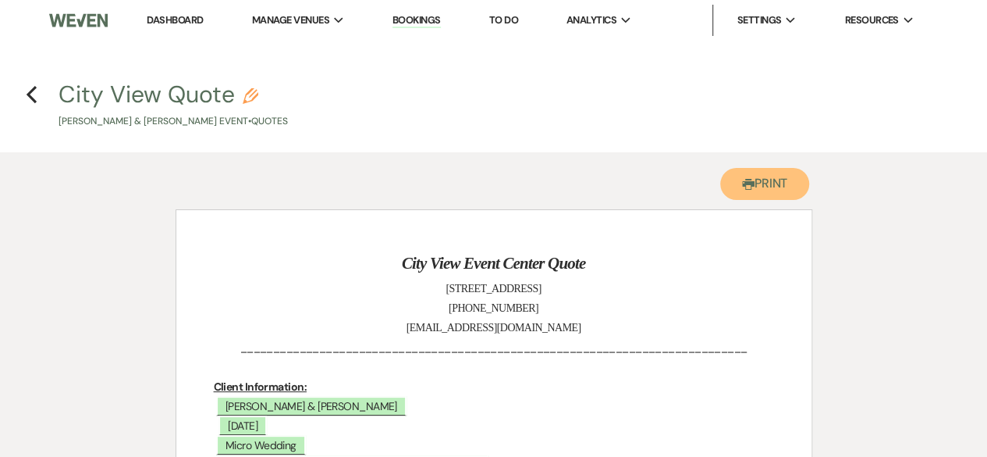
click at [749, 190] on icon "Printer" at bounding box center [748, 184] width 12 height 12
click at [34, 88] on use "button" at bounding box center [32, 94] width 10 height 17
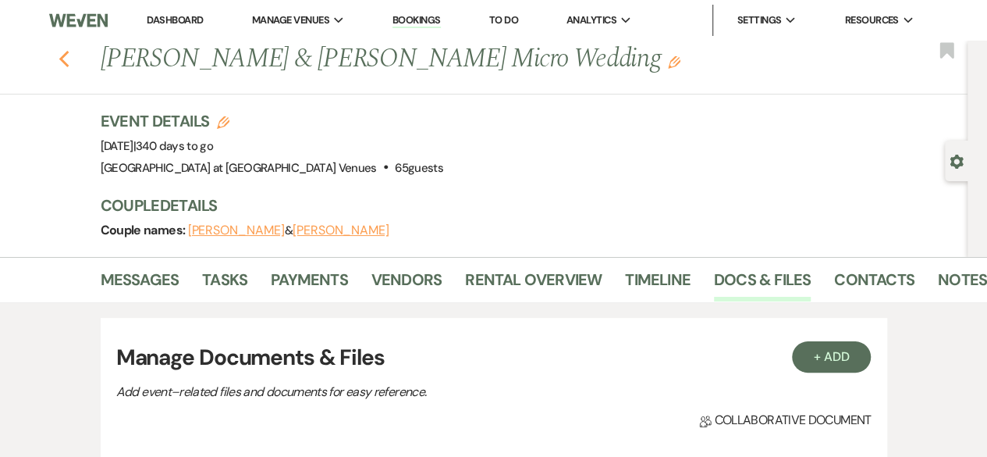
click at [69, 63] on use "button" at bounding box center [64, 59] width 10 height 17
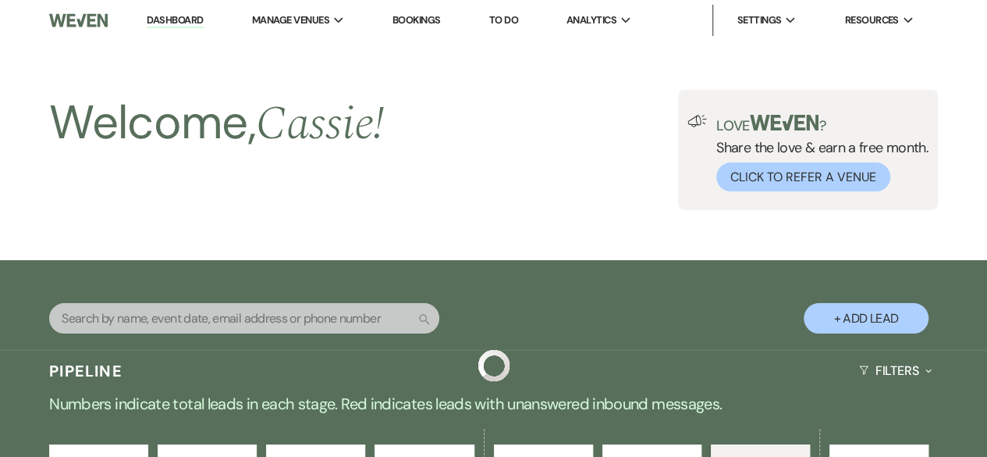
scroll to position [3407, 0]
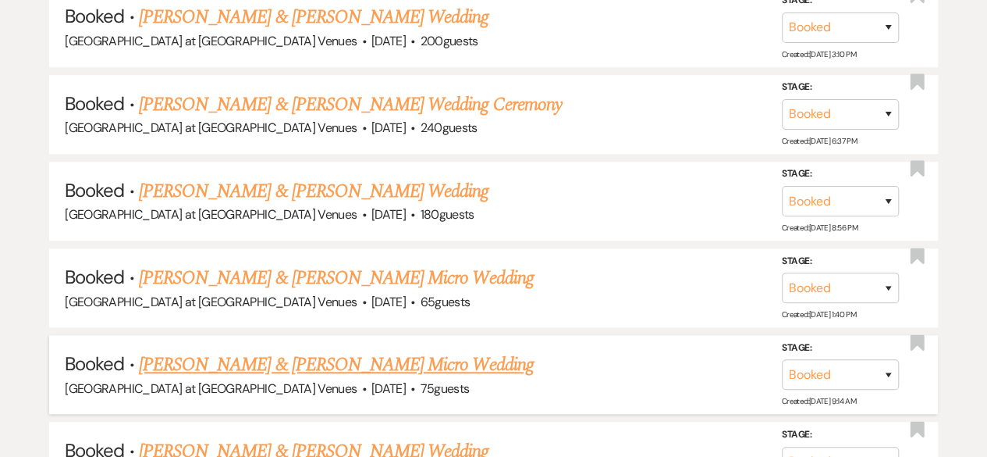
click at [411, 390] on span "·" at bounding box center [413, 390] width 5 height 0
click at [336, 351] on link "[PERSON_NAME] & [PERSON_NAME] Micro Wedding" at bounding box center [336, 365] width 395 height 28
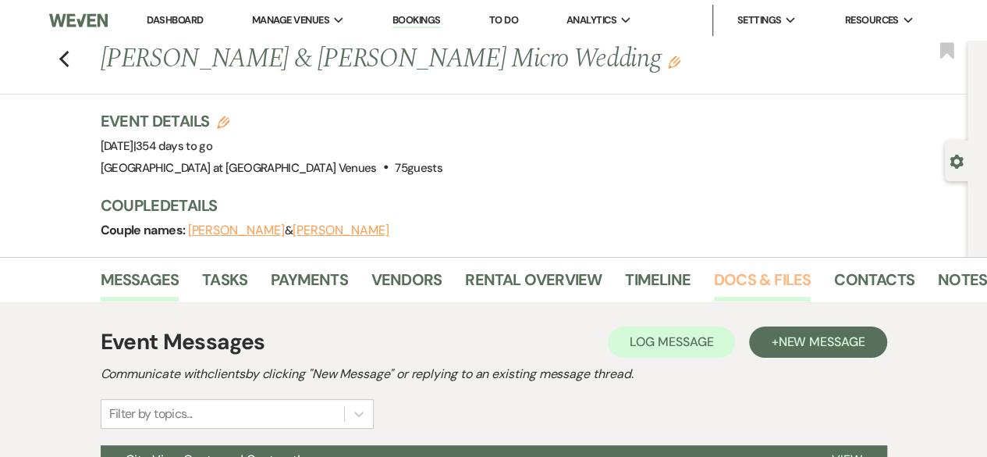
click at [771, 280] on link "Docs & Files" at bounding box center [762, 284] width 97 height 34
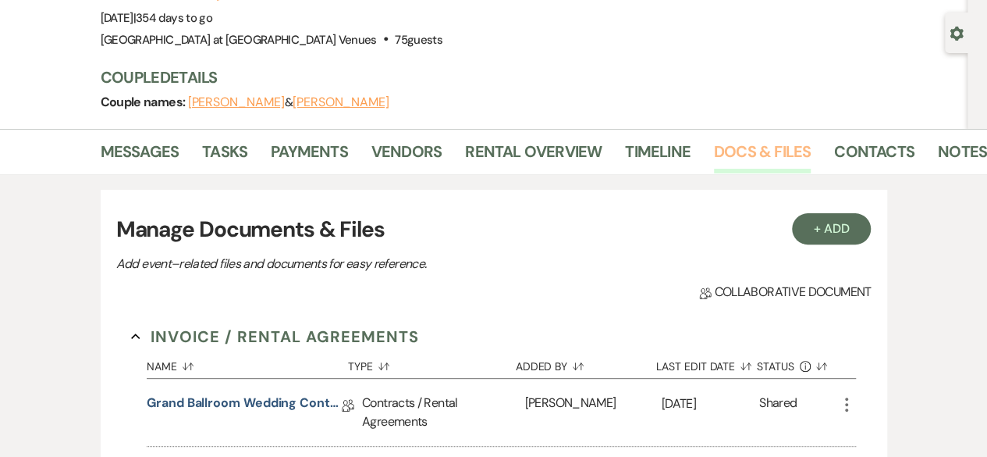
scroll to position [312, 0]
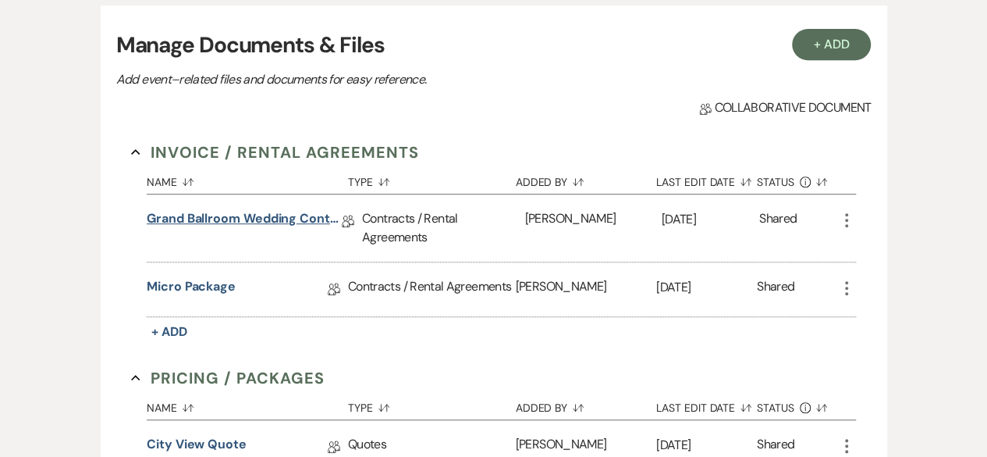
click at [223, 213] on link "Grand Ballroom Wedding Contract 2026" at bounding box center [244, 221] width 195 height 24
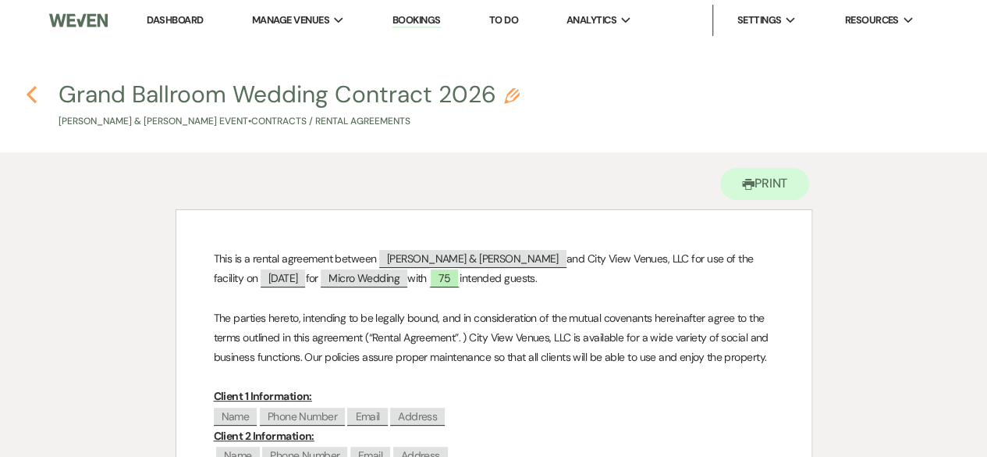
click at [29, 92] on use "button" at bounding box center [32, 94] width 10 height 17
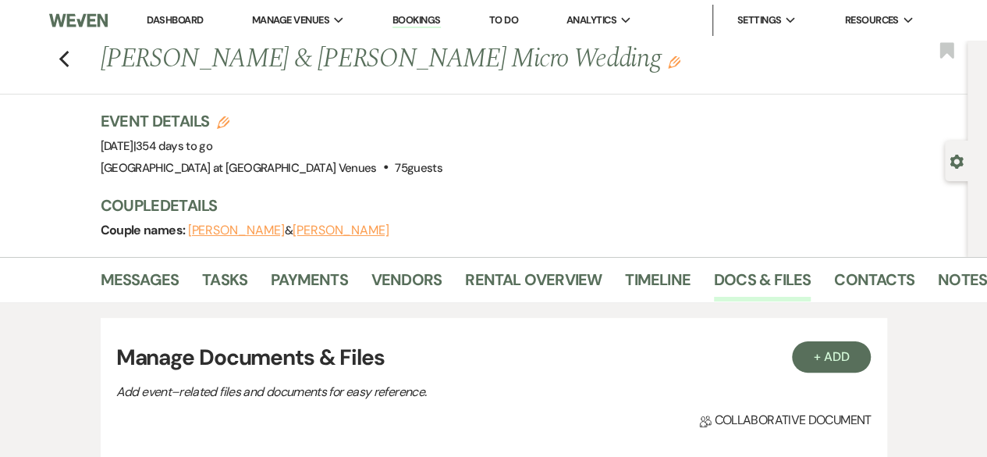
scroll to position [312, 0]
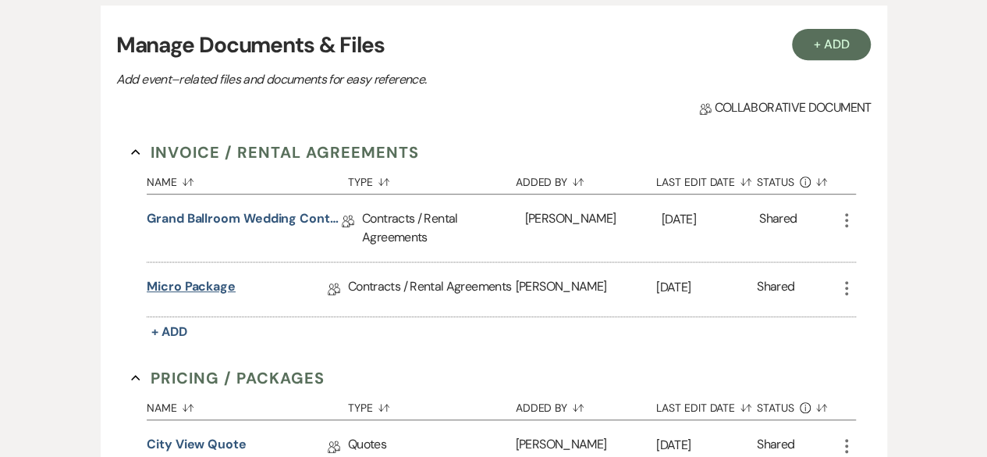
click at [213, 285] on link "Micro Package" at bounding box center [191, 289] width 89 height 24
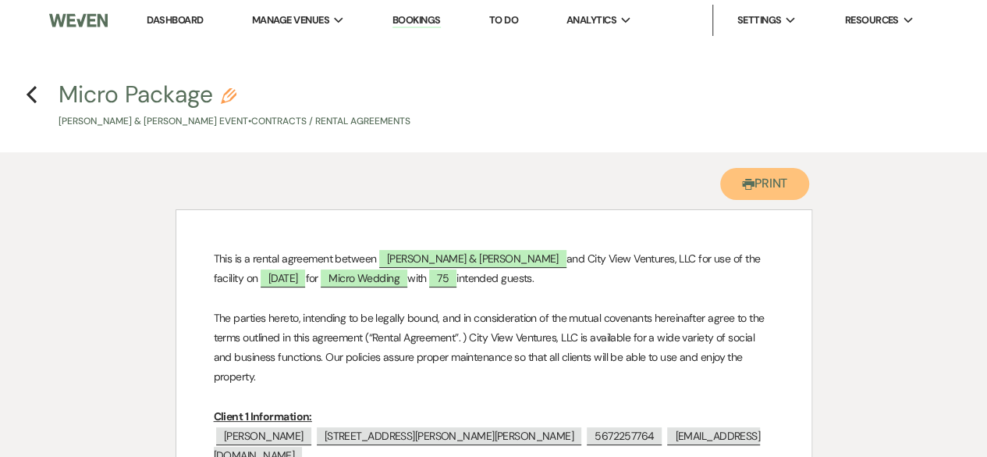
click at [767, 190] on button "Printer Print" at bounding box center [766, 184] width 90 height 32
click at [34, 101] on use "button" at bounding box center [32, 94] width 10 height 17
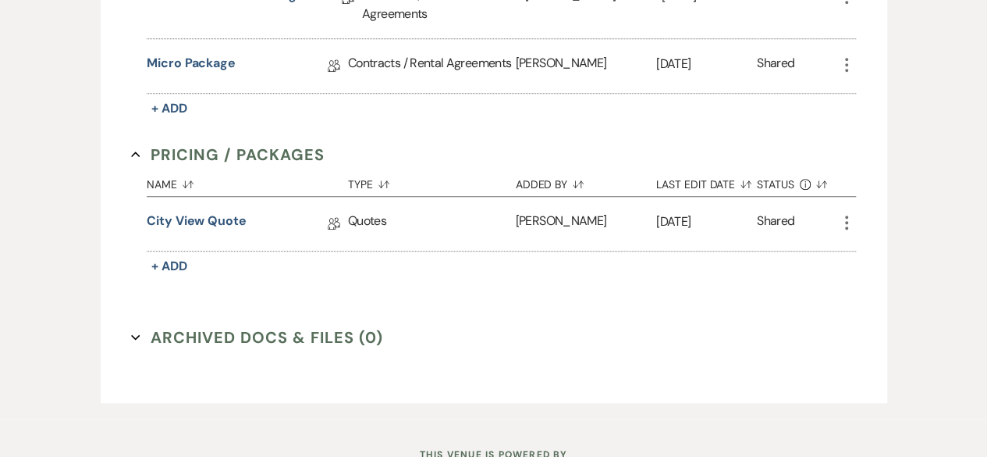
scroll to position [546, 0]
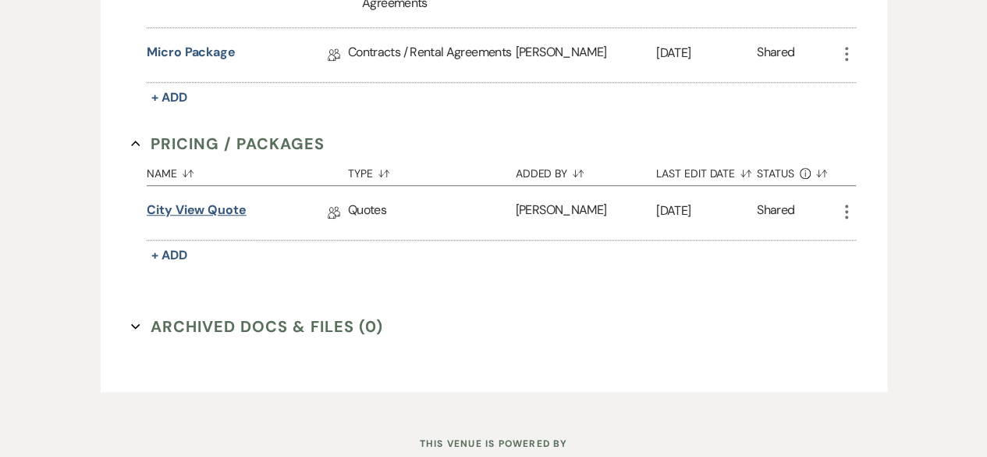
click at [210, 203] on link "City View Quote" at bounding box center [197, 213] width 100 height 24
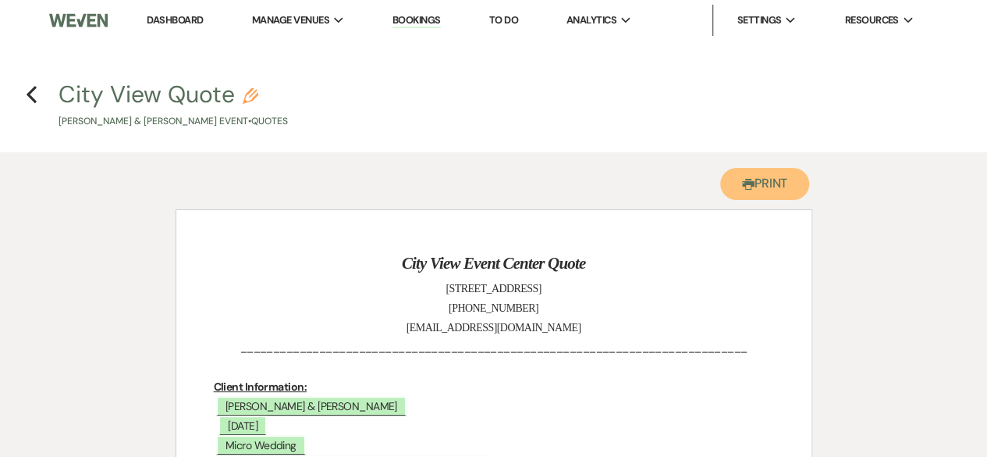
click at [770, 194] on button "Printer Print" at bounding box center [766, 184] width 90 height 32
click at [34, 98] on icon "Previous" at bounding box center [32, 94] width 12 height 19
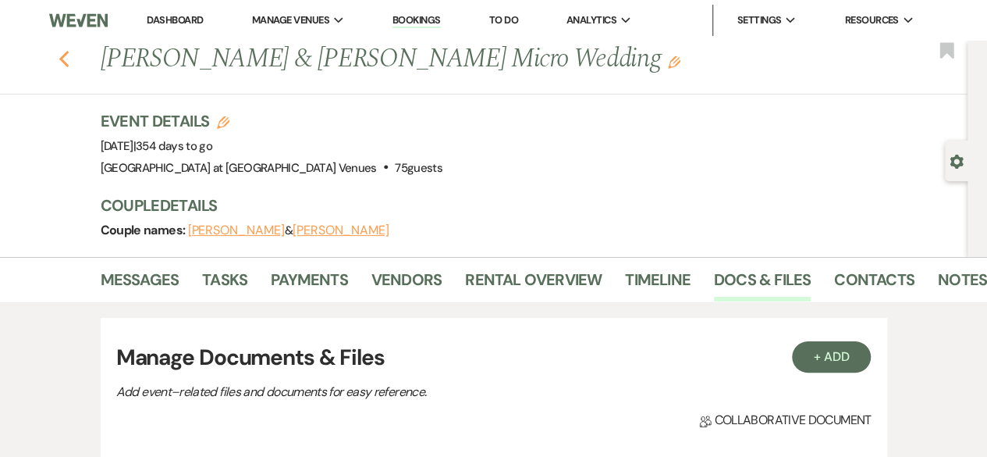
click at [70, 61] on icon "Previous" at bounding box center [65, 59] width 12 height 19
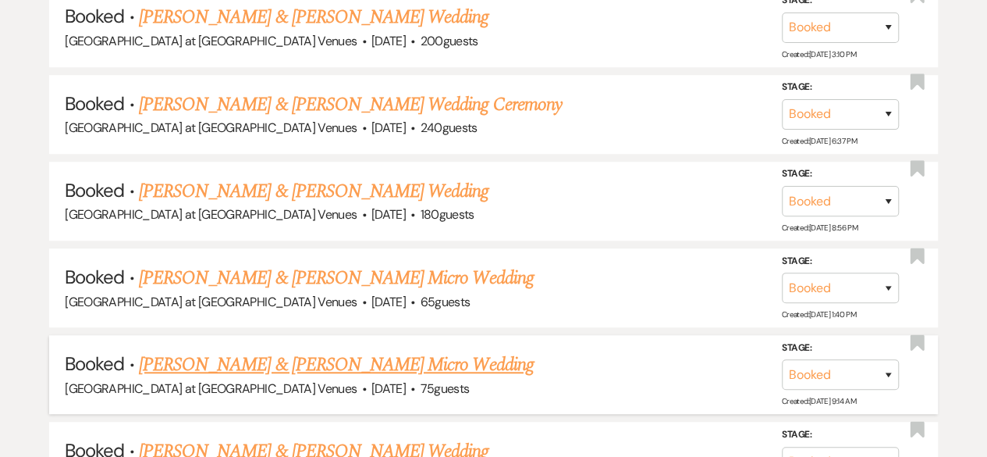
scroll to position [3563, 0]
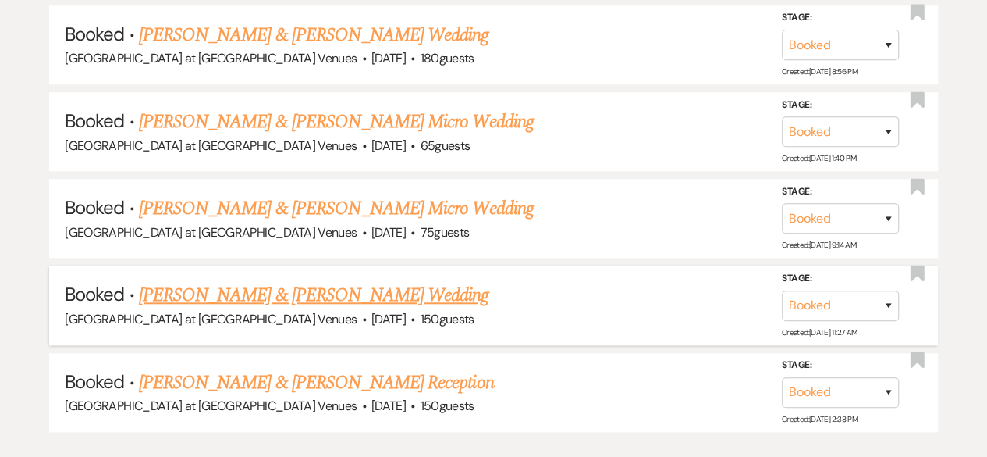
click at [233, 281] on link "[PERSON_NAME] & [PERSON_NAME] Wedding" at bounding box center [314, 295] width 350 height 28
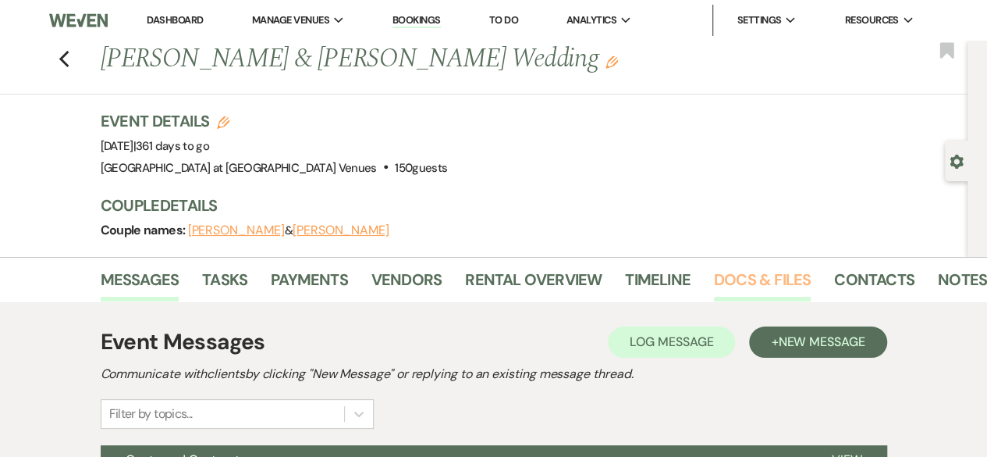
click at [716, 288] on link "Docs & Files" at bounding box center [762, 284] width 97 height 34
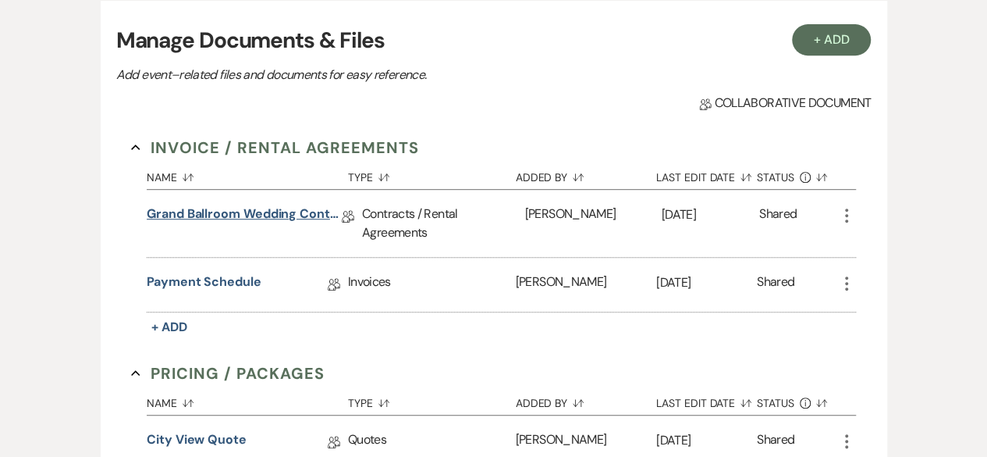
scroll to position [312, 0]
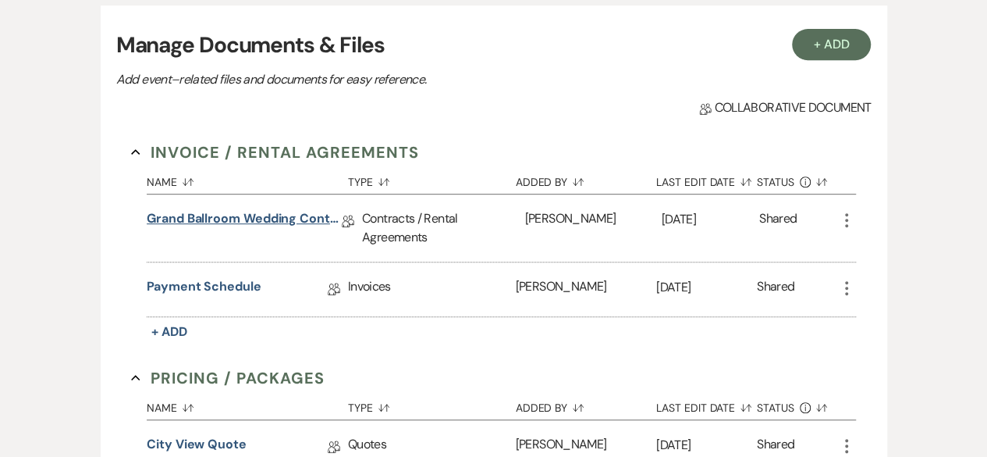
click at [185, 218] on link "Grand Ballroom Wedding Contract 2026" at bounding box center [244, 221] width 195 height 24
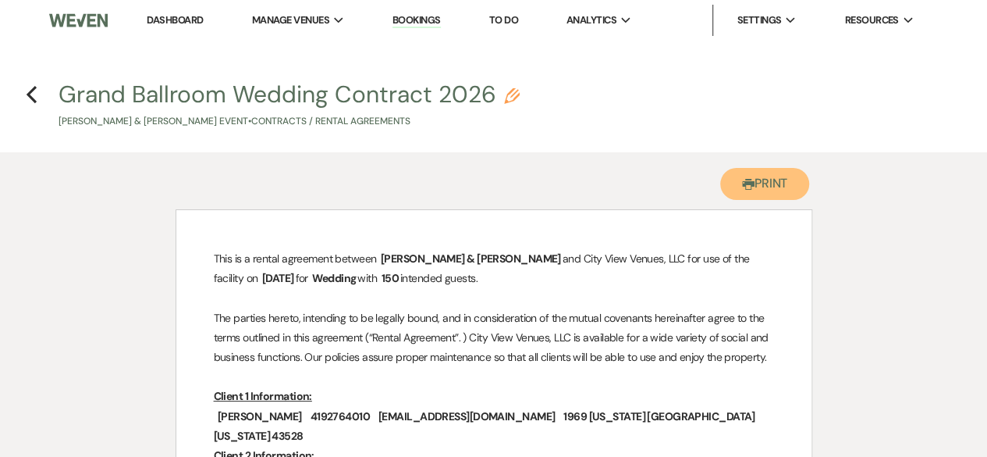
click at [762, 190] on button "Printer Print" at bounding box center [766, 184] width 90 height 32
click at [27, 92] on icon "Previous" at bounding box center [32, 94] width 12 height 19
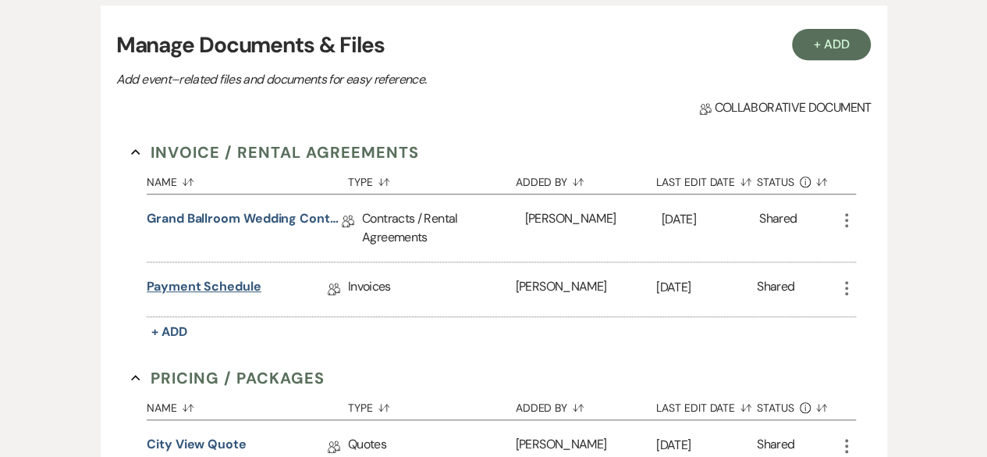
click at [200, 286] on link "Payment Schedule" at bounding box center [204, 289] width 115 height 24
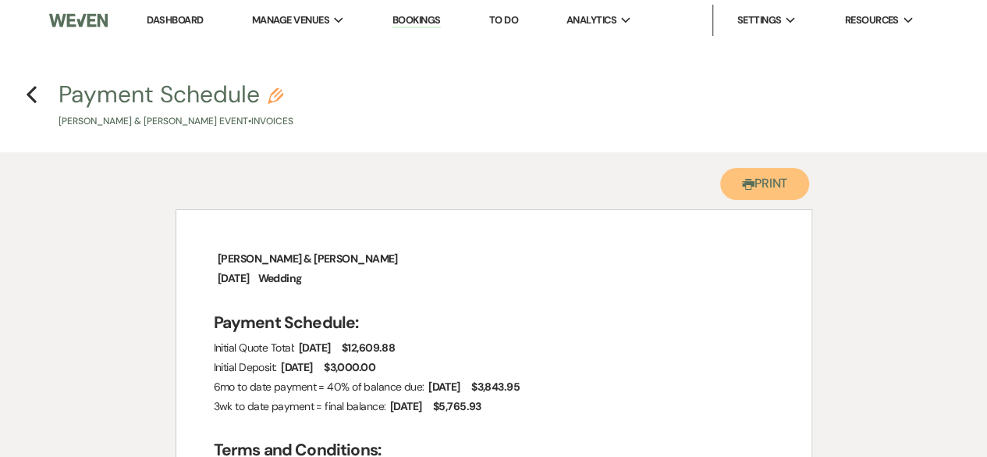
click at [746, 190] on use "button" at bounding box center [748, 184] width 12 height 11
click at [30, 98] on icon "Previous" at bounding box center [32, 94] width 12 height 19
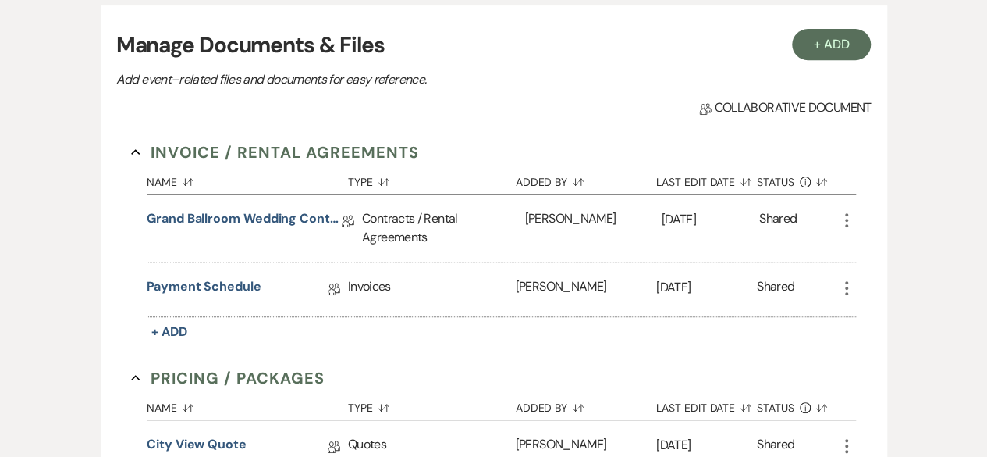
scroll to position [546, 0]
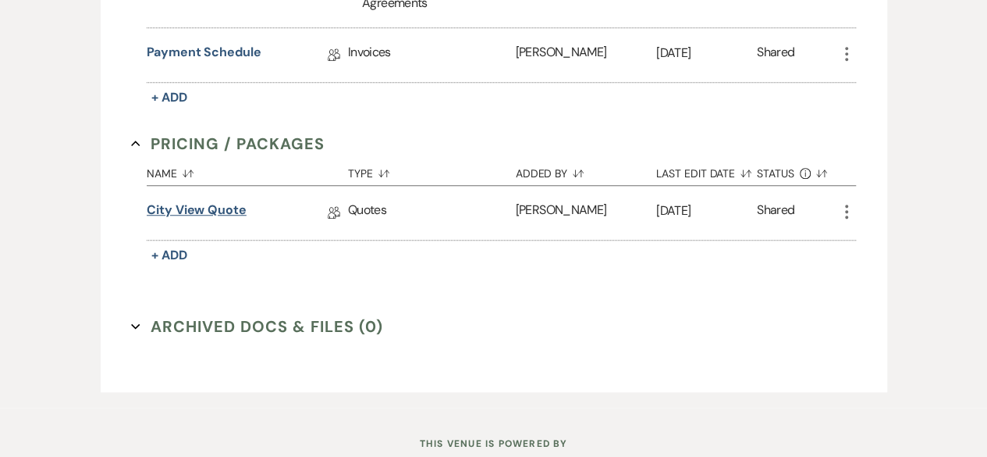
click at [208, 212] on link "City View Quote" at bounding box center [197, 213] width 100 height 24
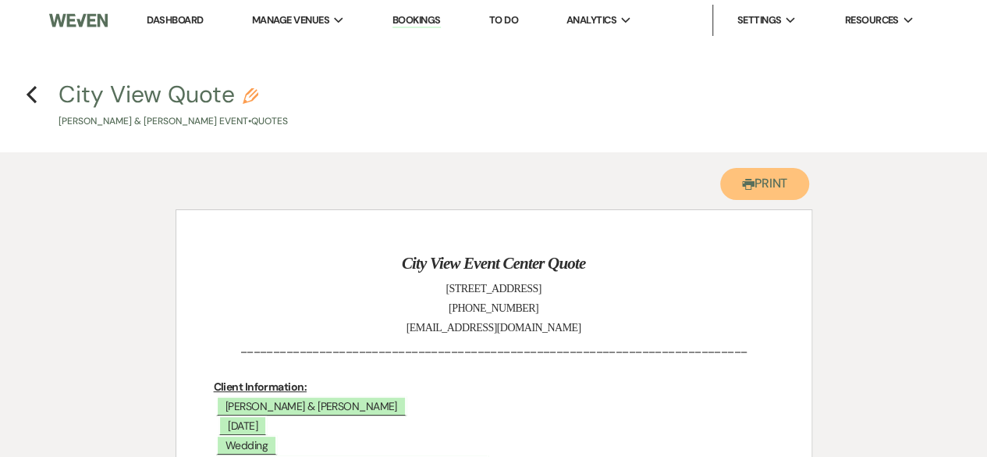
click at [743, 190] on use "button" at bounding box center [748, 184] width 12 height 11
click at [30, 93] on use "button" at bounding box center [32, 94] width 10 height 17
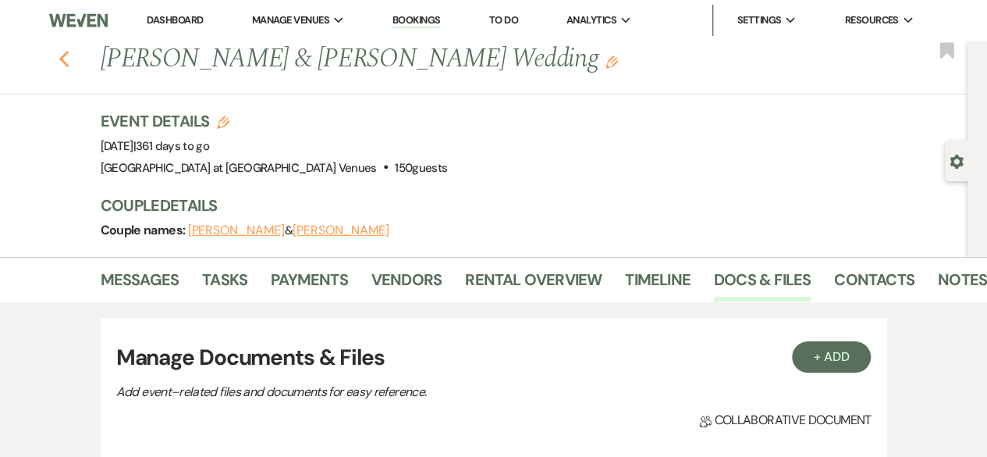
click at [70, 59] on icon "Previous" at bounding box center [65, 59] width 12 height 19
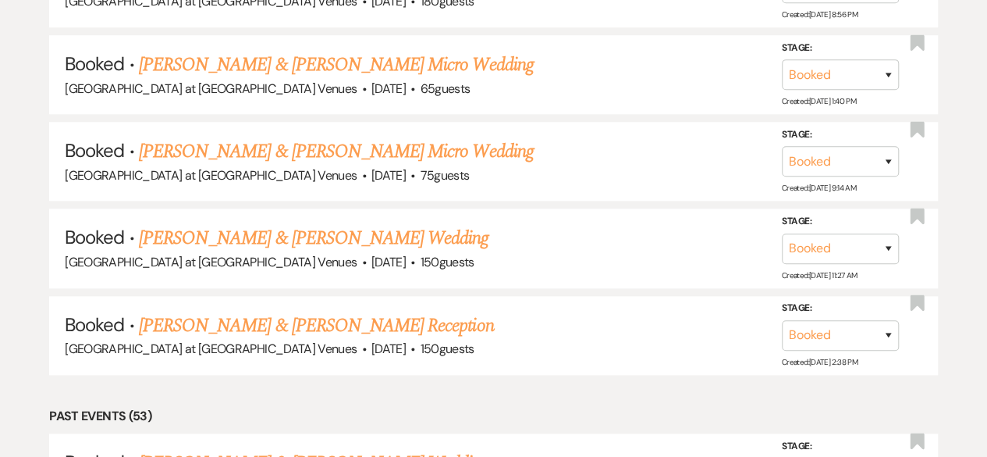
scroll to position [3641, 0]
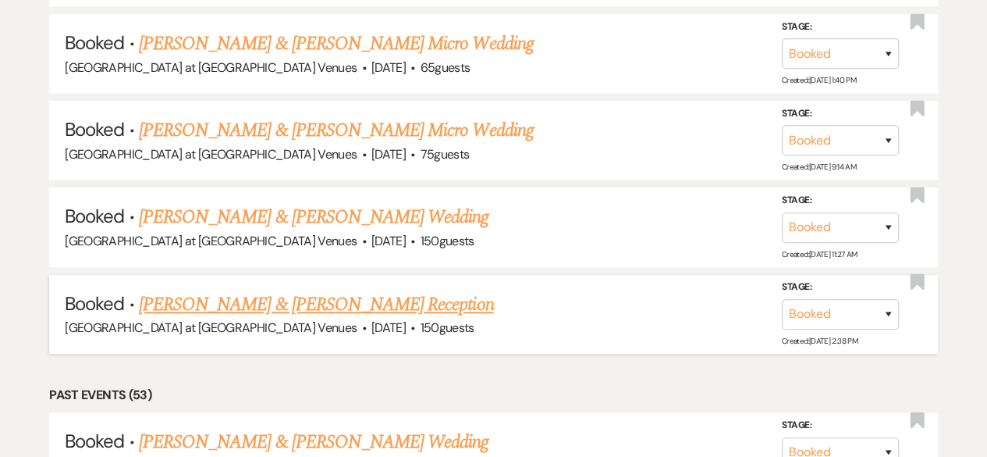
click at [300, 290] on link "[PERSON_NAME] & [PERSON_NAME] Reception" at bounding box center [316, 304] width 355 height 28
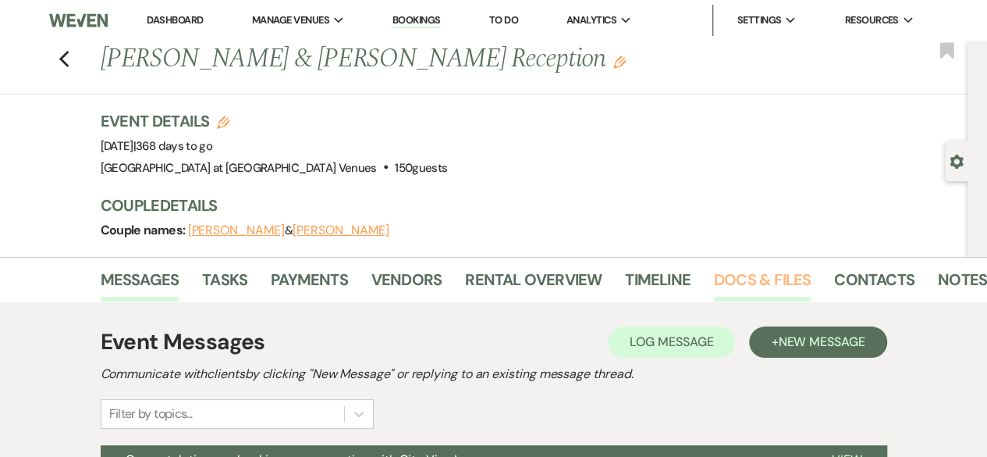
click at [754, 267] on link "Docs & Files" at bounding box center [762, 284] width 97 height 34
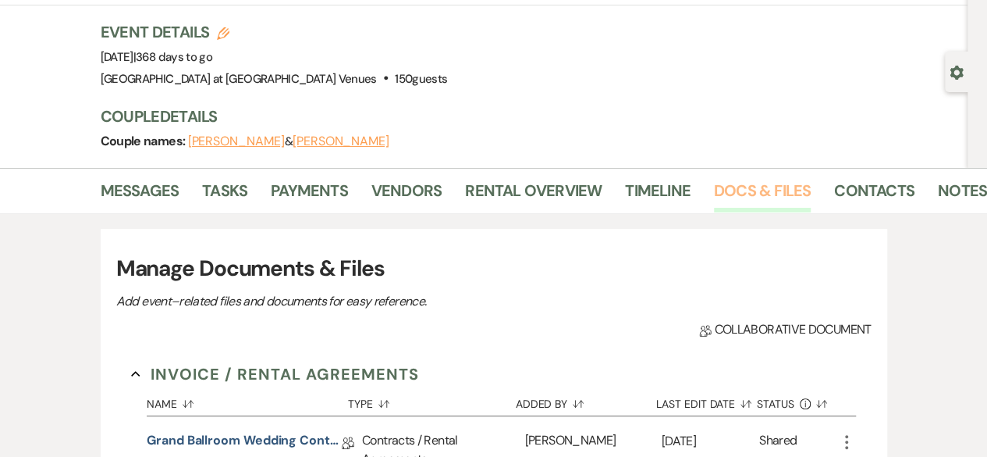
scroll to position [312, 0]
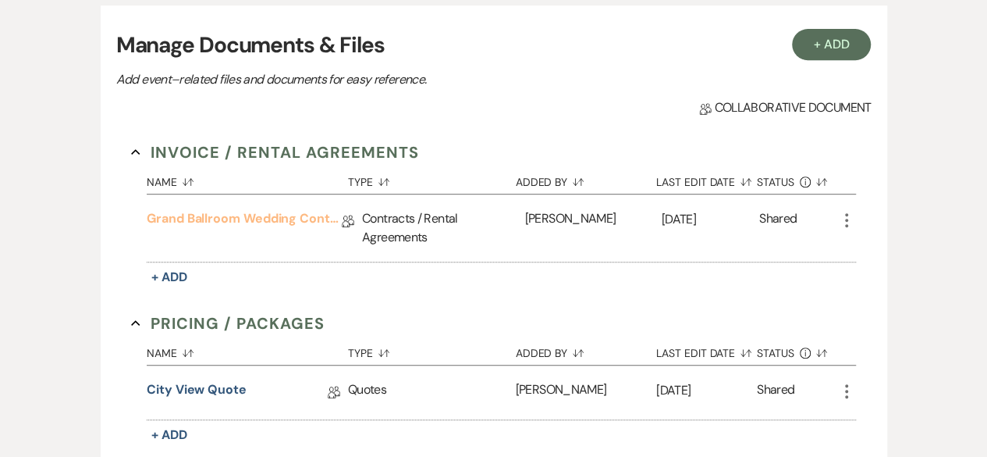
click at [262, 219] on link "Grand Ballroom Wedding Contract 2026" at bounding box center [244, 221] width 195 height 24
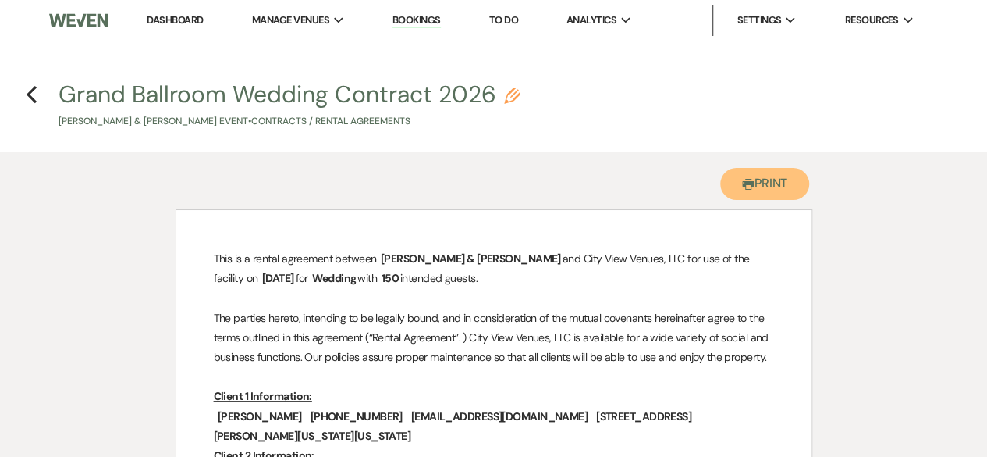
click at [756, 182] on button "Printer Print" at bounding box center [766, 184] width 90 height 32
click at [32, 92] on icon "Previous" at bounding box center [32, 94] width 12 height 19
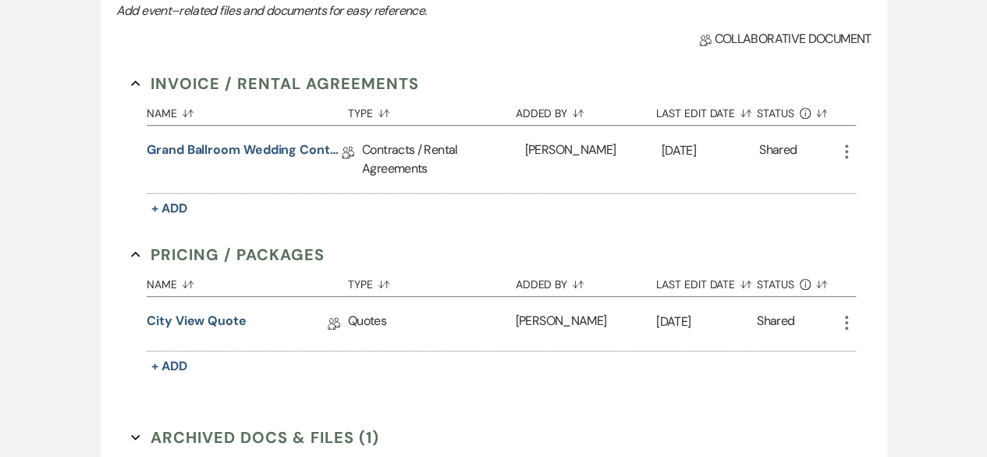
scroll to position [468, 0]
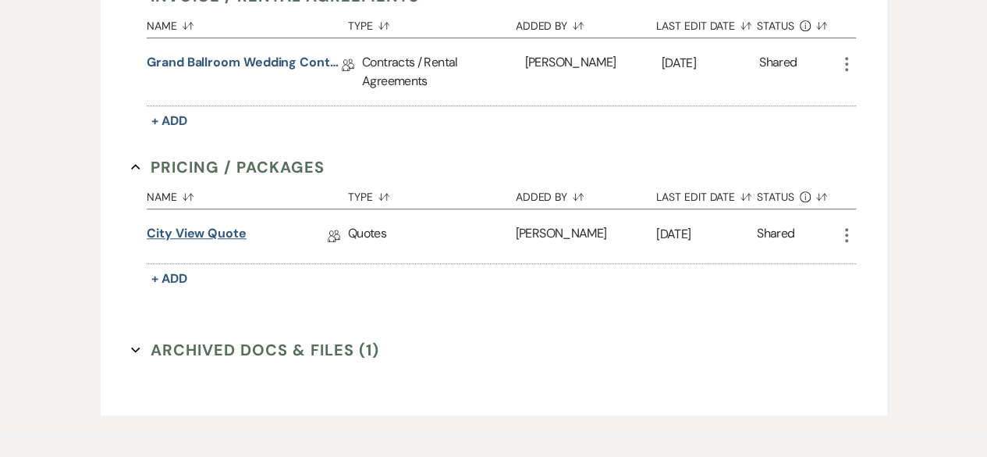
click at [221, 231] on link "City View Quote" at bounding box center [197, 236] width 100 height 24
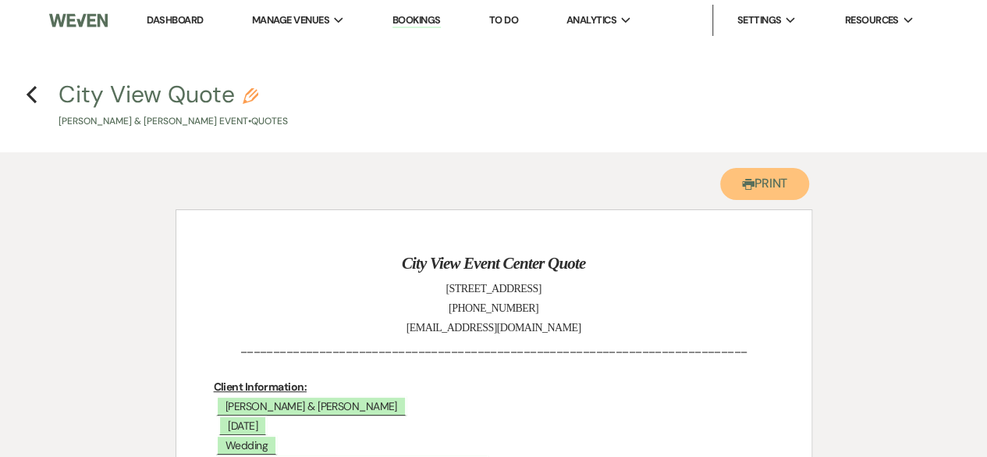
click at [737, 194] on button "Printer Print" at bounding box center [766, 184] width 90 height 32
click at [28, 99] on icon "Previous" at bounding box center [32, 94] width 12 height 19
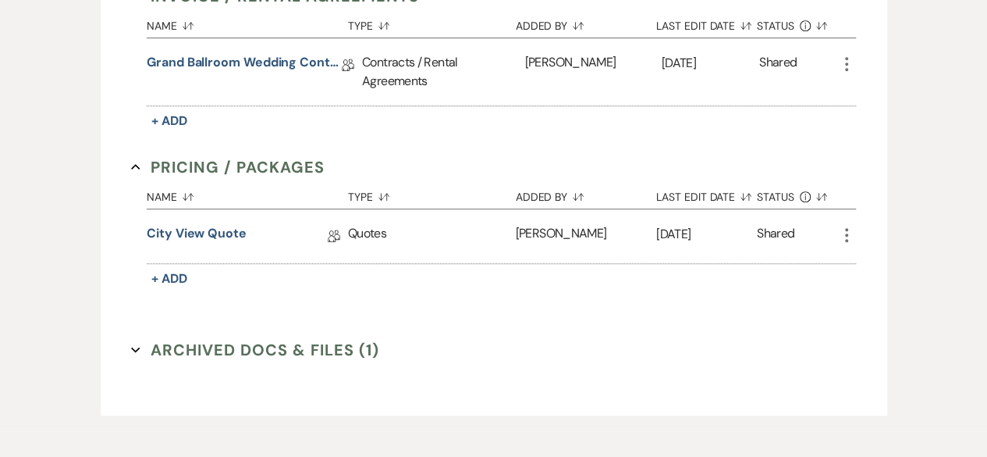
click at [169, 348] on button "Archived Docs & Files (1) Expand" at bounding box center [255, 349] width 248 height 23
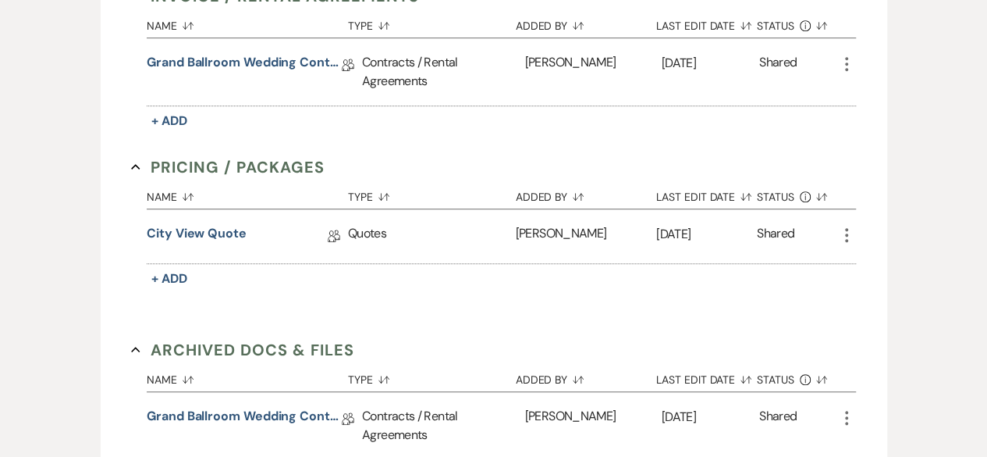
click at [169, 348] on button "Archived Docs & Files Collapse" at bounding box center [242, 349] width 223 height 23
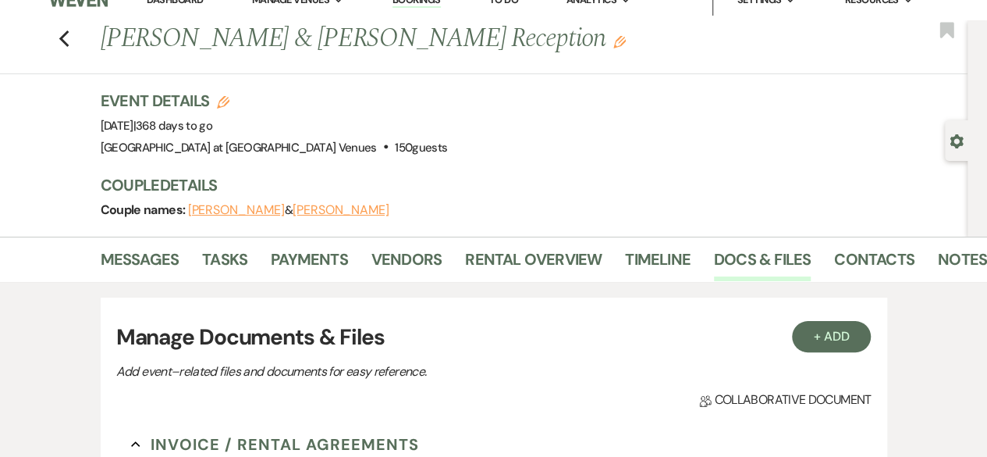
scroll to position [0, 0]
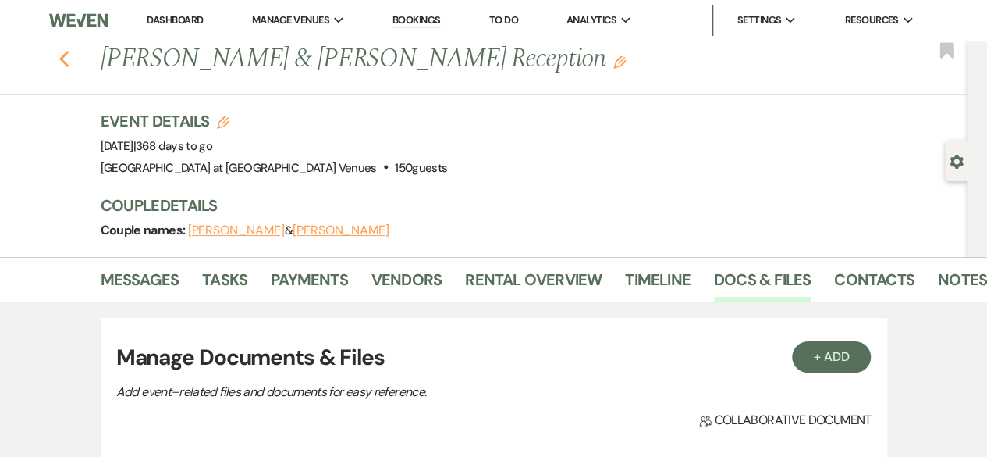
click at [68, 55] on use "button" at bounding box center [64, 59] width 10 height 17
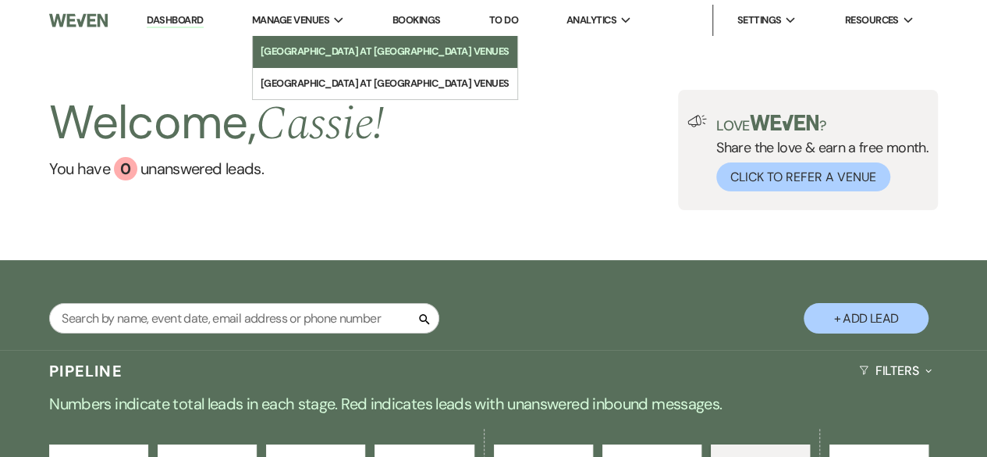
click at [320, 47] on li "[GEOGRAPHIC_DATA] at [GEOGRAPHIC_DATA] Venues" at bounding box center [385, 52] width 249 height 16
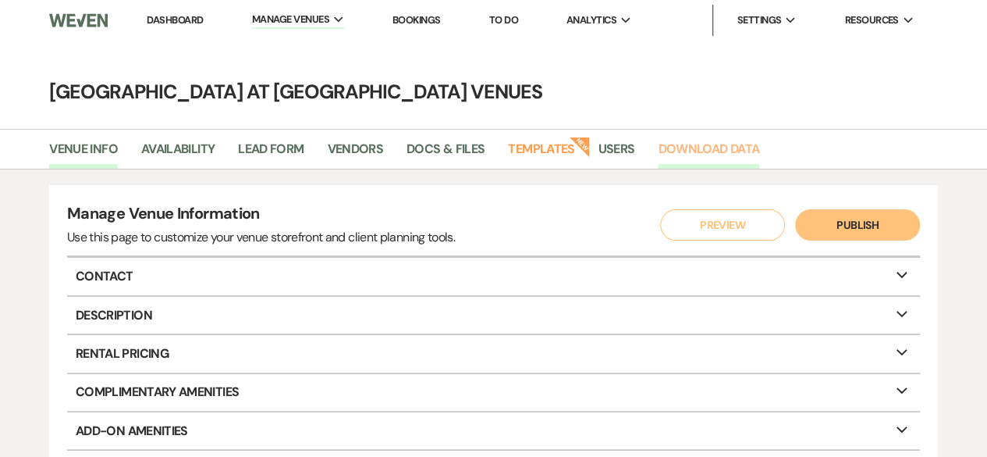
click at [694, 148] on link "Download Data" at bounding box center [708, 154] width 101 height 30
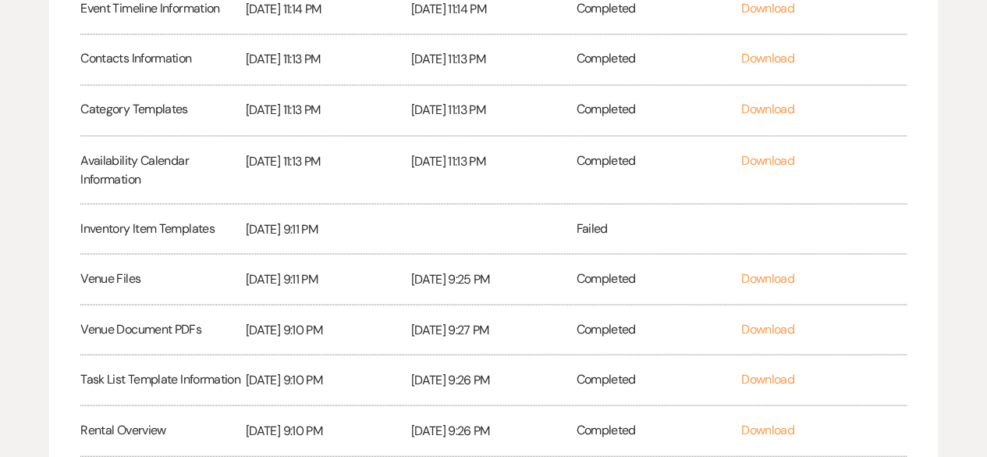
scroll to position [1241, 0]
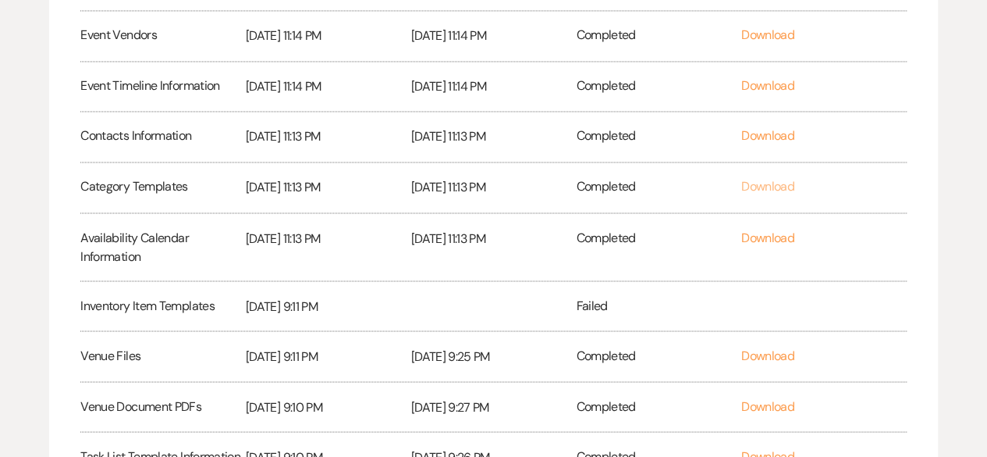
click at [776, 185] on link "Download" at bounding box center [768, 186] width 53 height 16
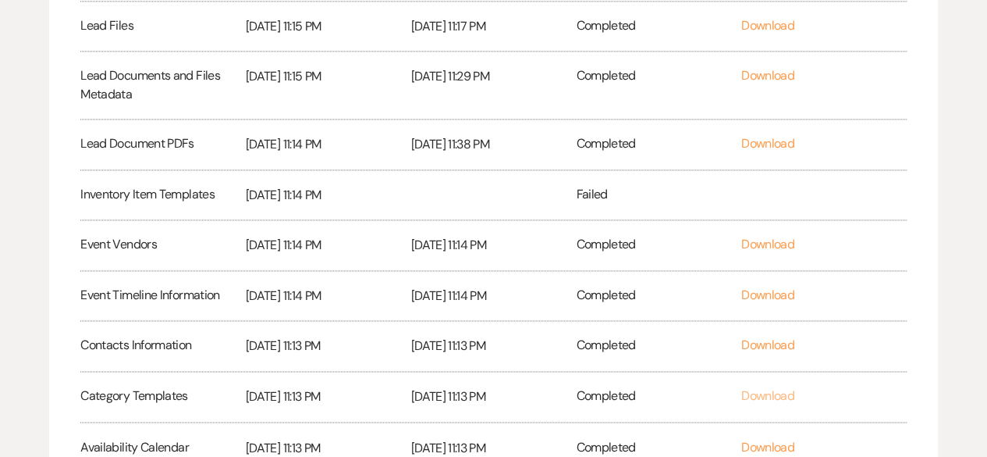
scroll to position [1007, 0]
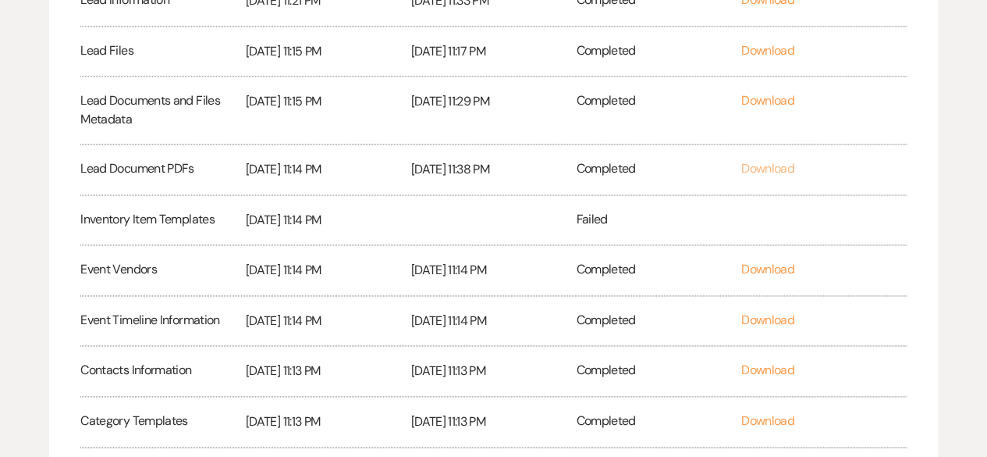
click at [763, 168] on link "Download" at bounding box center [768, 168] width 53 height 16
click at [783, 94] on link "Download" at bounding box center [768, 100] width 53 height 16
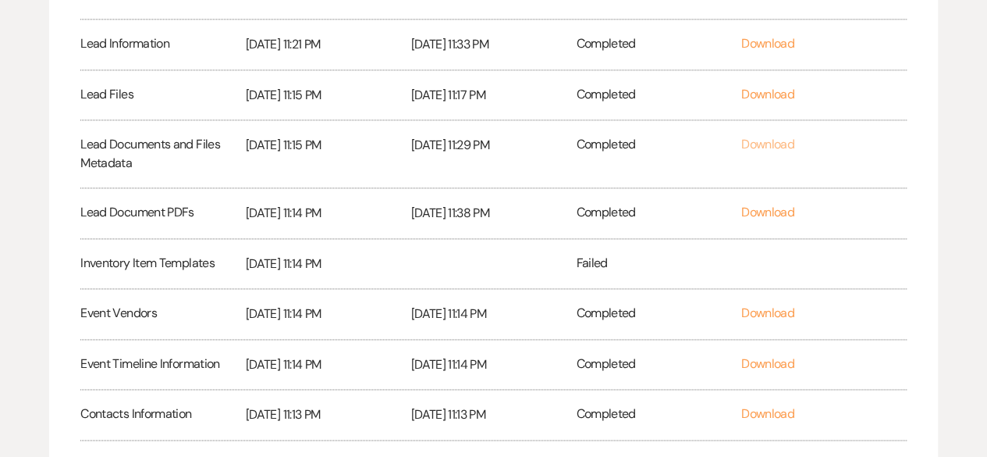
scroll to position [929, 0]
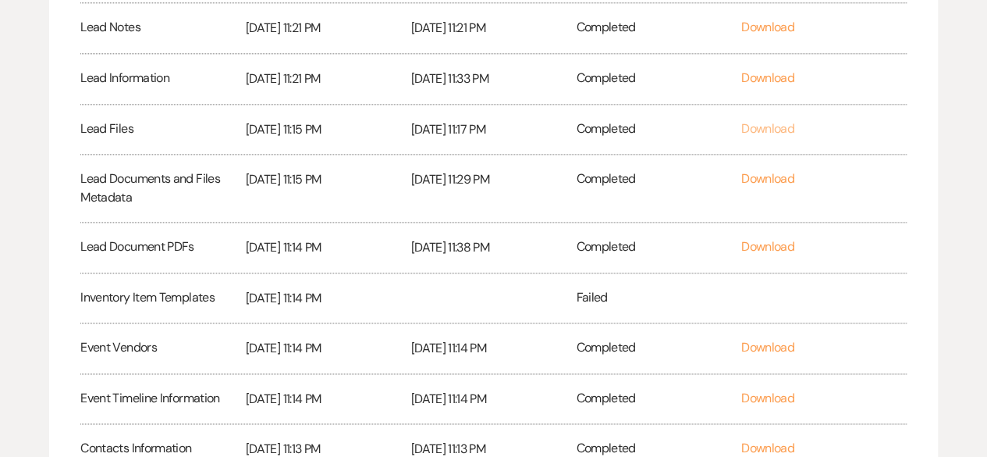
click at [760, 120] on link "Download" at bounding box center [768, 128] width 53 height 16
click at [147, 77] on div "Lead Information" at bounding box center [162, 79] width 165 height 50
click at [773, 75] on link "Download" at bounding box center [768, 77] width 53 height 16
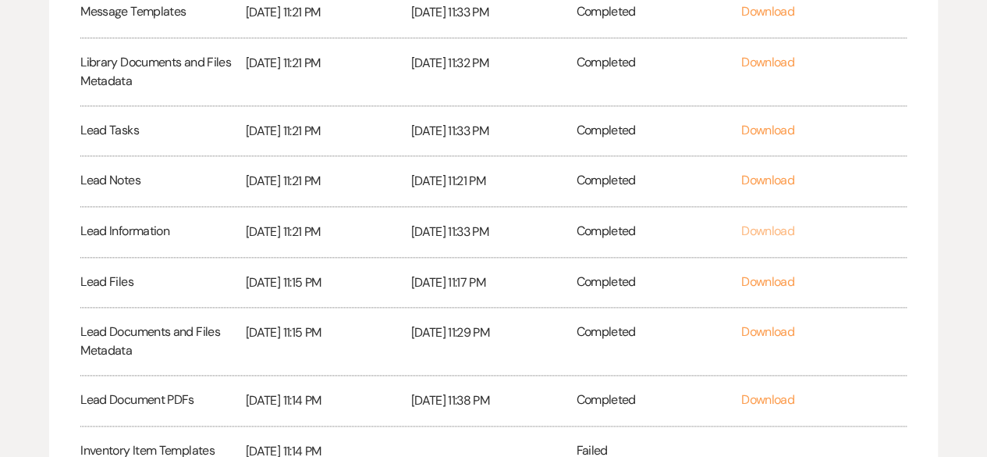
scroll to position [773, 0]
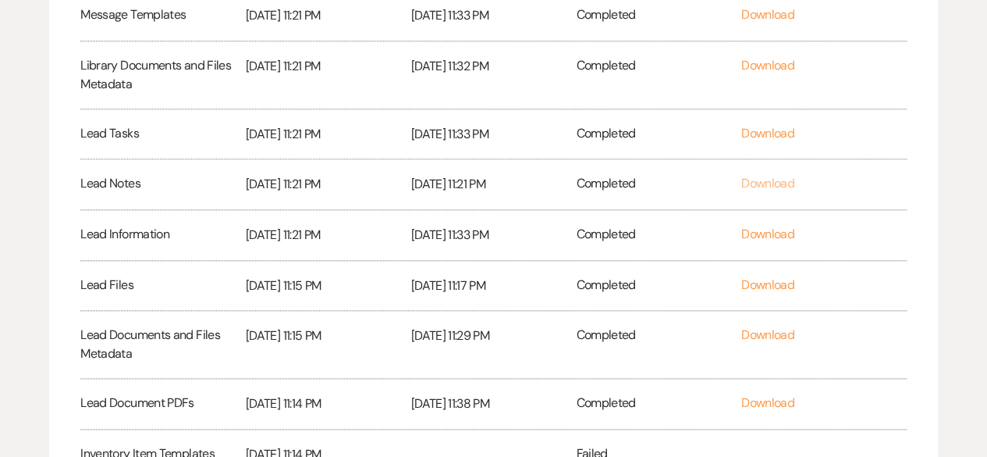
click at [771, 175] on link "Download" at bounding box center [768, 183] width 53 height 16
click at [765, 126] on link "Download" at bounding box center [768, 133] width 53 height 16
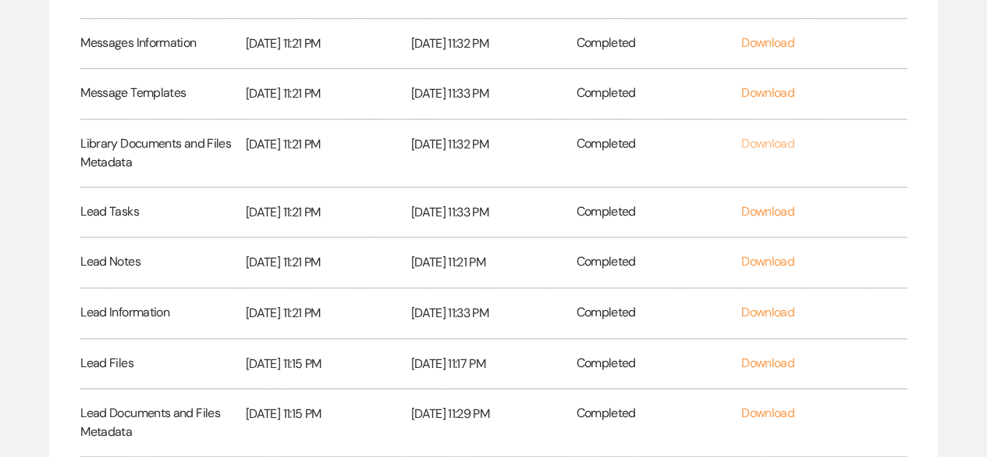
click at [779, 135] on link "Download" at bounding box center [768, 143] width 53 height 16
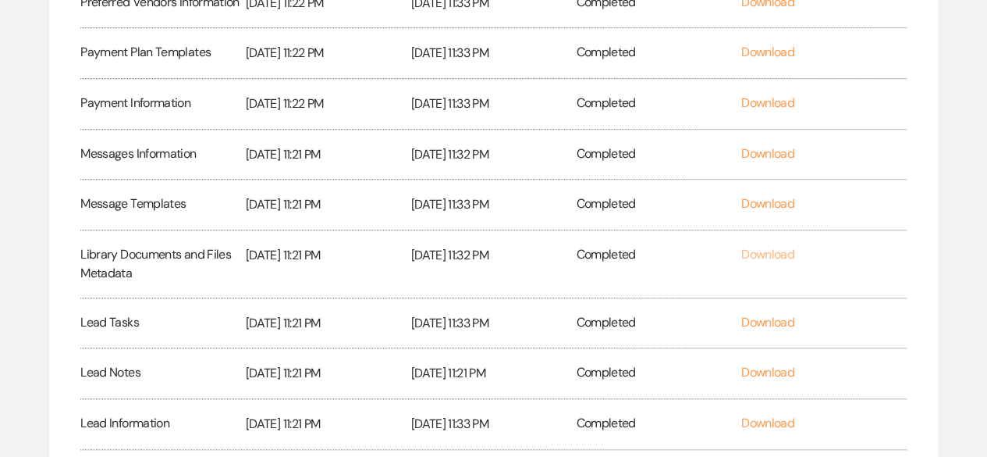
scroll to position [539, 0]
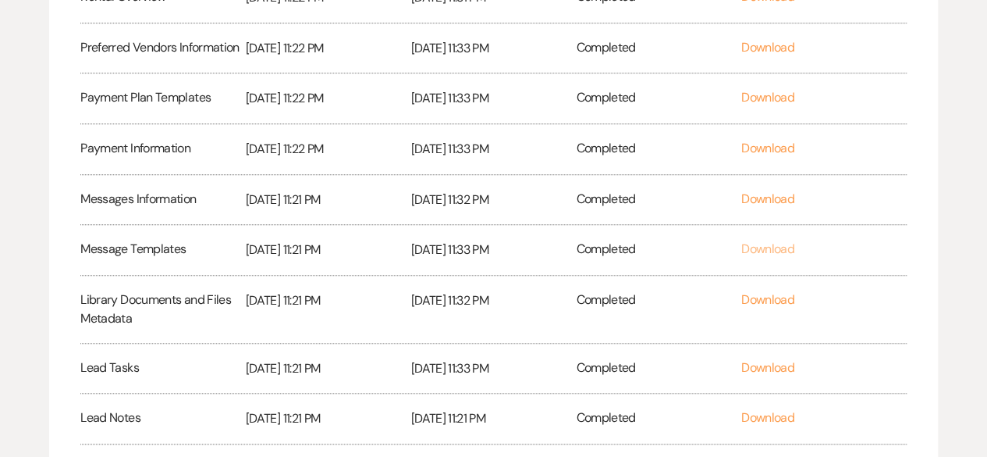
click at [749, 246] on link "Download" at bounding box center [768, 248] width 53 height 16
click at [767, 194] on link "Download" at bounding box center [768, 198] width 53 height 16
click at [767, 148] on link "Download" at bounding box center [768, 148] width 53 height 16
click at [753, 93] on link "Download" at bounding box center [768, 97] width 53 height 16
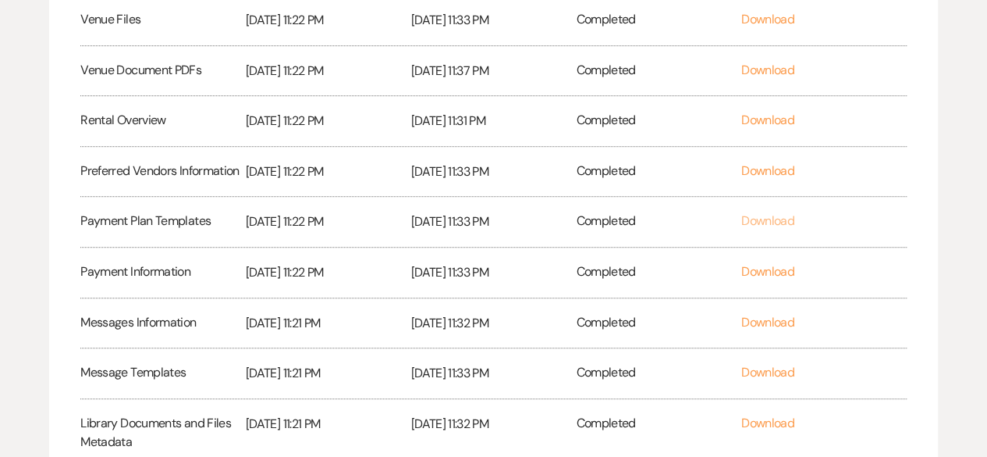
scroll to position [383, 0]
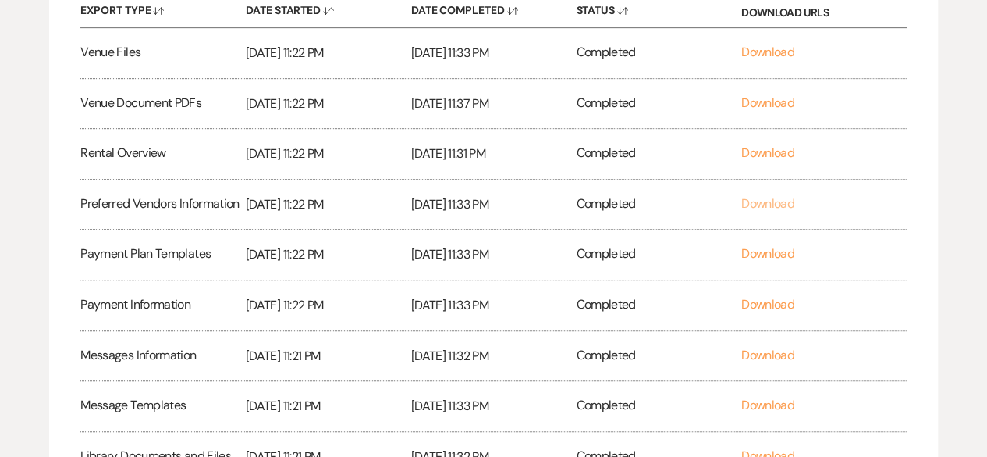
click at [770, 207] on link "Download" at bounding box center [768, 203] width 53 height 16
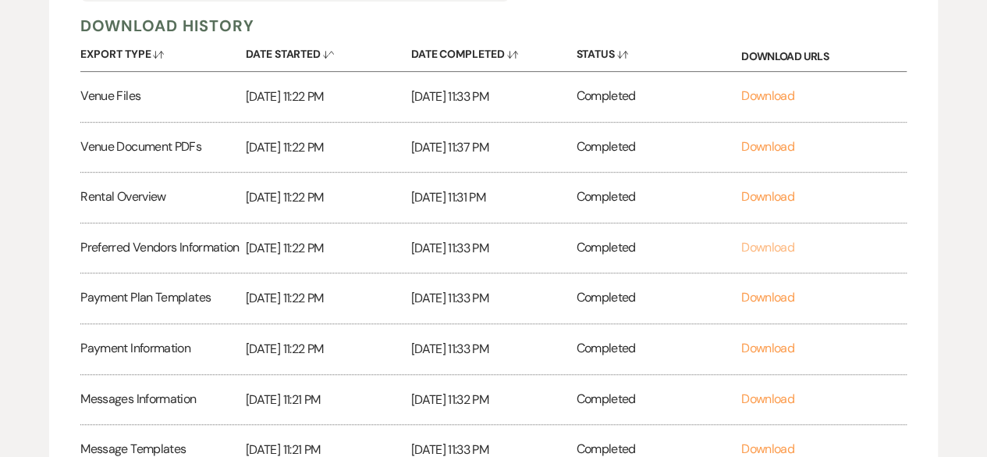
scroll to position [304, 0]
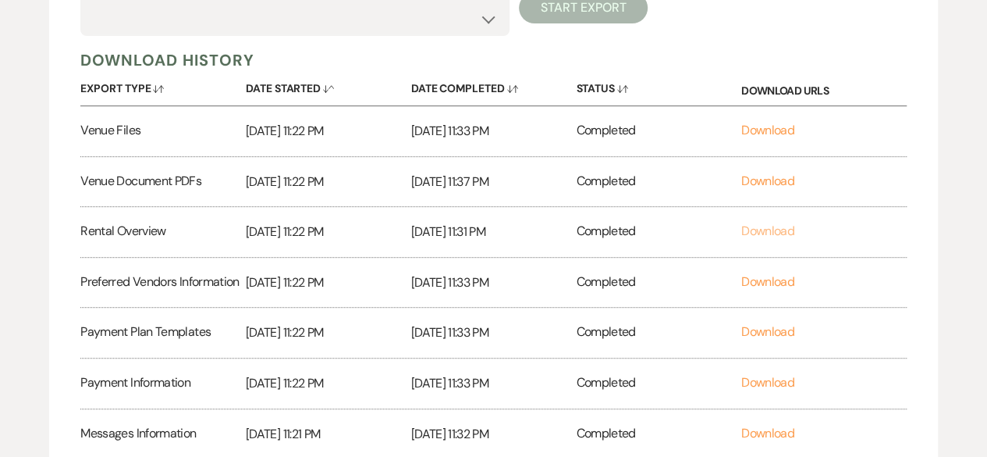
click at [781, 231] on link "Download" at bounding box center [768, 230] width 53 height 16
click at [782, 177] on link "Download" at bounding box center [768, 181] width 53 height 16
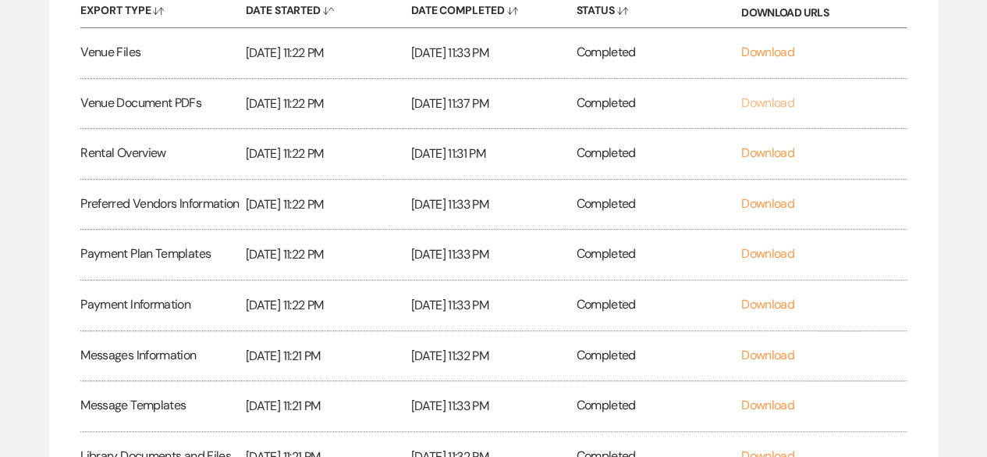
scroll to position [226, 0]
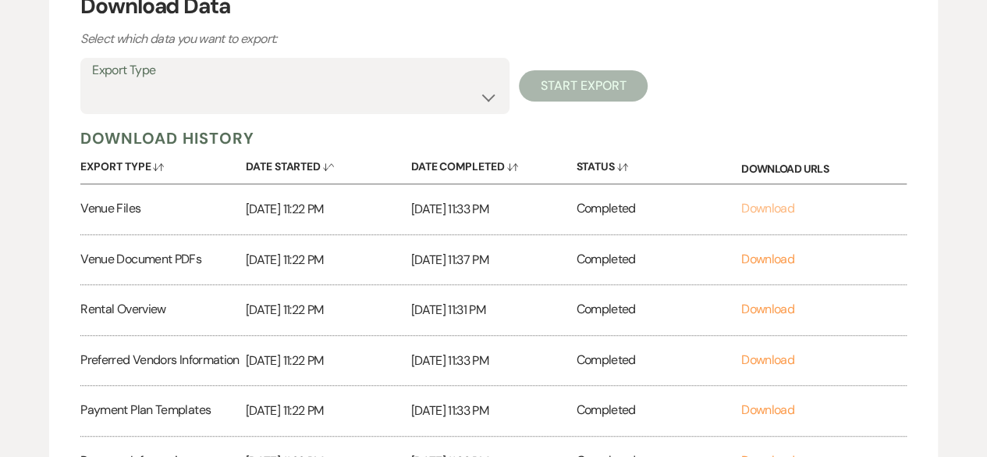
click at [760, 210] on link "Download" at bounding box center [768, 208] width 53 height 16
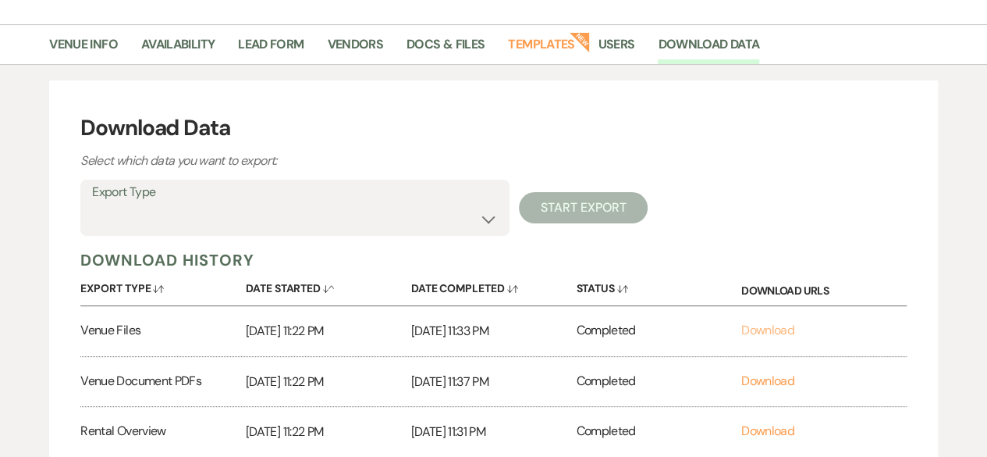
scroll to position [0, 0]
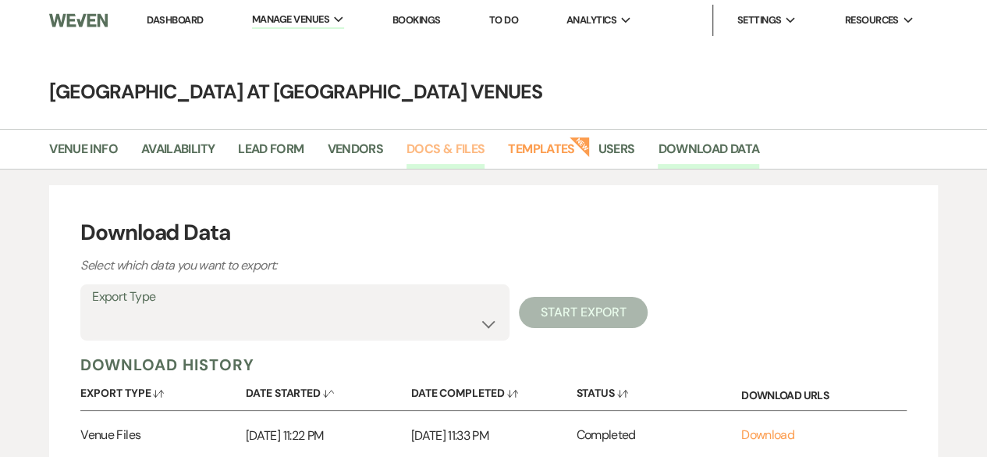
click at [447, 145] on link "Docs & Files" at bounding box center [446, 154] width 78 height 30
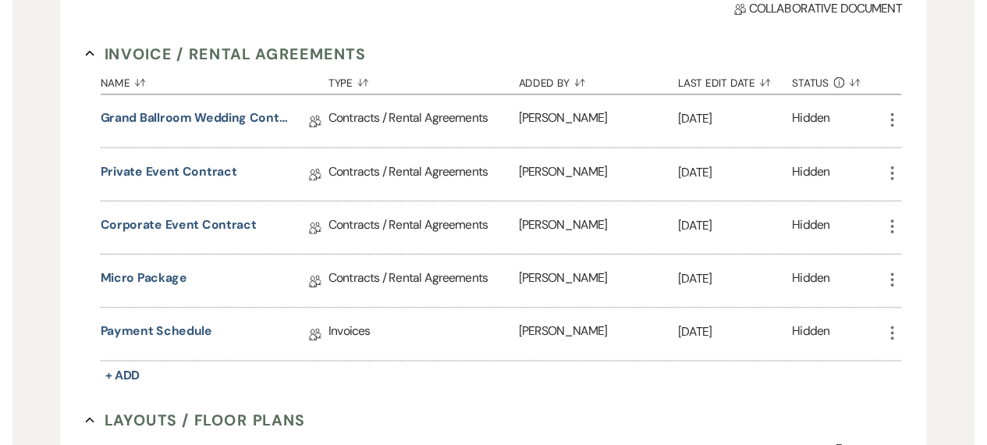
scroll to position [312, 0]
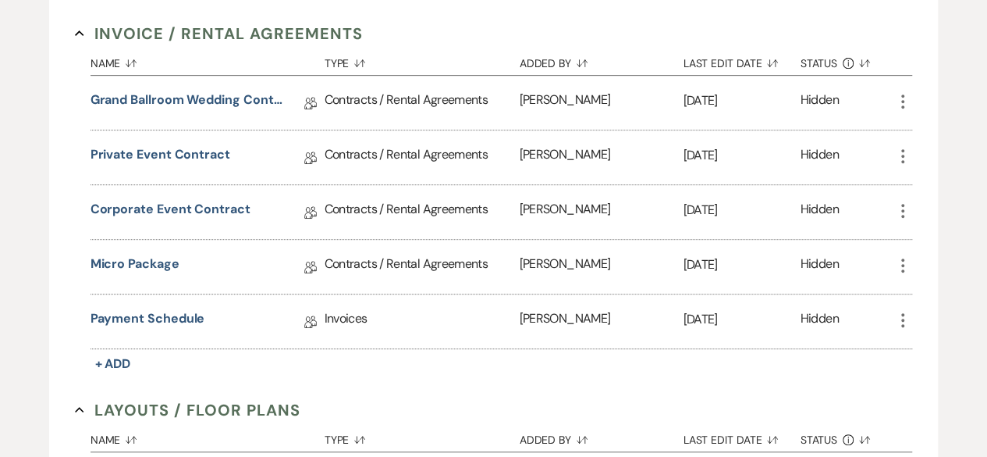
click at [899, 94] on icon "More" at bounding box center [903, 101] width 19 height 19
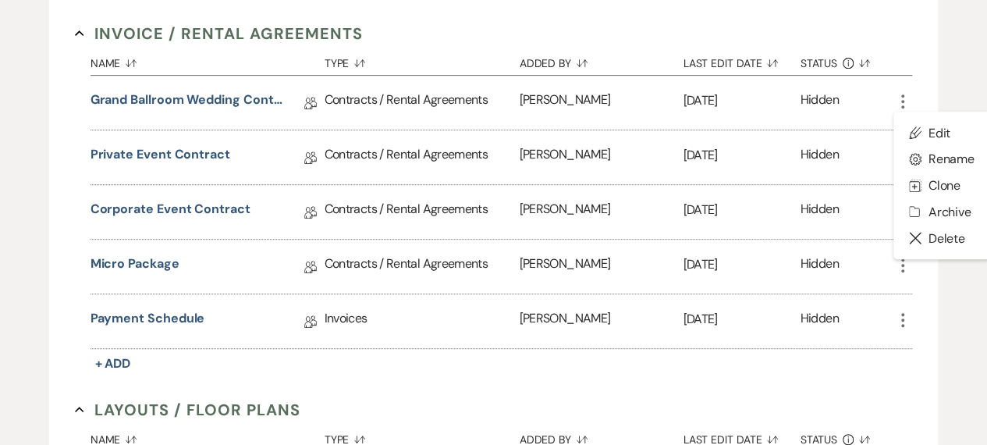
click at [899, 94] on icon "More" at bounding box center [903, 101] width 19 height 19
click at [253, 105] on link "Grand Ballroom Wedding Contract 2026" at bounding box center [188, 103] width 195 height 24
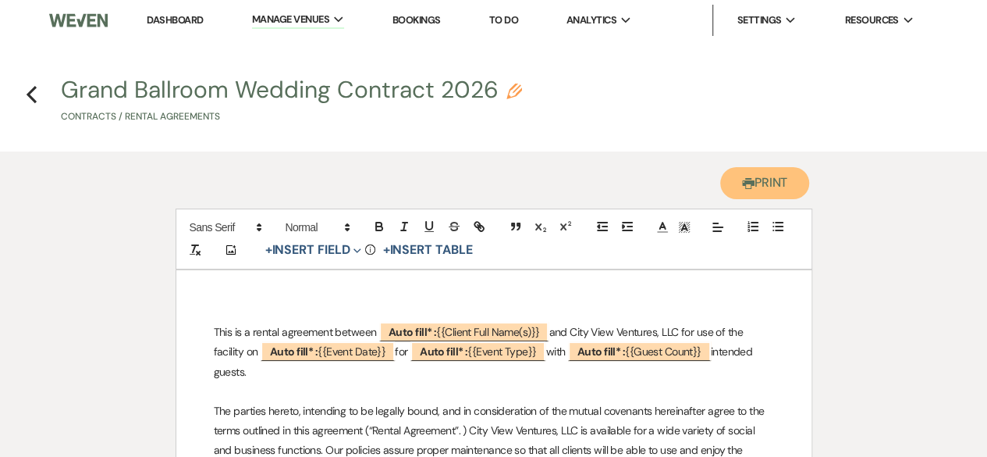
click at [785, 185] on button "Printer Print" at bounding box center [766, 183] width 90 height 32
click at [28, 91] on icon "Previous" at bounding box center [32, 94] width 12 height 19
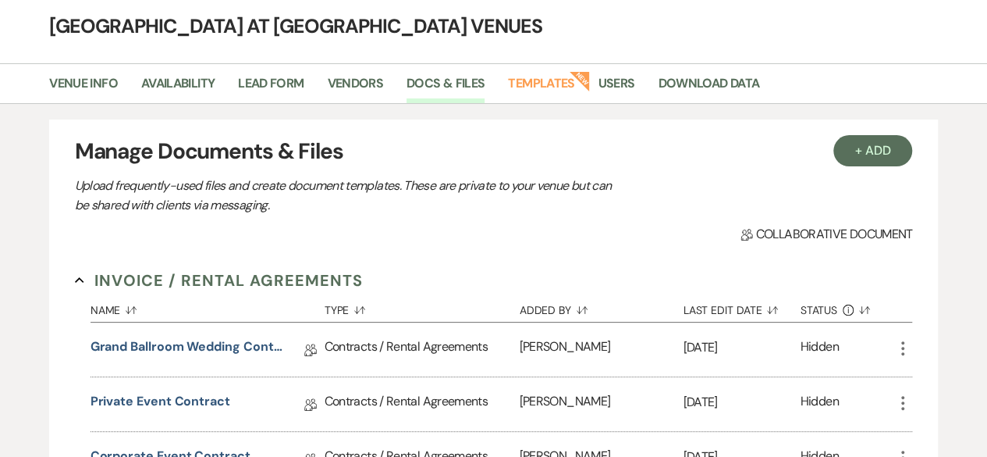
scroll to position [234, 0]
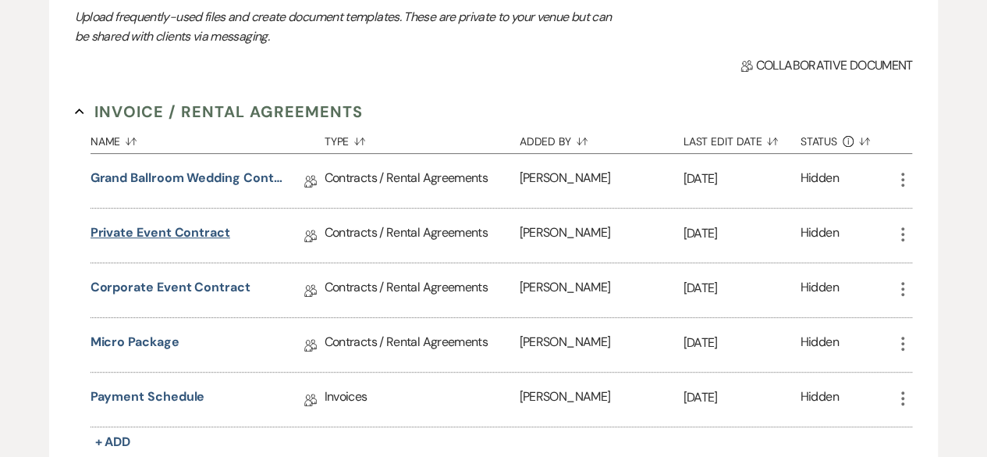
click at [183, 227] on link "Private Event Contract" at bounding box center [161, 235] width 140 height 24
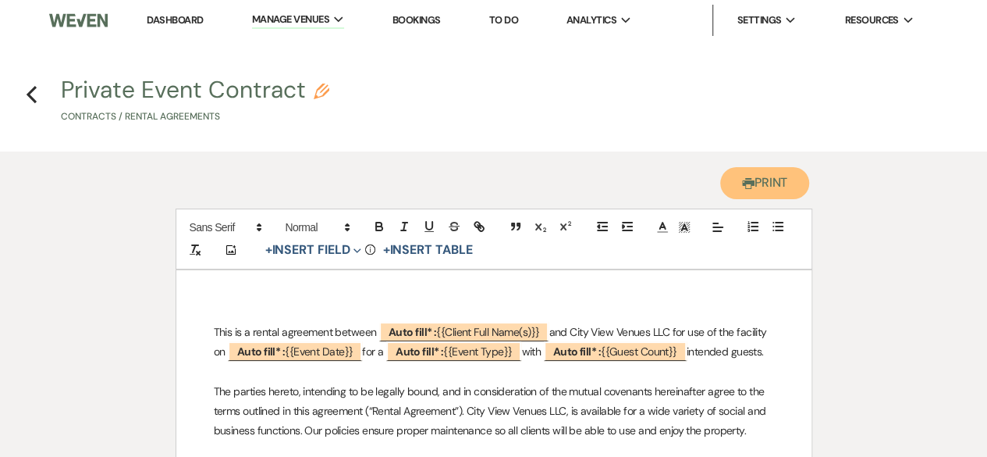
drag, startPoint x: 756, startPoint y: 186, endPoint x: 225, endPoint y: 311, distance: 545.5
click at [756, 186] on button "Printer Print" at bounding box center [766, 183] width 90 height 32
click at [34, 88] on use "button" at bounding box center [32, 94] width 10 height 17
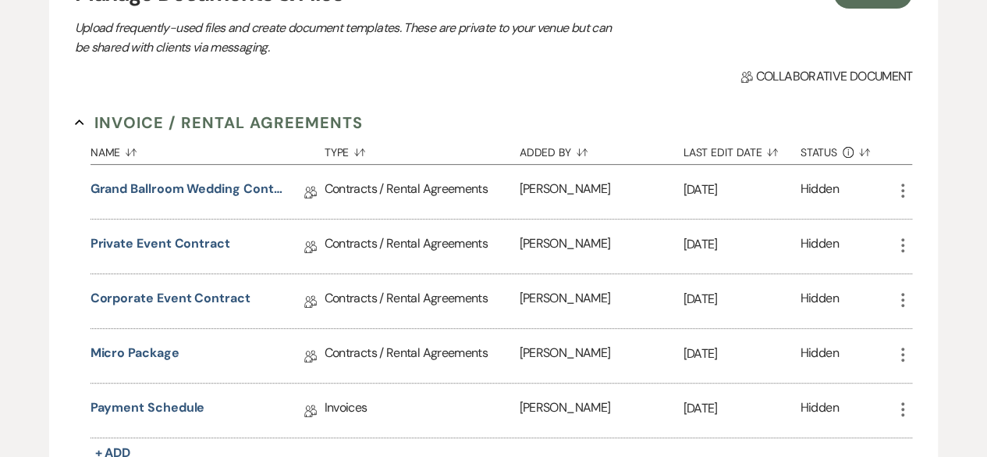
scroll to position [312, 0]
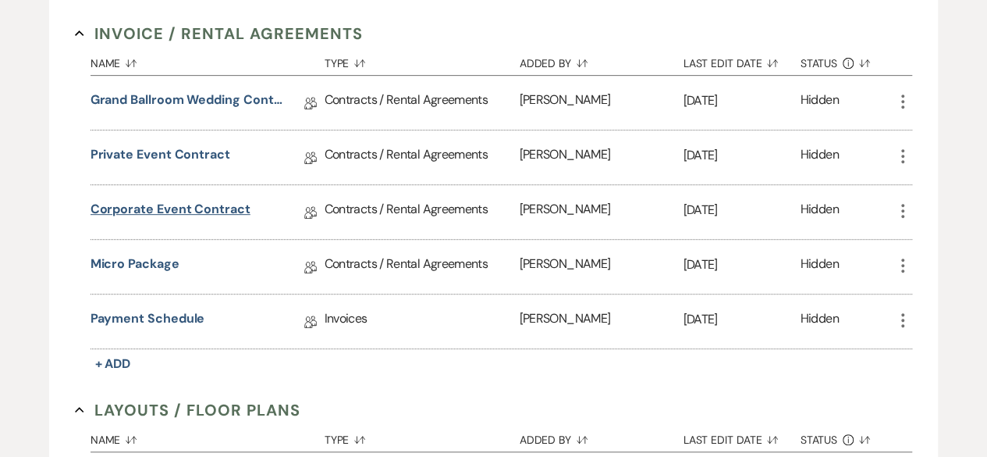
click at [192, 212] on link "Corporate Event Contract" at bounding box center [171, 212] width 160 height 24
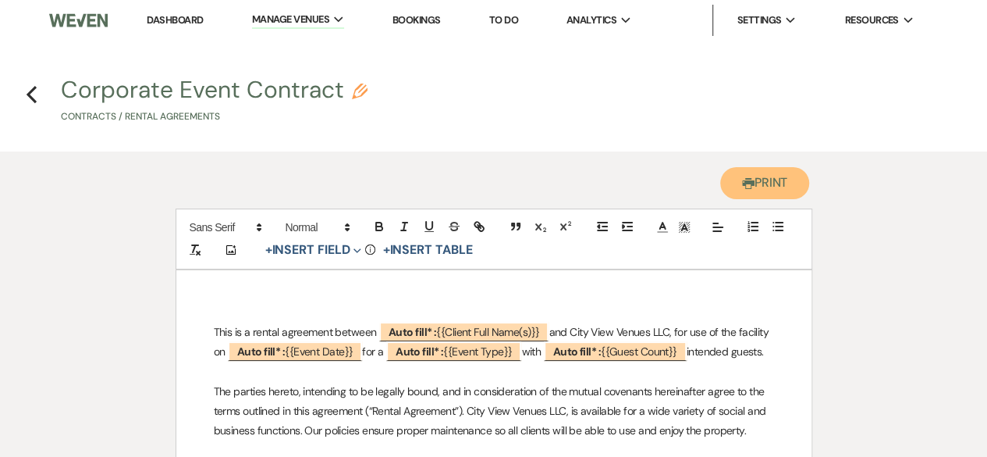
click at [786, 183] on button "Printer Print" at bounding box center [766, 183] width 90 height 32
click at [31, 88] on icon "Previous" at bounding box center [32, 94] width 12 height 19
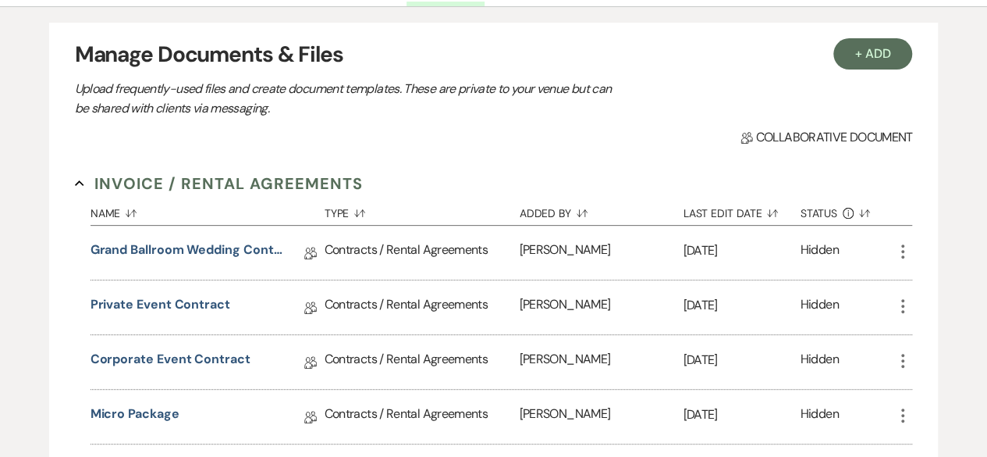
scroll to position [312, 0]
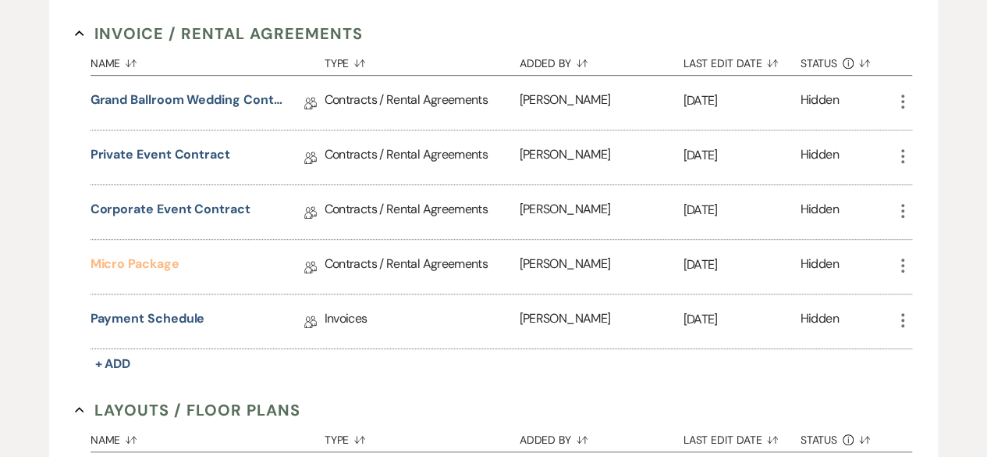
click at [114, 270] on link "Micro Package" at bounding box center [135, 266] width 89 height 24
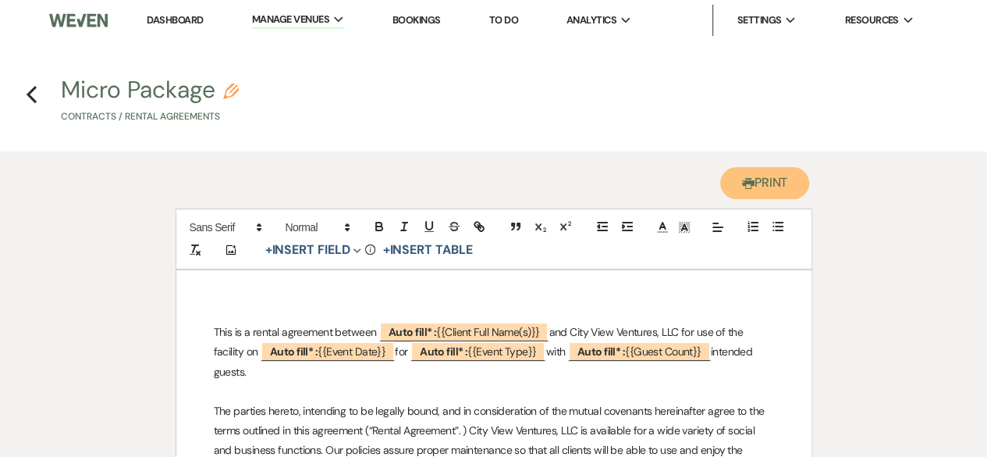
click at [774, 184] on button "Printer Print" at bounding box center [766, 183] width 90 height 32
click at [26, 90] on icon "Previous" at bounding box center [32, 94] width 12 height 19
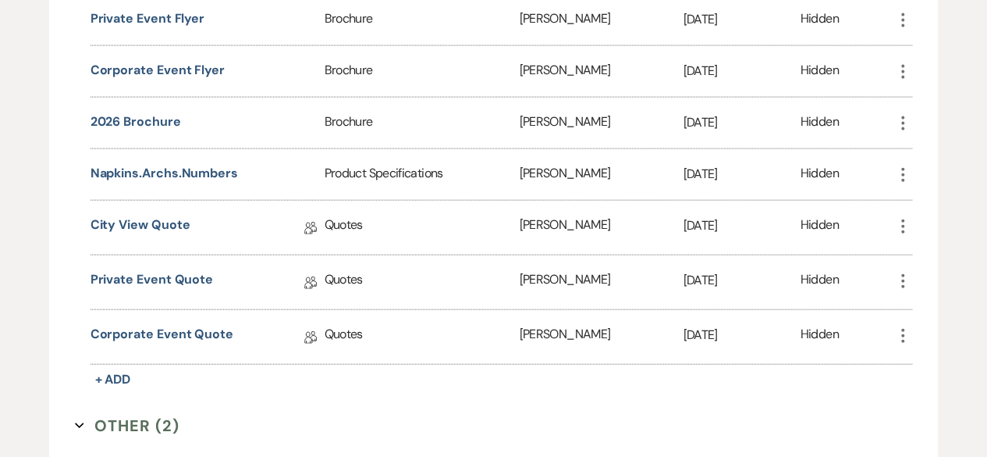
scroll to position [1795, 0]
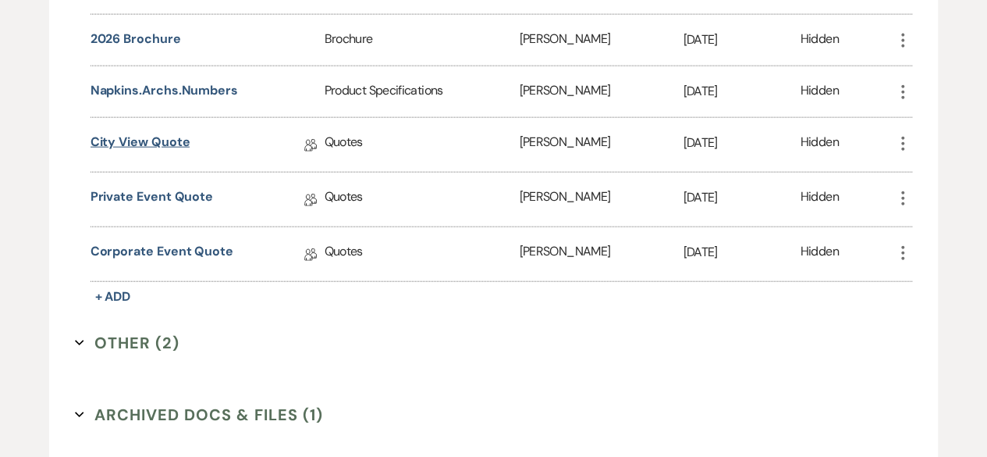
click at [169, 133] on link "City View Quote" at bounding box center [141, 145] width 100 height 24
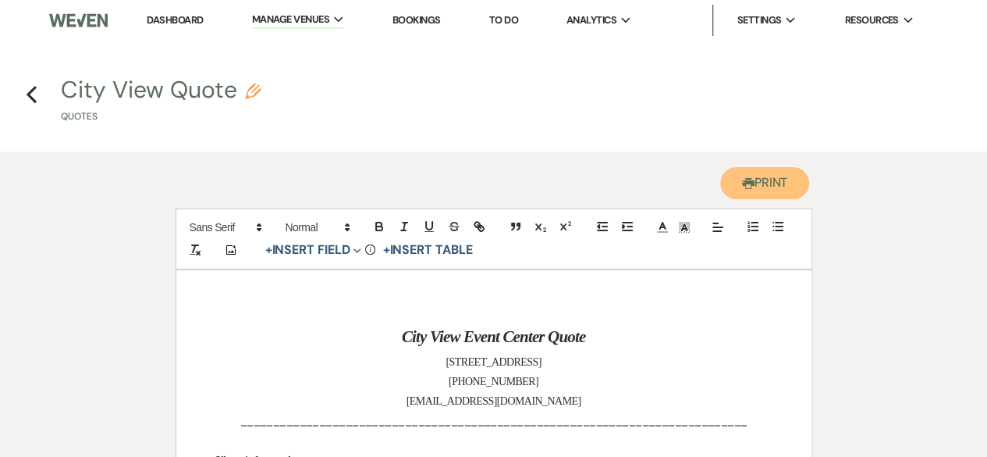
click at [779, 176] on button "Printer Print" at bounding box center [766, 183] width 90 height 32
click at [30, 101] on icon "Previous" at bounding box center [32, 94] width 12 height 19
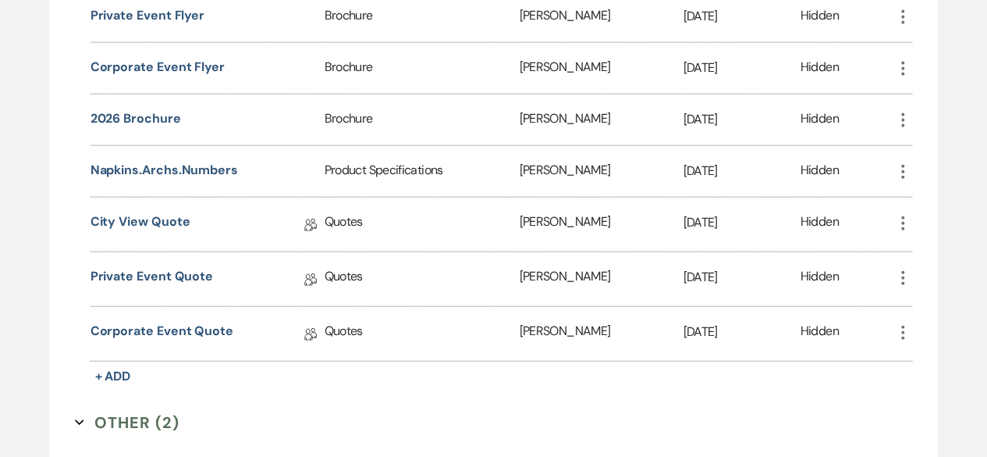
scroll to position [1717, 0]
click at [154, 265] on link "Private Event Quote" at bounding box center [152, 277] width 123 height 24
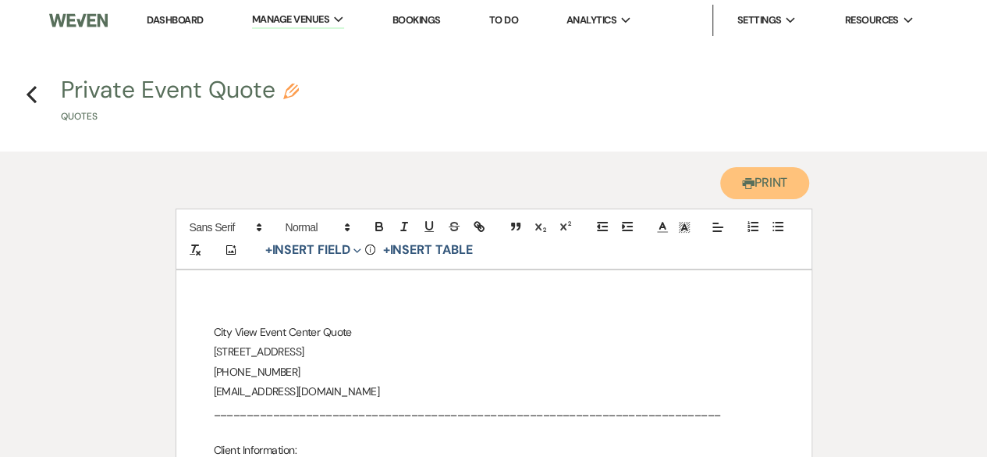
click at [746, 185] on icon "Printer" at bounding box center [748, 183] width 12 height 12
click at [33, 98] on use "button" at bounding box center [32, 94] width 10 height 17
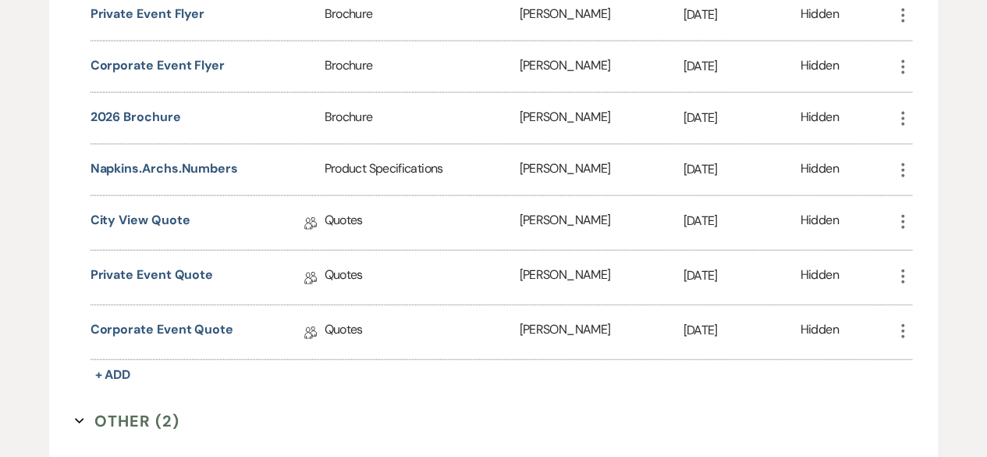
scroll to position [1915, 0]
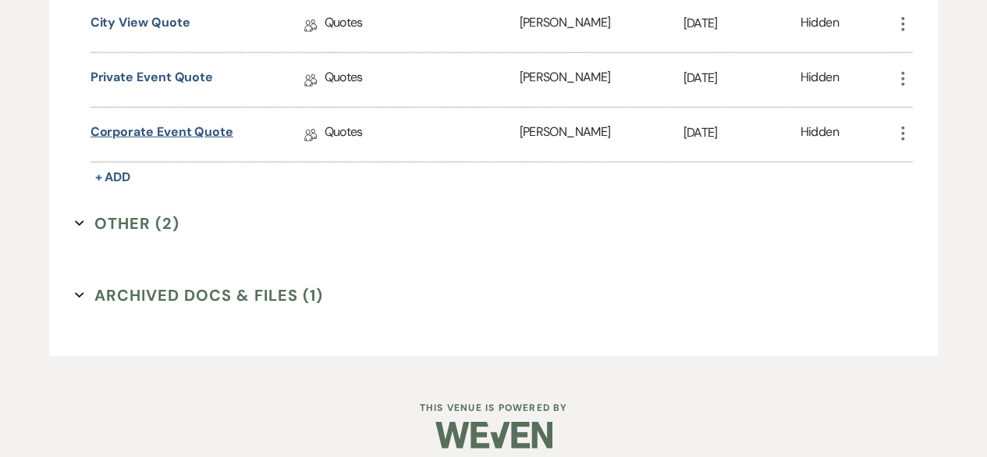
click at [173, 123] on link "Corporate Event Quote" at bounding box center [162, 135] width 143 height 24
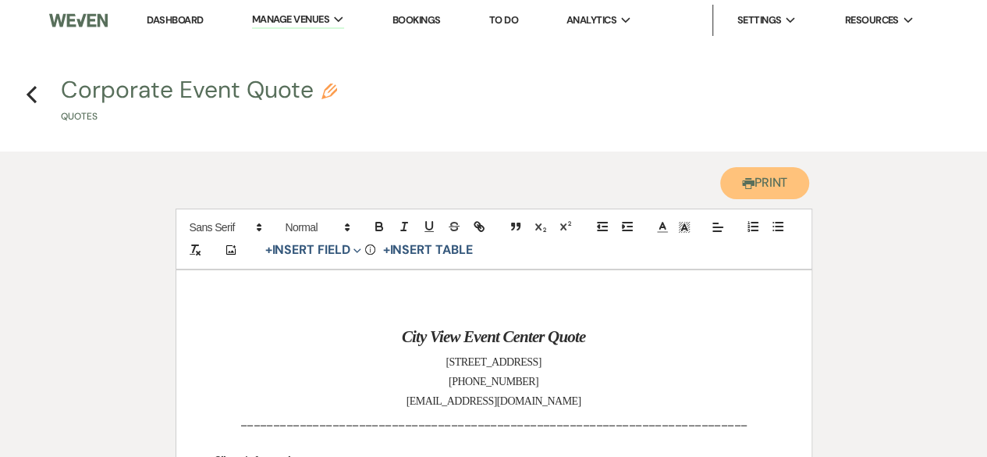
click at [760, 183] on button "Printer Print" at bounding box center [766, 183] width 90 height 32
click at [34, 96] on icon "Previous" at bounding box center [32, 94] width 12 height 19
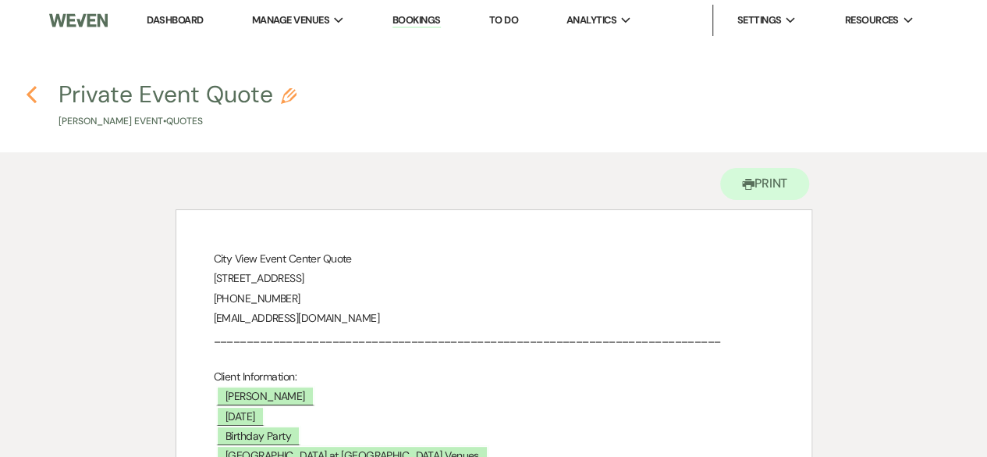
click at [34, 93] on icon "Previous" at bounding box center [32, 94] width 12 height 19
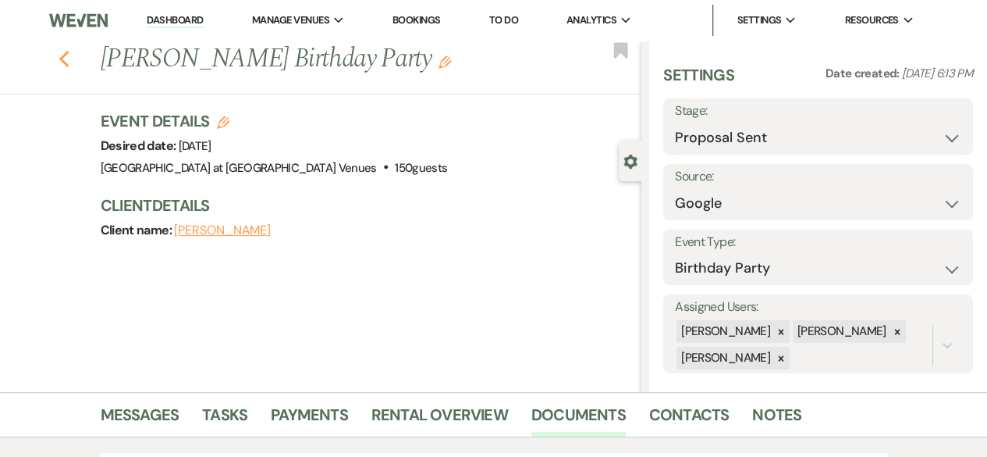
click at [69, 69] on icon "Previous" at bounding box center [65, 59] width 12 height 19
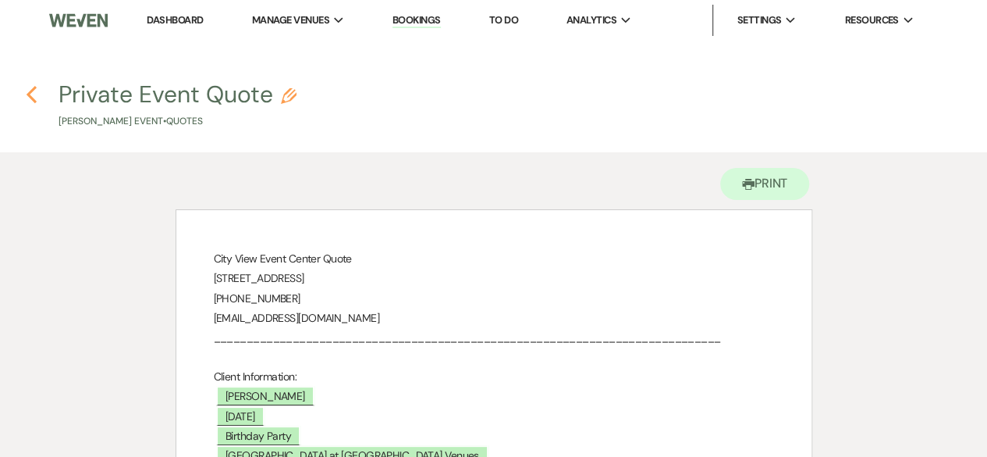
click at [30, 94] on use "button" at bounding box center [32, 94] width 10 height 17
click at [33, 95] on icon "Previous" at bounding box center [32, 94] width 12 height 19
